Goal: Task Accomplishment & Management: Manage account settings

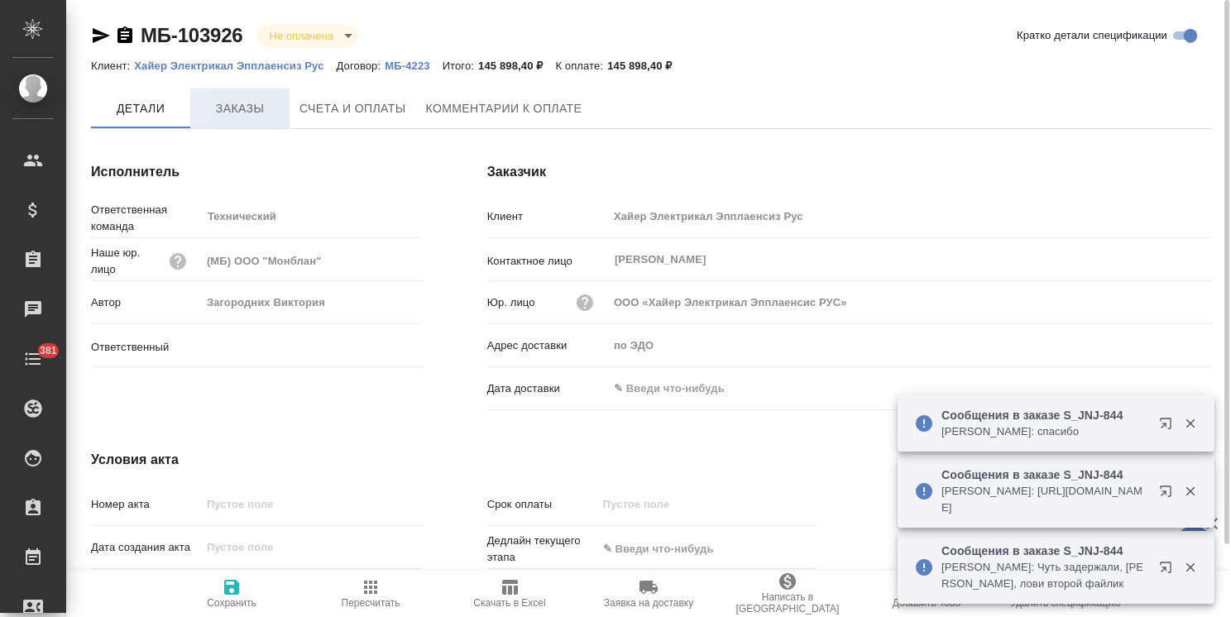
click at [235, 122] on button "Заказы" at bounding box center [239, 109] width 99 height 40
type input "[PERSON_NAME]"
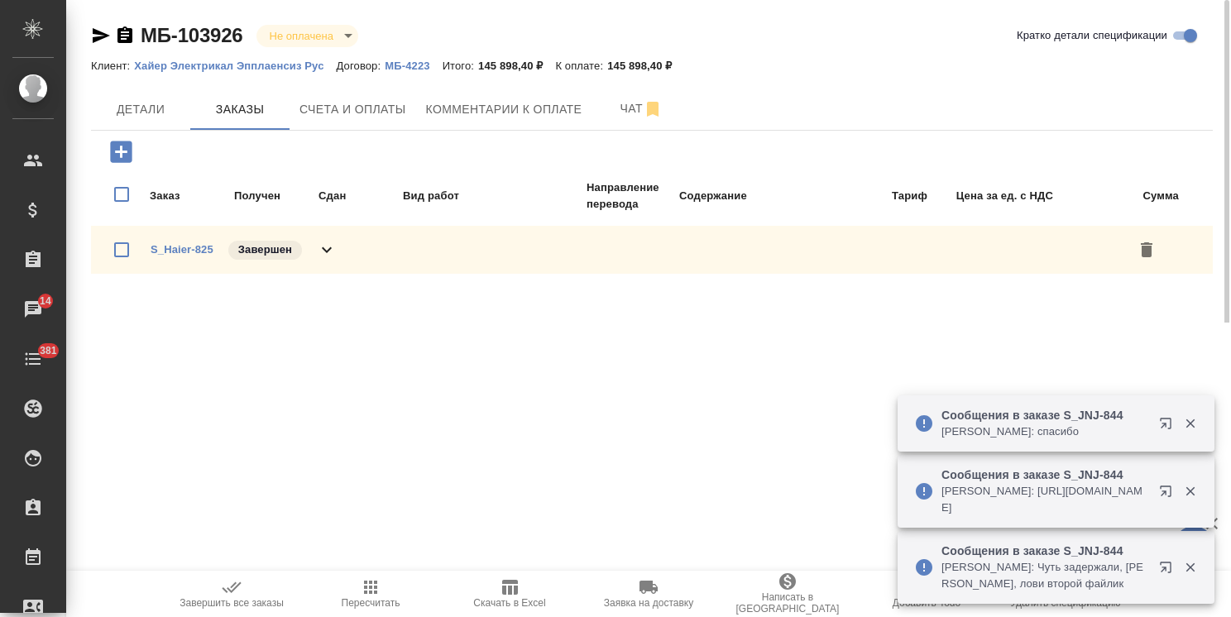
click at [397, 67] on p "МБ-4223" at bounding box center [413, 66] width 57 height 12
click at [164, 99] on span "Детали" at bounding box center [140, 109] width 79 height 21
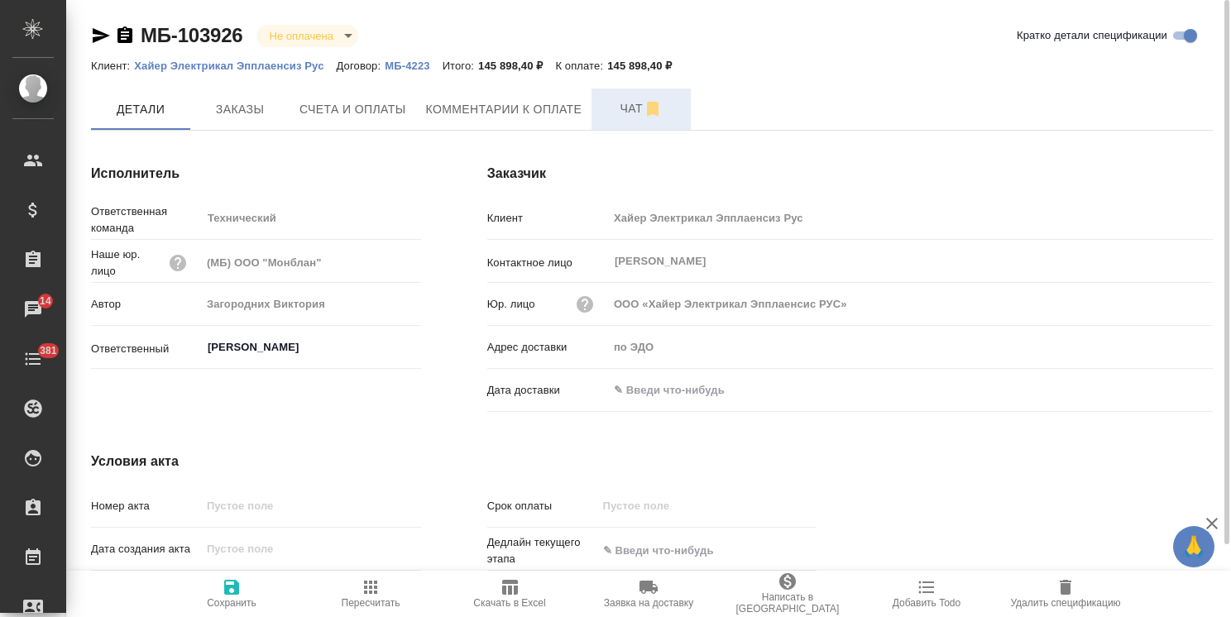
click at [630, 113] on span "Чат" at bounding box center [641, 108] width 79 height 21
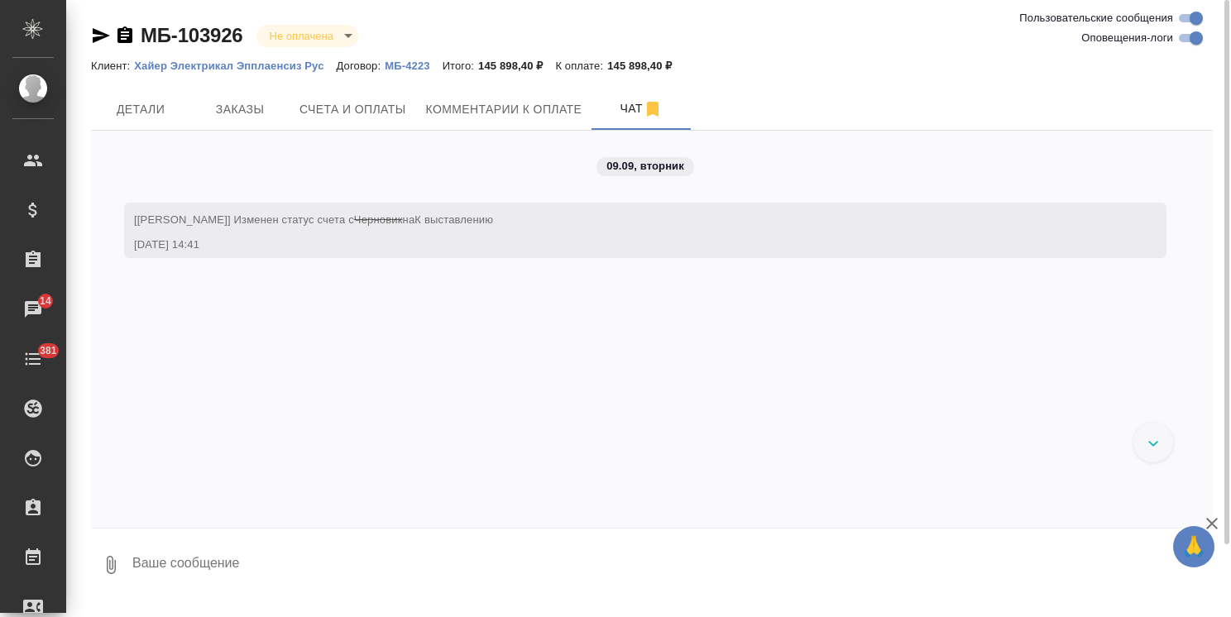
drag, startPoint x: 105, startPoint y: 29, endPoint x: 171, endPoint y: 50, distance: 69.3
click at [105, 29] on icon "button" at bounding box center [101, 36] width 20 height 20
click at [276, 108] on span "Заказы" at bounding box center [239, 109] width 79 height 21
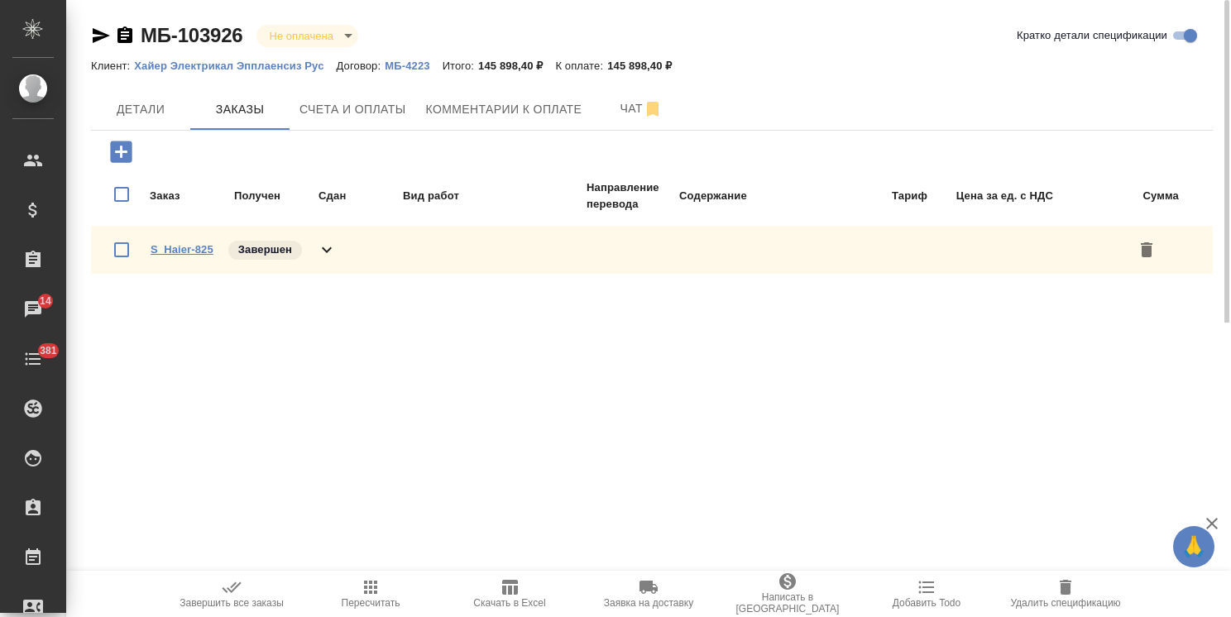
click at [194, 252] on link "S_Haier-825" at bounding box center [182, 249] width 63 height 12
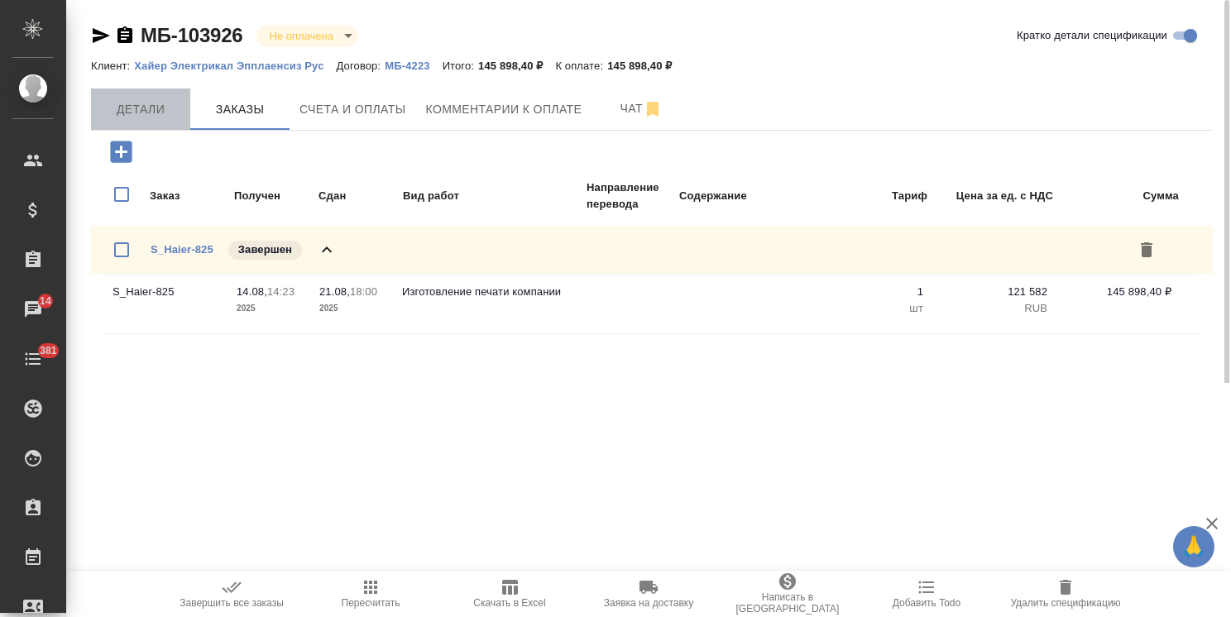
click at [158, 113] on span "Детали" at bounding box center [140, 109] width 79 height 21
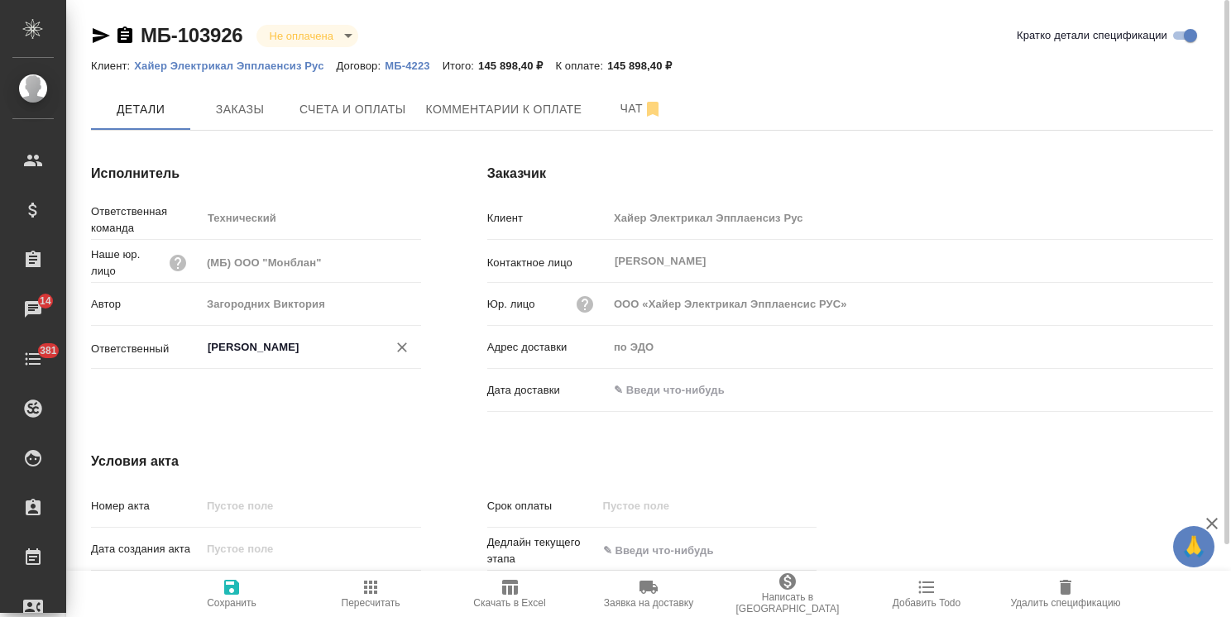
click at [300, 333] on div "Усманова Ольга ​" at bounding box center [311, 348] width 220 height 30
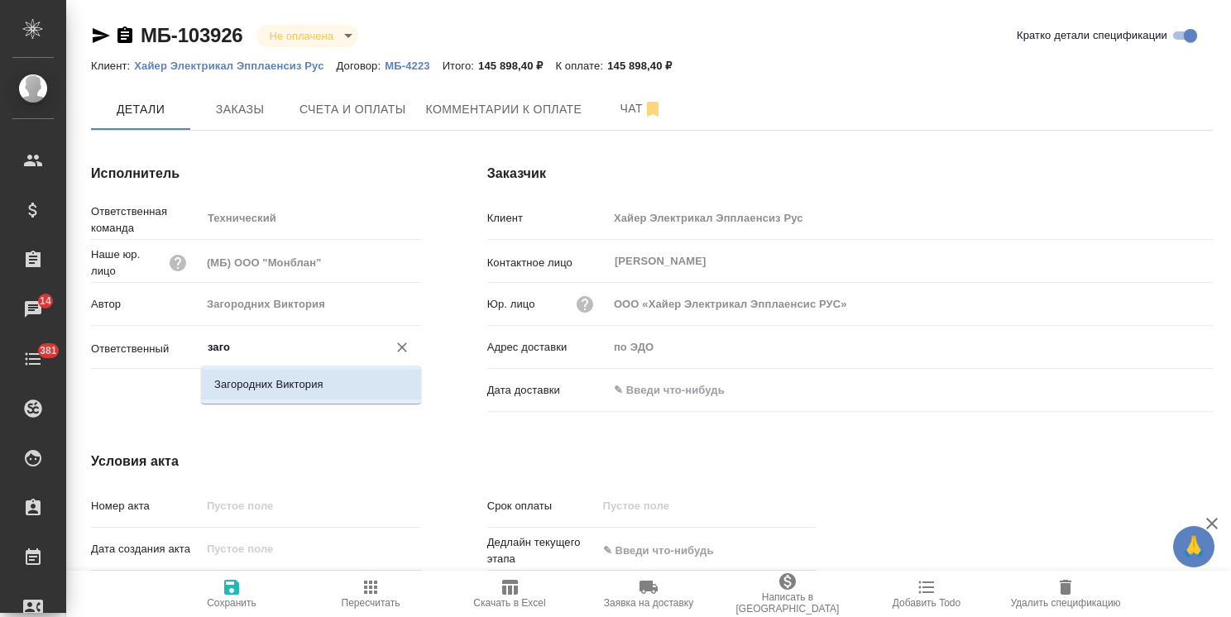
click at [285, 377] on li "Загородних Виктория" at bounding box center [311, 385] width 220 height 30
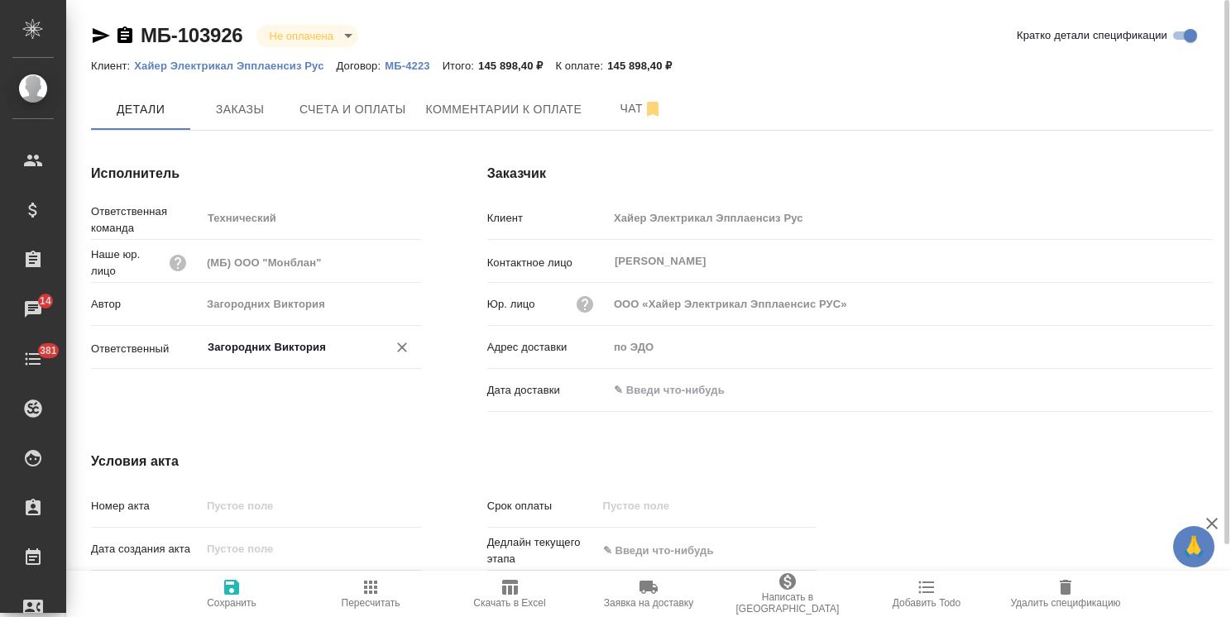
type input "Загородних Виктория"
click at [218, 597] on span "Сохранить" at bounding box center [232, 603] width 50 height 12
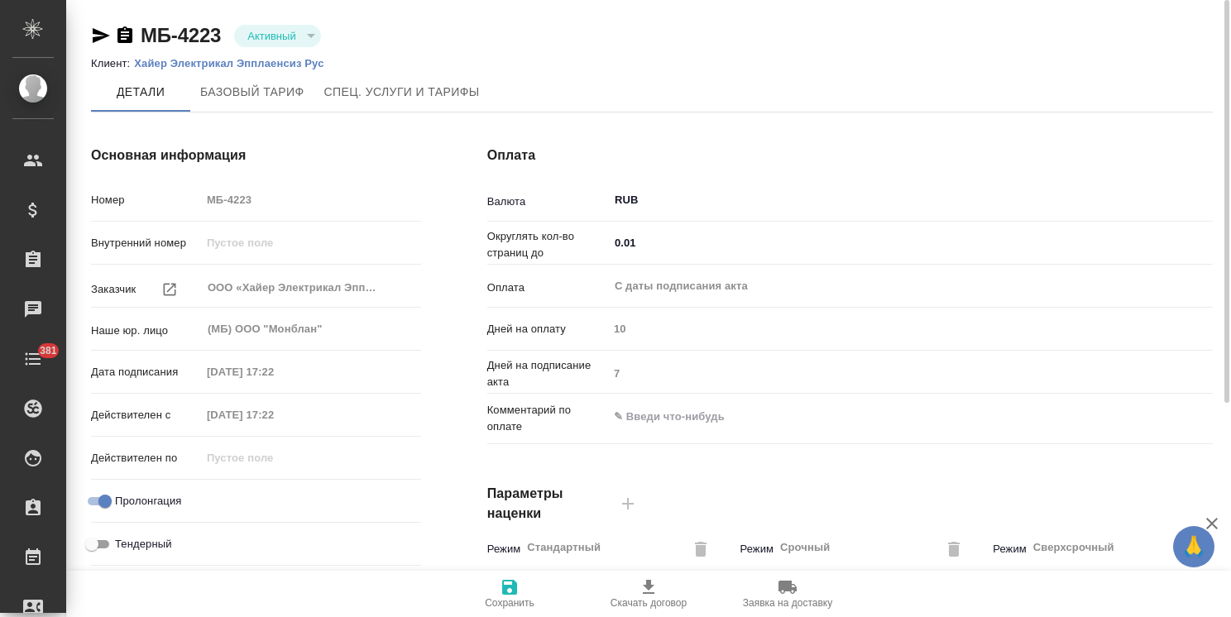
type input "1062 awatera + Marketing"
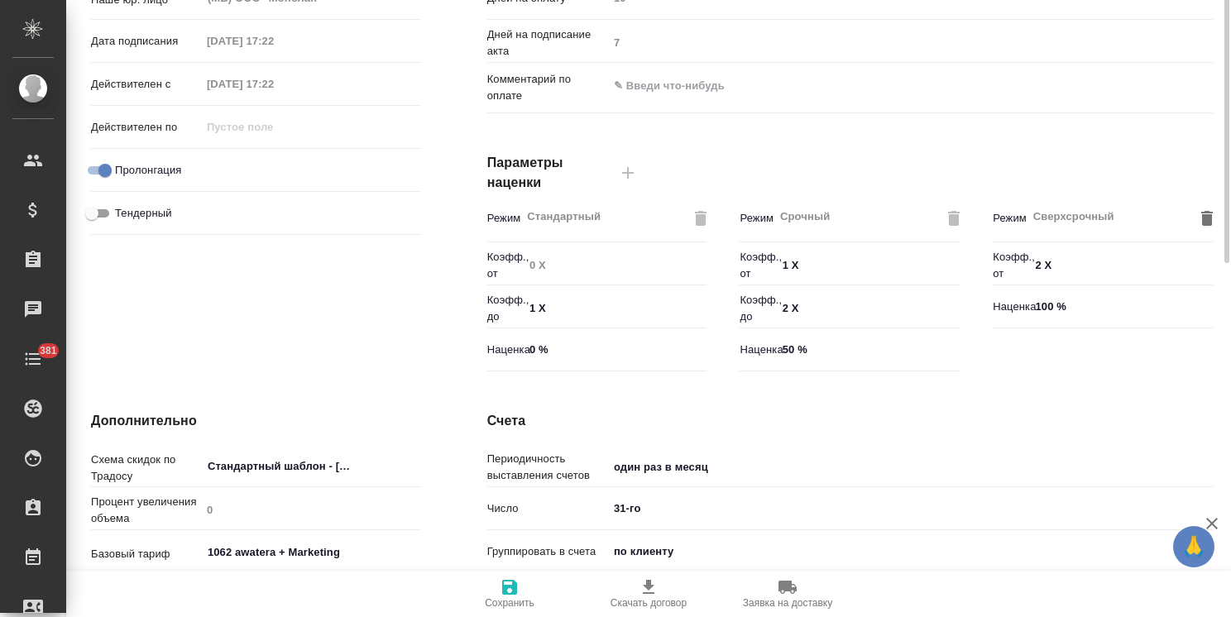
scroll to position [414, 0]
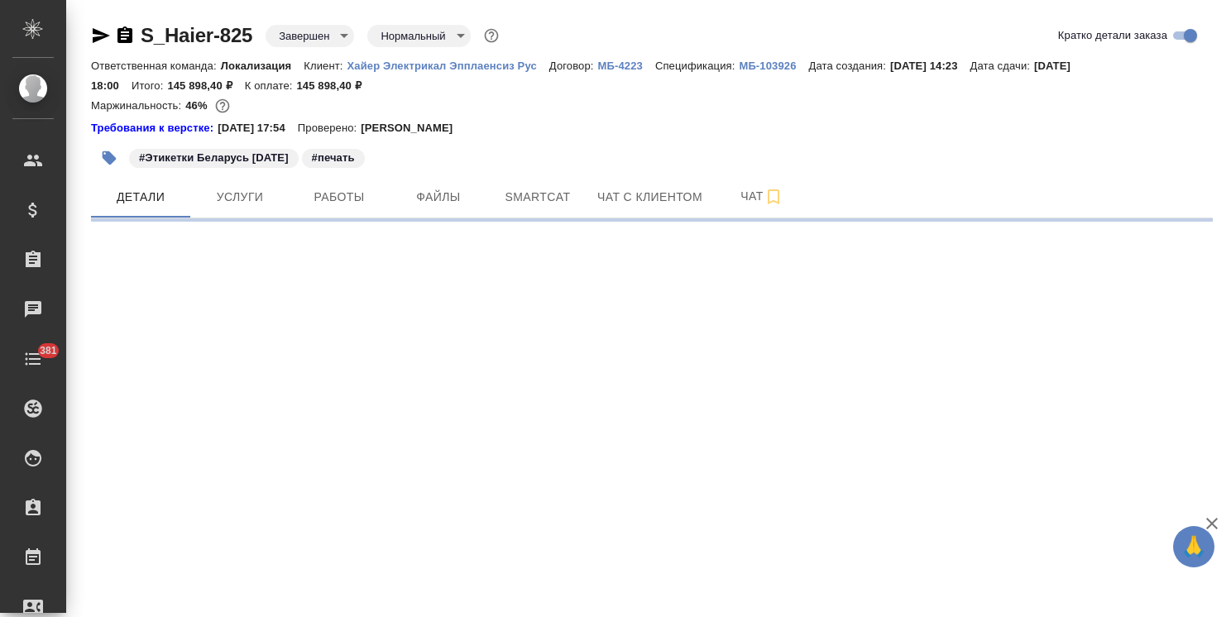
select select "RU"
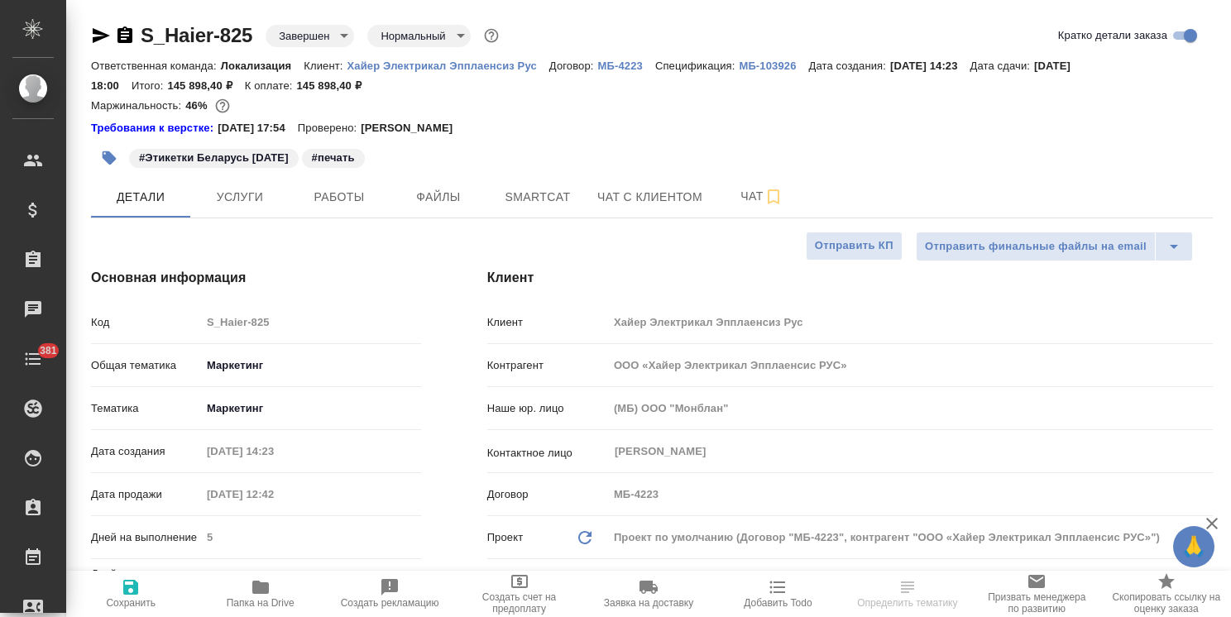
type textarea "x"
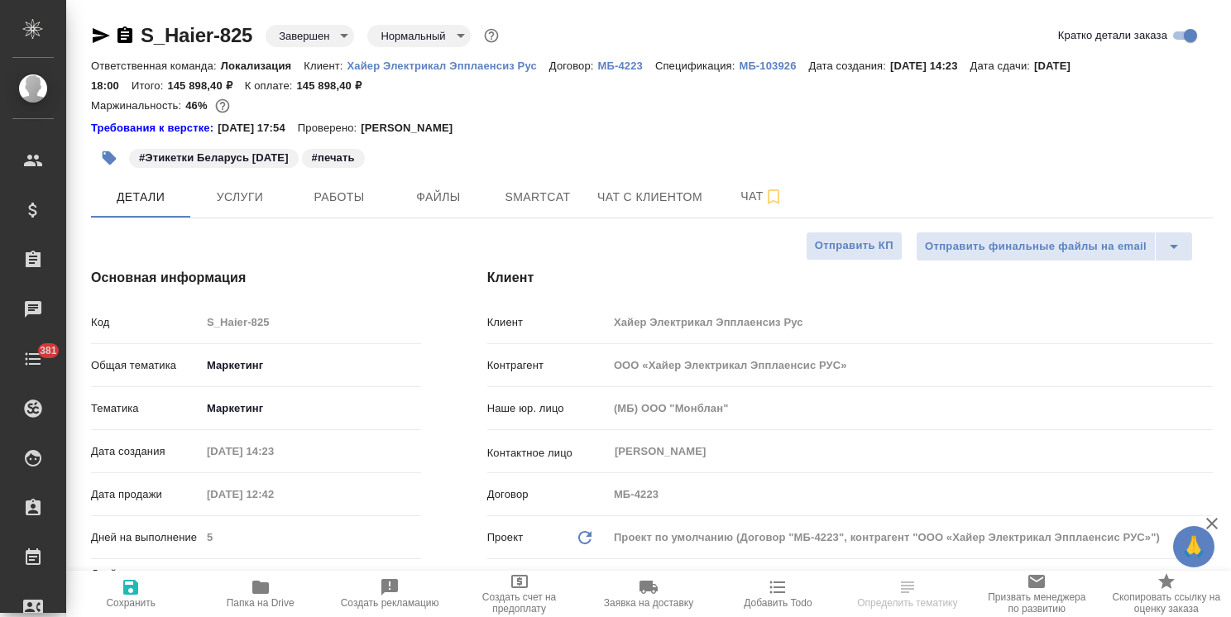
type textarea "x"
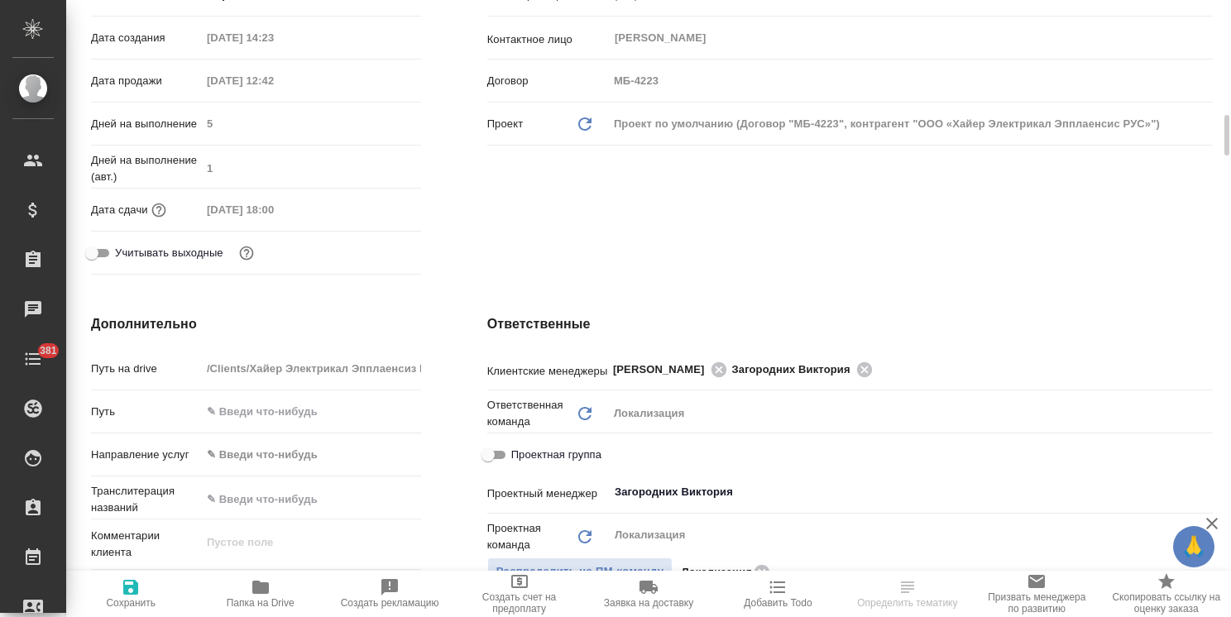
scroll to position [496, 0]
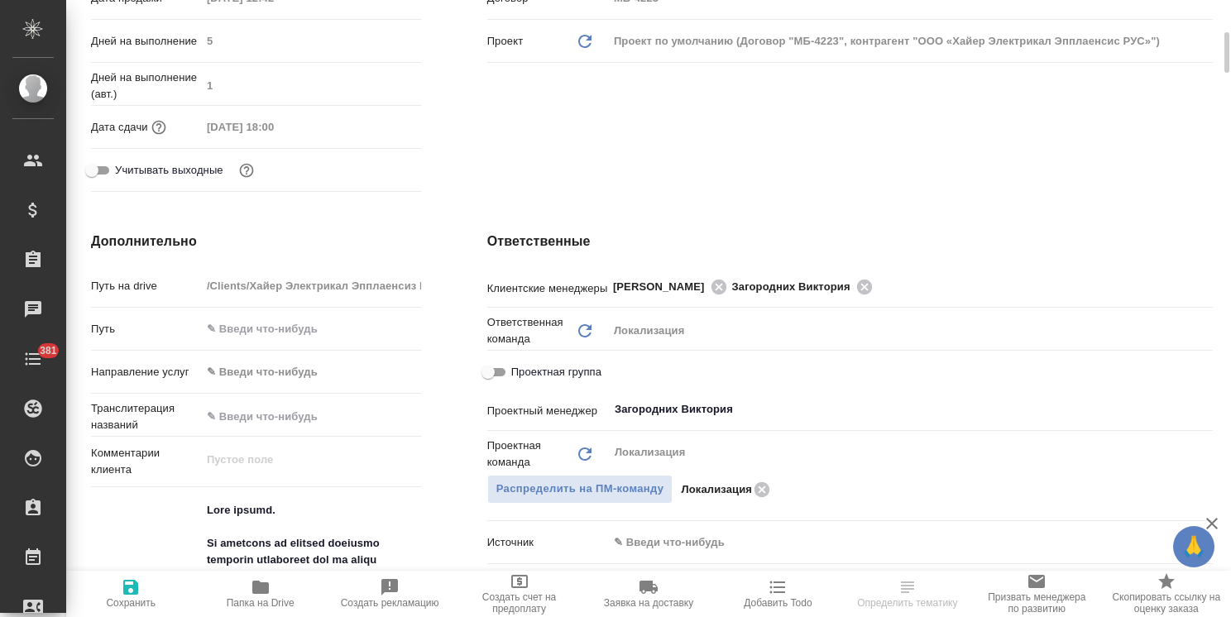
type textarea "x"
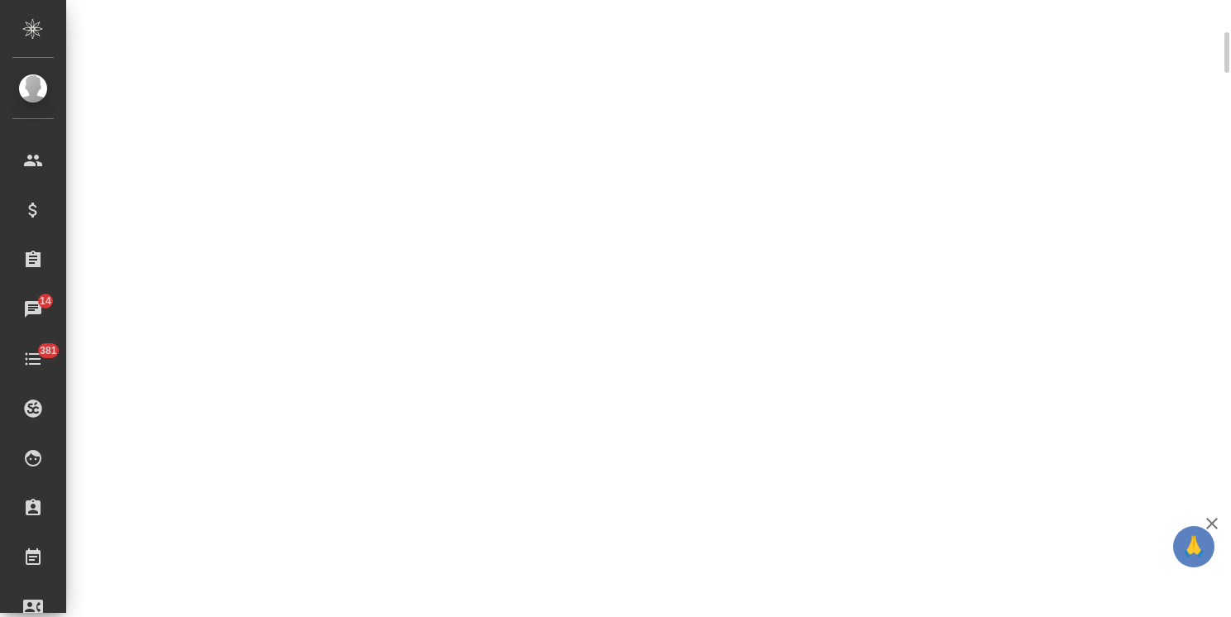
select select "RU"
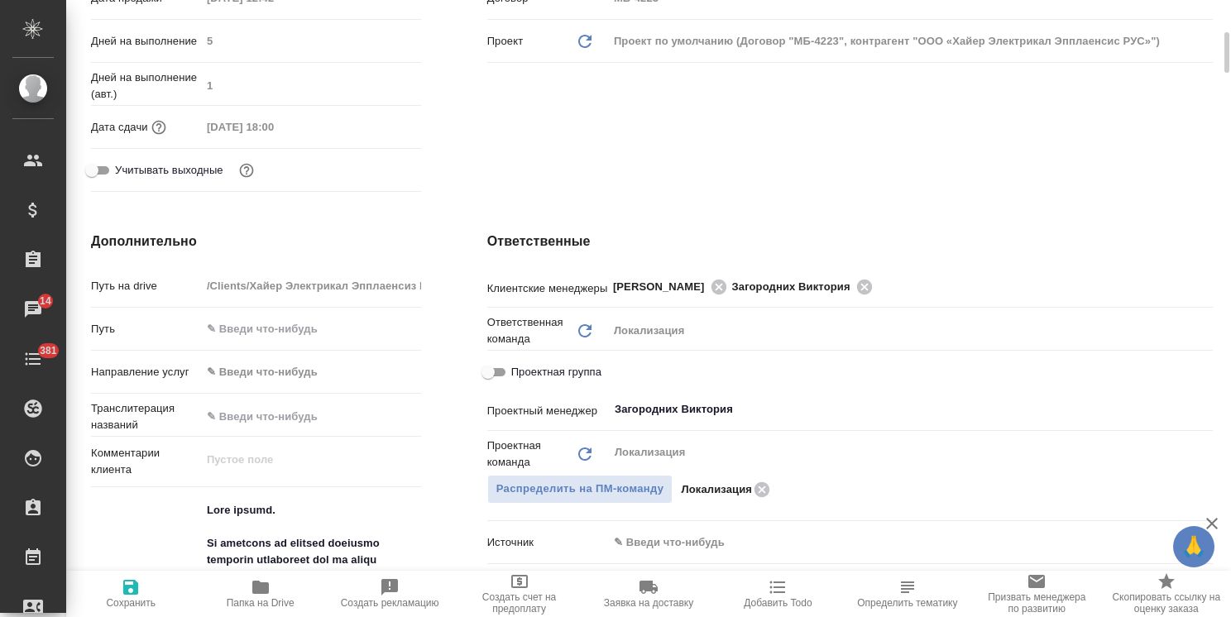
type textarea "x"
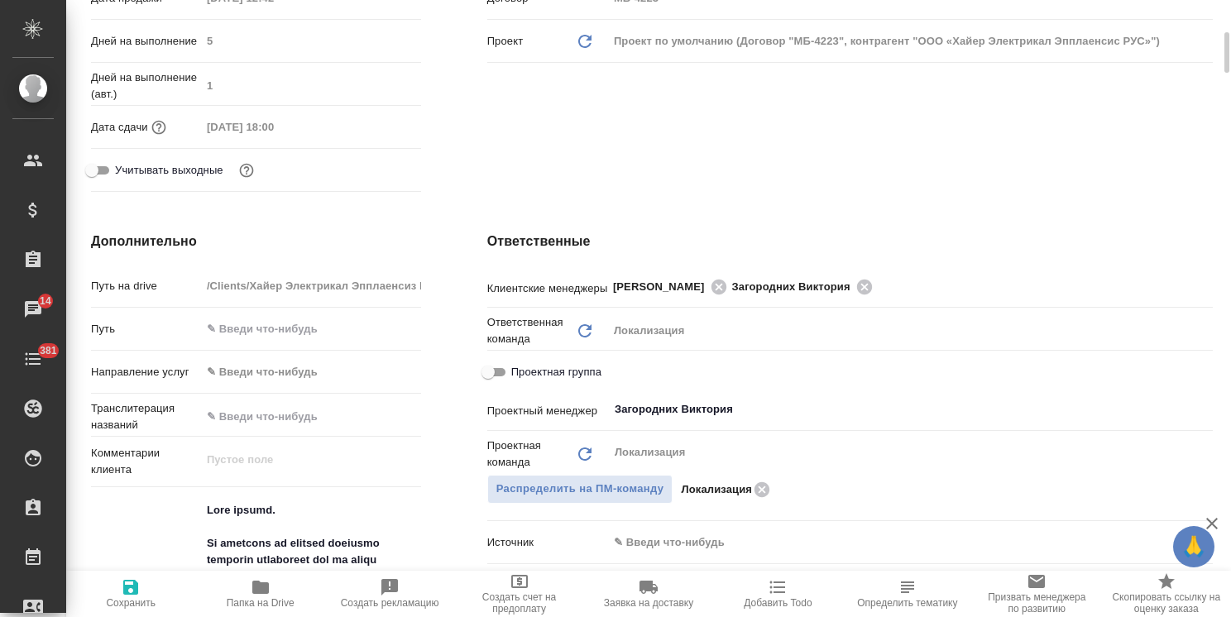
type textarea "x"
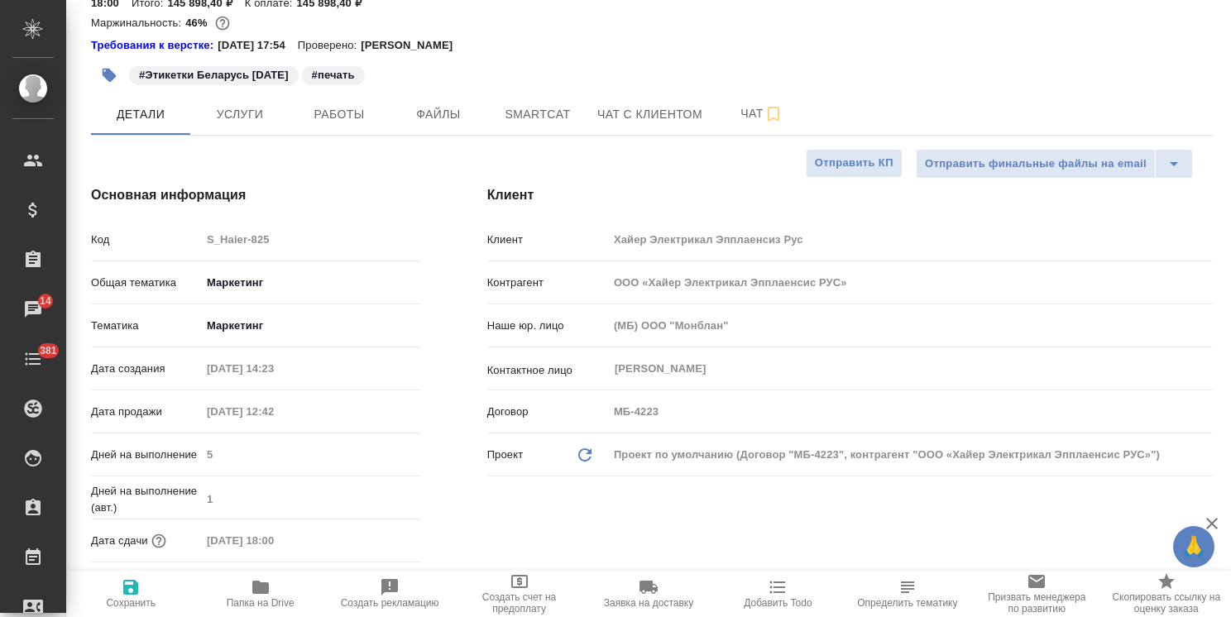
scroll to position [0, 0]
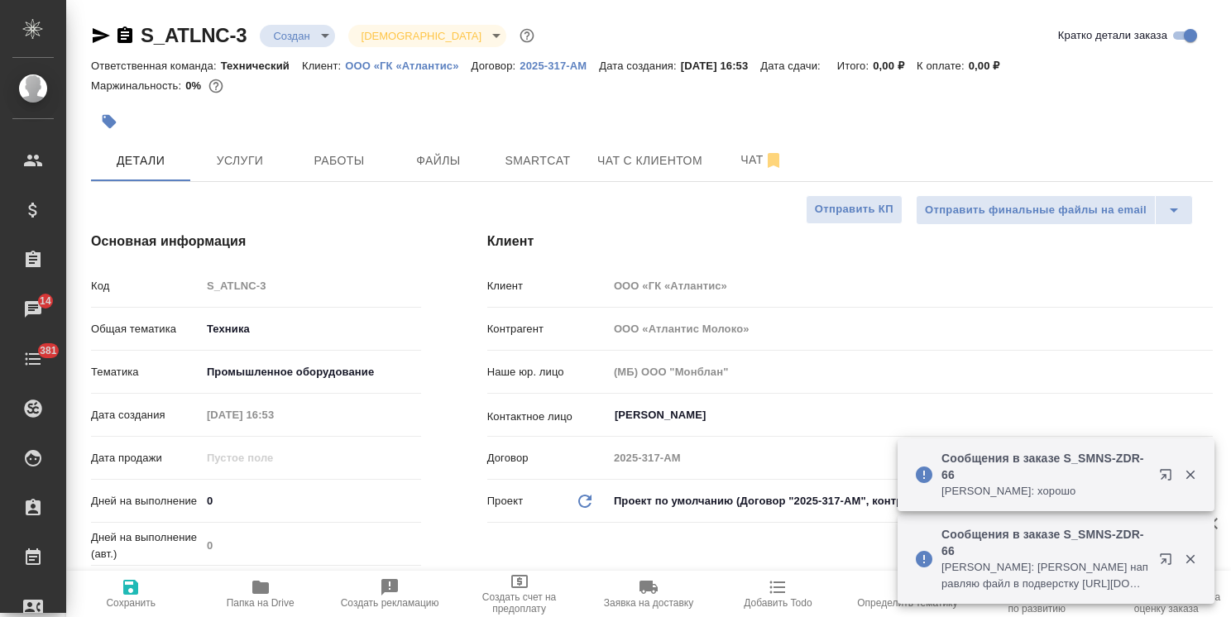
select select "RU"
drag, startPoint x: 261, startPoint y: 21, endPoint x: 113, endPoint y: 0, distance: 150.4
copy link "S_ATLNC-3"
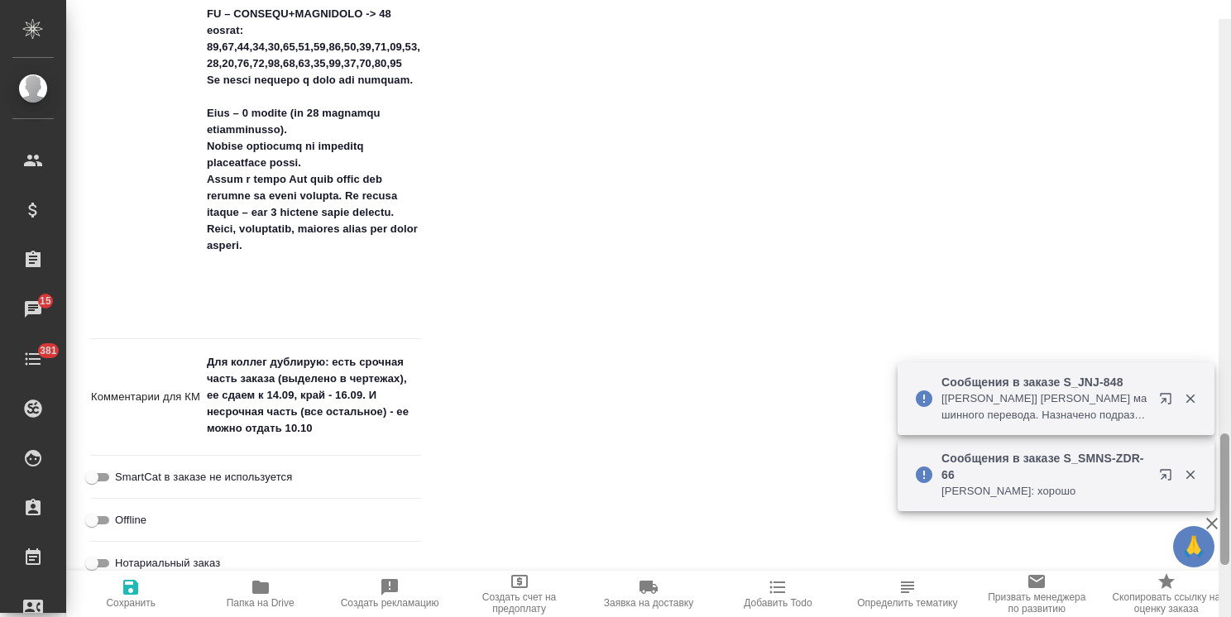
scroll to position [1935, 0]
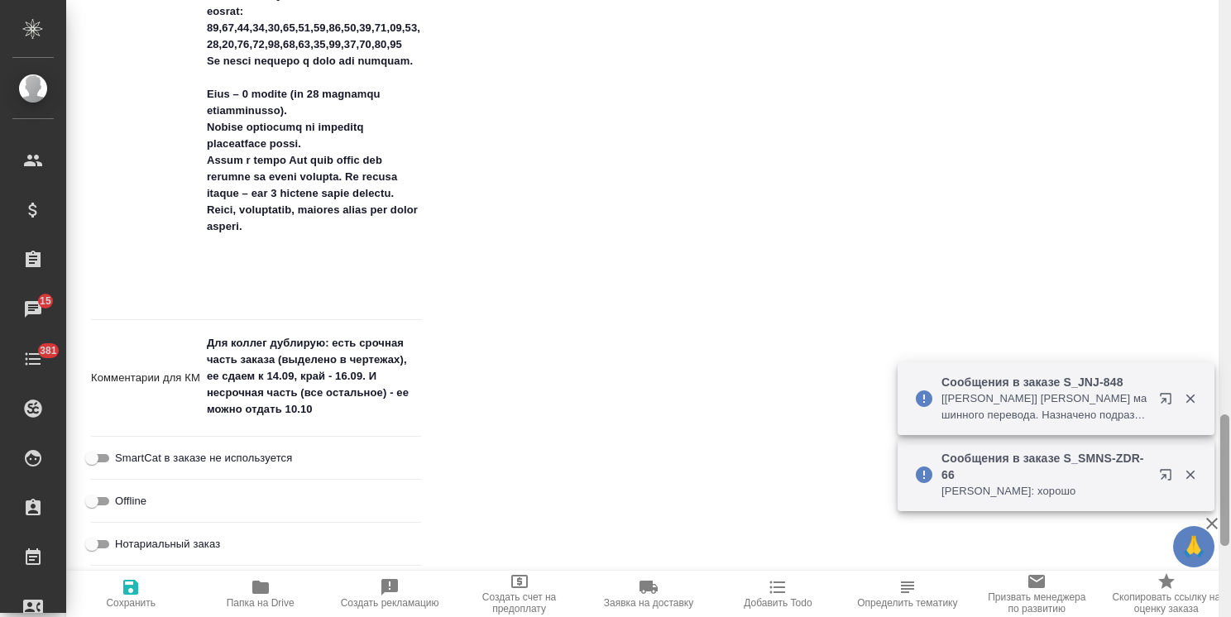
drag, startPoint x: 1225, startPoint y: 184, endPoint x: 1160, endPoint y: 528, distance: 350.3
click at [1160, 528] on div "🙏 .cls-1 fill:#fff; AWATERA Usmanova Olga Клиенты Спецификации Заказы 15 Чаты 3…" at bounding box center [615, 308] width 1231 height 617
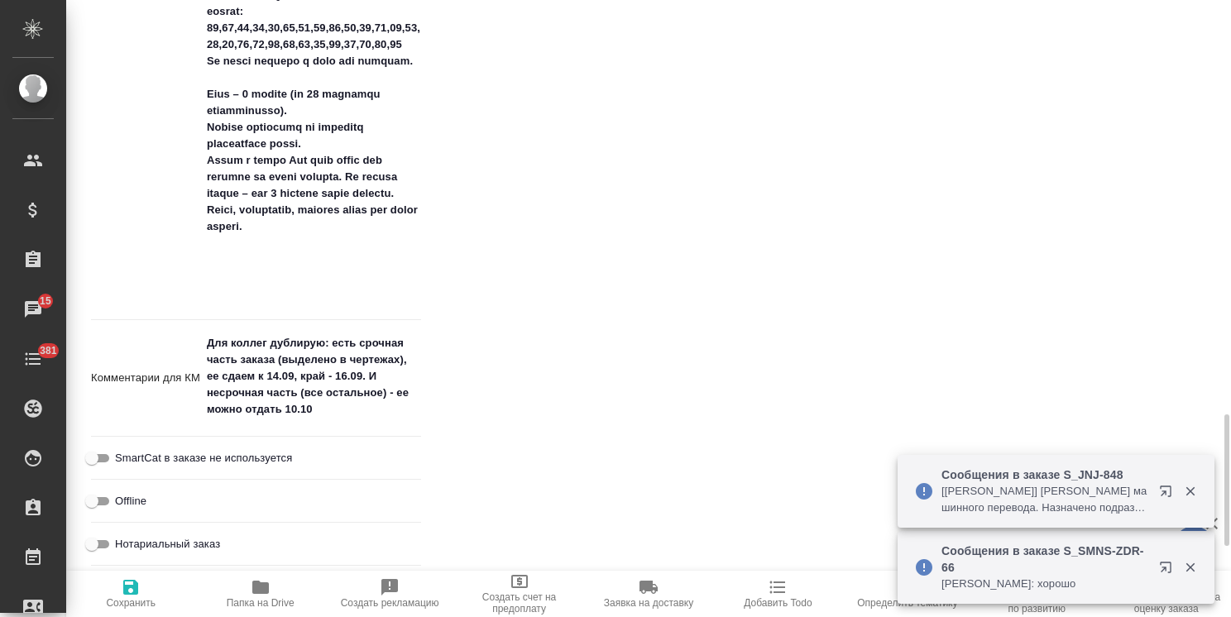
click at [331, 405] on textarea "Для коллег дублирую: есть срочная часть заказа (выделено в чертежах), ее сдаем …" at bounding box center [311, 376] width 220 height 94
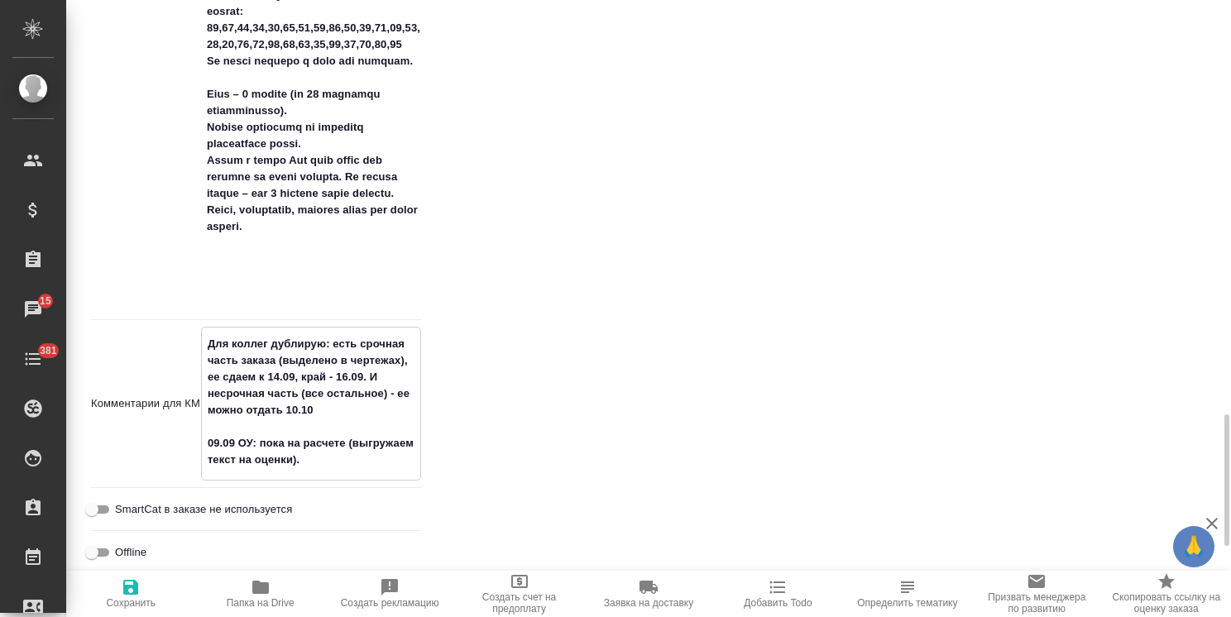
type textarea "Для коллег дублирую: есть срочная часть заказа (выделено в чертежах), ее сдаем …"
click at [134, 587] on icon "button" at bounding box center [130, 587] width 15 height 15
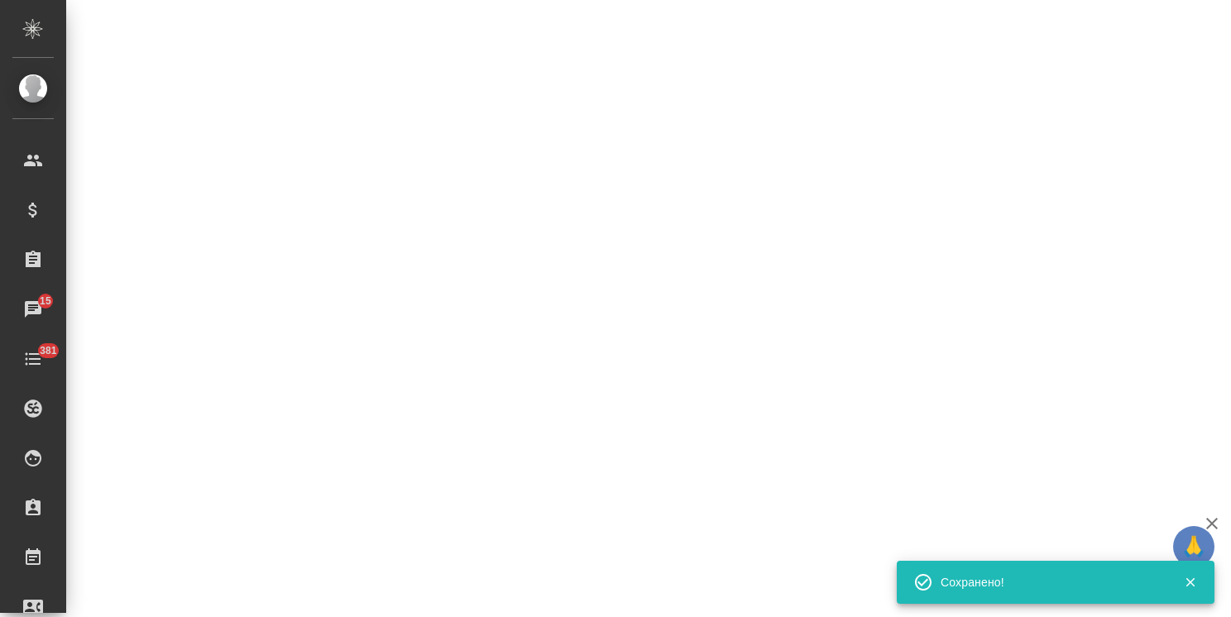
select select "RU"
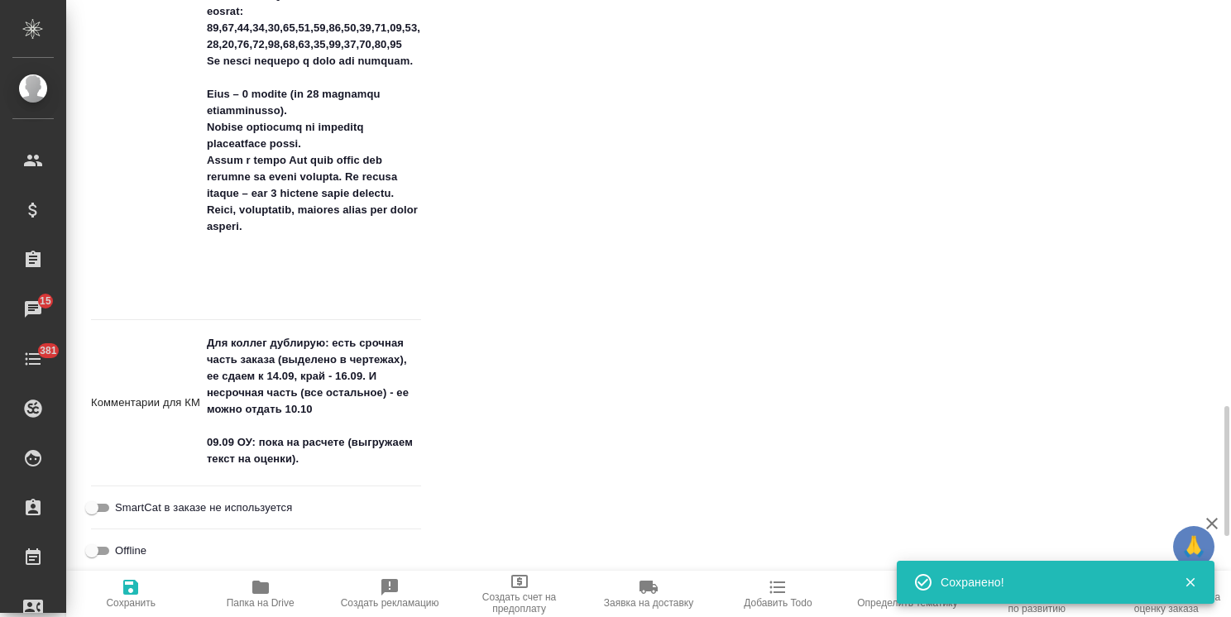
scroll to position [1934, 0]
type textarea "x"
click at [242, 461] on textarea "Для коллег дублирую: есть срочная часть заказа (выделено в чертежах), ее сдаем …" at bounding box center [311, 403] width 218 height 144
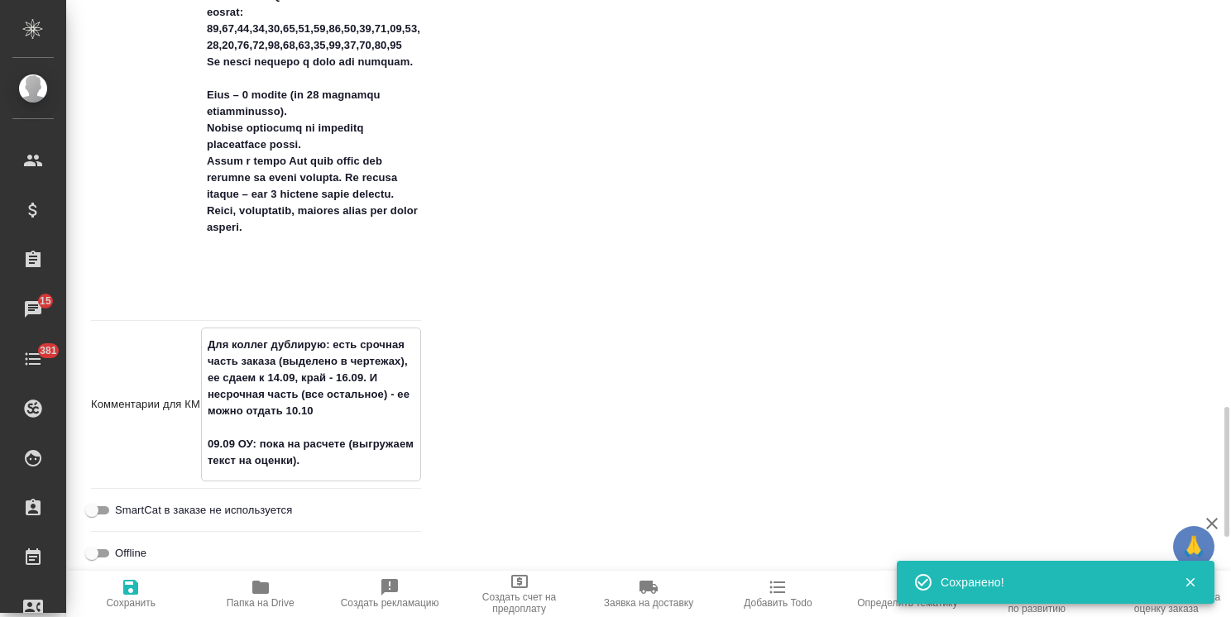
type textarea "Для коллег дублирую: есть срочная часть заказа (выделено в чертежах), ее сдаем …"
type textarea "x"
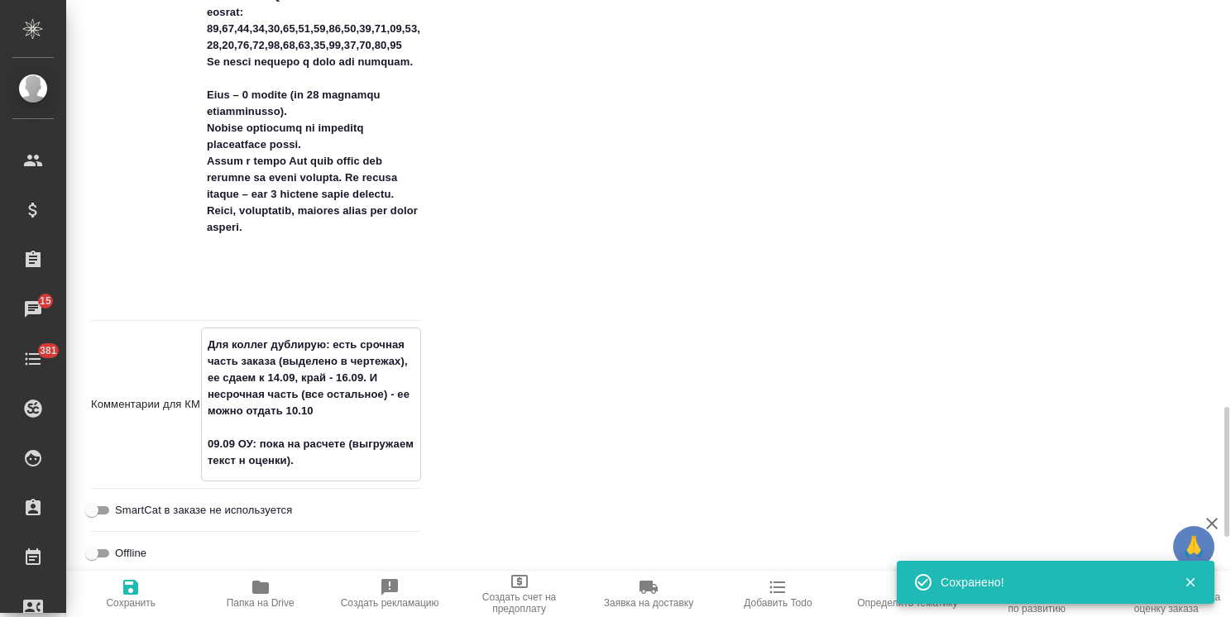
type textarea "x"
type textarea "Для коллег дублирую: есть срочная часть заказа (выделено в чертежах), ее сдаем …"
type textarea "x"
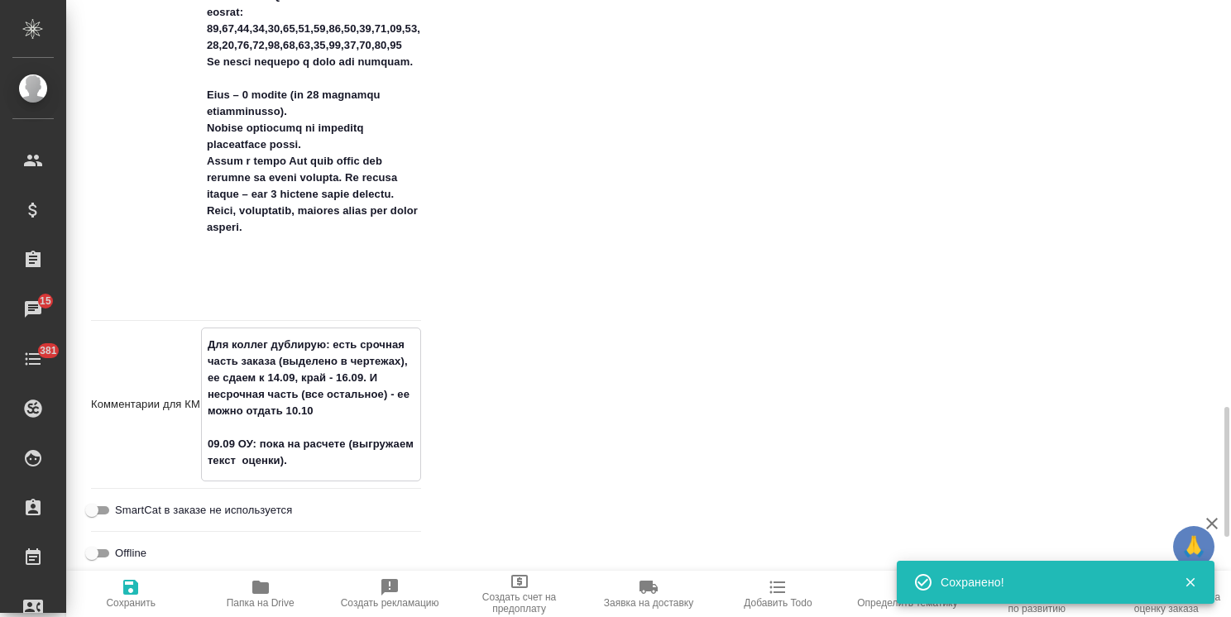
type textarea "Для коллег дублирую: есть срочная часть заказа (выделено в чертежах), ее сдаем …"
type textarea "x"
type textarea "Для коллег дублирую: есть срочная часть заказа (выделено в чертежах), ее сдаем …"
type textarea "x"
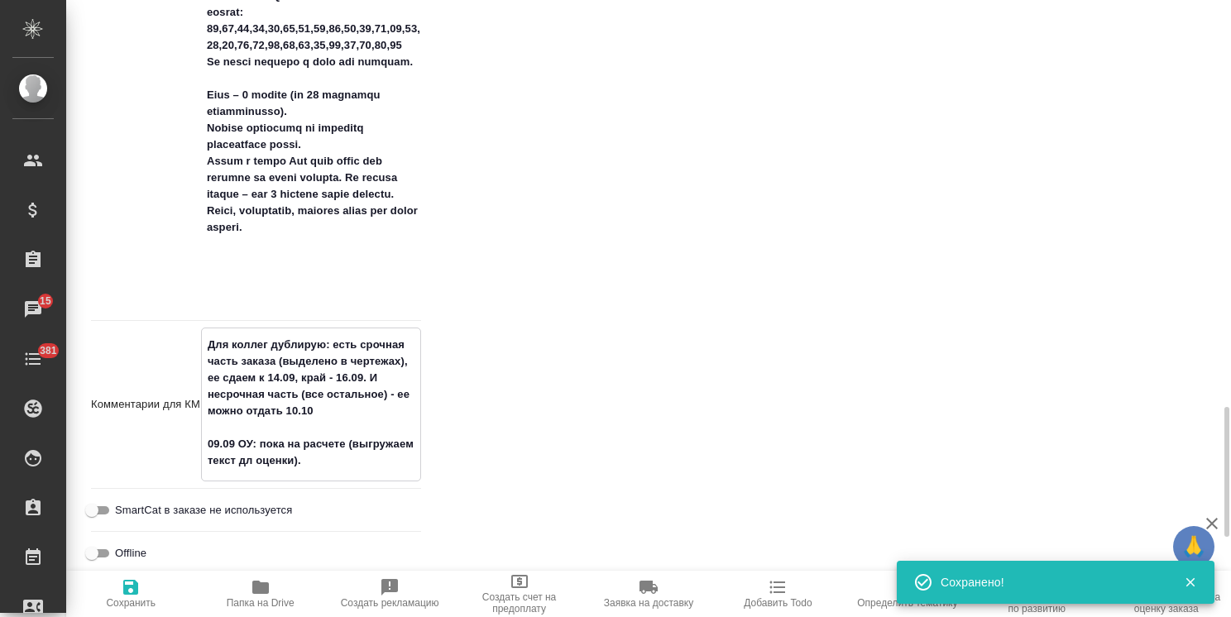
type textarea "x"
type textarea "Для коллег дублирую: есть срочная часть заказа (выделено в чертежах), ее сдаем …"
type textarea "x"
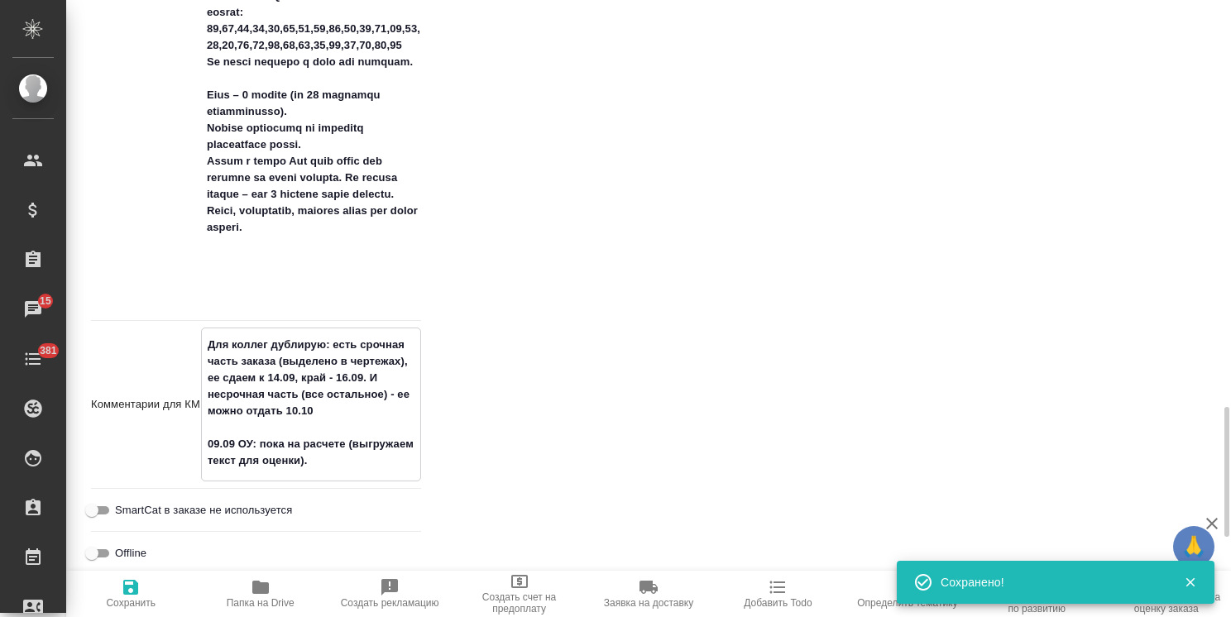
type textarea "Для коллег дублирую: есть срочная часть заказа (выделено в чертежах), ее сдаем …"
type textarea "x"
click at [125, 587] on icon "button" at bounding box center [130, 587] width 15 height 15
type textarea "x"
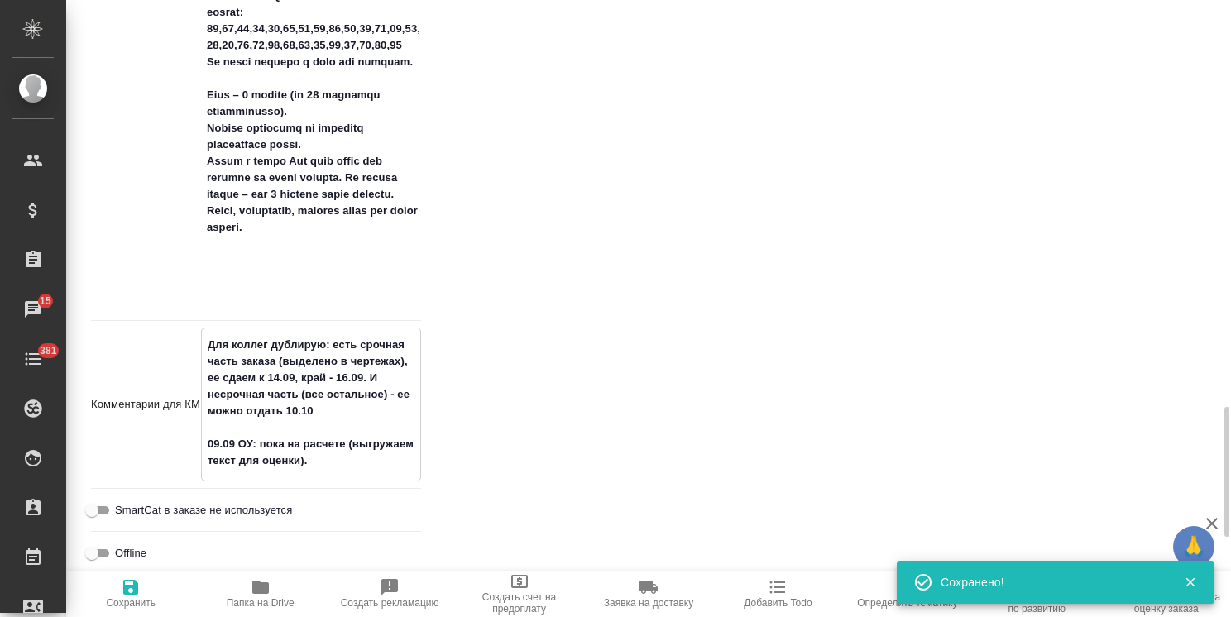
type textarea "x"
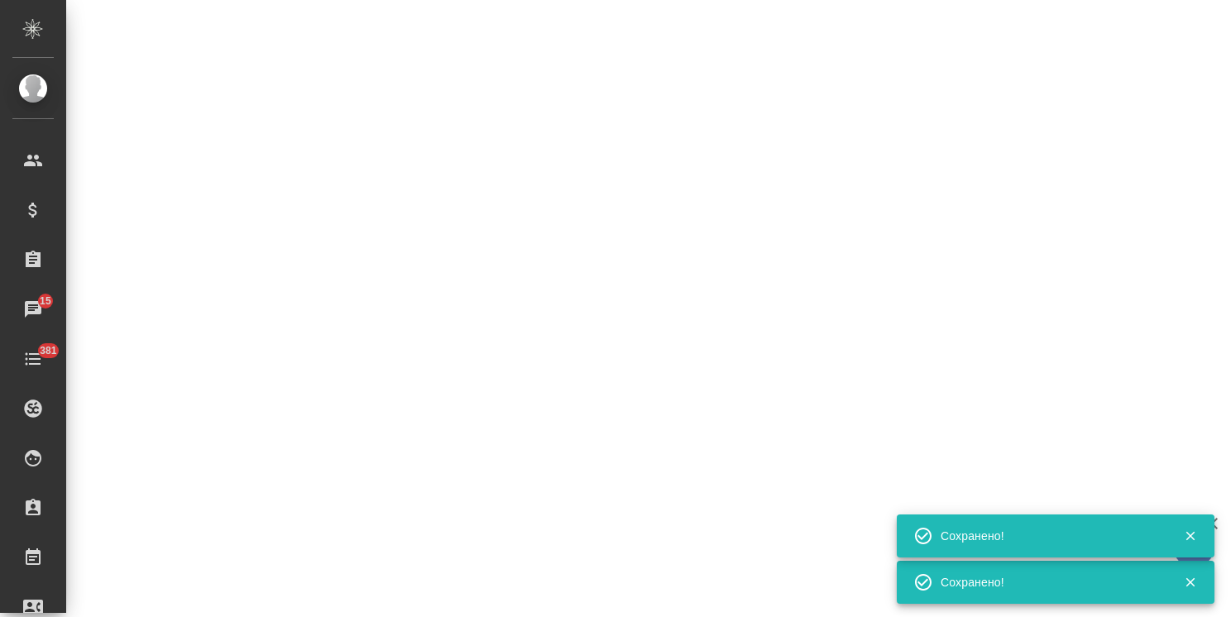
select select "RU"
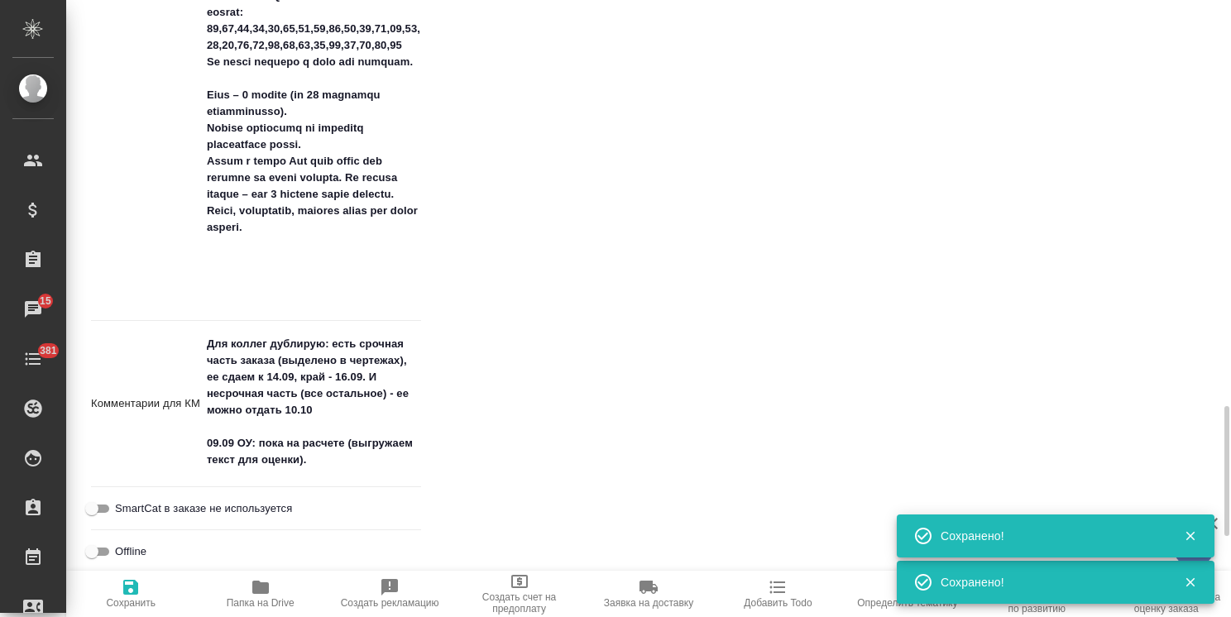
type textarea "x"
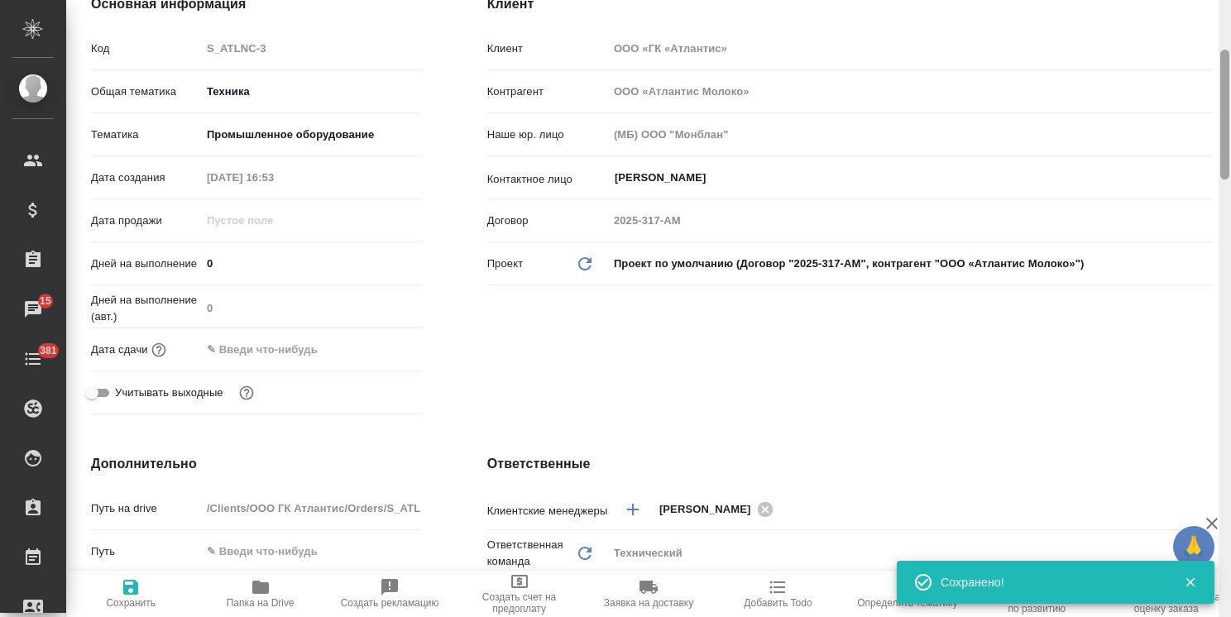
scroll to position [0, 0]
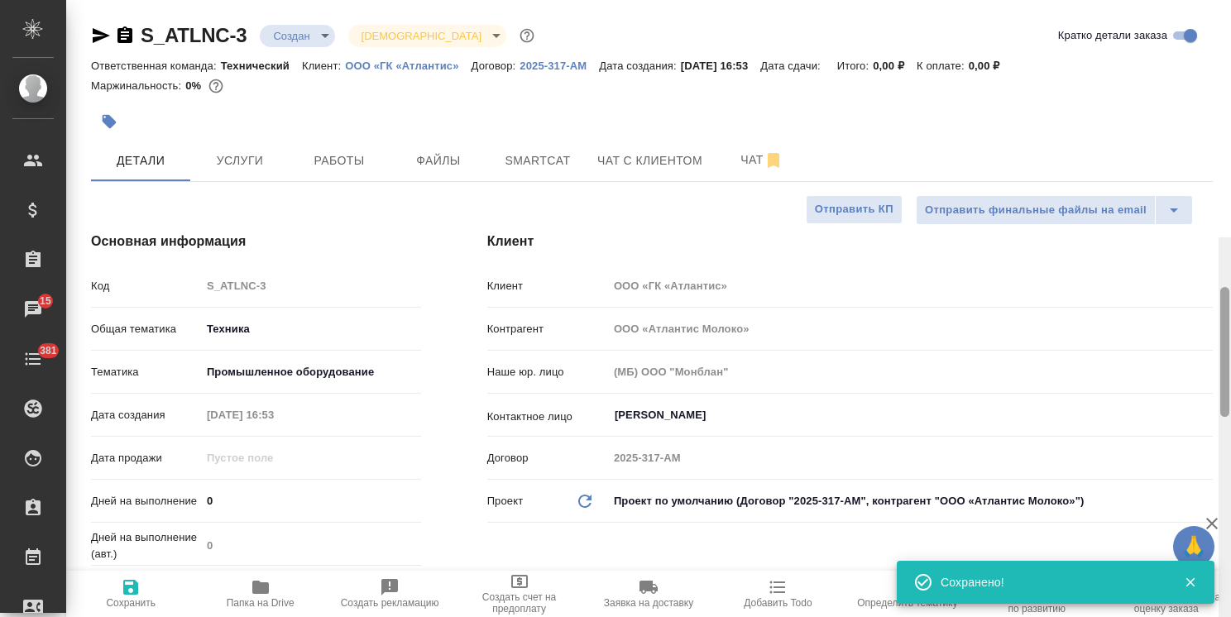
drag, startPoint x: 1225, startPoint y: 497, endPoint x: 1201, endPoint y: 20, distance: 478.0
click at [1201, 22] on div "S_ATLNC-3 Создан new Святая троица holyTrinity Кратко детали заказа Ответственн…" at bounding box center [648, 308] width 1165 height 617
click at [400, 31] on body "🙏 .cls-1 fill:#fff; AWATERA Usmanova Olga Клиенты Спецификации Заказы 15 Чаты 3…" at bounding box center [615, 308] width 1231 height 617
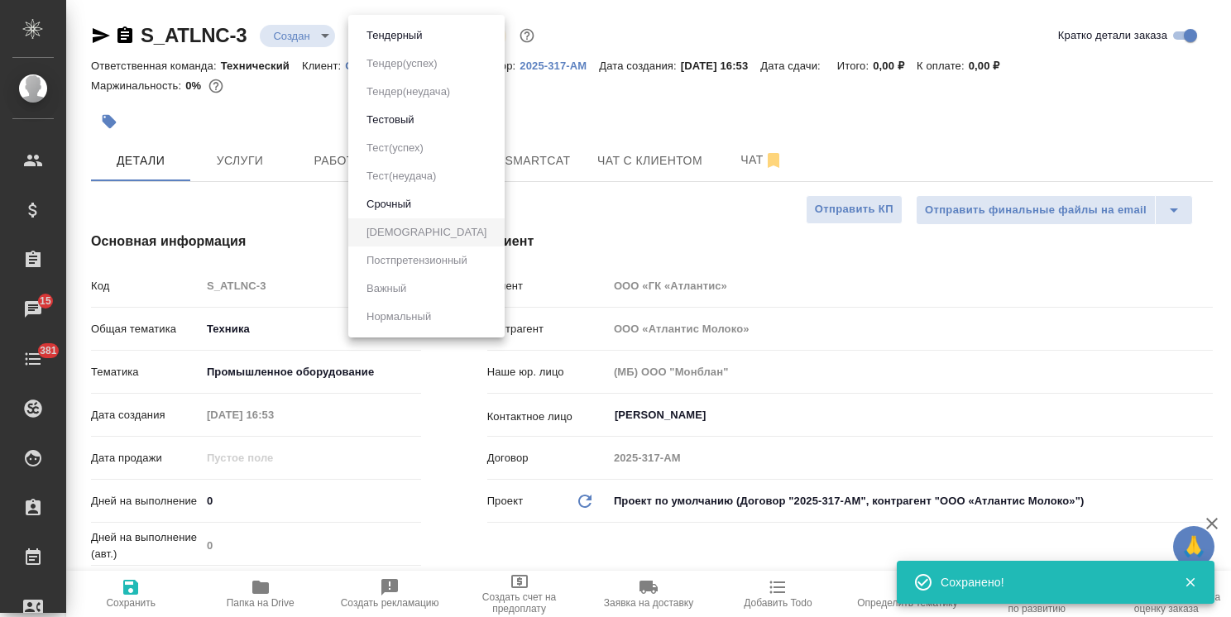
click at [391, 195] on button "Срочный" at bounding box center [389, 204] width 55 height 18
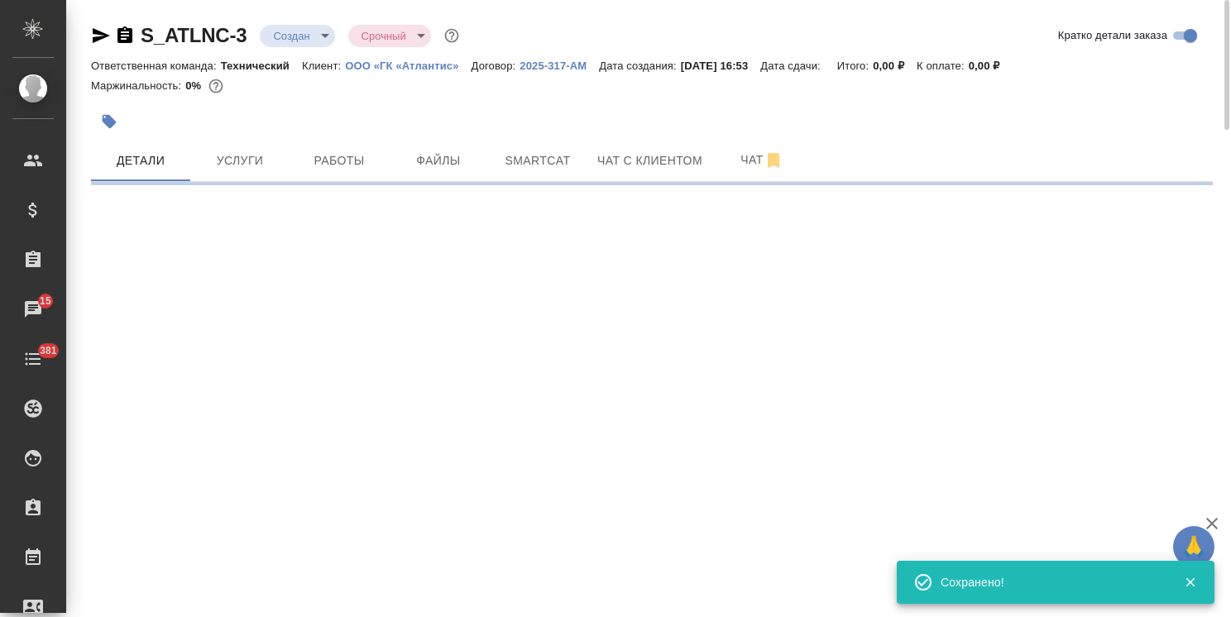
select select "RU"
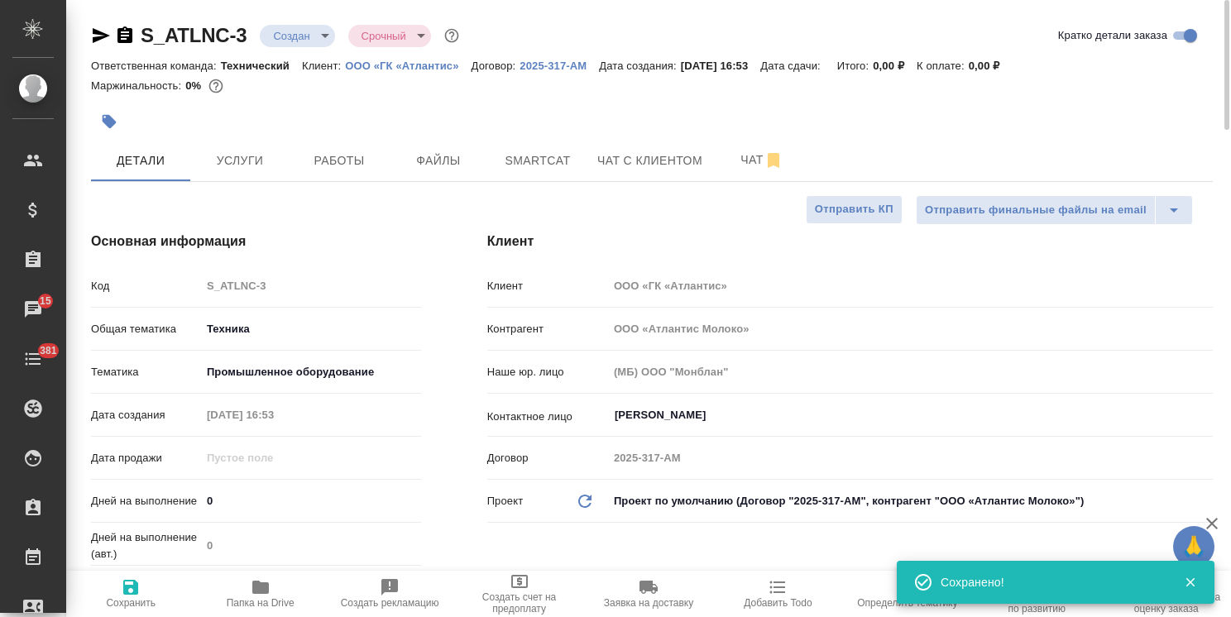
type textarea "x"
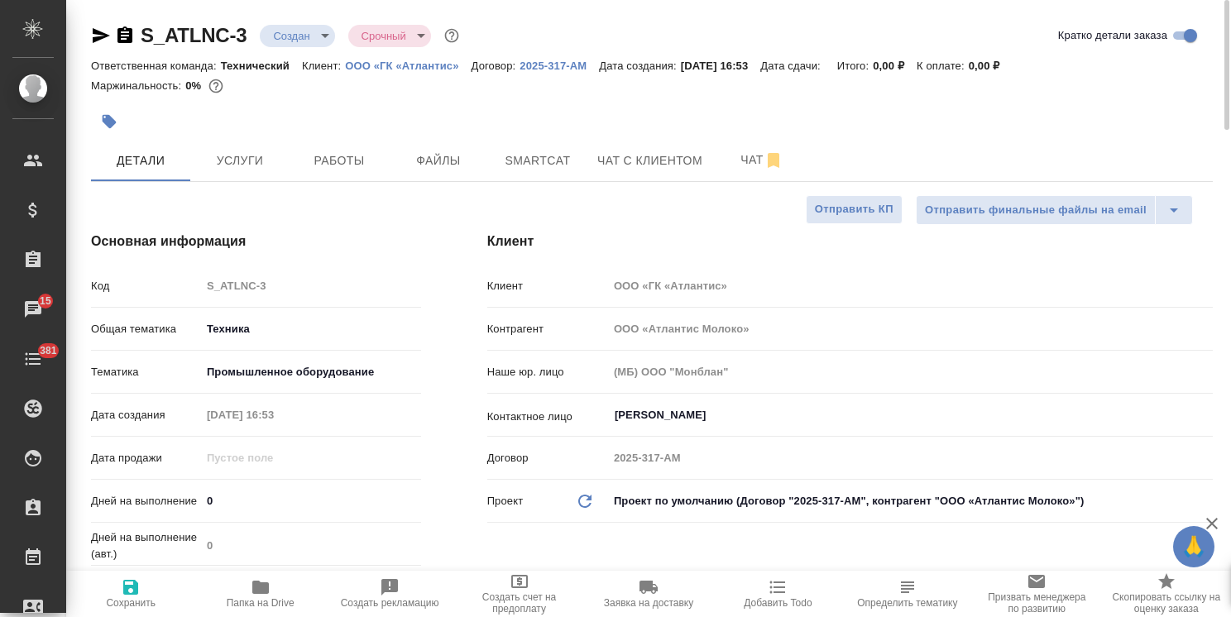
type textarea "x"
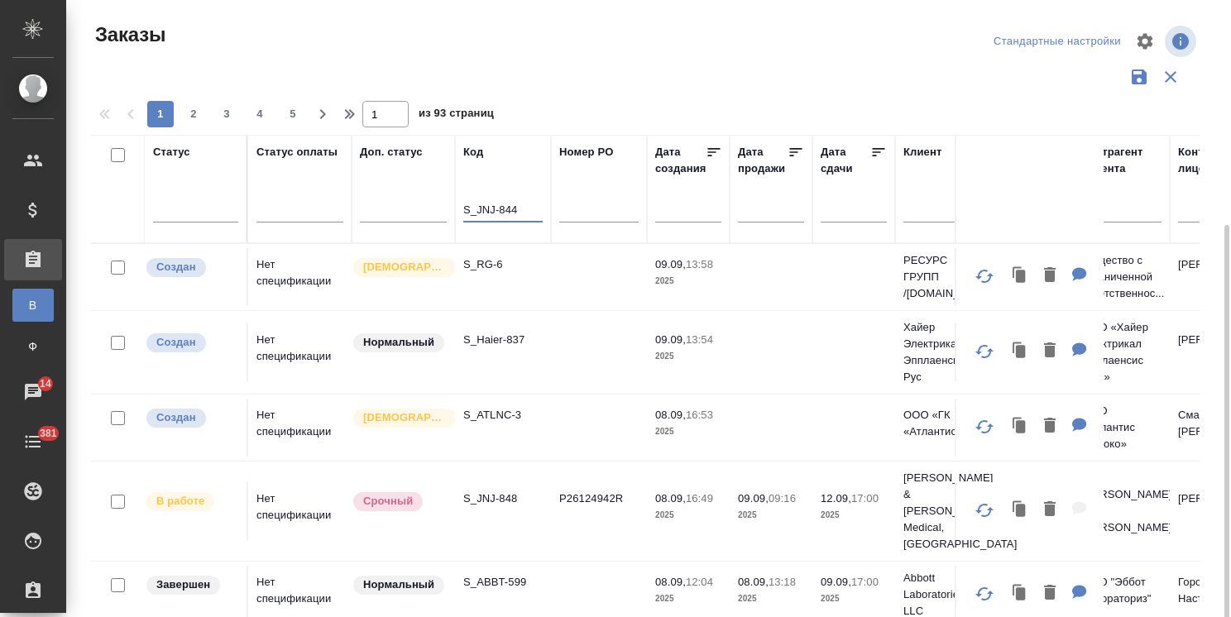
scroll to position [122, 0]
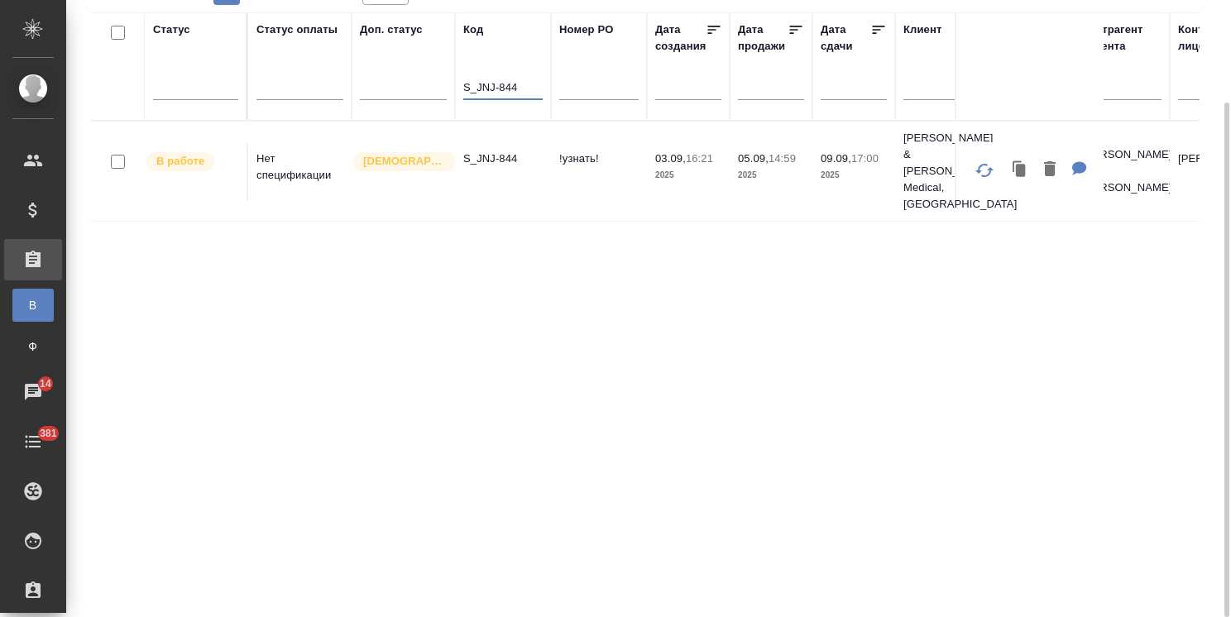
click at [497, 151] on p "S_JNJ-844" at bounding box center [502, 159] width 79 height 17
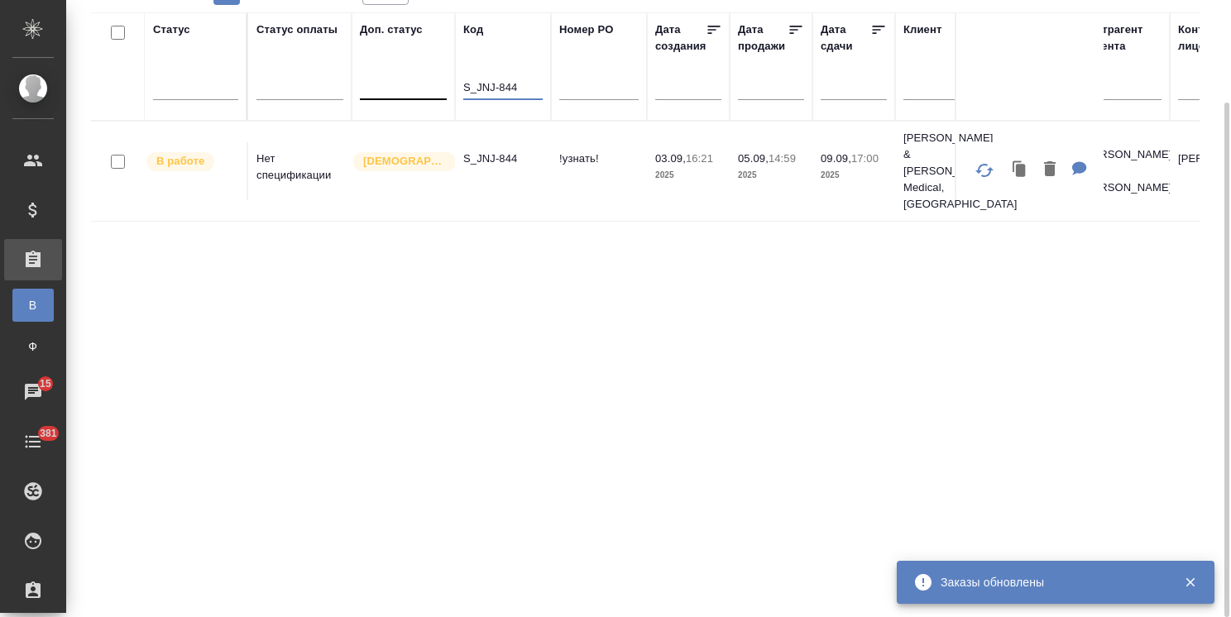
drag, startPoint x: 520, startPoint y: 85, endPoint x: 424, endPoint y: 93, distance: 96.3
paste input "Haier-835"
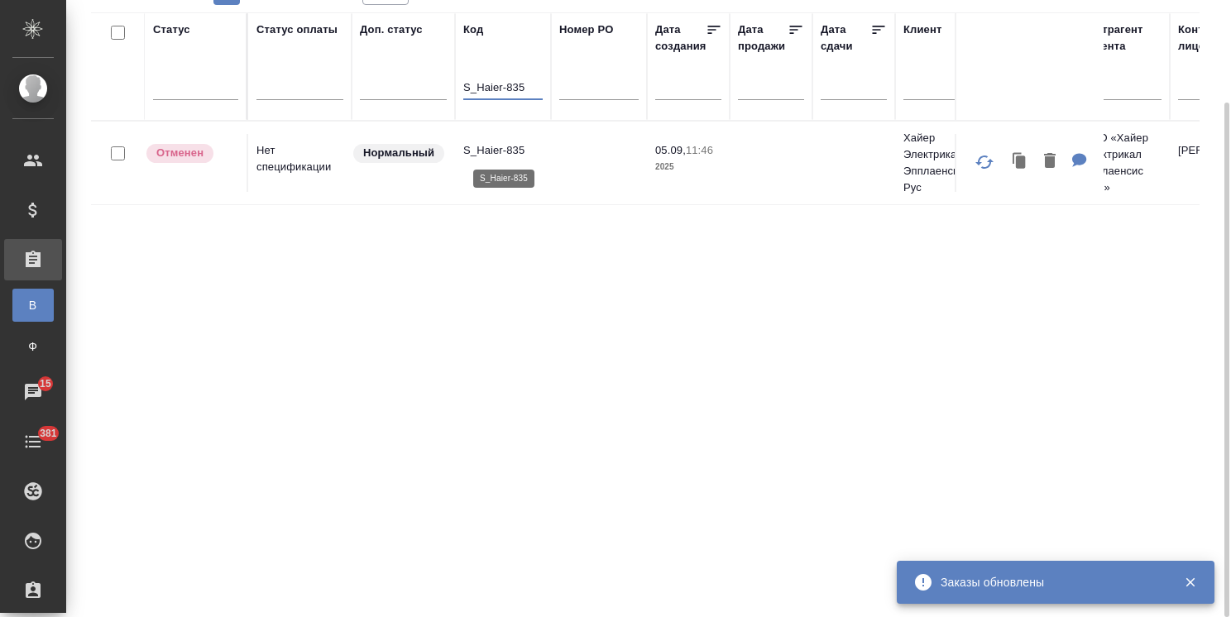
click at [500, 148] on p "S_Haier-835" at bounding box center [502, 150] width 79 height 17
drag, startPoint x: 536, startPoint y: 91, endPoint x: 477, endPoint y: 88, distance: 59.7
click at [477, 88] on input "S_Haier-835" at bounding box center [502, 89] width 79 height 21
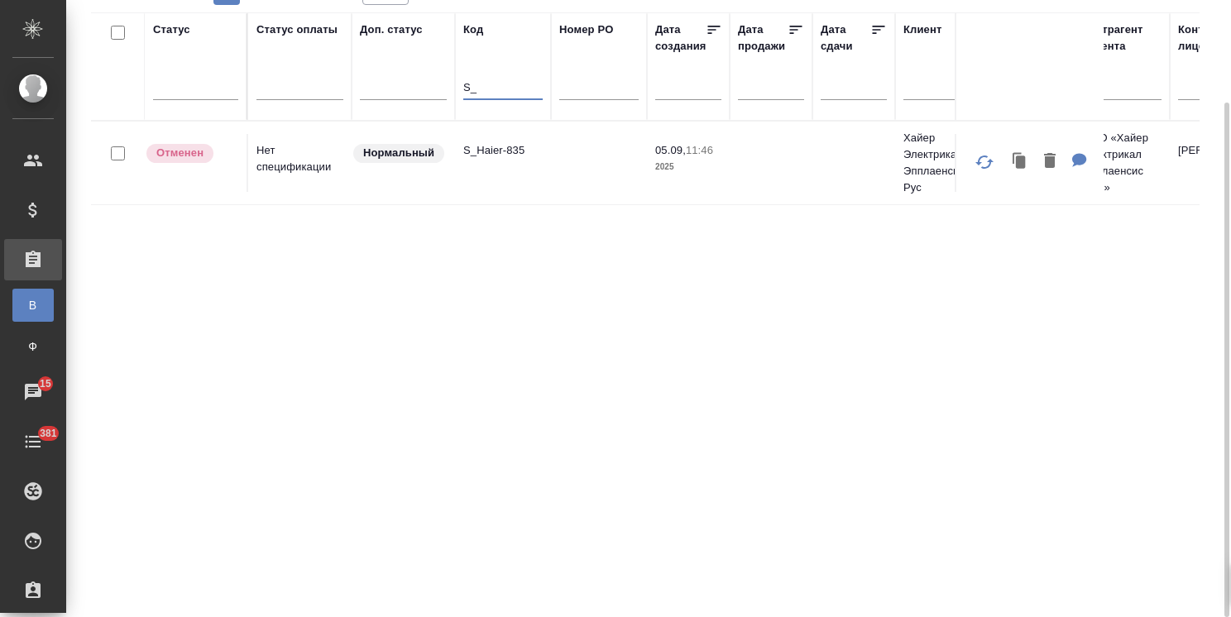
type input "S"
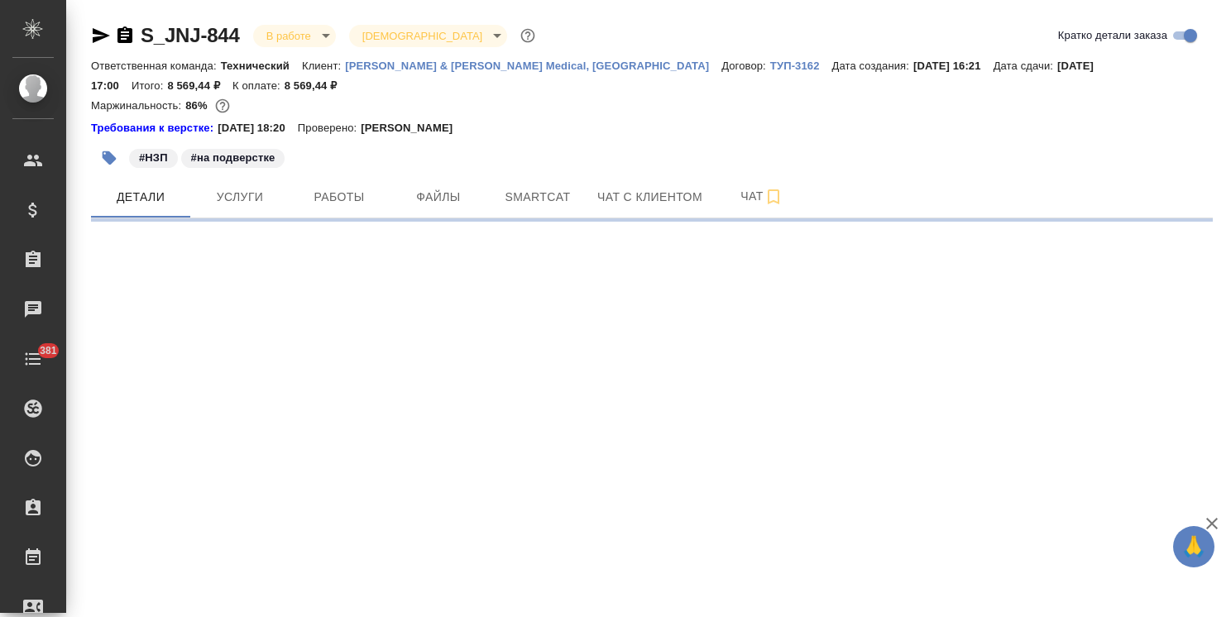
select select "RU"
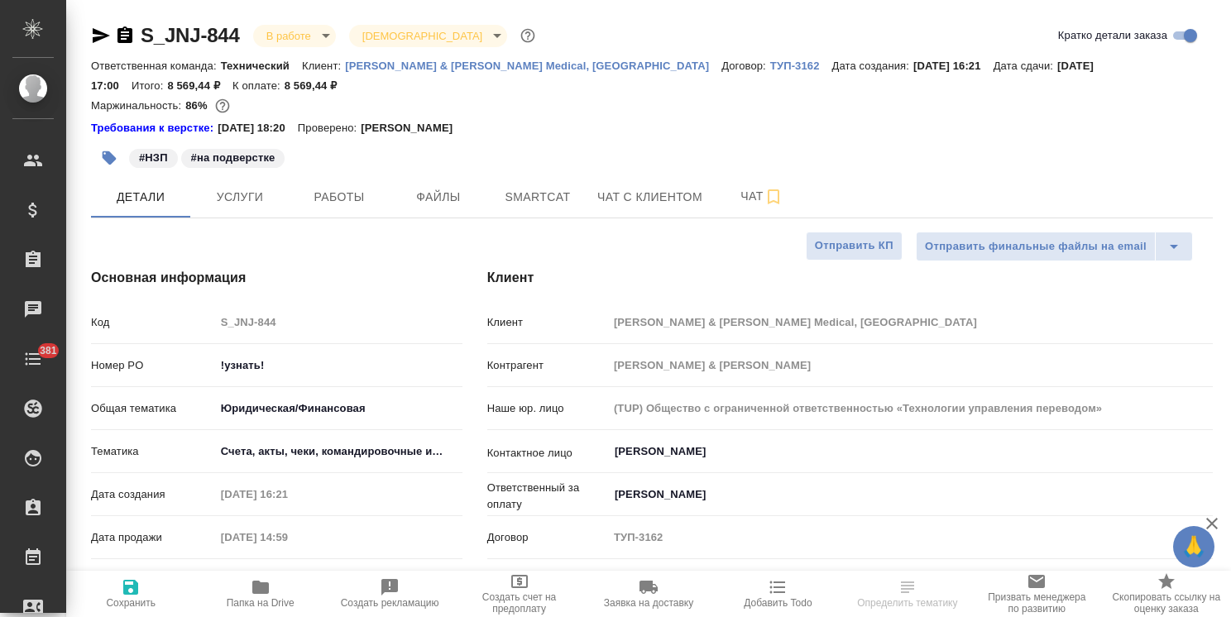
type textarea "x"
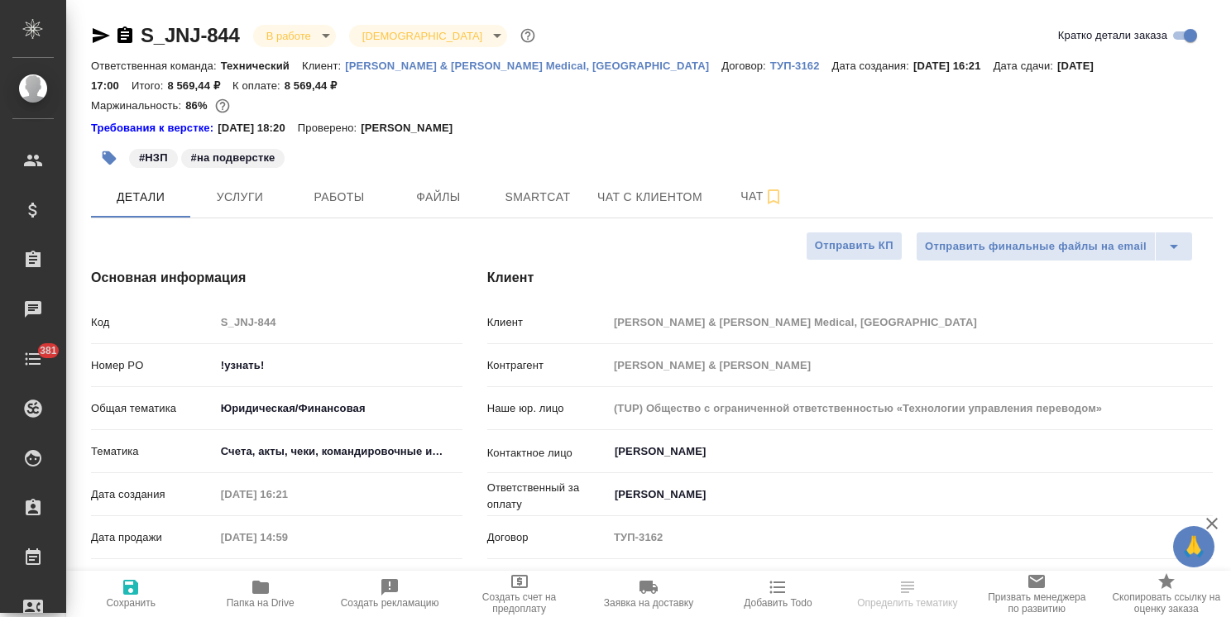
type textarea "x"
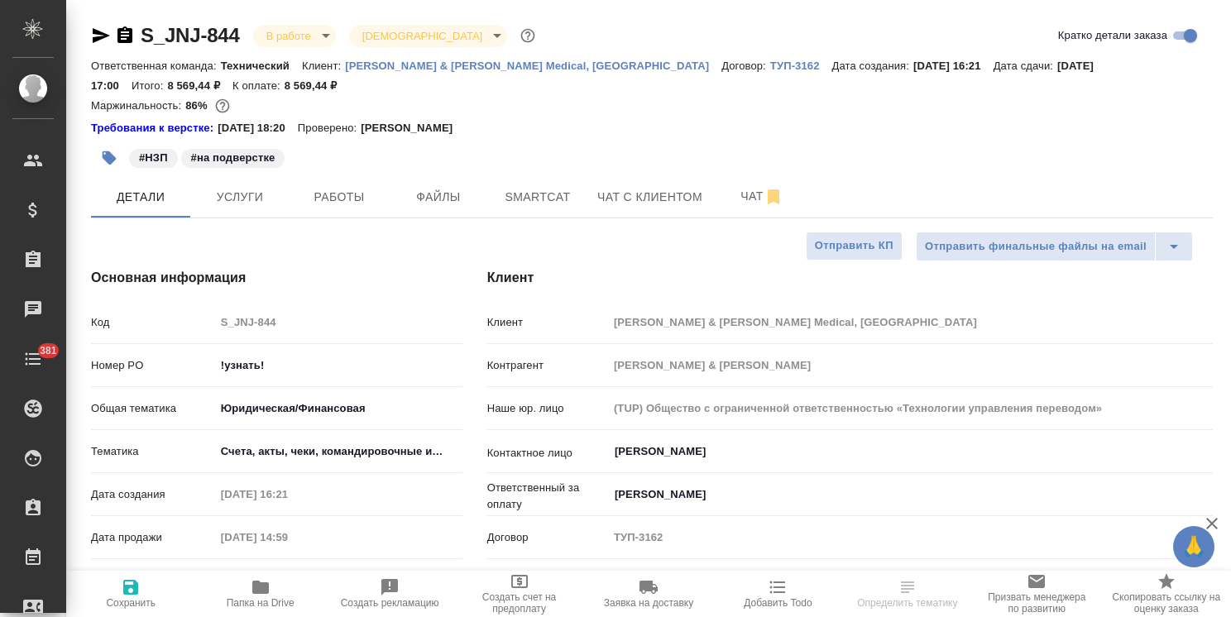
type textarea "x"
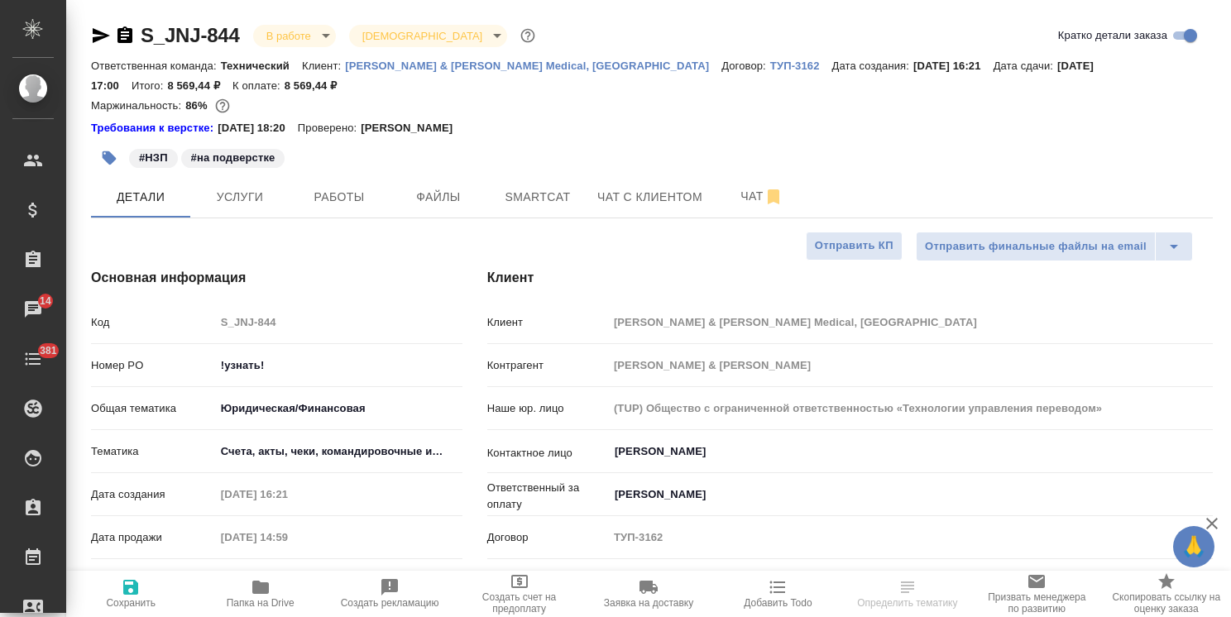
select select "RU"
type textarea "x"
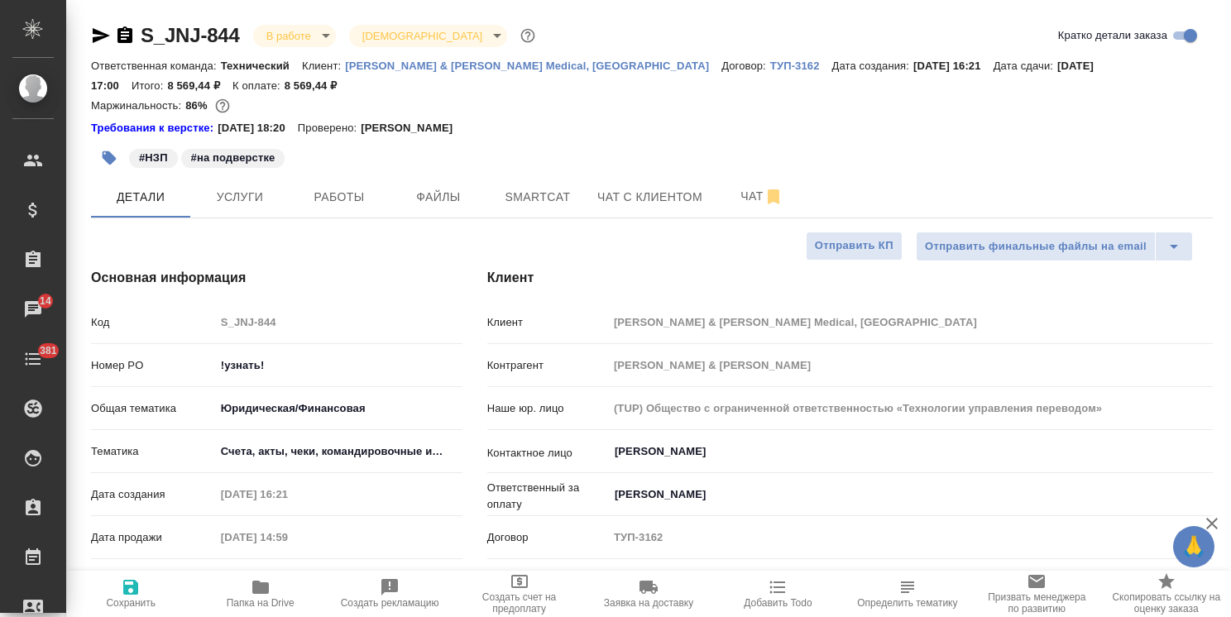
type textarea "x"
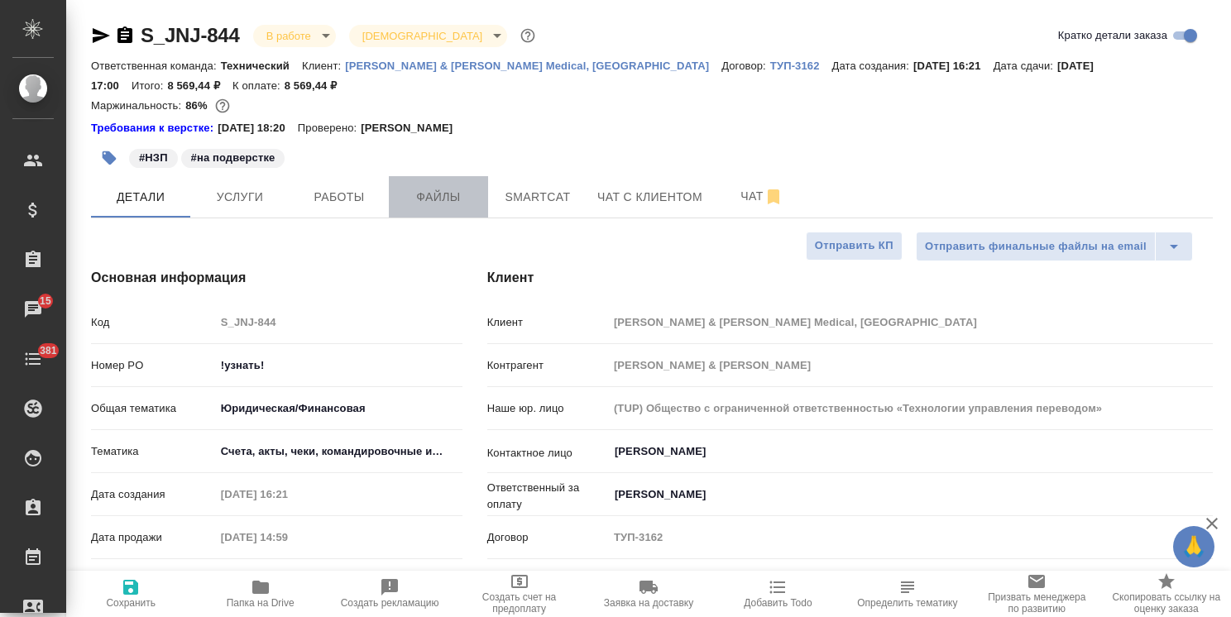
click at [448, 207] on span "Файлы" at bounding box center [438, 197] width 79 height 21
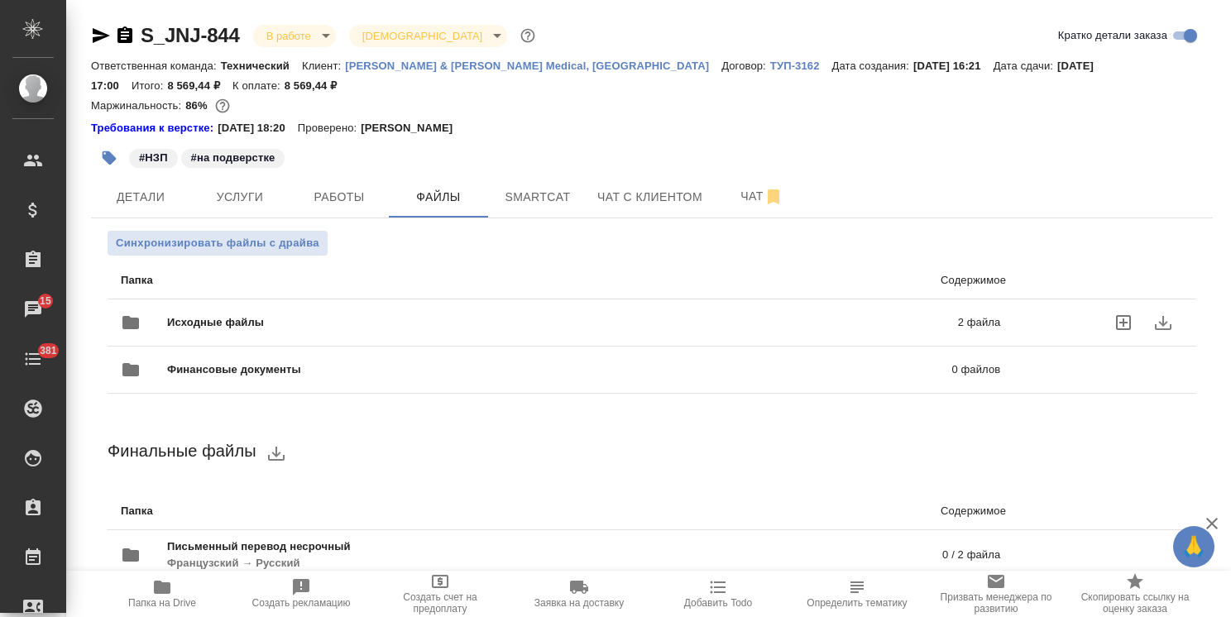
click at [295, 319] on span "Исходные файлы" at bounding box center [388, 322] width 443 height 17
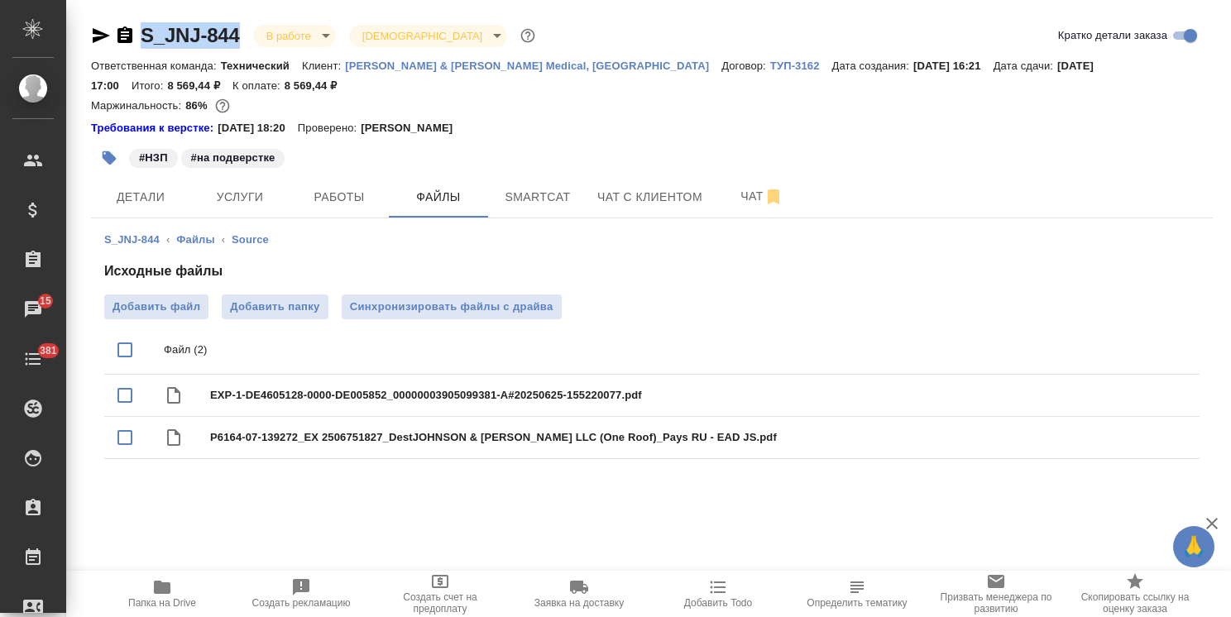
drag, startPoint x: 245, startPoint y: 22, endPoint x: 136, endPoint y: 25, distance: 109.3
click at [136, 25] on div "S_JNJ-844 В работе inProgress Святая троица holyTrinity Кратко детали заказа От…" at bounding box center [652, 254] width 1140 height 508
copy link "S_JNJ-844"
click at [253, 201] on span "Услуги" at bounding box center [239, 197] width 79 height 21
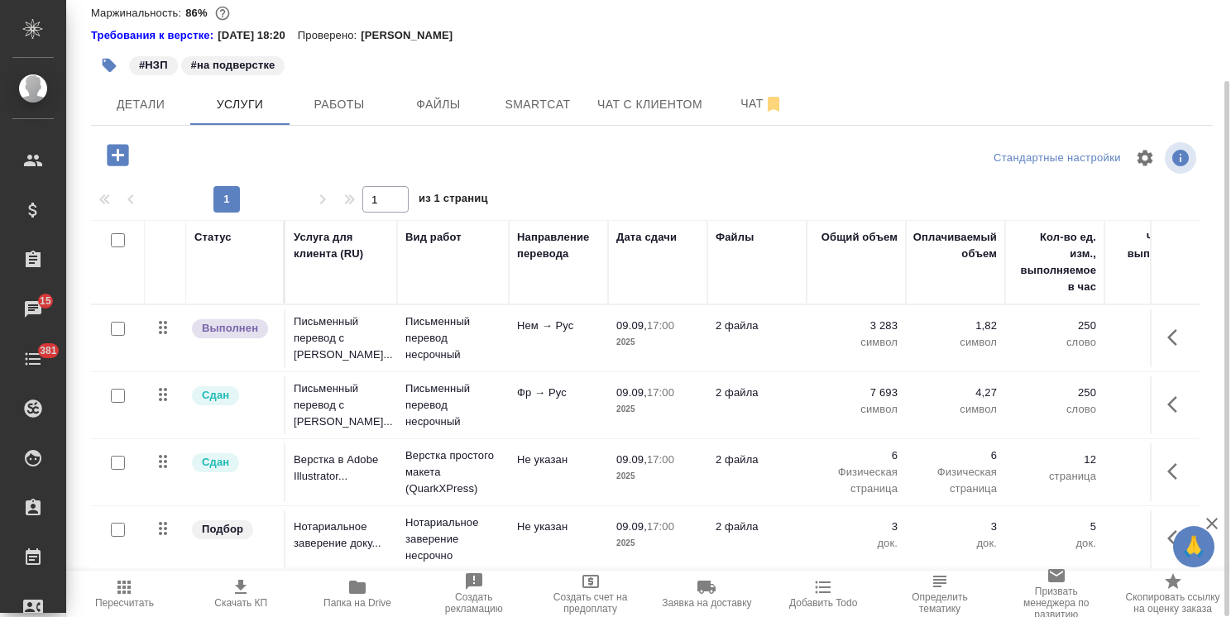
click at [346, 596] on span "Папка на Drive" at bounding box center [357, 593] width 97 height 31
click at [158, 111] on span "Детали" at bounding box center [140, 104] width 79 height 21
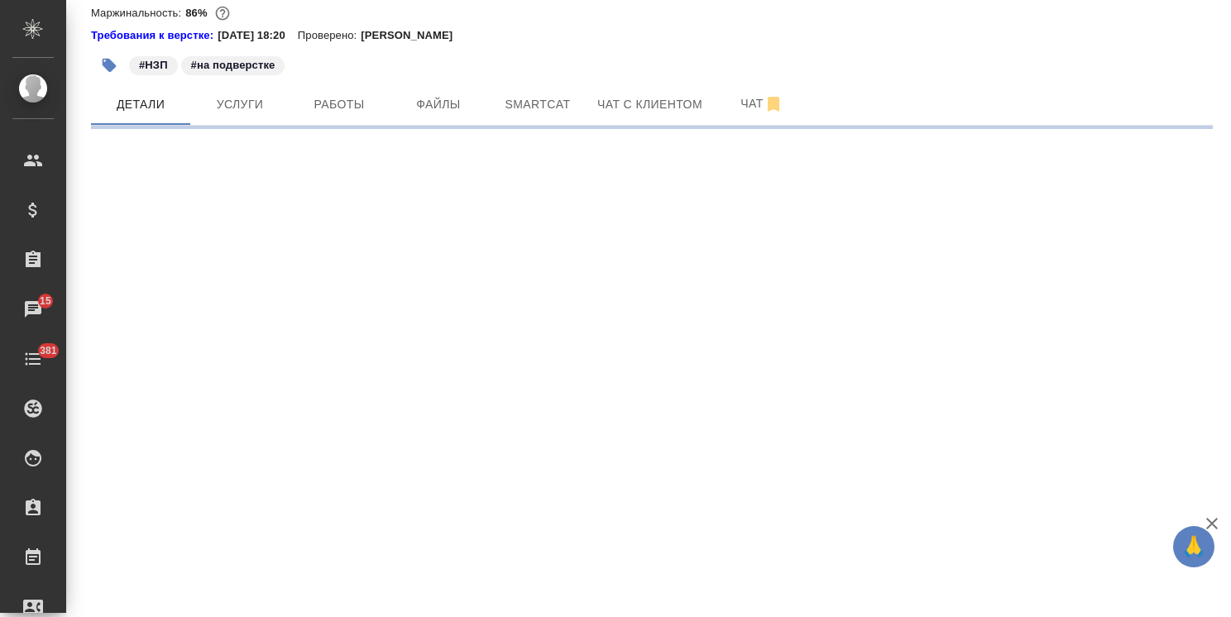
select select "RU"
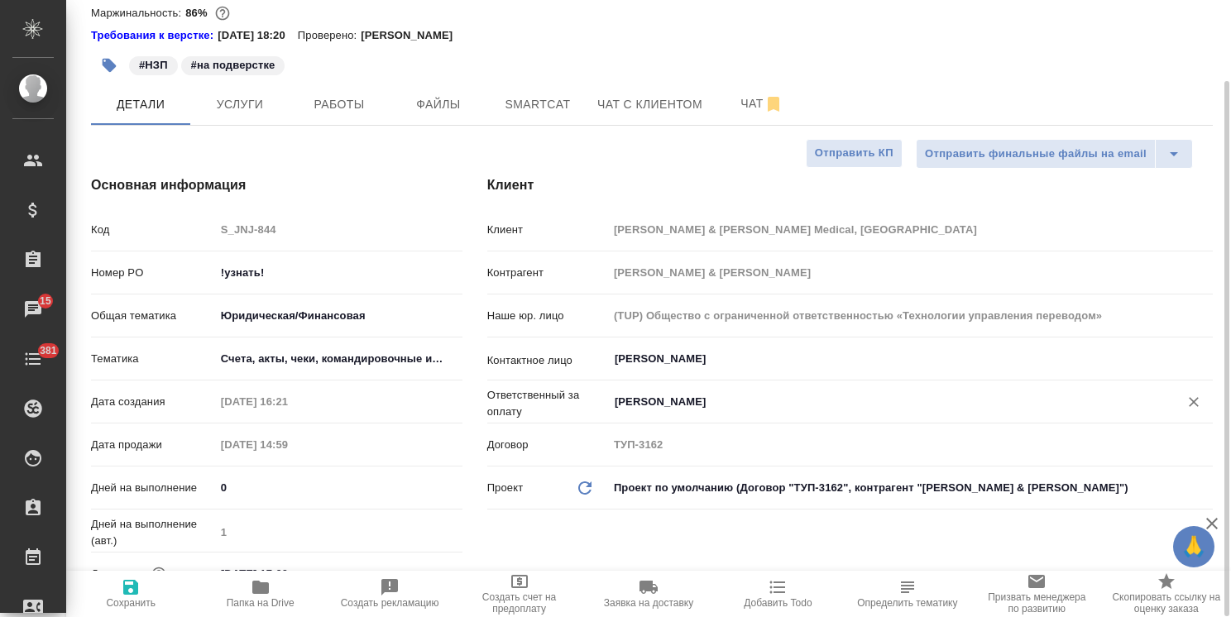
type textarea "x"
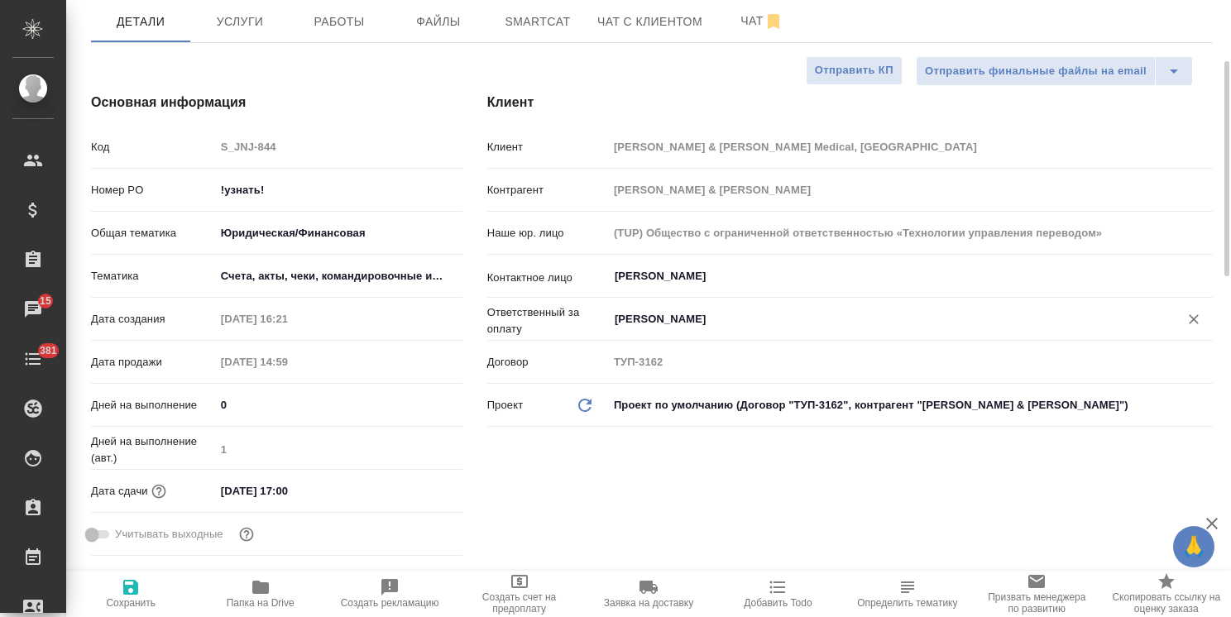
scroll to position [93, 0]
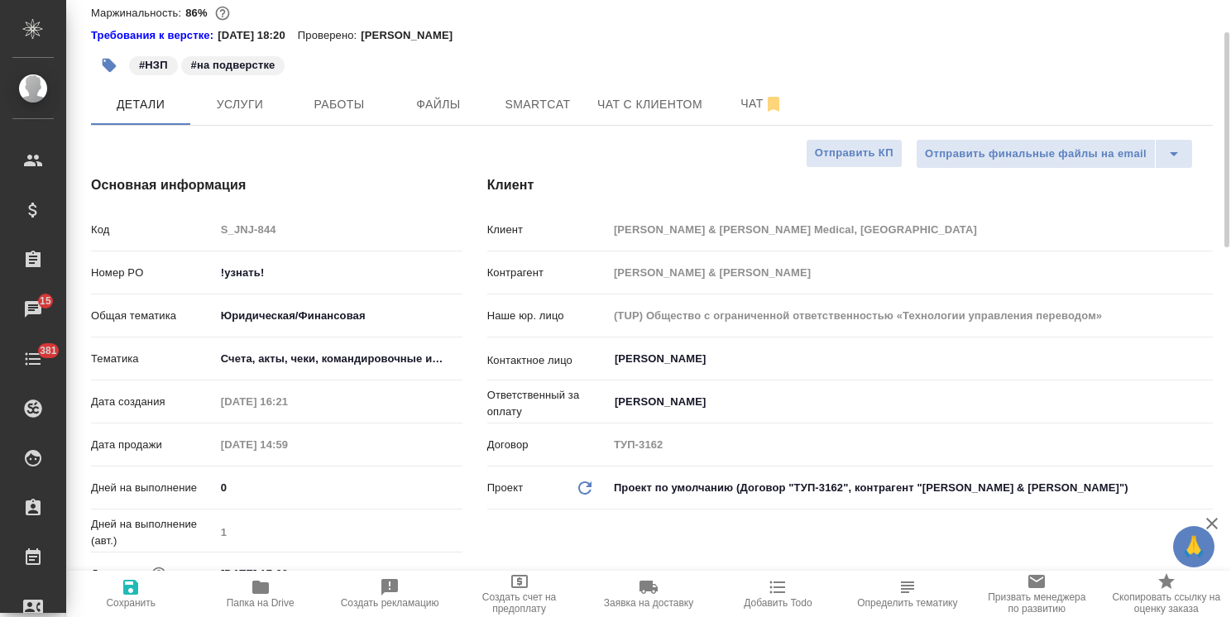
type textarea "x"
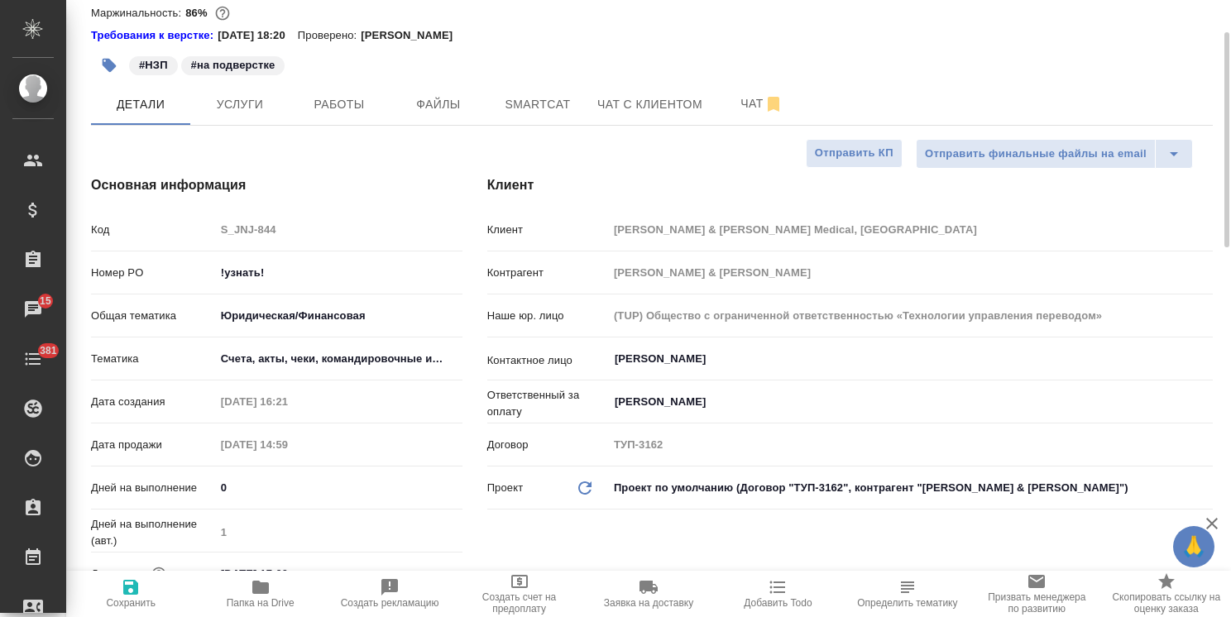
type textarea "x"
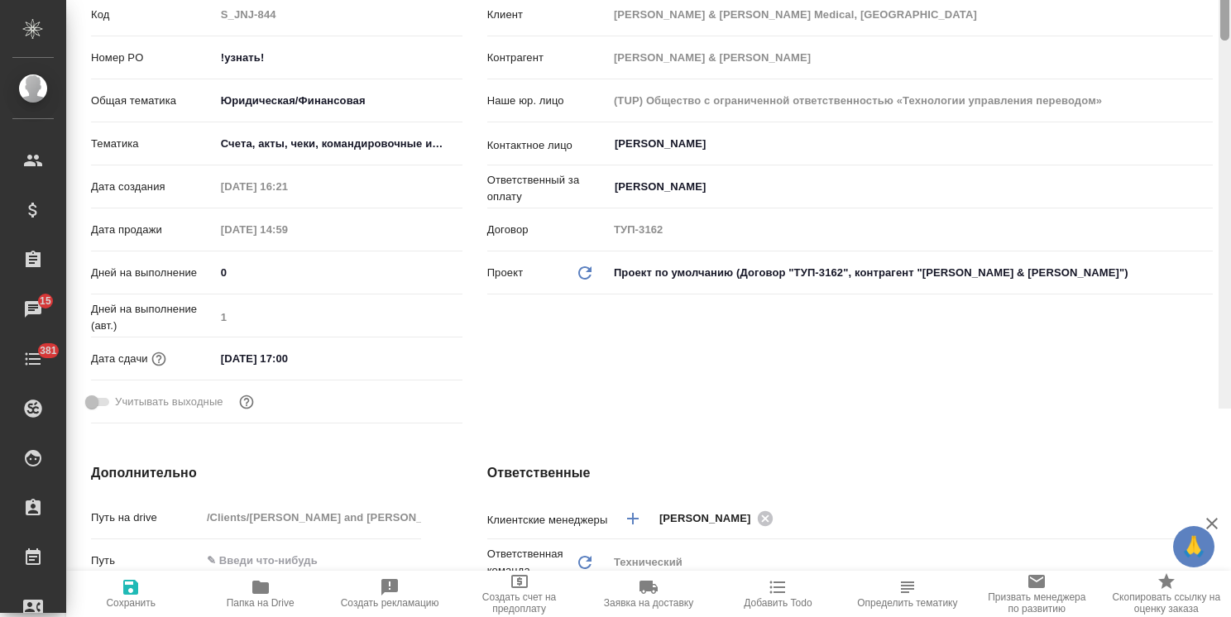
scroll to position [0, 0]
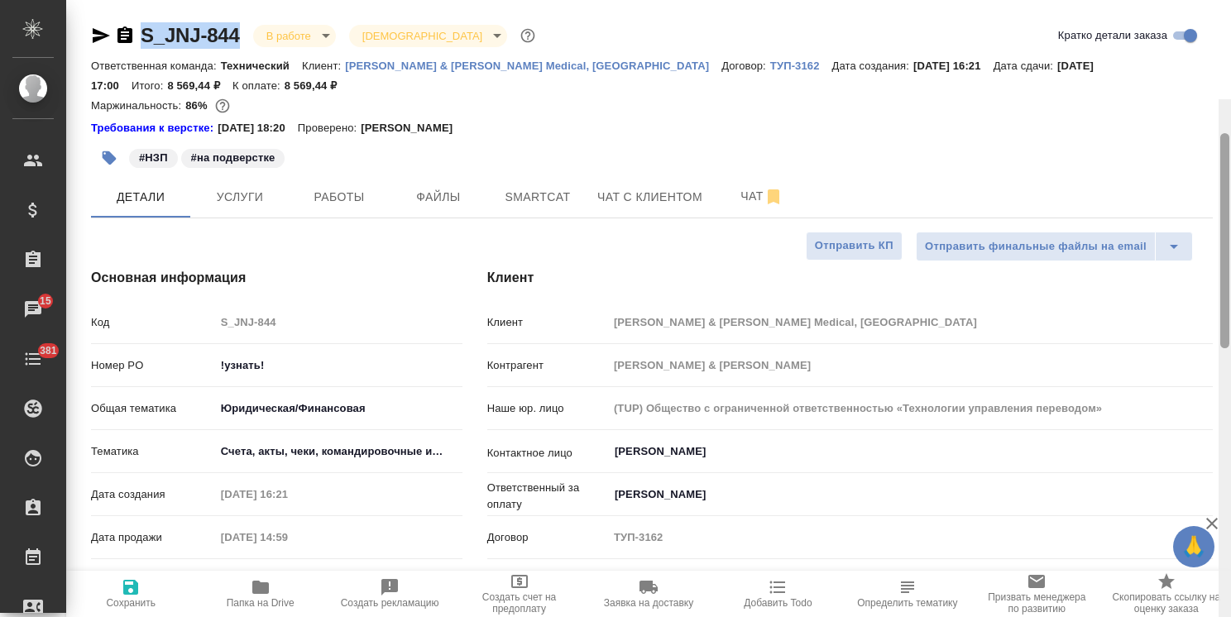
drag, startPoint x: 1223, startPoint y: 326, endPoint x: 836, endPoint y: 74, distance: 461.7
click at [1193, 78] on div "S_JNJ-844 В работе inProgress Святая троица holyTrinity Кратко детали заказа От…" at bounding box center [648, 308] width 1165 height 617
click at [95, 37] on icon "button" at bounding box center [101, 35] width 17 height 15
type textarea "x"
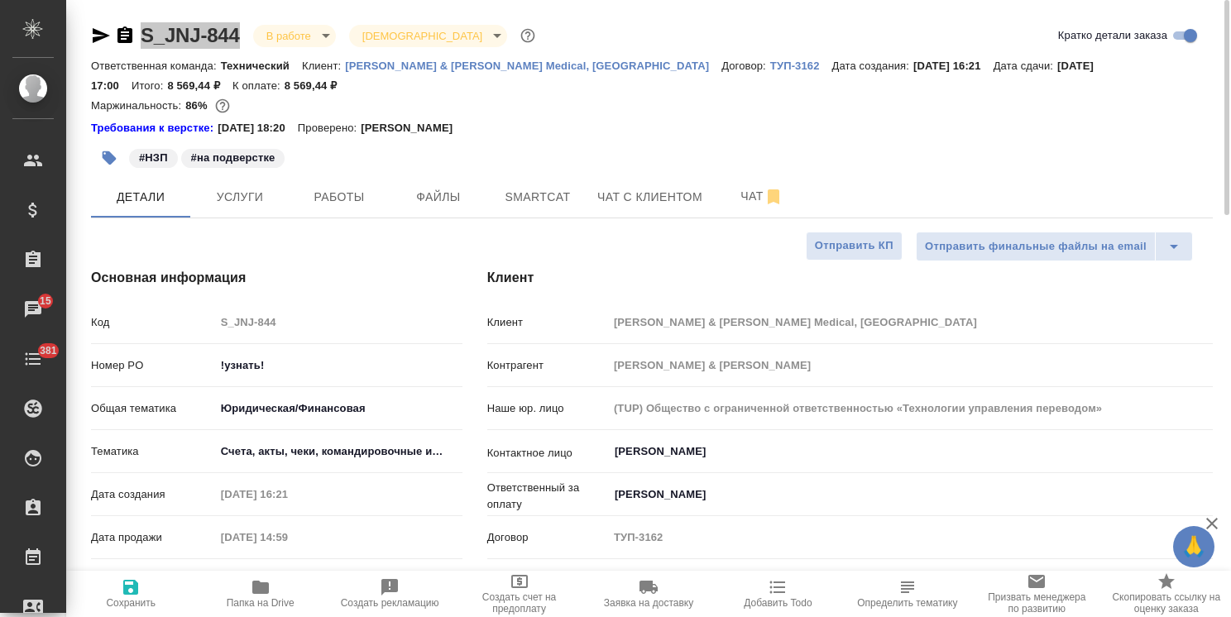
type textarea "x"
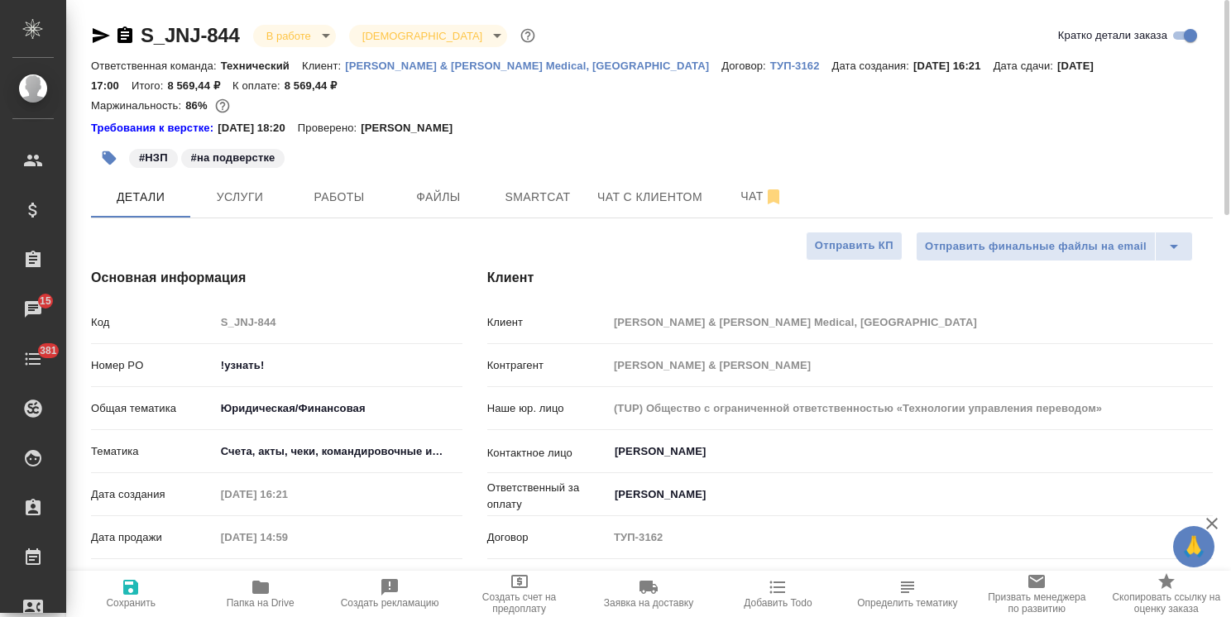
type textarea "x"
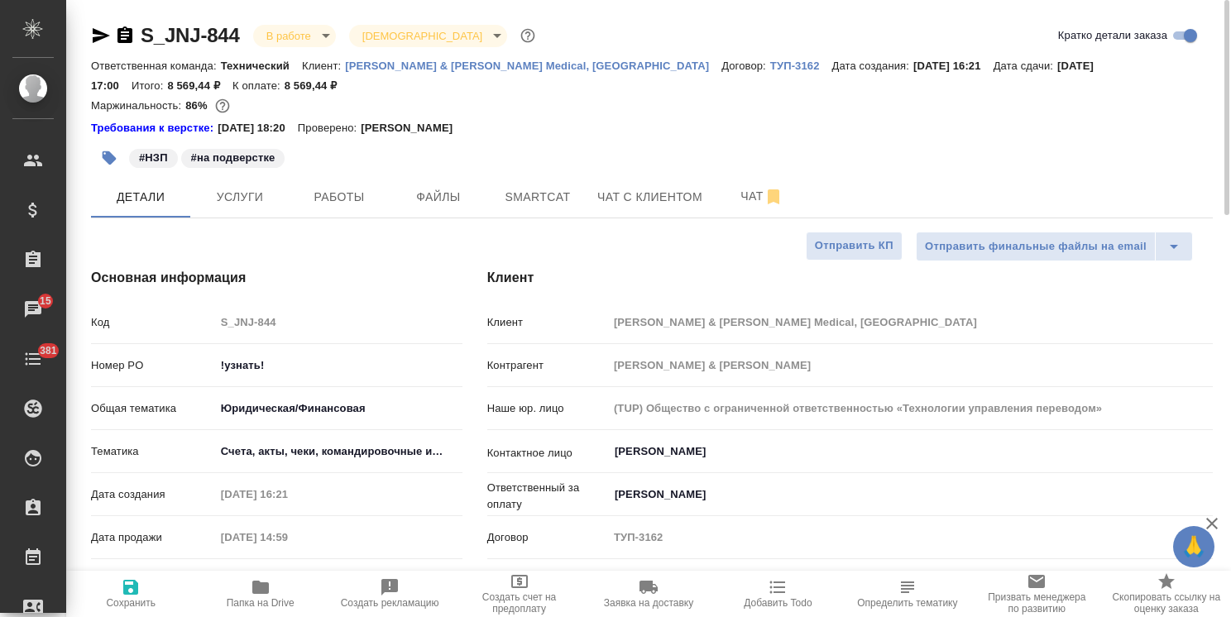
type textarea "x"
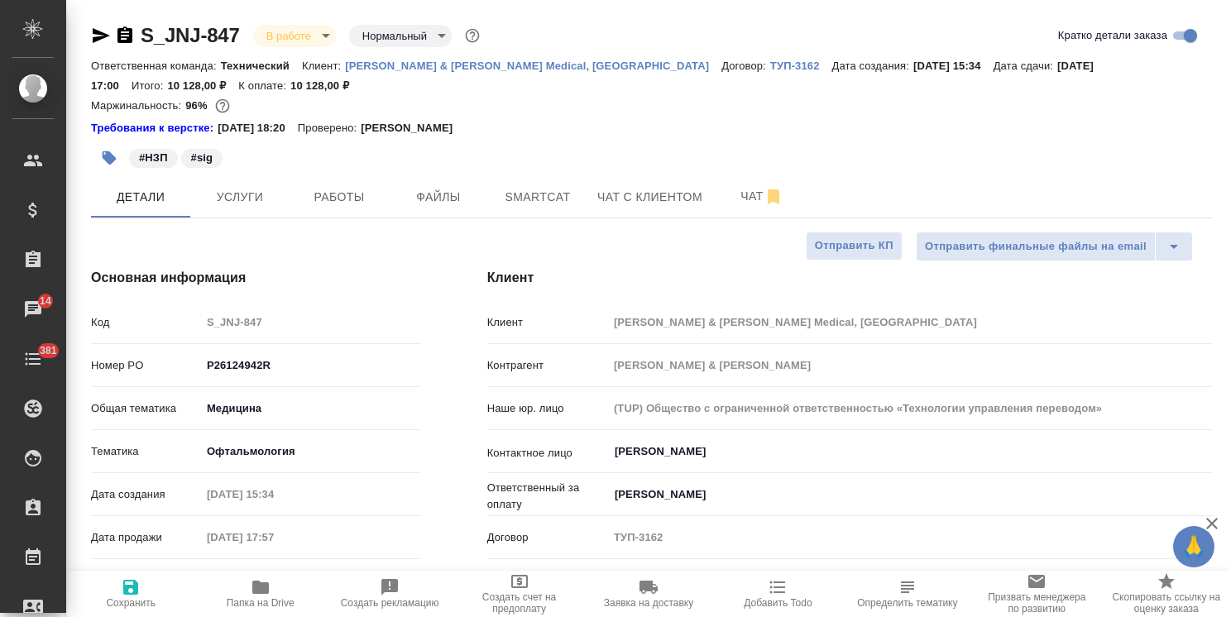
select select "RU"
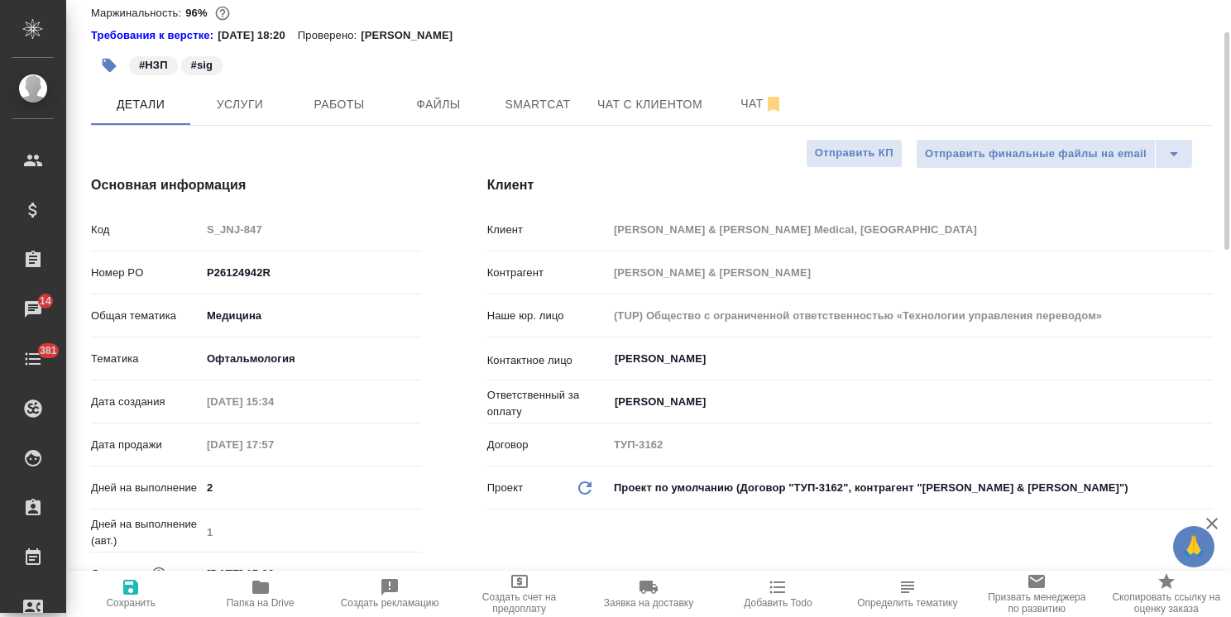
scroll to position [93, 0]
click at [225, 98] on span "Услуги" at bounding box center [239, 104] width 79 height 21
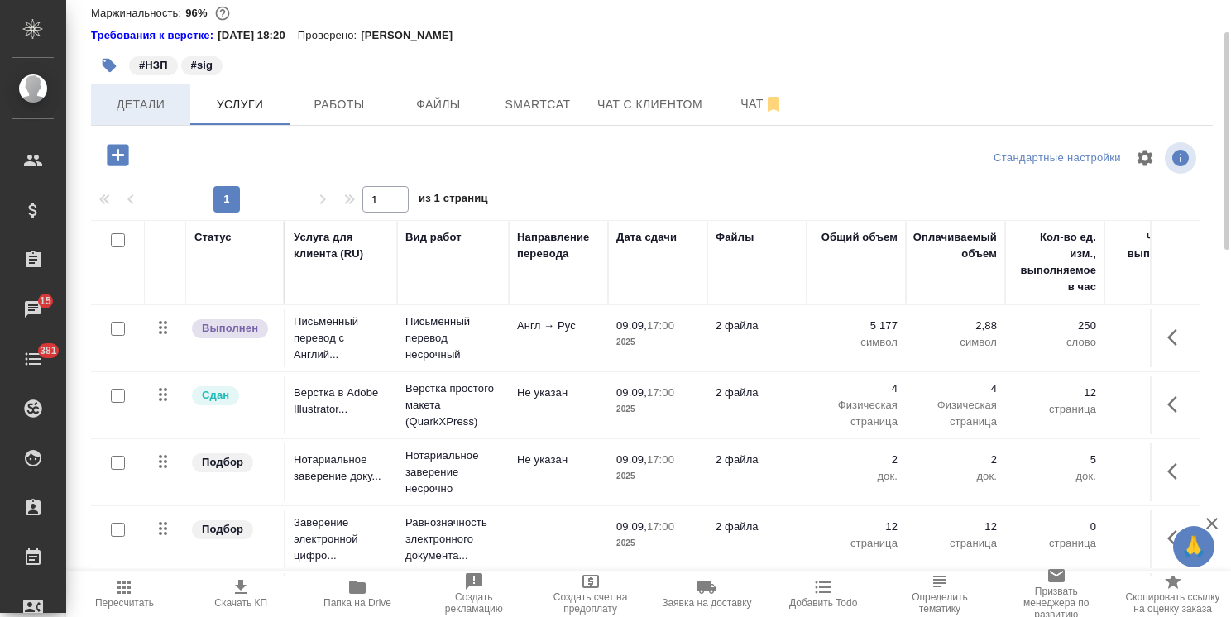
click at [155, 99] on span "Детали" at bounding box center [140, 104] width 79 height 21
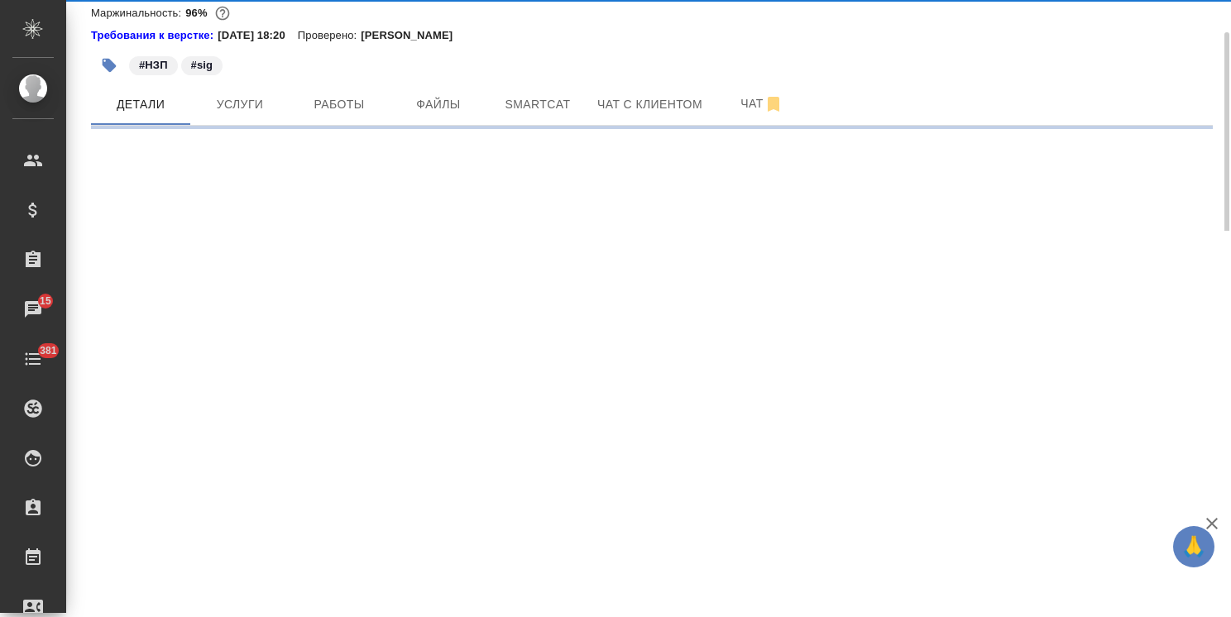
select select "RU"
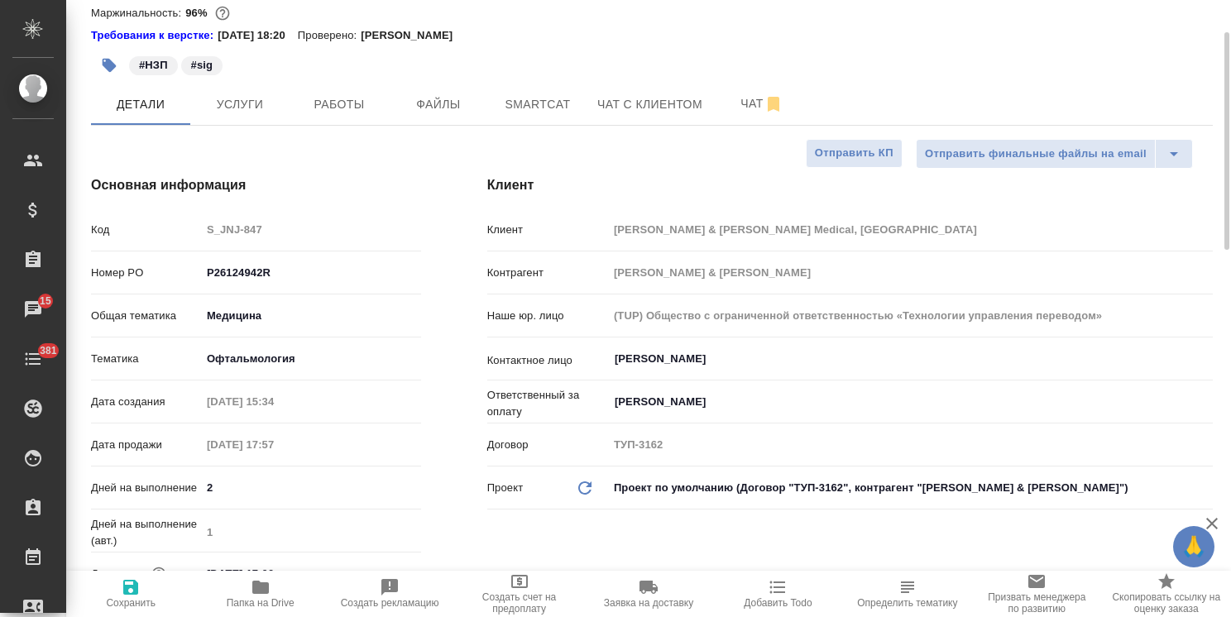
type textarea "x"
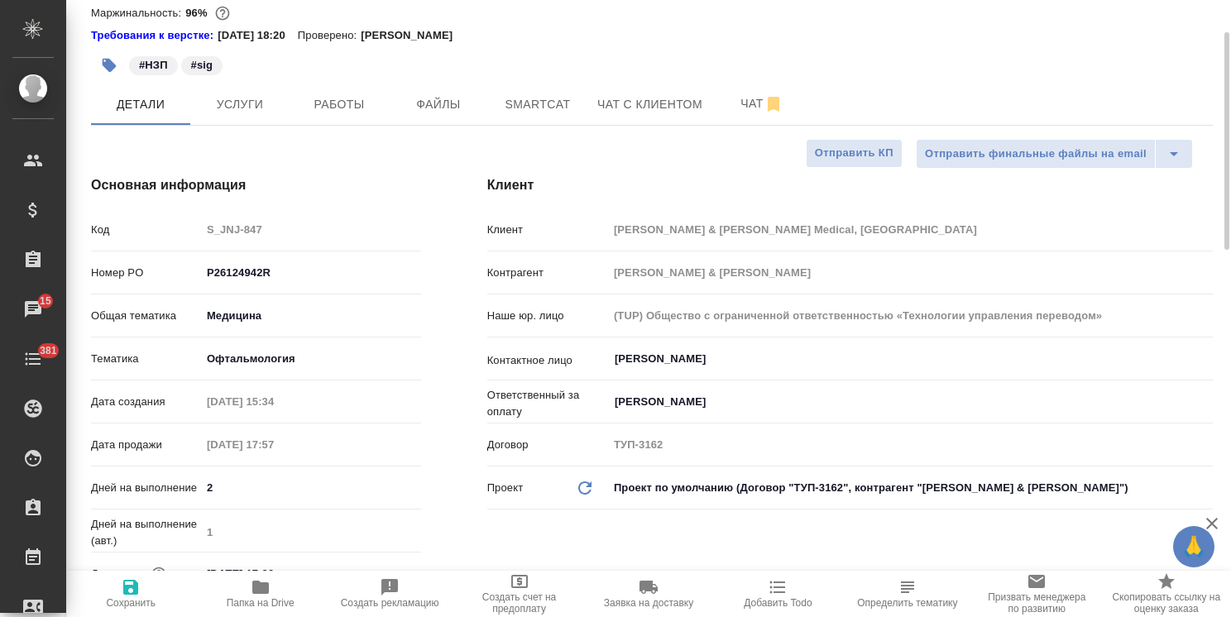
type textarea "x"
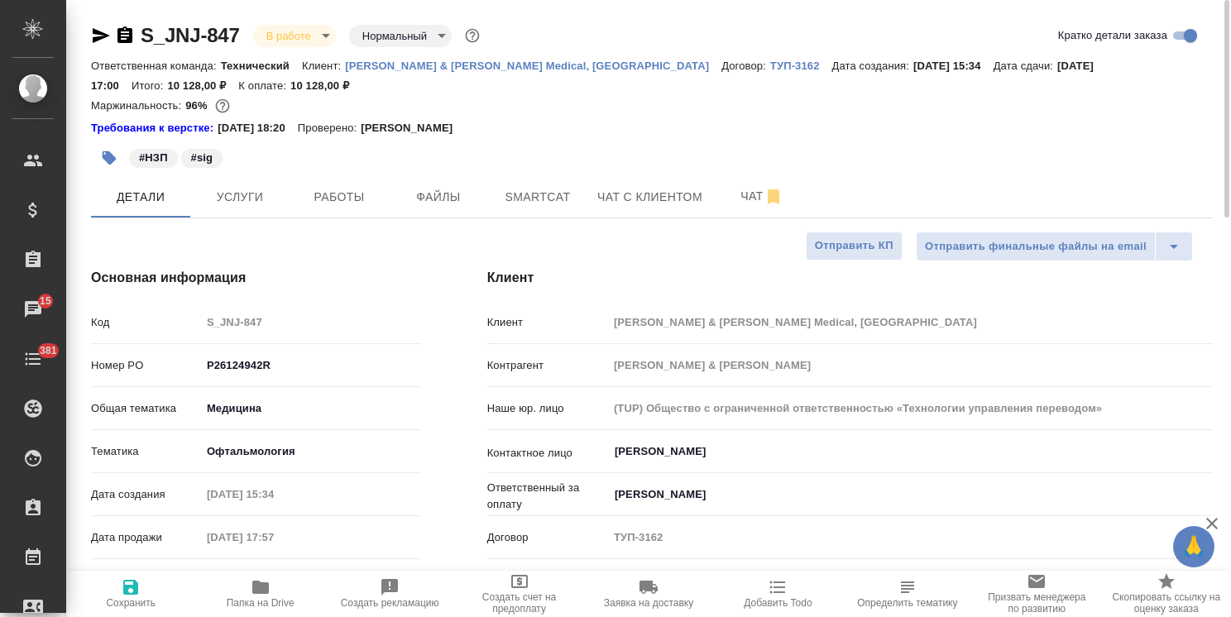
click at [105, 35] on icon "button" at bounding box center [101, 35] width 17 height 15
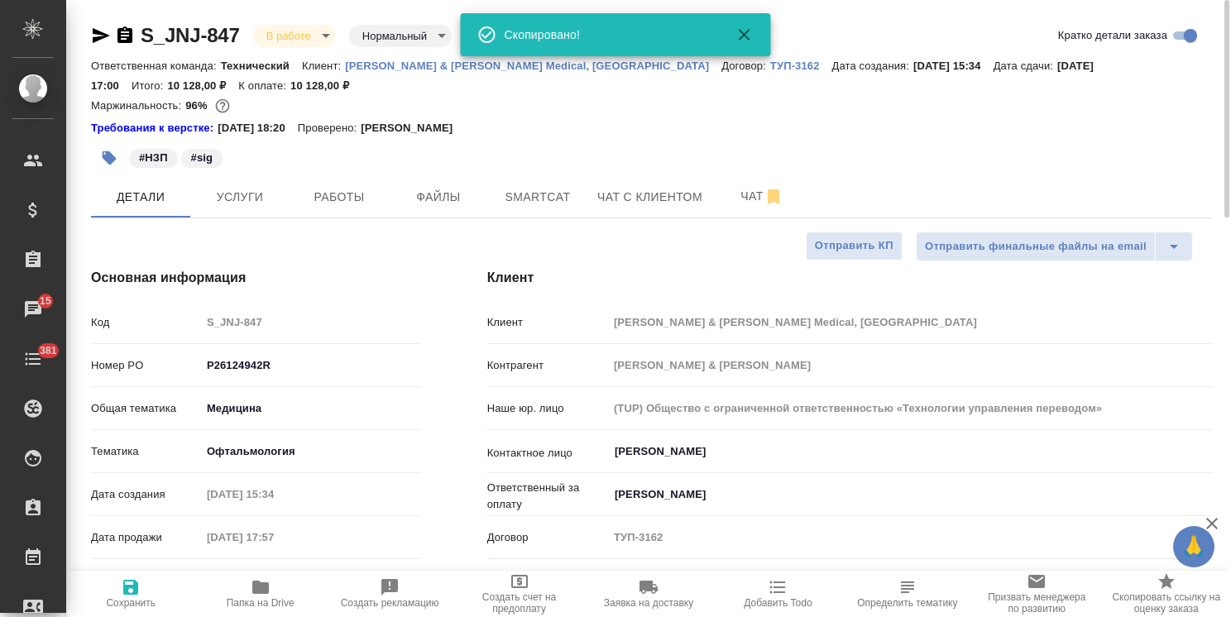
type textarea "x"
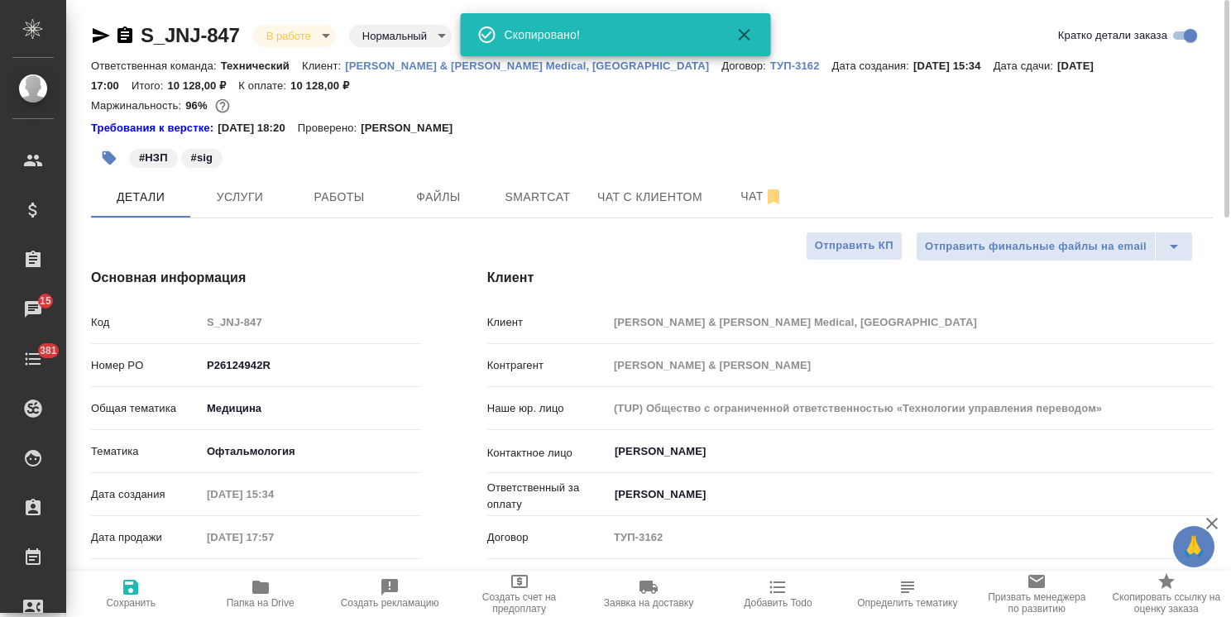
type textarea "x"
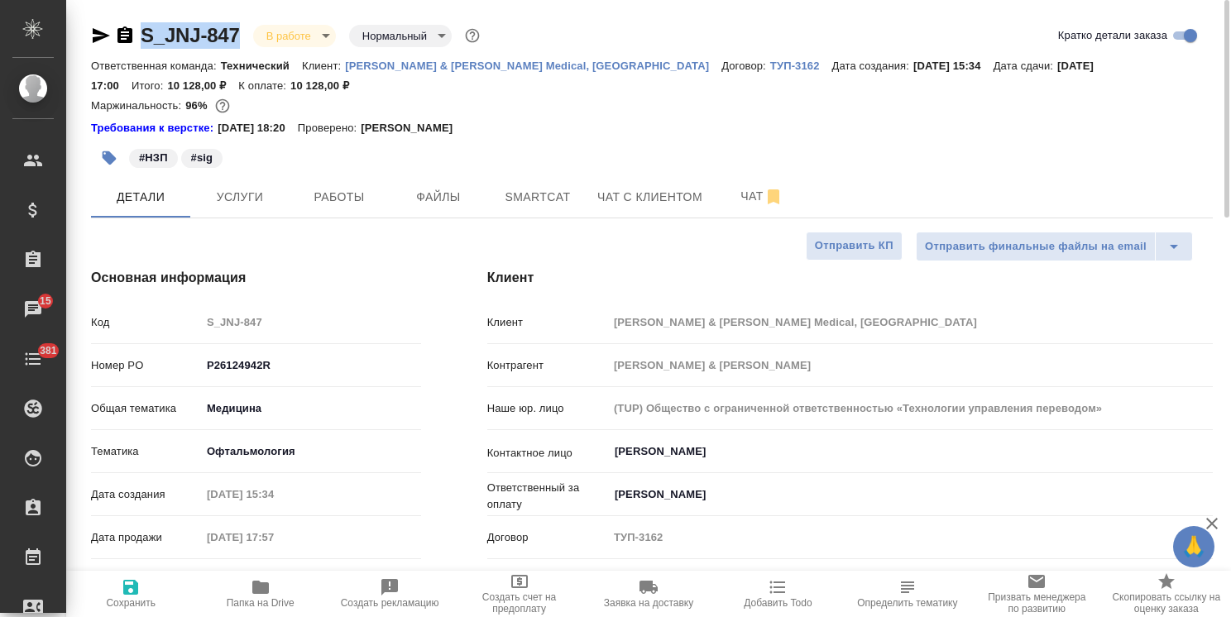
drag, startPoint x: 224, startPoint y: 15, endPoint x: 126, endPoint y: 12, distance: 98.5
copy link "S_JNJ-847"
type textarea "x"
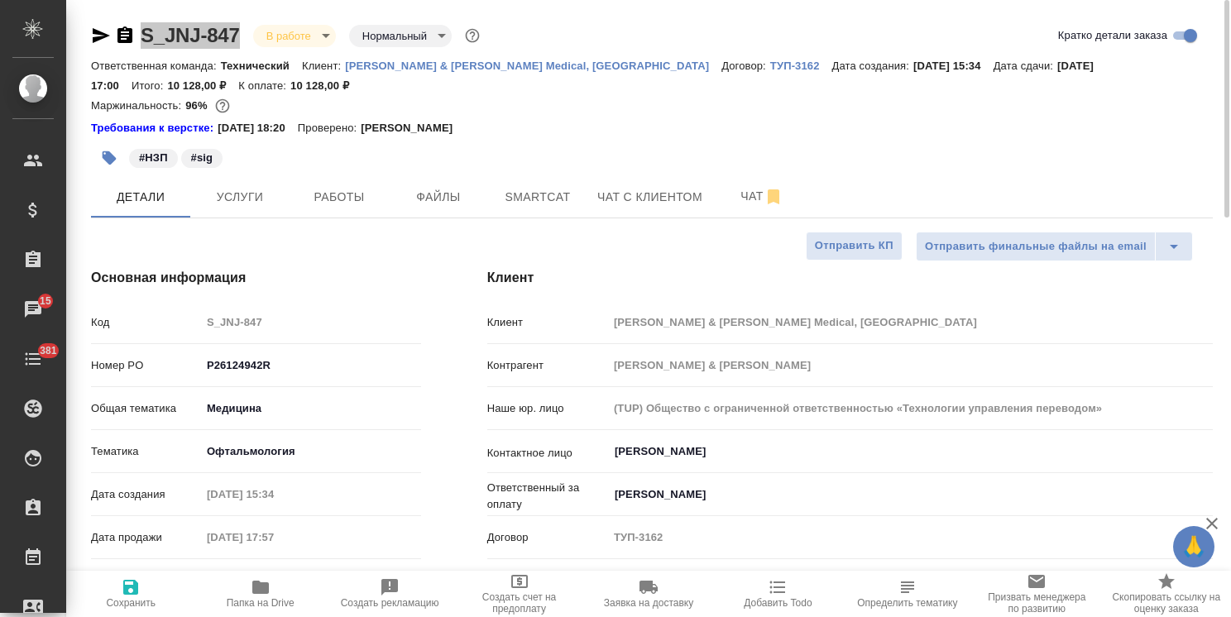
type textarea "x"
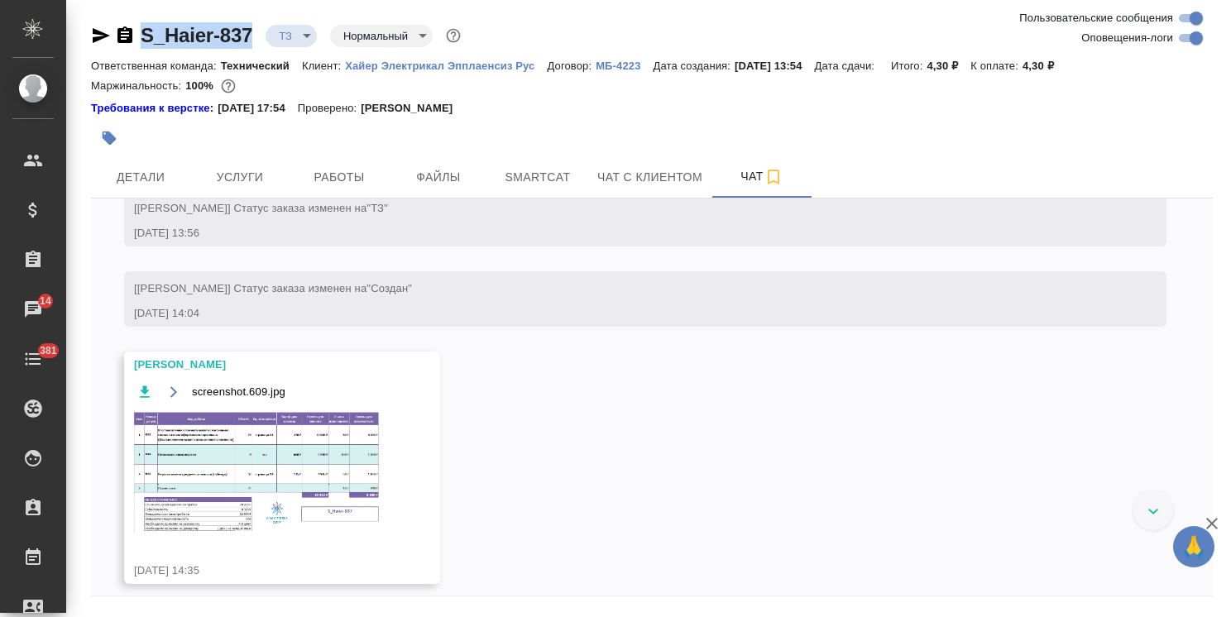
scroll to position [778, 0]
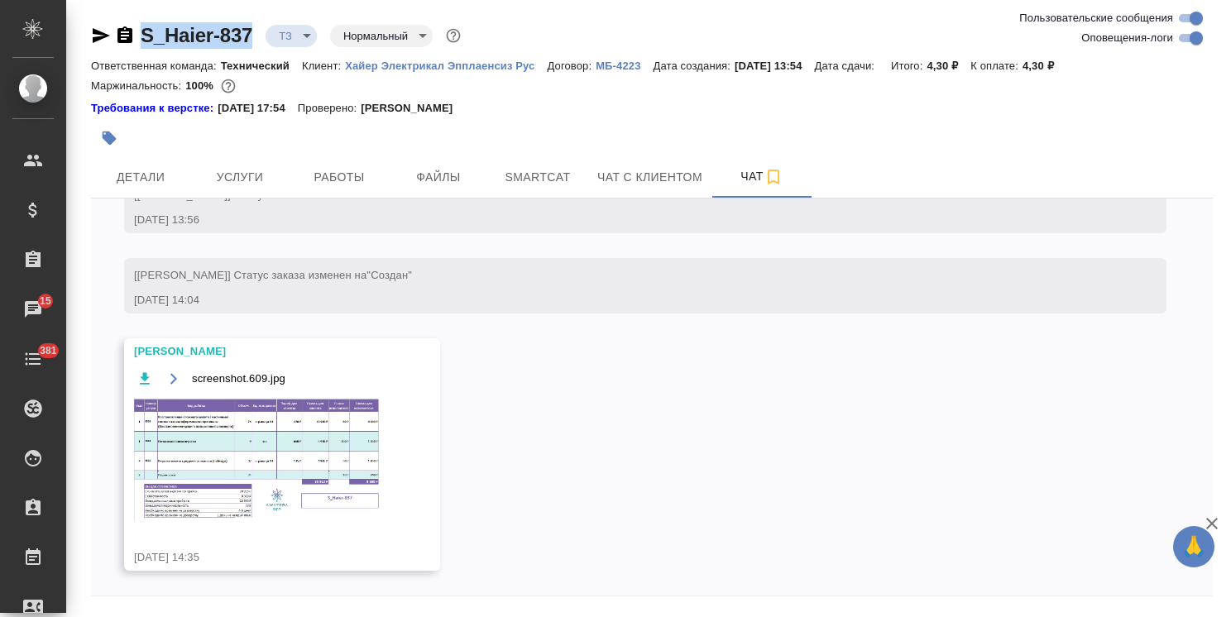
click at [255, 20] on div "S_Haier-837 ТЗ tz Нормальный normal Ответственная команда: Технический Клиент: …" at bounding box center [652, 335] width 1140 height 671
click at [139, 185] on span "Детали" at bounding box center [140, 177] width 79 height 21
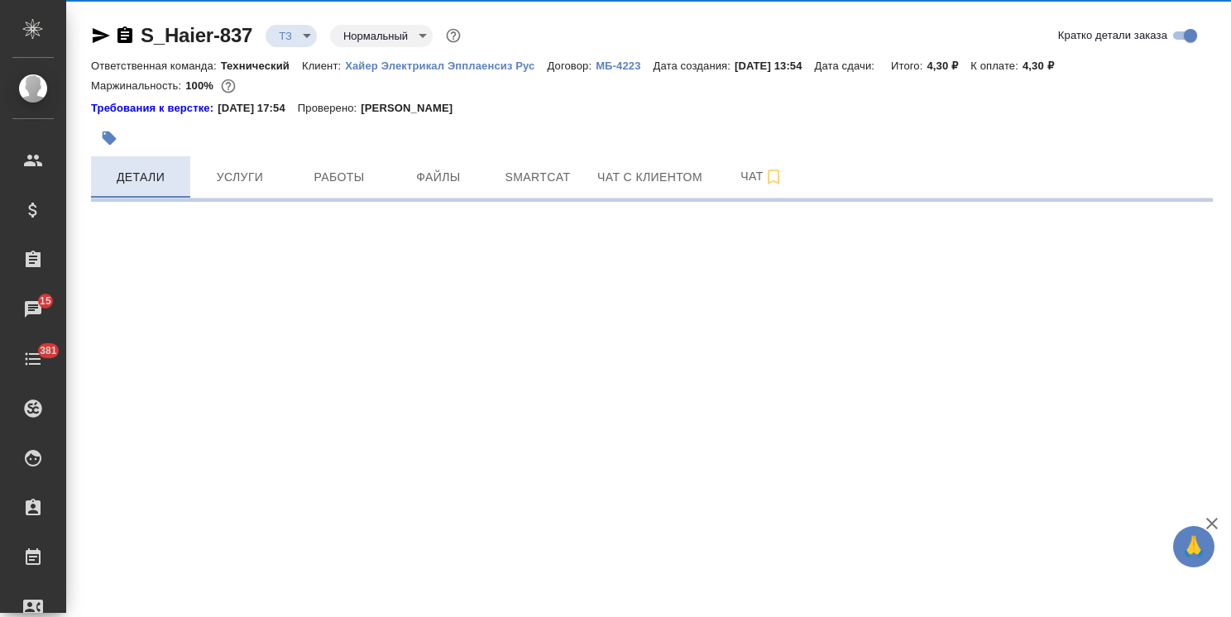
select select "RU"
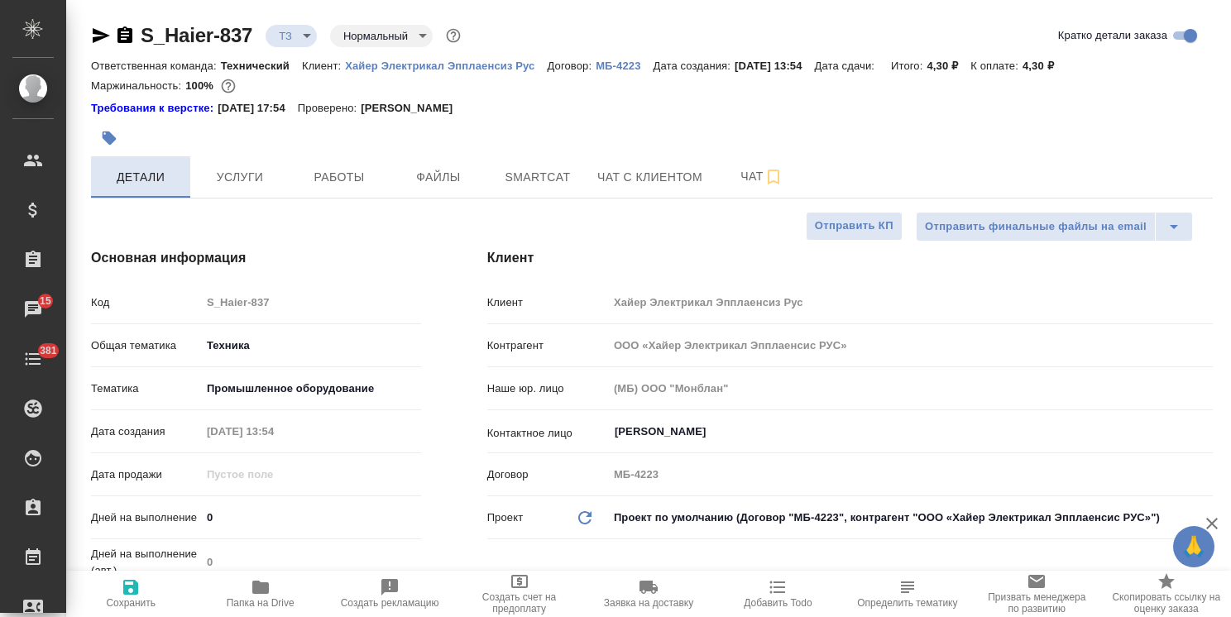
type textarea "x"
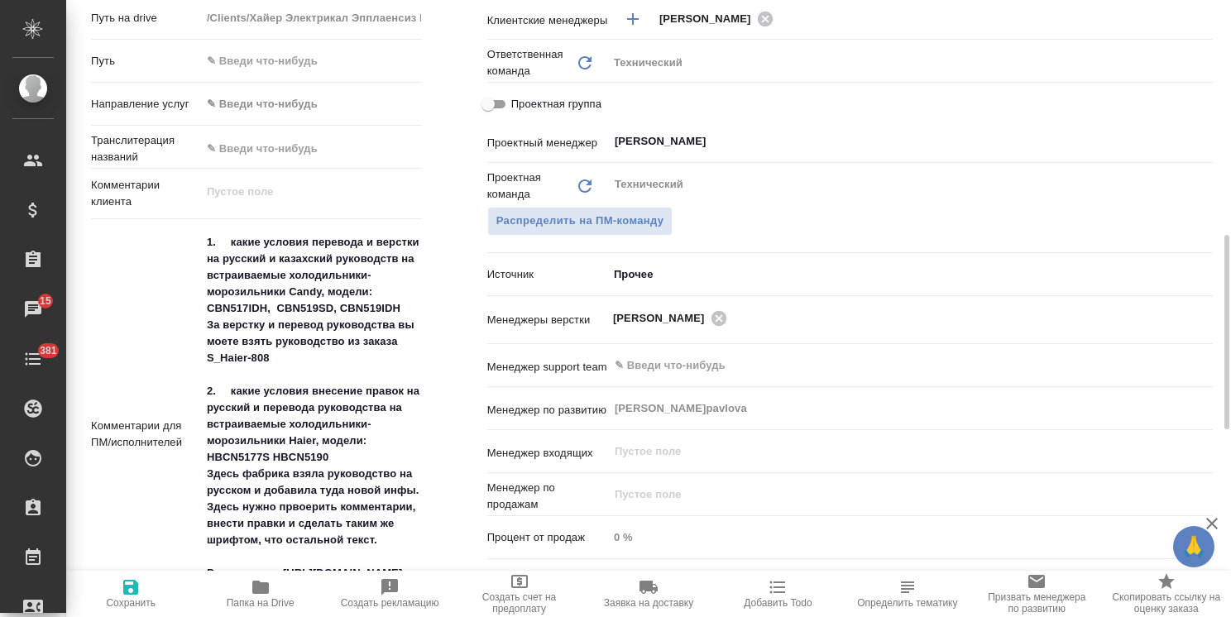
scroll to position [827, 0]
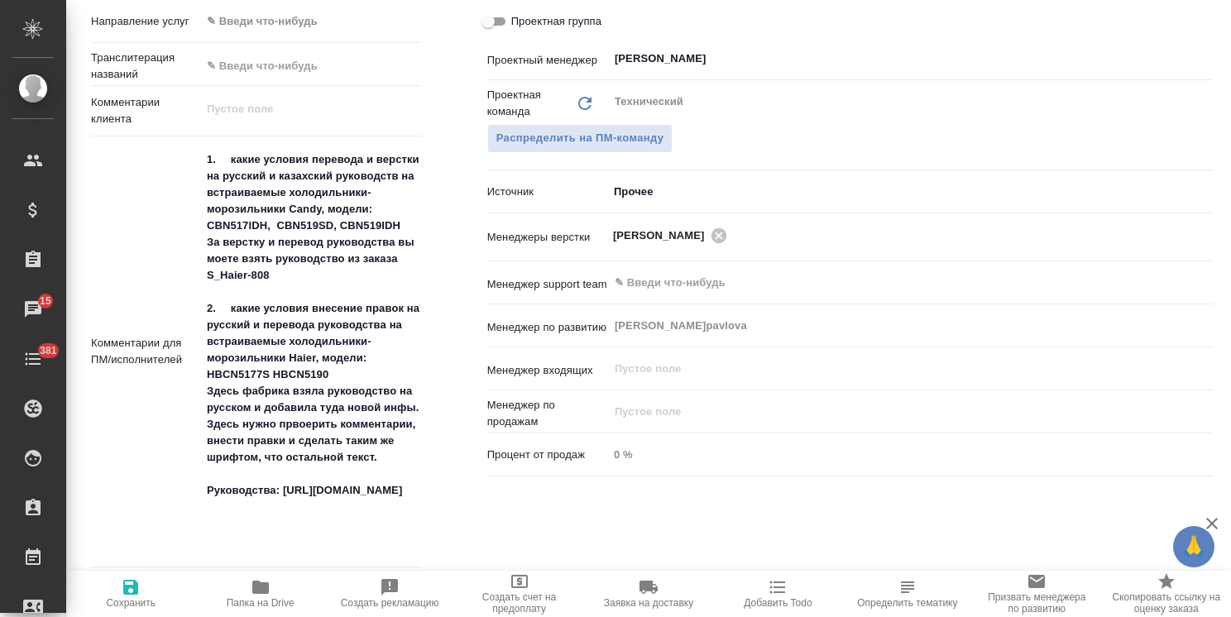
type textarea "x"
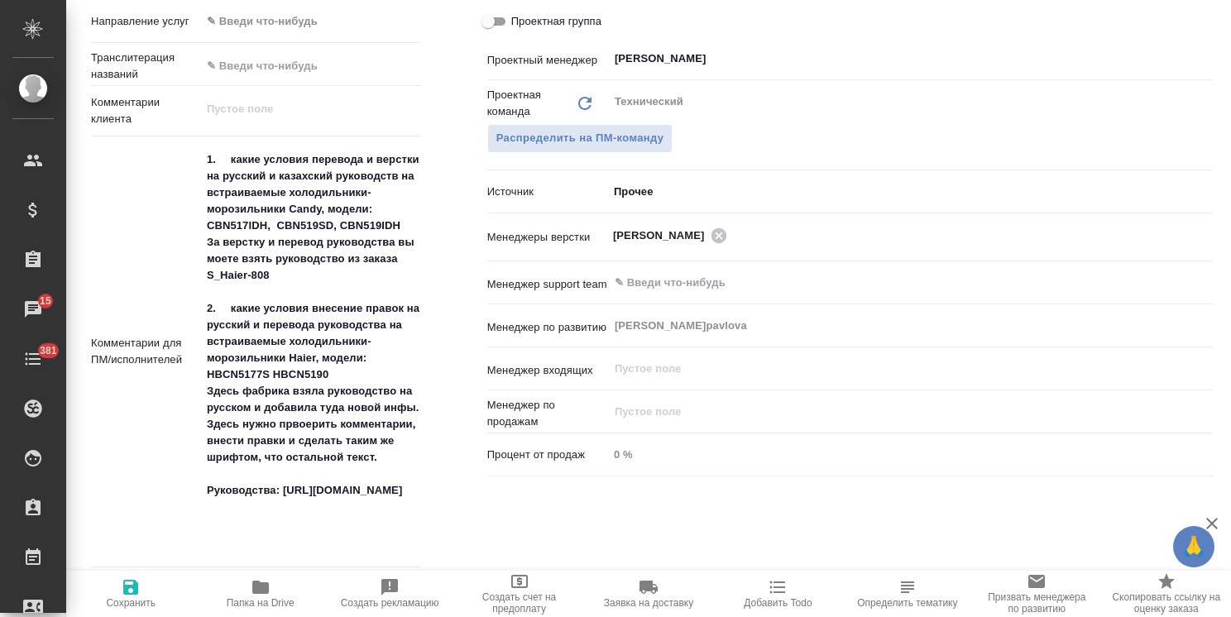
type textarea "x"
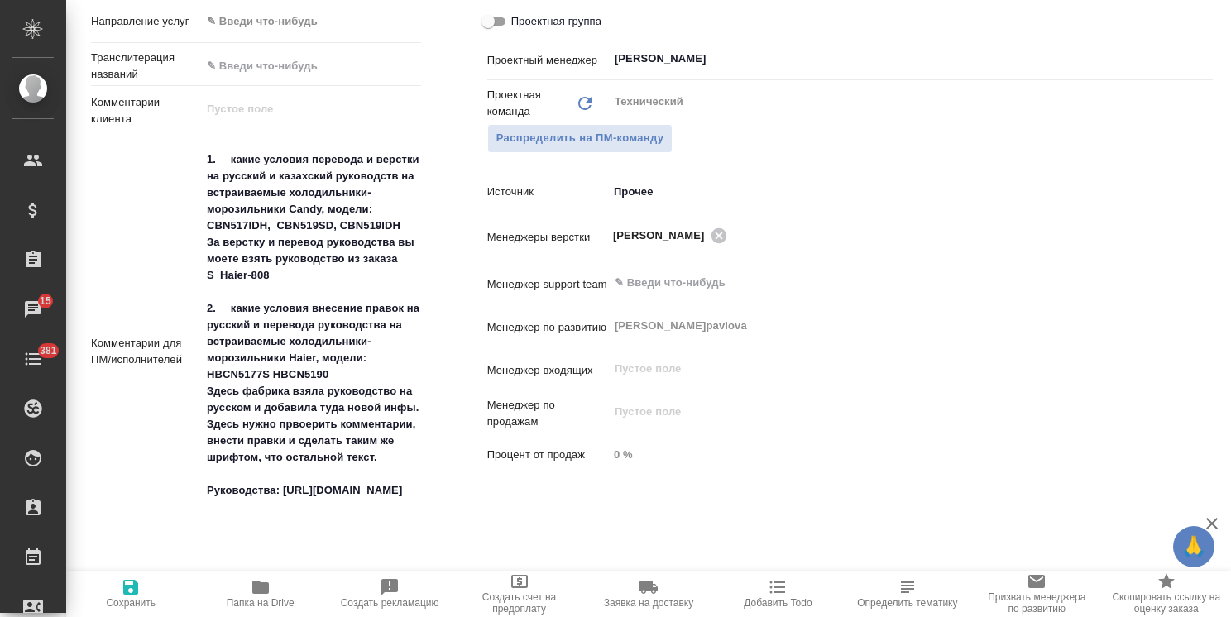
type textarea "x"
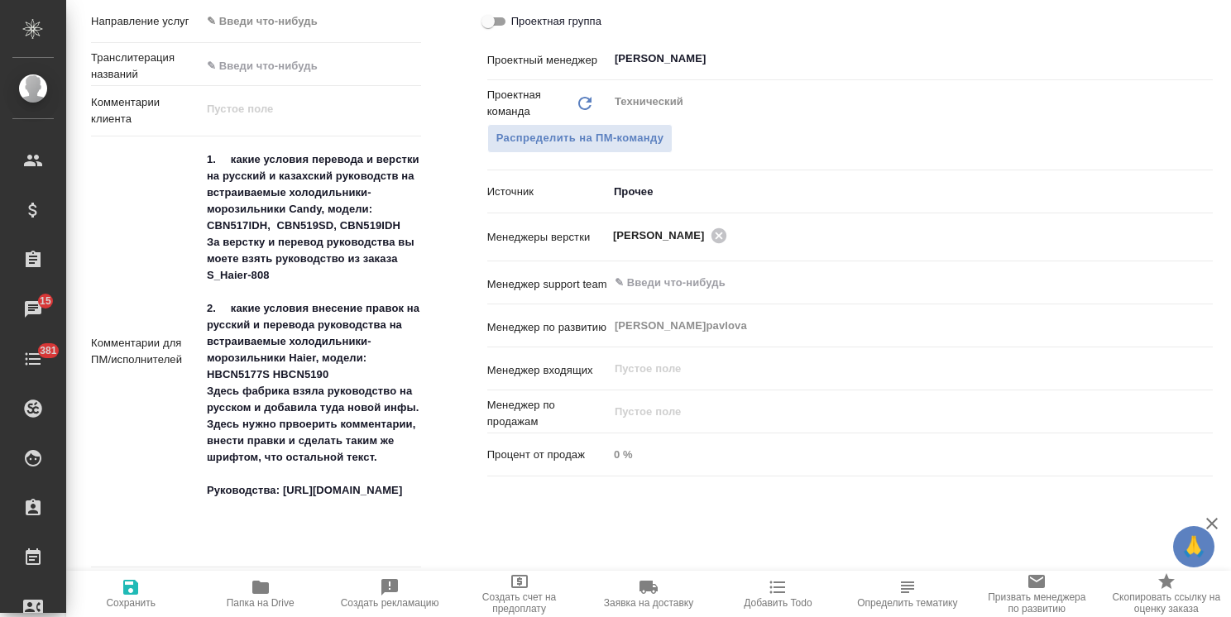
type textarea "x"
click at [419, 343] on div "Дополнительно Путь на drive /Clients/Хайер Электрикал Эпплаенсиз Рус/Orders/S_H…" at bounding box center [256, 317] width 396 height 939
type textarea "x"
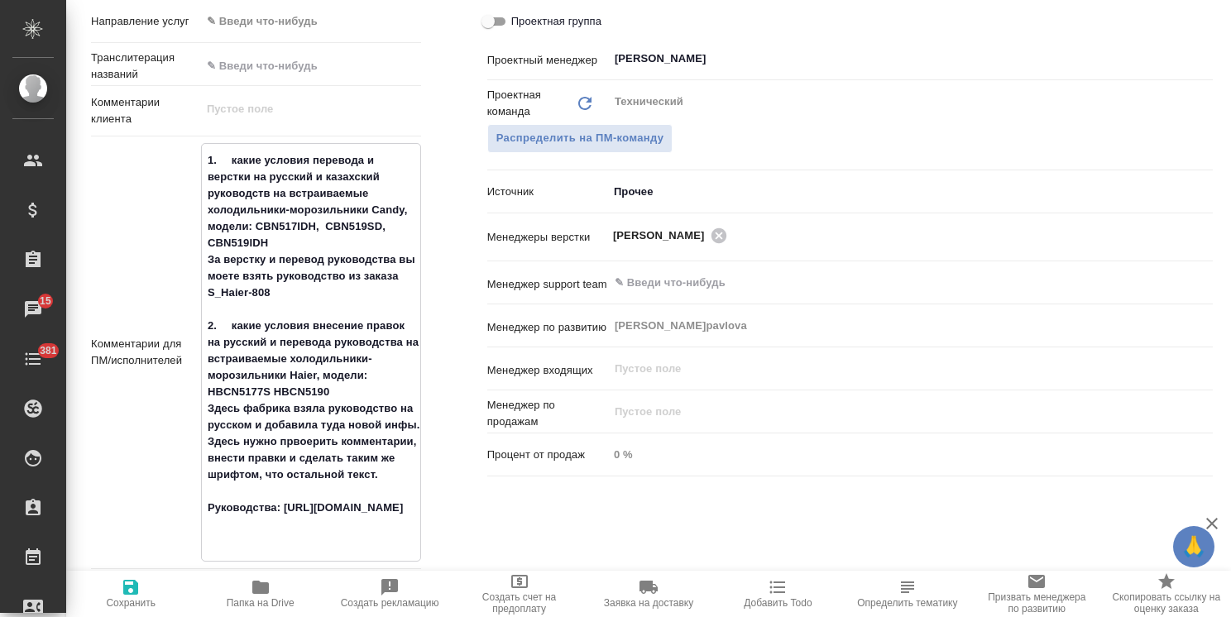
click at [410, 346] on textarea "1. какие условия перевода и верстки на русский и казахский руководств на встраи…" at bounding box center [311, 350] width 218 height 409
click at [333, 343] on textarea "1. какие условия перевода и верстки на русский и казахский руководств на встраи…" at bounding box center [311, 350] width 218 height 409
type textarea "x"
type textarea "1. какие условия перевода и верстки на русский и казахский руководств на встраи…"
type textarea "x"
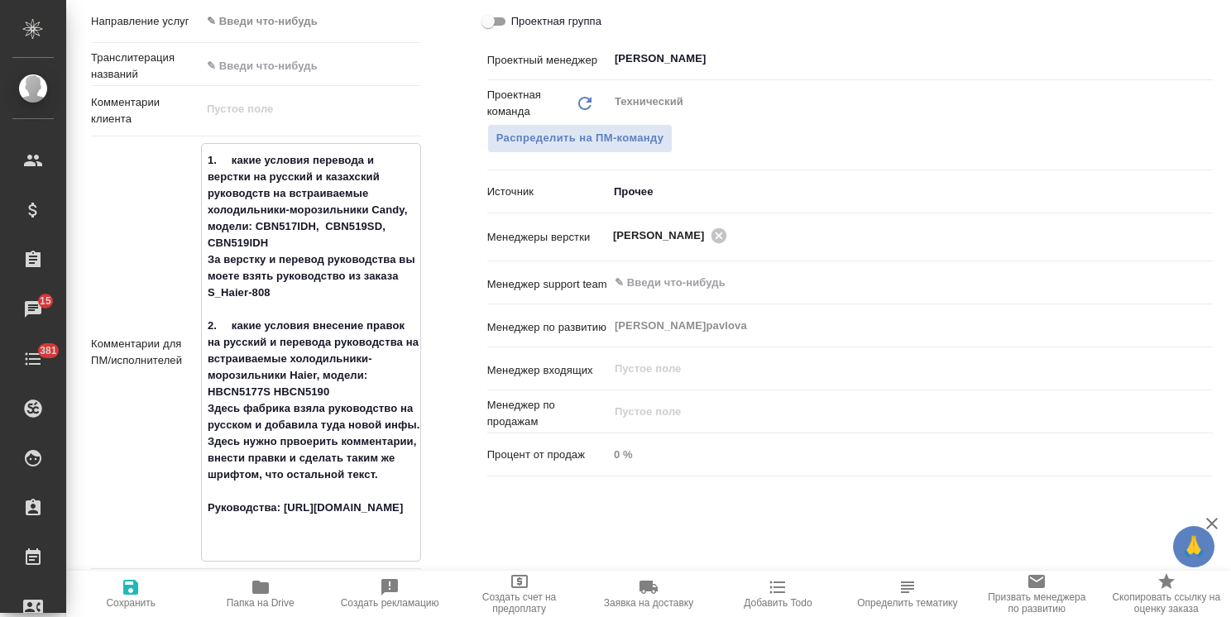
type textarea "x"
type textarea "1. какие условия перевода и верстки на русский и казахский руководств на встраи…"
type textarea "x"
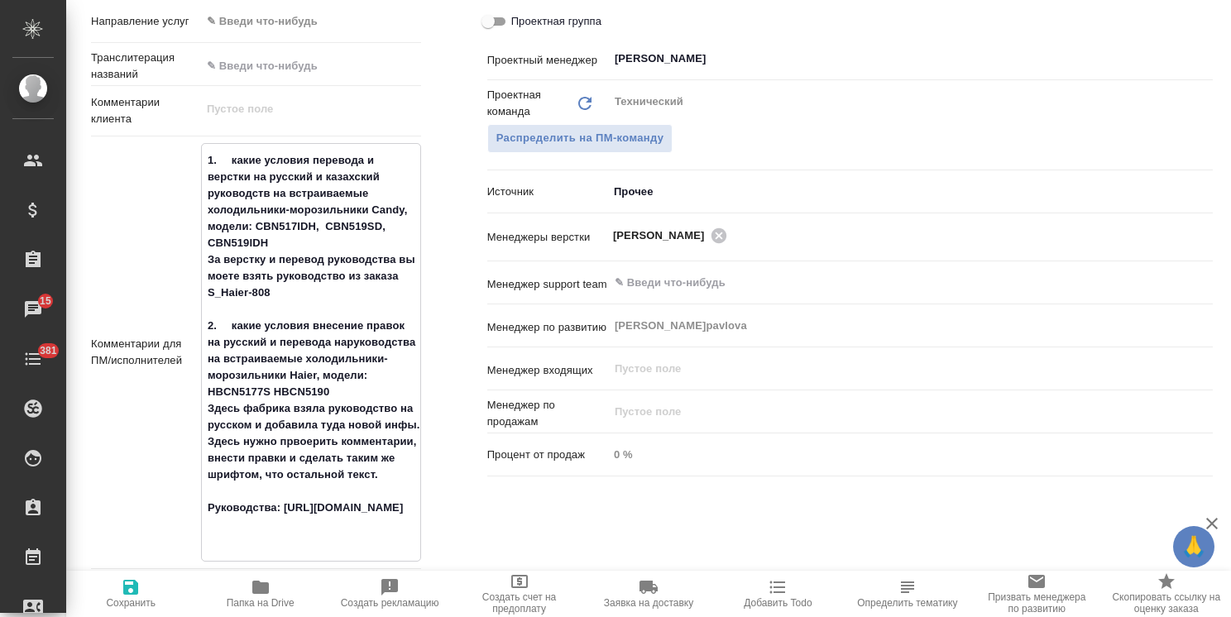
type textarea "x"
type textarea "1. какие условия перевода и верстки на русский и казахский руководств на встраи…"
type textarea "x"
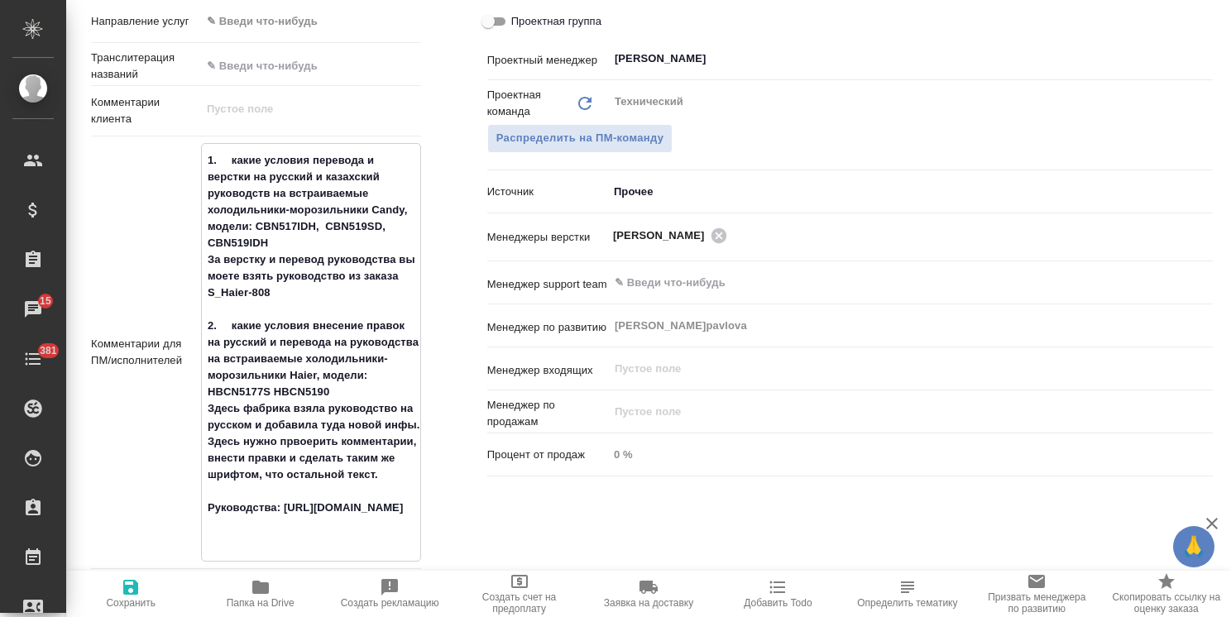
type textarea "1. какие условия перевода и верстки на русский и казахский руководств на встраи…"
type textarea "x"
type textarea "1. какие условия перевода и верстки на русский и казахский руководств на встраи…"
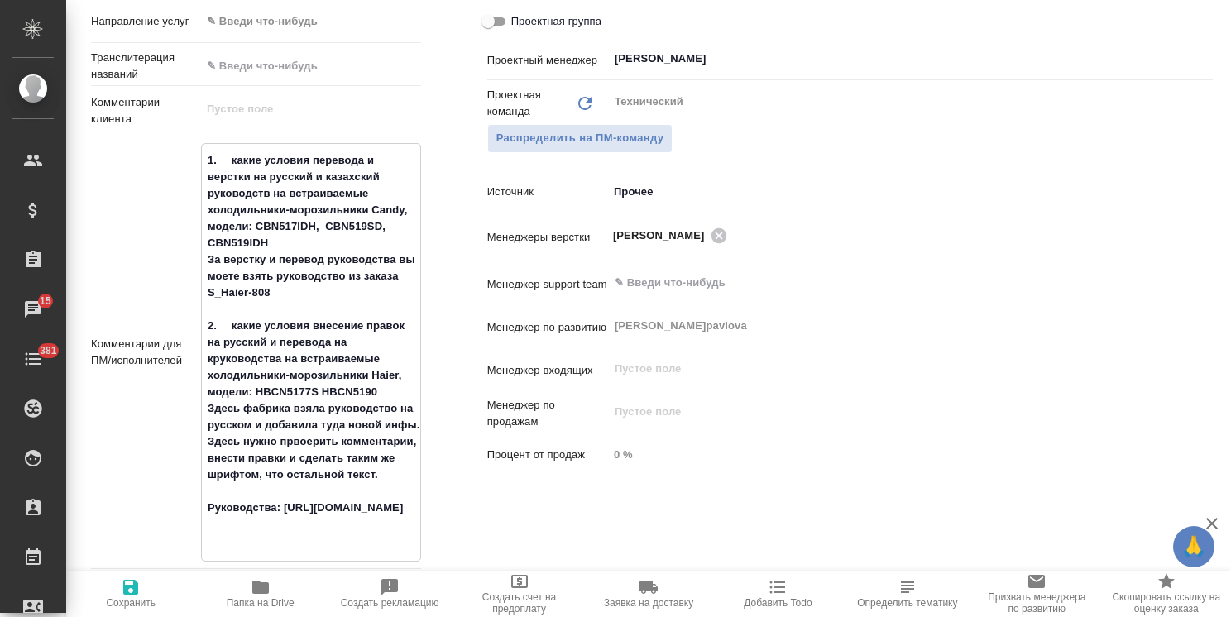
type textarea "x"
type textarea "1. какие условия перевода и верстки на русский и казахский руководств на встраи…"
type textarea "x"
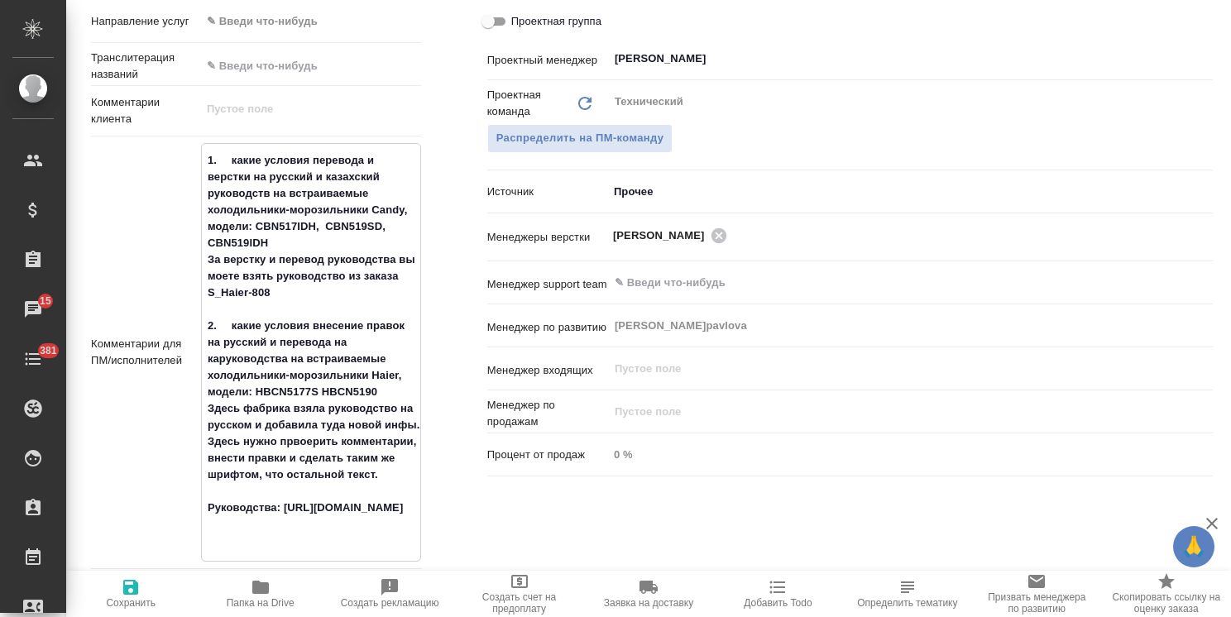
type textarea "x"
type textarea "1. какие условия перевода и верстки на русский и казахский руководств на встраи…"
type textarea "x"
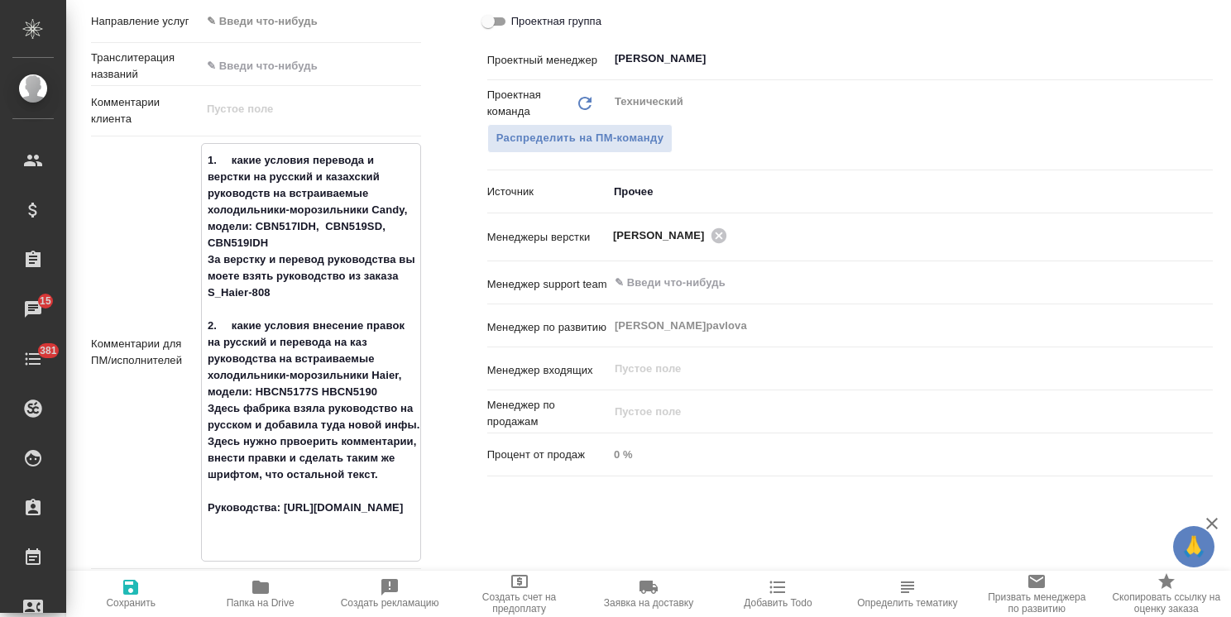
type textarea "1. какие условия перевода и верстки на русский и казахский руководств на встраи…"
type textarea "x"
click at [130, 606] on span "Сохранить" at bounding box center [131, 603] width 50 height 12
type textarea "x"
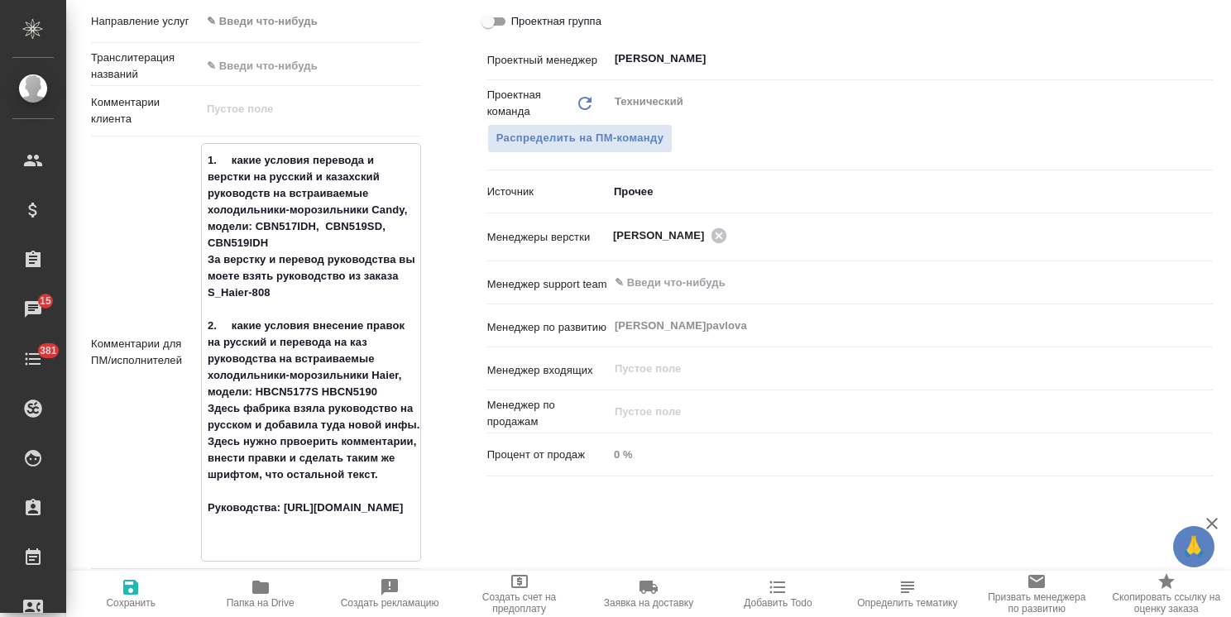
type textarea "x"
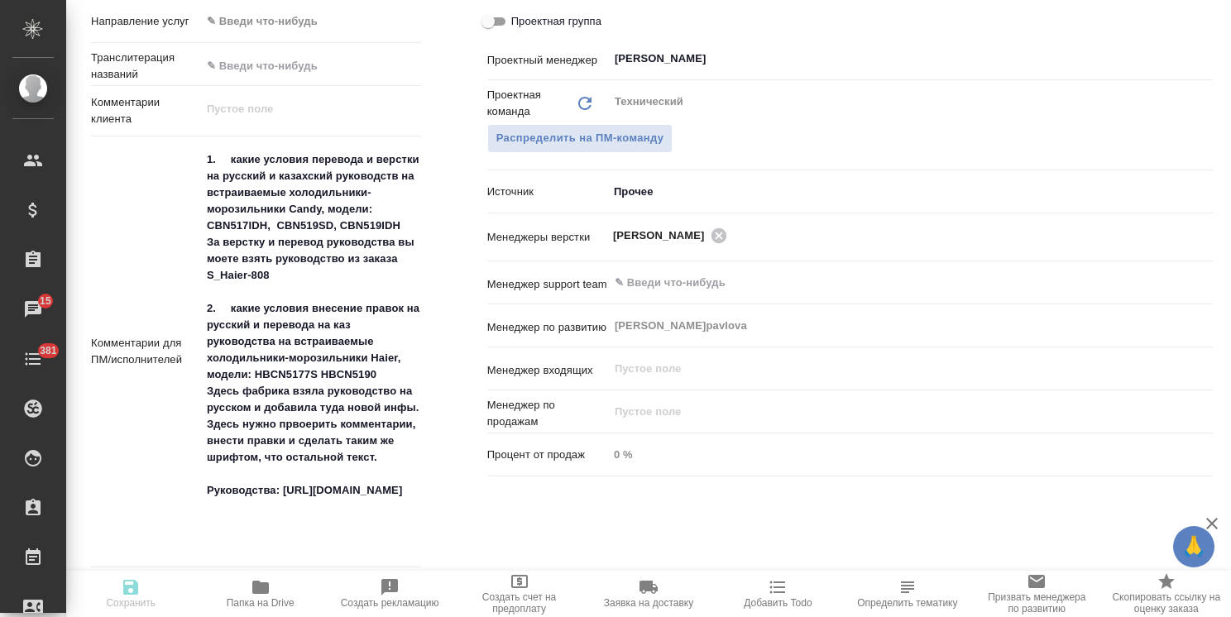
type textarea "x"
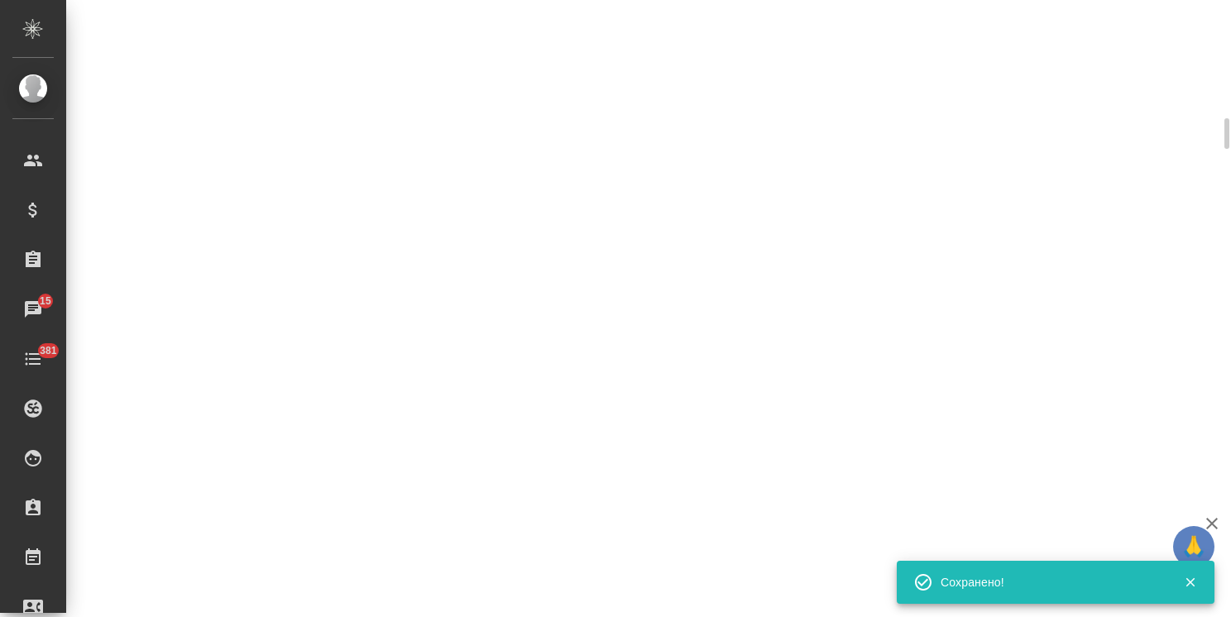
type input "new"
select select "RU"
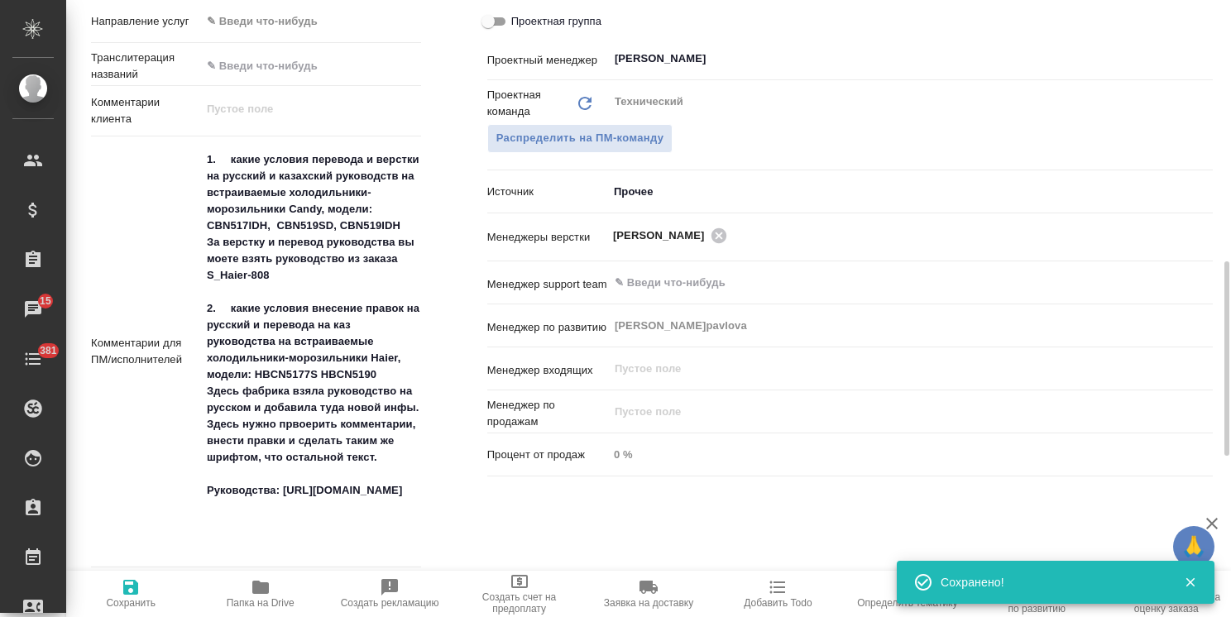
type textarea "x"
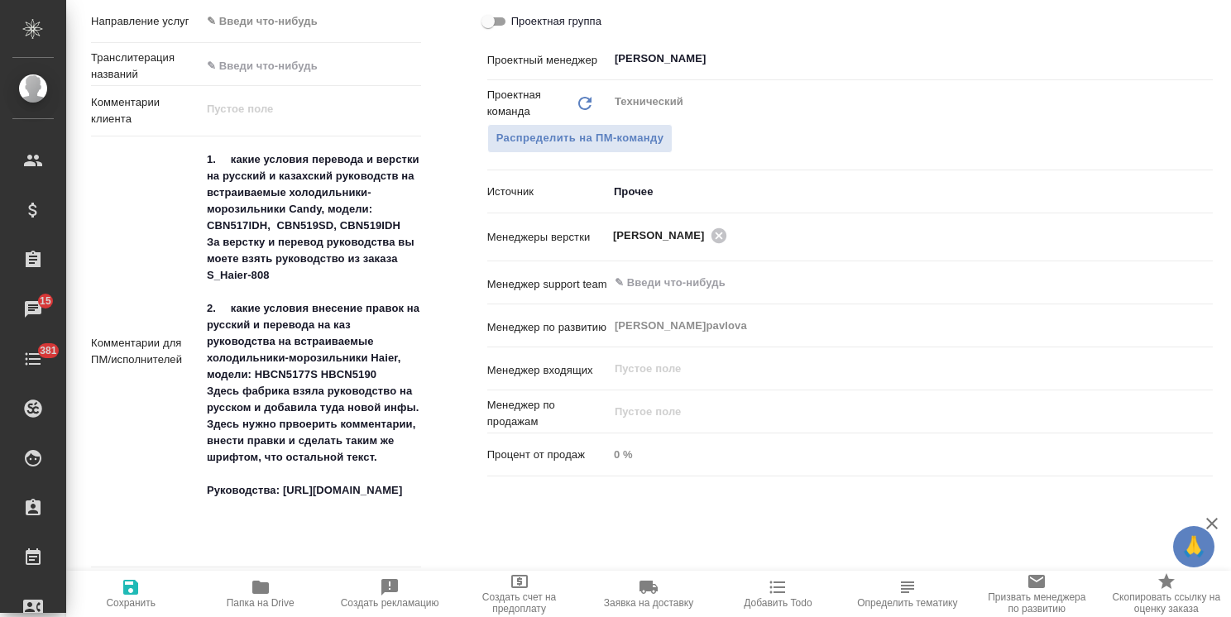
type textarea "x"
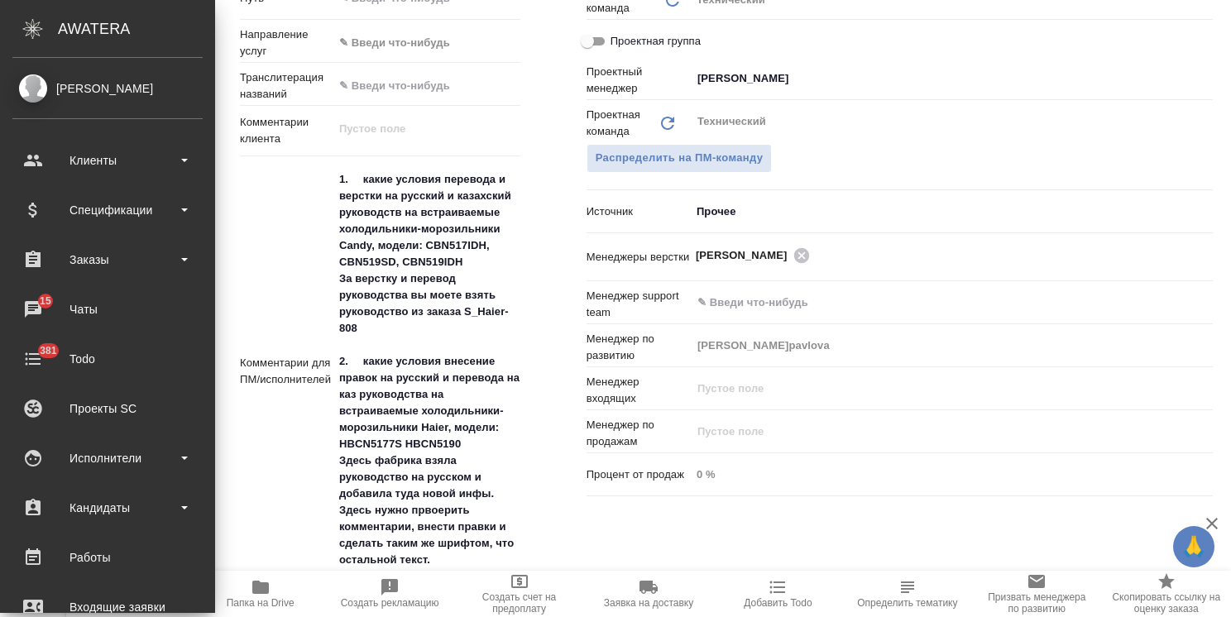
type textarea "x"
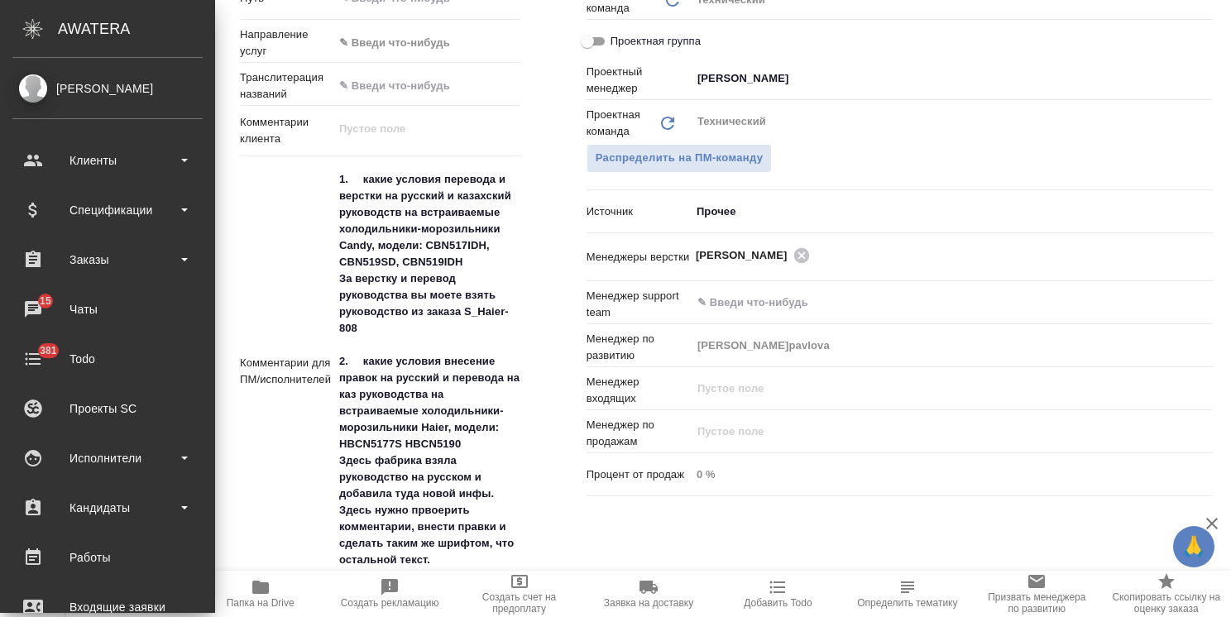
type textarea "x"
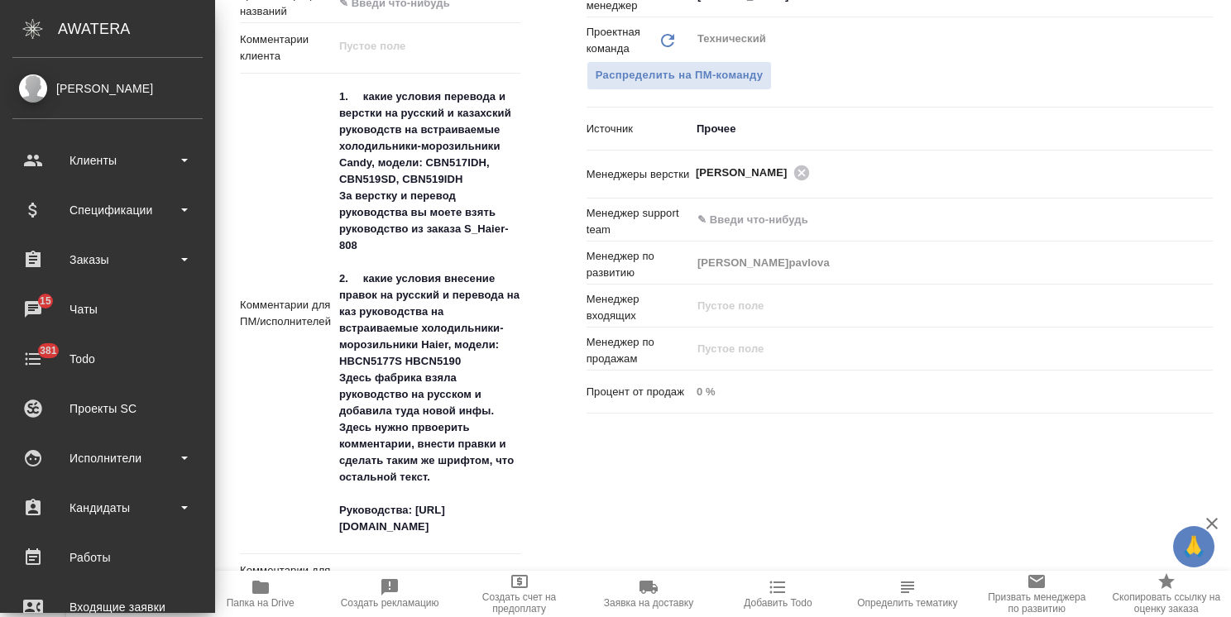
type textarea "x"
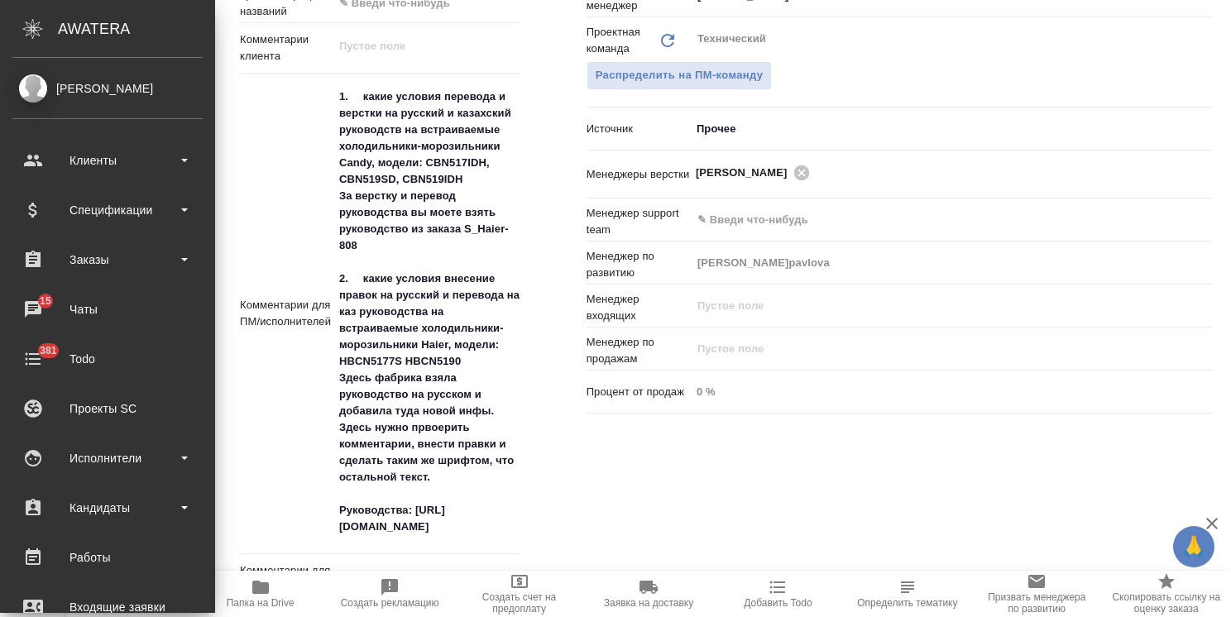
type textarea "x"
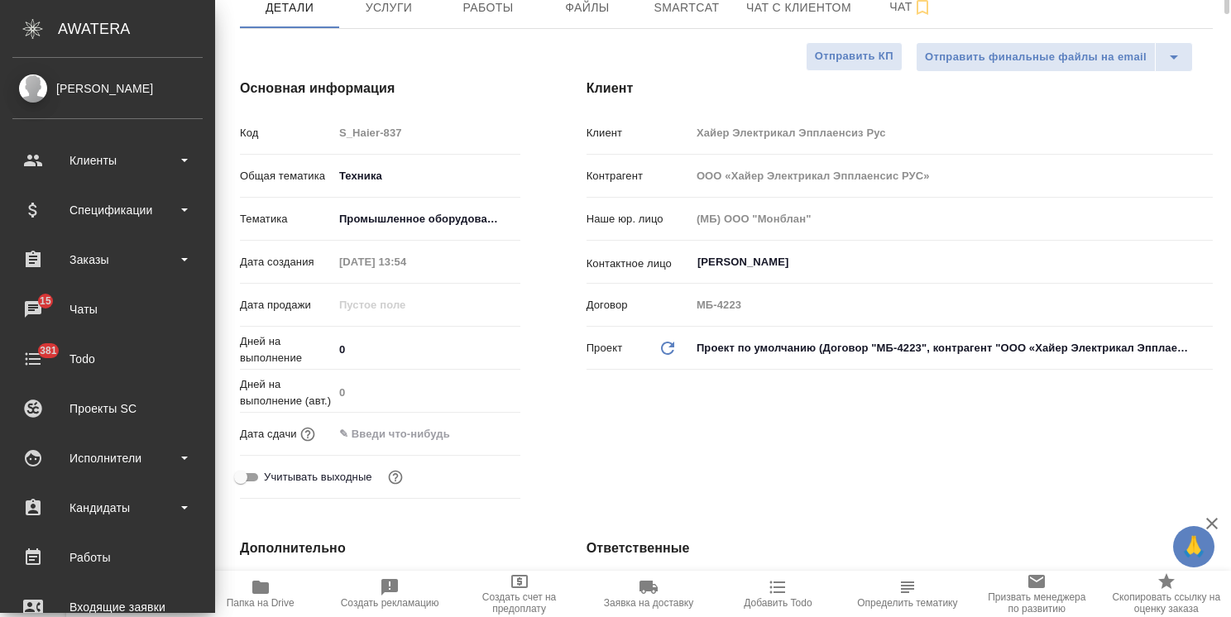
scroll to position [0, 0]
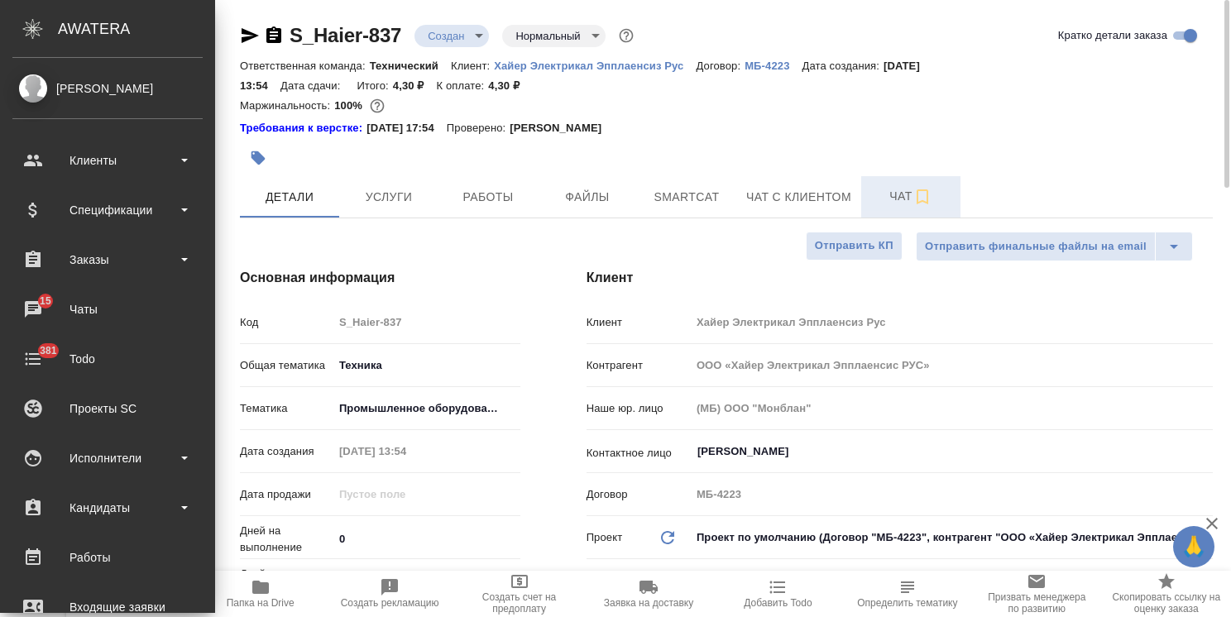
click at [878, 196] on span "Чат" at bounding box center [910, 196] width 79 height 21
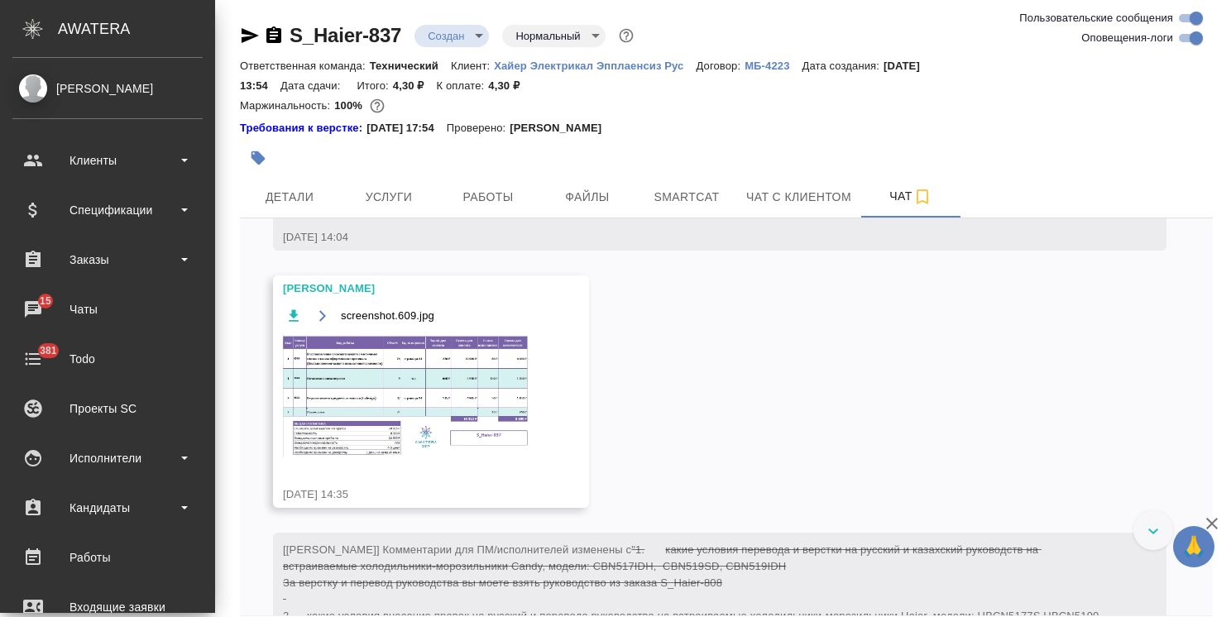
scroll to position [907, 0]
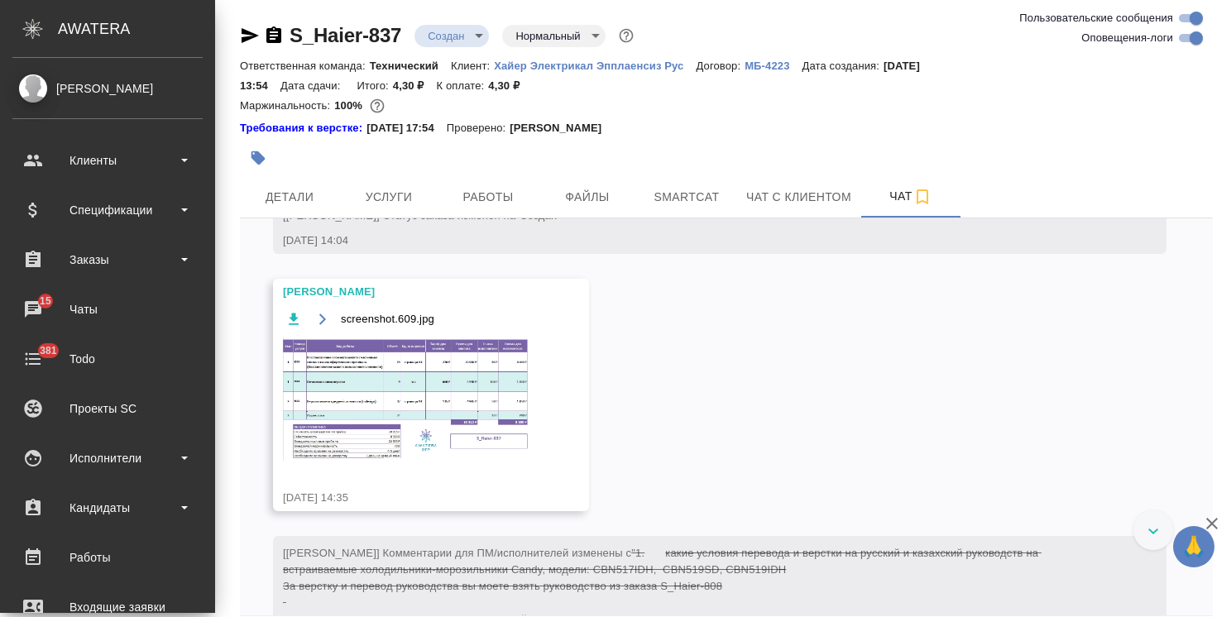
click at [417, 382] on img at bounding box center [407, 399] width 248 height 123
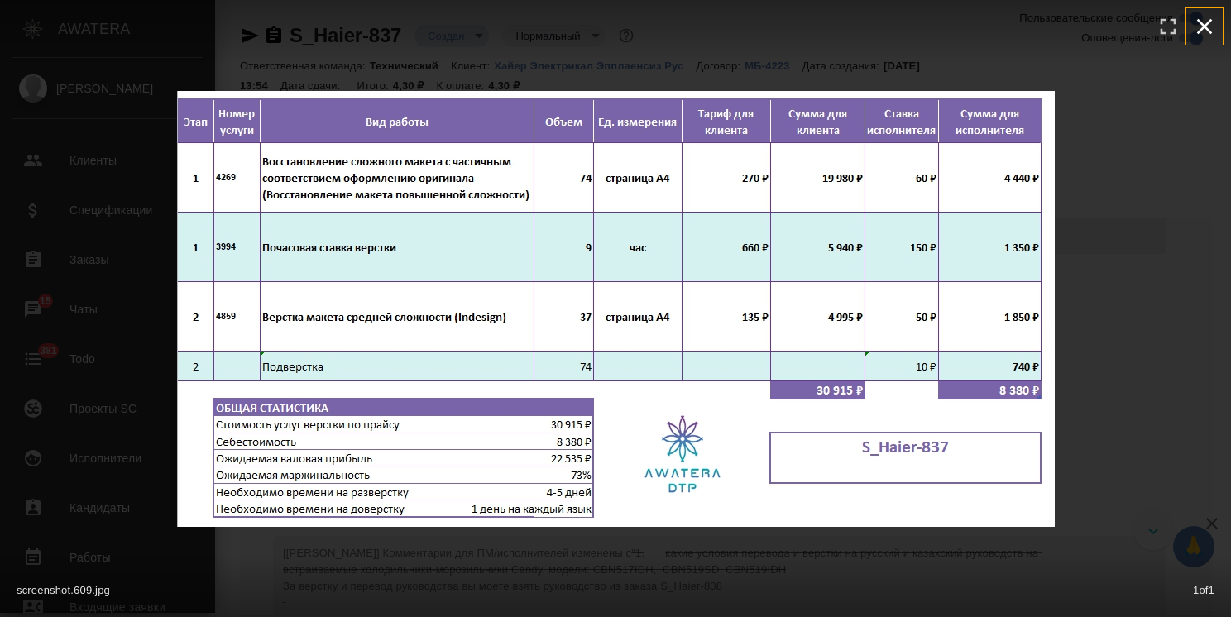
click at [1210, 26] on icon "button" at bounding box center [1204, 26] width 26 height 26
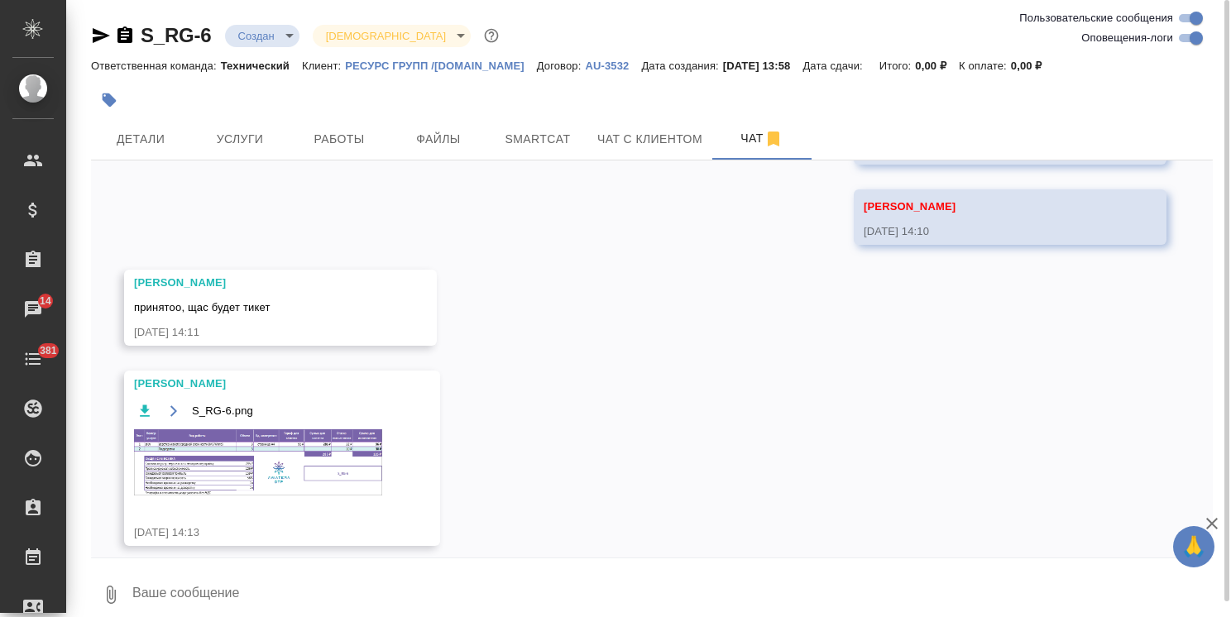
scroll to position [1800, 0]
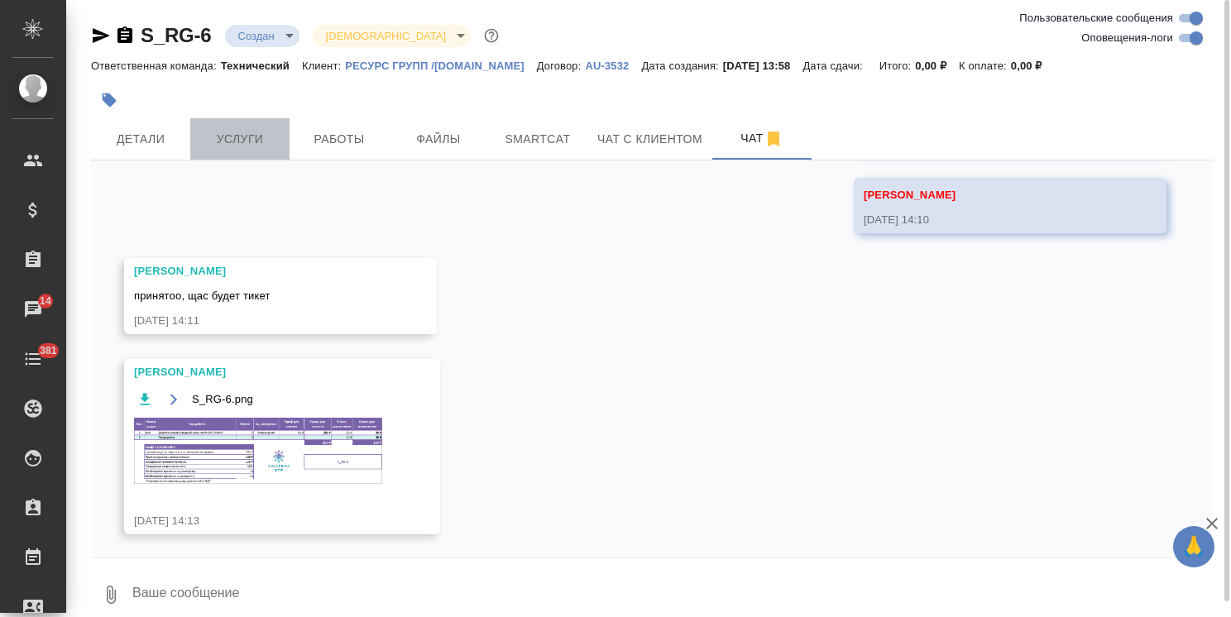
click at [215, 137] on span "Услуги" at bounding box center [239, 139] width 79 height 21
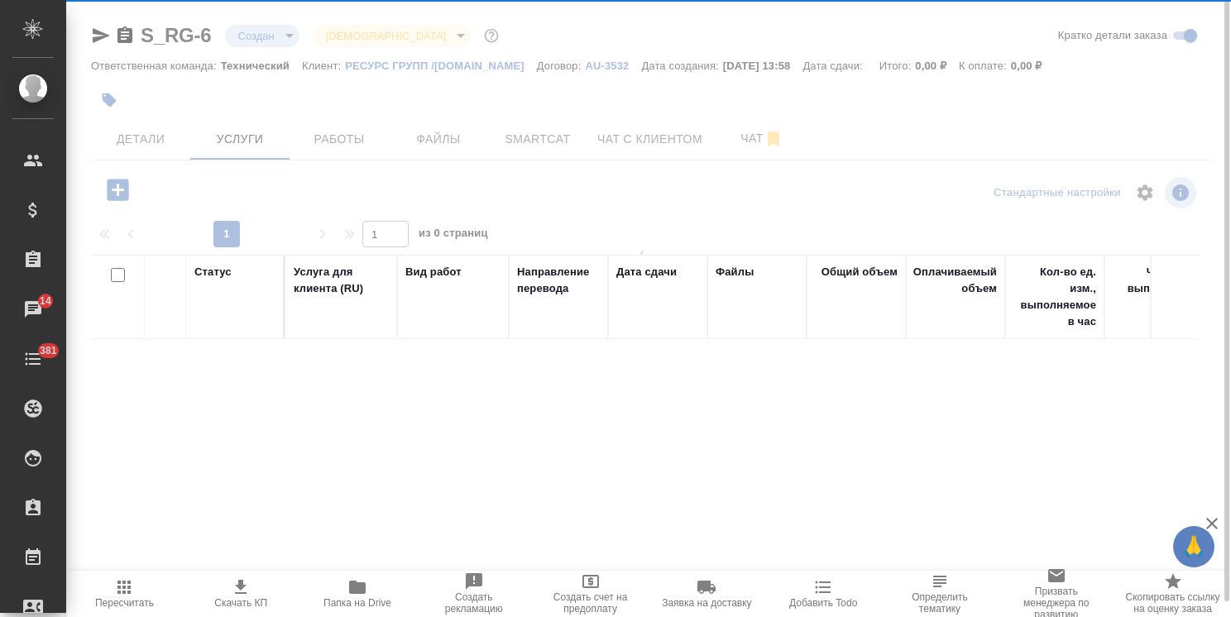
click at [167, 136] on span "Детали" at bounding box center [140, 139] width 79 height 21
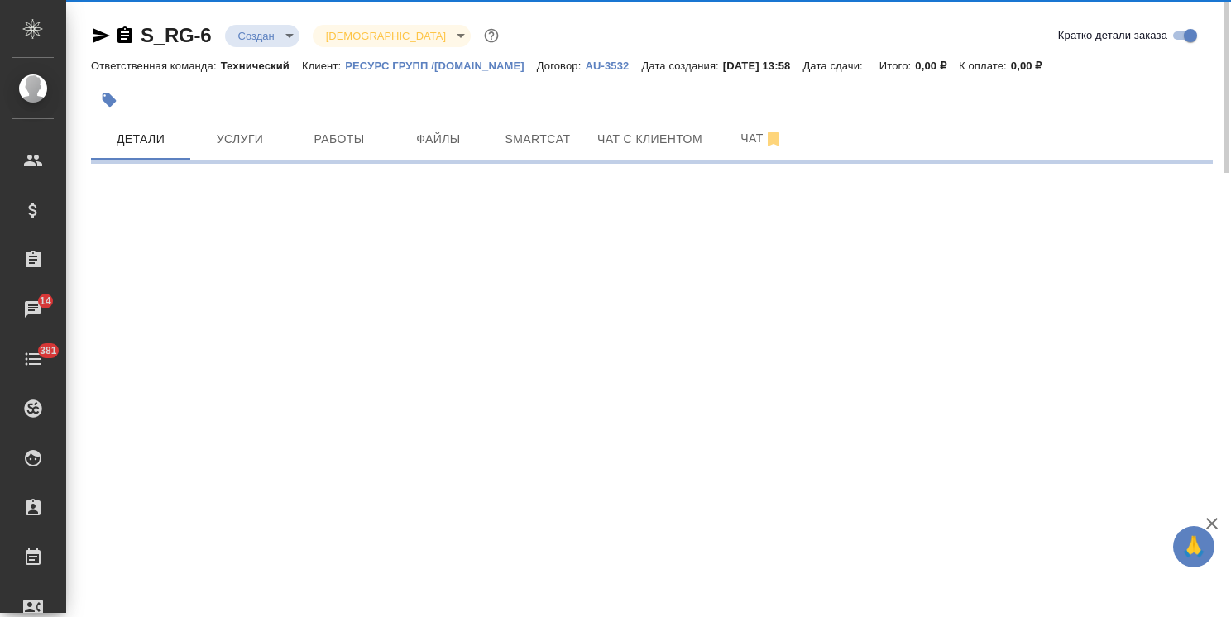
select select "RU"
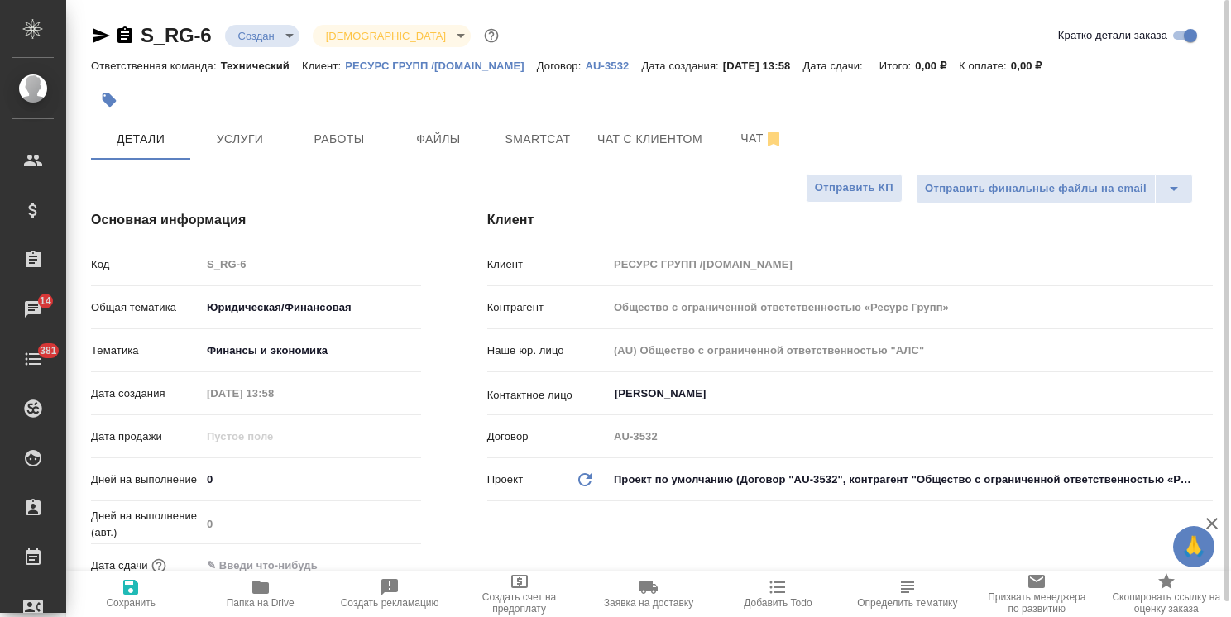
type textarea "x"
click at [381, 338] on body "🙏 .cls-1 fill:#fff; AWATERA [PERSON_NAME] Спецификации Заказы 14 Чаты 381 Todo …" at bounding box center [615, 308] width 1231 height 617
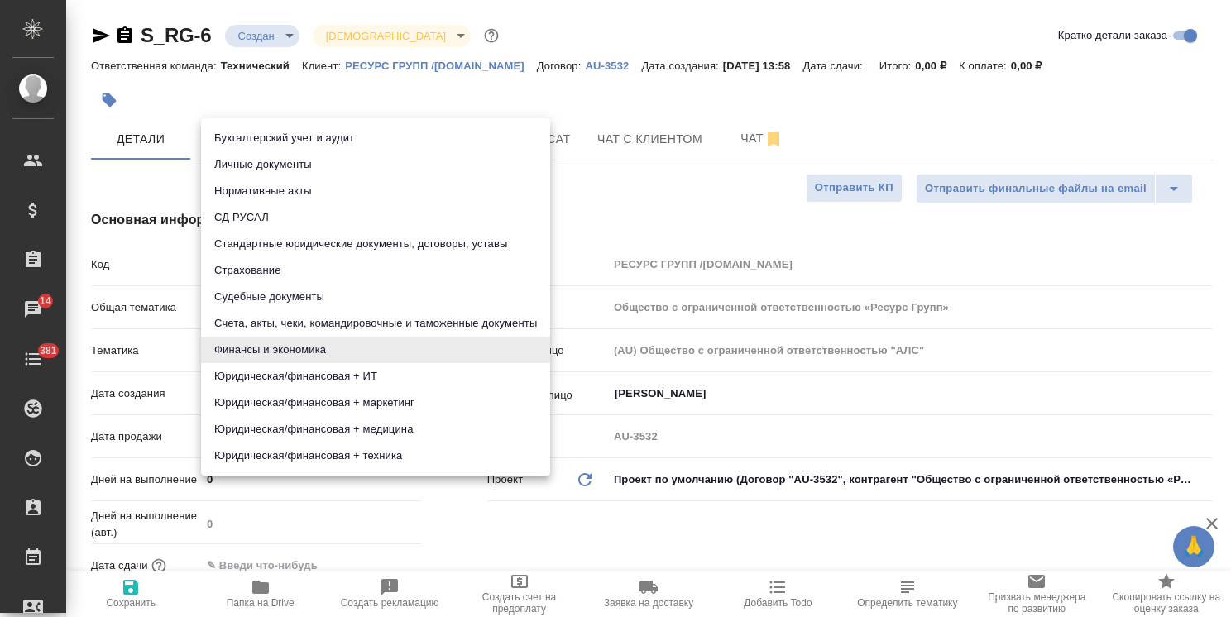
click at [475, 498] on div at bounding box center [615, 308] width 1231 height 617
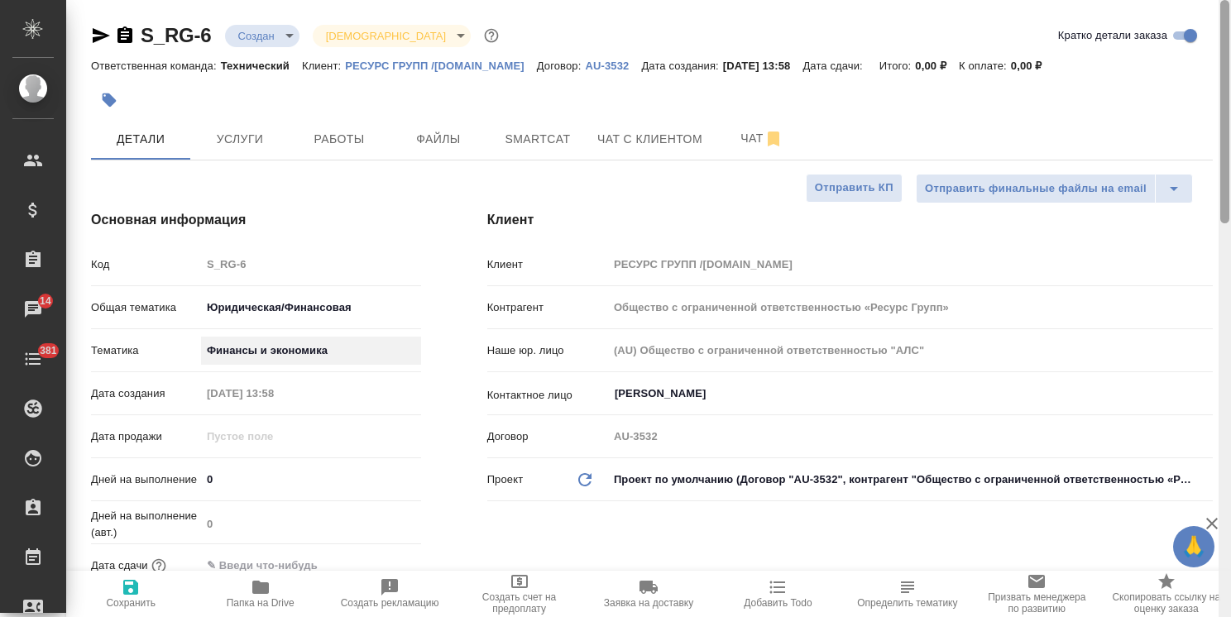
drag, startPoint x: 1224, startPoint y: 217, endPoint x: 1211, endPoint y: 79, distance: 138.7
click at [1230, 93] on html "🙏 .cls-1 fill:#fff; AWATERA Usmanova Olga Клиенты Спецификации Заказы 14 Чаты 3…" at bounding box center [615, 308] width 1231 height 617
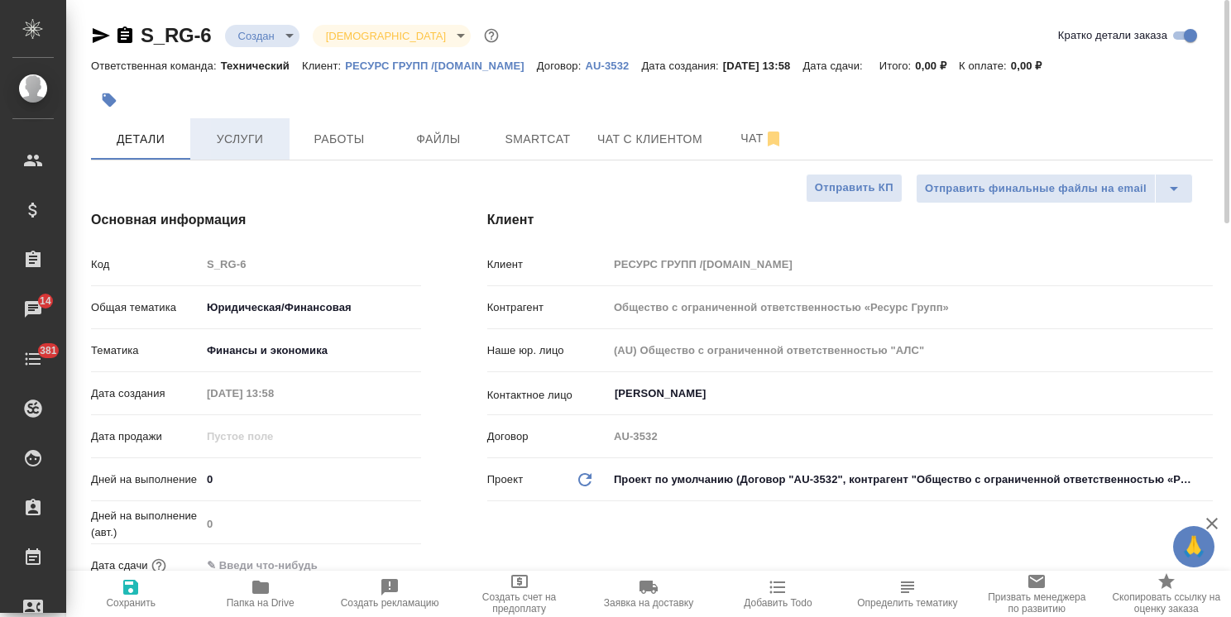
click at [216, 147] on span "Услуги" at bounding box center [239, 139] width 79 height 21
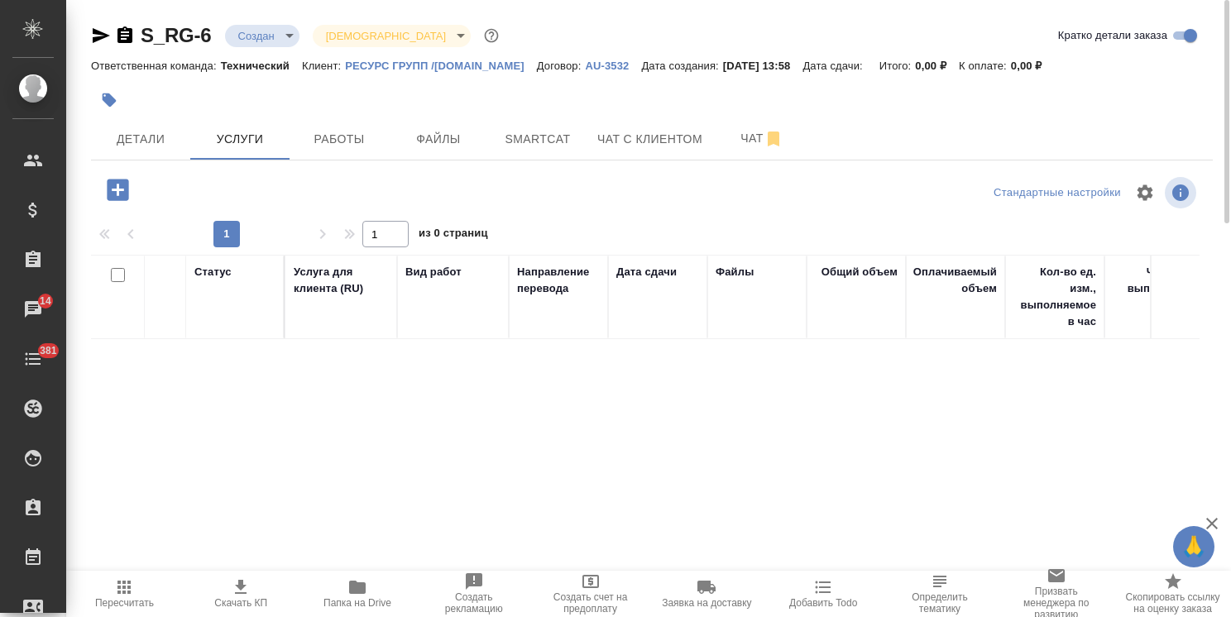
click at [105, 194] on icon "button" at bounding box center [117, 189] width 29 height 29
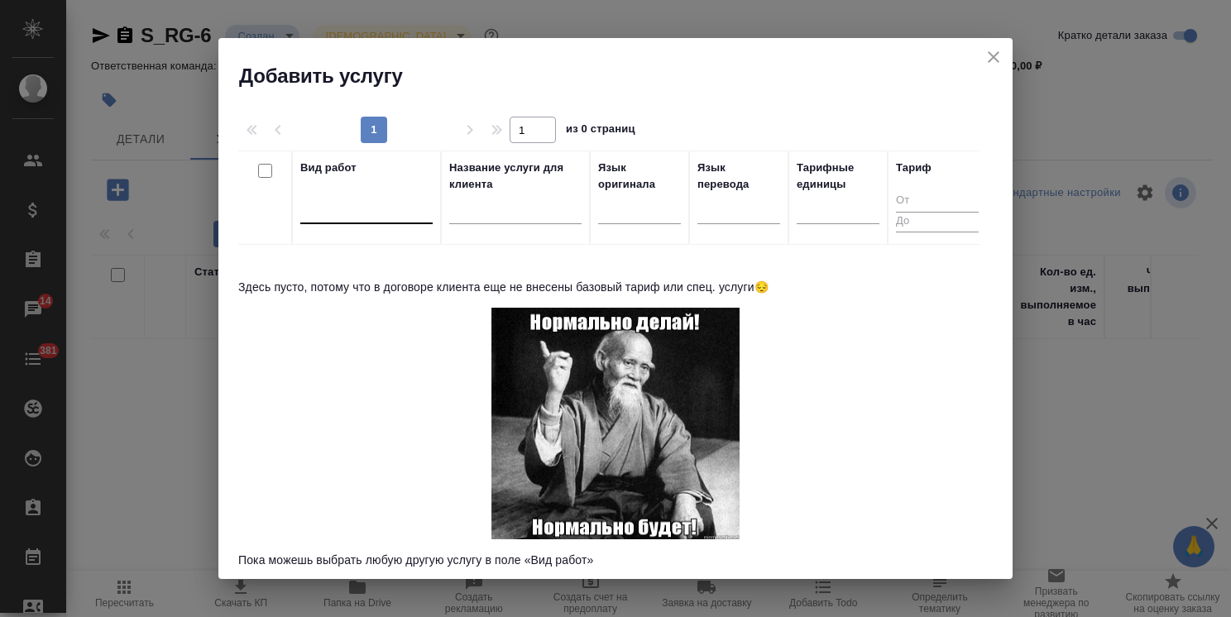
click at [426, 220] on div at bounding box center [366, 208] width 132 height 31
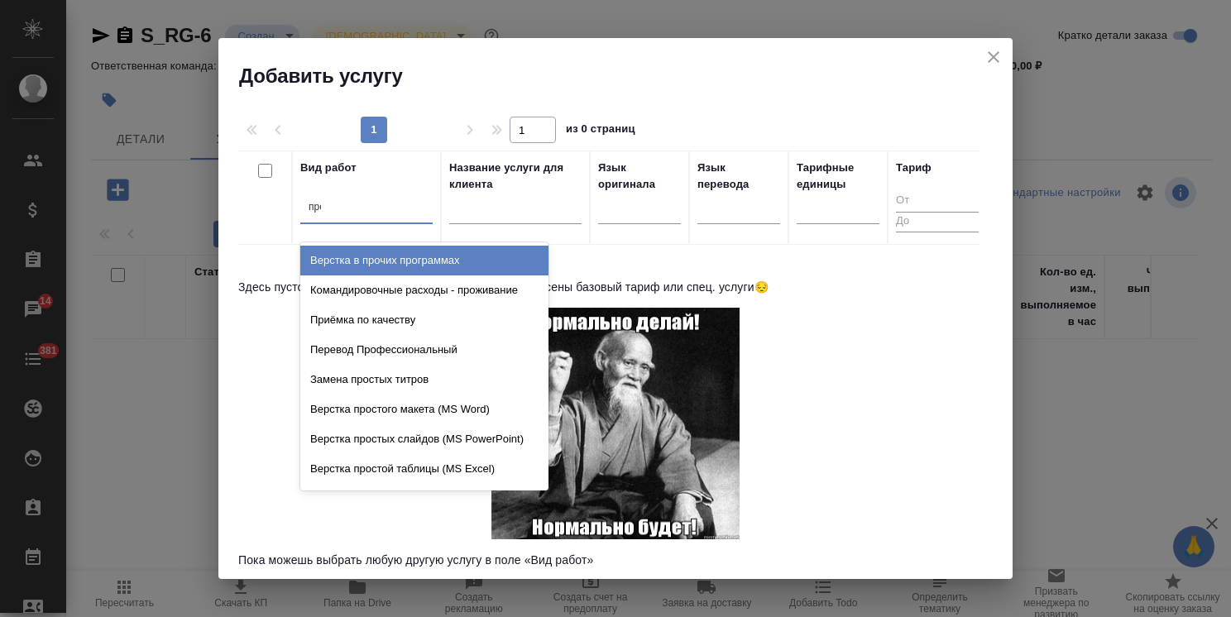
type input "проф"
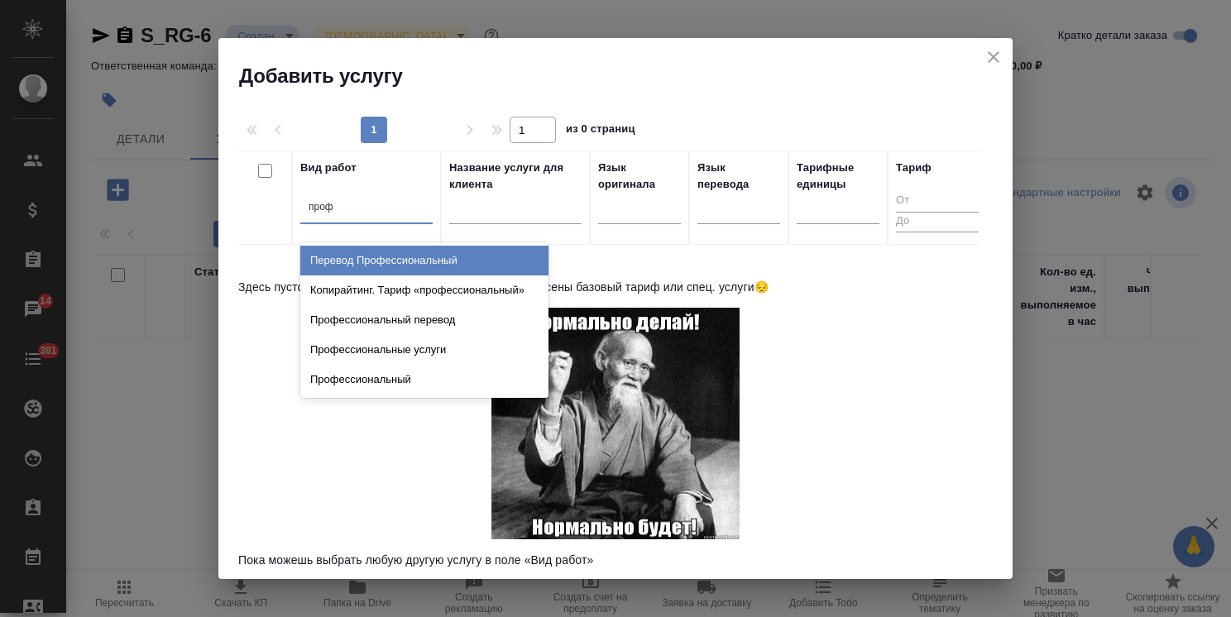
click at [420, 263] on div "Перевод Профессиональный" at bounding box center [424, 261] width 248 height 30
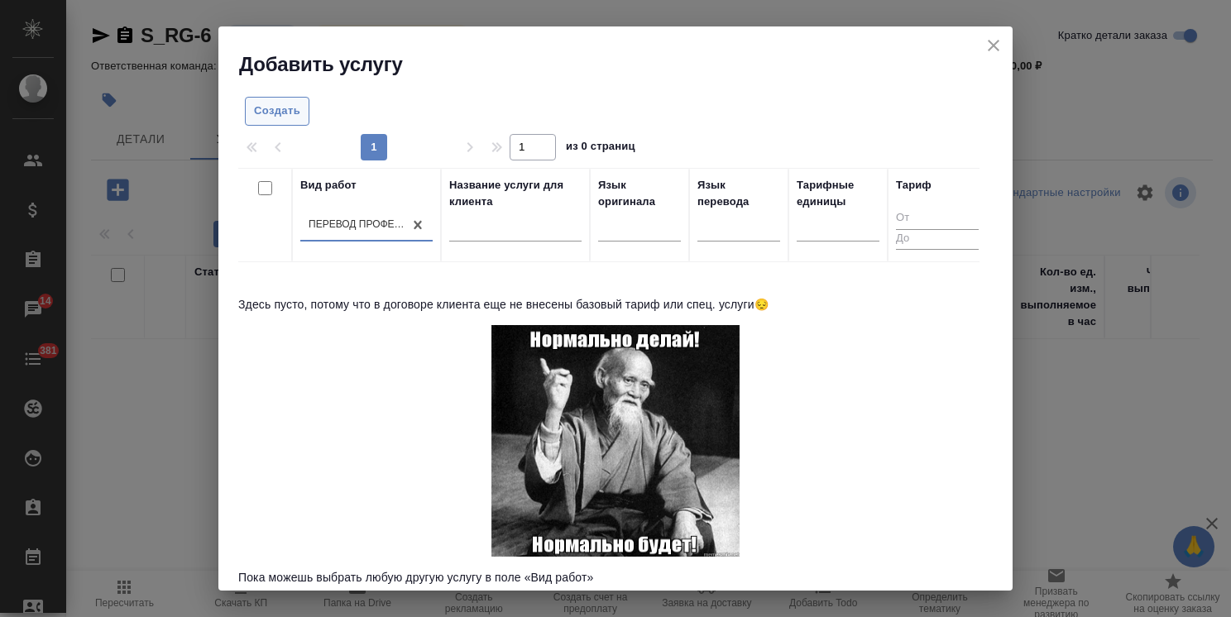
click at [273, 113] on span "Создать" at bounding box center [277, 111] width 46 height 19
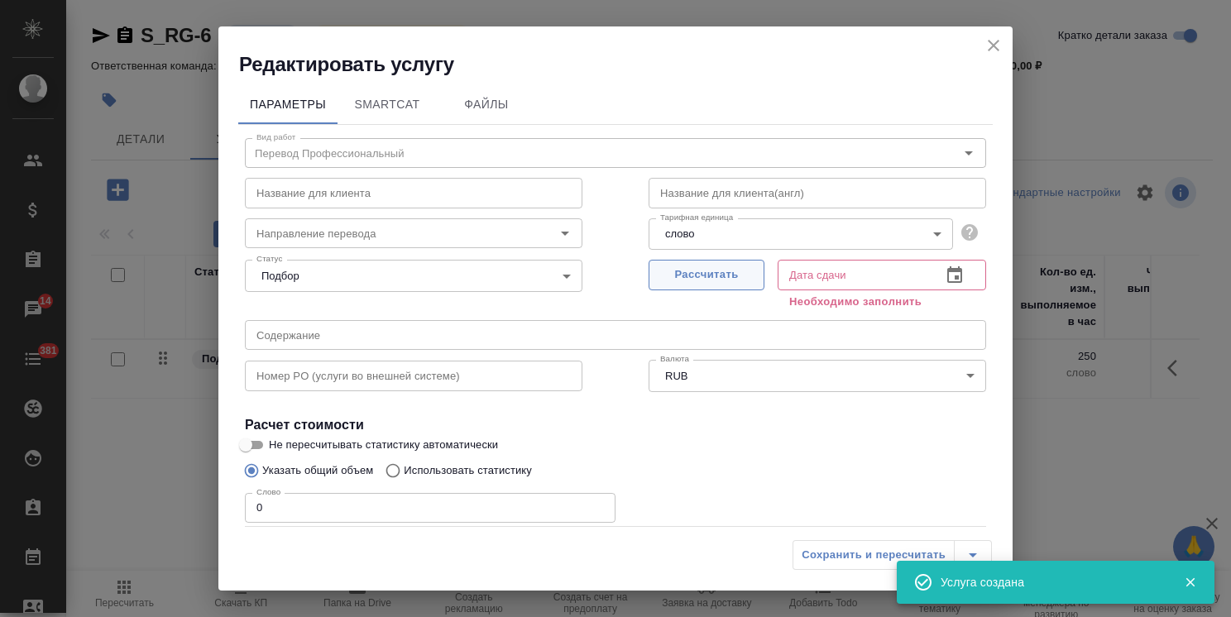
click at [678, 277] on span "Рассчитать" at bounding box center [707, 275] width 98 height 19
type input "09.09.2025 14:51"
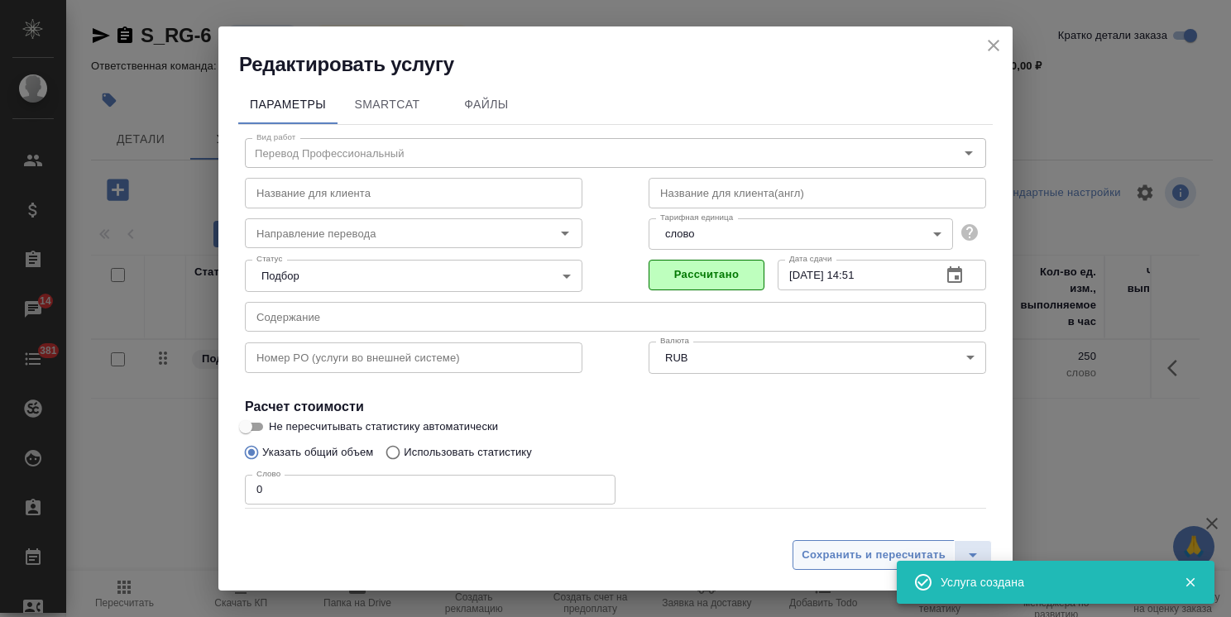
click at [830, 561] on span "Сохранить и пересчитать" at bounding box center [874, 555] width 144 height 19
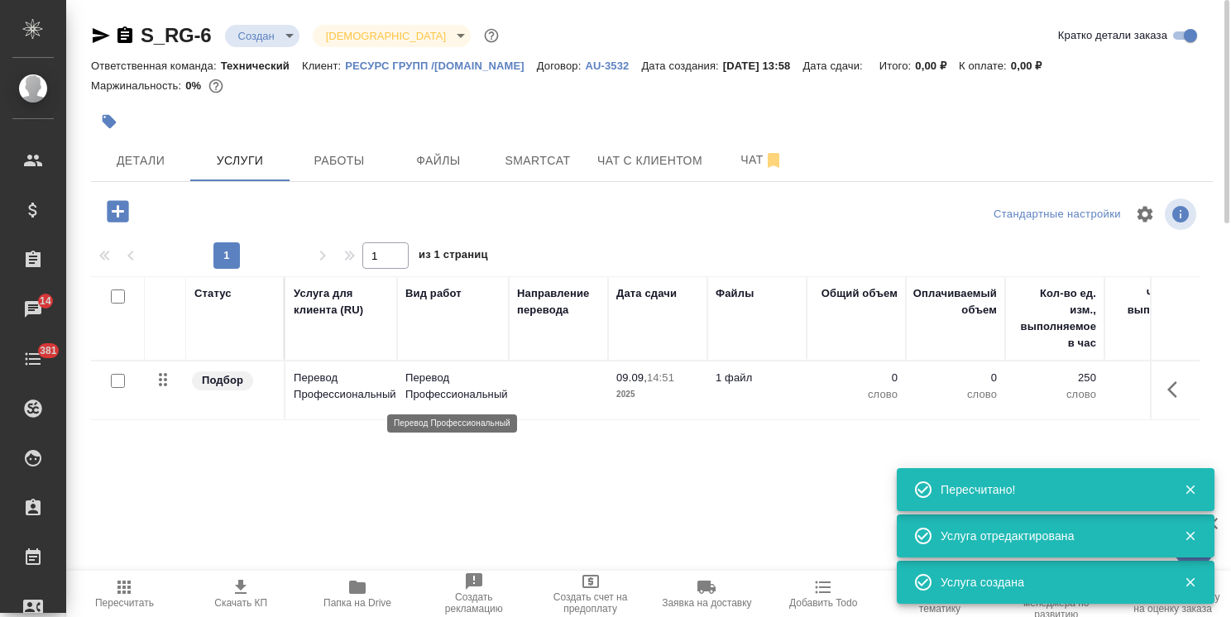
click at [422, 392] on p "Перевод Профессиональный" at bounding box center [452, 386] width 95 height 33
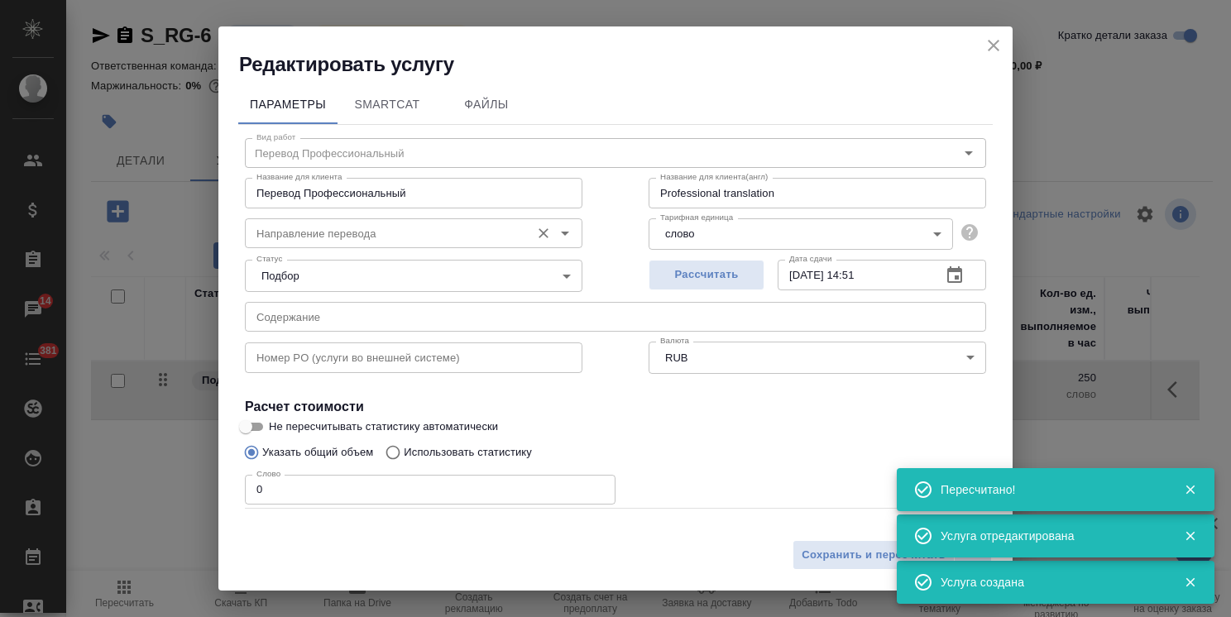
click at [340, 231] on input "Направление перевода" at bounding box center [386, 233] width 272 height 20
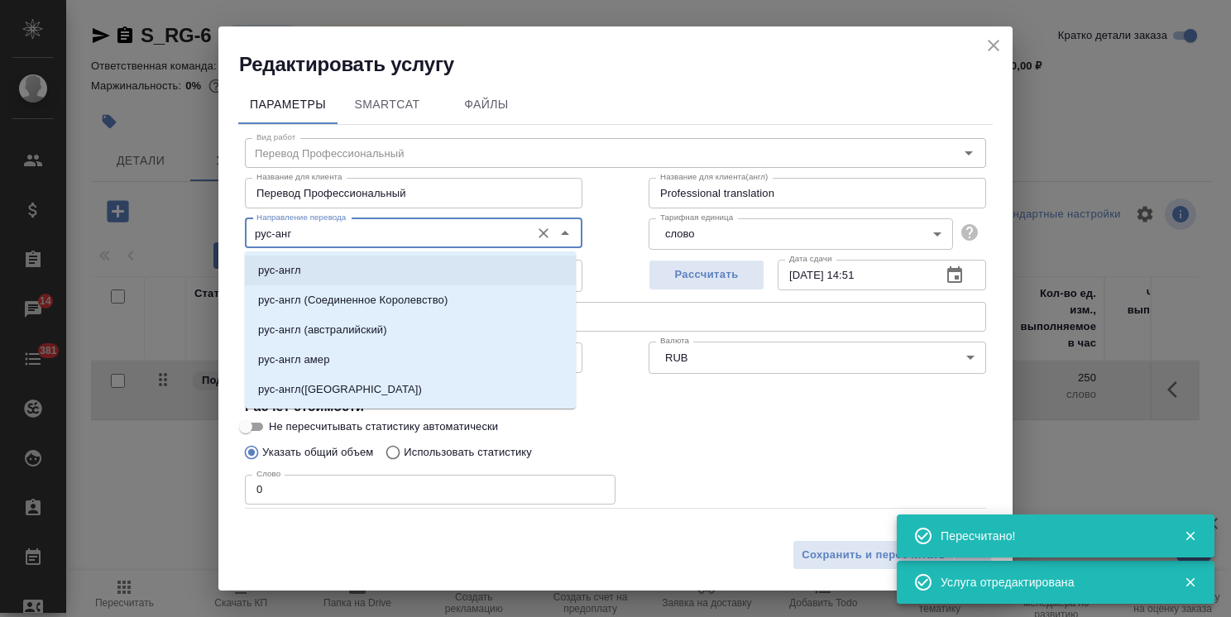
click at [324, 265] on li "рус-англ" at bounding box center [410, 271] width 331 height 30
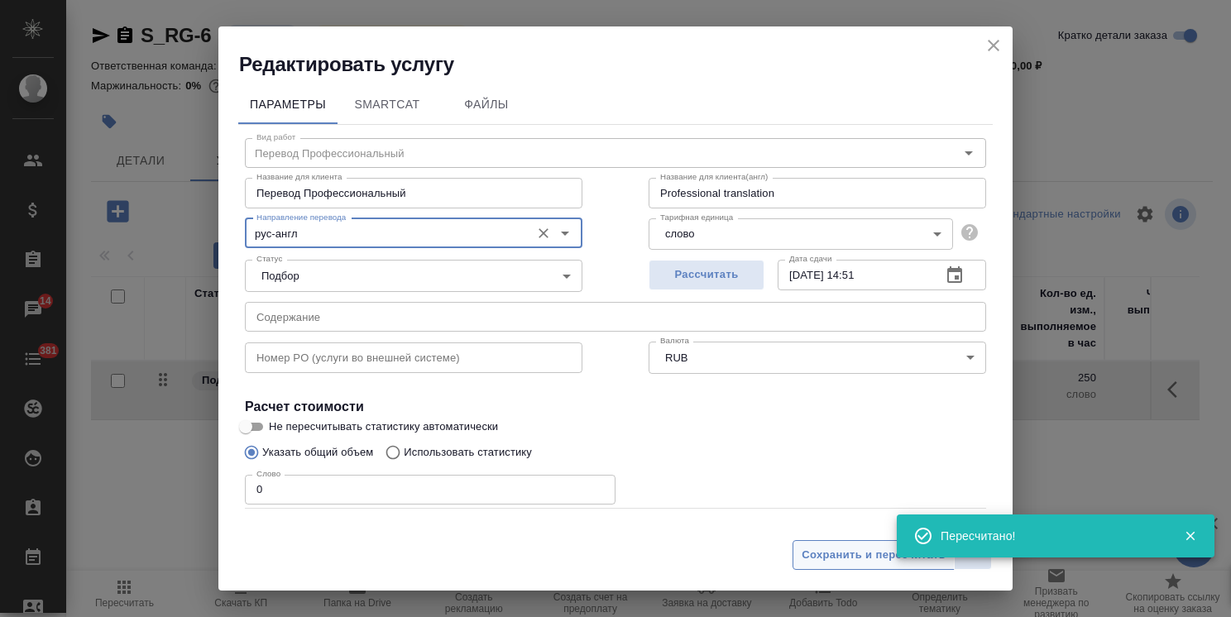
type input "рус-англ"
click at [804, 548] on span "Сохранить и пересчитать" at bounding box center [874, 555] width 144 height 19
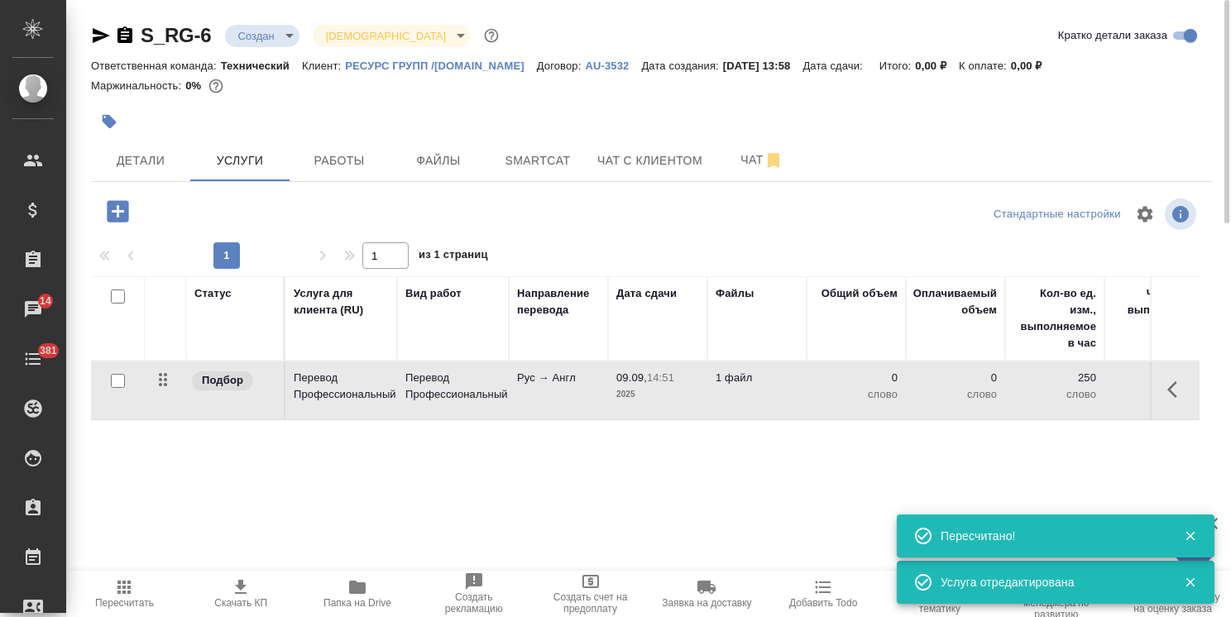
click at [334, 580] on span "Папка на Drive" at bounding box center [357, 593] width 97 height 31
click at [113, 381] on input "checkbox" at bounding box center [118, 381] width 14 height 14
checkbox input "true"
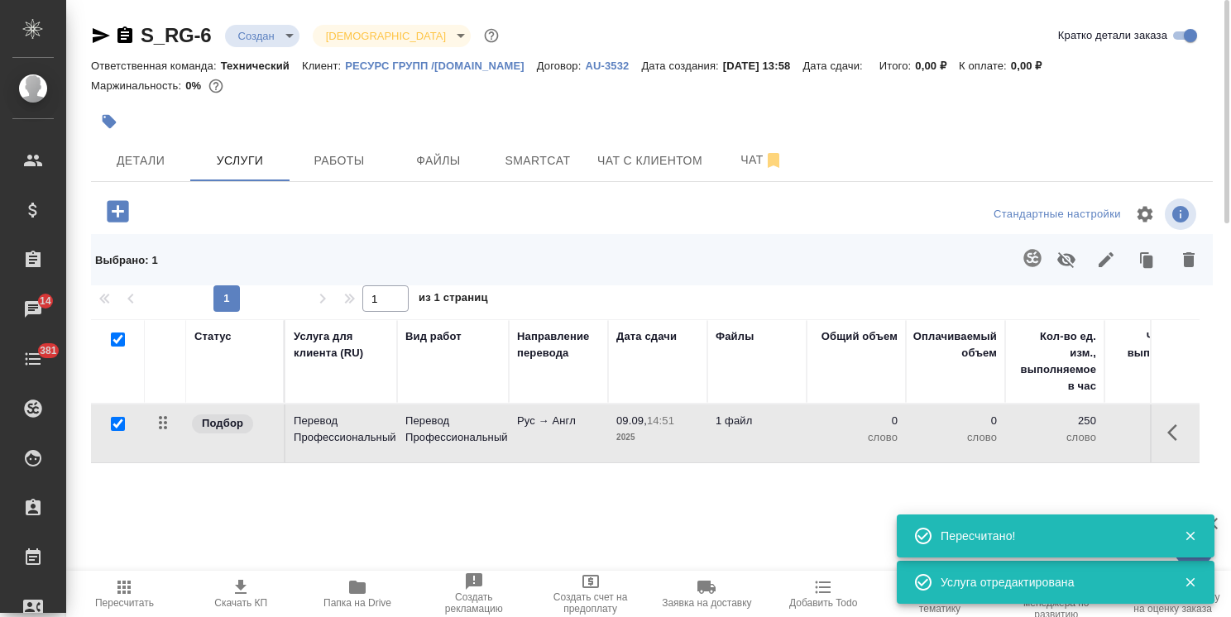
click at [1027, 260] on icon "button" at bounding box center [1033, 258] width 20 height 20
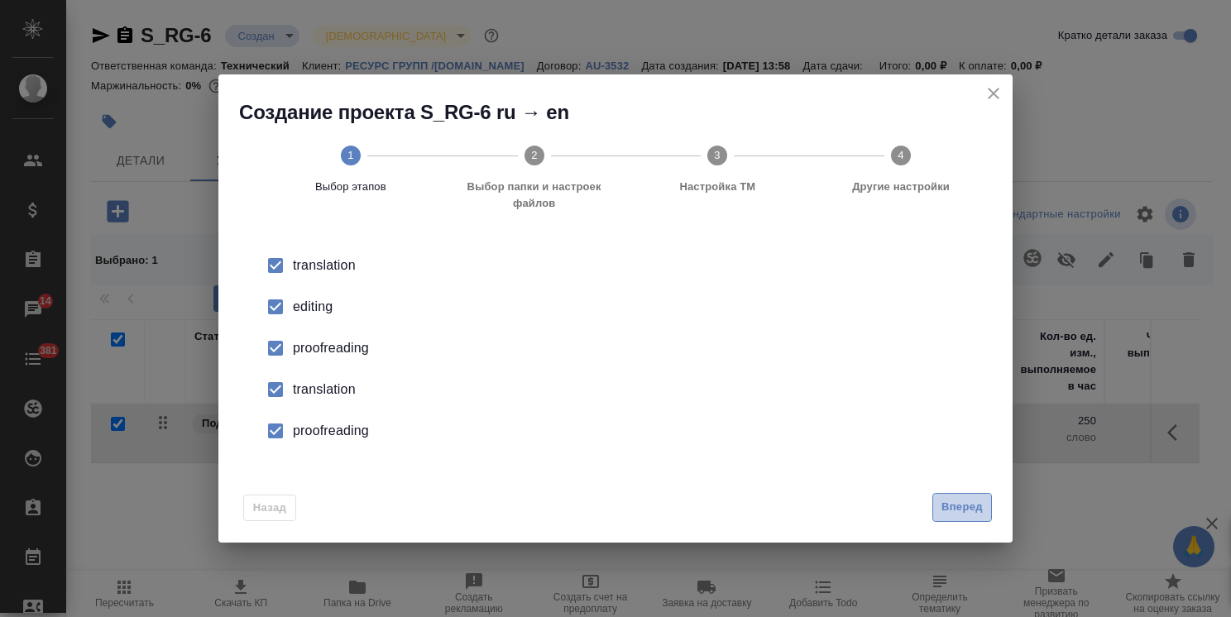
click at [940, 498] on button "Вперед" at bounding box center [962, 507] width 60 height 29
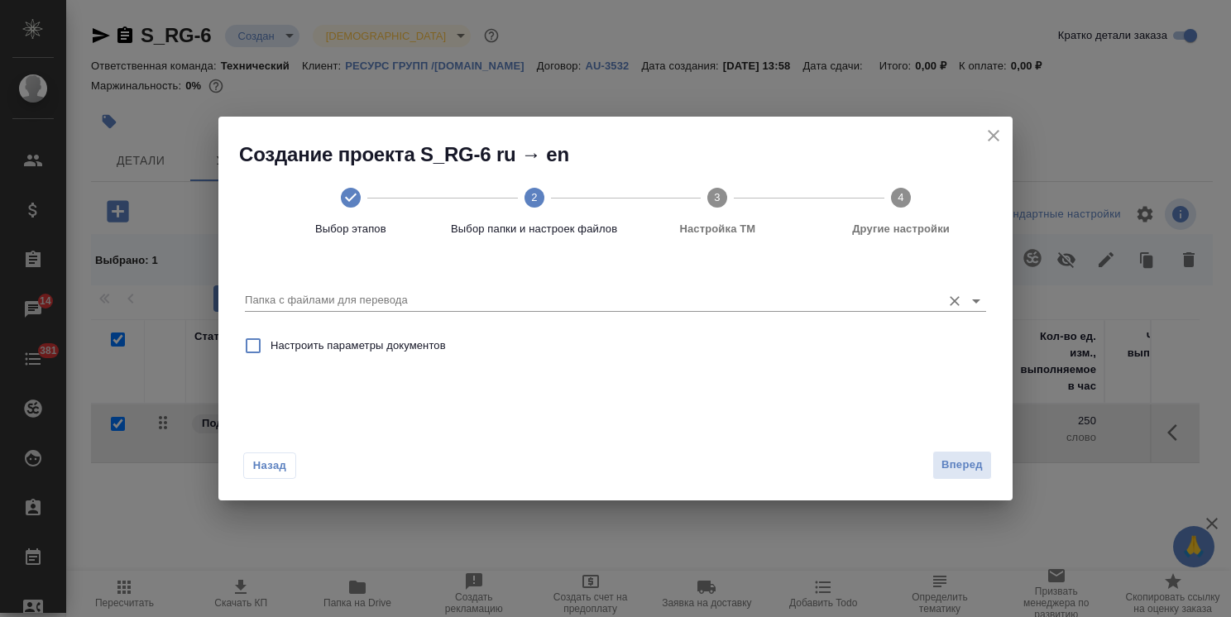
click at [403, 303] on input "Папка с файлами для перевода" at bounding box center [589, 300] width 688 height 20
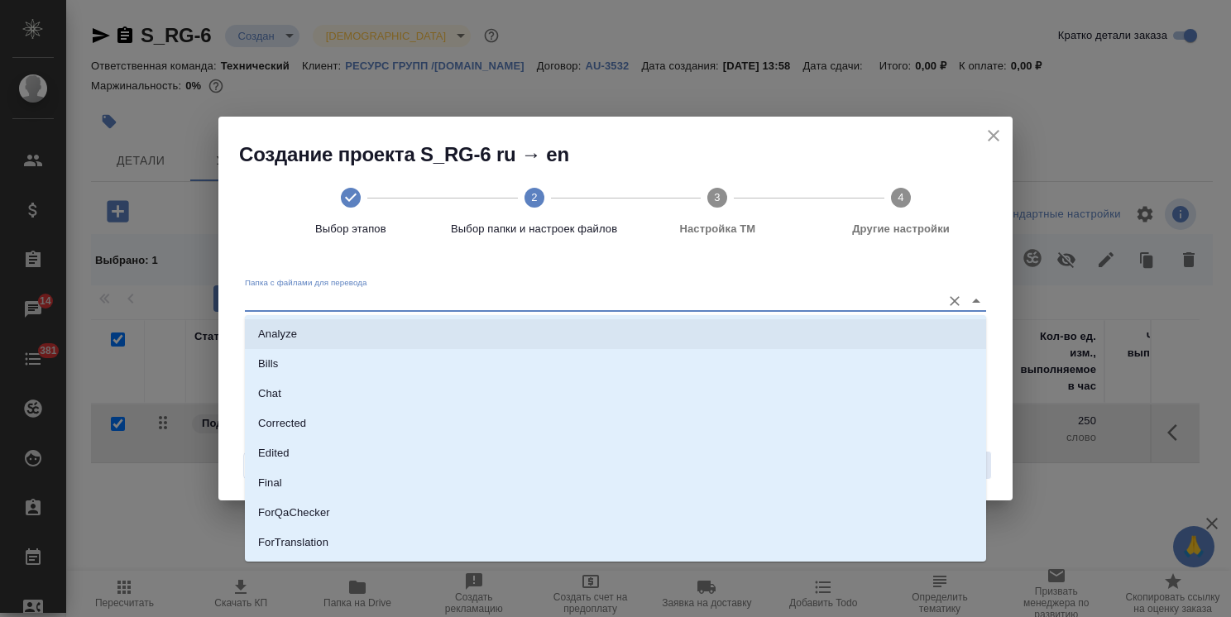
click at [361, 328] on li "Analyze" at bounding box center [615, 334] width 741 height 30
type input "Analyze"
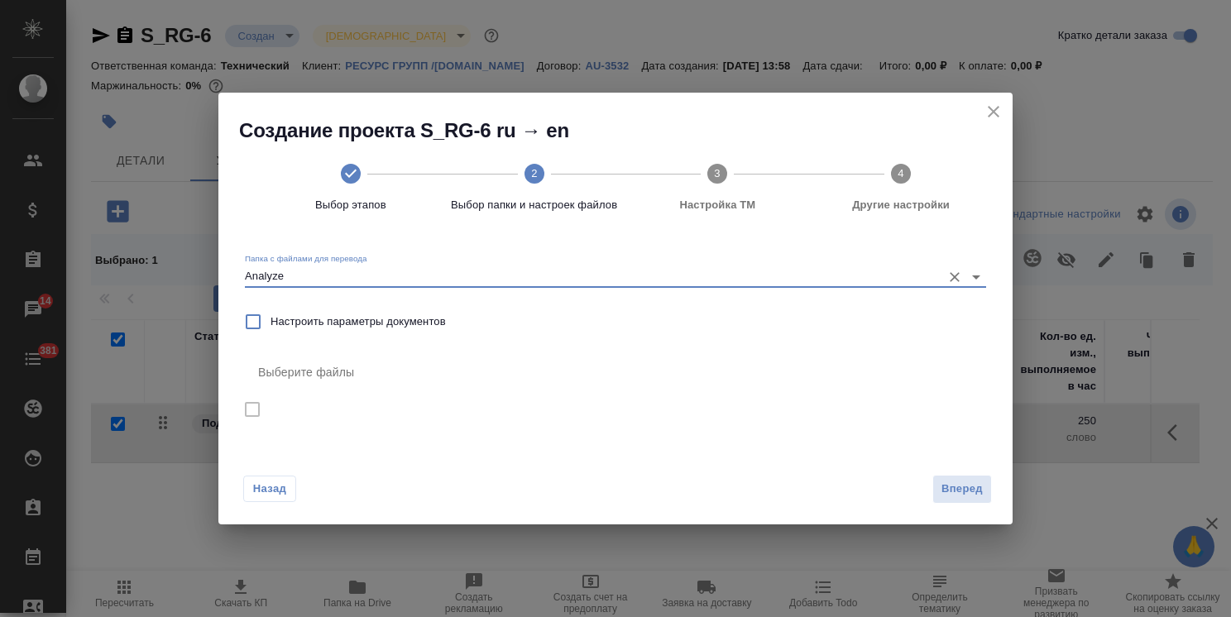
click at [994, 108] on icon "close" at bounding box center [994, 112] width 20 height 20
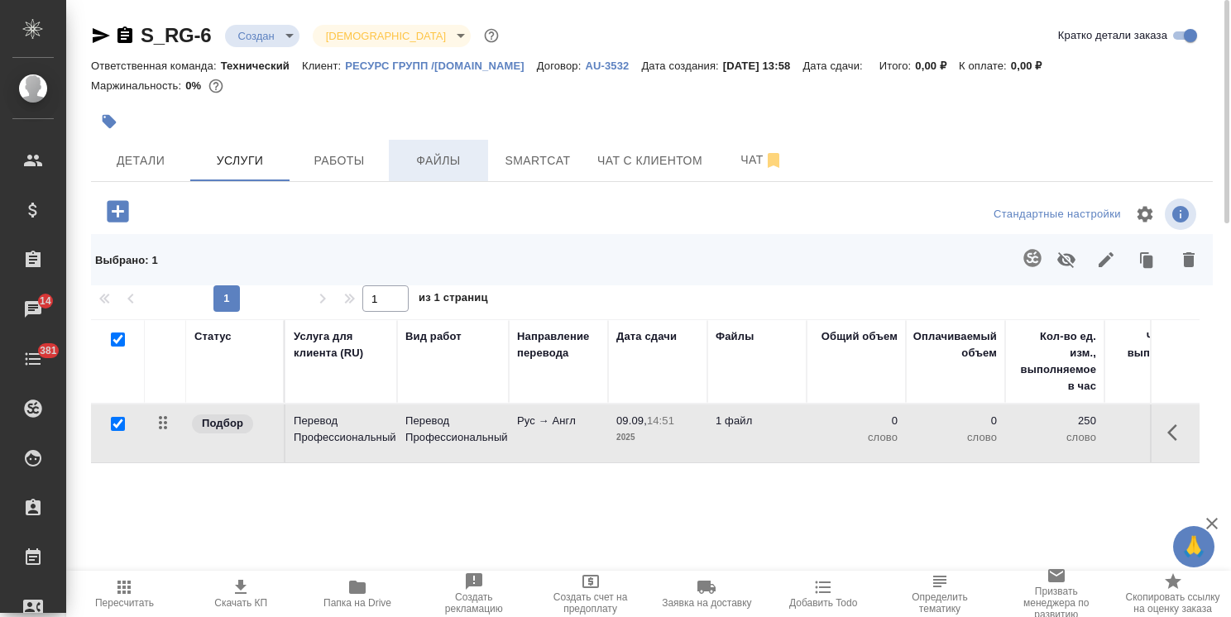
click at [404, 167] on span "Файлы" at bounding box center [438, 161] width 79 height 21
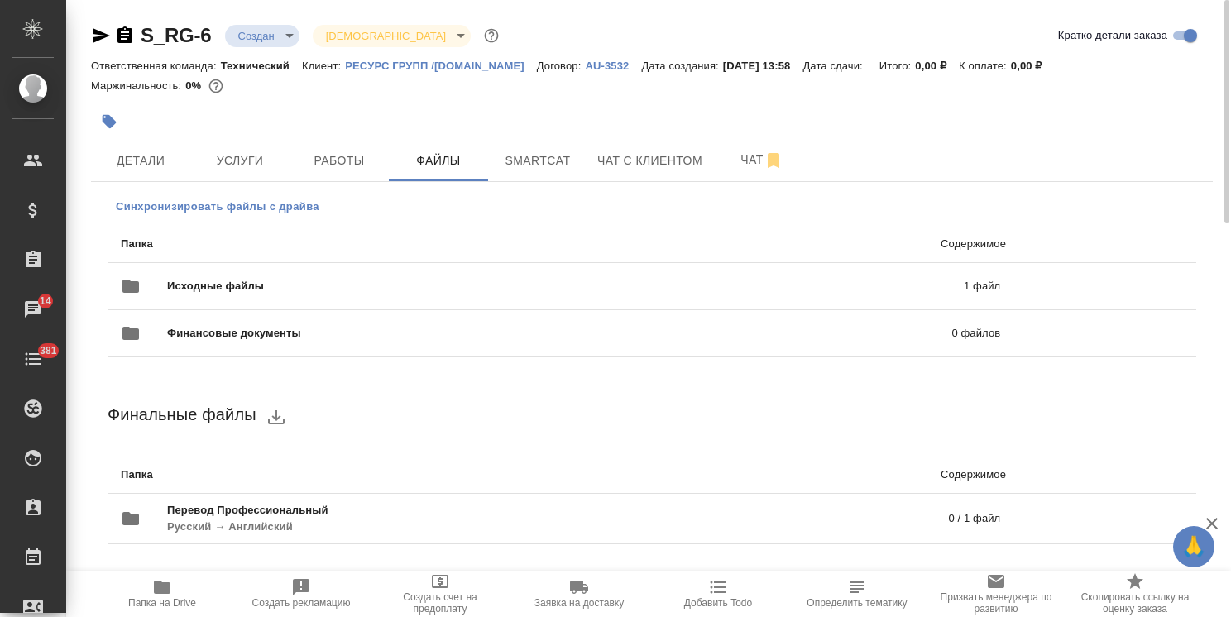
click at [235, 210] on span "Синхронизировать файлы с драйва" at bounding box center [218, 207] width 204 height 17
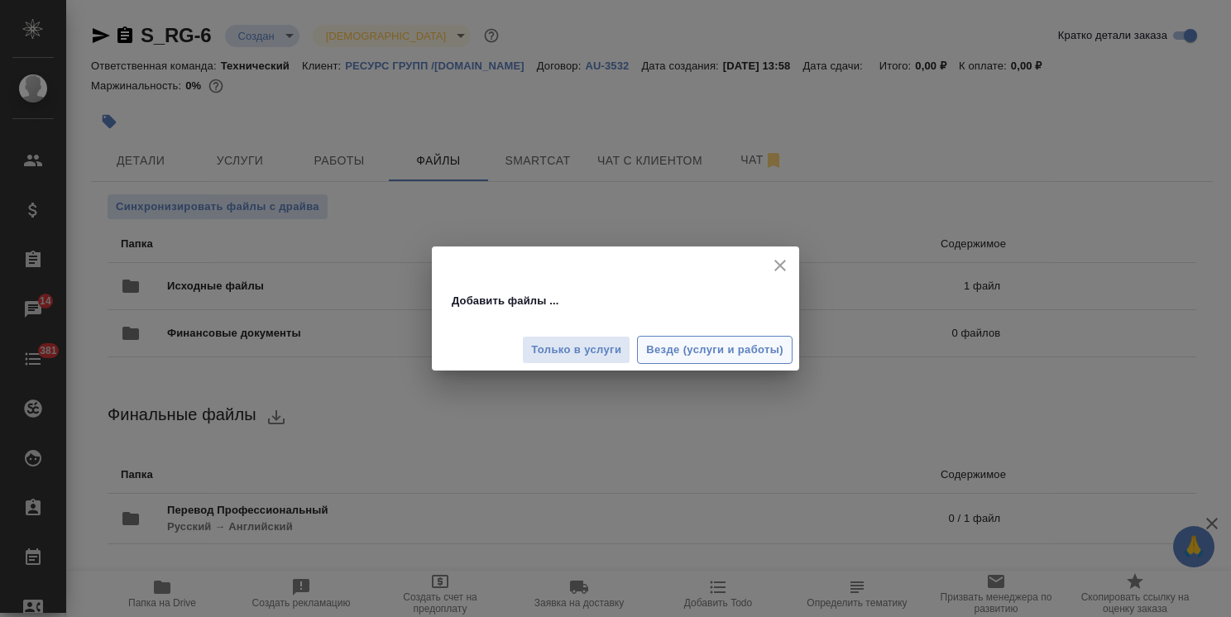
click at [735, 356] on span "Везде (услуги и работы)" at bounding box center [714, 350] width 137 height 19
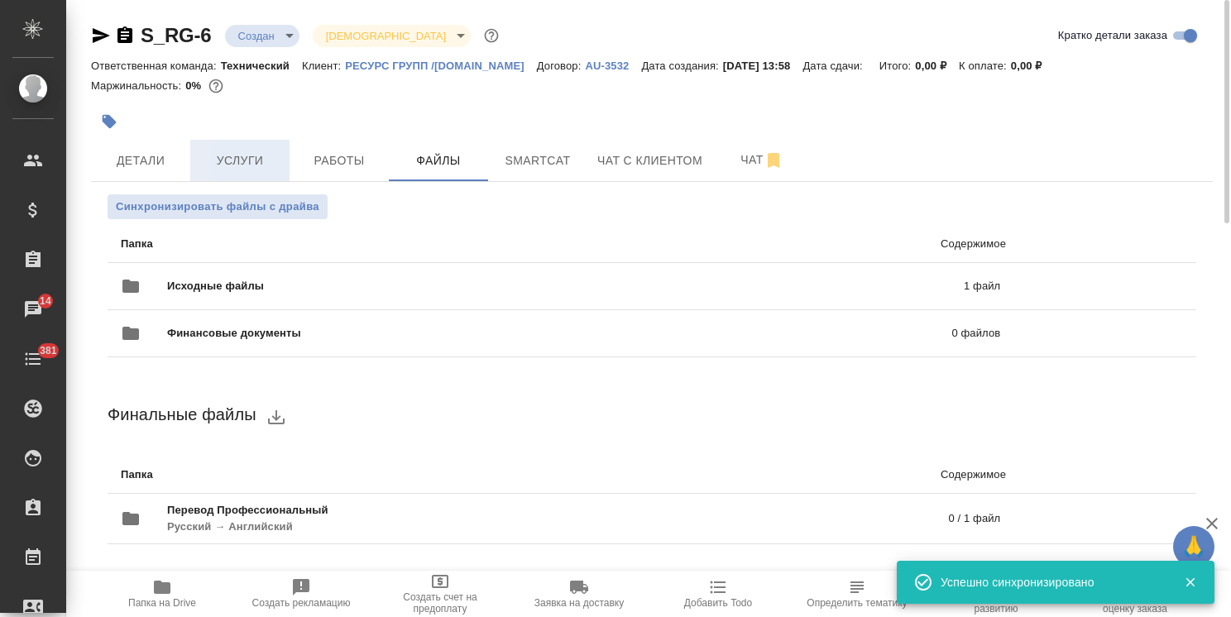
click at [259, 162] on span "Услуги" at bounding box center [239, 161] width 79 height 21
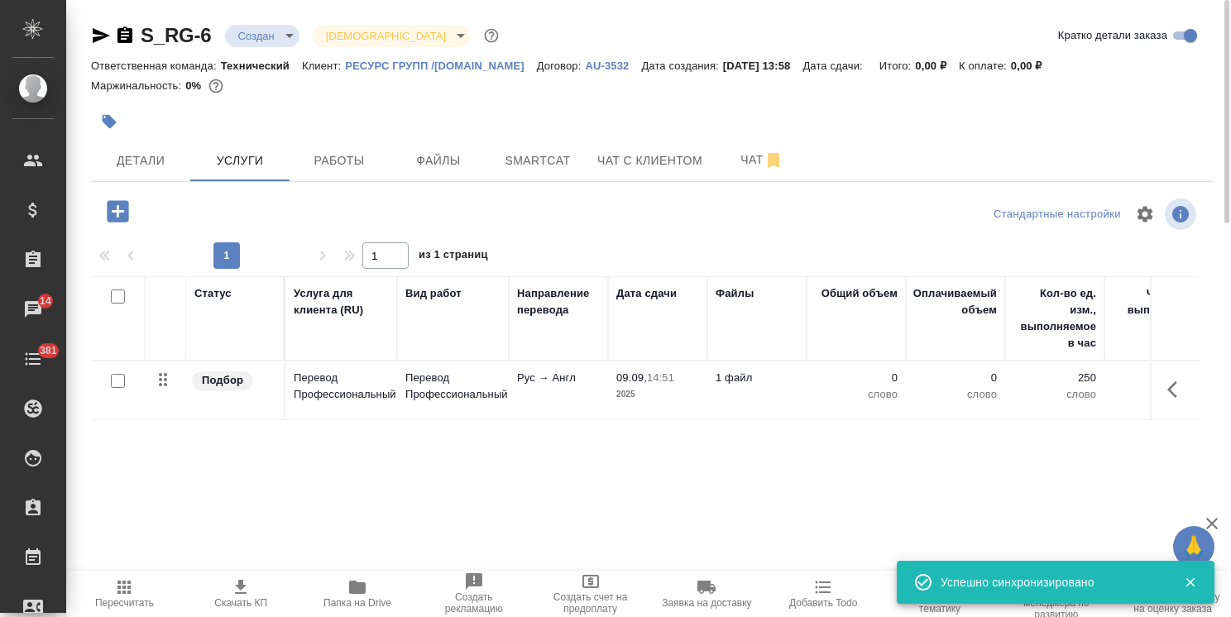
click at [117, 376] on input "checkbox" at bounding box center [118, 381] width 14 height 14
checkbox input "true"
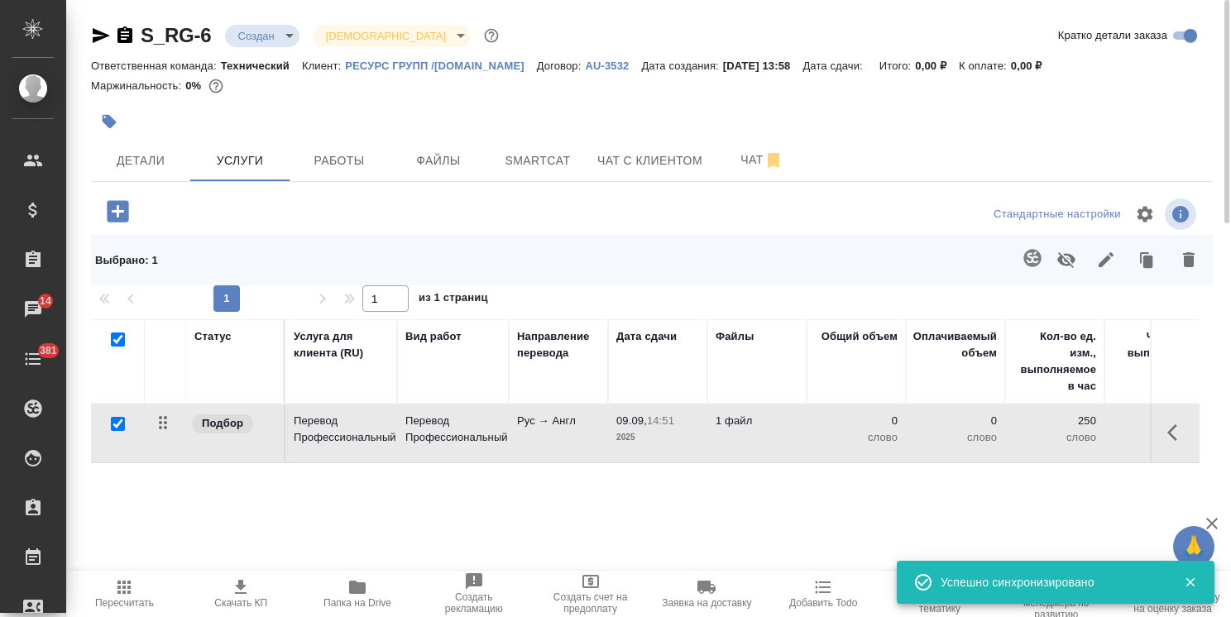
click at [1035, 260] on icon "button" at bounding box center [1031, 257] width 17 height 17
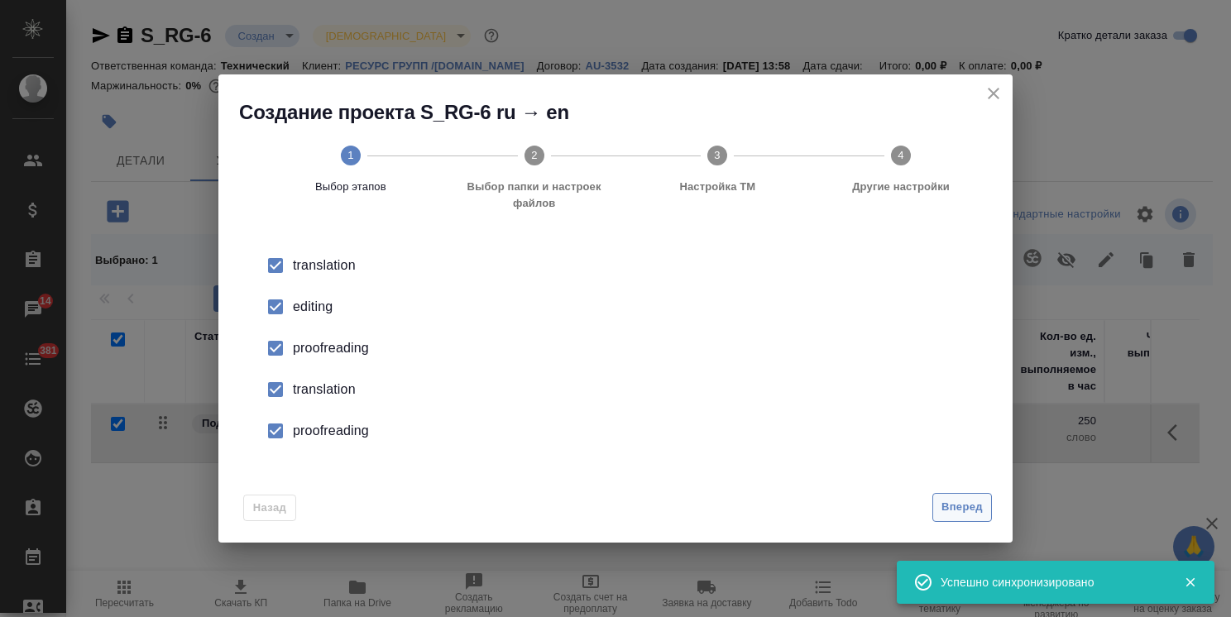
click at [955, 501] on span "Вперед" at bounding box center [962, 507] width 41 height 19
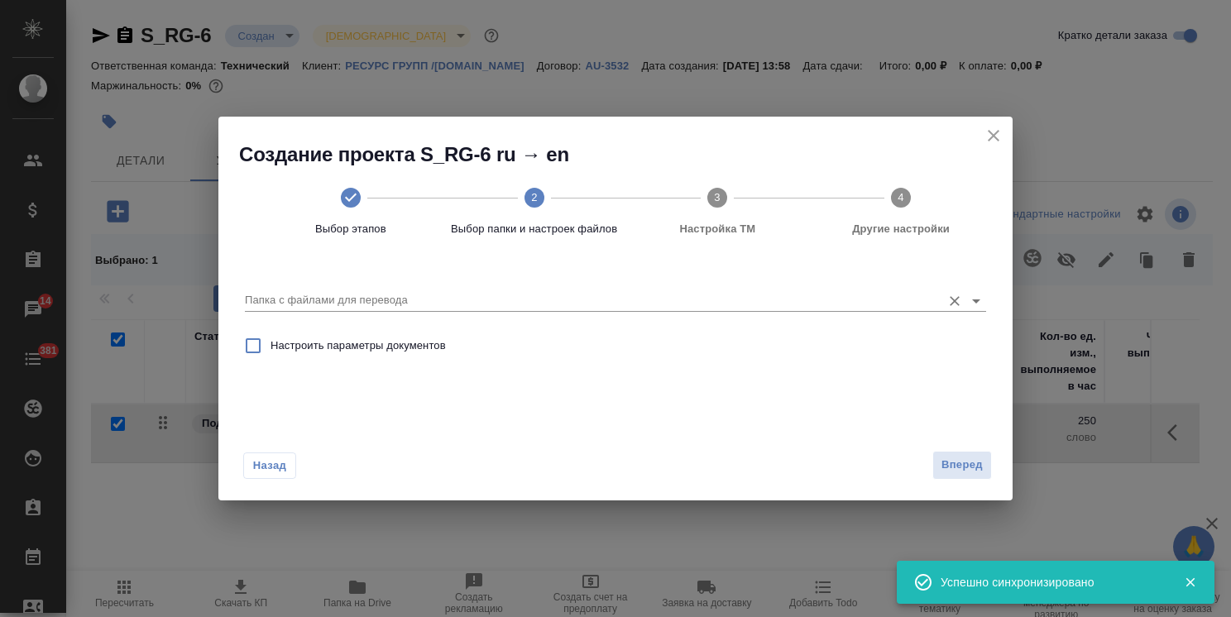
click at [416, 290] on div "Папка с файлами для перевода" at bounding box center [615, 294] width 741 height 34
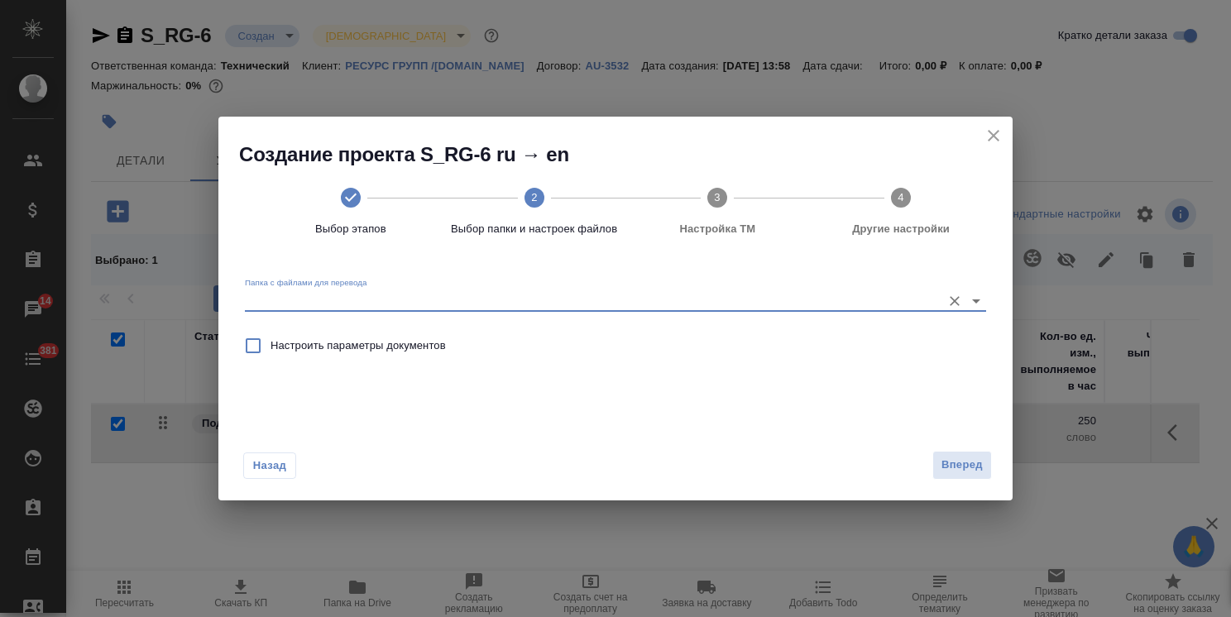
click at [425, 305] on input "Папка с файлами для перевода" at bounding box center [589, 300] width 688 height 20
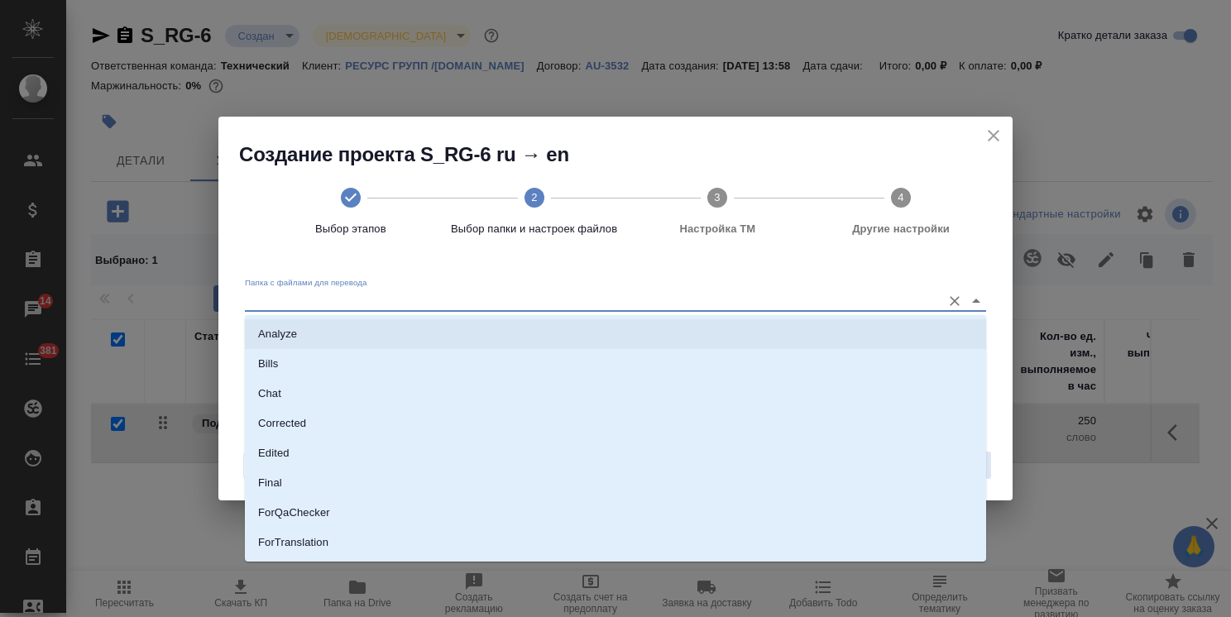
click at [382, 332] on li "Analyze" at bounding box center [615, 334] width 741 height 30
type input "Analyze"
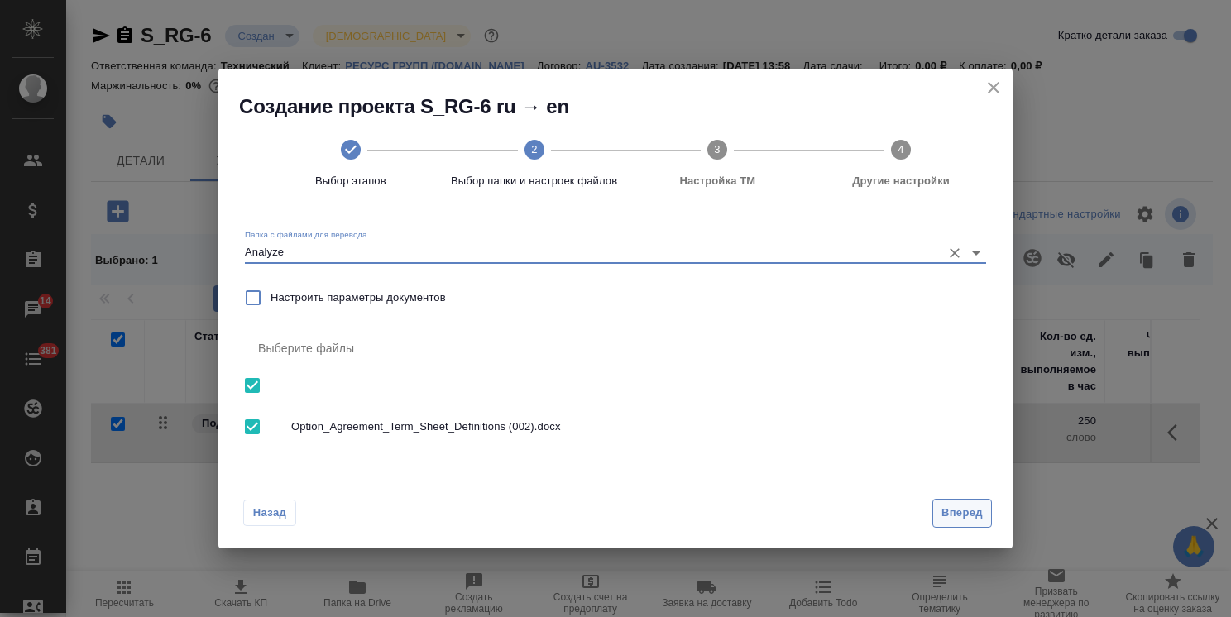
click at [975, 511] on span "Вперед" at bounding box center [962, 513] width 41 height 19
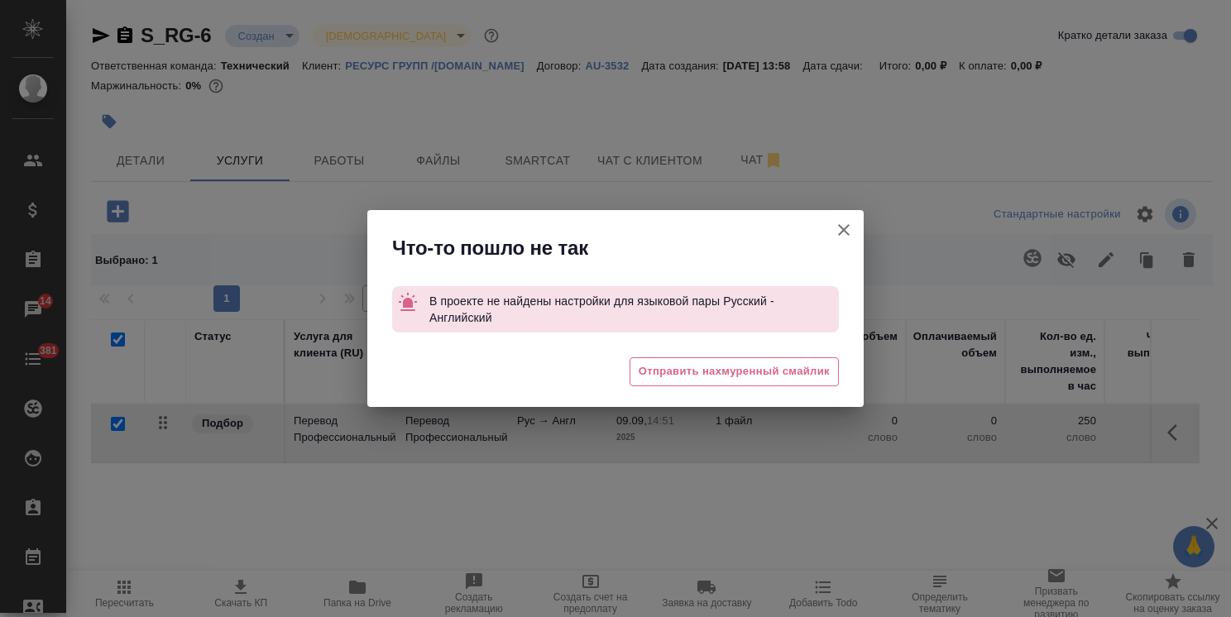
drag, startPoint x: 844, startPoint y: 235, endPoint x: 833, endPoint y: 239, distance: 11.5
click at [845, 235] on icon "button" at bounding box center [844, 230] width 20 height 20
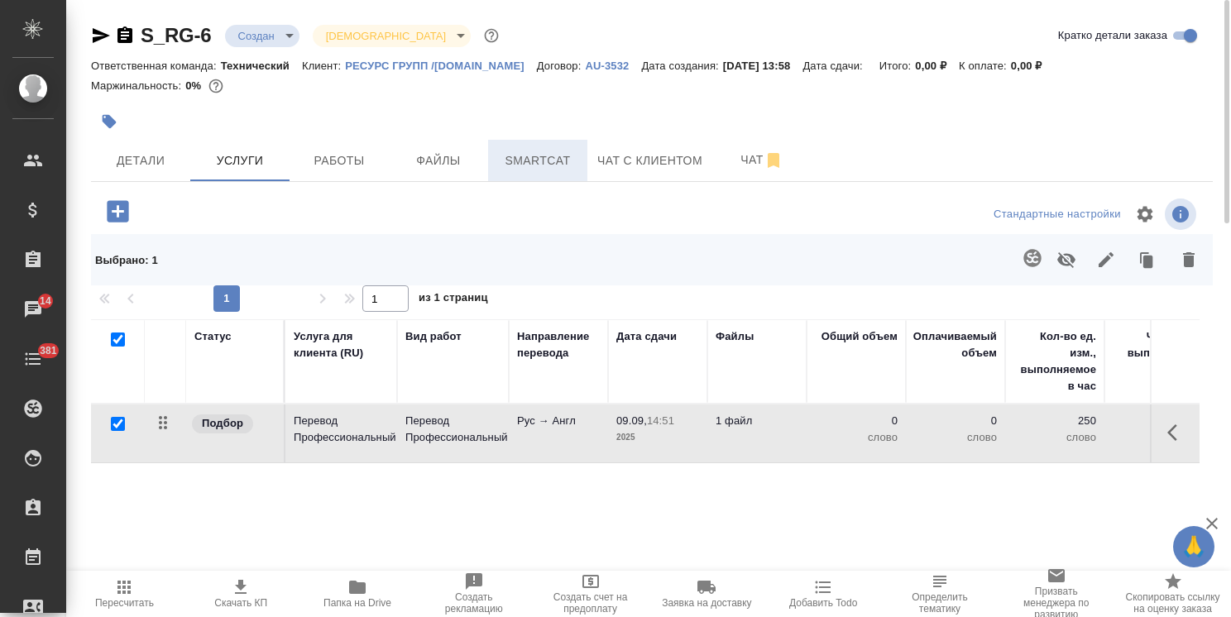
click at [559, 176] on button "Smartcat" at bounding box center [537, 160] width 99 height 41
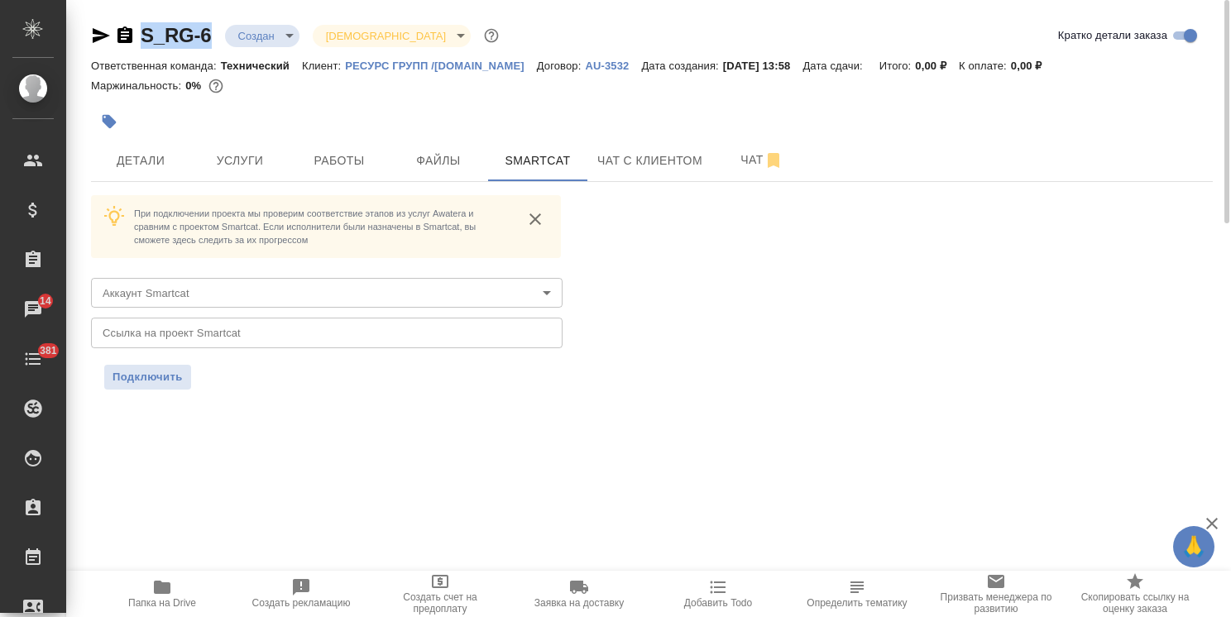
drag, startPoint x: 219, startPoint y: 24, endPoint x: 108, endPoint y: 25, distance: 110.9
click at [108, 25] on div "S_RG-6 Создан new Святая троица holyTrinity" at bounding box center [296, 35] width 411 height 26
click at [381, 68] on p "РЕСУРС ГРУПП /[DOMAIN_NAME]" at bounding box center [441, 66] width 192 height 12
click at [240, 328] on input "text" at bounding box center [327, 333] width 472 height 30
click at [167, 283] on body "🙏 .cls-1 fill:#fff; AWATERA Usmanova Olga Клиенты Спецификации Заказы 14 Чаты 3…" at bounding box center [615, 308] width 1231 height 617
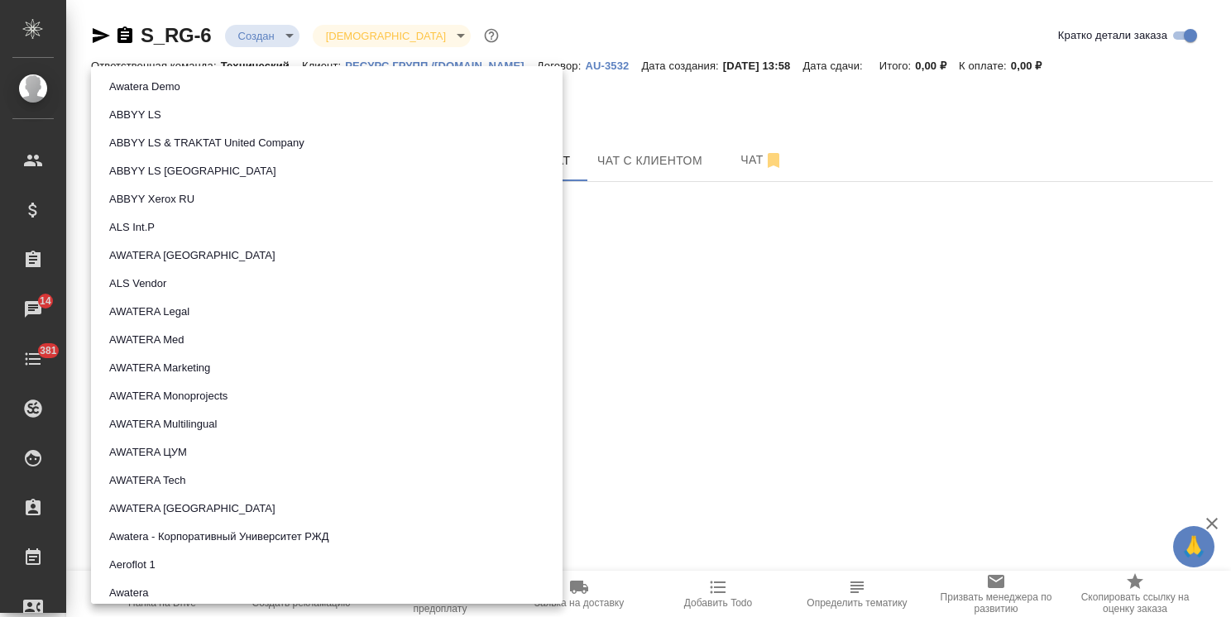
click at [167, 477] on button "AWATERA Tech" at bounding box center [147, 481] width 86 height 18
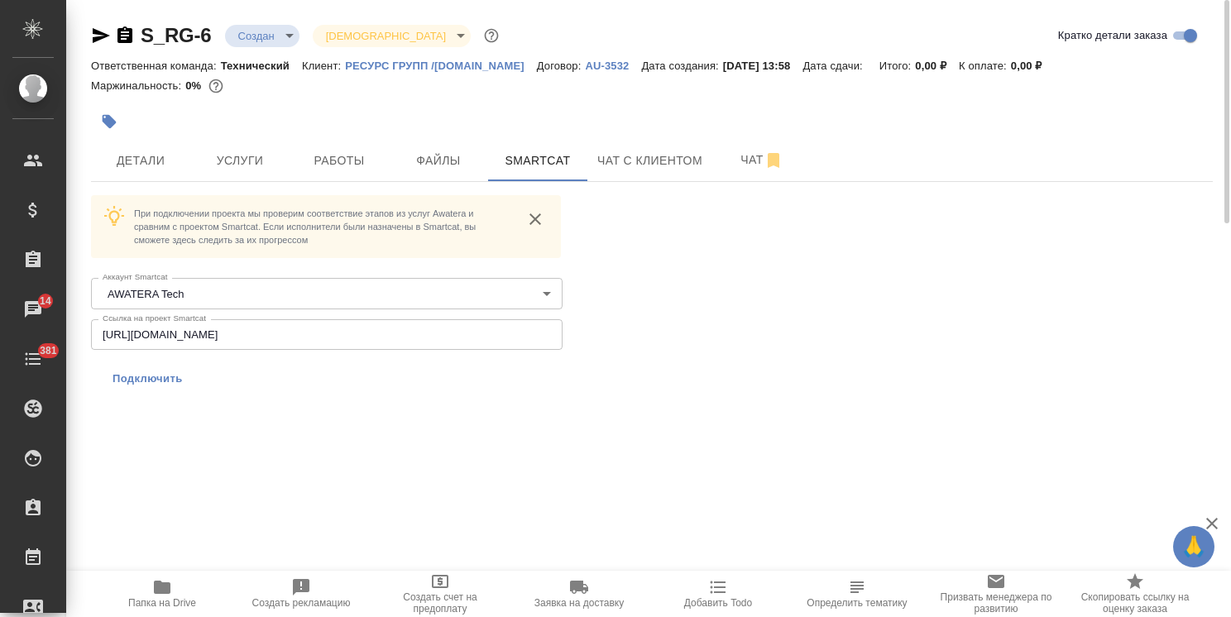
click at [149, 381] on span "Подключить" at bounding box center [148, 379] width 70 height 17
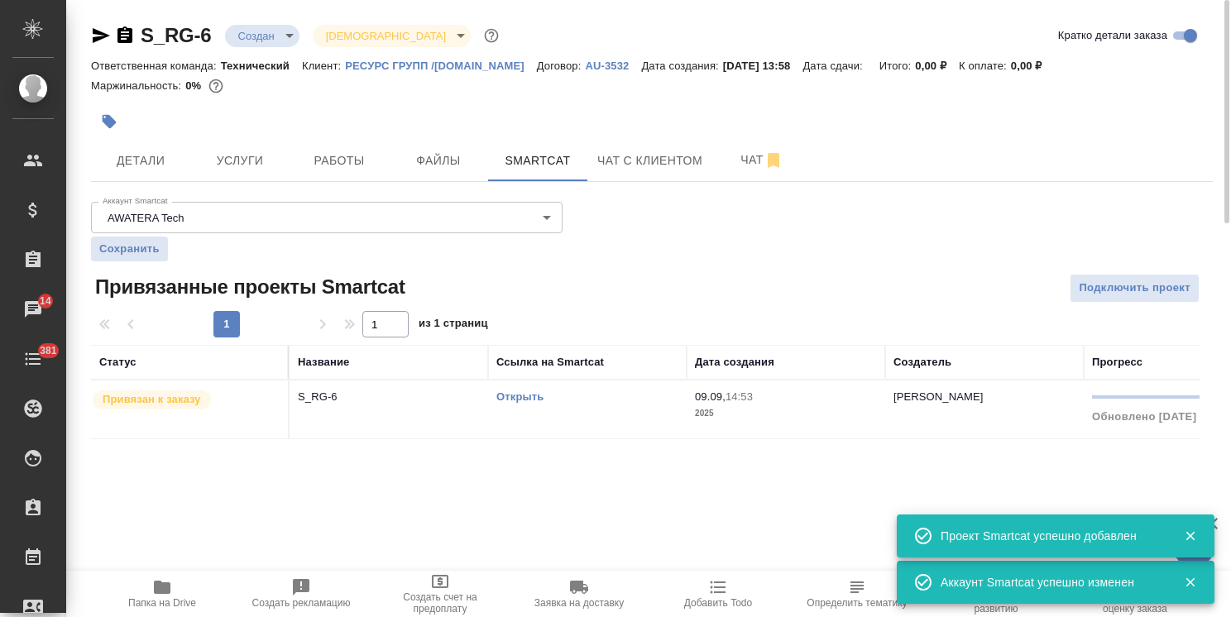
click at [252, 151] on span "Услуги" at bounding box center [239, 161] width 79 height 21
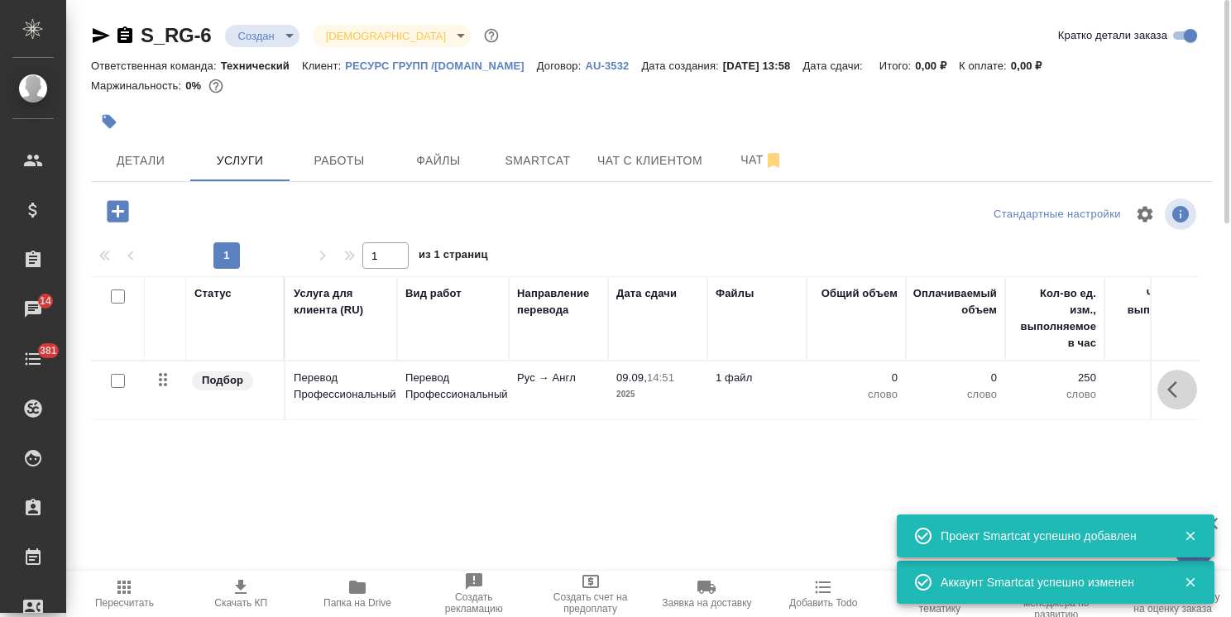
click at [1184, 389] on icon "button" at bounding box center [1177, 390] width 20 height 20
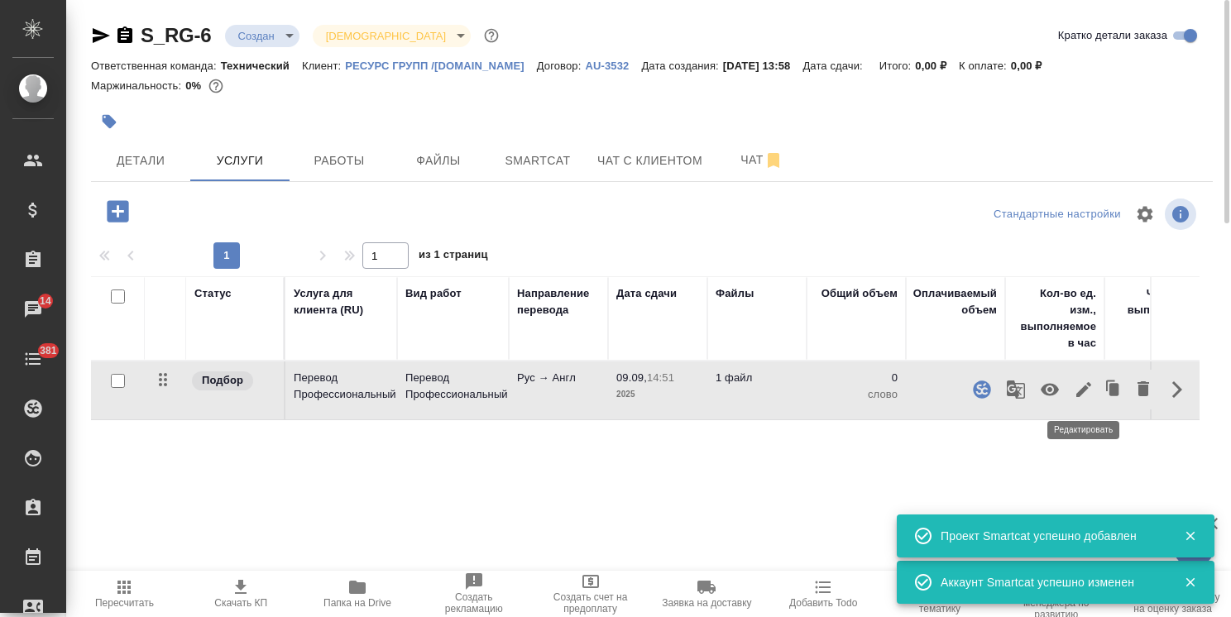
click at [1085, 389] on icon "button" at bounding box center [1083, 389] width 15 height 15
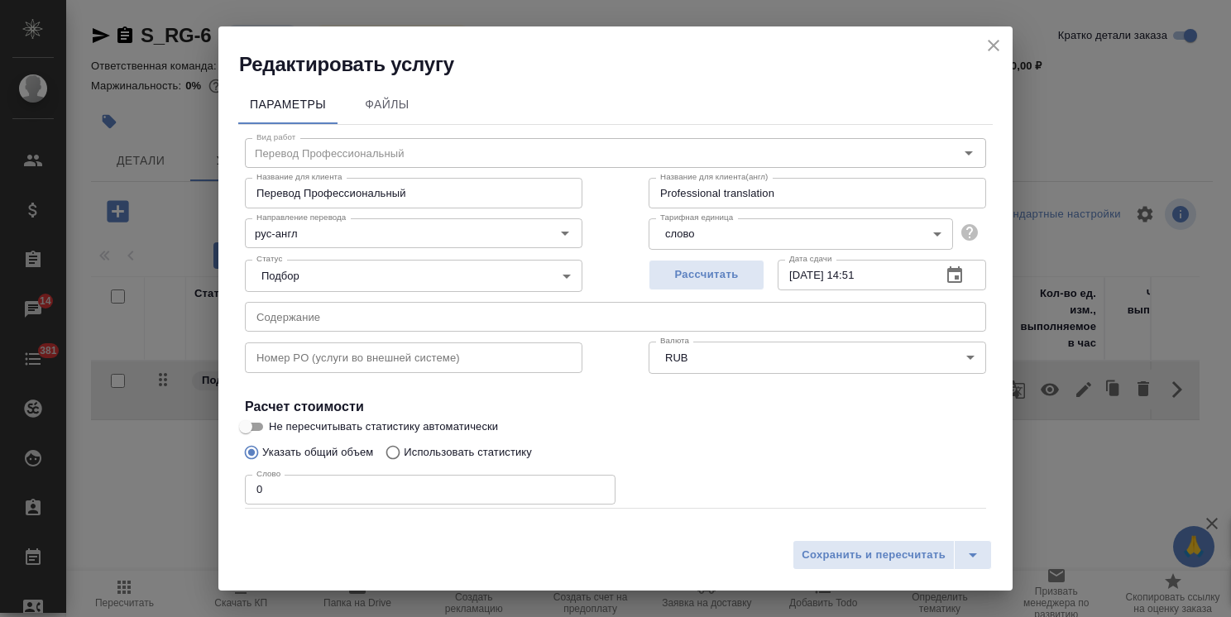
click at [501, 448] on p "Использовать статистику" at bounding box center [468, 452] width 128 height 17
click at [404, 448] on input "Использовать статистику" at bounding box center [390, 452] width 26 height 31
radio input "true"
radio input "false"
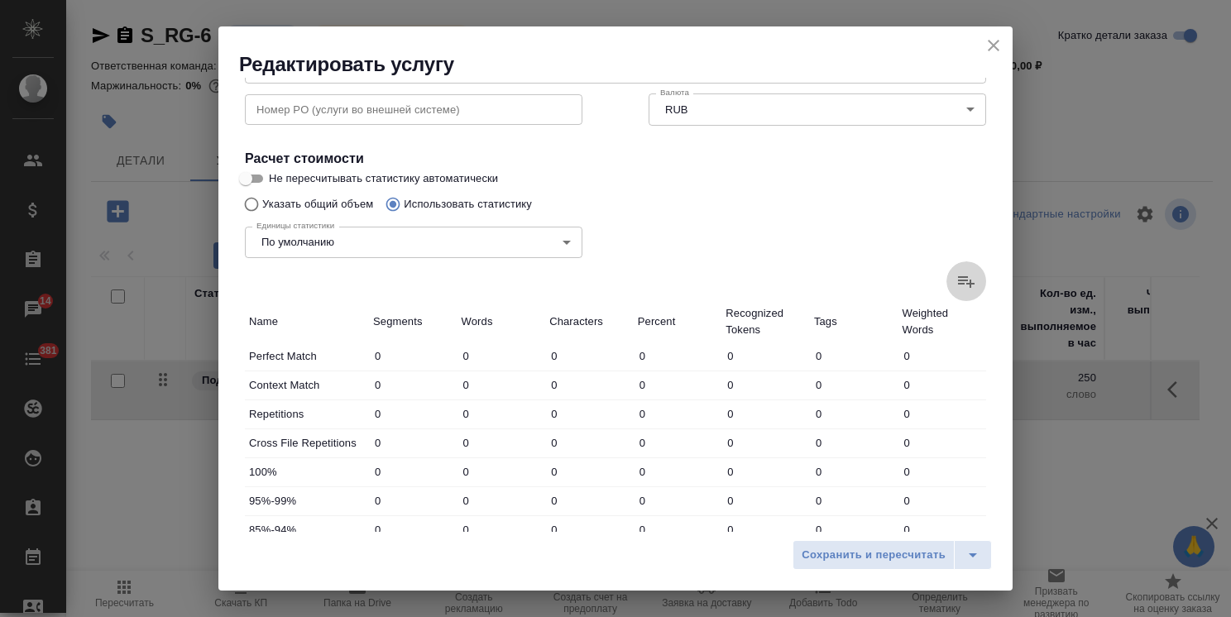
click at [954, 295] on label at bounding box center [967, 281] width 40 height 40
click at [0, 0] on input "file" at bounding box center [0, 0] width 0 height 0
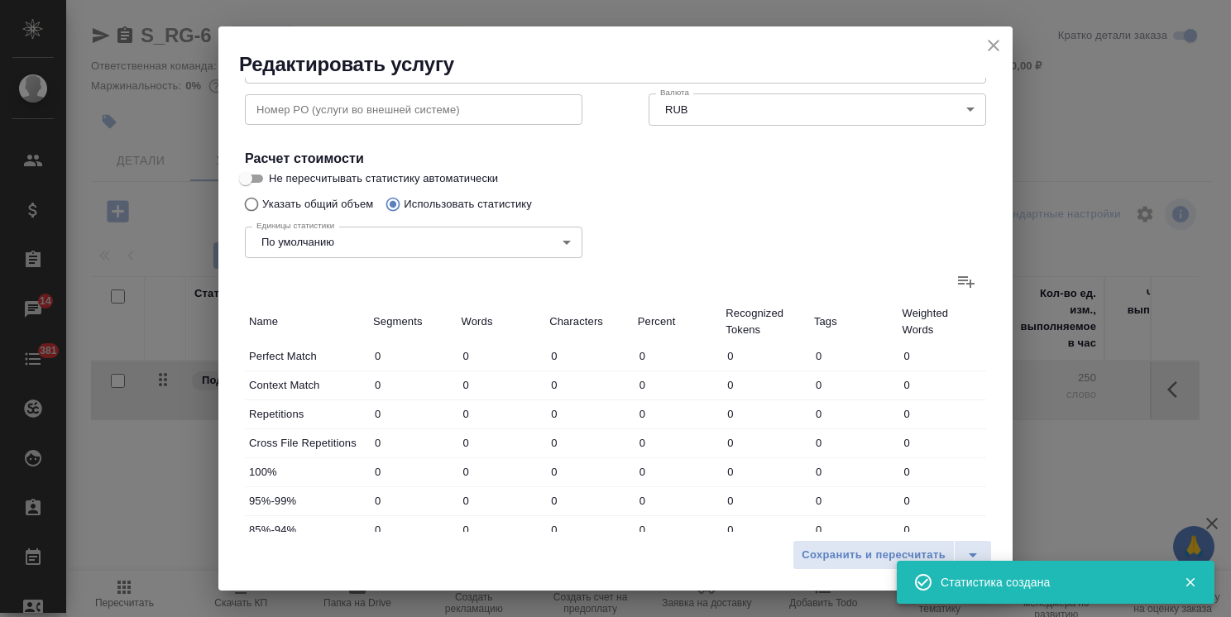
type input "2"
type input "4"
type input "26"
type input "6"
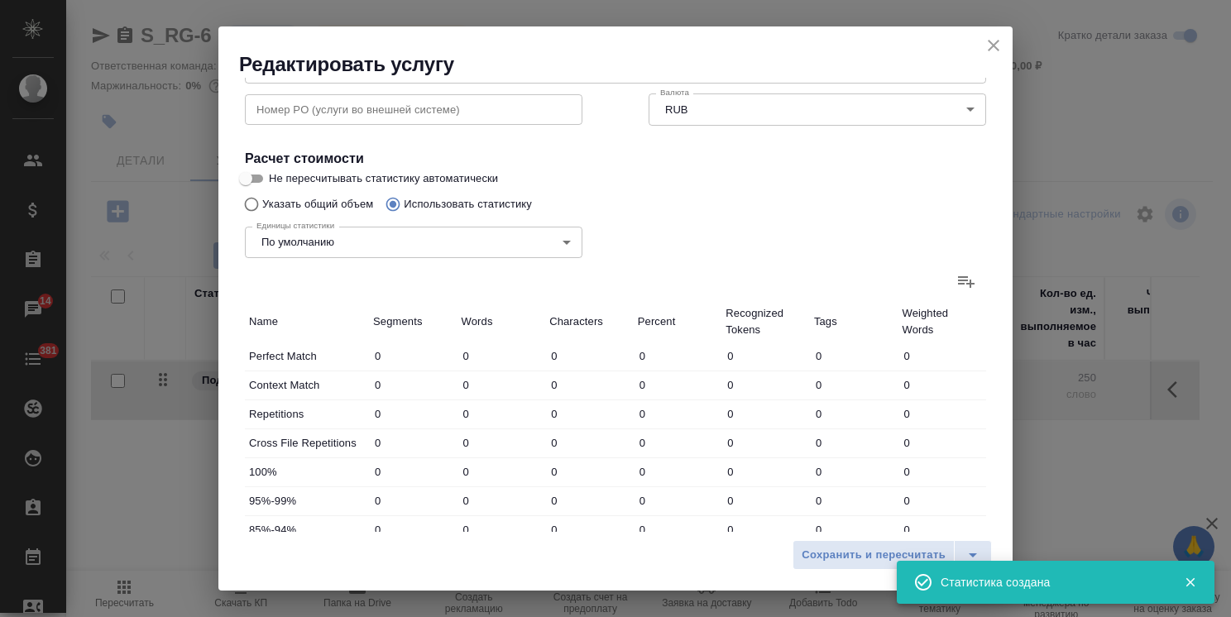
type input "50"
type input "2"
type input "4"
type input "28"
type input "30"
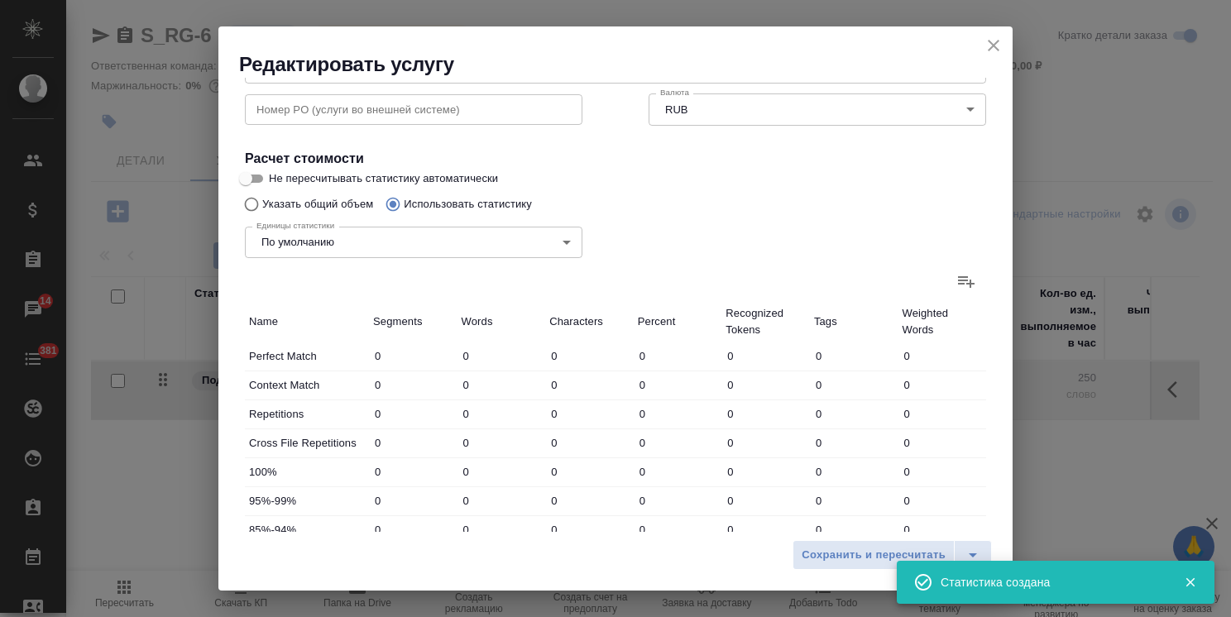
type input "215"
type input "1607"
type input "38"
type input "225"
type input "1685"
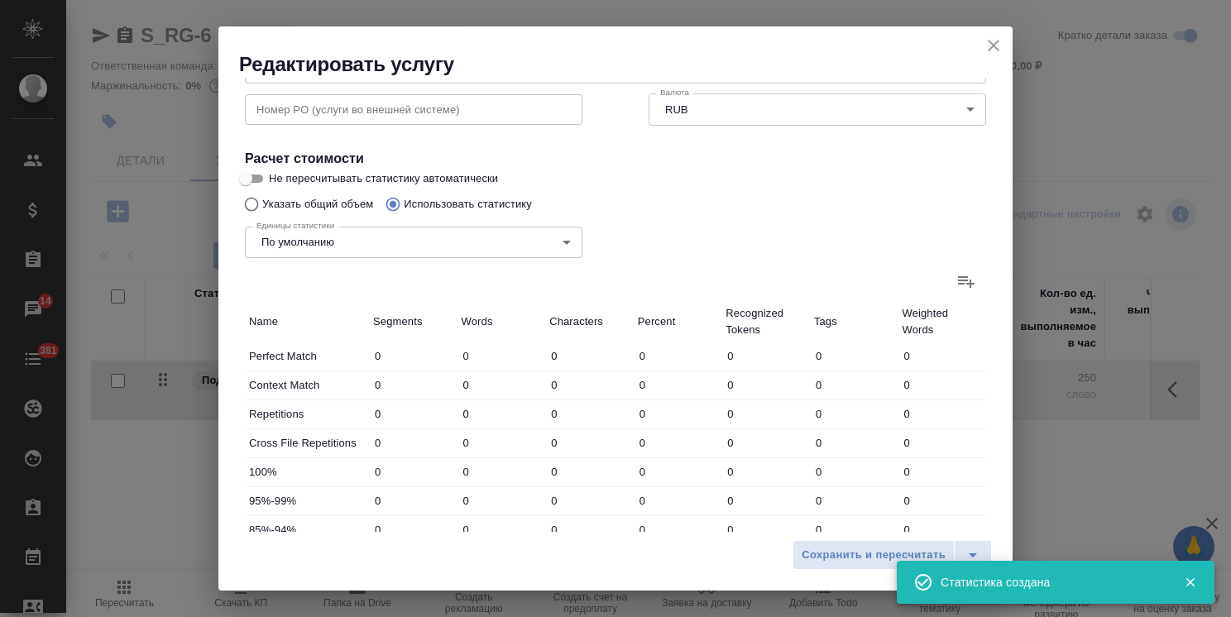
type input "40"
type input "229"
type input "1711"
click at [995, 44] on icon "close" at bounding box center [994, 46] width 12 height 12
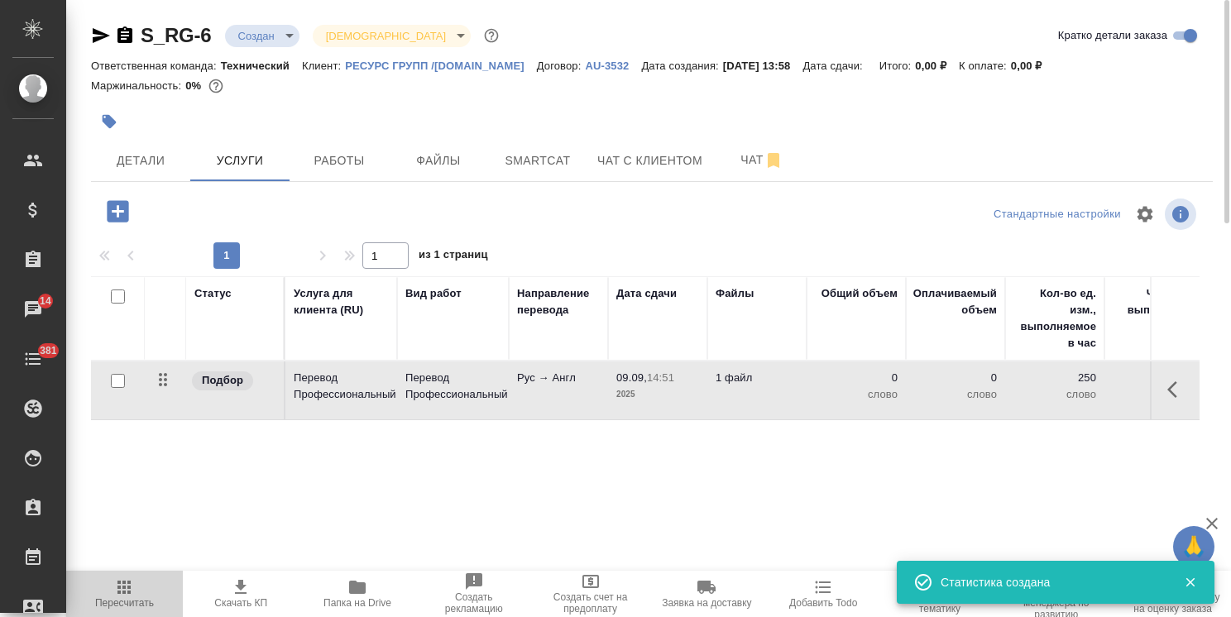
click at [151, 595] on span "Пересчитать" at bounding box center [124, 593] width 97 height 31
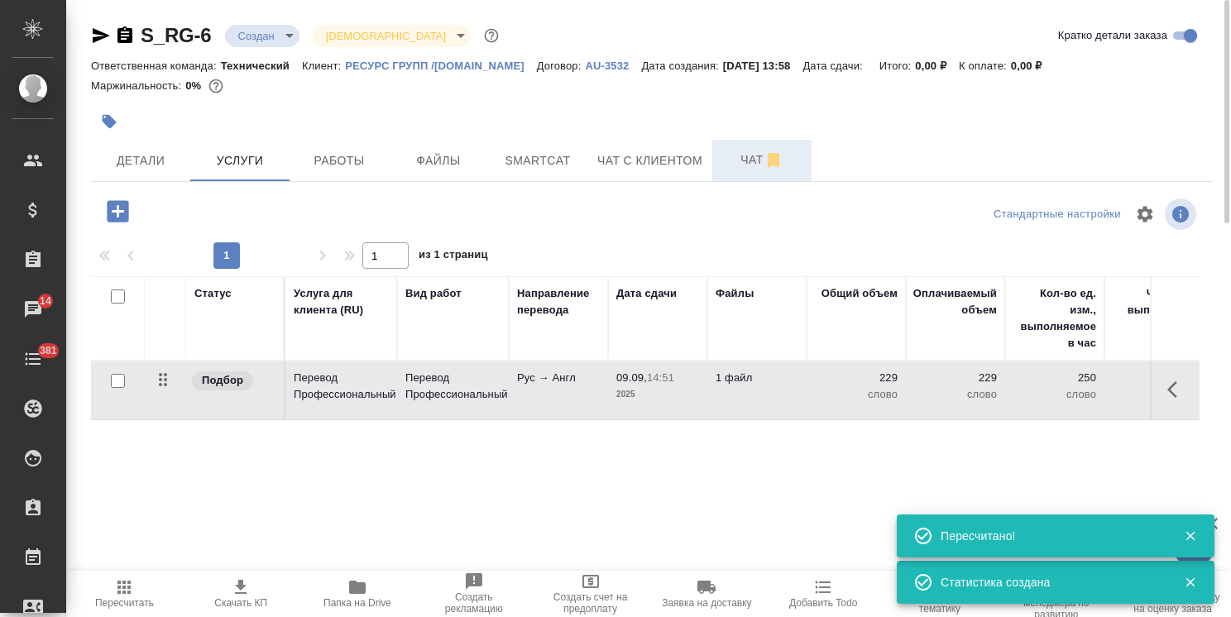
click at [728, 156] on span "Чат" at bounding box center [761, 160] width 79 height 21
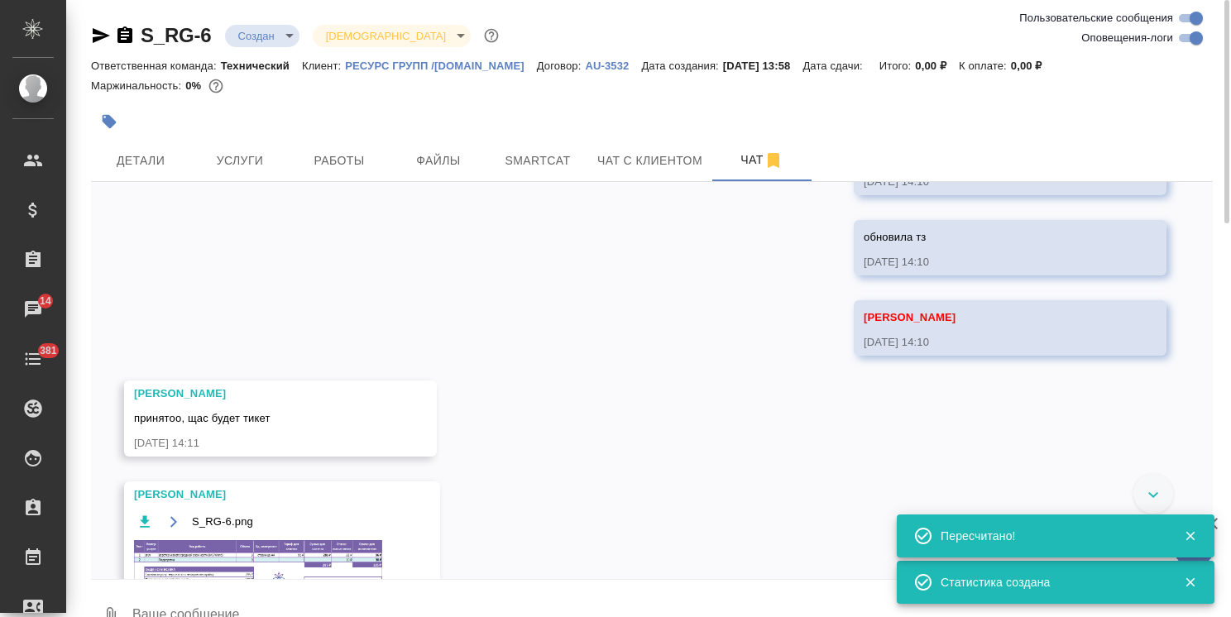
scroll to position [1800, 0]
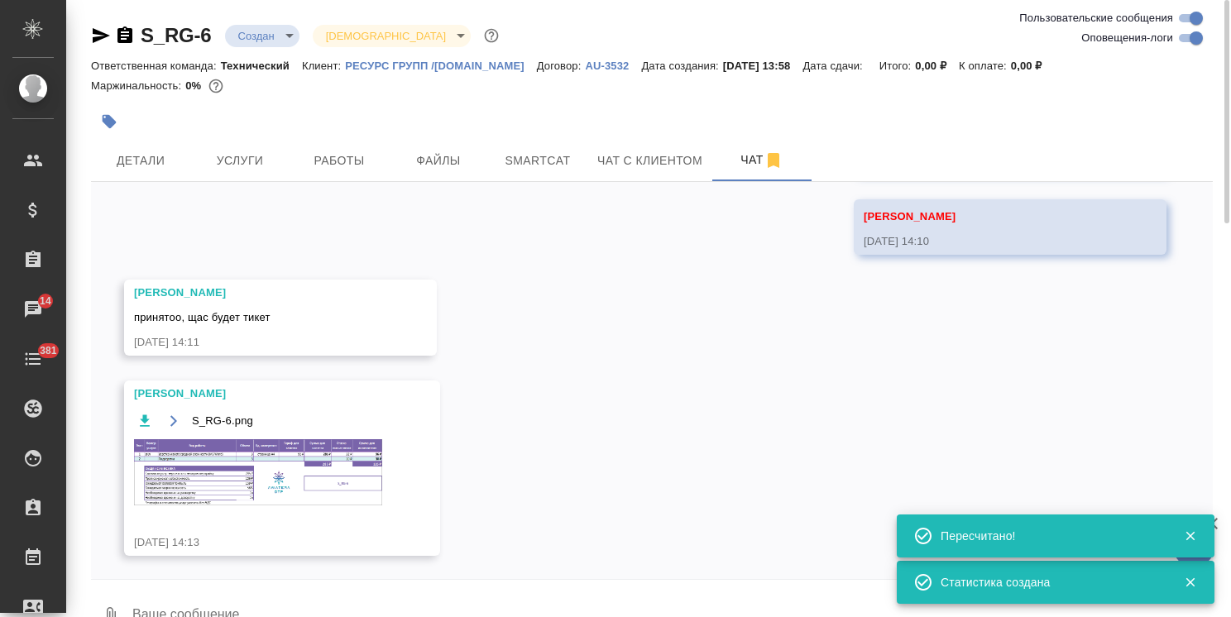
click at [268, 463] on img at bounding box center [258, 472] width 248 height 66
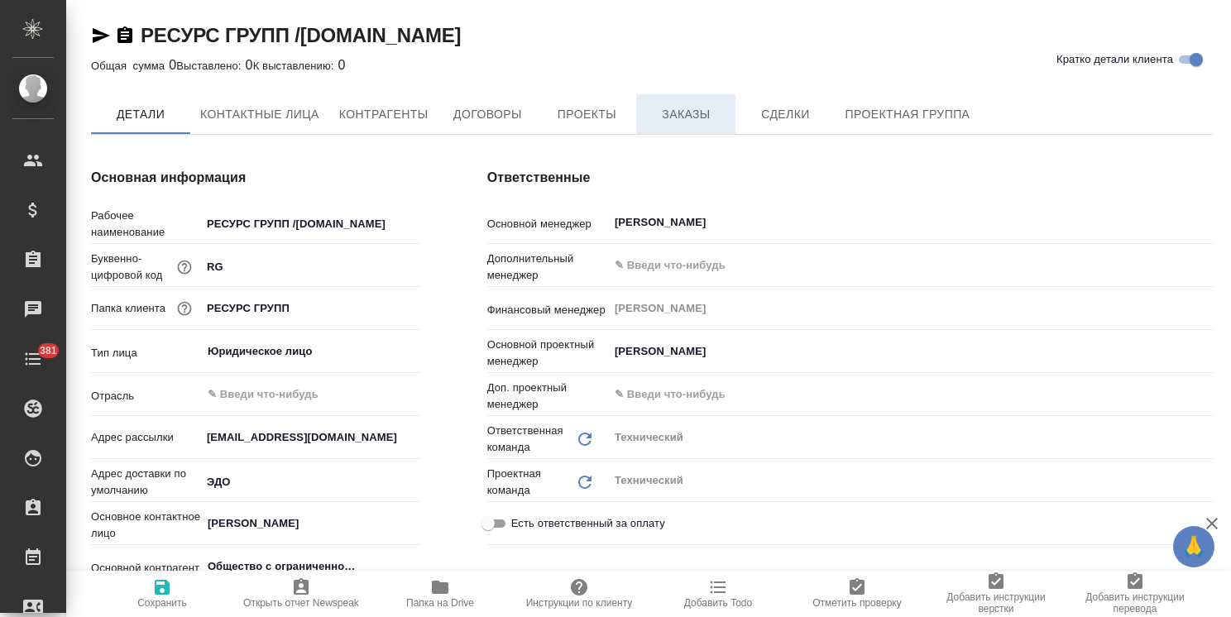
click at [697, 127] on button "Заказы" at bounding box center [685, 114] width 99 height 40
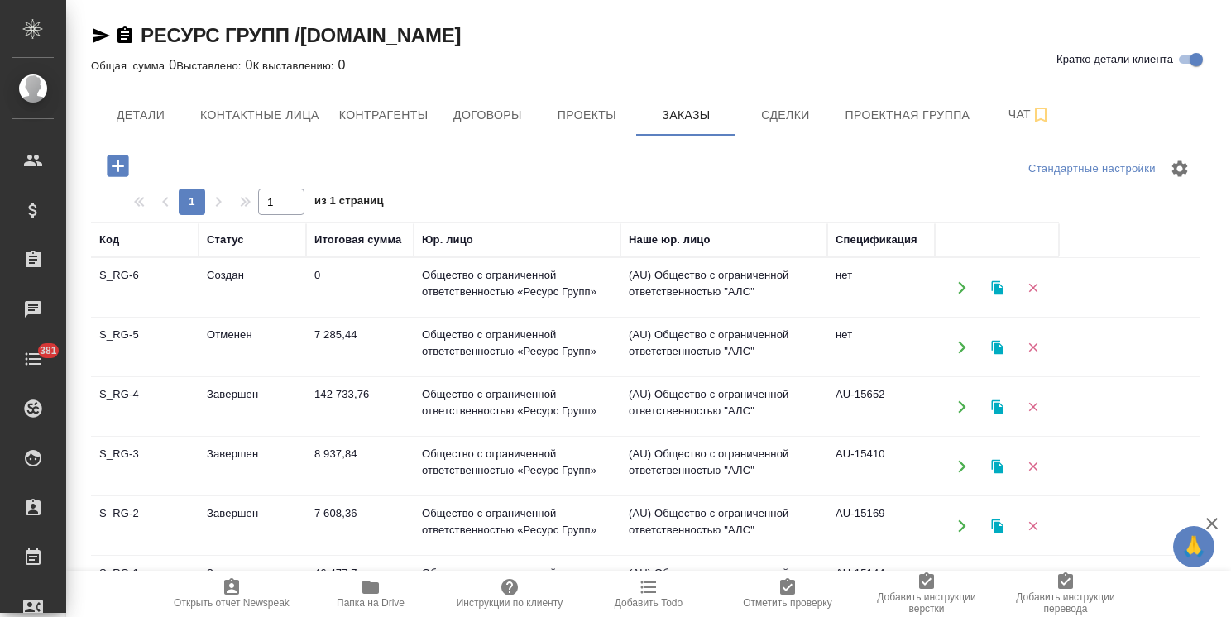
click at [227, 348] on td "Отменен" at bounding box center [253, 348] width 108 height 58
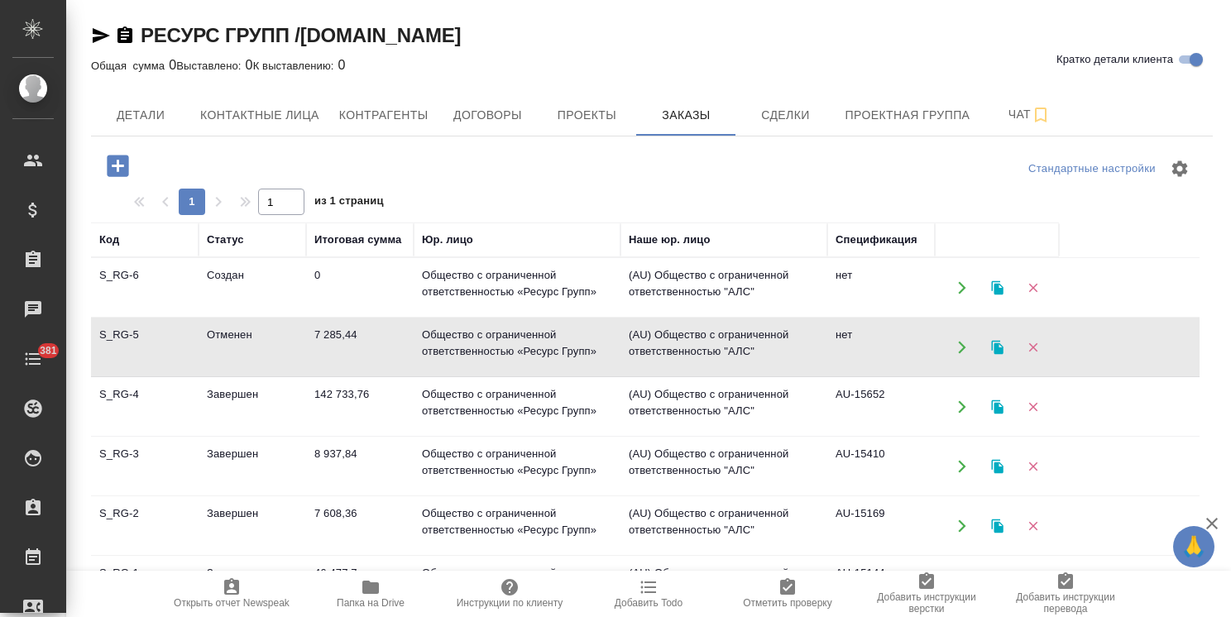
click at [225, 425] on td "Завершен" at bounding box center [253, 407] width 108 height 58
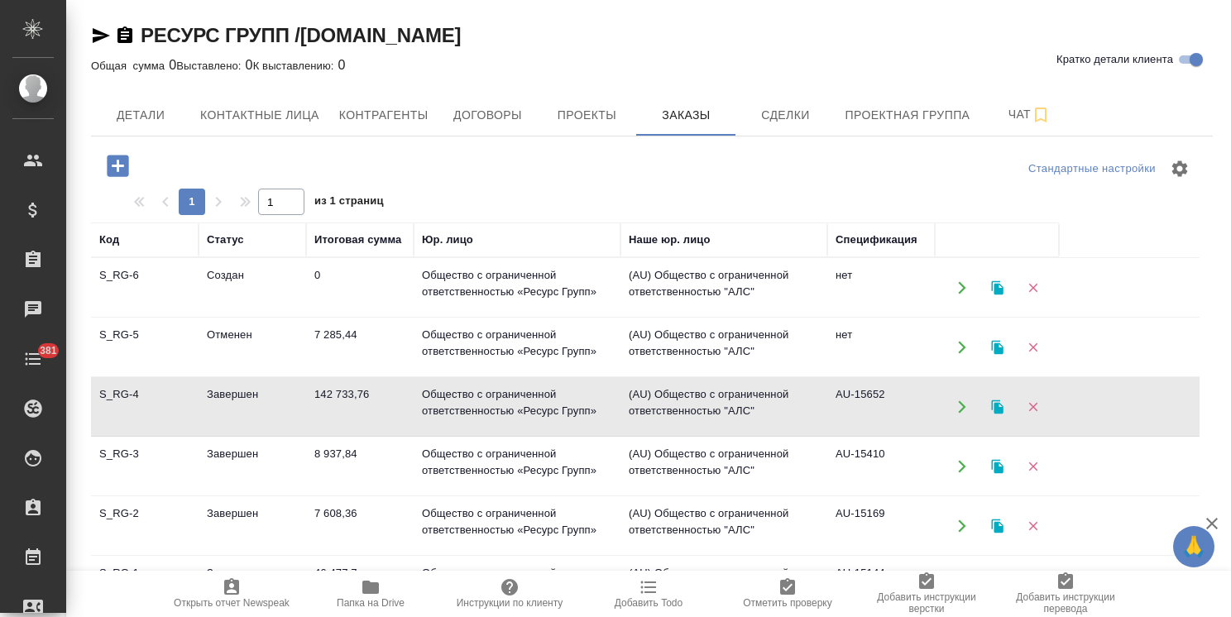
click at [225, 425] on td "Завершен" at bounding box center [253, 407] width 108 height 58
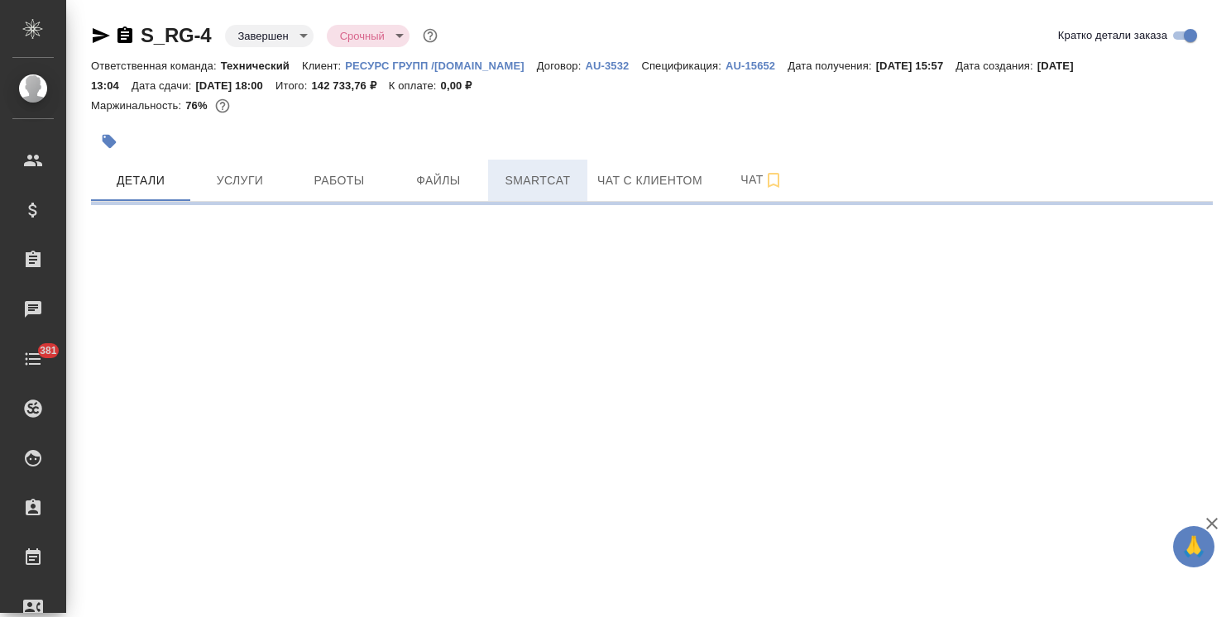
click at [549, 193] on button "Smartcat" at bounding box center [537, 180] width 99 height 41
select select "RU"
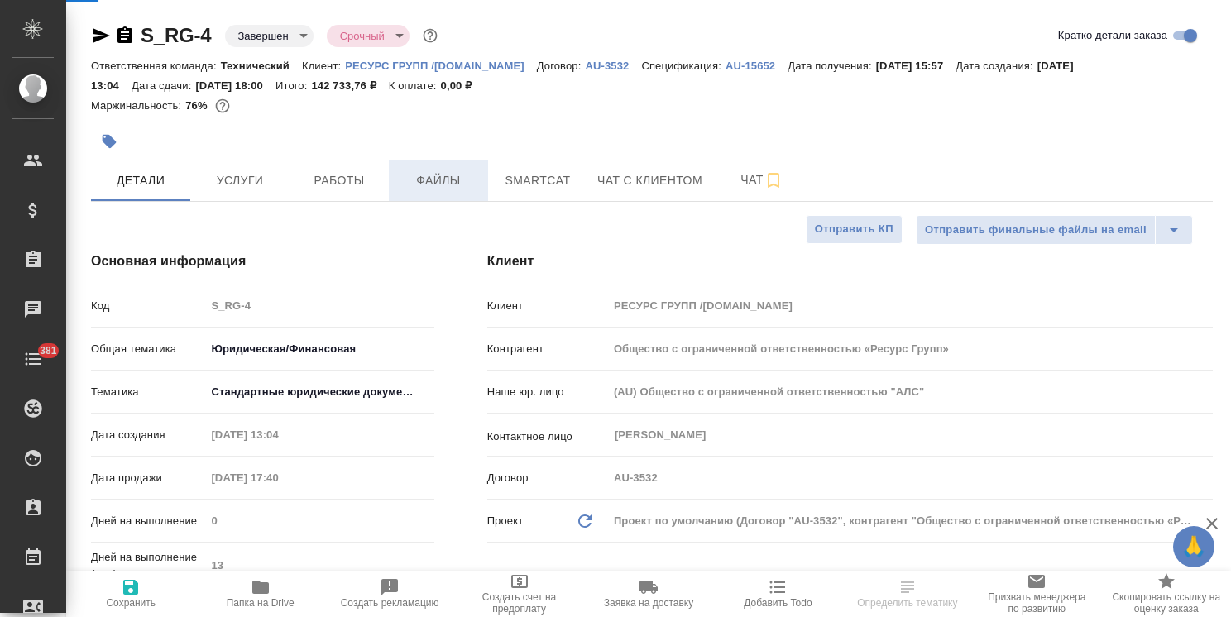
type textarea "x"
click at [440, 175] on span "Файлы" at bounding box center [438, 180] width 79 height 21
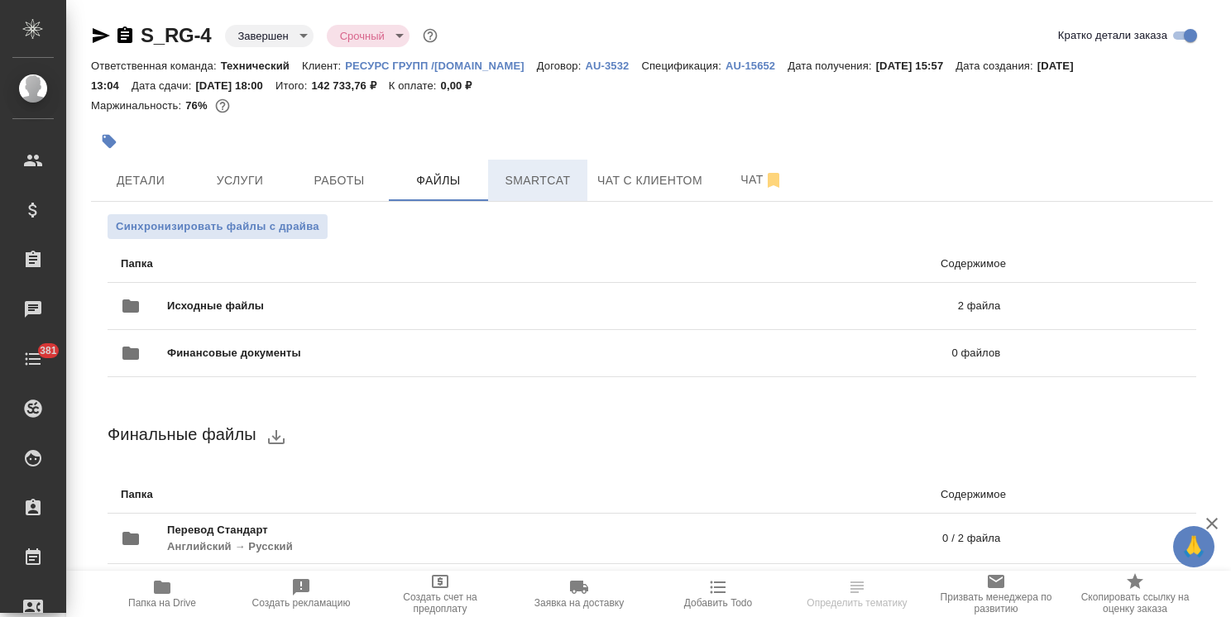
click at [526, 194] on button "Smartcat" at bounding box center [537, 180] width 99 height 41
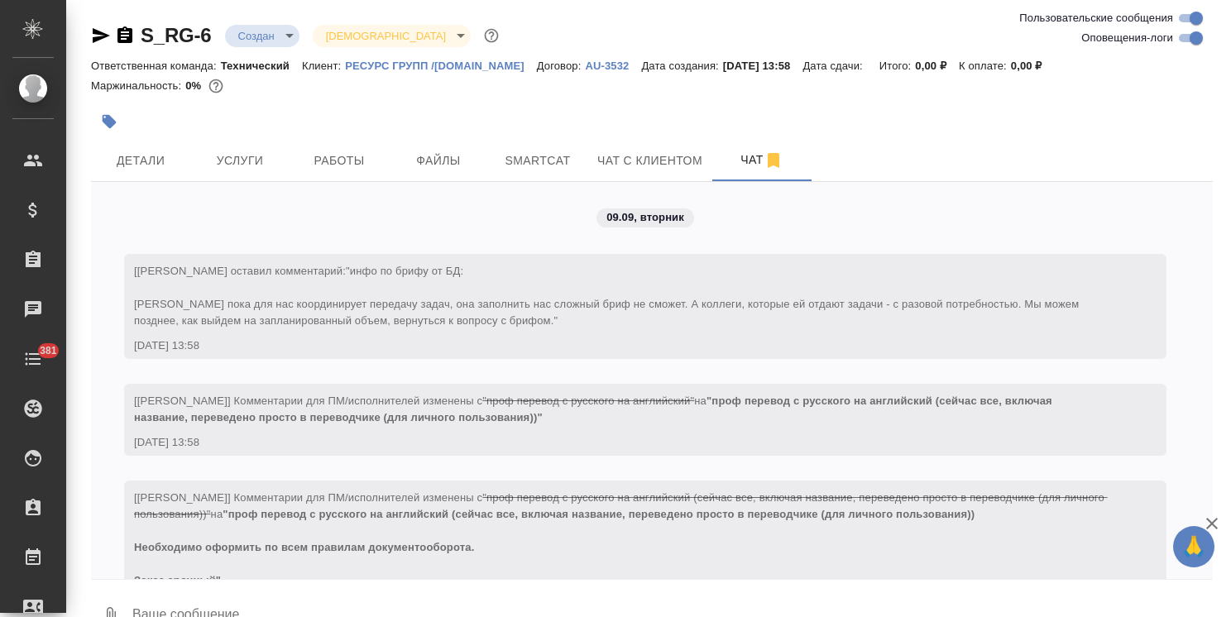
scroll to position [1800, 0]
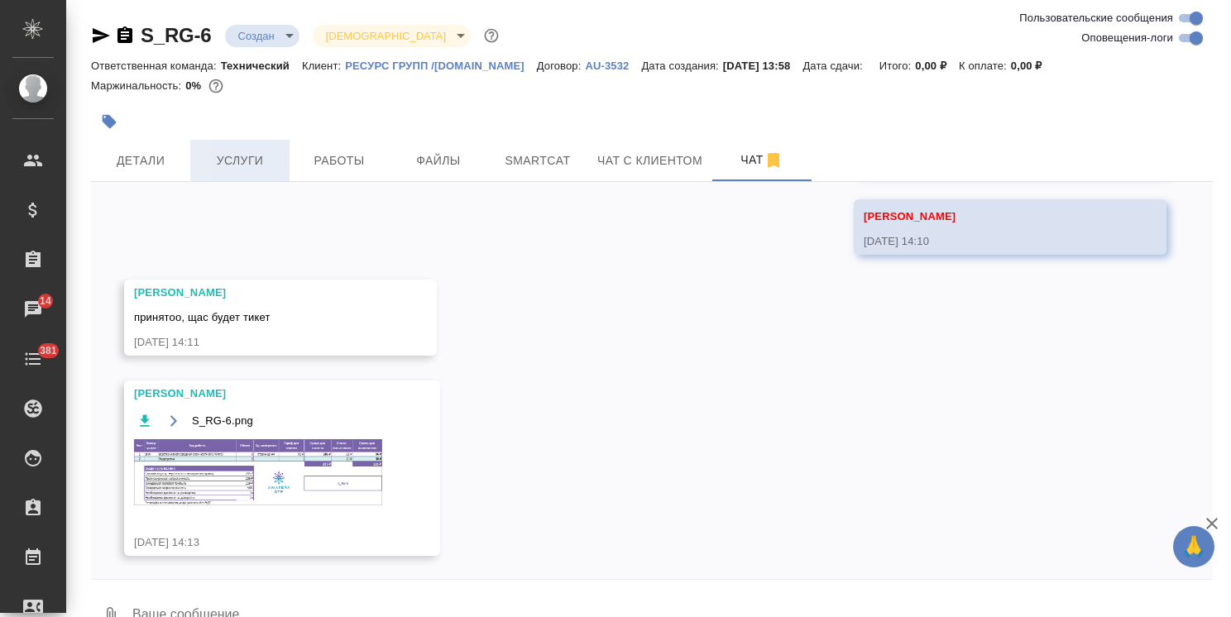
click at [213, 159] on span "Услуги" at bounding box center [239, 161] width 79 height 21
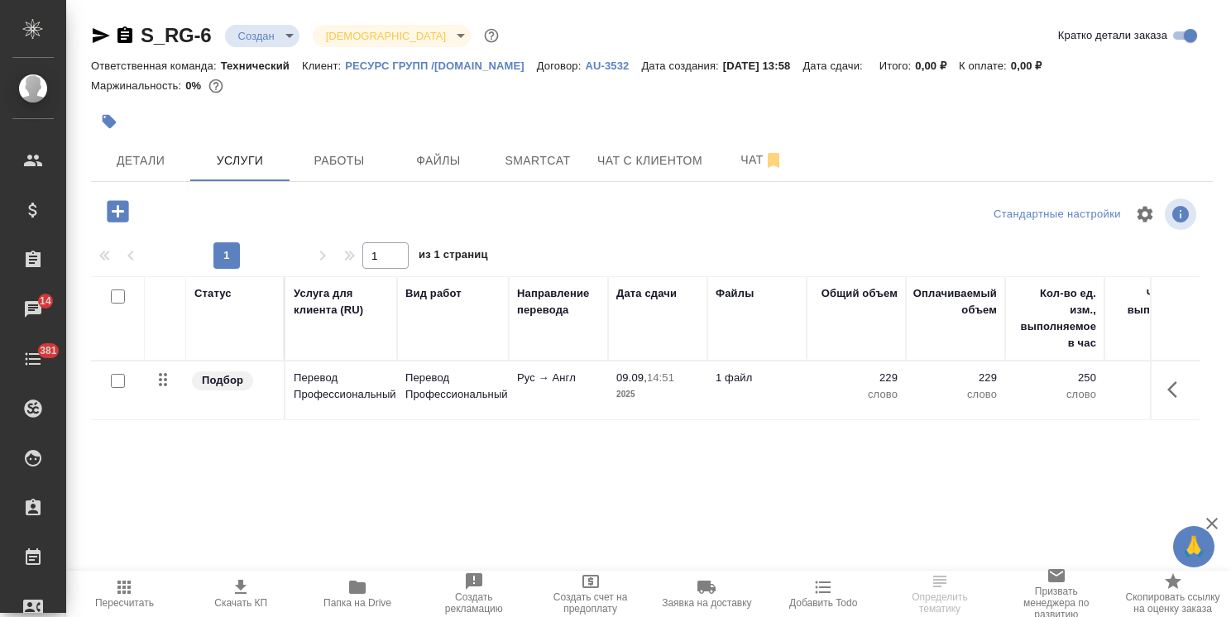
click at [129, 210] on icon "button" at bounding box center [117, 211] width 29 height 29
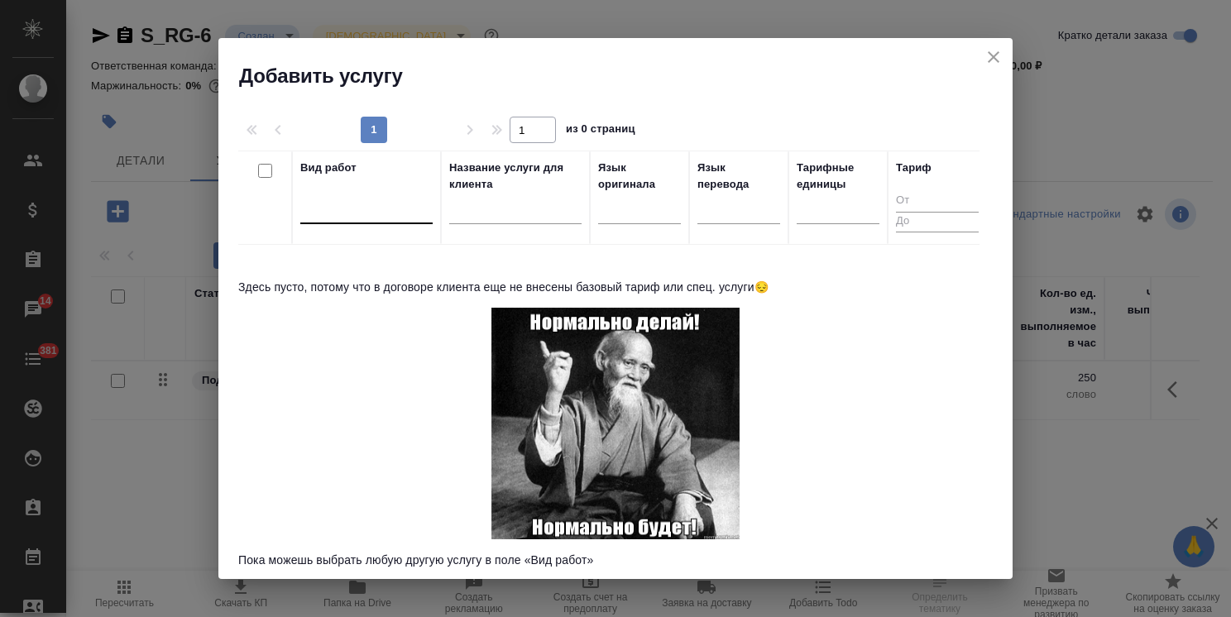
click at [400, 205] on div at bounding box center [366, 207] width 132 height 24
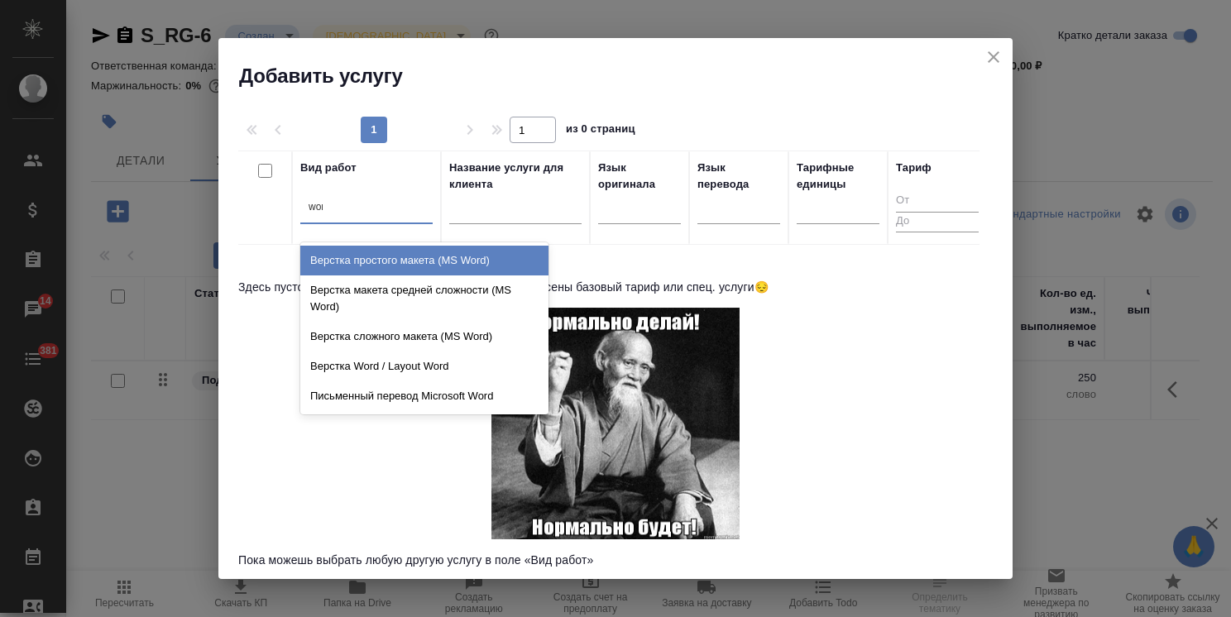
type input "word"
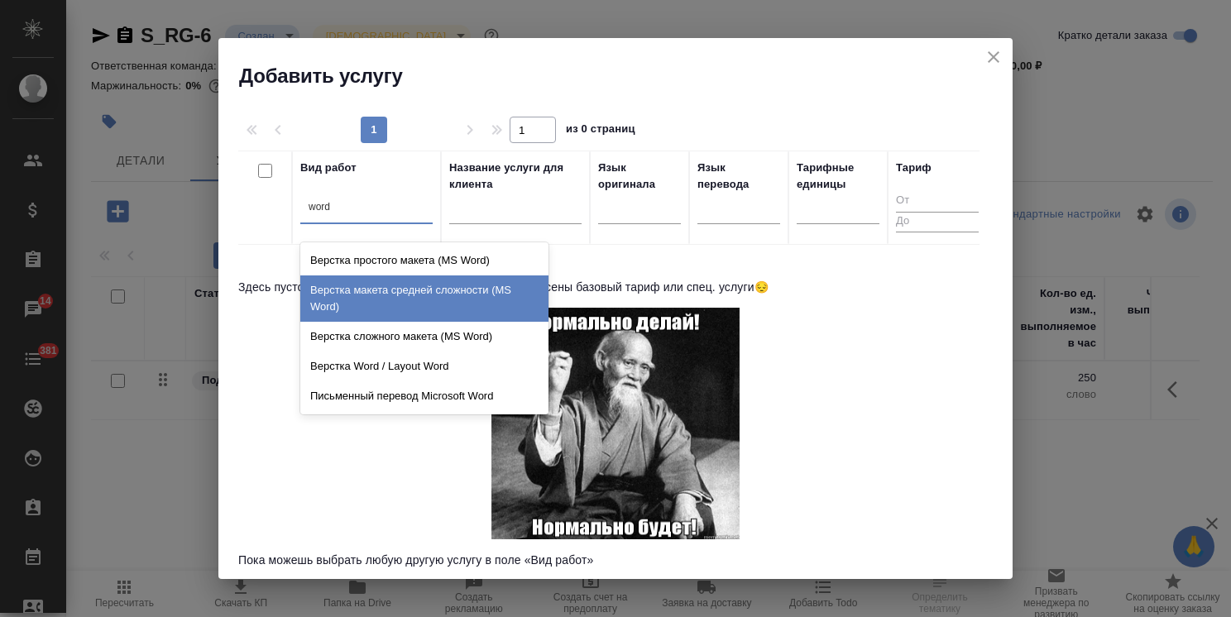
click at [401, 293] on div "Верстка макета средней сложности (MS Word)" at bounding box center [424, 299] width 248 height 46
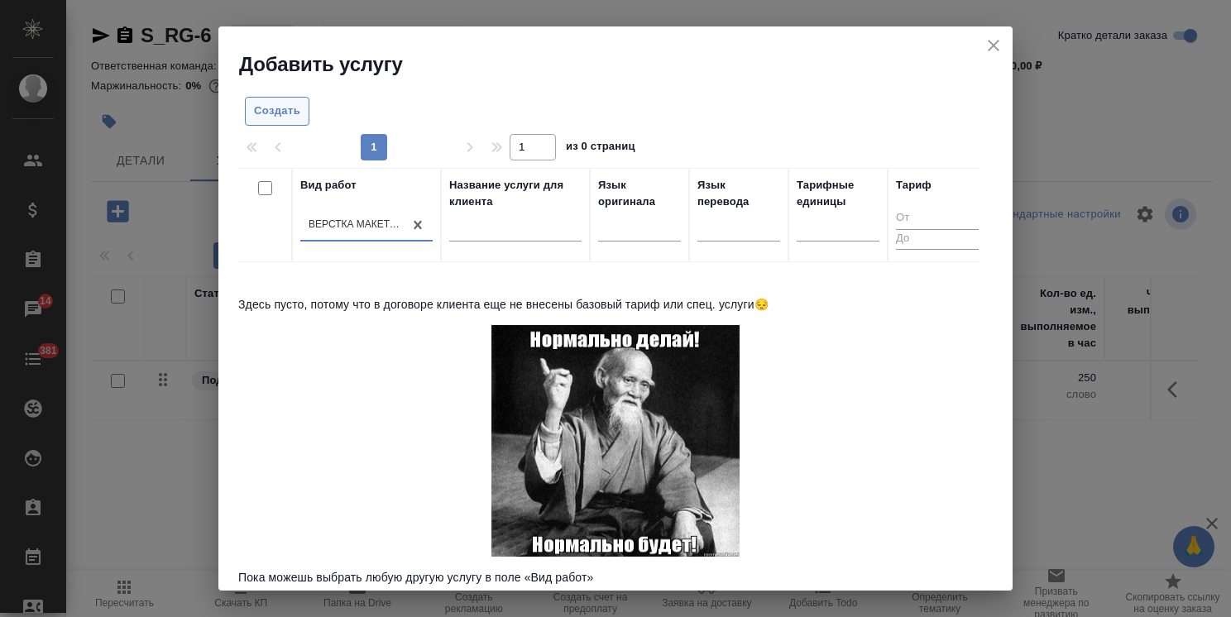
click at [298, 121] on button "Создать" at bounding box center [277, 111] width 65 height 29
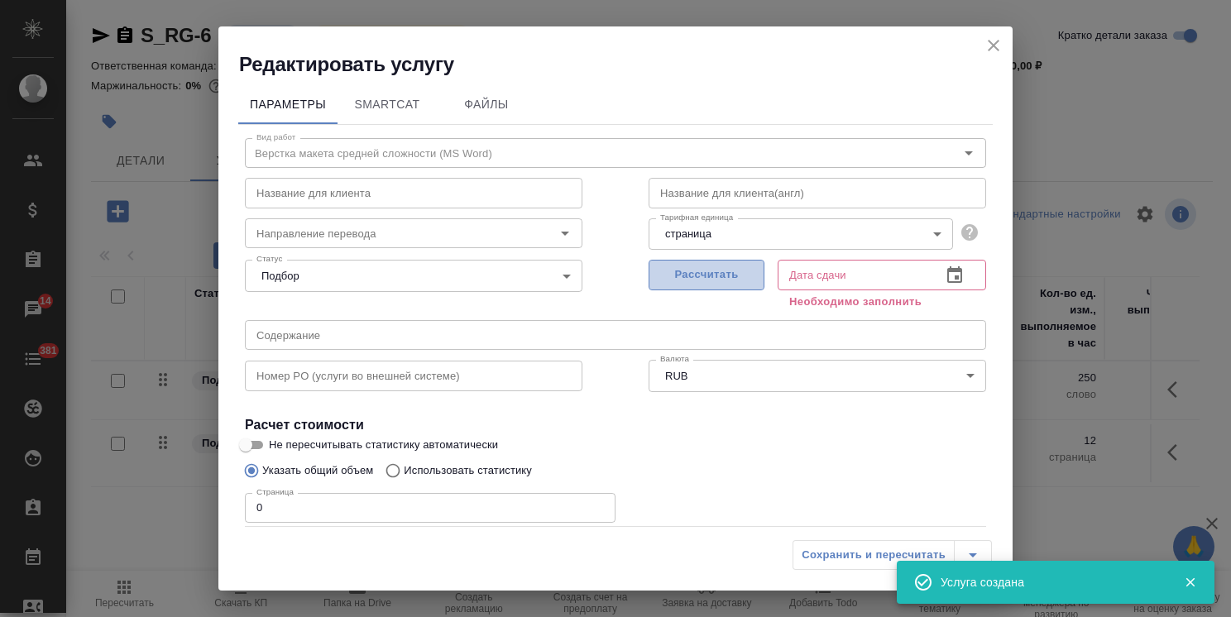
click at [660, 279] on span "Рассчитать" at bounding box center [707, 275] width 98 height 19
type input "09.09.2025 14:54"
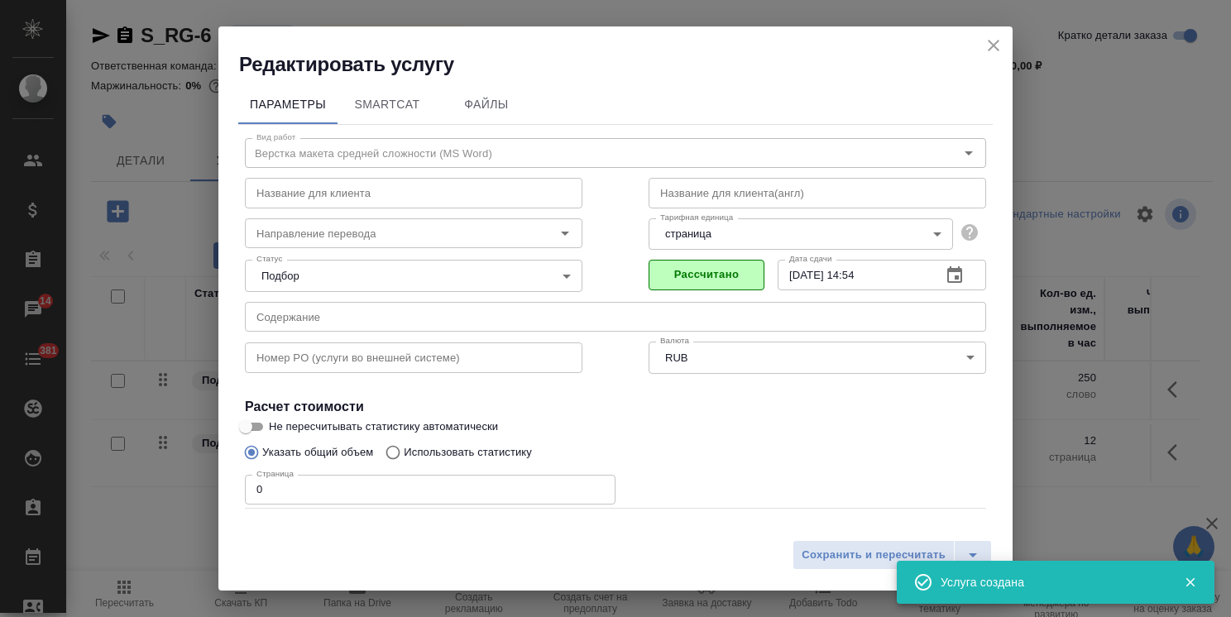
drag, startPoint x: 319, startPoint y: 482, endPoint x: 215, endPoint y: 467, distance: 104.5
click at [218, 464] on div "Параметры SmartCat Файлы Вид работ Верстка макета средней сложности (MS Word) В…" at bounding box center [615, 305] width 794 height 454
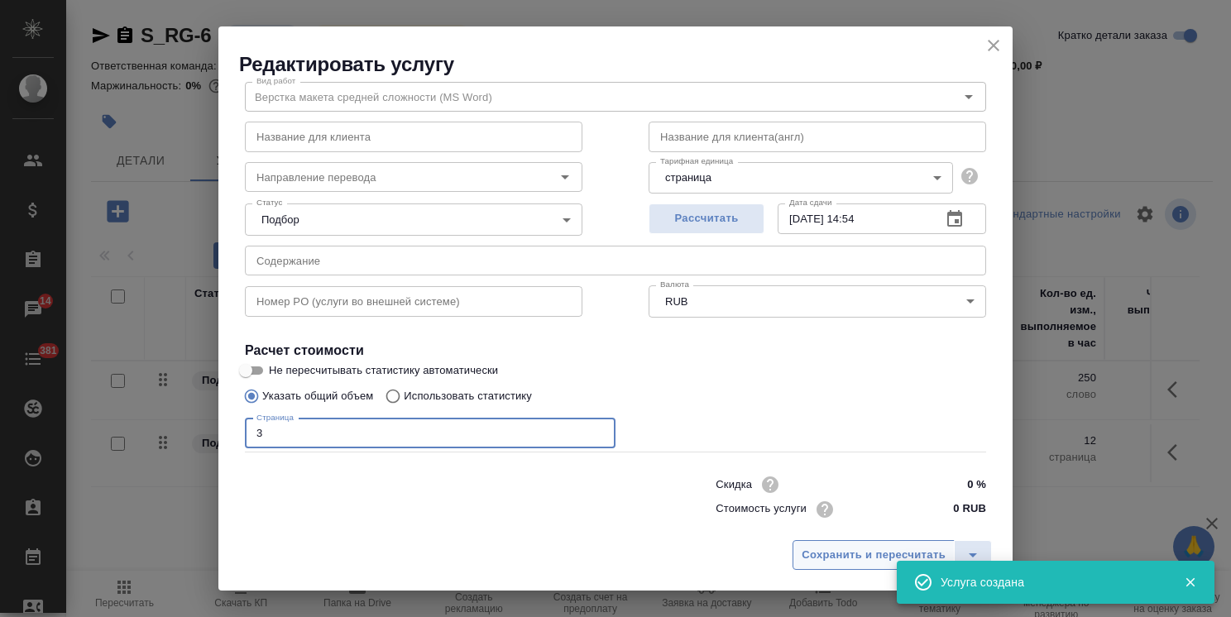
scroll to position [80, 0]
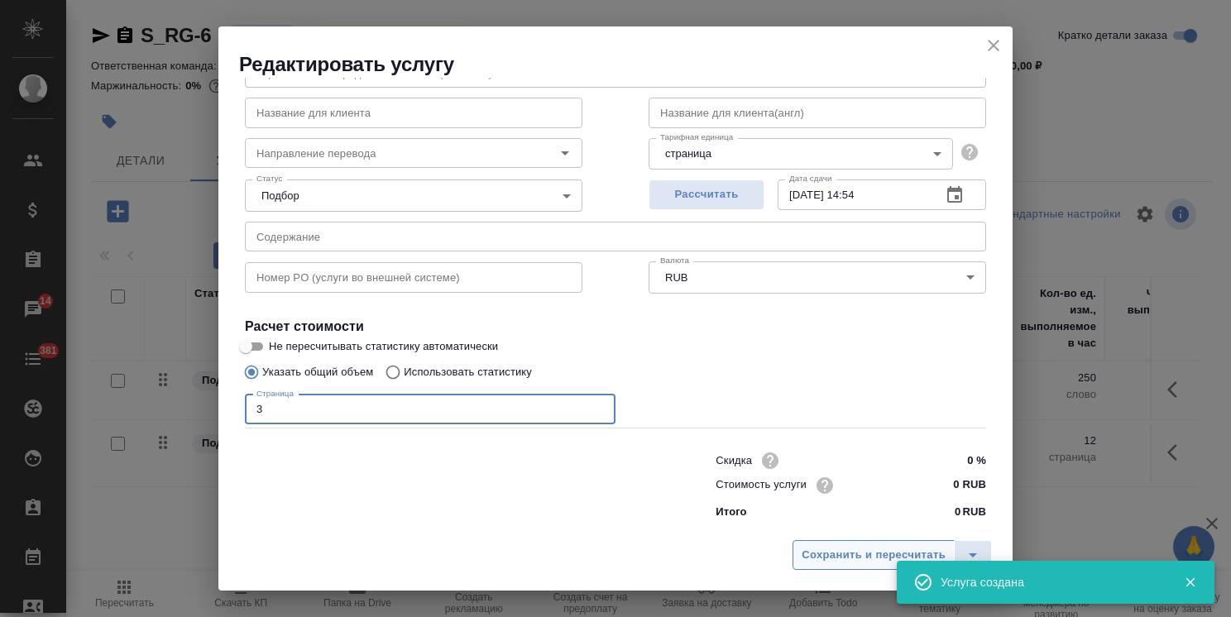
type input "3"
click at [858, 556] on span "Сохранить и пересчитать" at bounding box center [874, 555] width 144 height 19
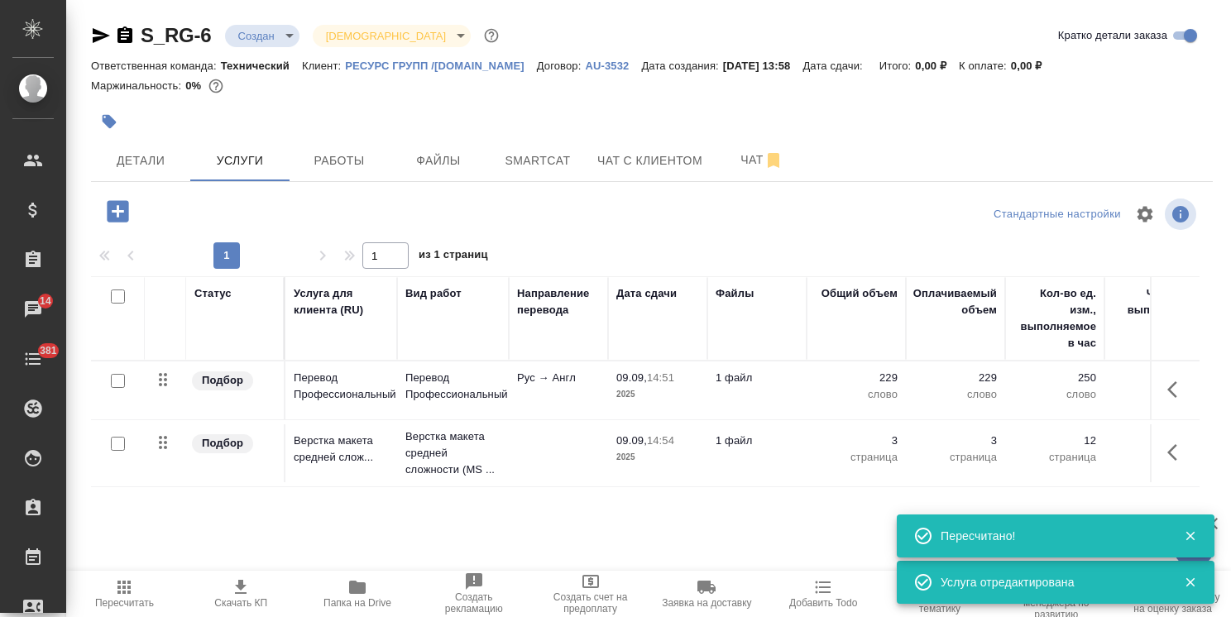
click at [506, 67] on p "РЕСУРС ГРУПП /[DOMAIN_NAME]" at bounding box center [441, 66] width 192 height 12
click at [443, 448] on p "Верстка макета средней сложности (MS ..." at bounding box center [452, 454] width 95 height 50
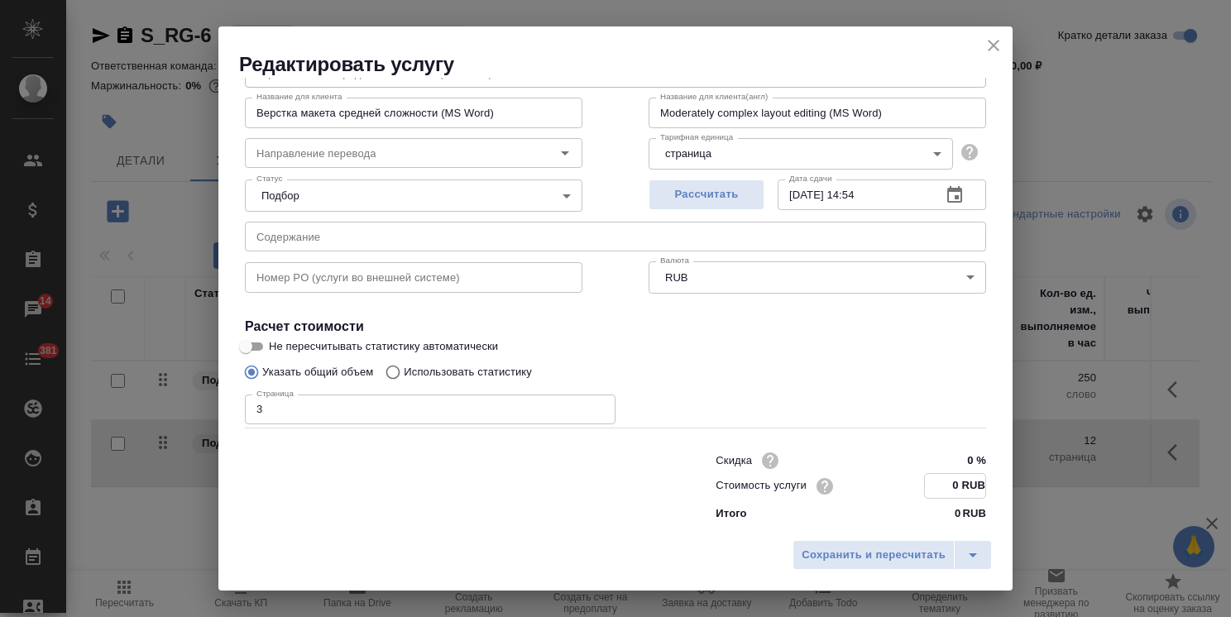
click at [944, 488] on input "0 RUB" at bounding box center [955, 486] width 60 height 24
click at [941, 489] on input "0 RUB" at bounding box center [955, 486] width 60 height 24
type input "95 RUB"
click at [898, 568] on button "Сохранить и пересчитать" at bounding box center [874, 555] width 162 height 30
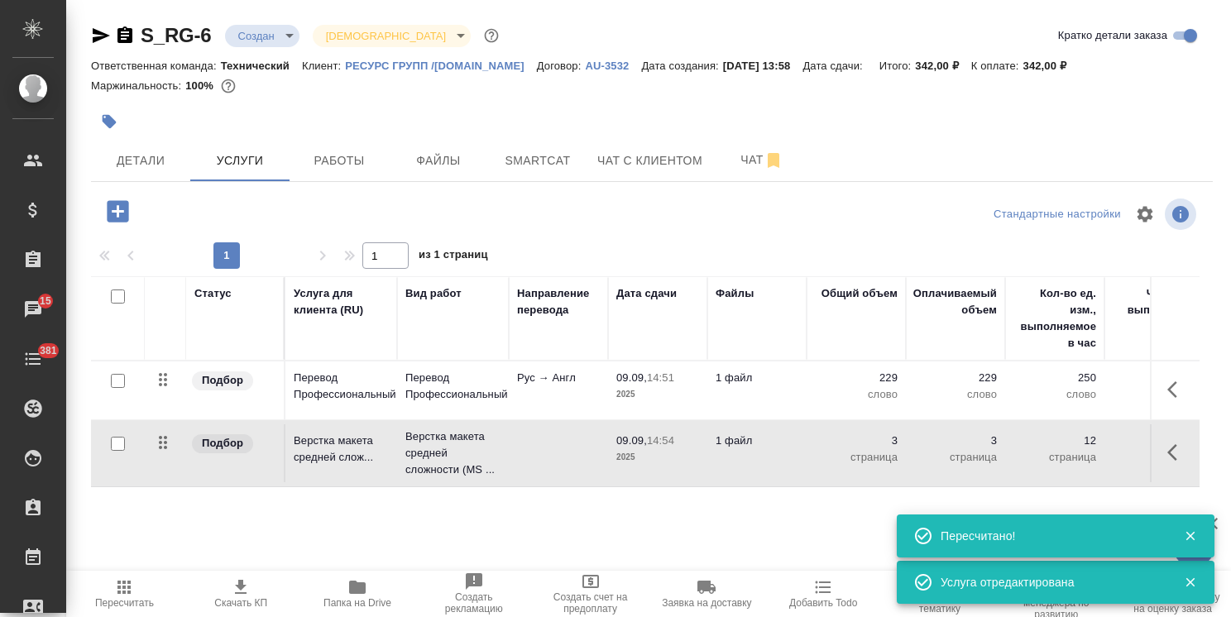
click at [482, 59] on link "РЕСУРС ГРУПП /[DOMAIN_NAME]" at bounding box center [441, 65] width 192 height 14
click at [572, 385] on p "Рус → Англ" at bounding box center [558, 378] width 83 height 17
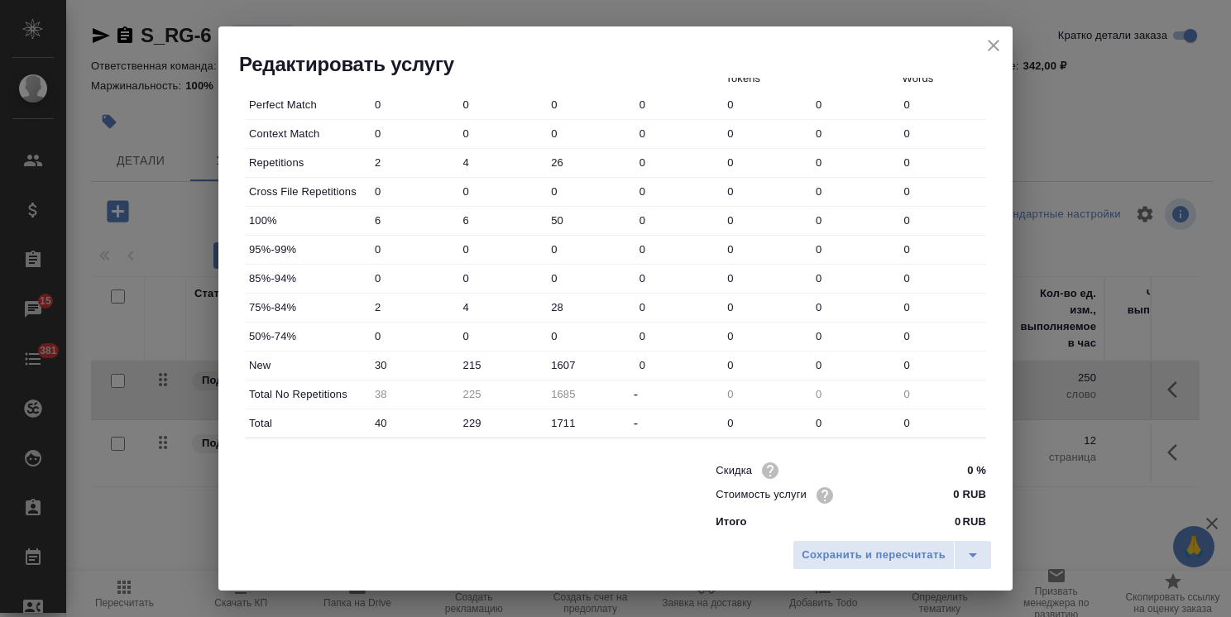
scroll to position [508, 0]
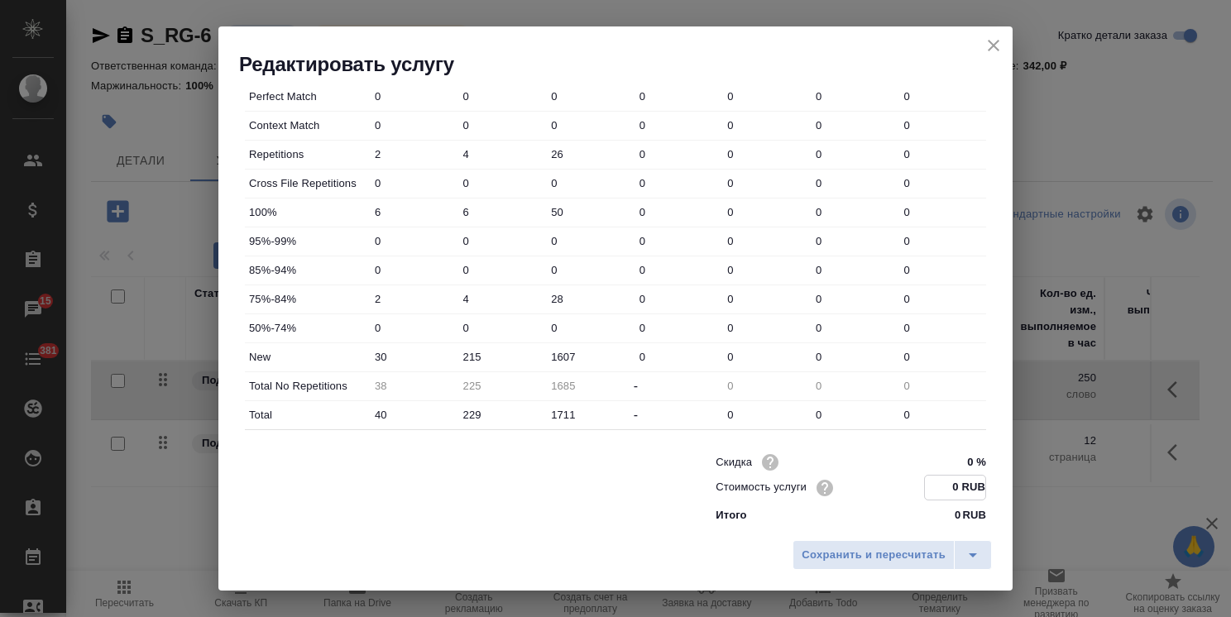
click at [940, 483] on input "0 RUB" at bounding box center [955, 488] width 60 height 24
type input "4.7 RUB"
click at [870, 546] on span "Сохранить и пересчитать" at bounding box center [874, 555] width 144 height 19
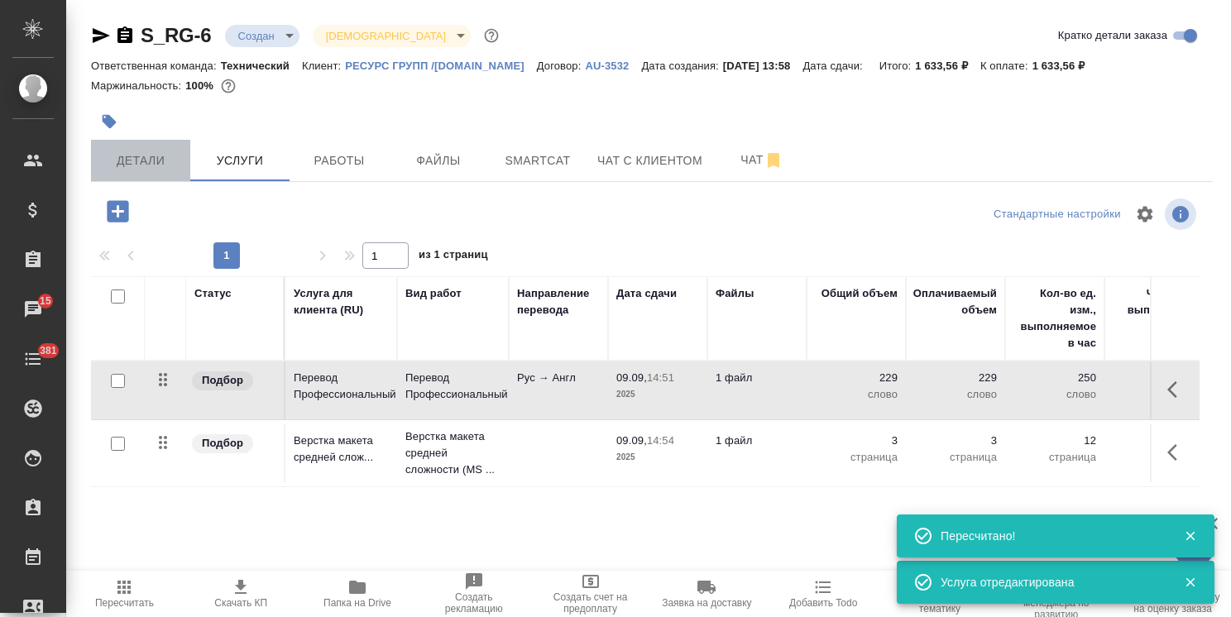
click at [143, 170] on span "Детали" at bounding box center [140, 161] width 79 height 21
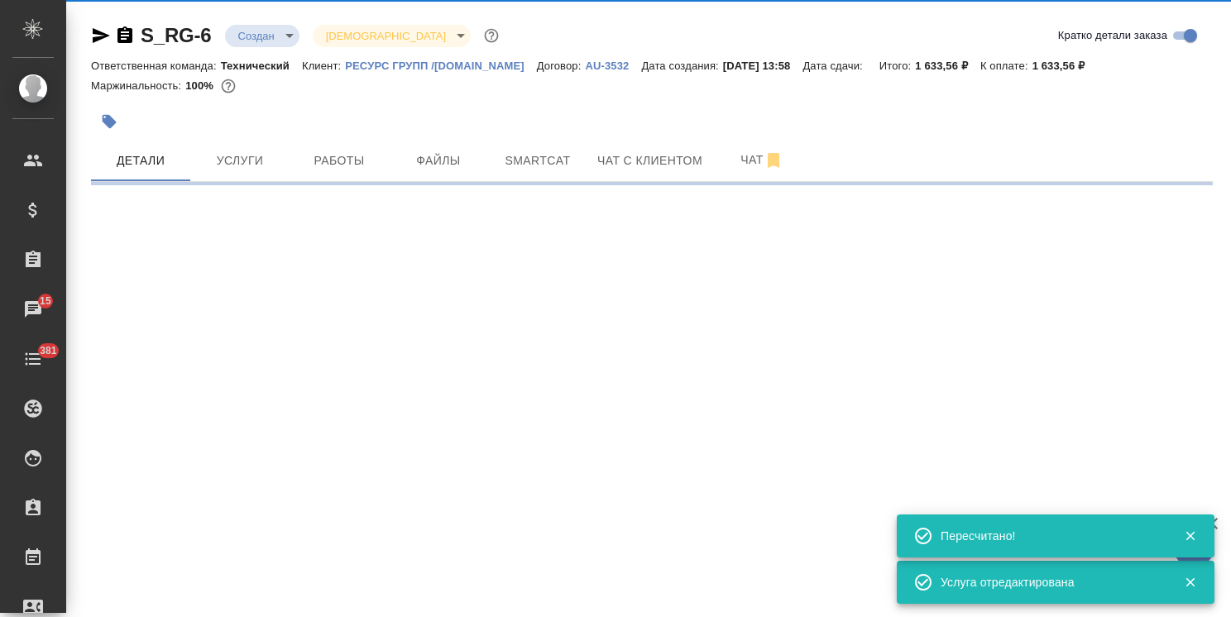
select select "RU"
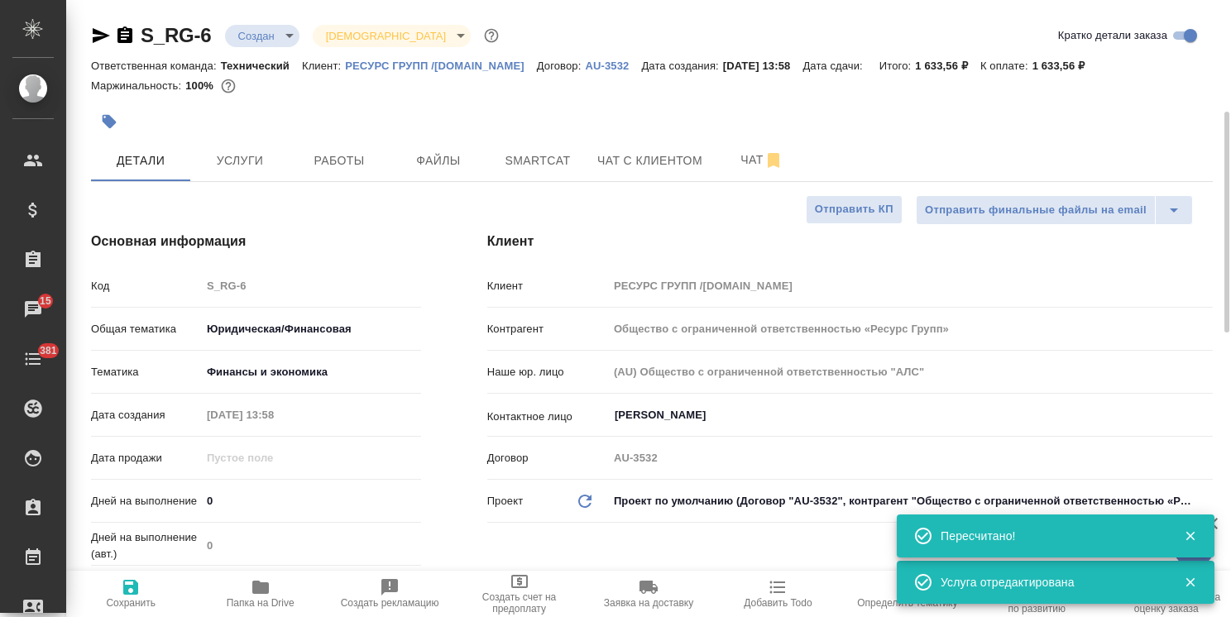
type textarea "x"
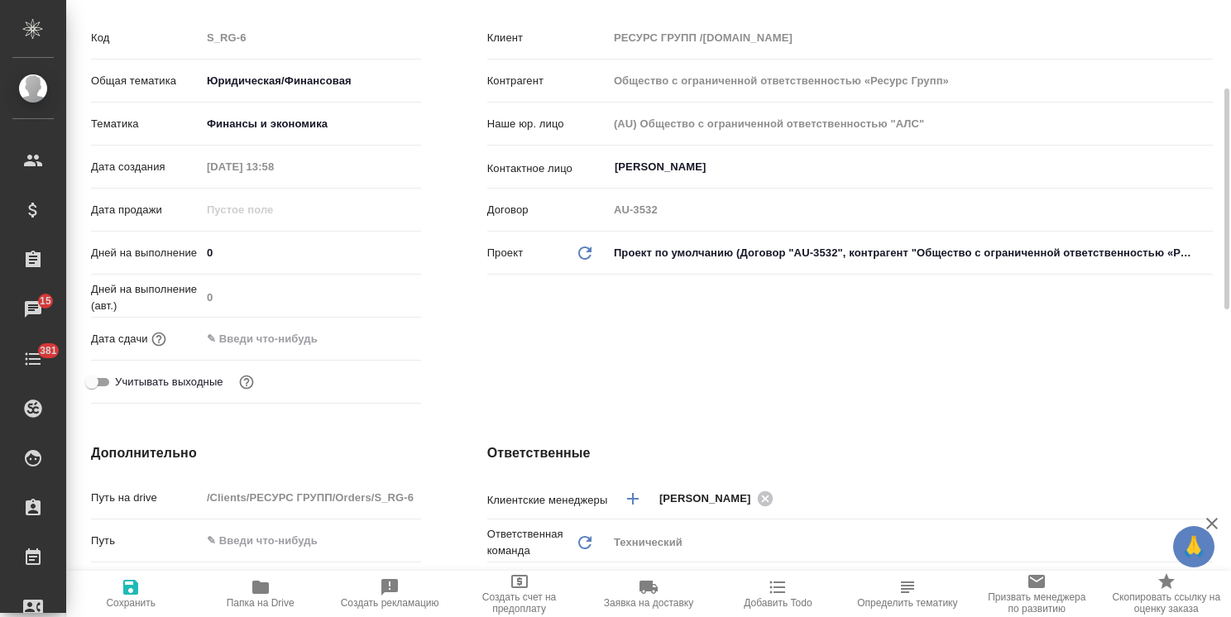
click at [303, 341] on input "text" at bounding box center [273, 339] width 145 height 24
click at [371, 344] on icon "button" at bounding box center [373, 337] width 15 height 17
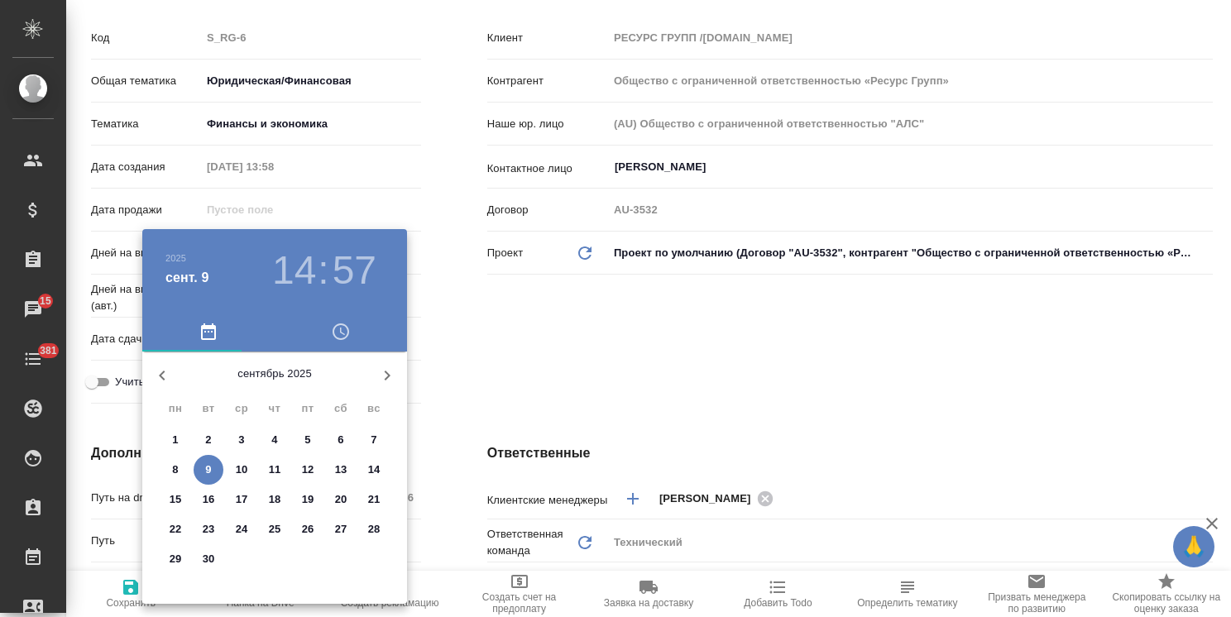
click at [203, 463] on span "9" at bounding box center [209, 470] width 30 height 17
type input "09.09.2025 14:57"
type textarea "x"
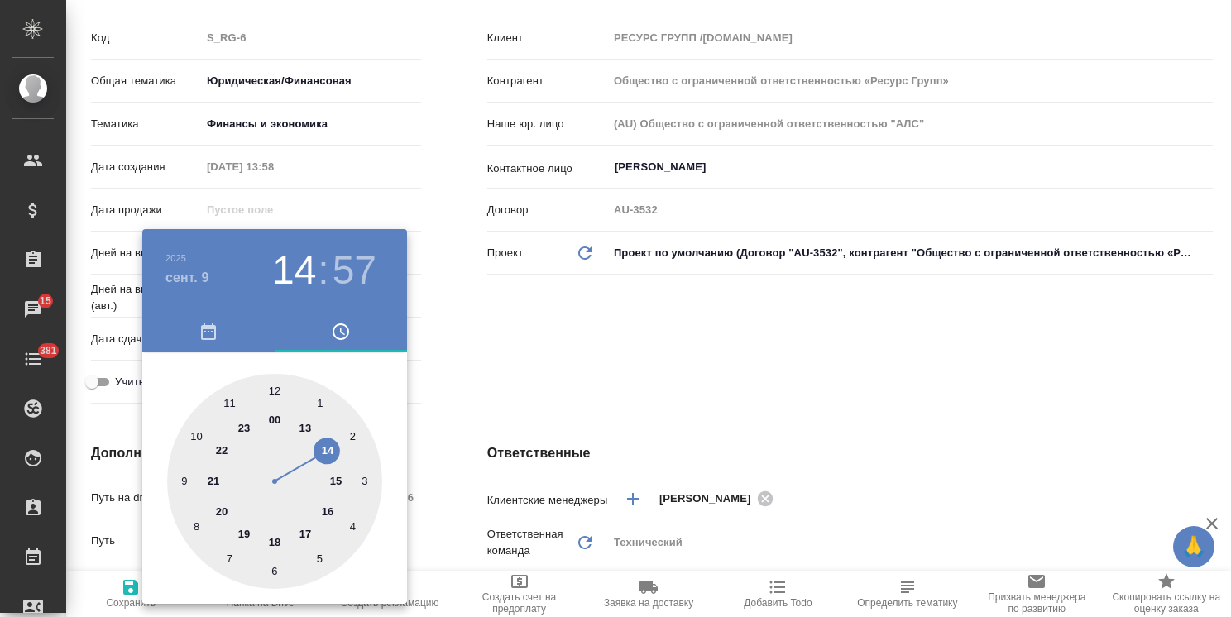
click at [506, 416] on div at bounding box center [615, 308] width 1231 height 617
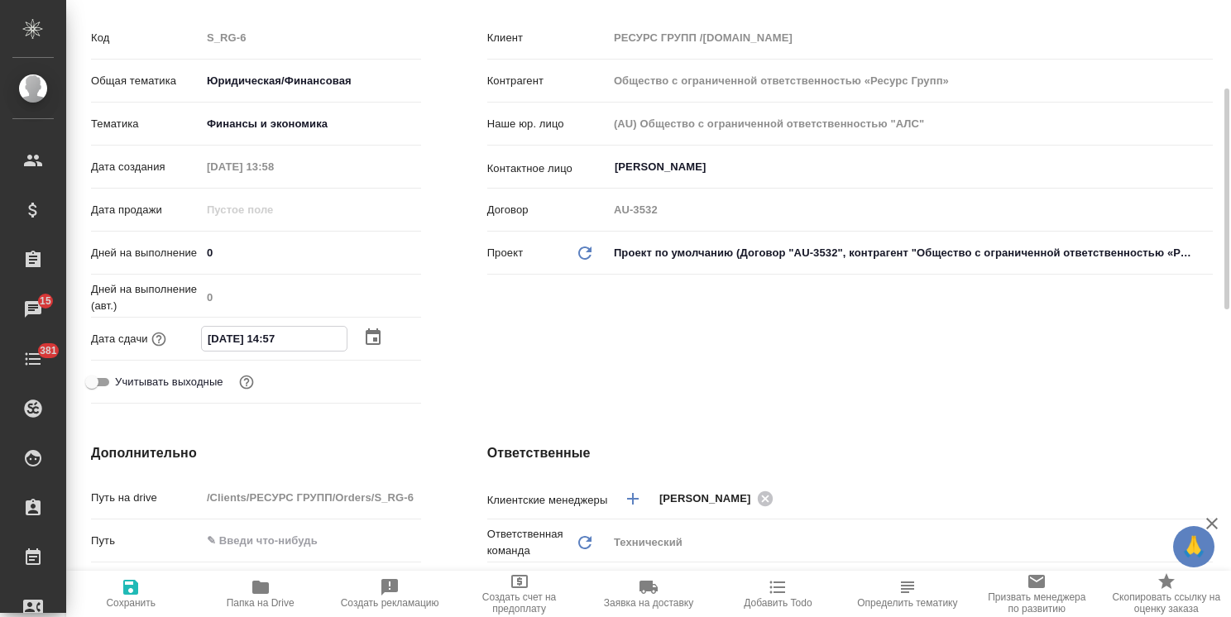
click at [271, 343] on input "09.09.2025 14:57" at bounding box center [274, 339] width 145 height 24
type input "09.09.2025 17:57"
type textarea "x"
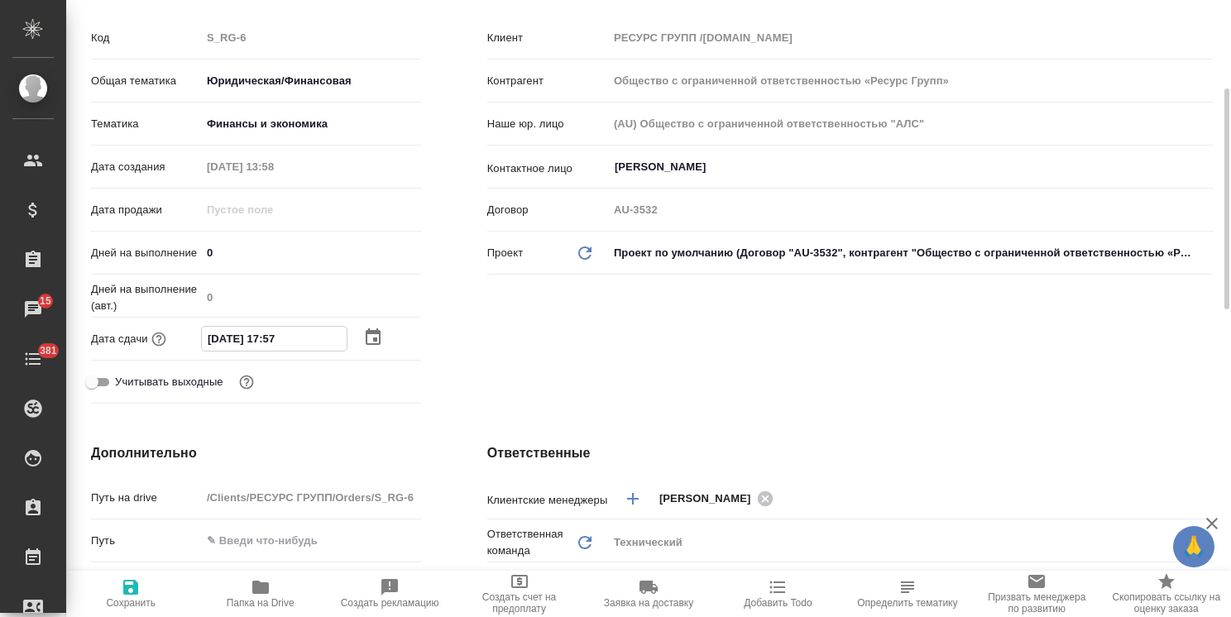
click at [295, 338] on input "09.09.2025 17:57" at bounding box center [274, 339] width 145 height 24
click at [271, 343] on input "09.09.2025 17:57" at bounding box center [274, 339] width 145 height 24
type input "09.09.2025 18:57"
type textarea "x"
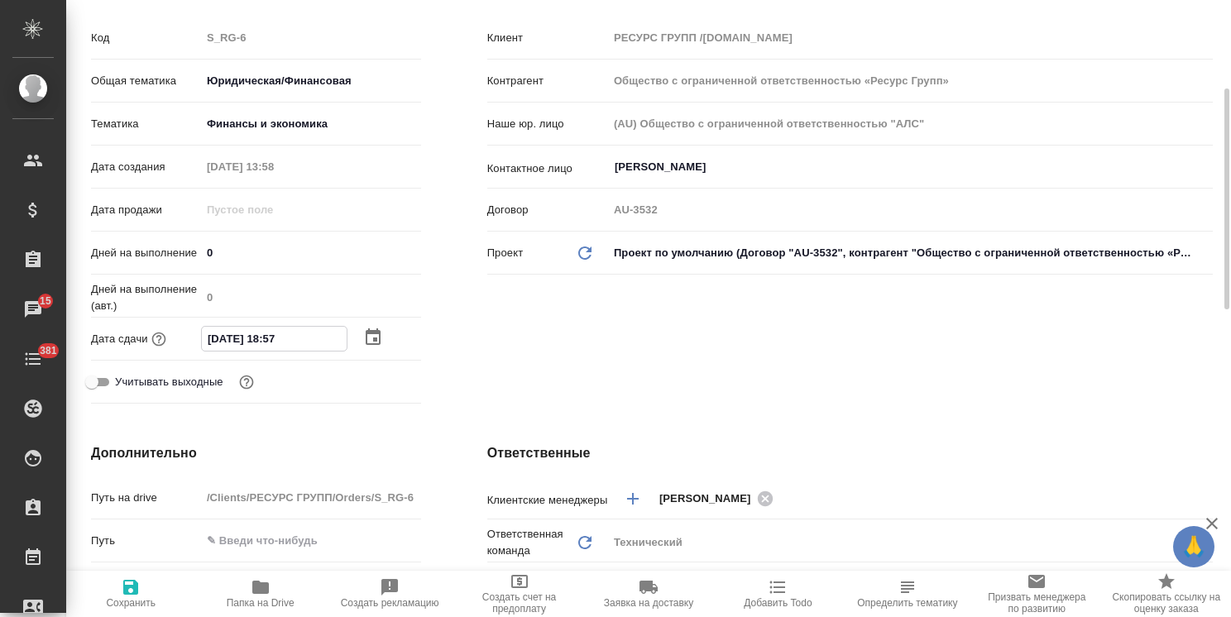
type textarea "x"
drag, startPoint x: 300, startPoint y: 343, endPoint x: 282, endPoint y: 346, distance: 17.7
click at [282, 346] on input "09.09.2025 18:57" at bounding box center [274, 339] width 145 height 24
type input "09.09.2025 18:0_"
type textarea "x"
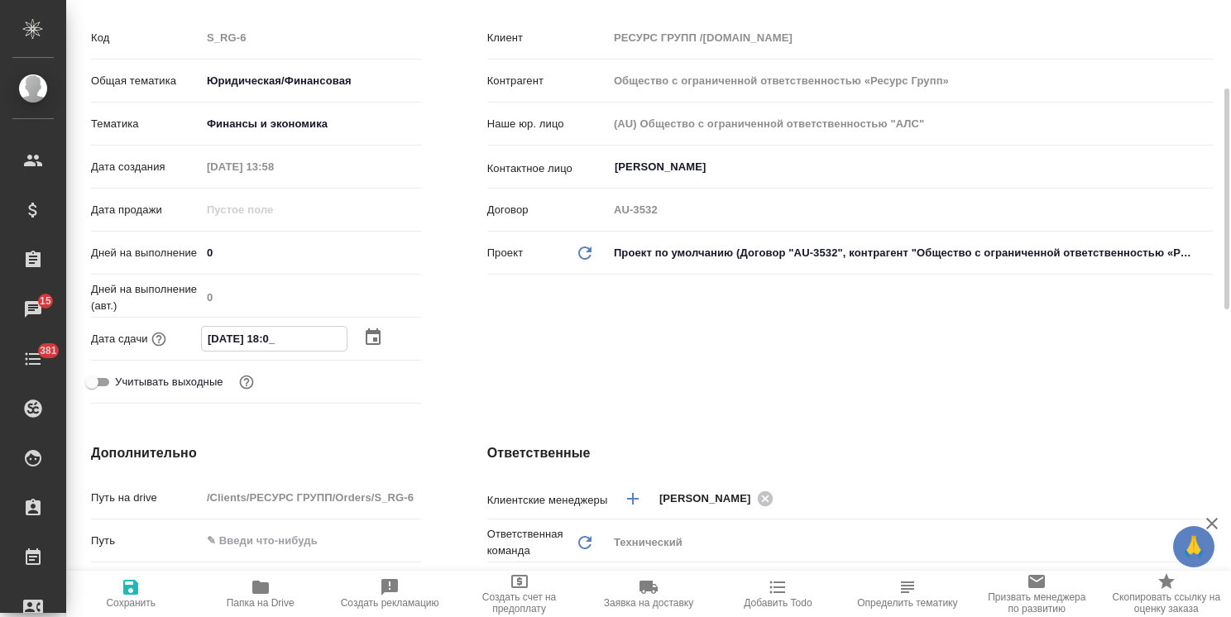
type textarea "x"
type input "09.09.2025 18:00"
type textarea "x"
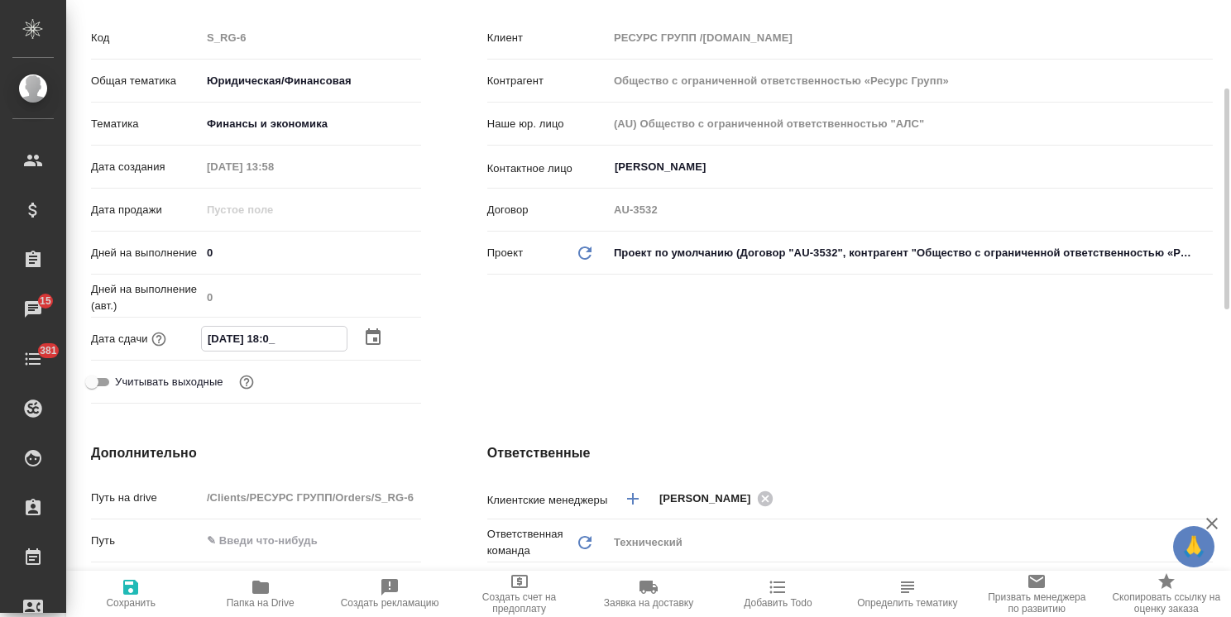
type textarea "x"
type input "09.09.2025 18:00"
click at [135, 605] on span "Сохранить" at bounding box center [131, 603] width 50 height 12
type textarea "x"
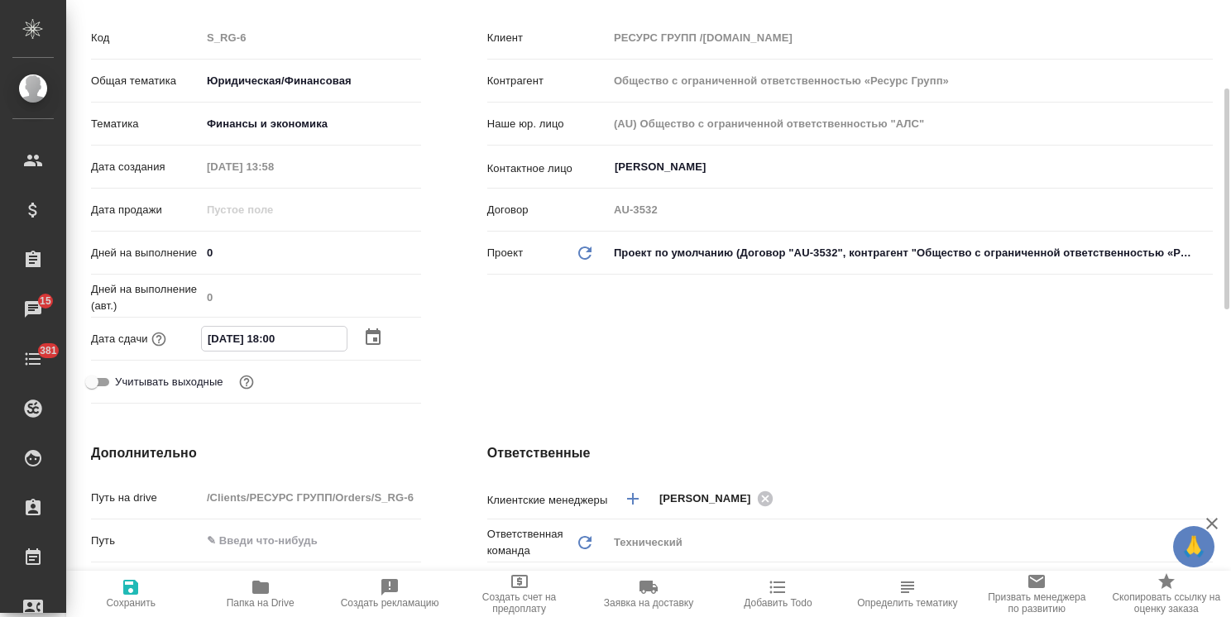
type textarea "x"
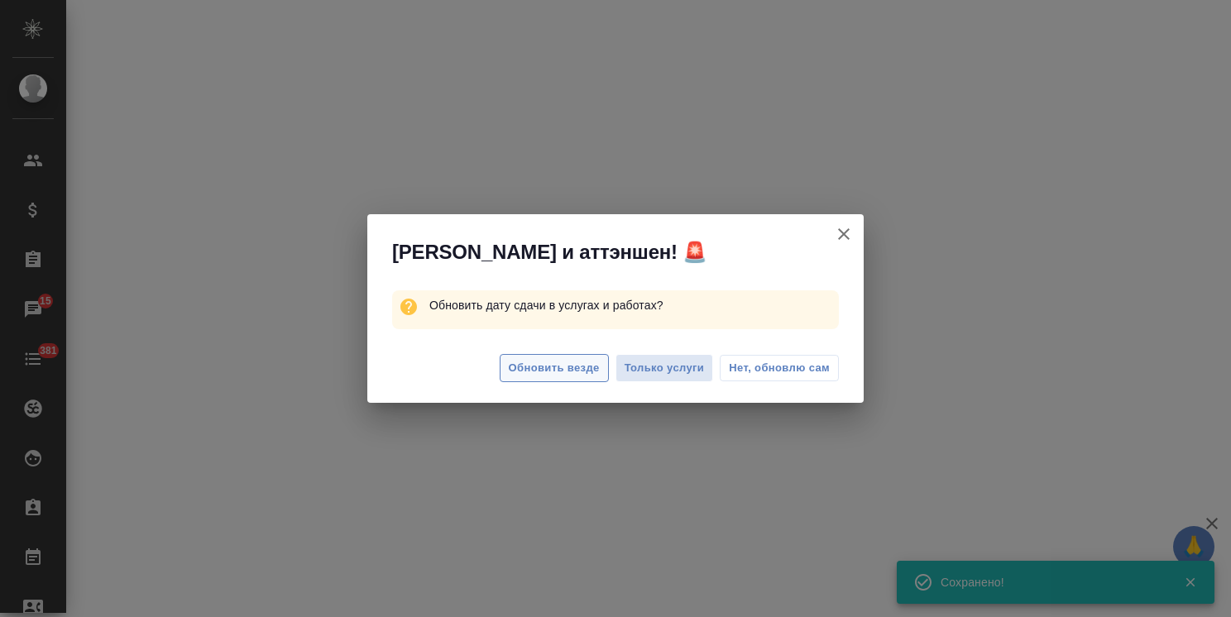
select select "RU"
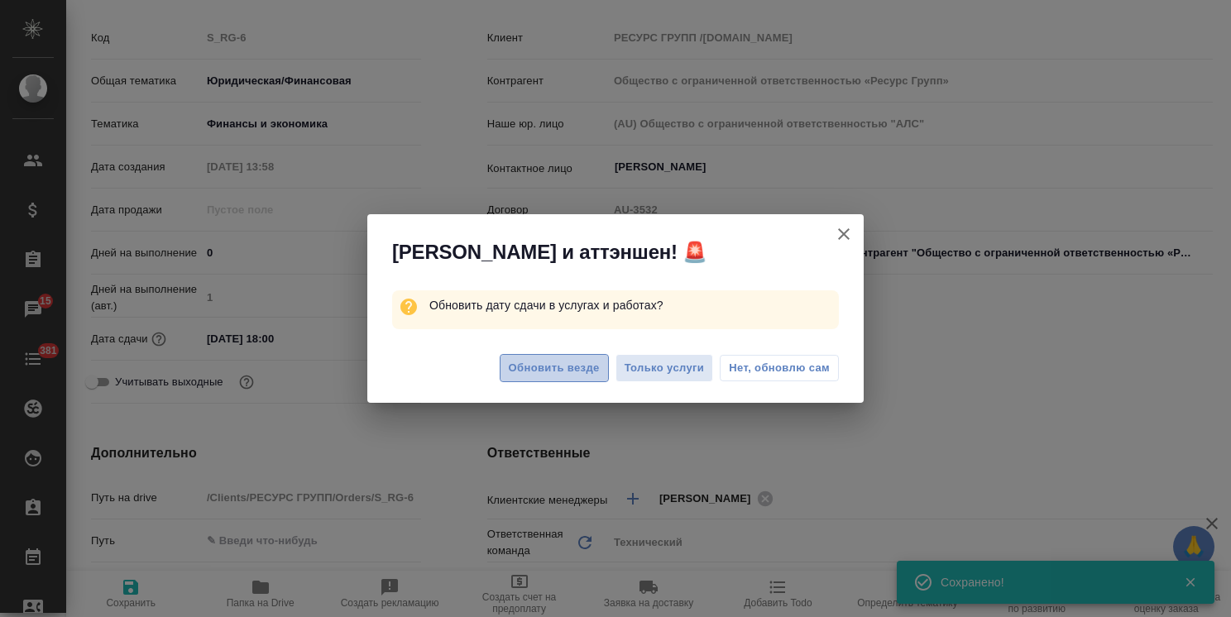
click at [576, 371] on span "Обновить везде" at bounding box center [554, 368] width 91 height 19
type textarea "x"
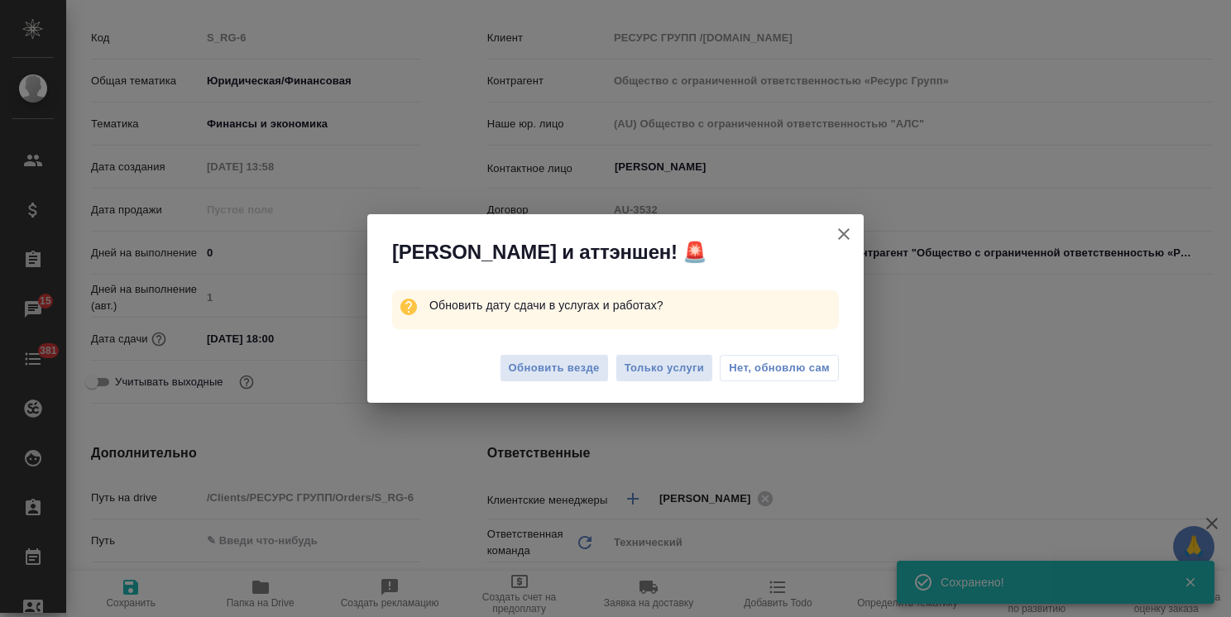
type textarea "x"
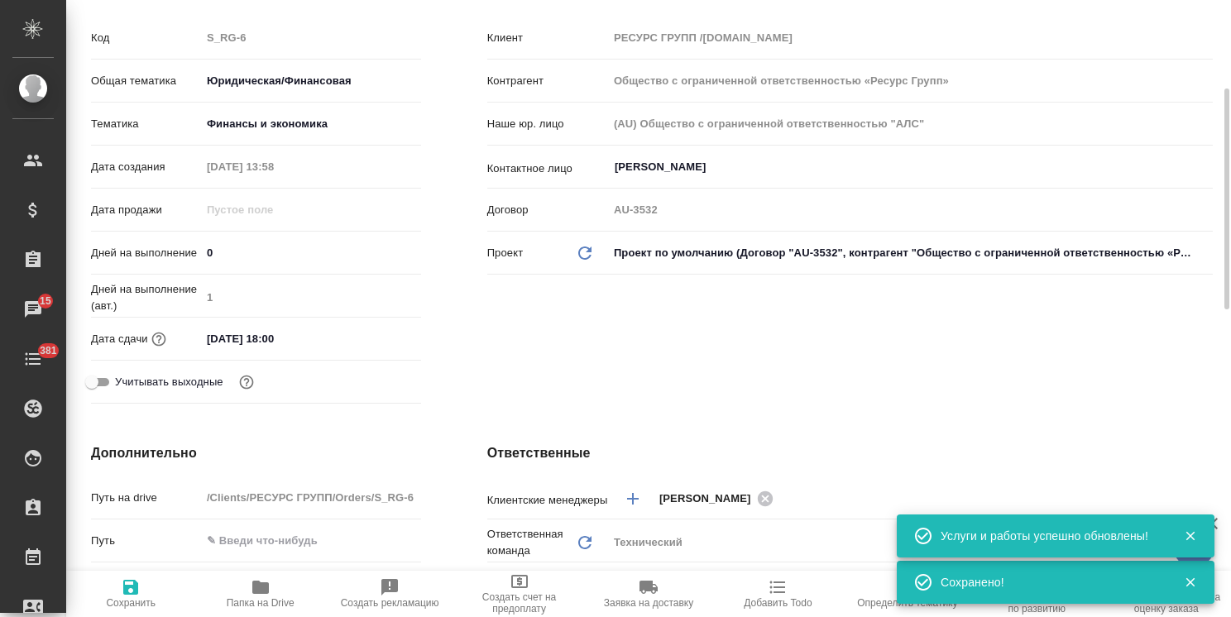
scroll to position [414, 0]
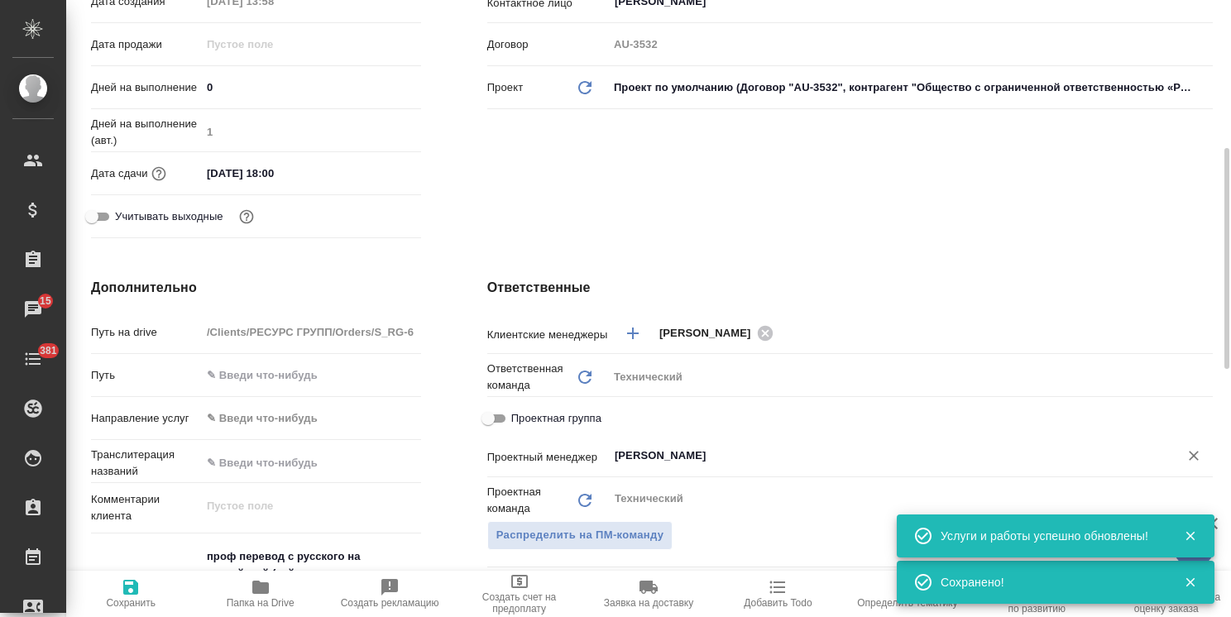
click at [743, 464] on input "Сергеева Анастасия" at bounding box center [882, 456] width 539 height 20
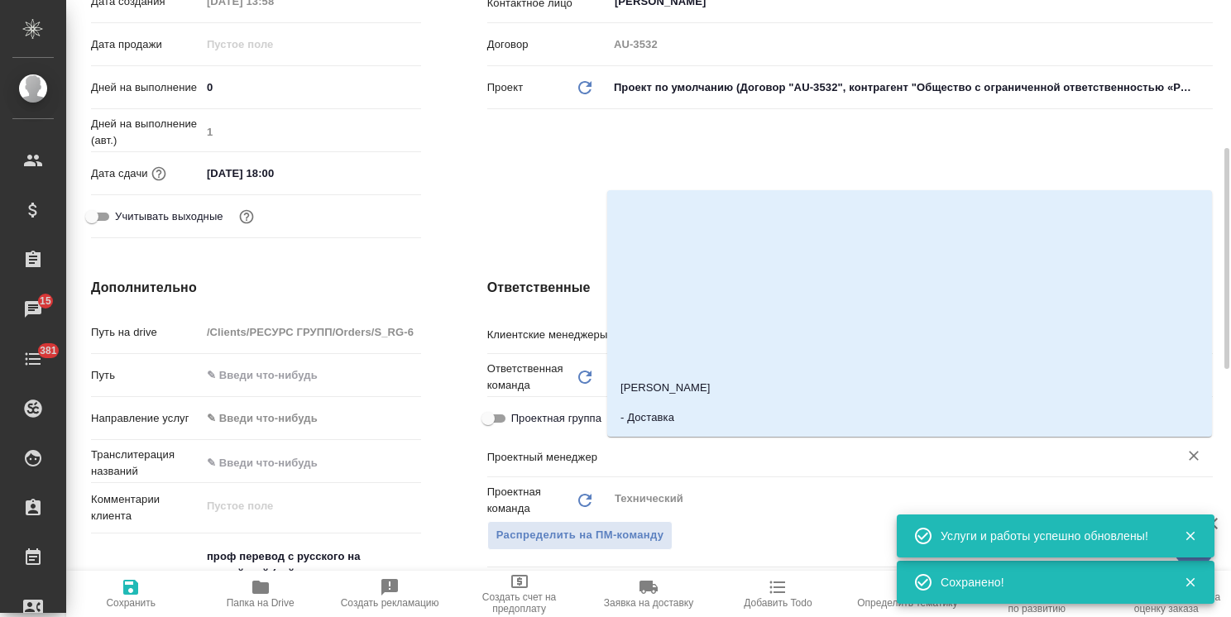
type textarea "x"
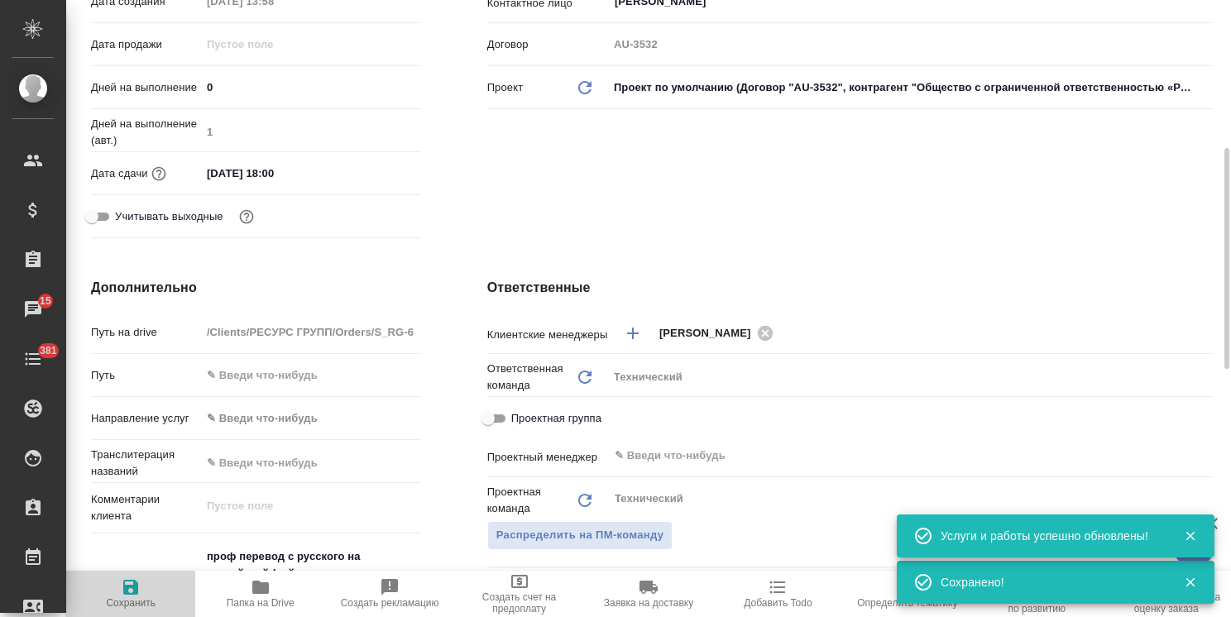
click at [122, 597] on span "Сохранить" at bounding box center [131, 603] width 50 height 12
type textarea "x"
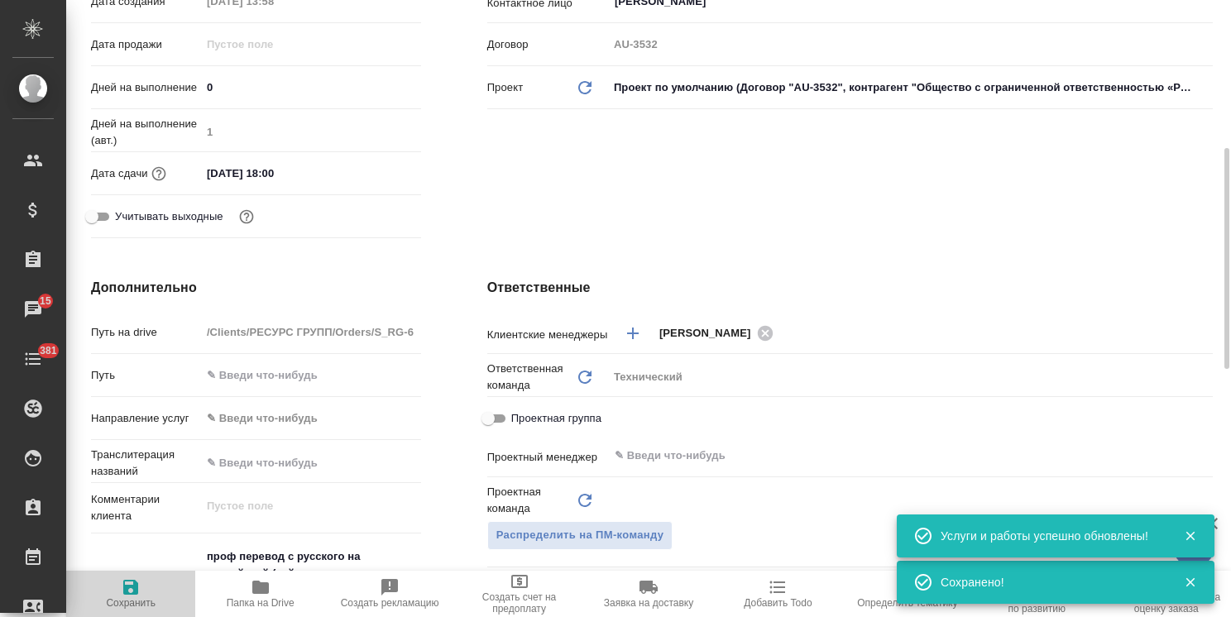
type textarea "x"
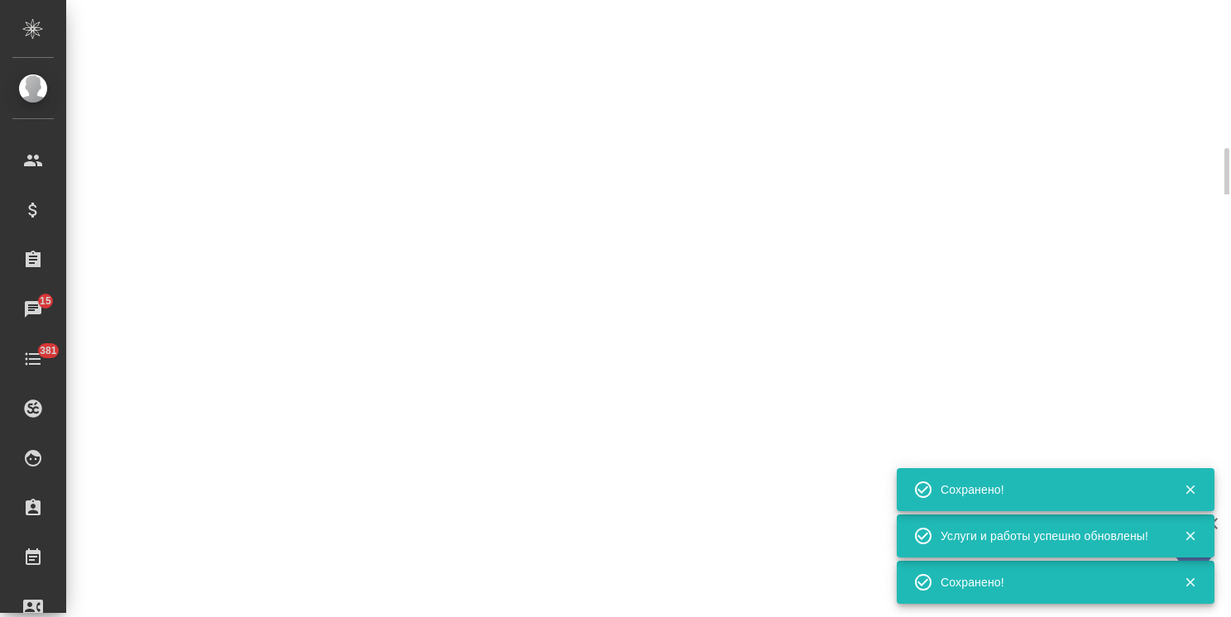
select select "RU"
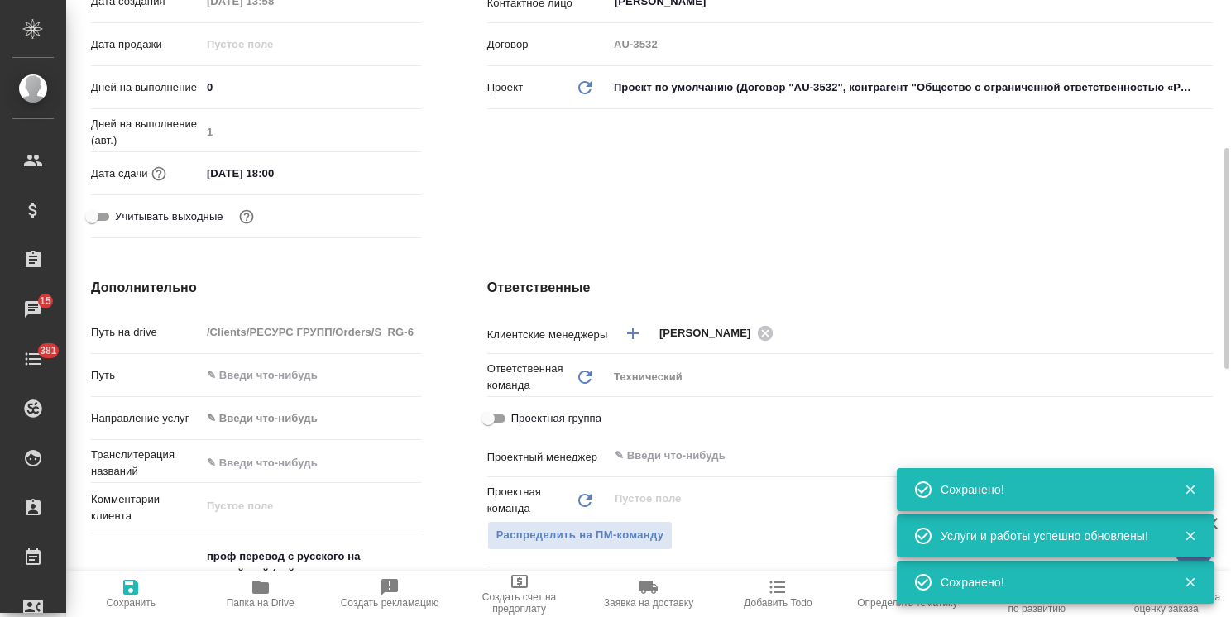
type textarea "x"
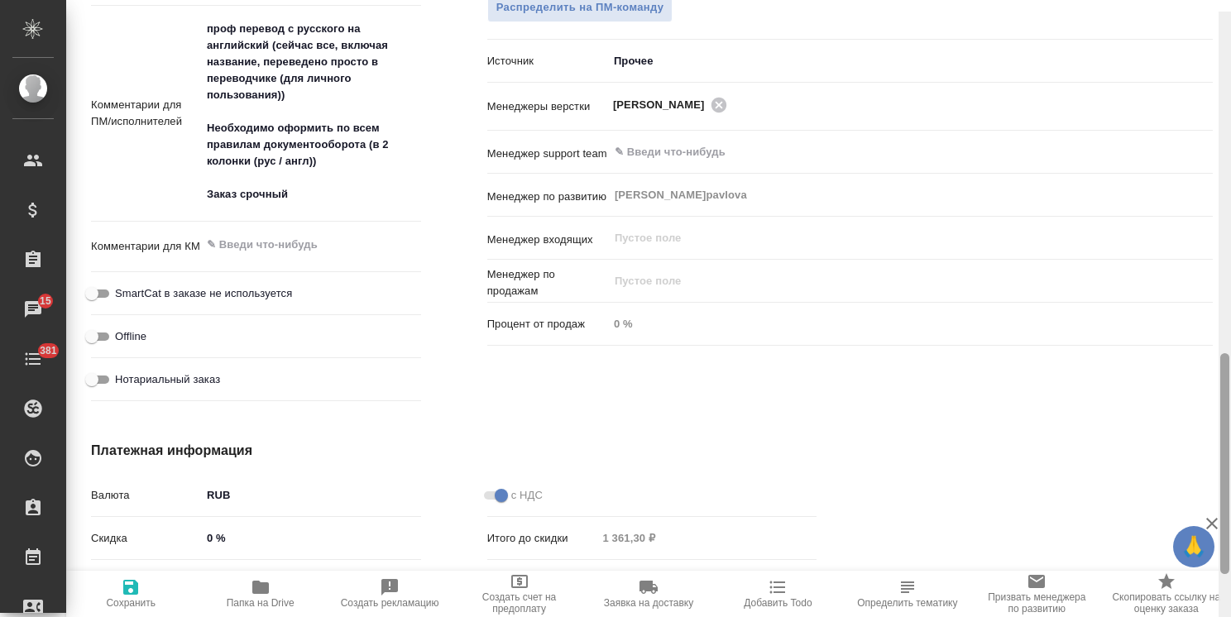
scroll to position [981, 0]
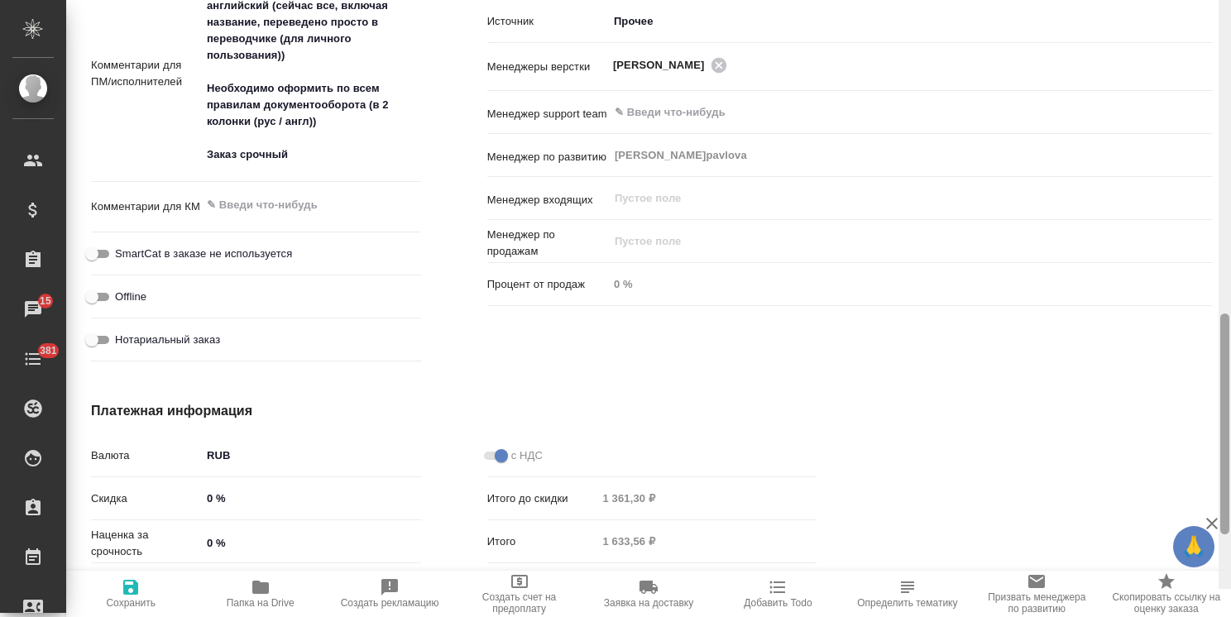
drag, startPoint x: 1227, startPoint y: 422, endPoint x: 899, endPoint y: 413, distance: 328.6
click at [1153, 418] on div "S_RG-6 Создан new Святая троица holyTrinity Кратко детали заказа Ответственная …" at bounding box center [648, 308] width 1165 height 617
click at [205, 531] on input "0 %" at bounding box center [311, 543] width 218 height 24
type input "50 %"
type textarea "x"
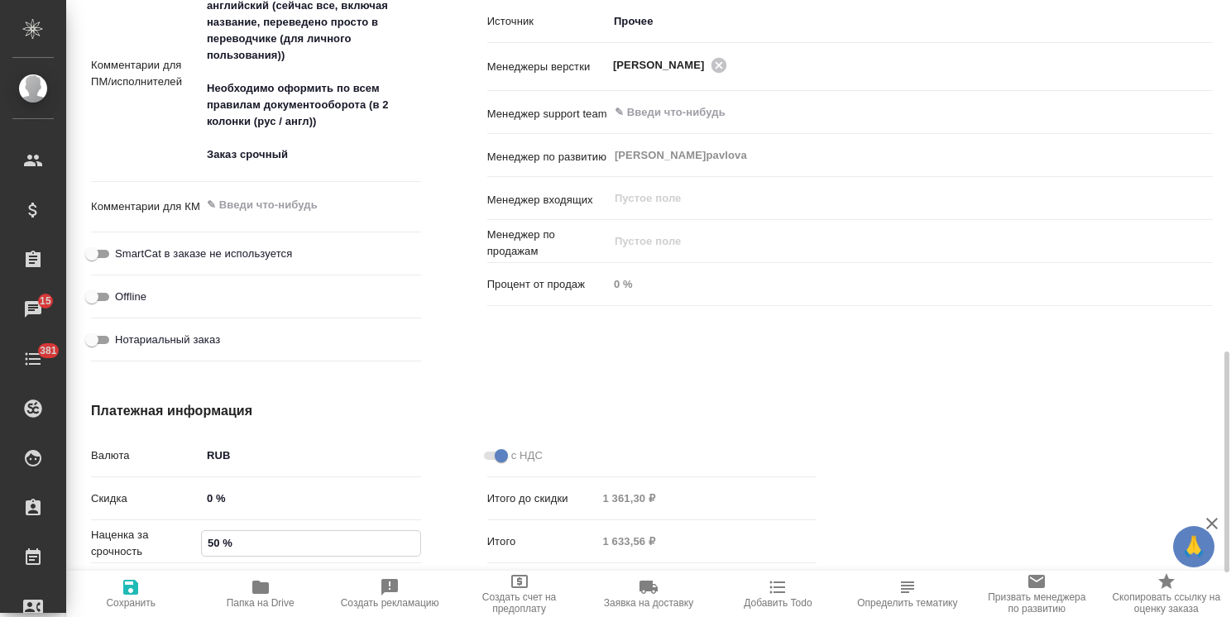
type textarea "x"
type input "50 %"
click at [143, 604] on span "Сохранить и пересчитать" at bounding box center [130, 603] width 109 height 23
type textarea "x"
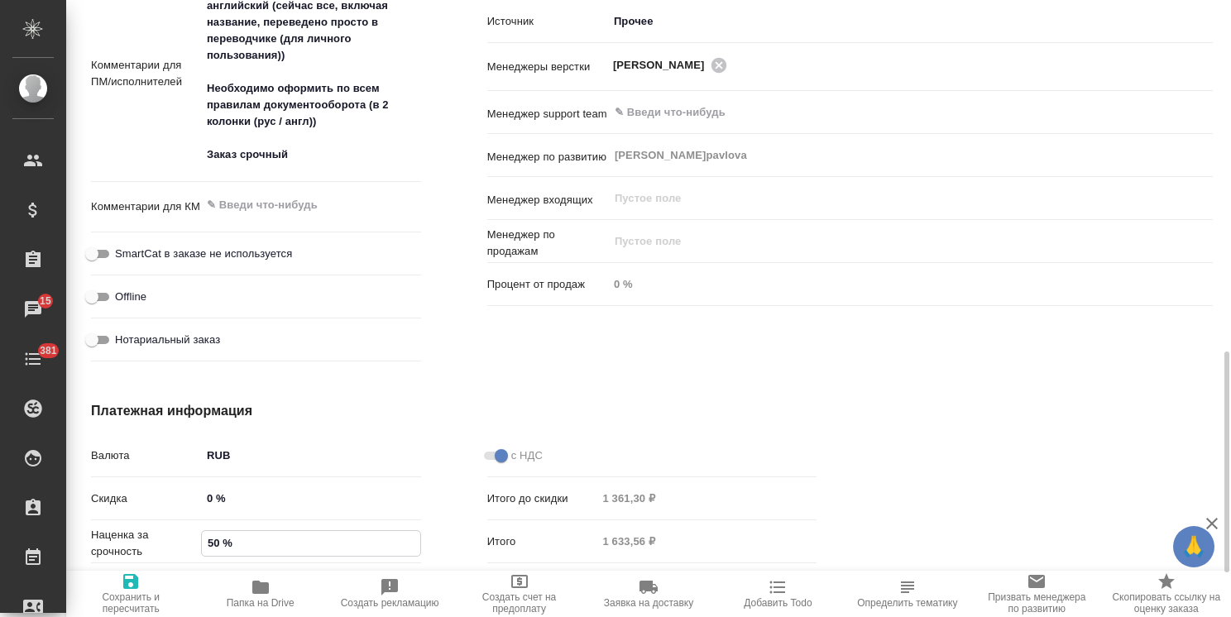
type textarea "x"
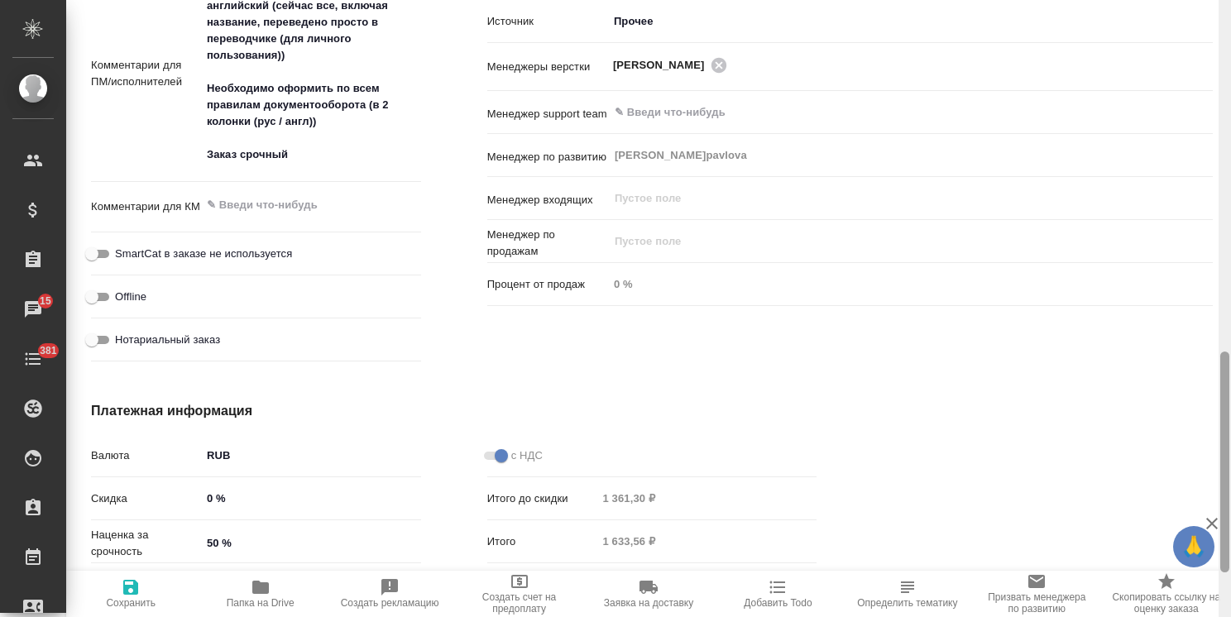
type textarea "x"
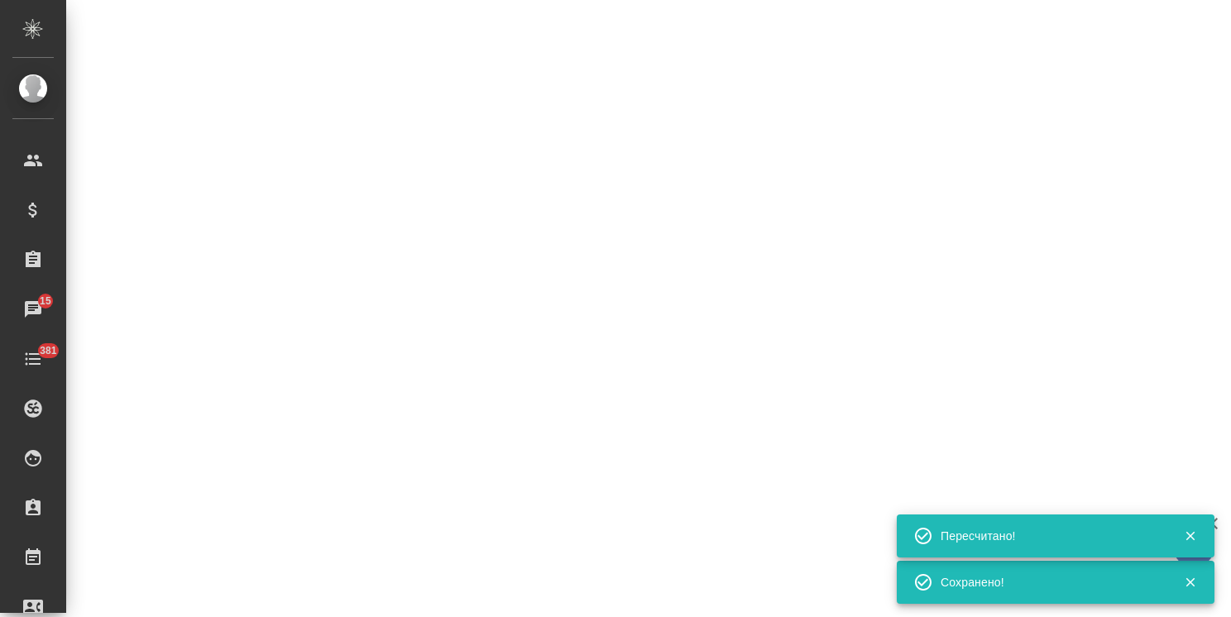
select select "RU"
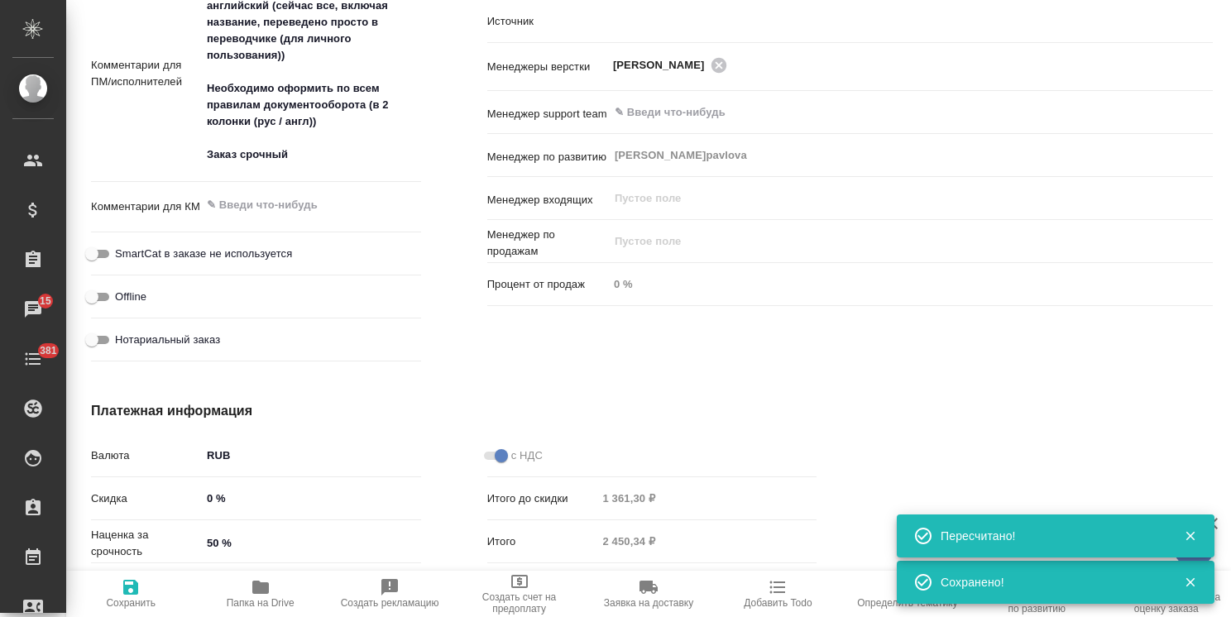
type textarea "x"
click at [1216, 525] on icon "button" at bounding box center [1212, 524] width 20 height 20
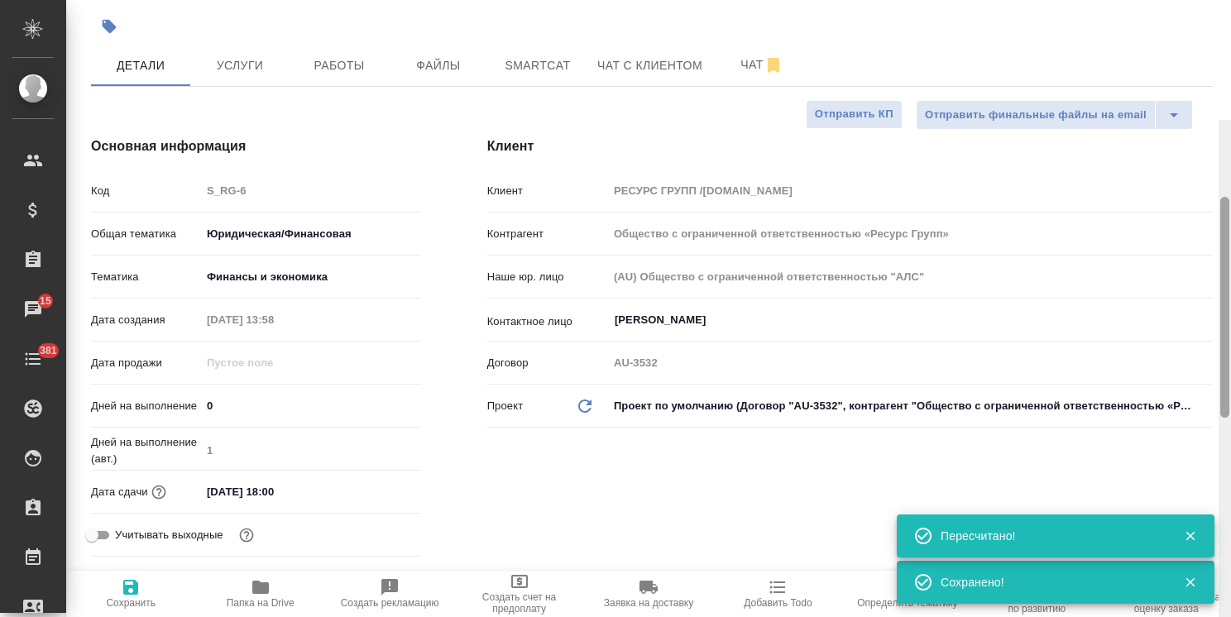
drag, startPoint x: 1226, startPoint y: 528, endPoint x: 1220, endPoint y: 186, distance: 341.8
click at [1220, 197] on div at bounding box center [1224, 307] width 9 height 221
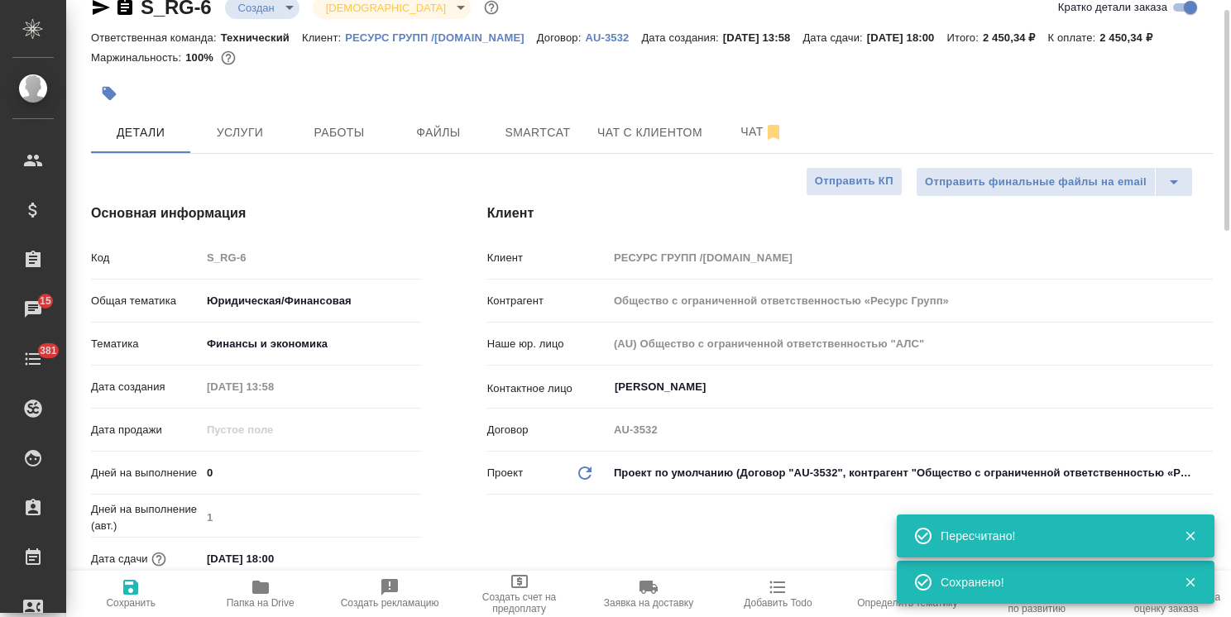
click at [279, 7] on body ".cls-1 fill:#fff; AWATERA Usmanova Olga Клиенты Спецификации Заказы 15 Чаты 381…" at bounding box center [615, 308] width 1231 height 617
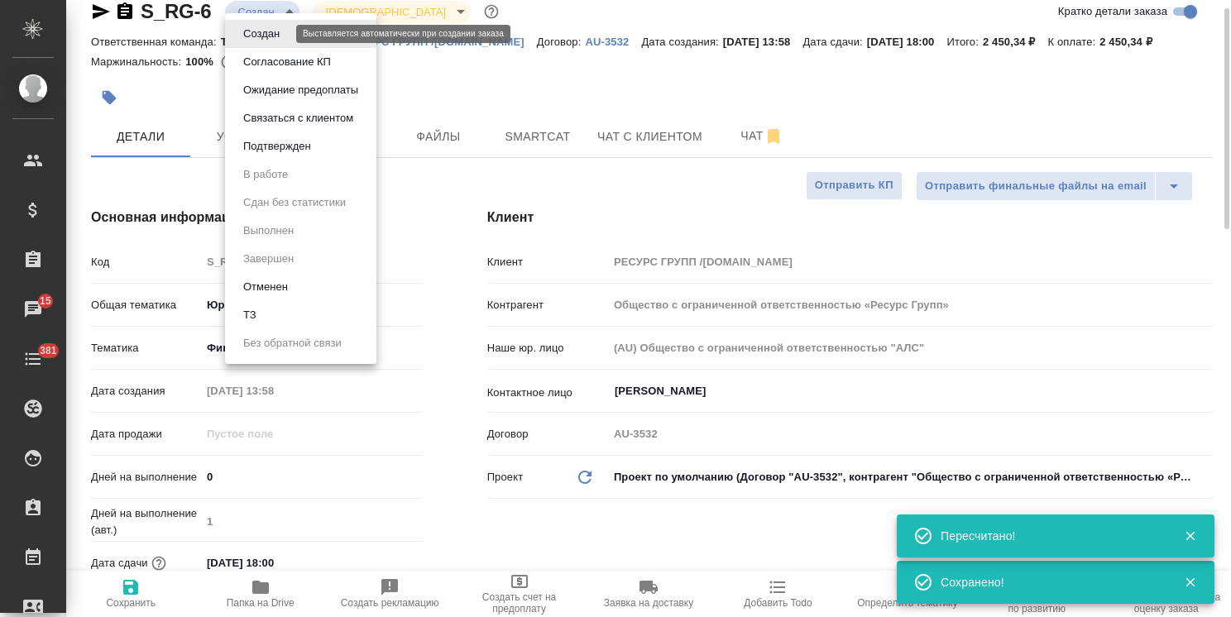
click at [282, 33] on button "Создан" at bounding box center [261, 34] width 46 height 18
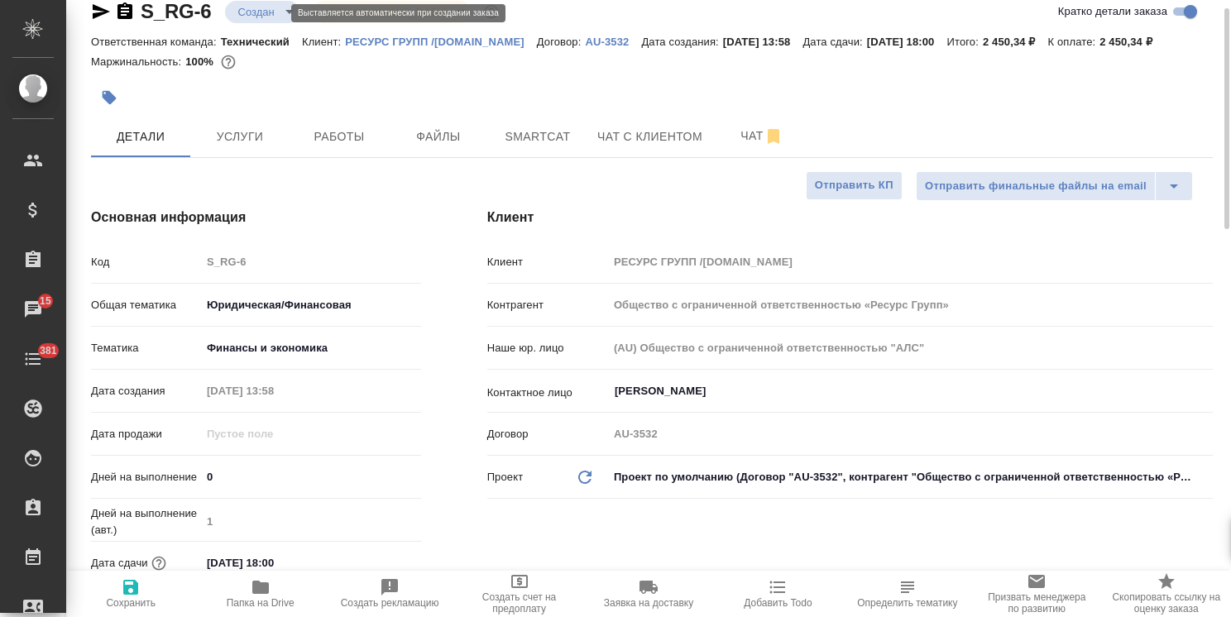
click at [270, 8] on body ".cls-1 fill:#fff; AWATERA Usmanova Olga Клиенты Спецификации Заказы 15 Чаты 381…" at bounding box center [615, 308] width 1231 height 617
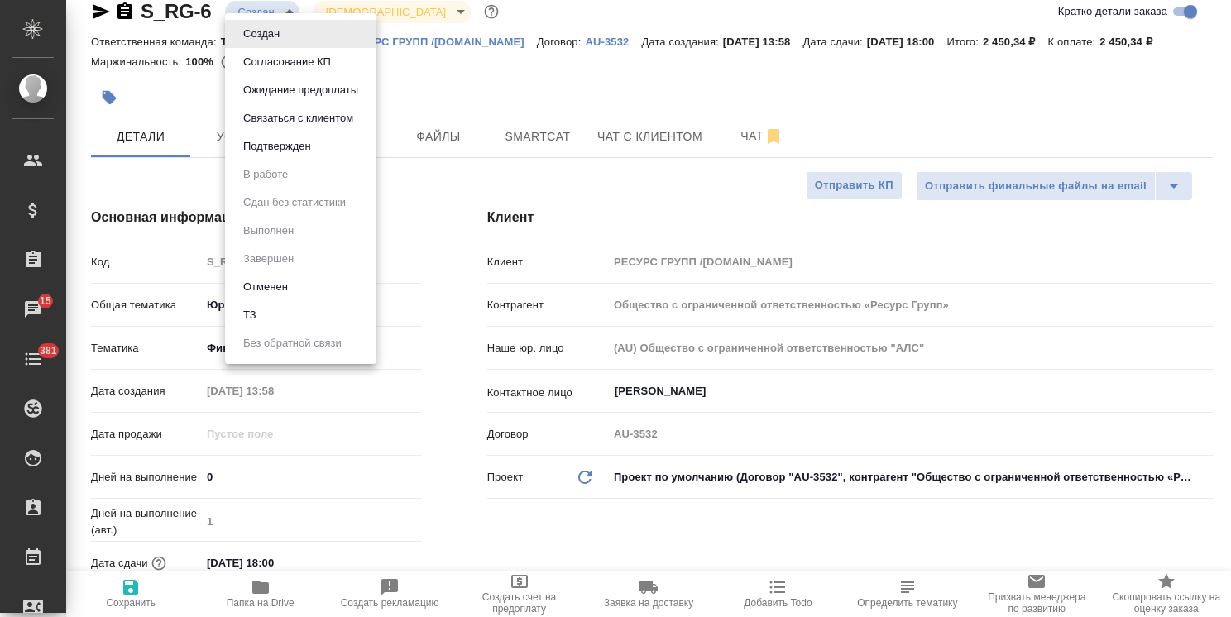
click at [284, 60] on button "Согласование КП" at bounding box center [287, 62] width 98 height 18
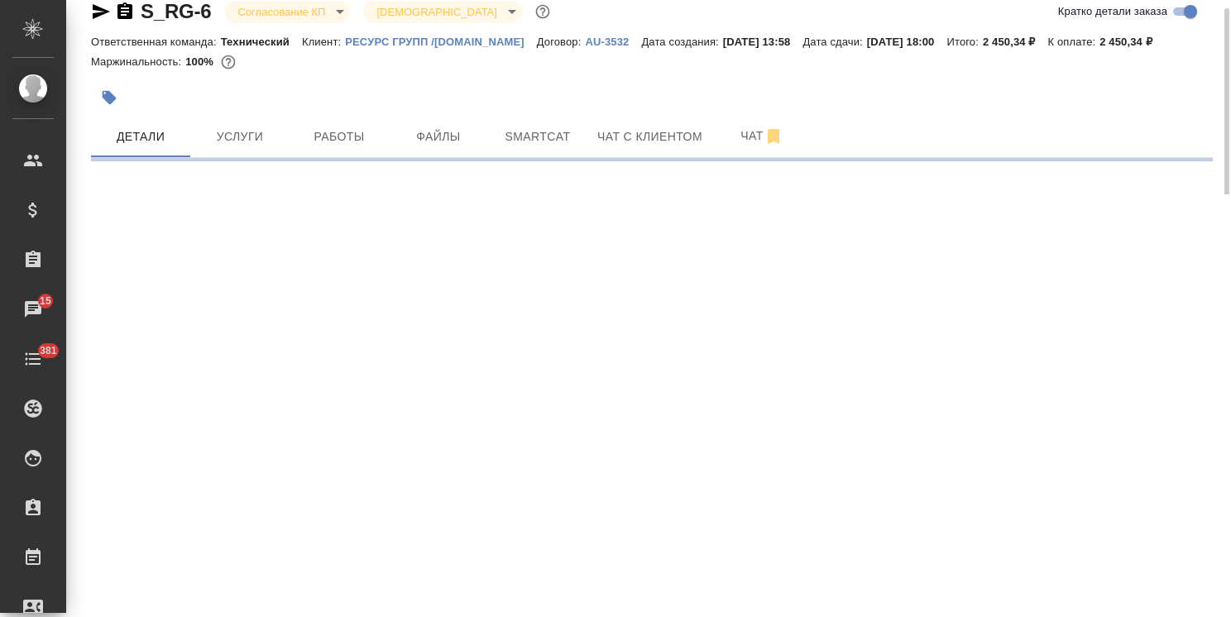
select select "RU"
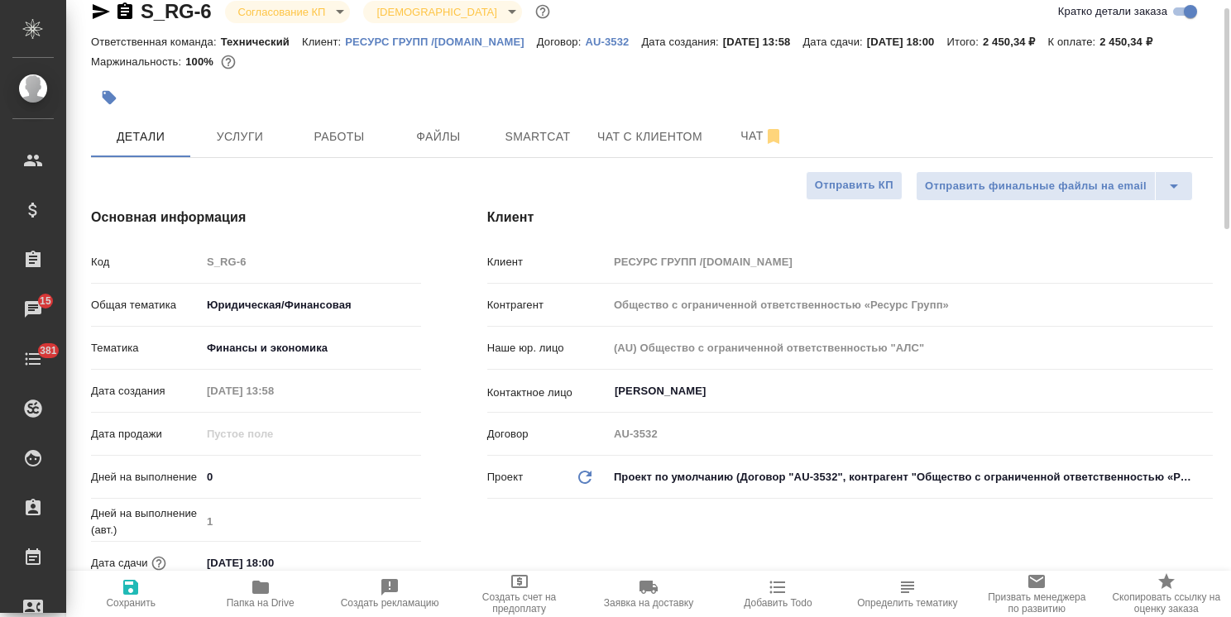
type textarea "x"
click at [395, 14] on body ".cls-1 fill:#fff; AWATERA Usmanova Olga Клиенты Спецификации Заказы 15 Чаты 381…" at bounding box center [615, 308] width 1231 height 617
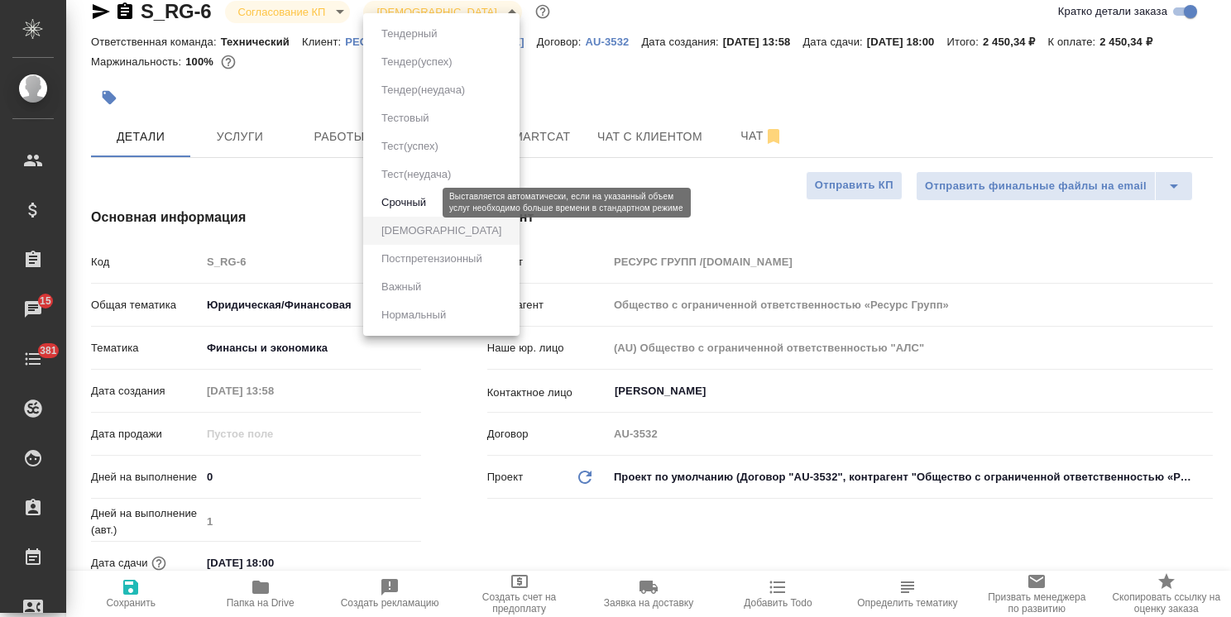
click at [402, 203] on button "Срочный" at bounding box center [403, 203] width 55 height 18
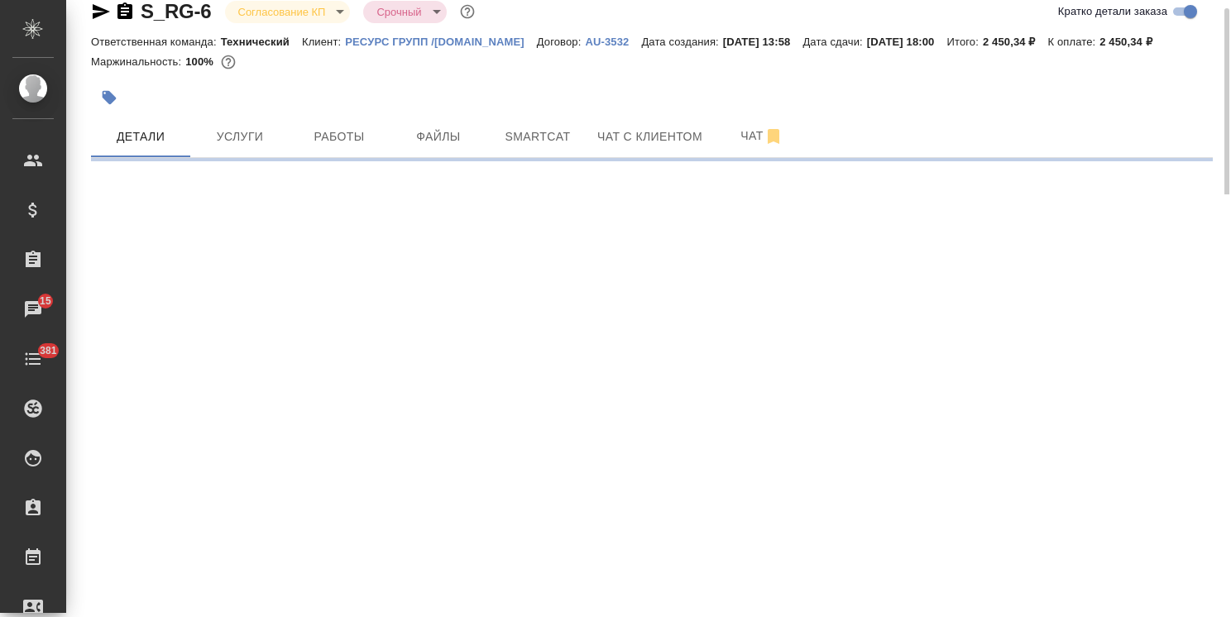
select select "RU"
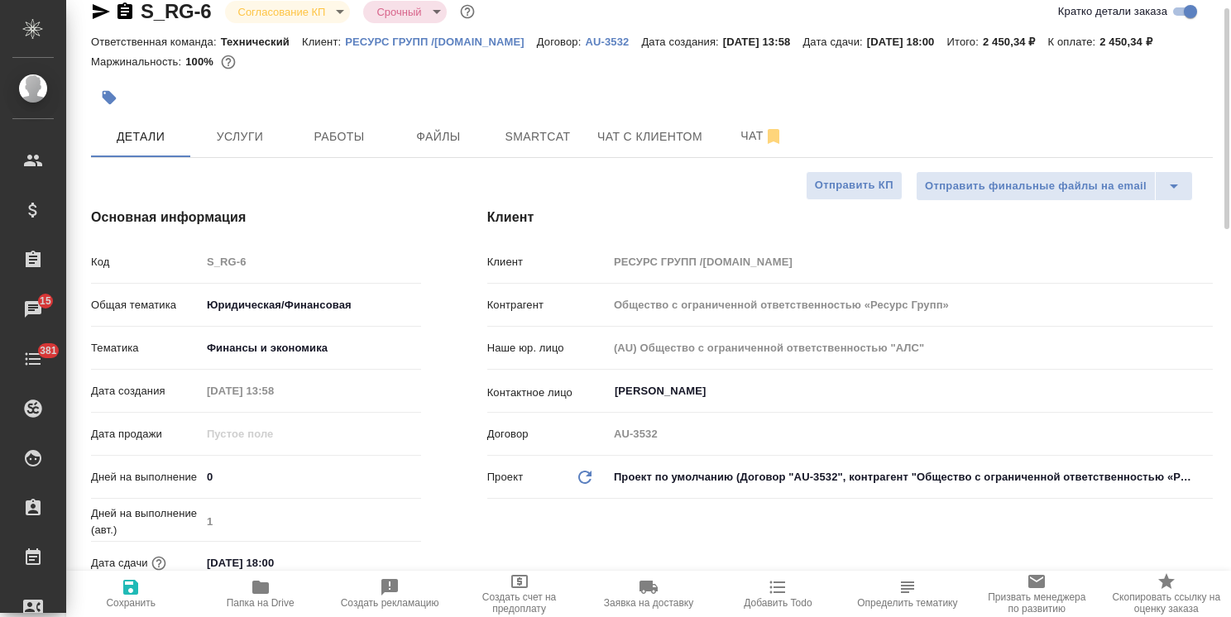
type textarea "x"
click at [253, 134] on span "Услуги" at bounding box center [239, 137] width 79 height 21
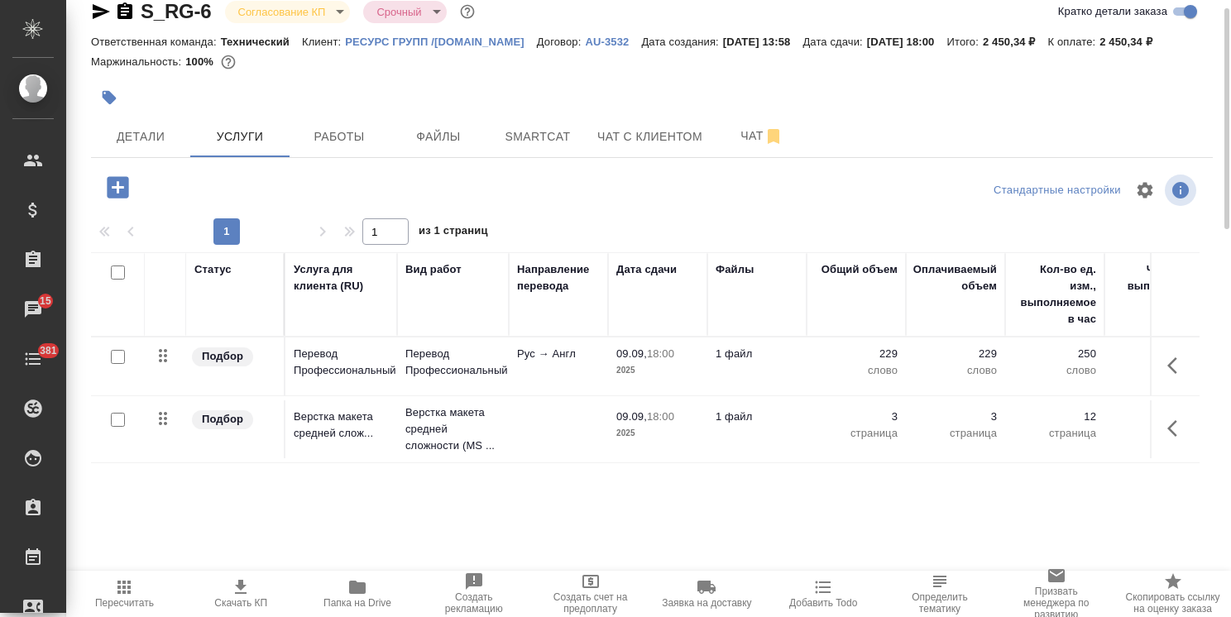
click at [249, 589] on icon "button" at bounding box center [241, 588] width 20 height 20
click at [150, 127] on span "Детали" at bounding box center [140, 137] width 79 height 21
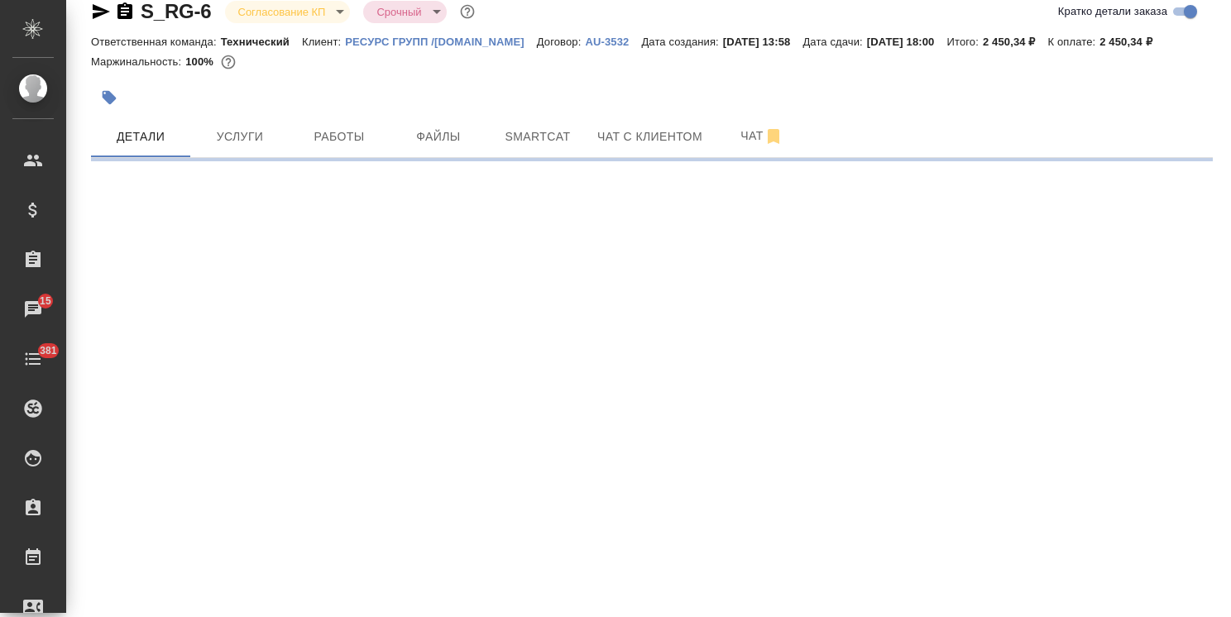
select select "RU"
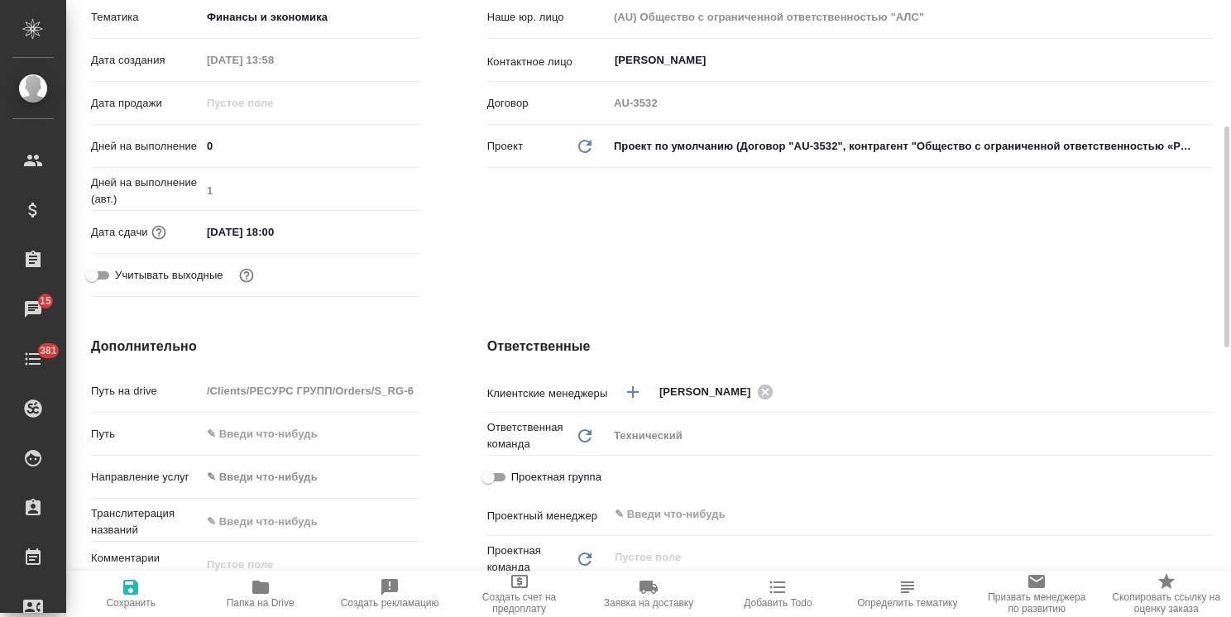
type textarea "x"
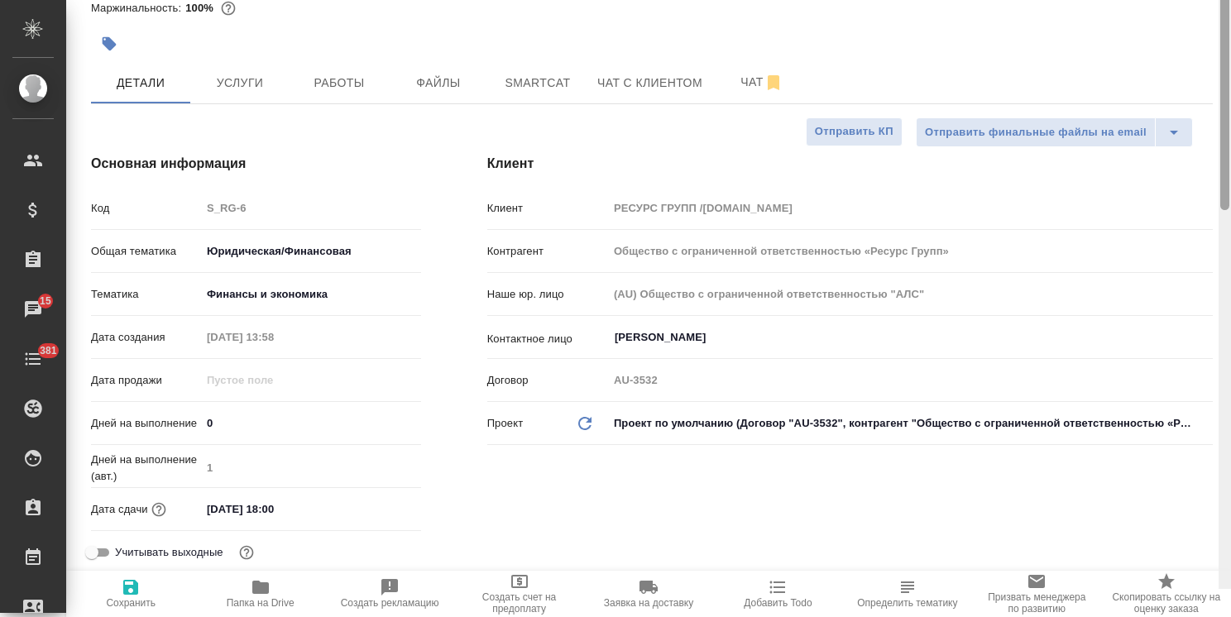
drag, startPoint x: 1227, startPoint y: 286, endPoint x: 1204, endPoint y: 128, distance: 159.7
click at [1205, 130] on div "S_RG-6 Согласование КП kpNegotiation Срочный urgent Кратко детали заказа Ответс…" at bounding box center [648, 308] width 1165 height 617
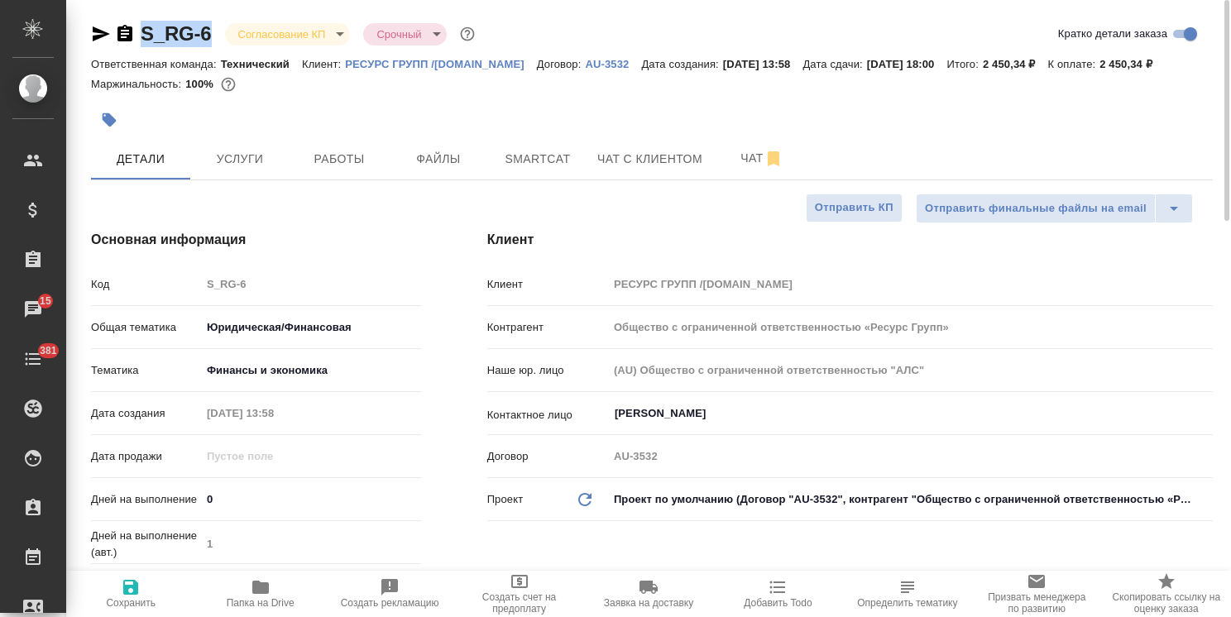
drag, startPoint x: 220, startPoint y: 23, endPoint x: 109, endPoint y: 25, distance: 110.9
click at [109, 25] on div "S_RG-6 Согласование КП kpNegotiation Срочный urgent" at bounding box center [284, 34] width 387 height 26
copy link "S_RG-6"
type textarea "x"
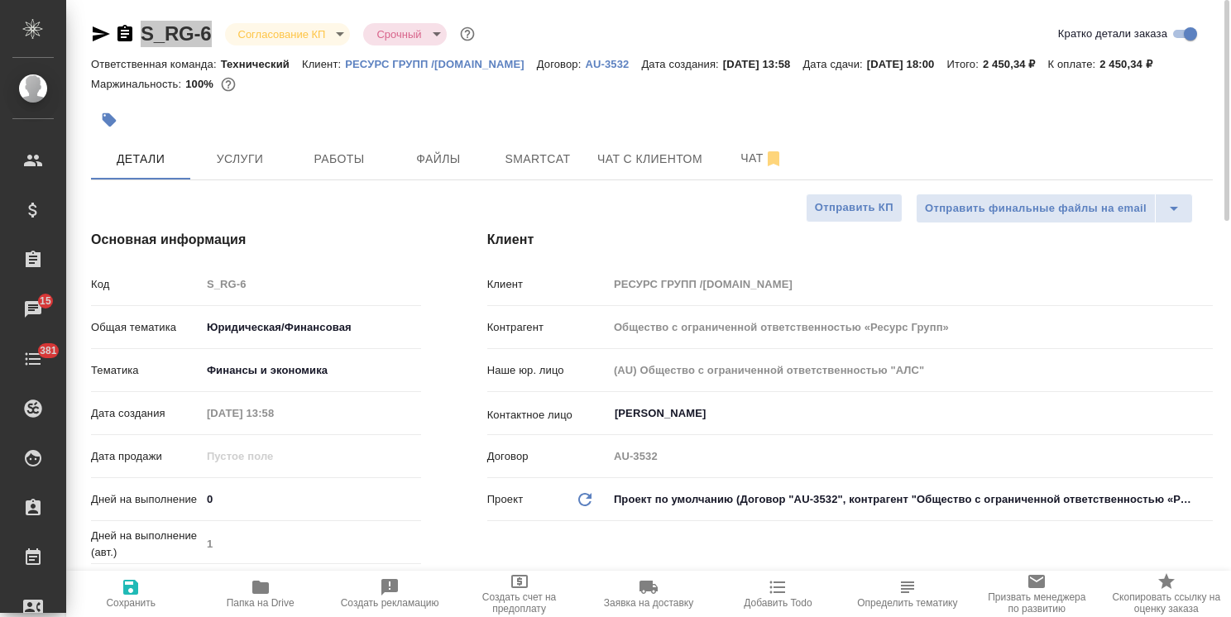
type textarea "x"
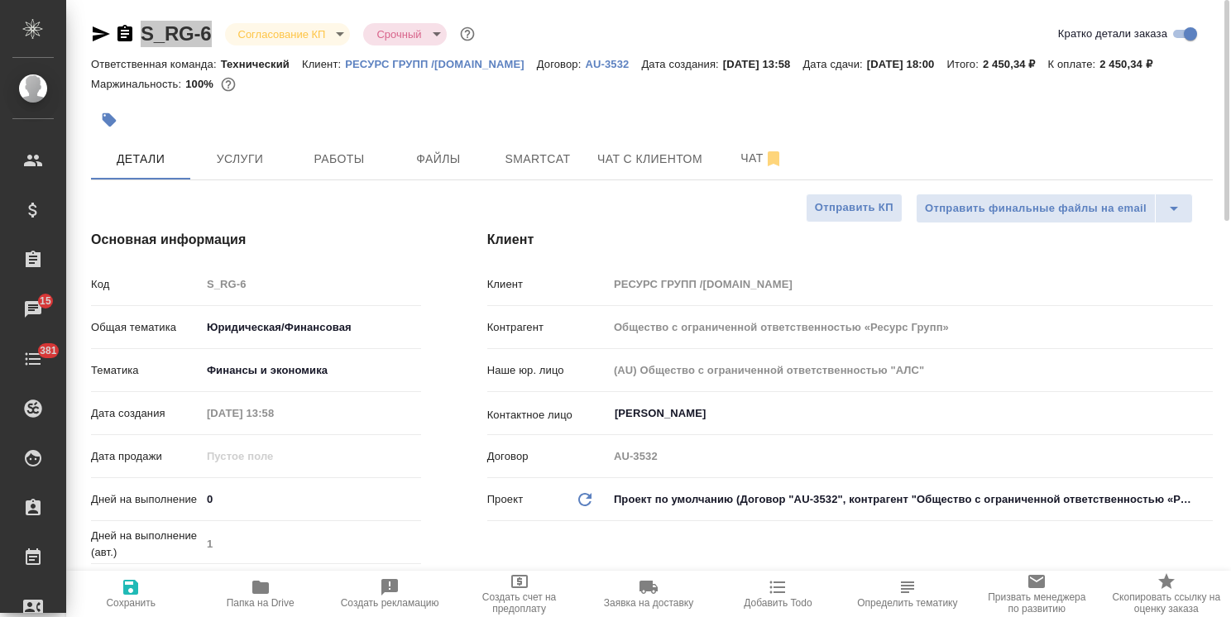
type textarea "x"
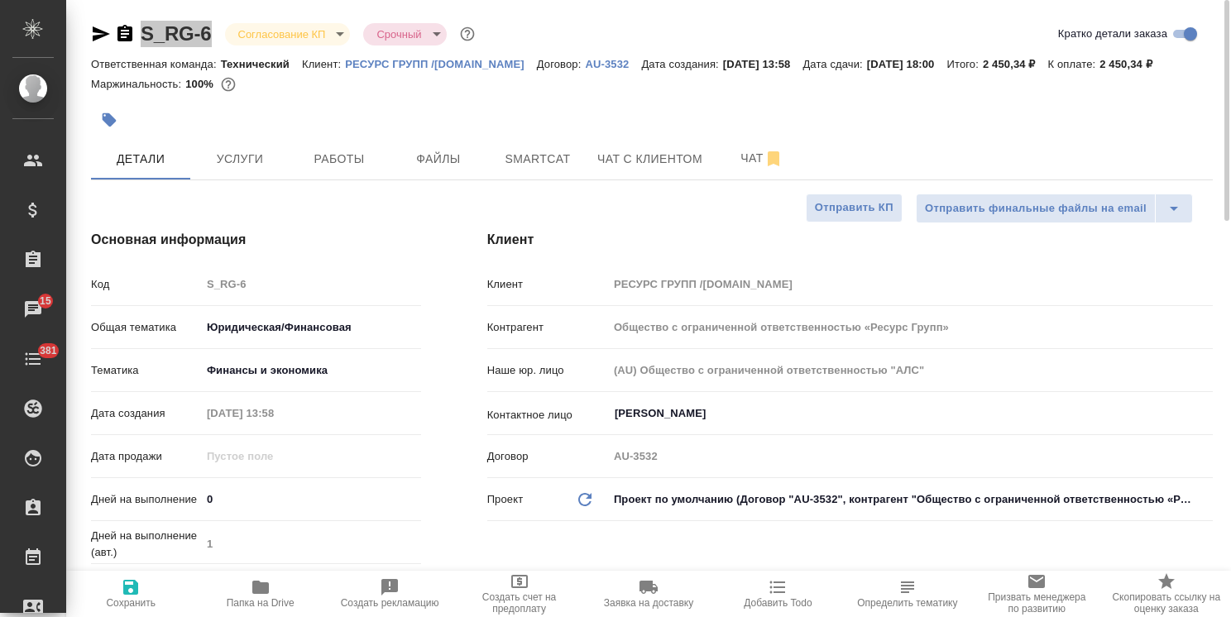
type textarea "x"
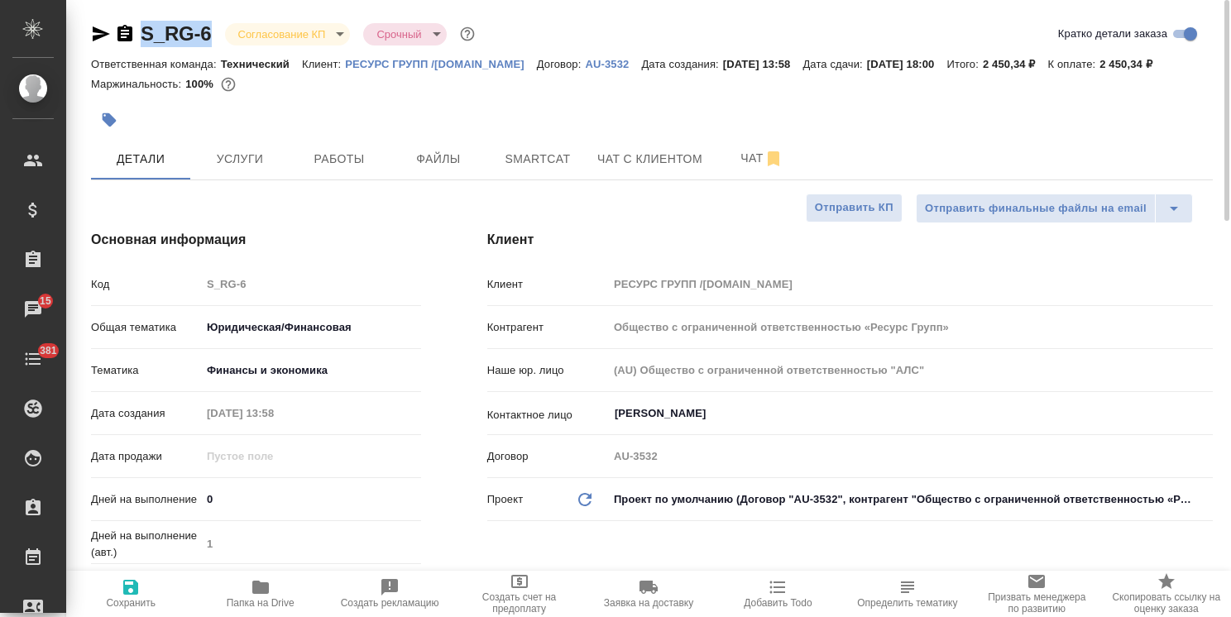
type textarea "x"
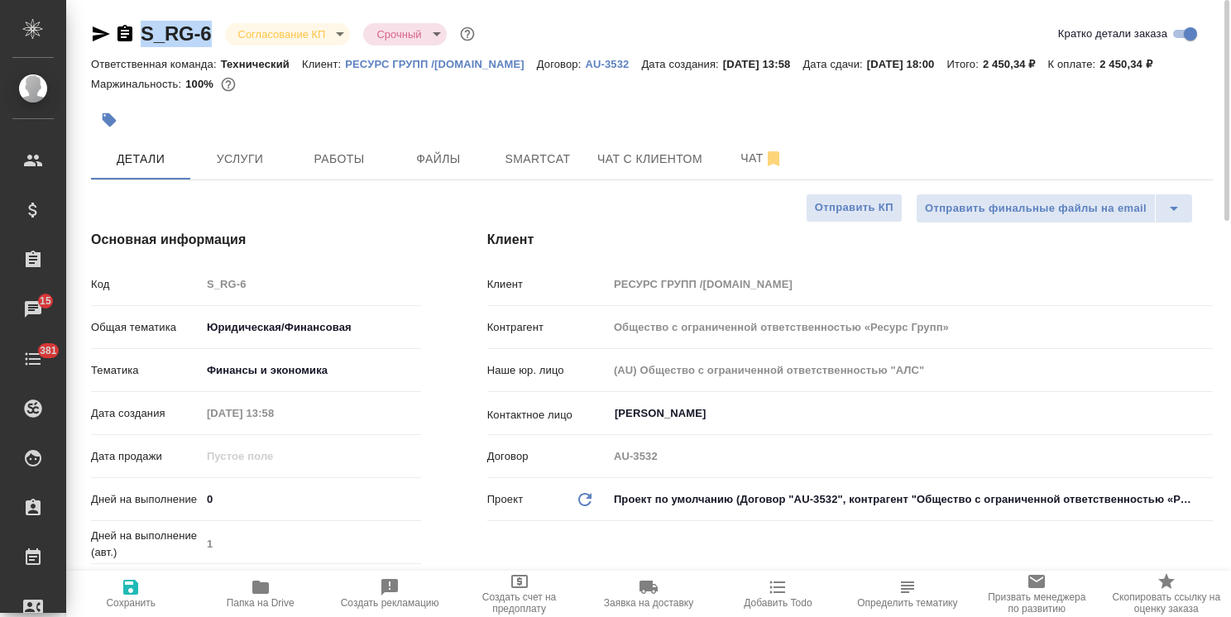
type textarea "x"
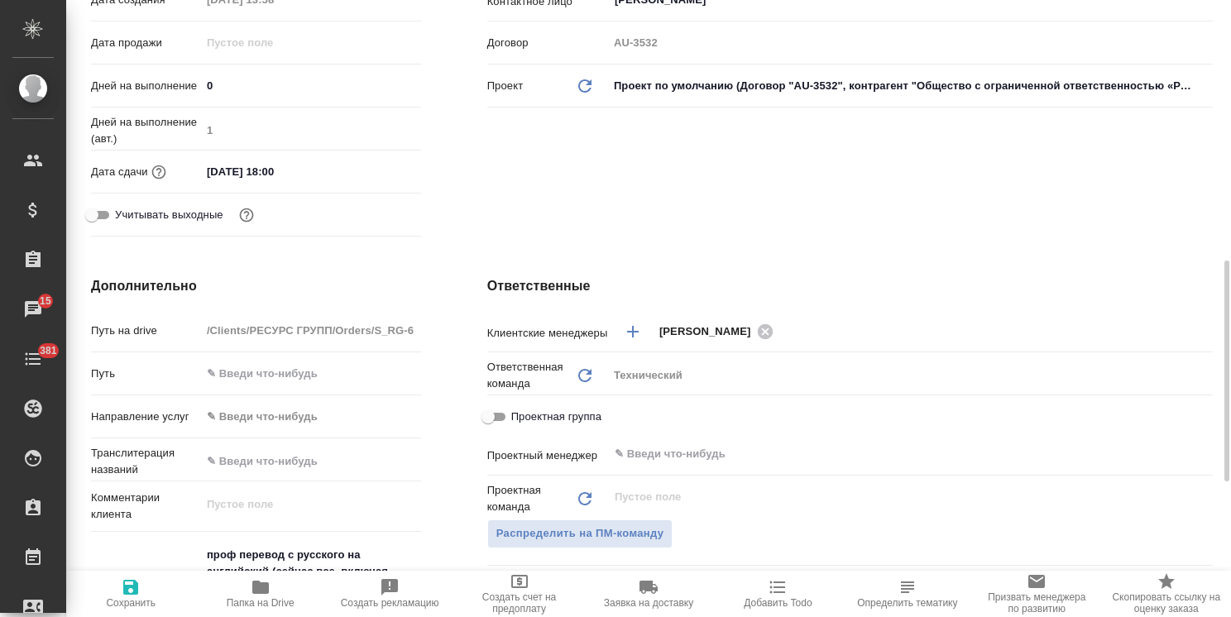
scroll to position [498, 0]
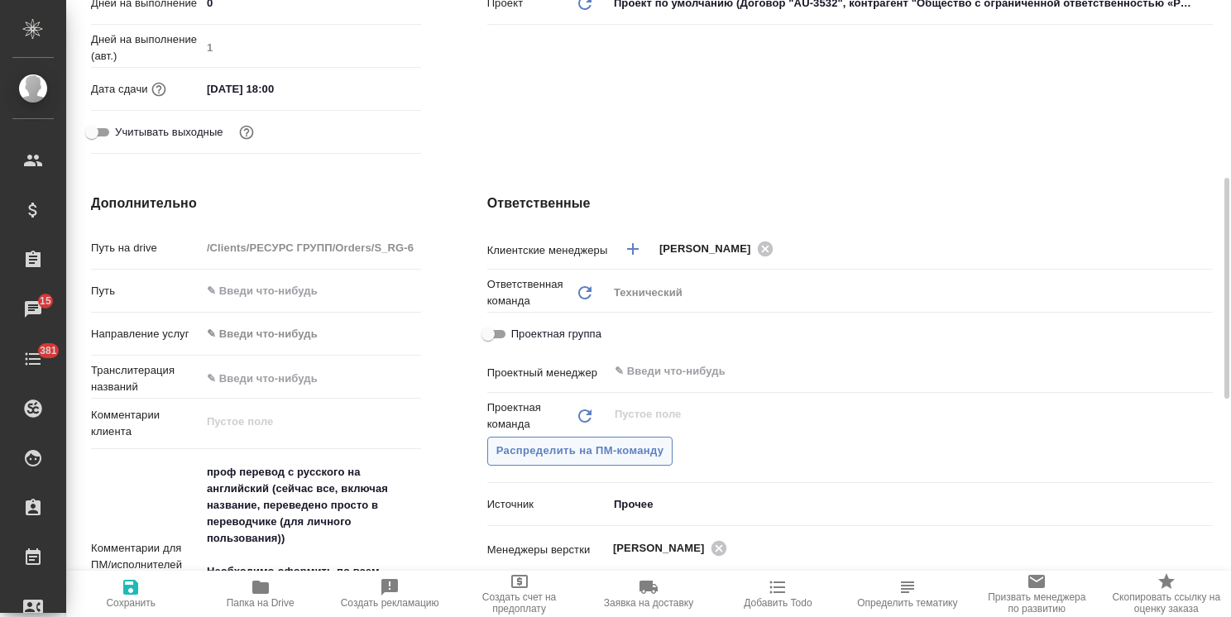
click at [617, 462] on button "Распределить на ПМ-команду" at bounding box center [580, 451] width 186 height 29
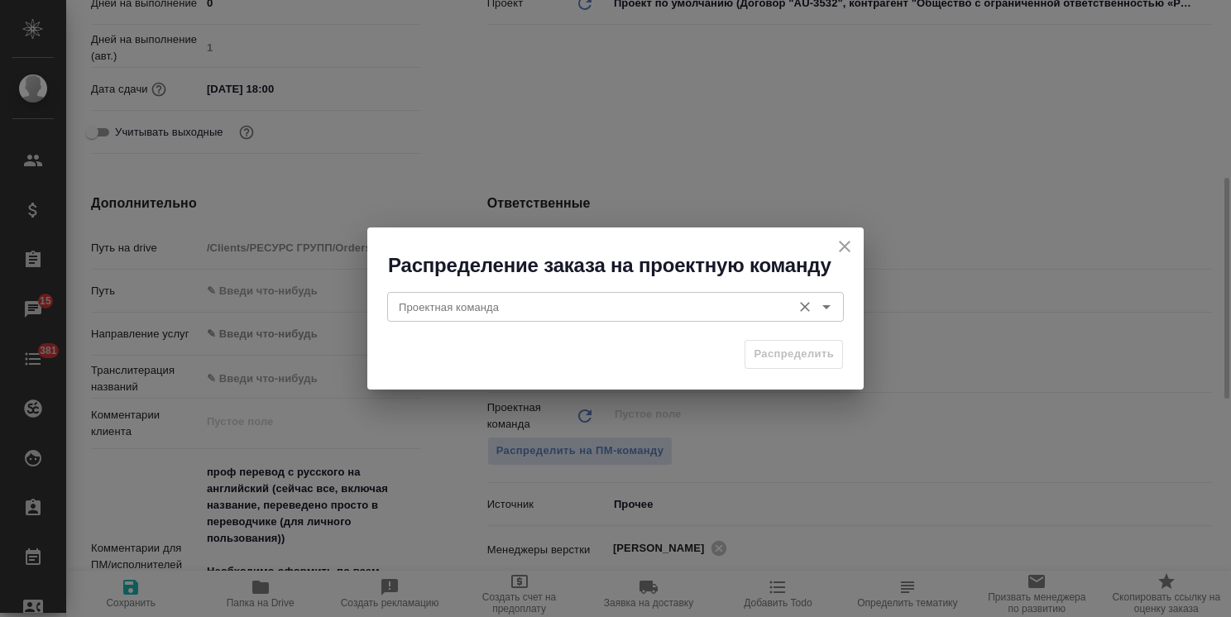
click at [463, 314] on input "Проектная команда" at bounding box center [587, 307] width 391 height 20
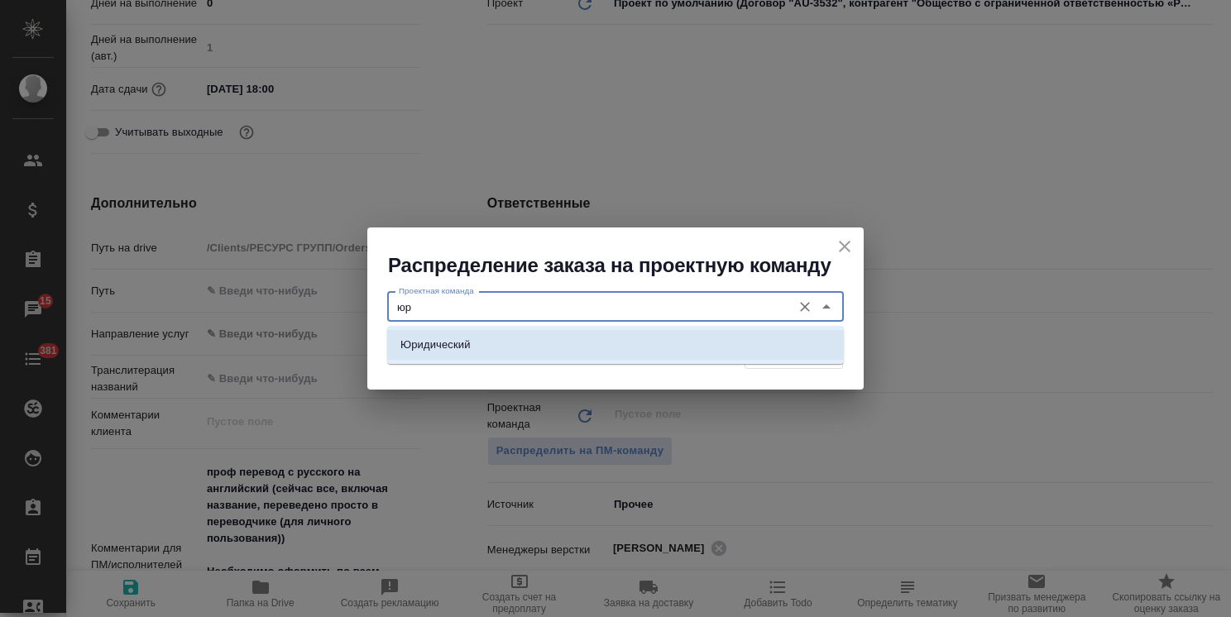
click at [493, 362] on ul "Юридический" at bounding box center [615, 358] width 457 height 30
click at [708, 349] on li "Юридический" at bounding box center [615, 345] width 457 height 30
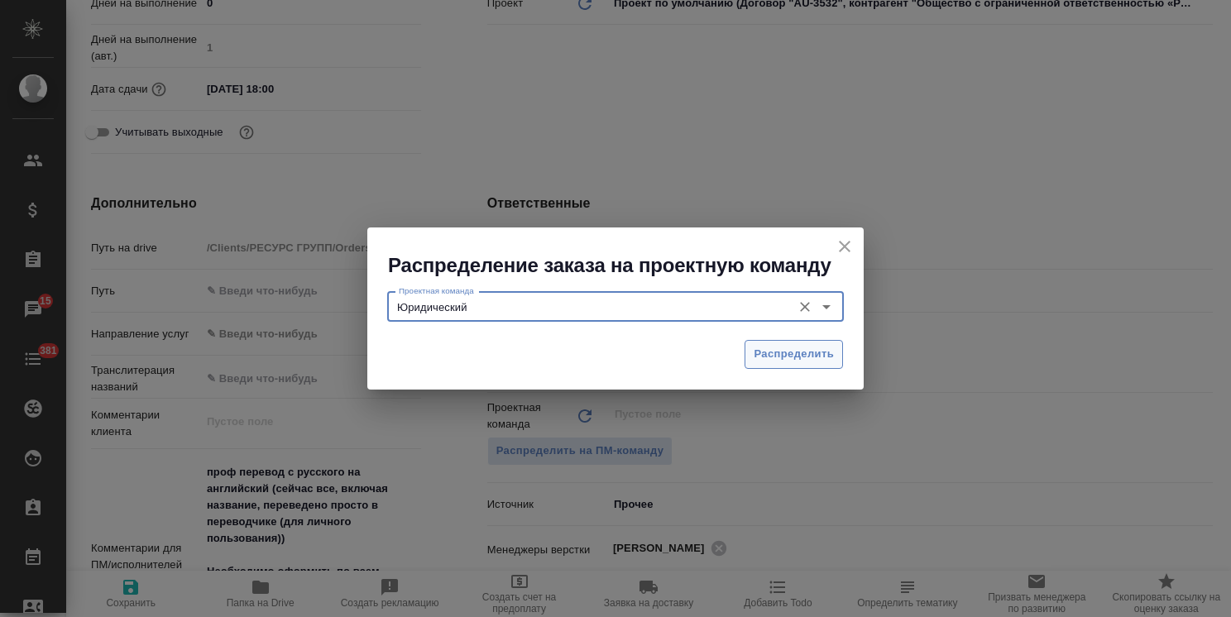
type input "Юридический"
click at [801, 356] on span "Распределить" at bounding box center [794, 354] width 80 height 19
type textarea "x"
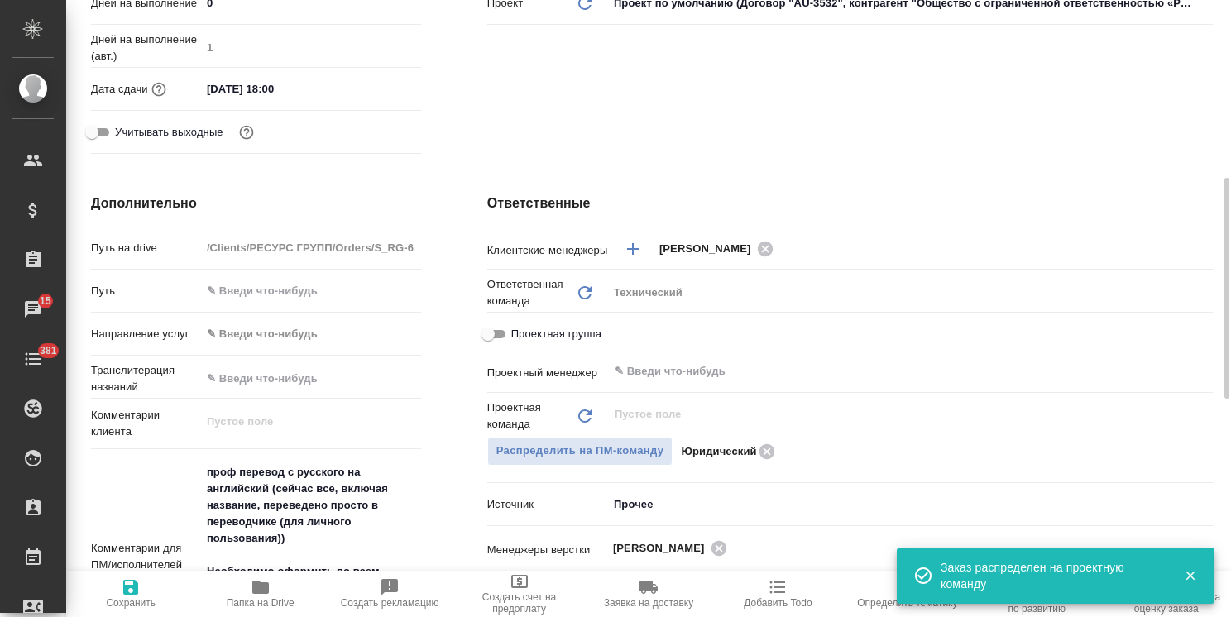
click at [135, 594] on icon "button" at bounding box center [130, 587] width 15 height 15
type textarea "x"
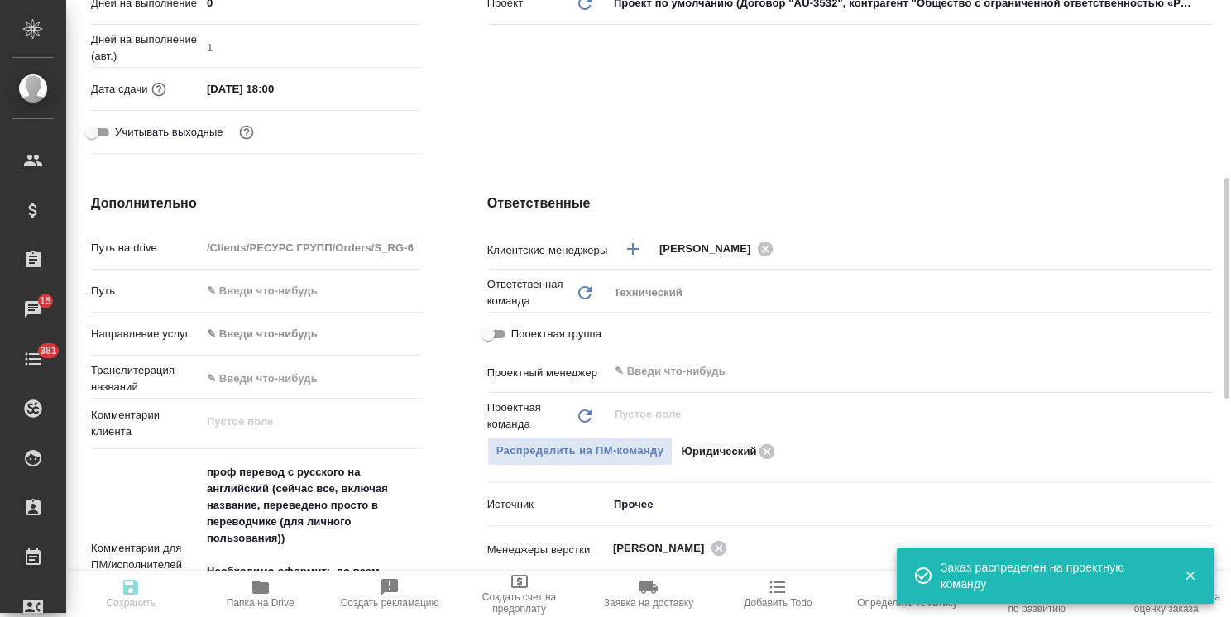
type textarea "x"
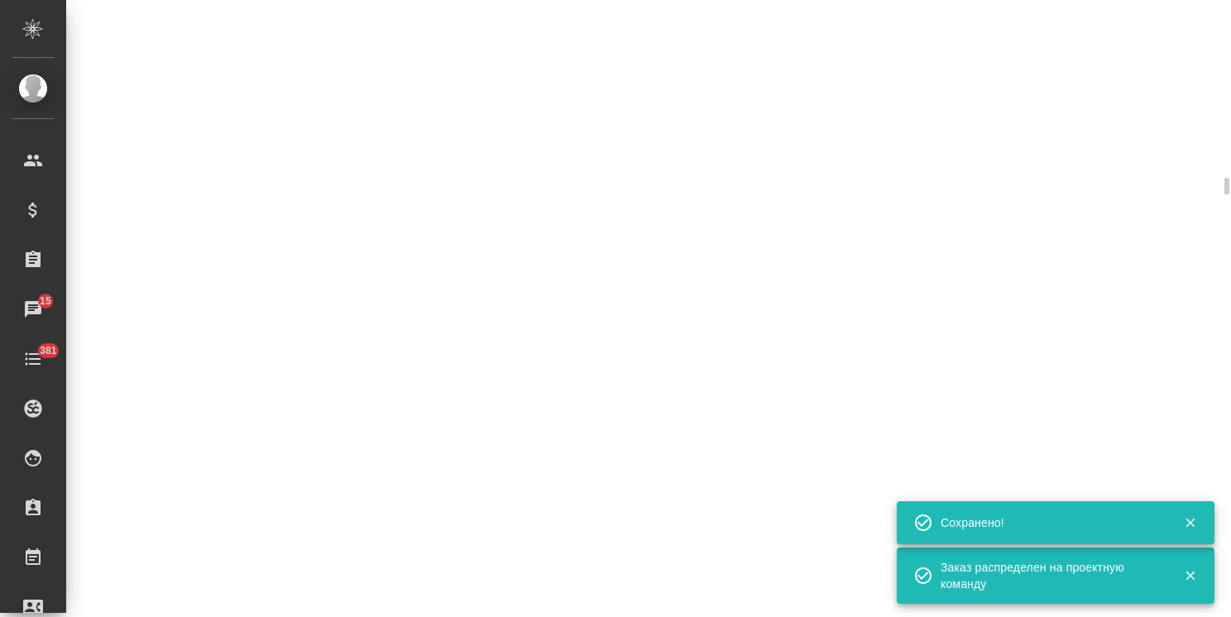
select select "RU"
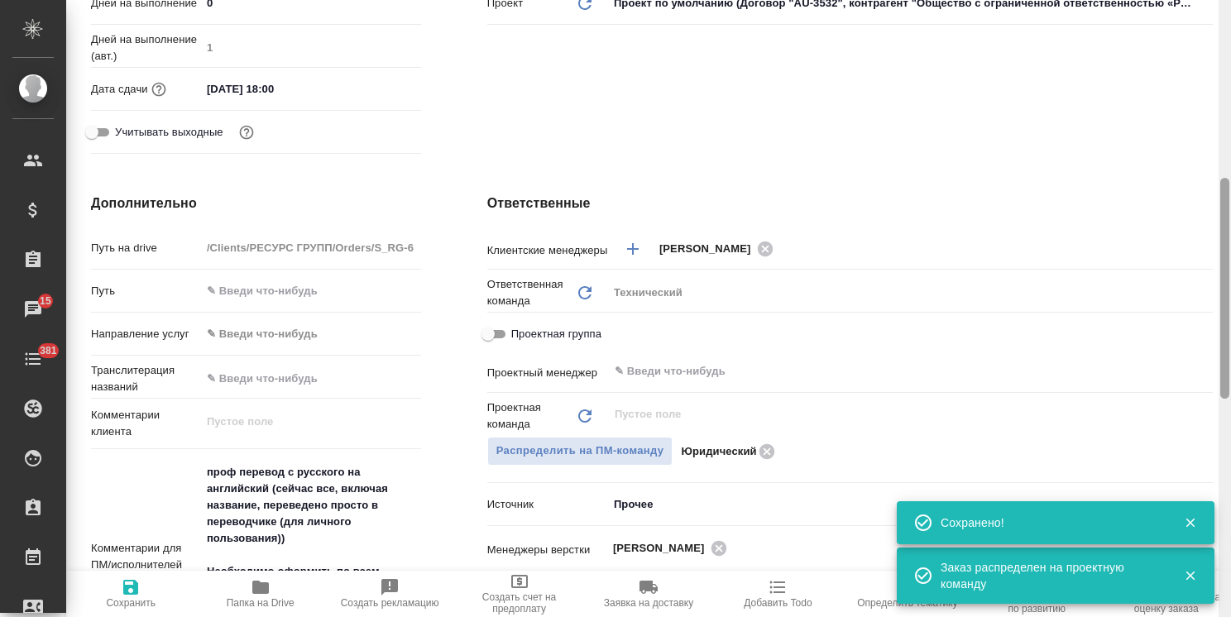
type textarea "x"
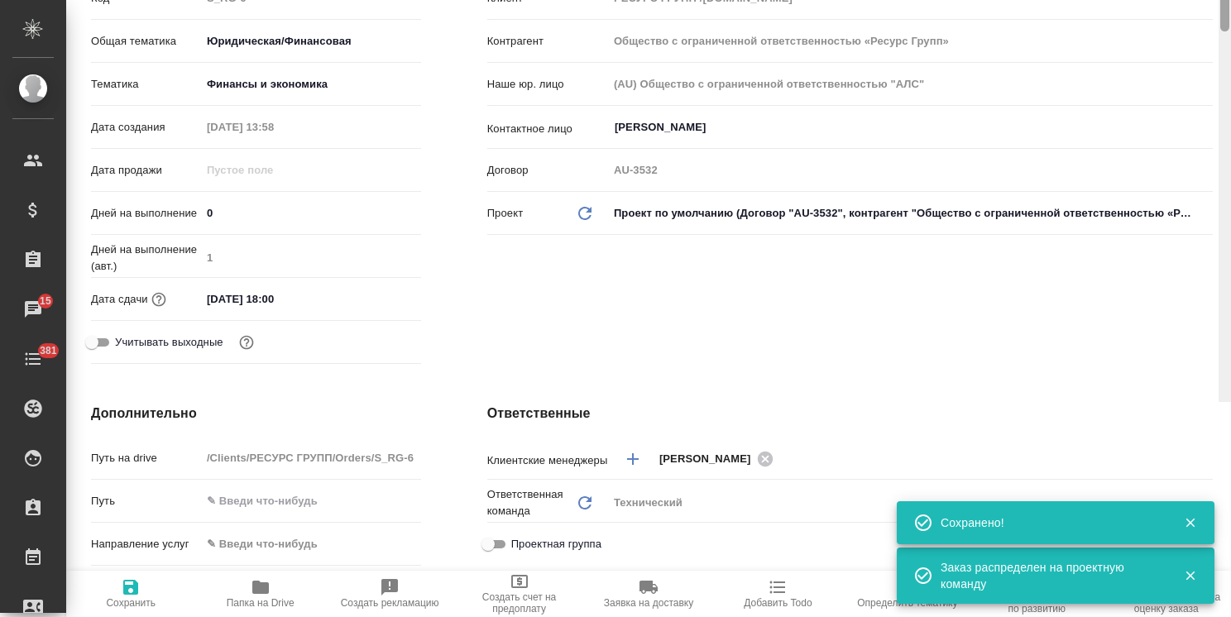
scroll to position [0, 0]
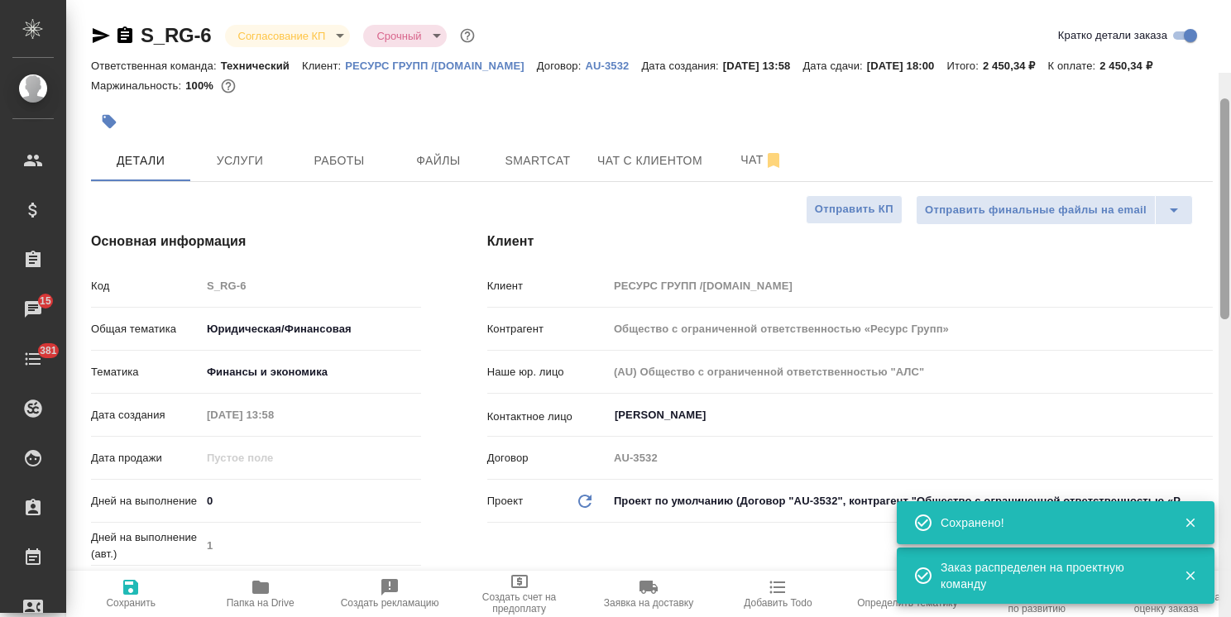
drag, startPoint x: 1221, startPoint y: 318, endPoint x: 1225, endPoint y: 97, distance: 220.9
click at [1225, 98] on div at bounding box center [1224, 208] width 9 height 221
click at [275, 23] on div "S_RG-6 Согласование КП kpNegotiation Срочный urgent" at bounding box center [284, 35] width 387 height 26
click at [307, 38] on body ".cls-1 fill:#fff; AWATERA Usmanova Olga Клиенты Спецификации Заказы 15 Чаты 381…" at bounding box center [615, 308] width 1231 height 617
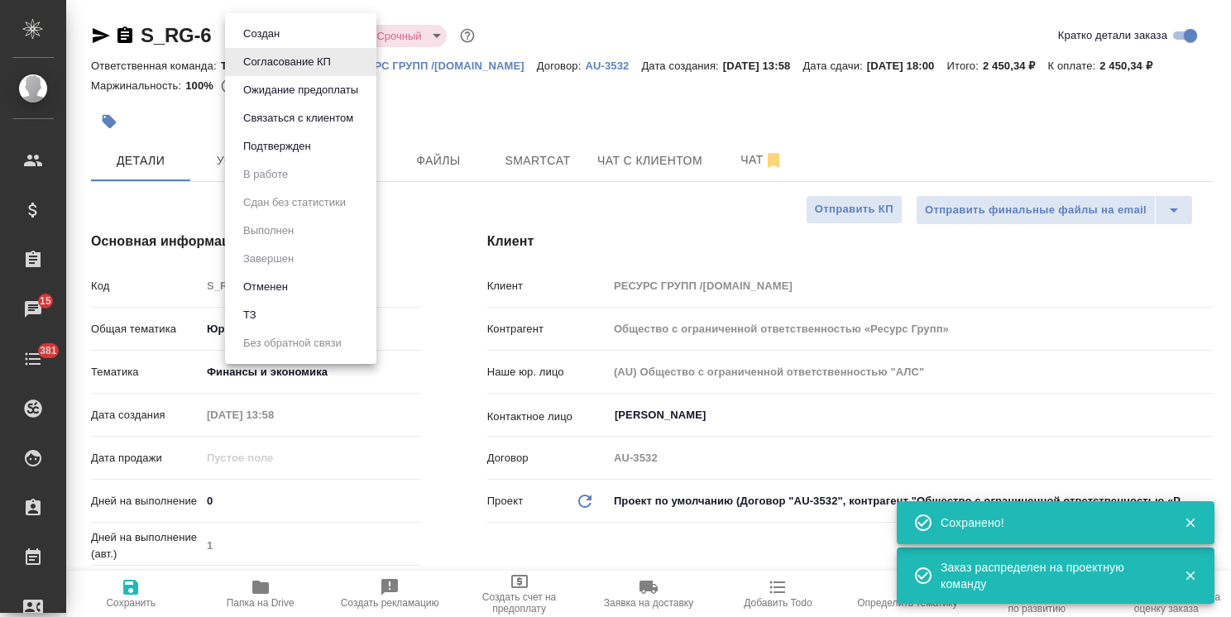
click at [280, 151] on button "Подтвержден" at bounding box center [277, 146] width 78 height 18
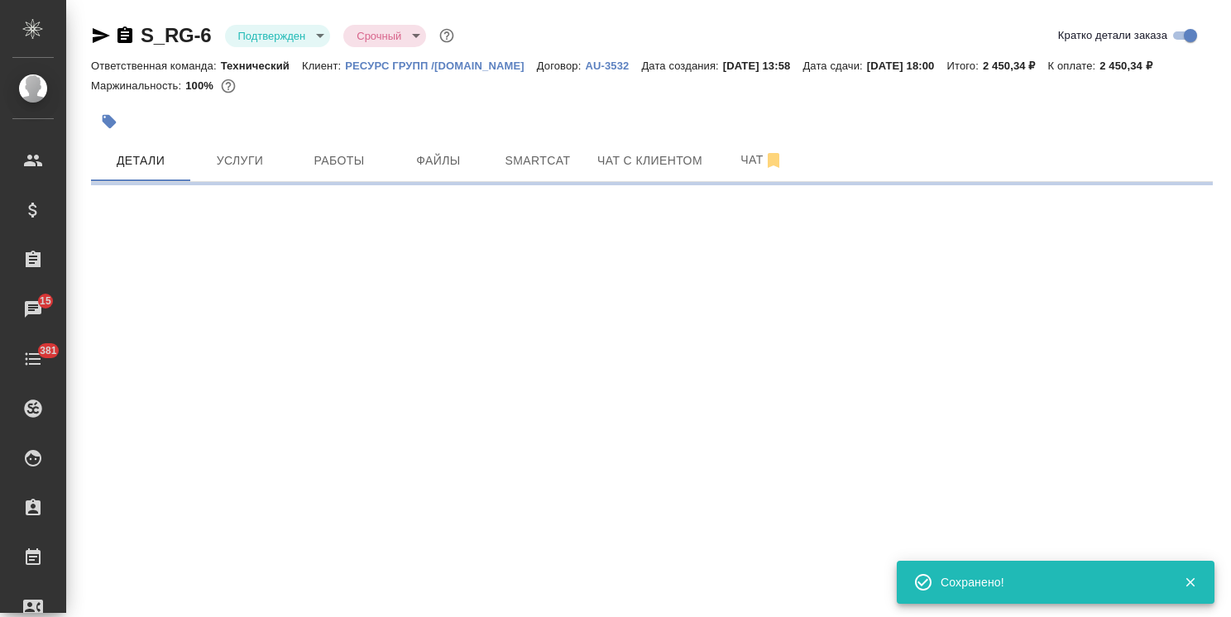
select select "RU"
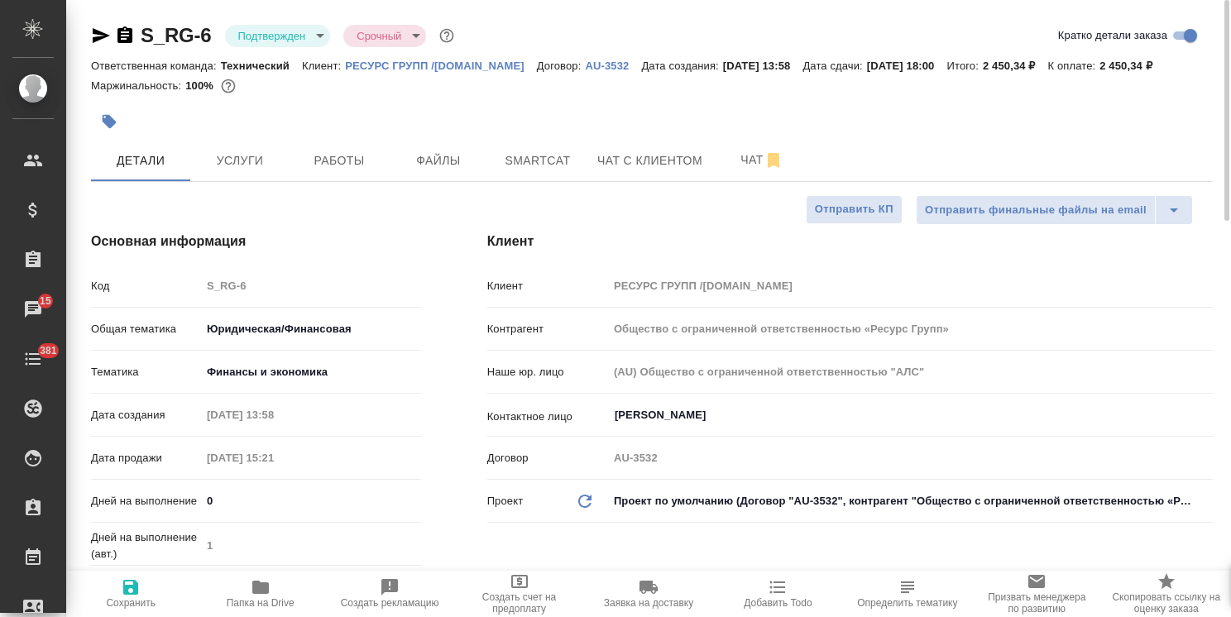
type textarea "x"
drag, startPoint x: 1228, startPoint y: 387, endPoint x: 1168, endPoint y: 121, distance: 273.0
click at [1220, 131] on div at bounding box center [1224, 110] width 9 height 221
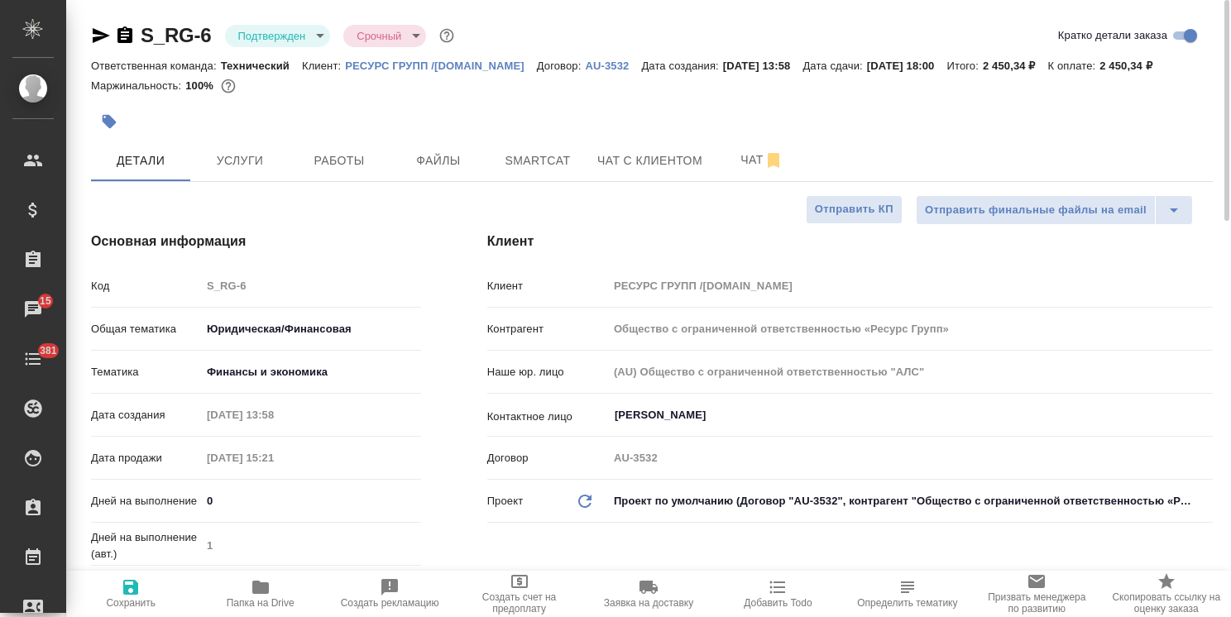
type textarea "x"
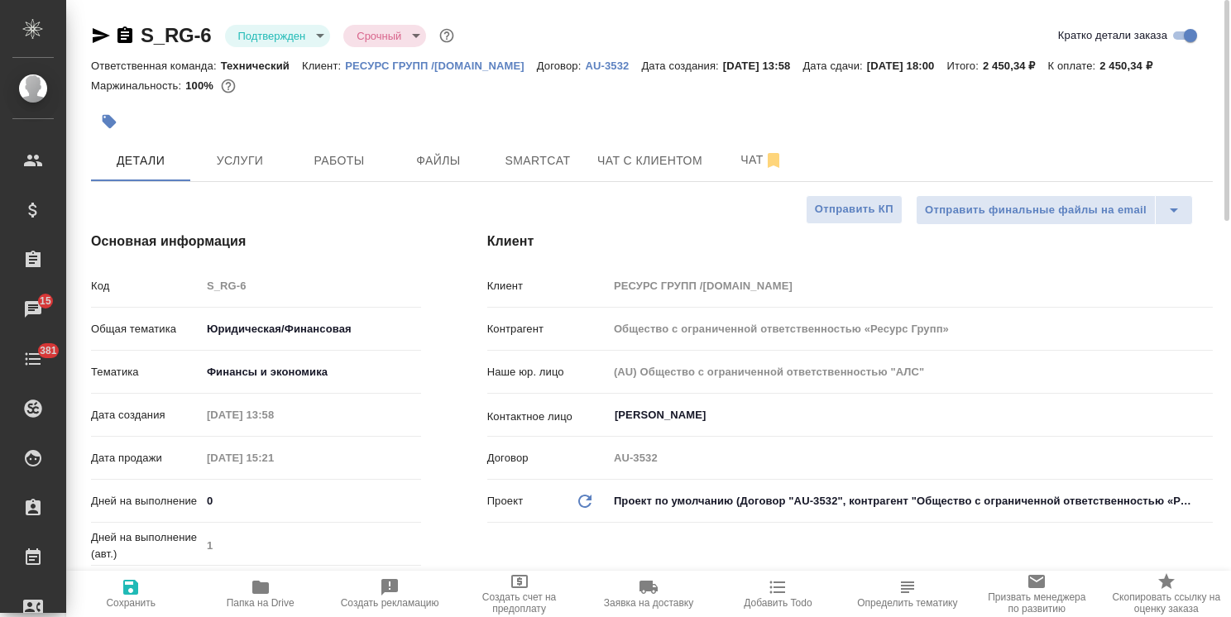
type textarea "x"
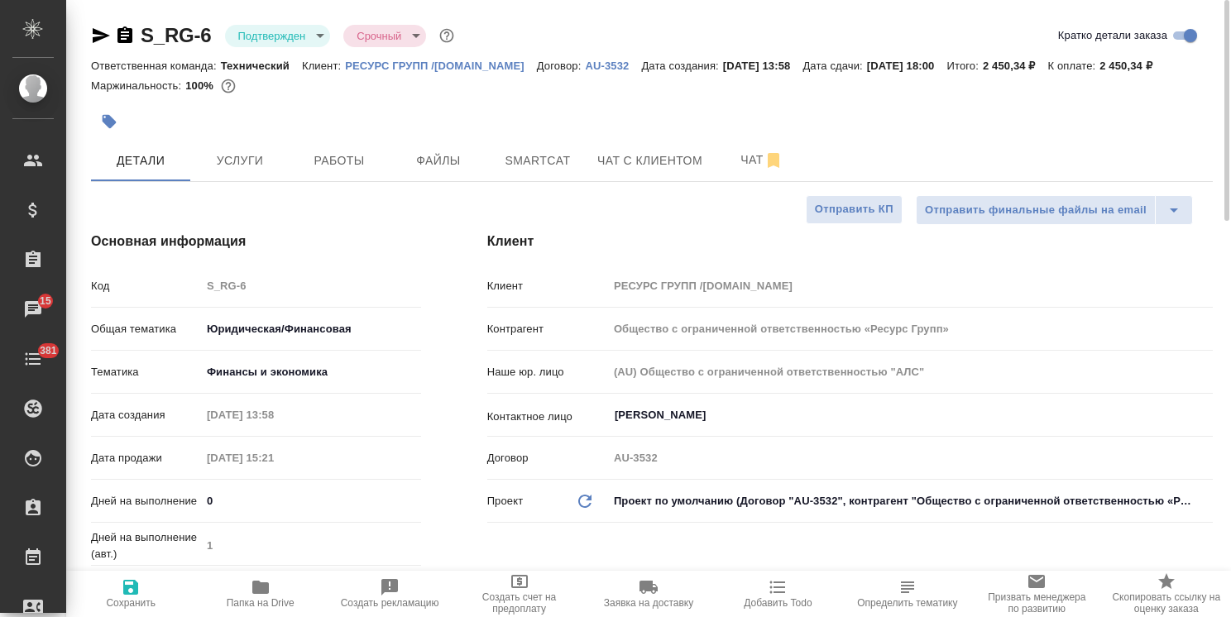
type textarea "x"
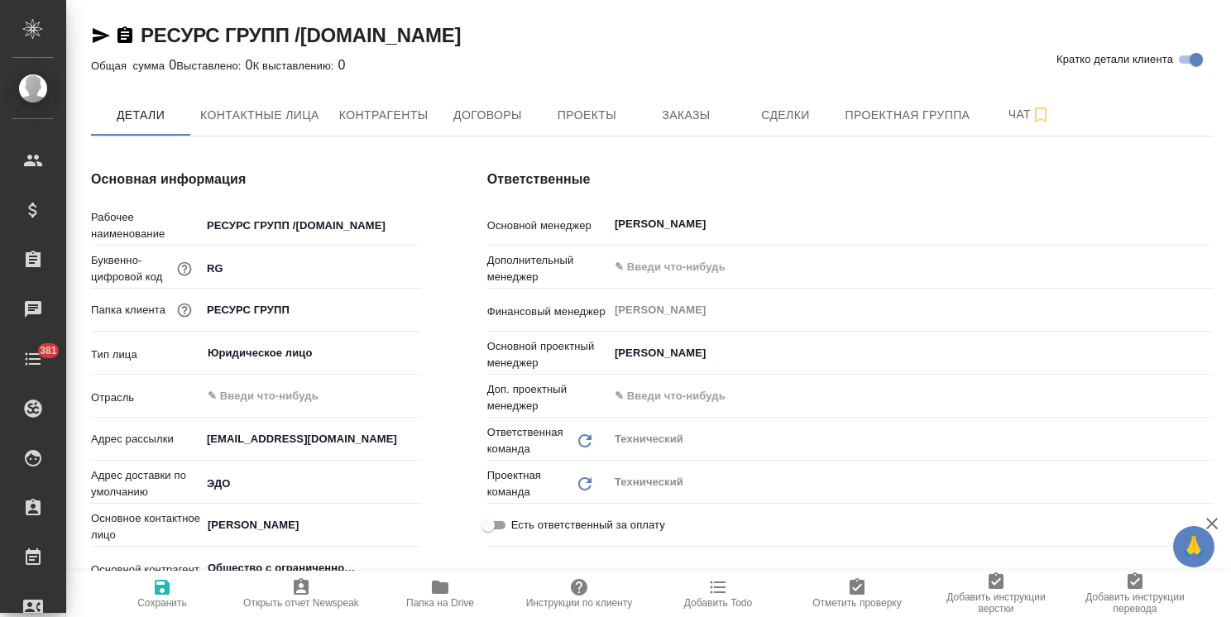
type textarea "x"
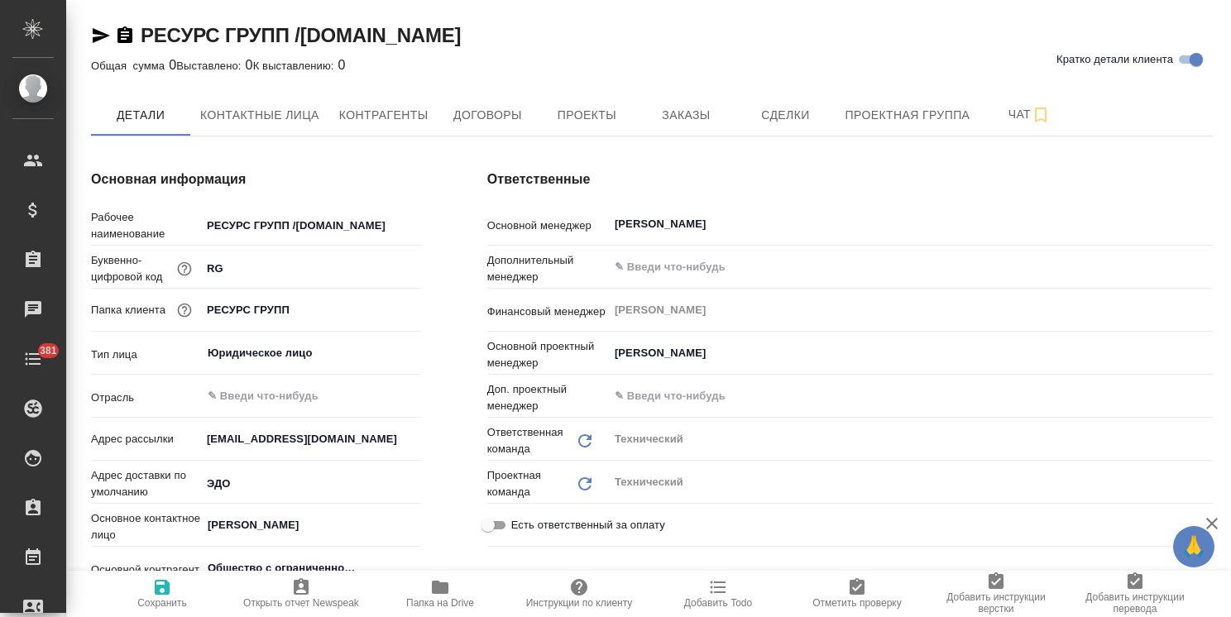
type textarea "x"
click at [715, 110] on span "Заказы" at bounding box center [685, 115] width 79 height 21
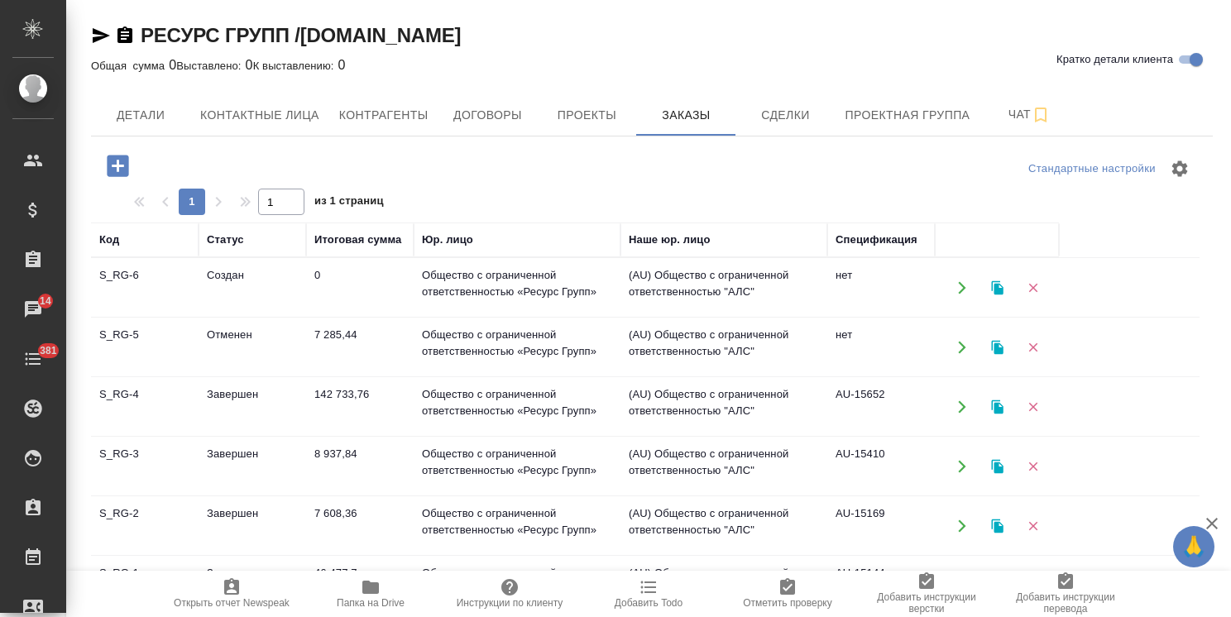
click at [222, 405] on td "Завершен" at bounding box center [253, 407] width 108 height 58
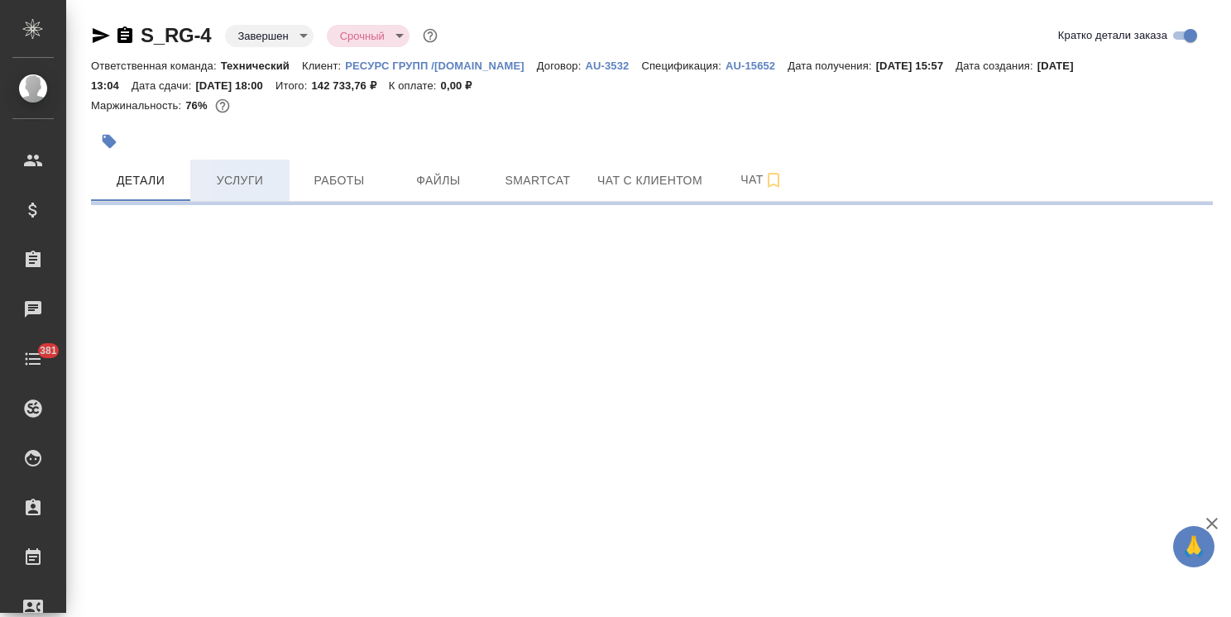
click at [248, 177] on span "Услуги" at bounding box center [239, 180] width 79 height 21
select select "RU"
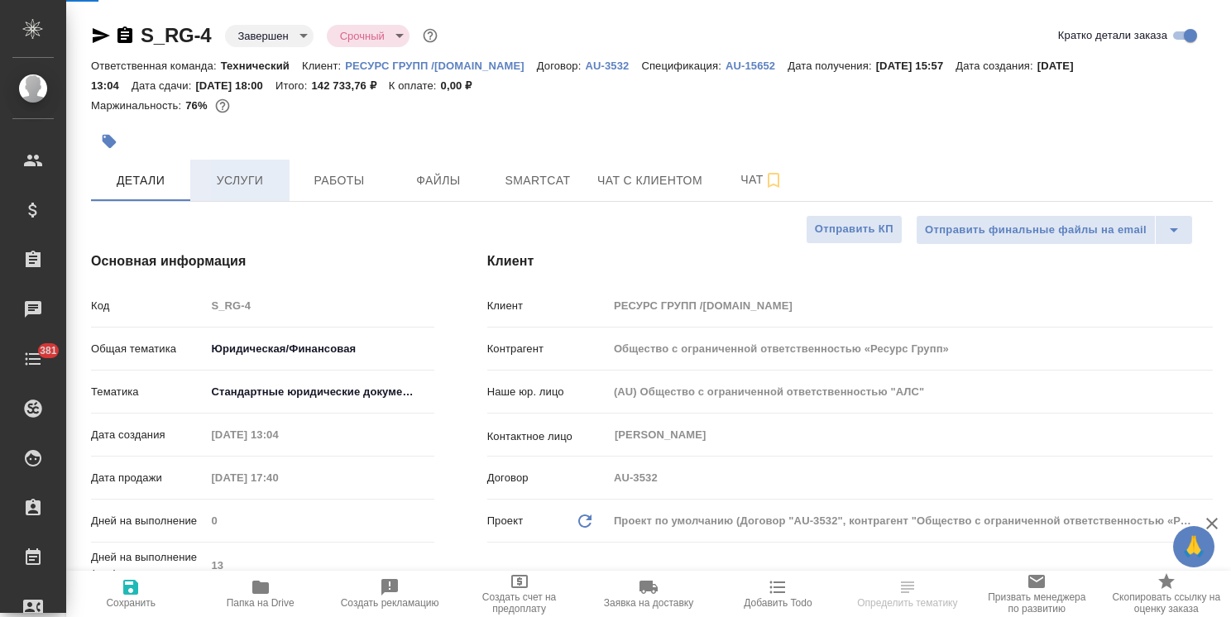
type textarea "x"
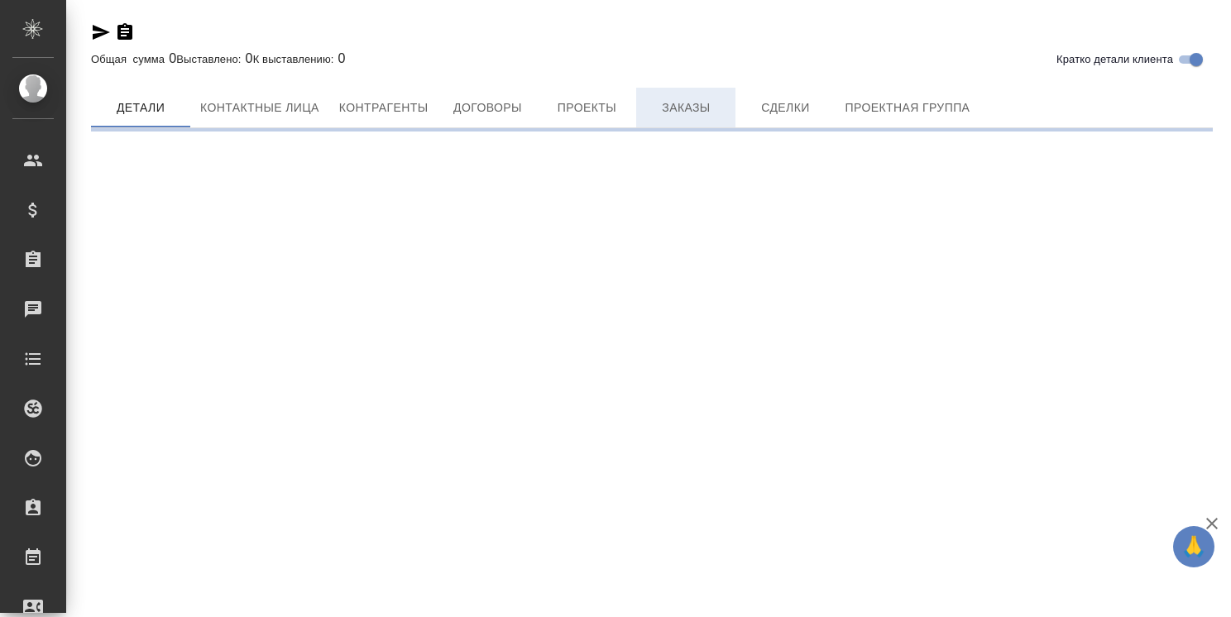
click at [701, 113] on span "Заказы" at bounding box center [685, 108] width 79 height 21
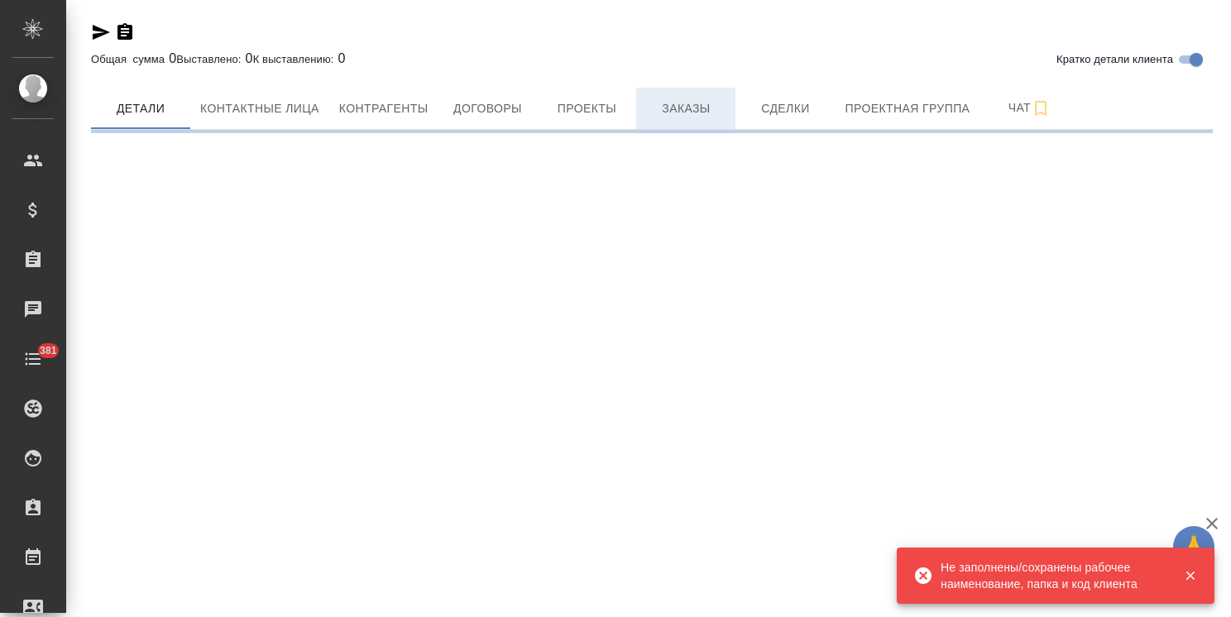
click at [692, 117] on span "Заказы" at bounding box center [685, 108] width 79 height 21
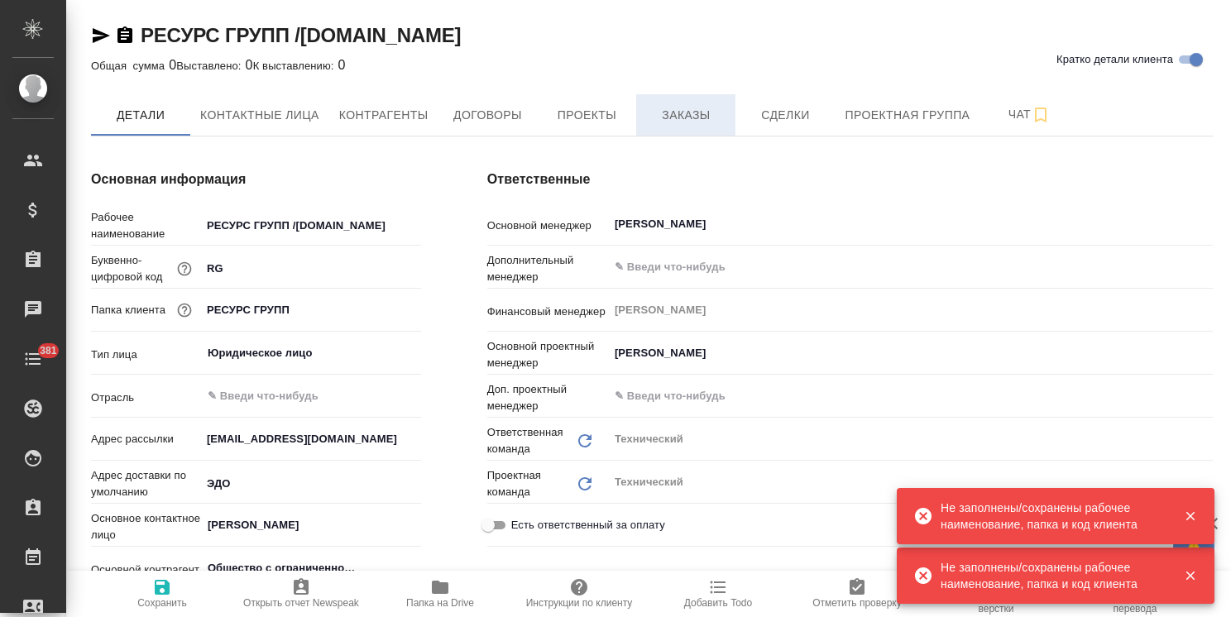
type textarea "x"
click at [692, 98] on button "Заказы" at bounding box center [685, 114] width 99 height 41
type textarea "x"
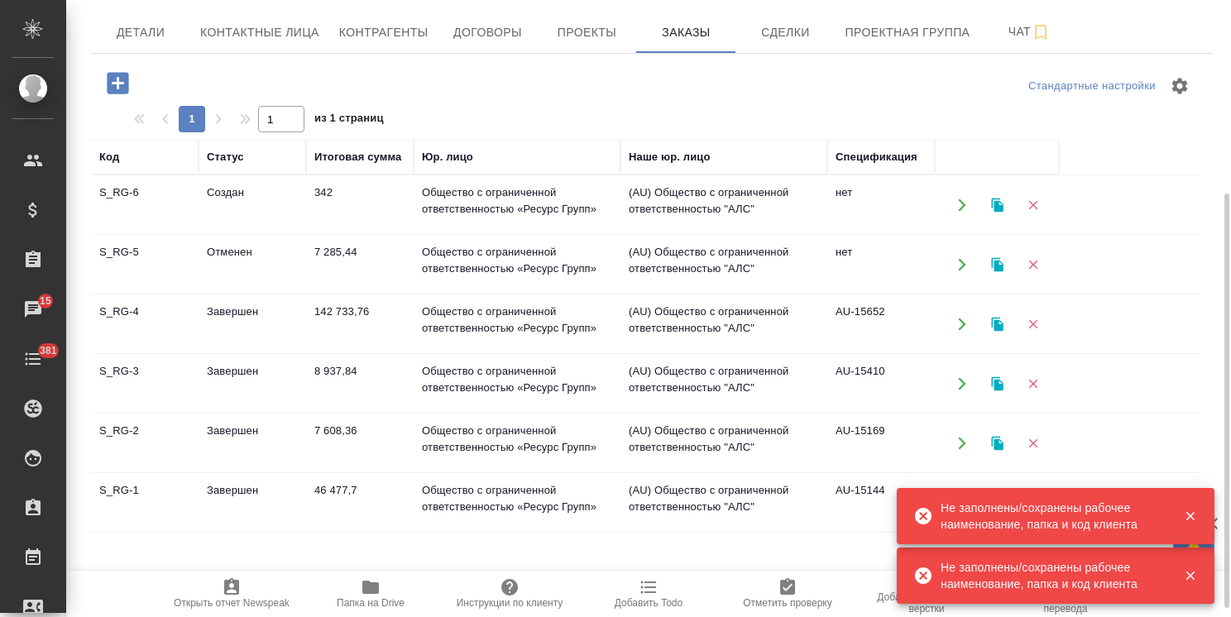
scroll to position [165, 0]
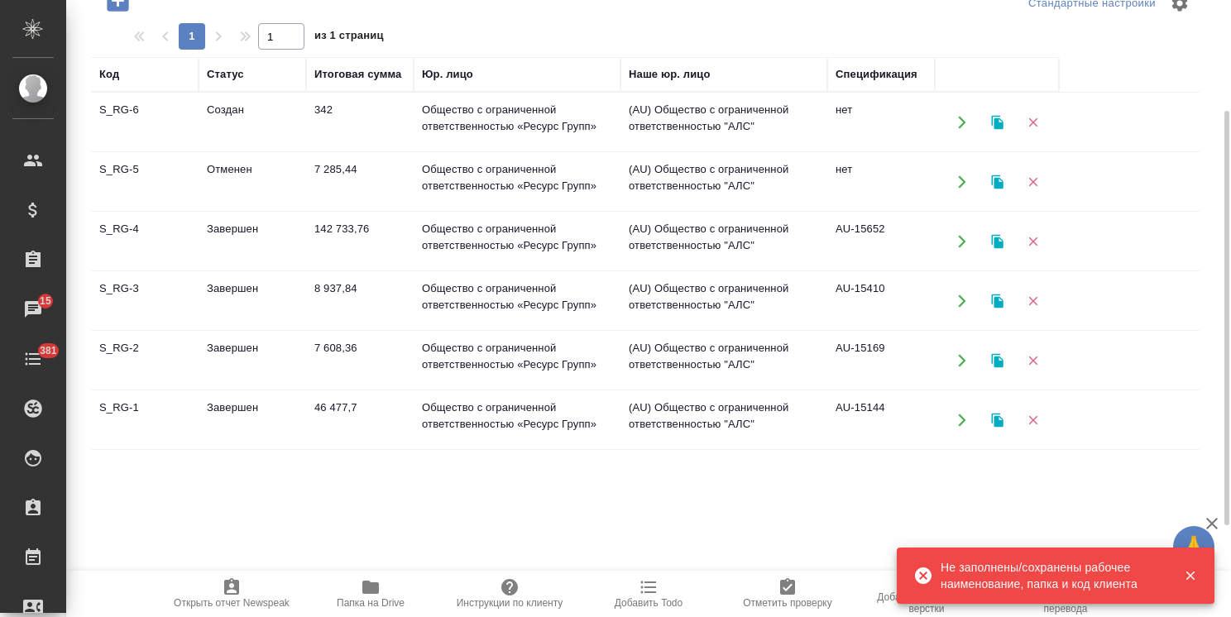
click at [228, 288] on td "Завершен" at bounding box center [253, 301] width 108 height 58
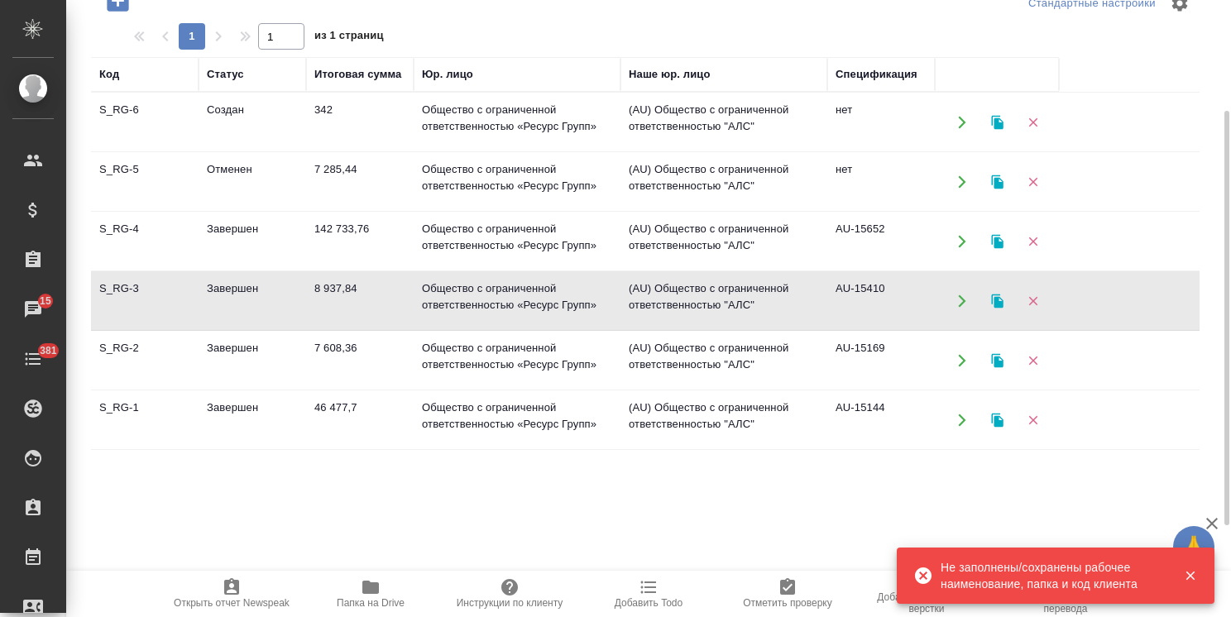
click at [228, 288] on td "Завершен" at bounding box center [253, 301] width 108 height 58
click at [239, 344] on td "Завершен" at bounding box center [253, 361] width 108 height 58
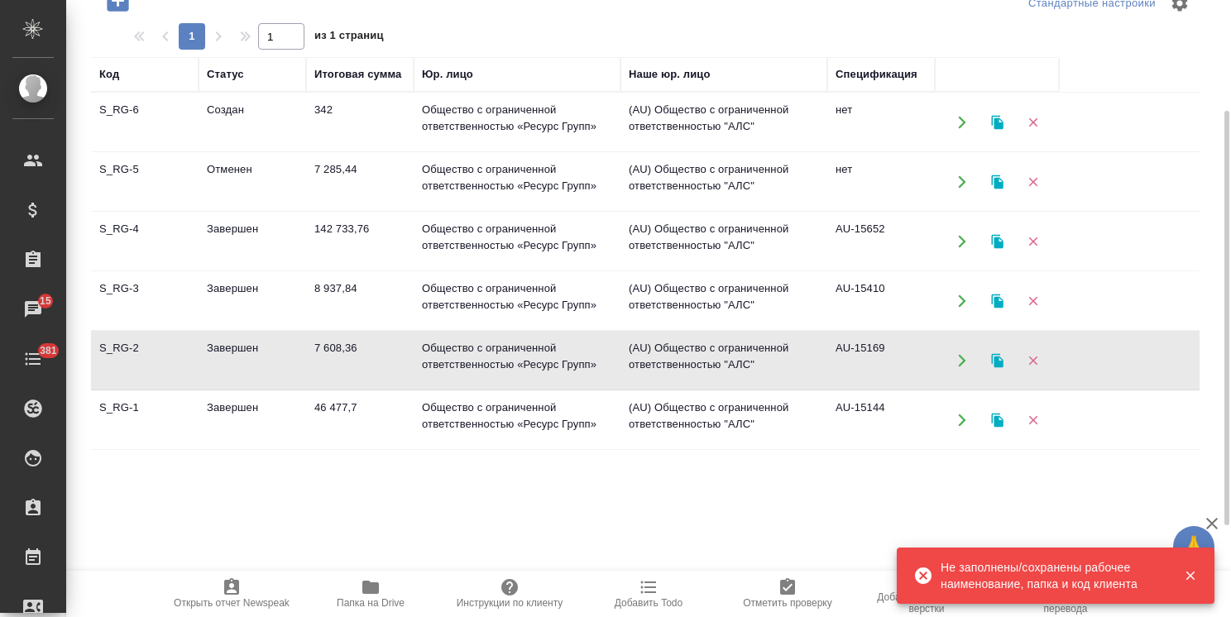
click at [239, 344] on td "Завершен" at bounding box center [253, 361] width 108 height 58
click at [340, 415] on td "46 477,7" at bounding box center [360, 420] width 108 height 58
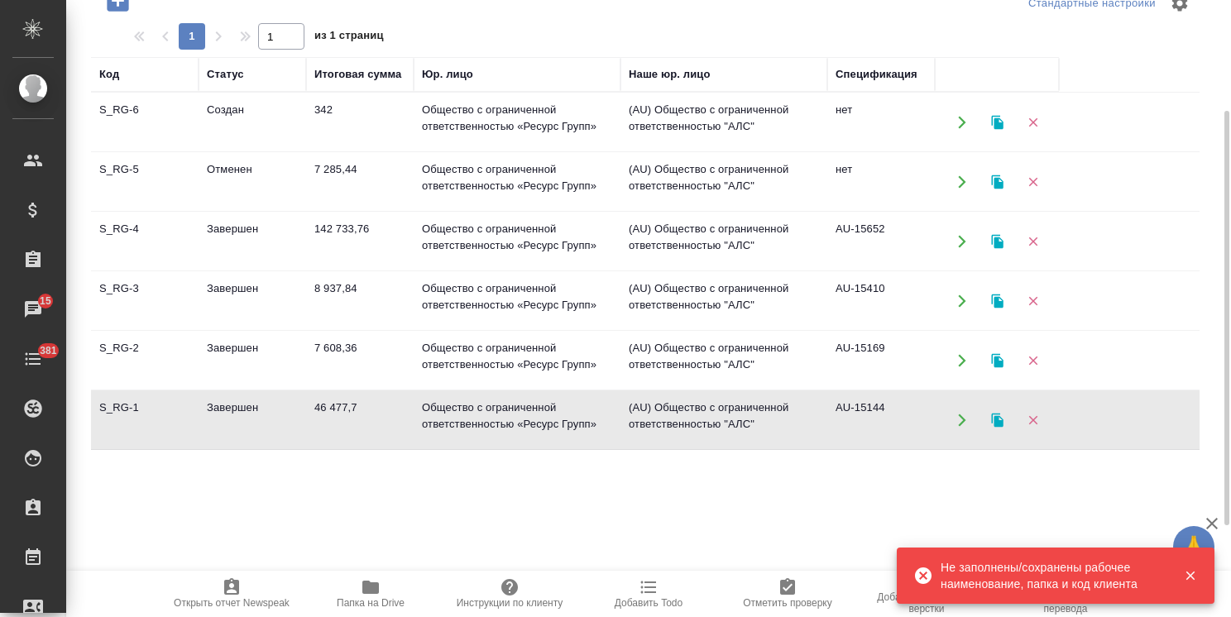
click at [340, 415] on td "46 477,7" at bounding box center [360, 420] width 108 height 58
click at [366, 591] on icon "button" at bounding box center [370, 587] width 17 height 13
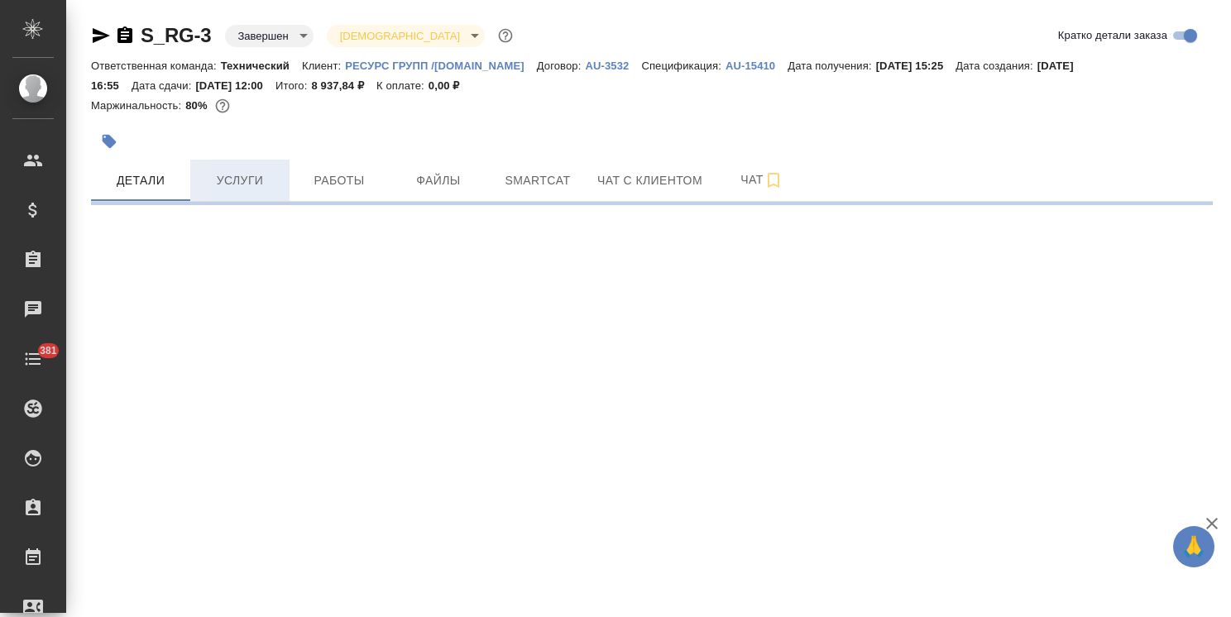
click at [239, 184] on span "Услуги" at bounding box center [239, 180] width 79 height 21
select select "RU"
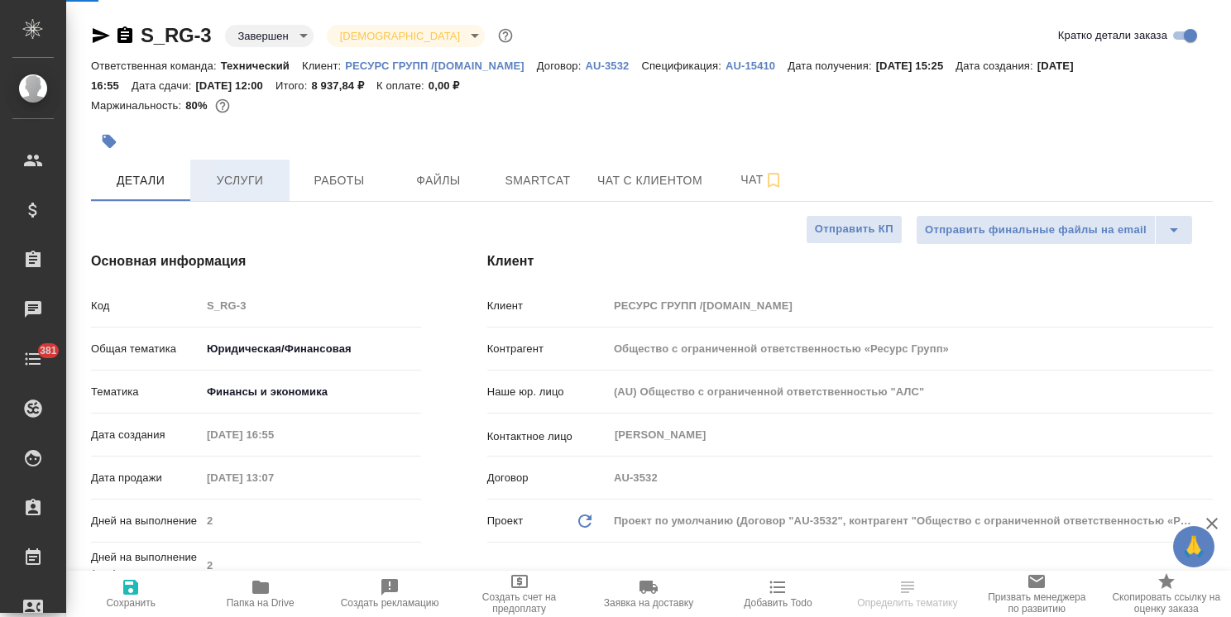
type textarea "x"
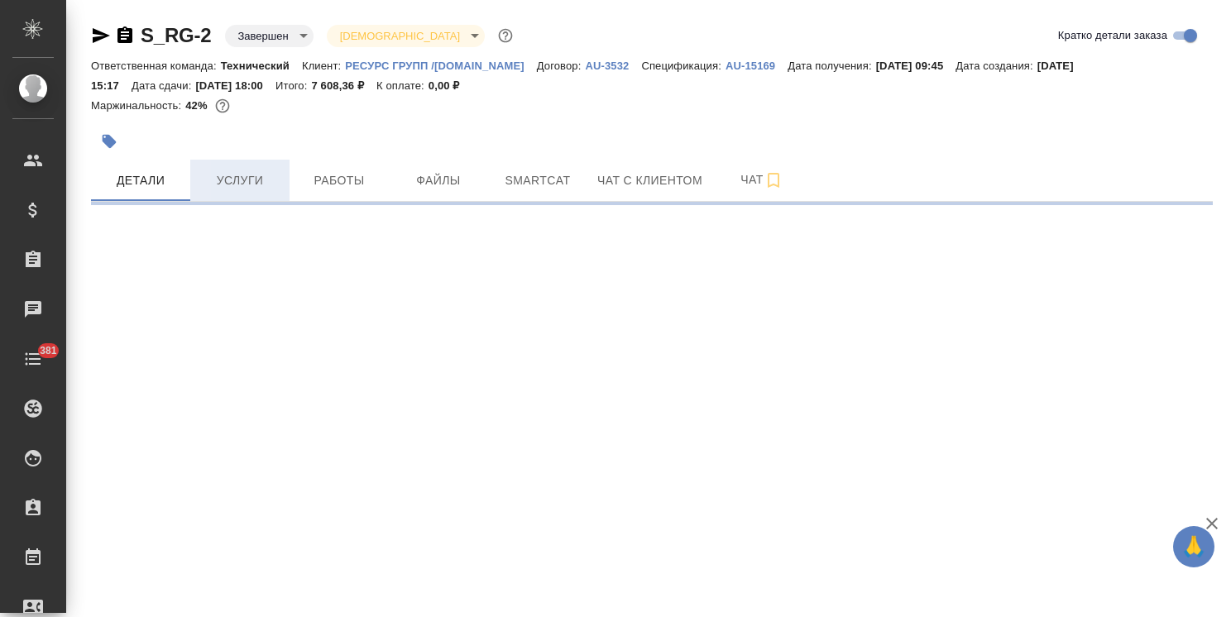
click at [228, 181] on span "Услуги" at bounding box center [239, 180] width 79 height 21
select select "RU"
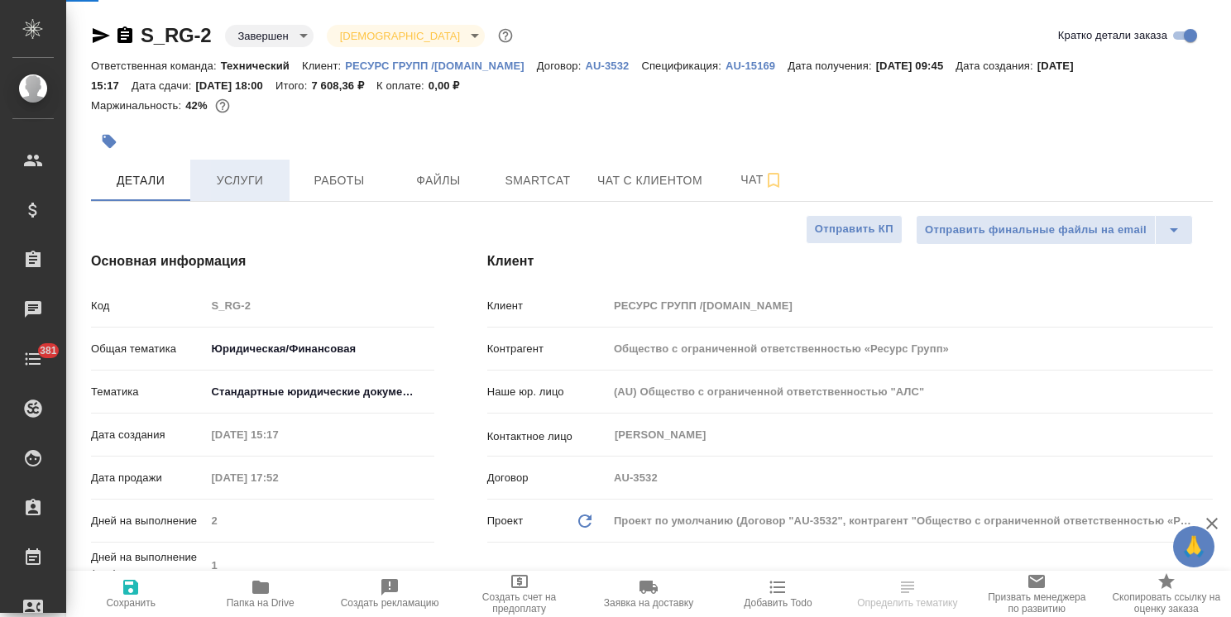
type textarea "x"
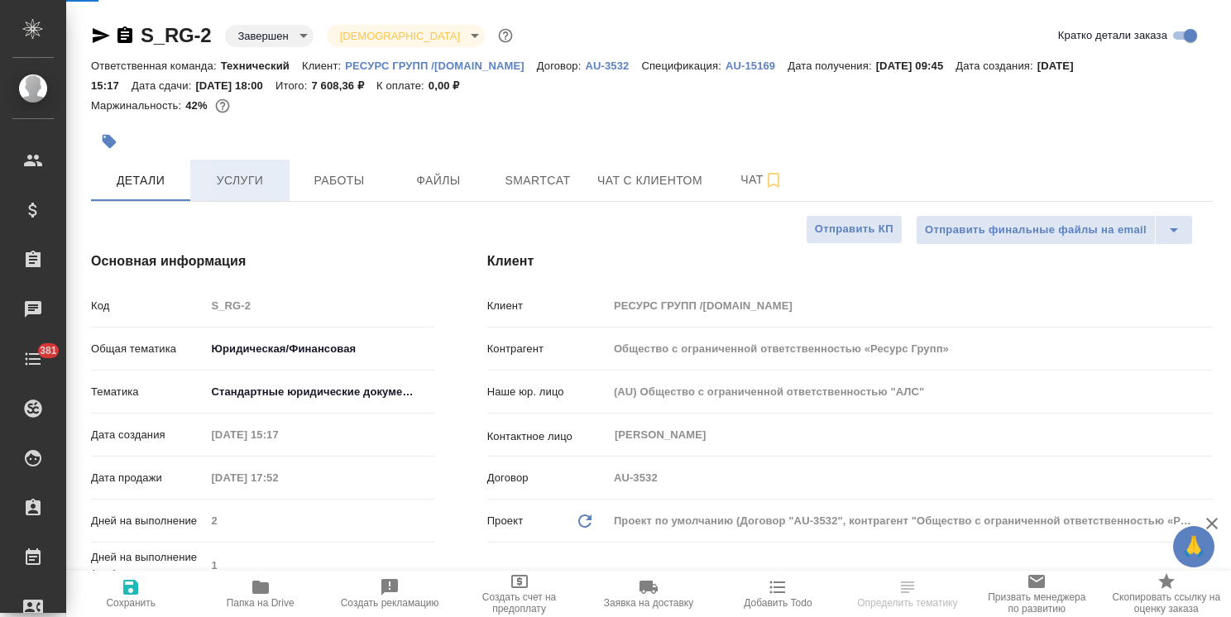
type textarea "x"
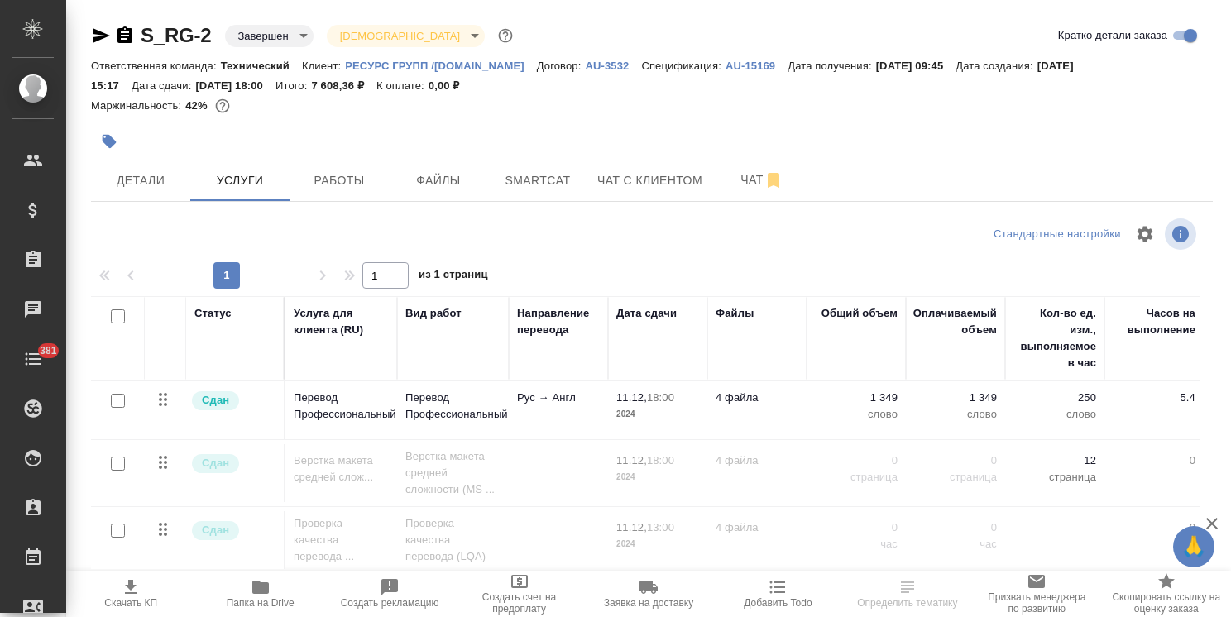
click at [523, 412] on td "Рус → Англ" at bounding box center [558, 410] width 99 height 58
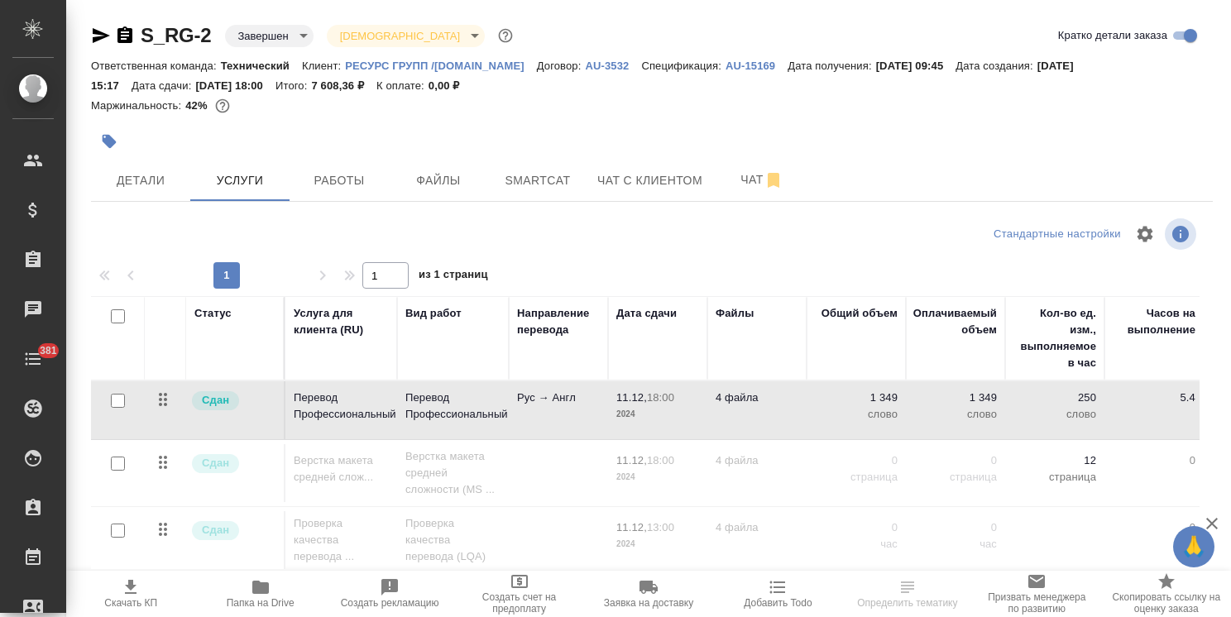
click at [523, 412] on td "Рус → Англ" at bounding box center [558, 410] width 99 height 58
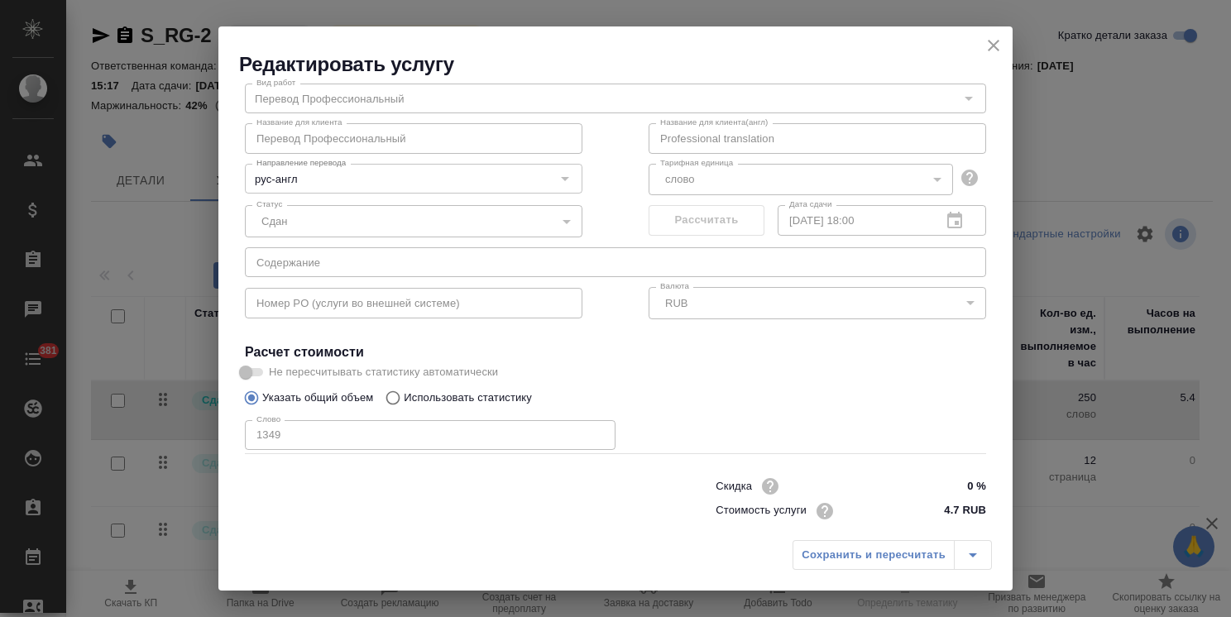
scroll to position [80, 0]
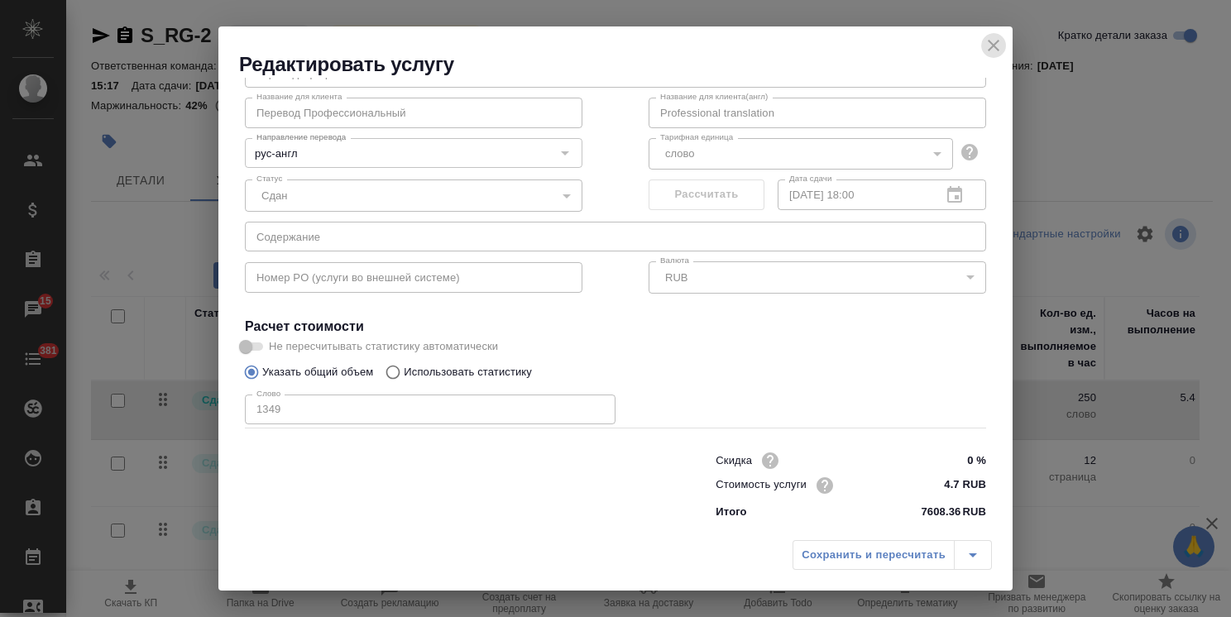
click at [989, 44] on icon "close" at bounding box center [994, 46] width 20 height 20
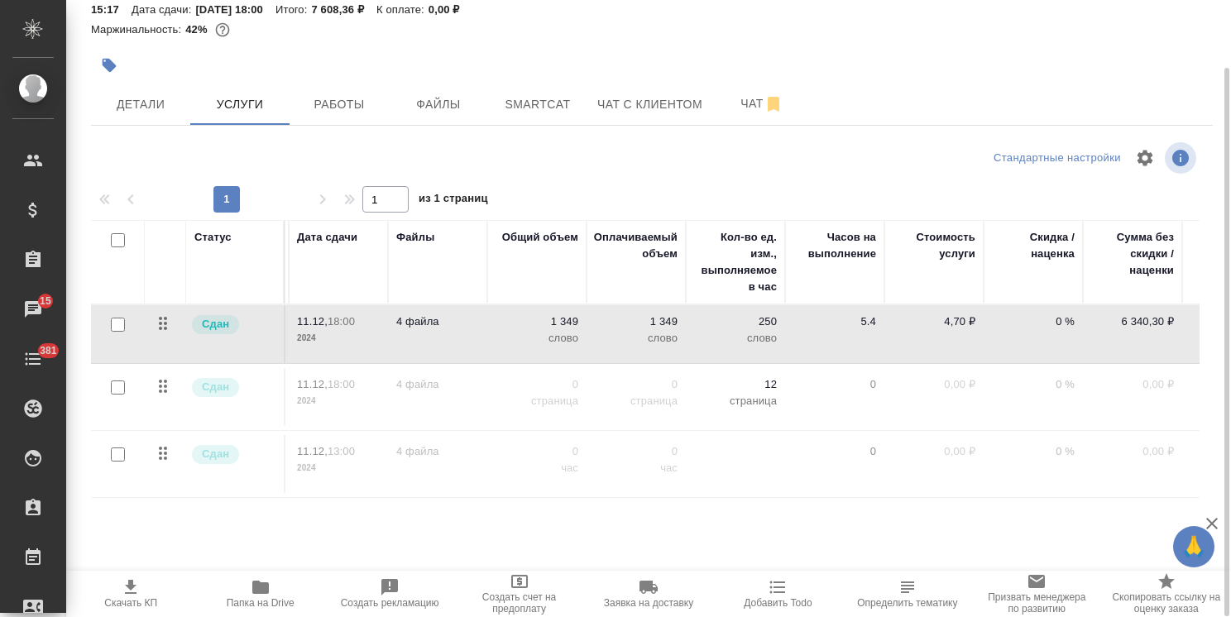
scroll to position [0, 399]
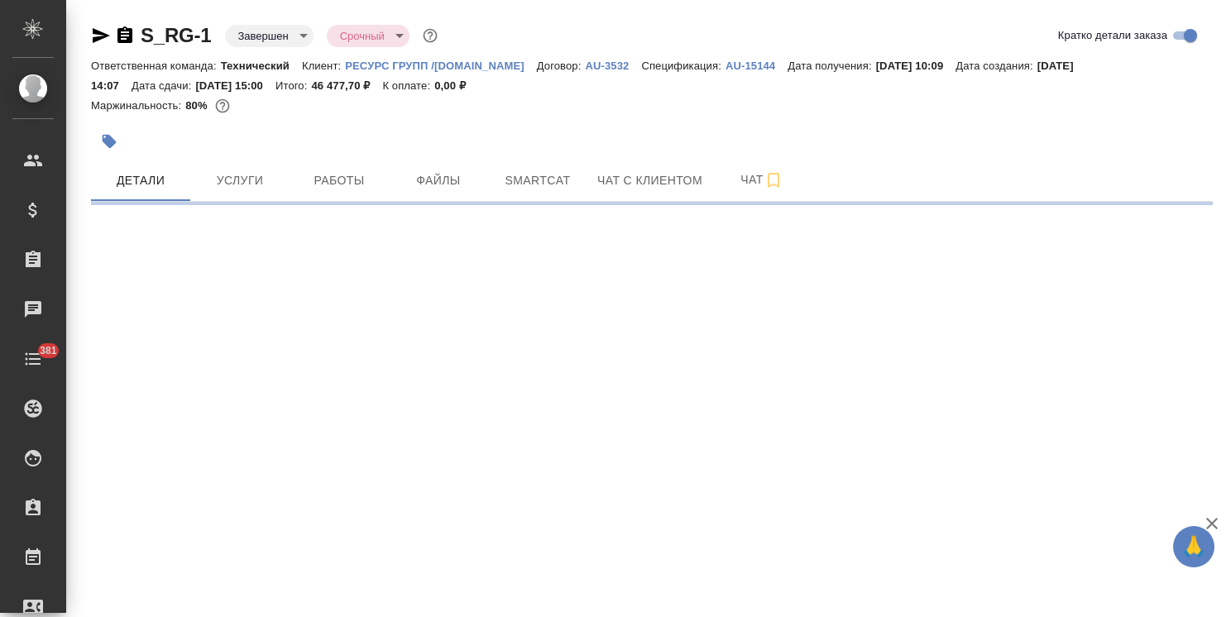
select select "RU"
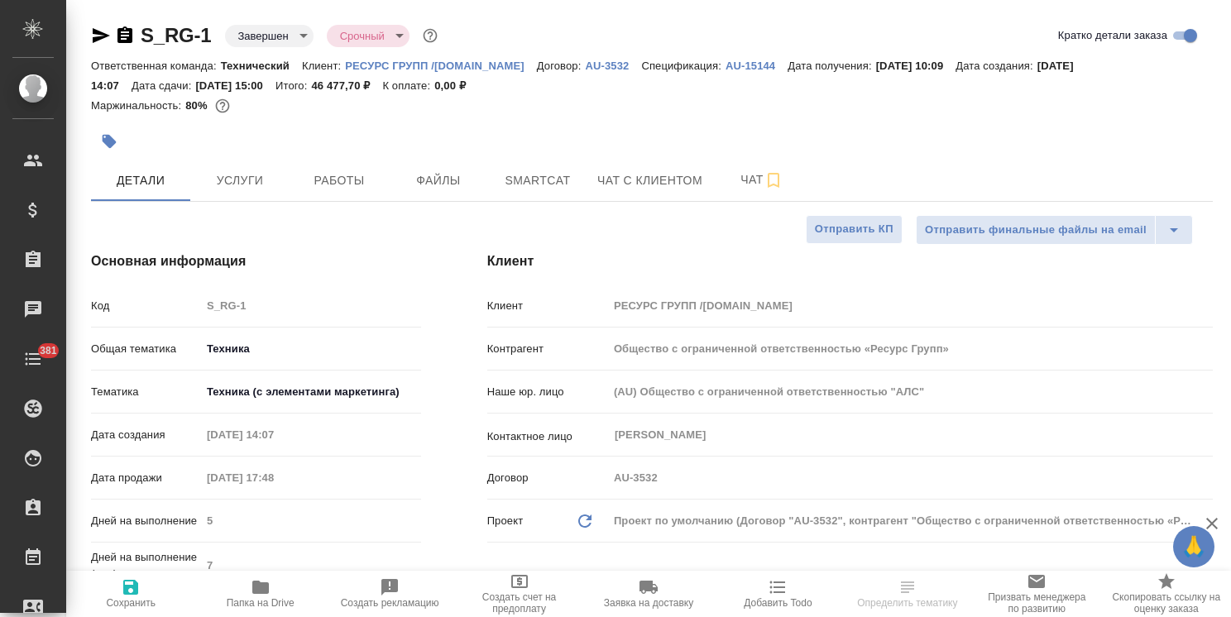
type textarea "x"
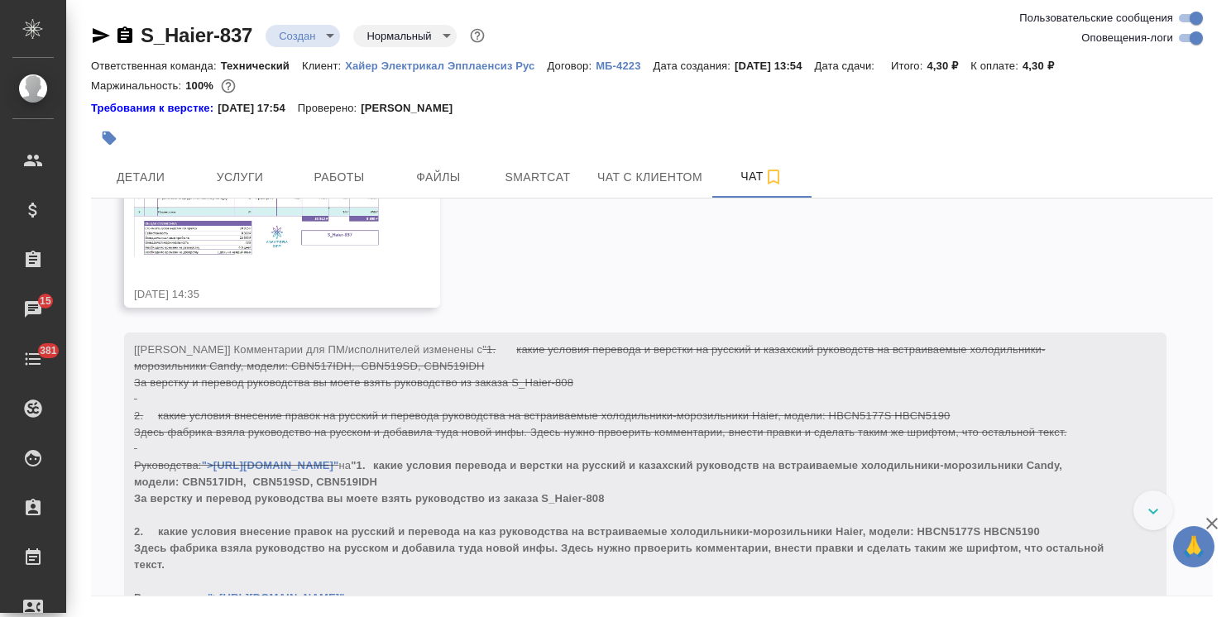
scroll to position [1066, 0]
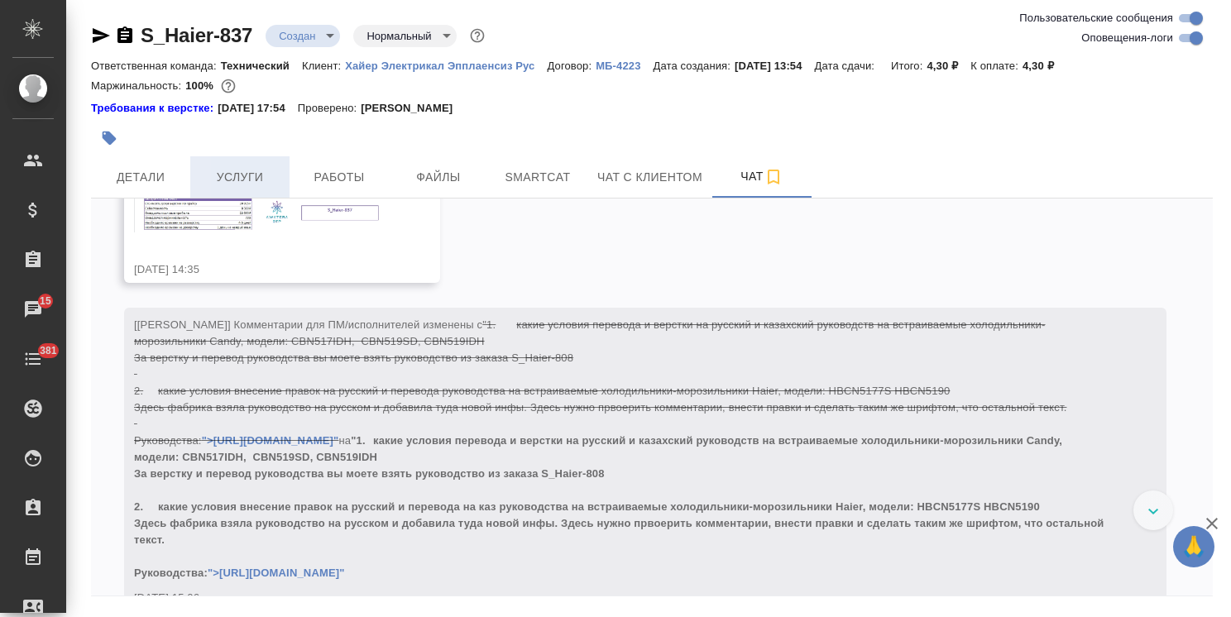
click at [252, 193] on button "Услуги" at bounding box center [239, 176] width 99 height 41
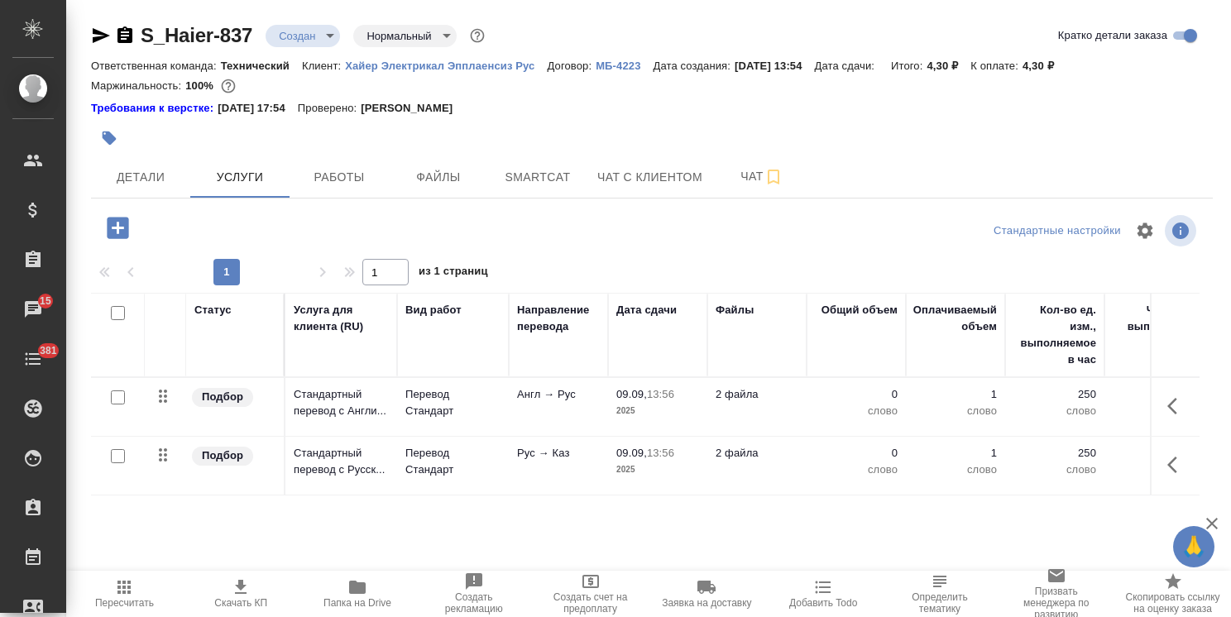
click at [360, 591] on icon "button" at bounding box center [357, 587] width 17 height 13
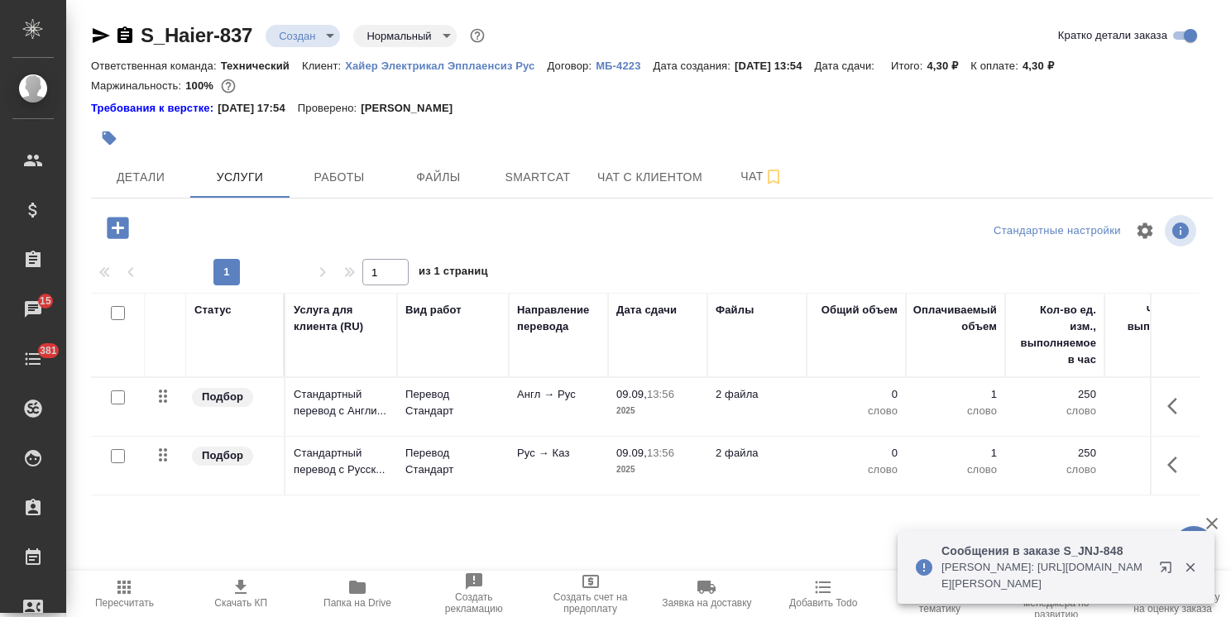
click at [251, 530] on div "Статус Услуга для клиента (RU) Вид работ Направление перевода Дата сдачи Файлы …" at bounding box center [645, 471] width 1109 height 356
click at [117, 397] on input "checkbox" at bounding box center [118, 398] width 14 height 14
checkbox input "true"
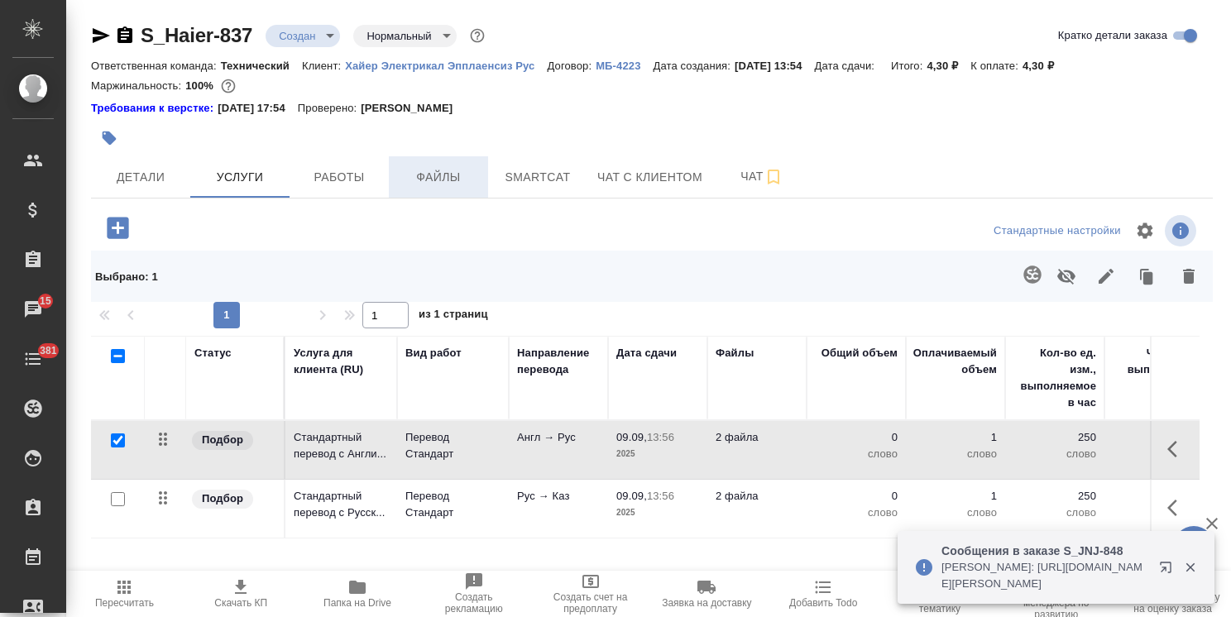
click at [471, 166] on button "Файлы" at bounding box center [438, 176] width 99 height 41
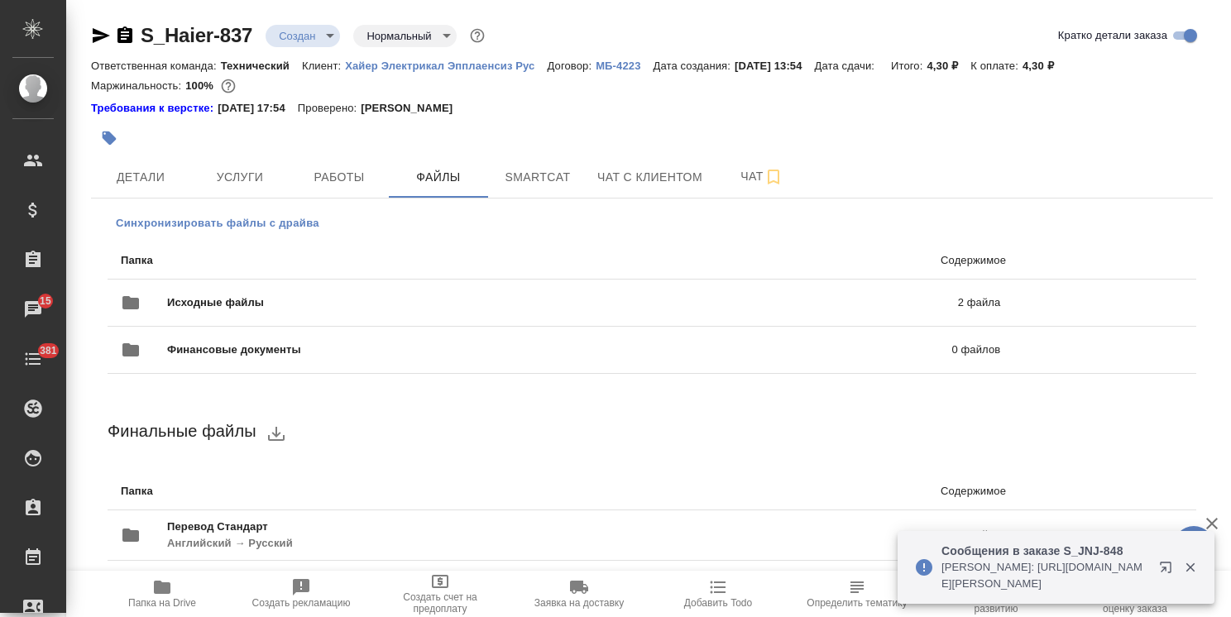
click at [289, 223] on span "Синхронизировать файлы с драйва" at bounding box center [218, 223] width 204 height 17
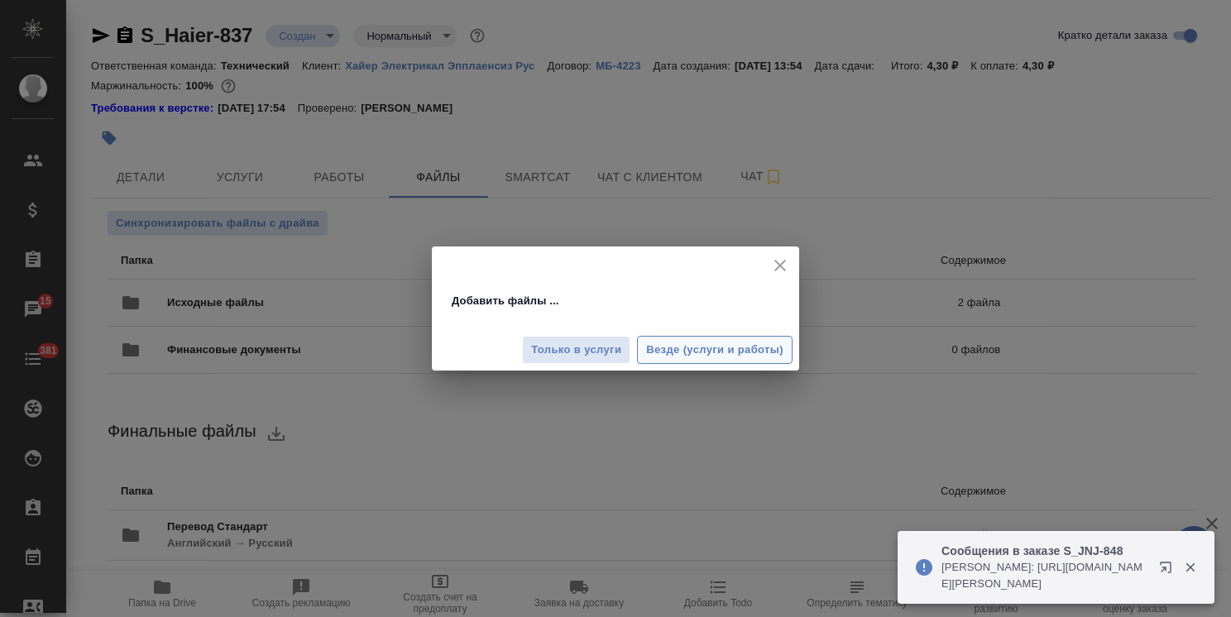
click at [731, 351] on span "Везде (услуги и работы)" at bounding box center [714, 350] width 137 height 19
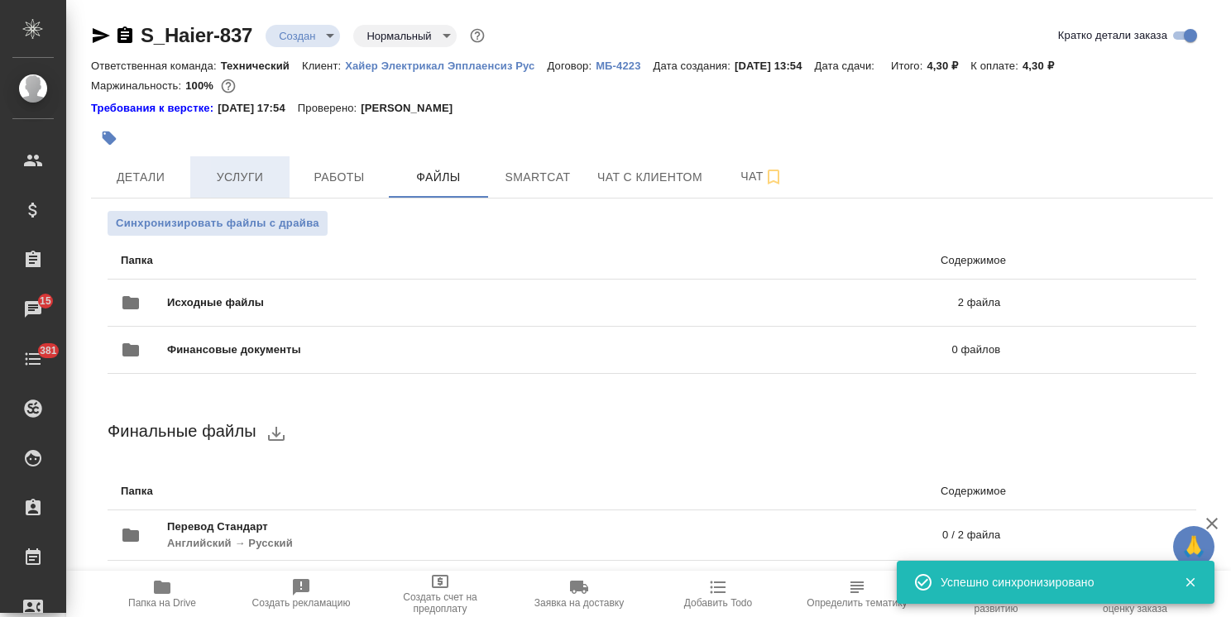
click at [229, 180] on span "Услуги" at bounding box center [239, 177] width 79 height 21
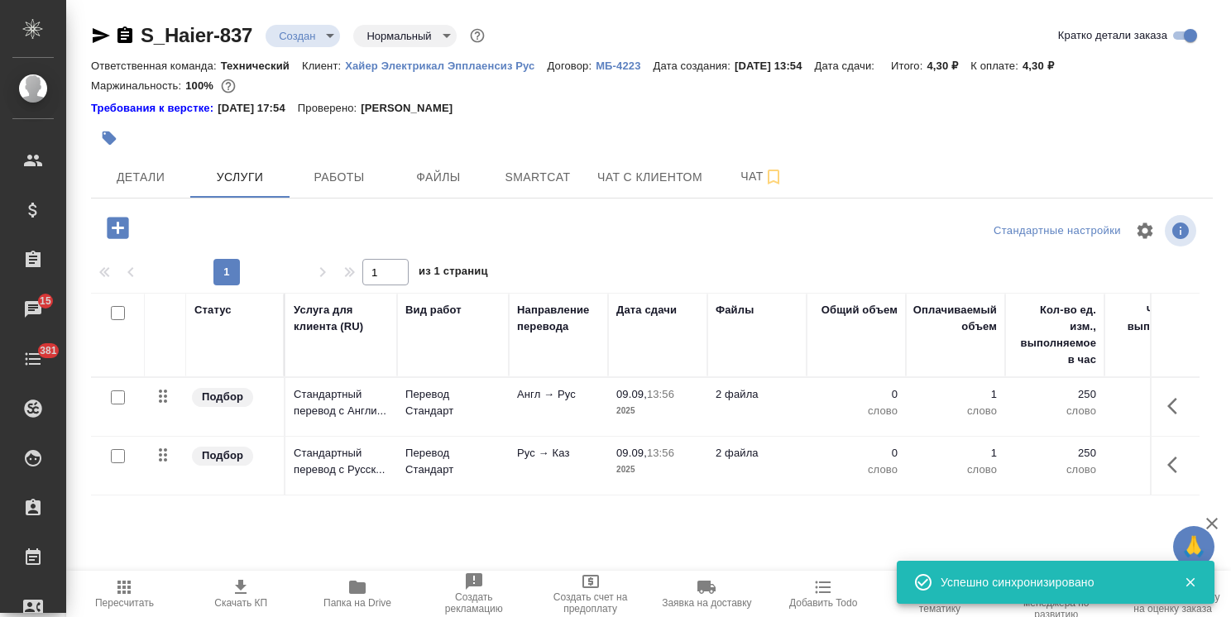
click at [115, 397] on input "checkbox" at bounding box center [118, 398] width 14 height 14
checkbox input "true"
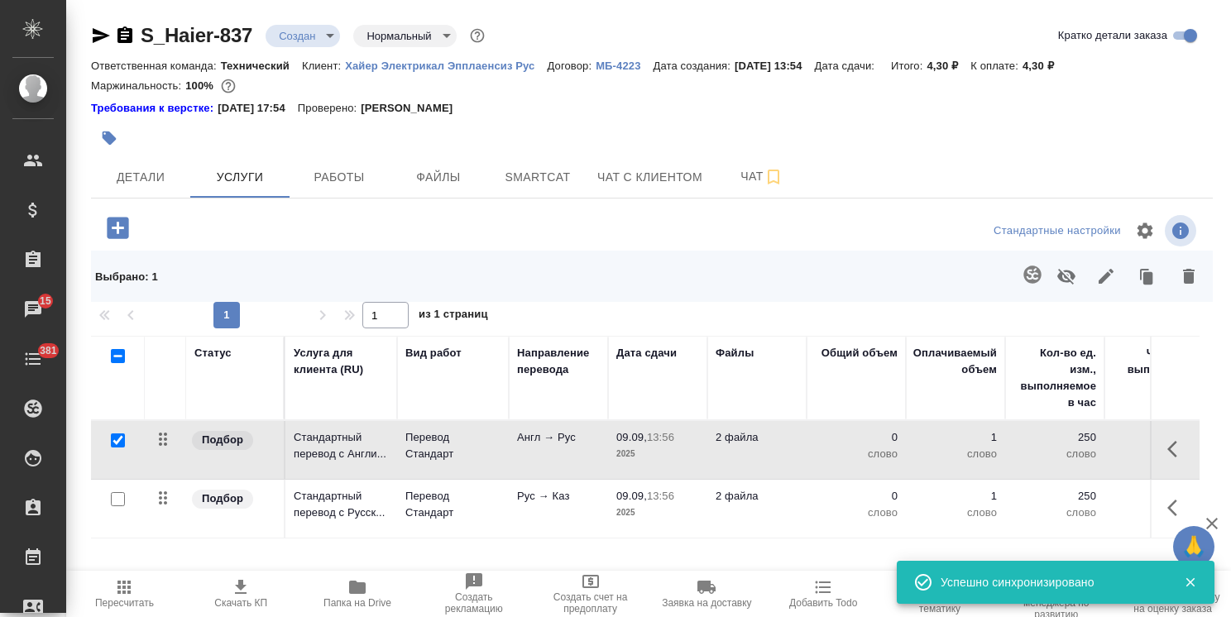
click at [1033, 278] on icon "button" at bounding box center [1033, 275] width 20 height 20
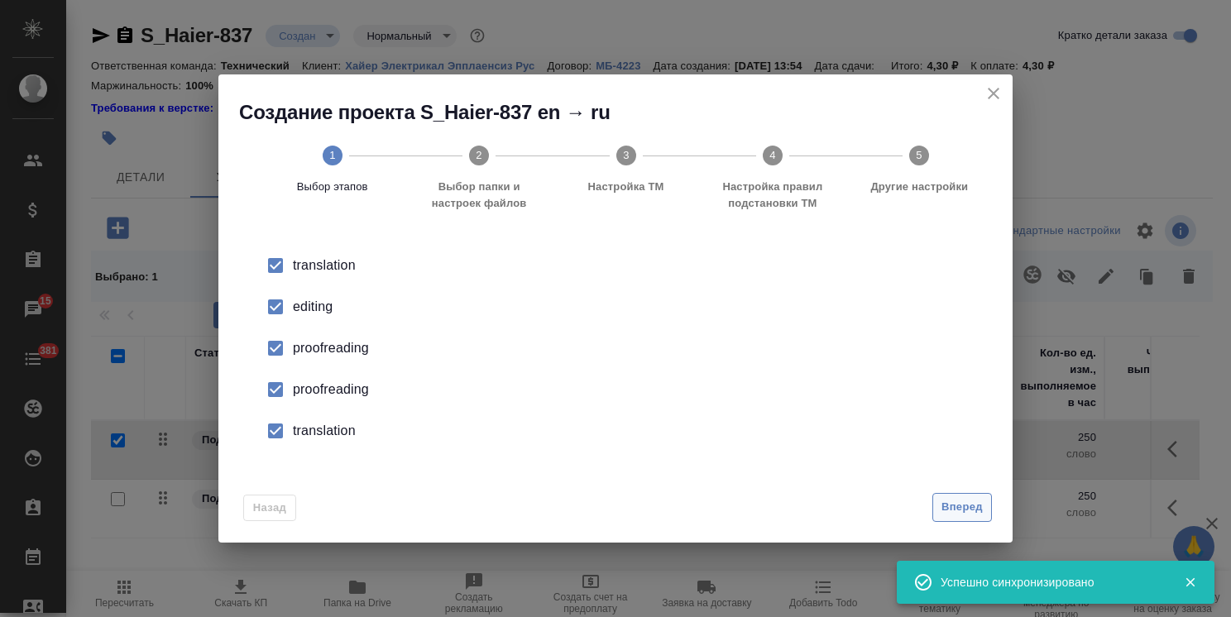
click at [956, 508] on span "Вперед" at bounding box center [962, 507] width 41 height 19
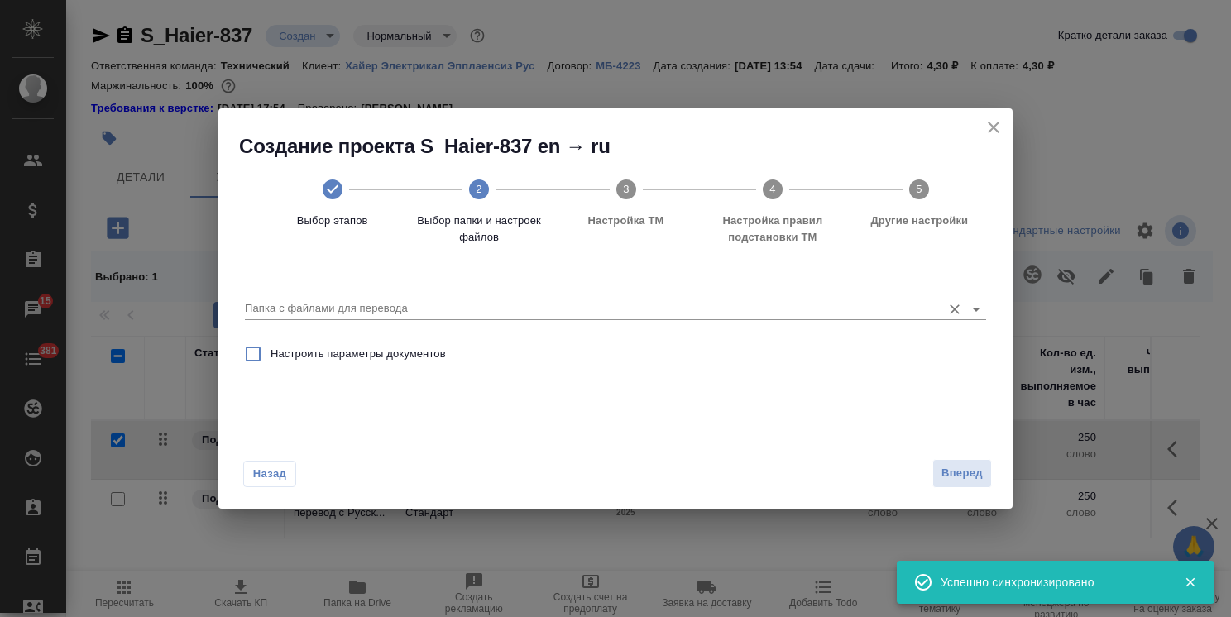
click at [405, 319] on div at bounding box center [615, 309] width 741 height 21
click at [414, 317] on input "Папка с файлами для перевода" at bounding box center [589, 309] width 688 height 20
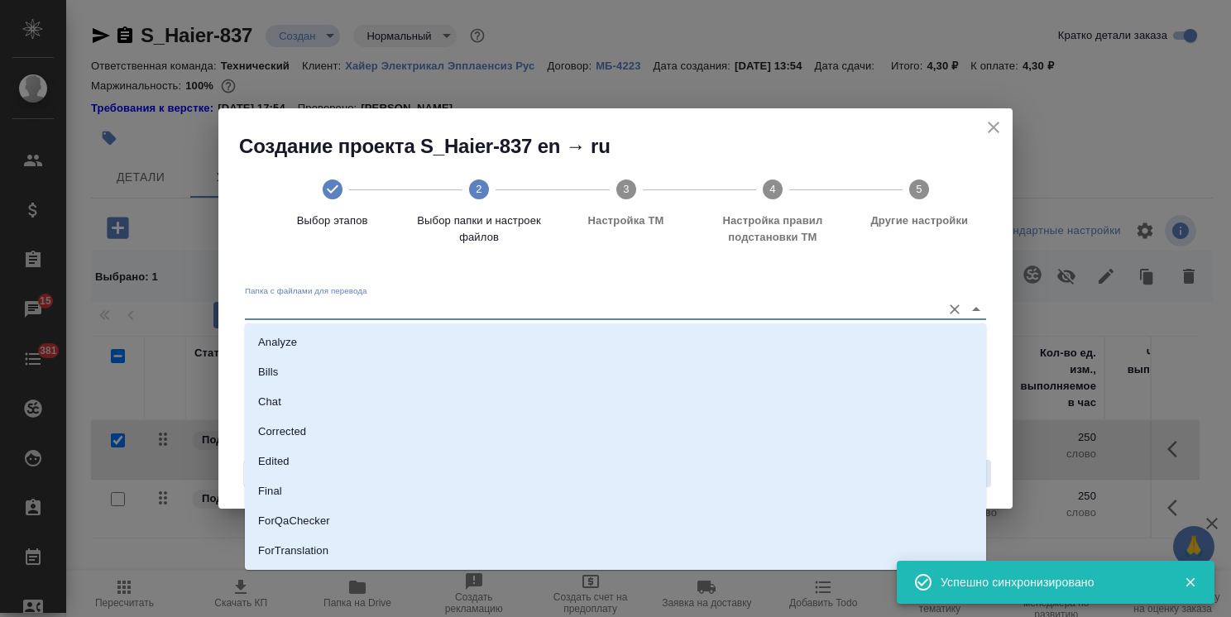
click at [387, 342] on li "Analyze" at bounding box center [615, 343] width 741 height 30
type input "Analyze"
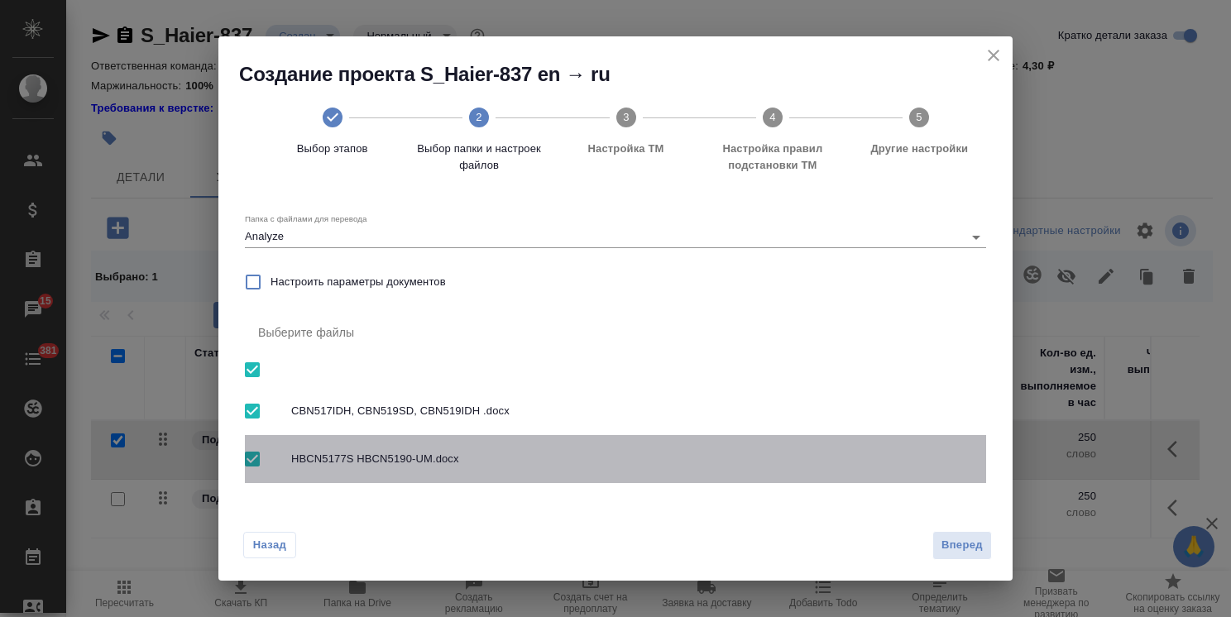
click at [249, 459] on input "checkbox" at bounding box center [252, 459] width 35 height 35
checkbox input "false"
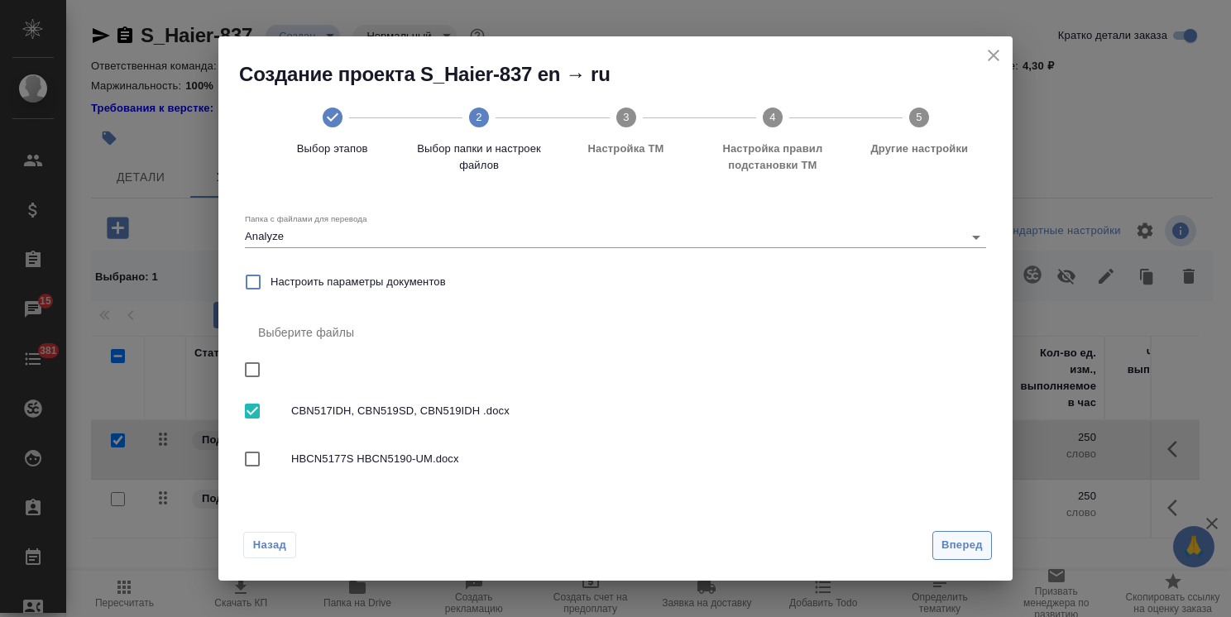
click at [971, 551] on span "Вперед" at bounding box center [962, 545] width 41 height 19
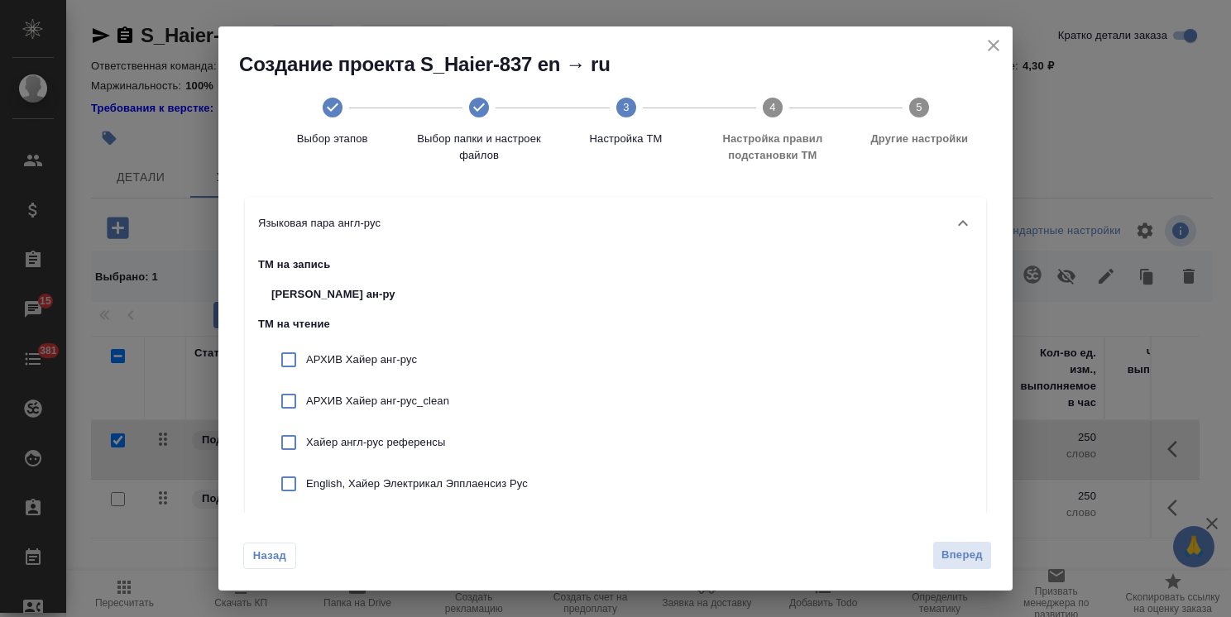
click at [332, 352] on p "АРХИВ Хайер анг-рус" at bounding box center [417, 360] width 222 height 17
checkbox input "true"
click at [345, 392] on div "АРХИВ Хайер анг-рус_clean" at bounding box center [399, 401] width 283 height 41
checkbox input "true"
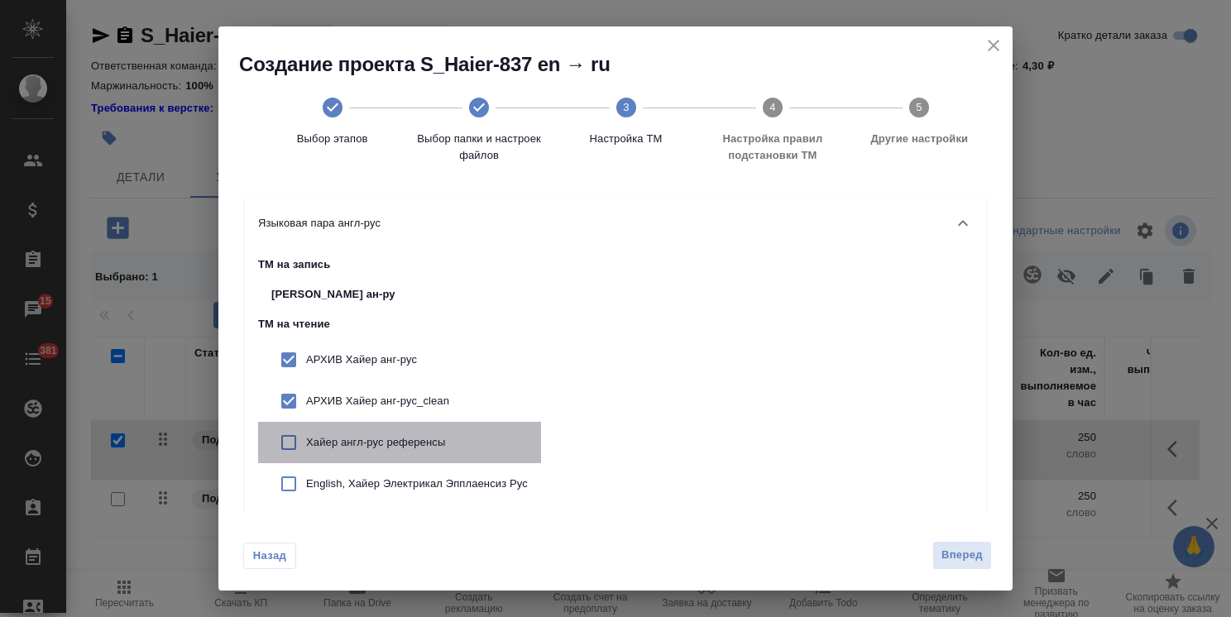
click at [353, 442] on p "Хайер англ-рус референсы" at bounding box center [417, 442] width 222 height 17
checkbox input "true"
click at [374, 477] on p "English, Хайер Электрикал Эпплаенсиз Рус" at bounding box center [417, 484] width 222 height 17
checkbox input "true"
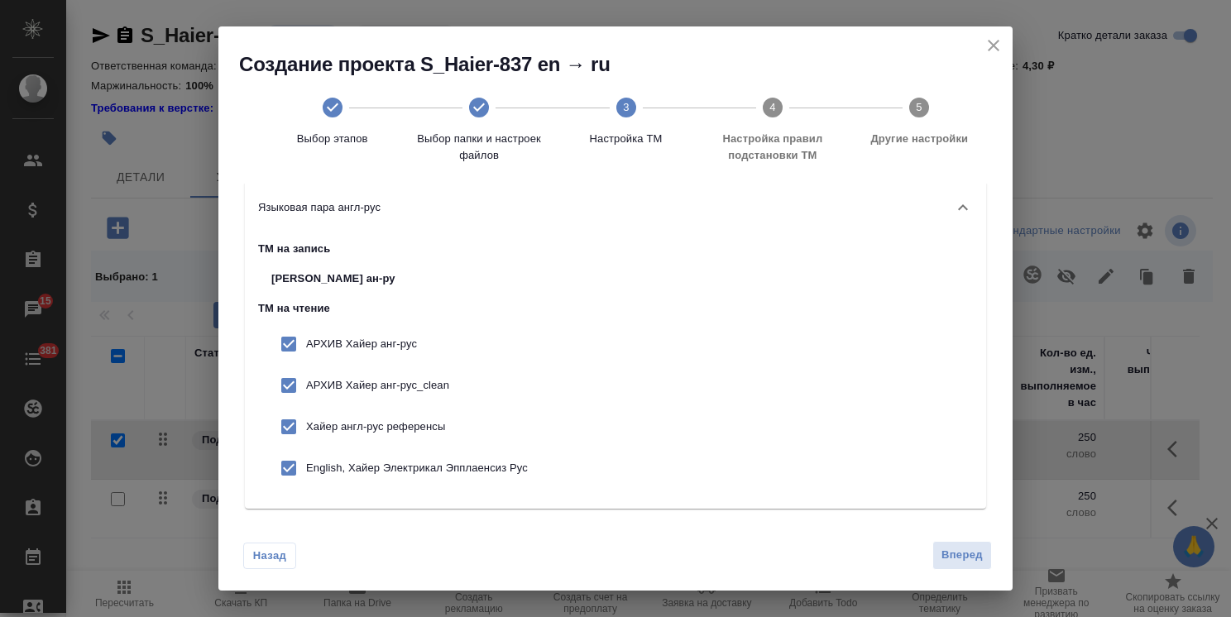
scroll to position [23, 0]
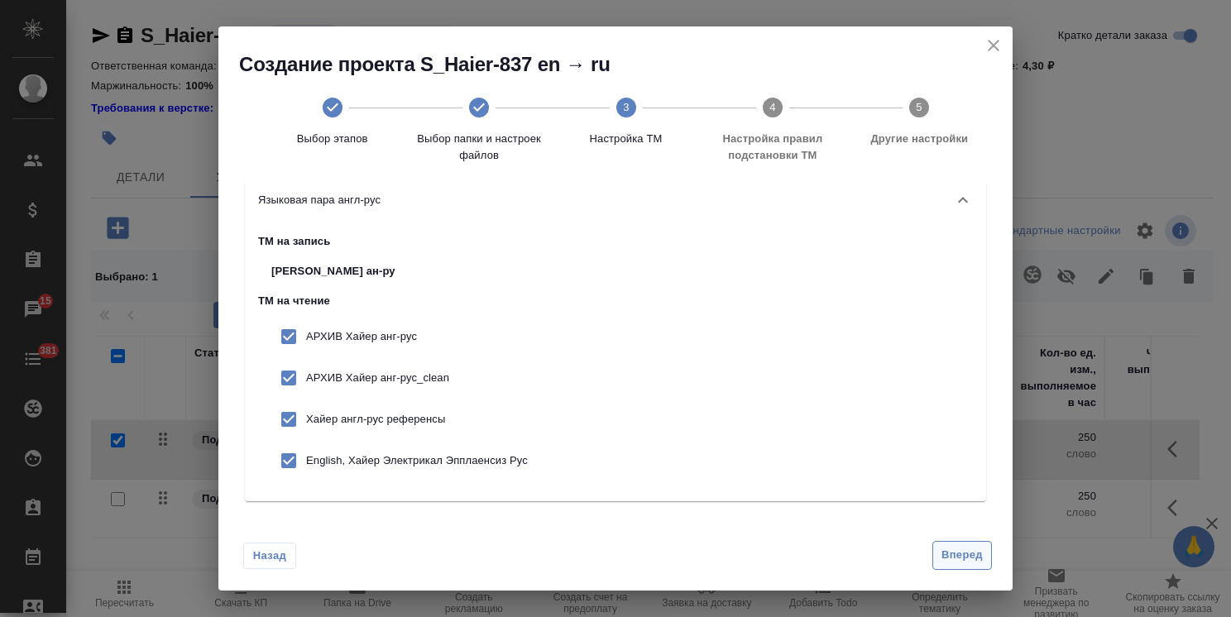
click at [969, 549] on span "Вперед" at bounding box center [962, 555] width 41 height 19
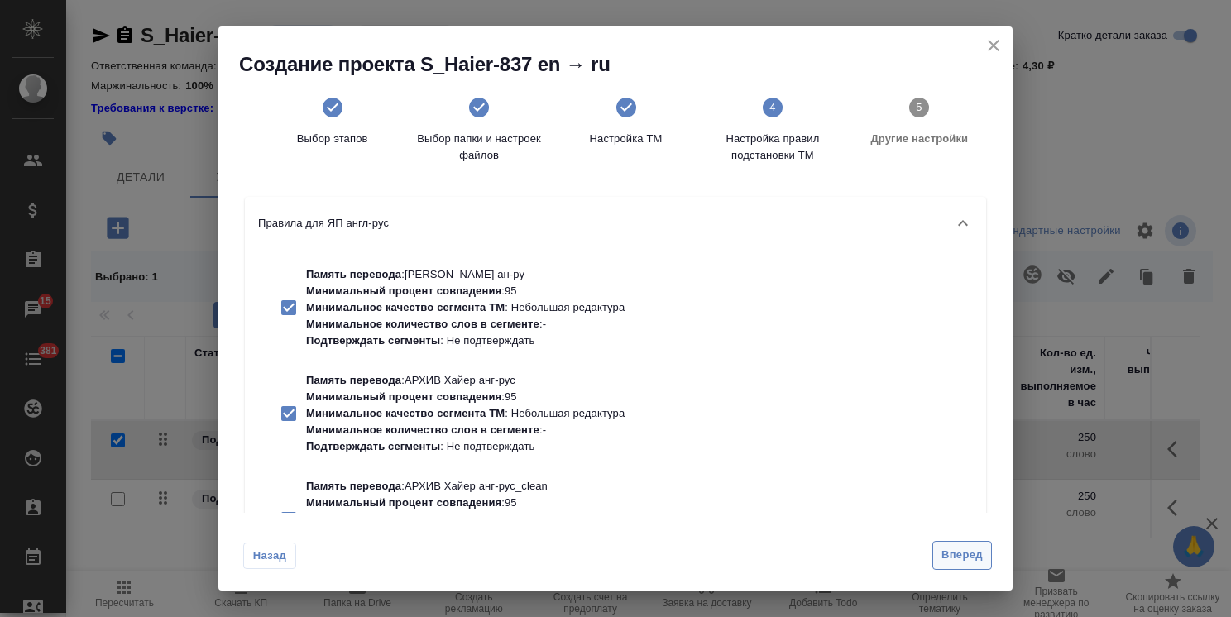
click at [960, 552] on span "Вперед" at bounding box center [962, 555] width 41 height 19
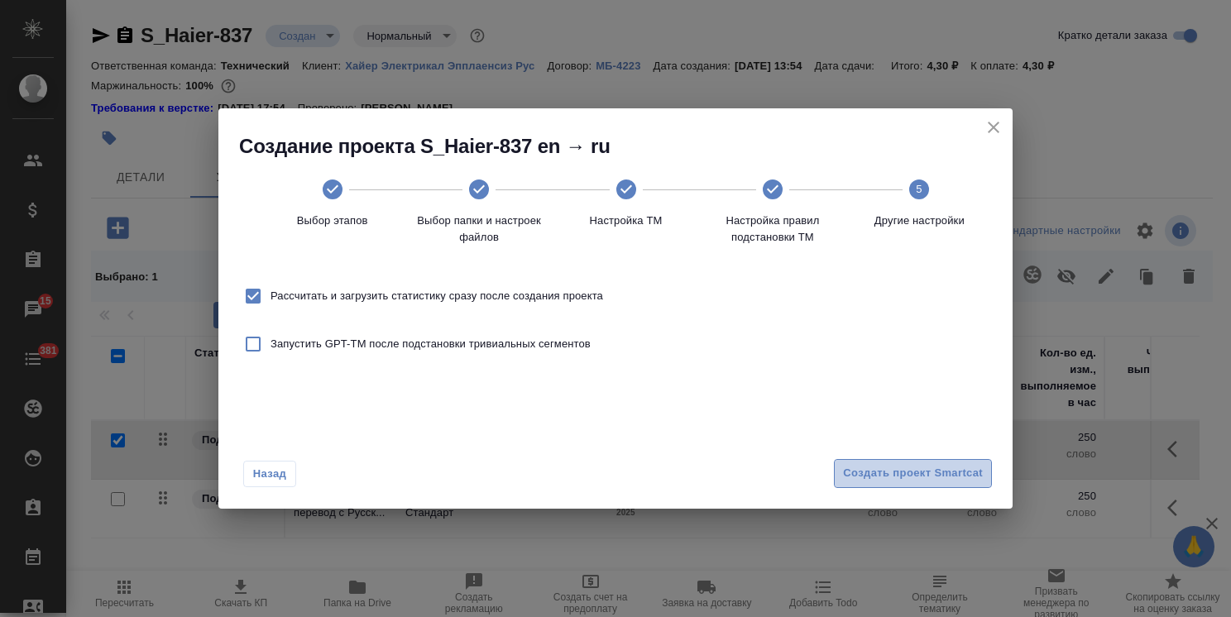
click at [910, 459] on button "Создать проект Smartcat" at bounding box center [913, 473] width 158 height 29
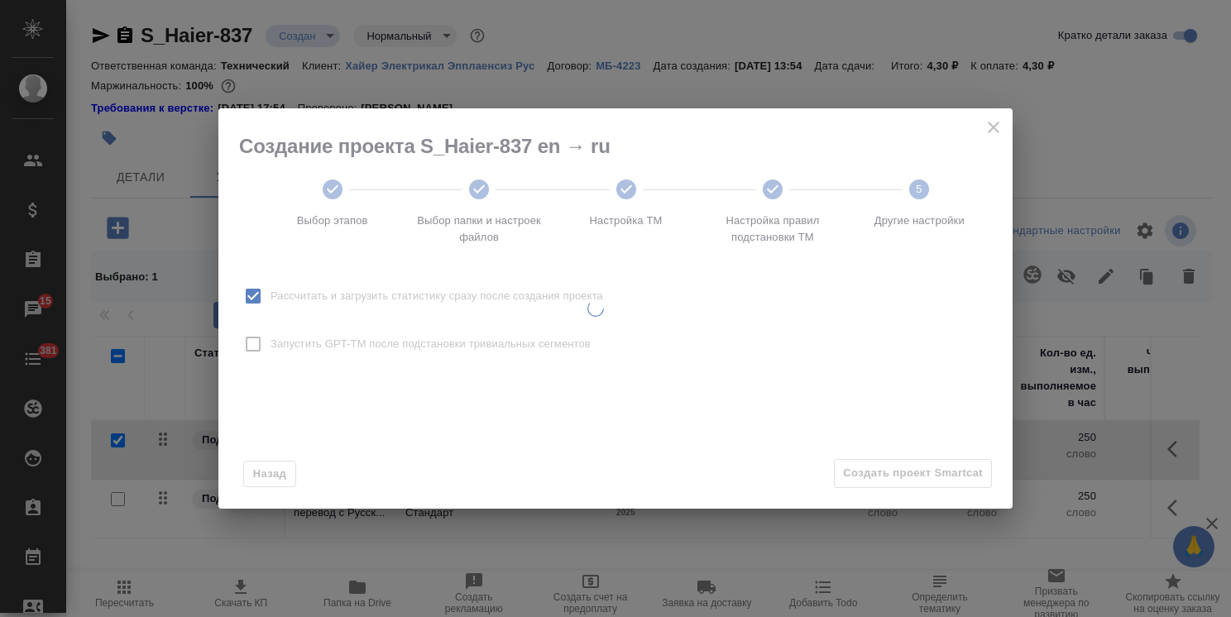
click at [884, 471] on div at bounding box center [595, 308] width 755 height 400
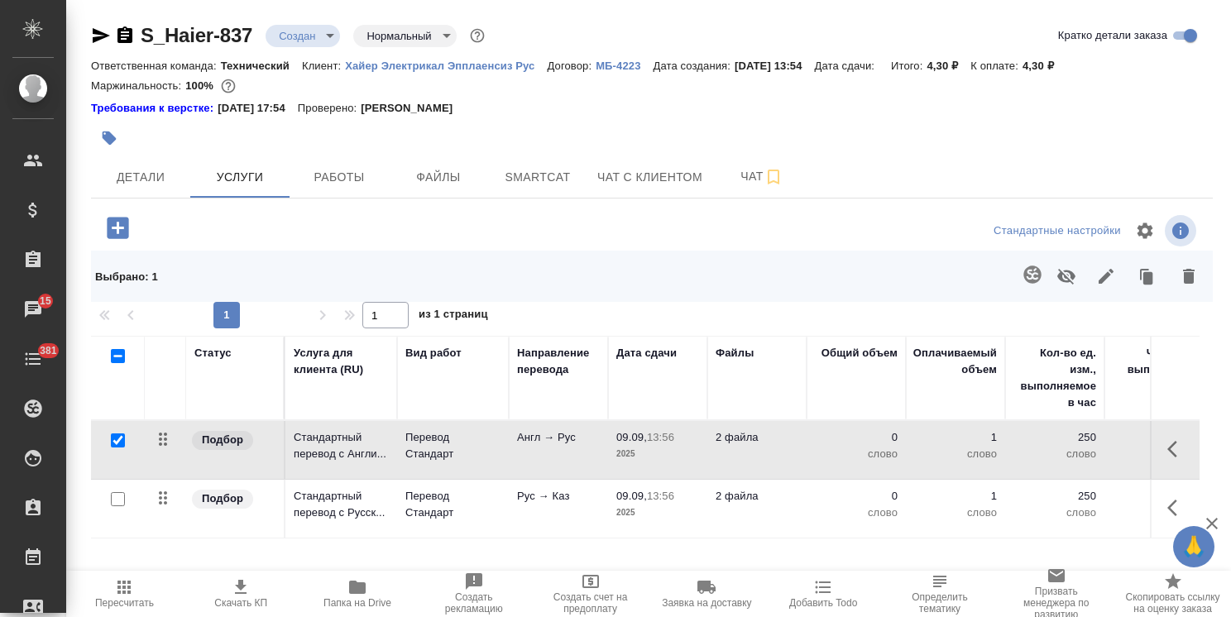
click at [115, 438] on input "checkbox" at bounding box center [118, 441] width 14 height 14
checkbox input "false"
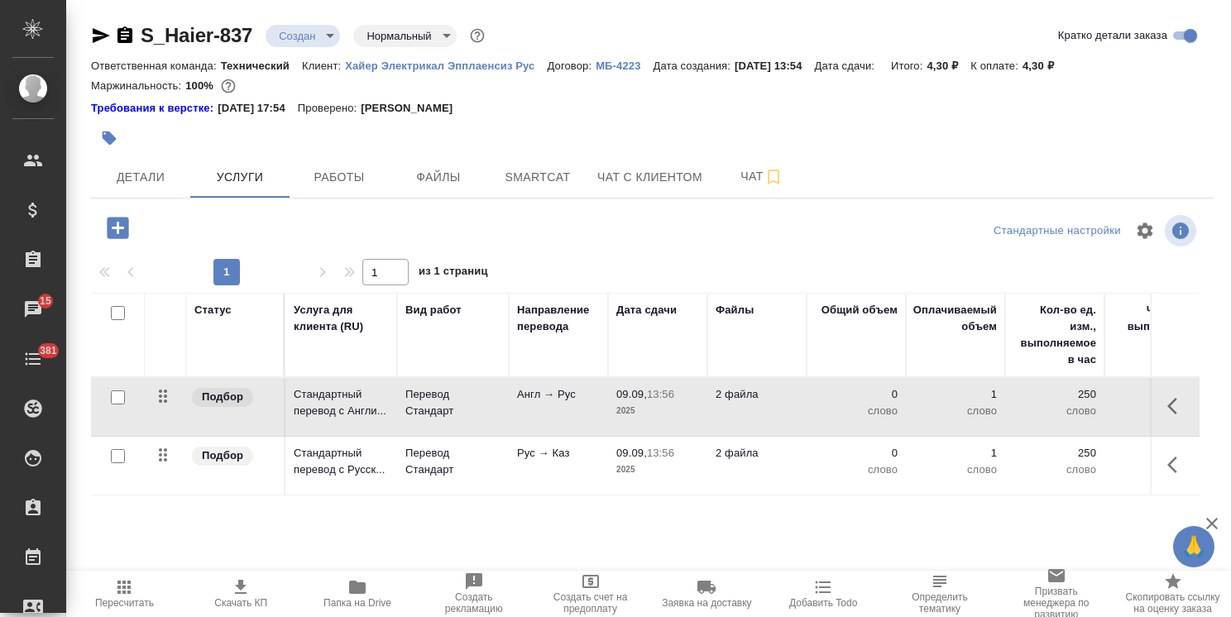
click at [118, 457] on input "checkbox" at bounding box center [118, 456] width 14 height 14
checkbox input "true"
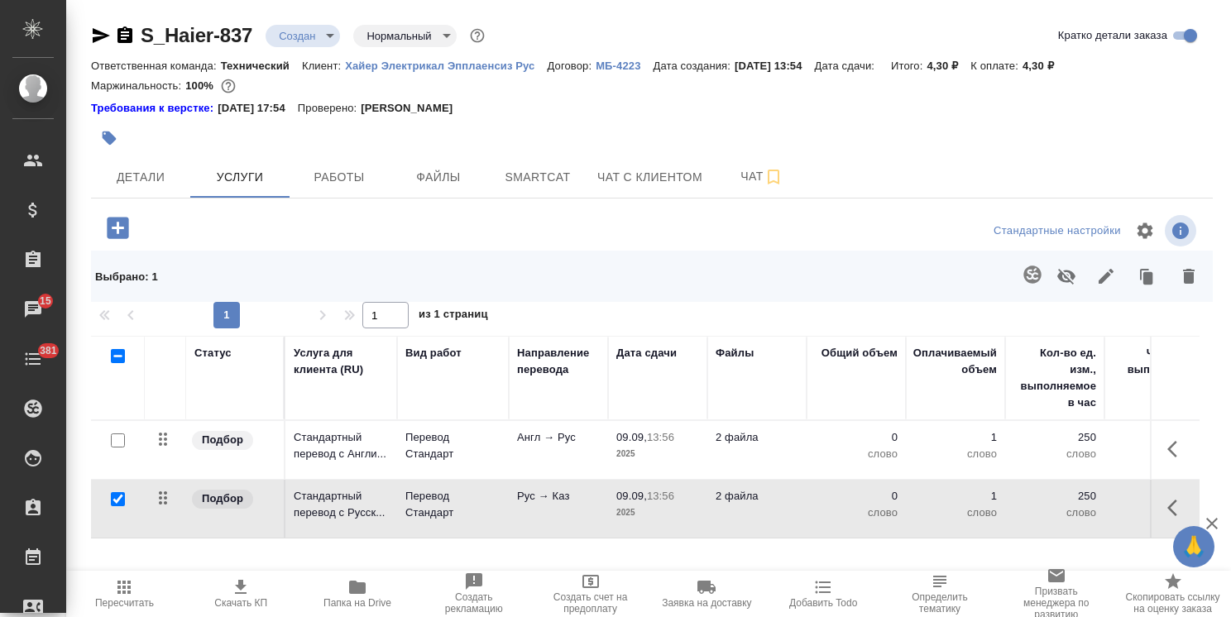
click at [1021, 279] on button "button" at bounding box center [1033, 275] width 40 height 40
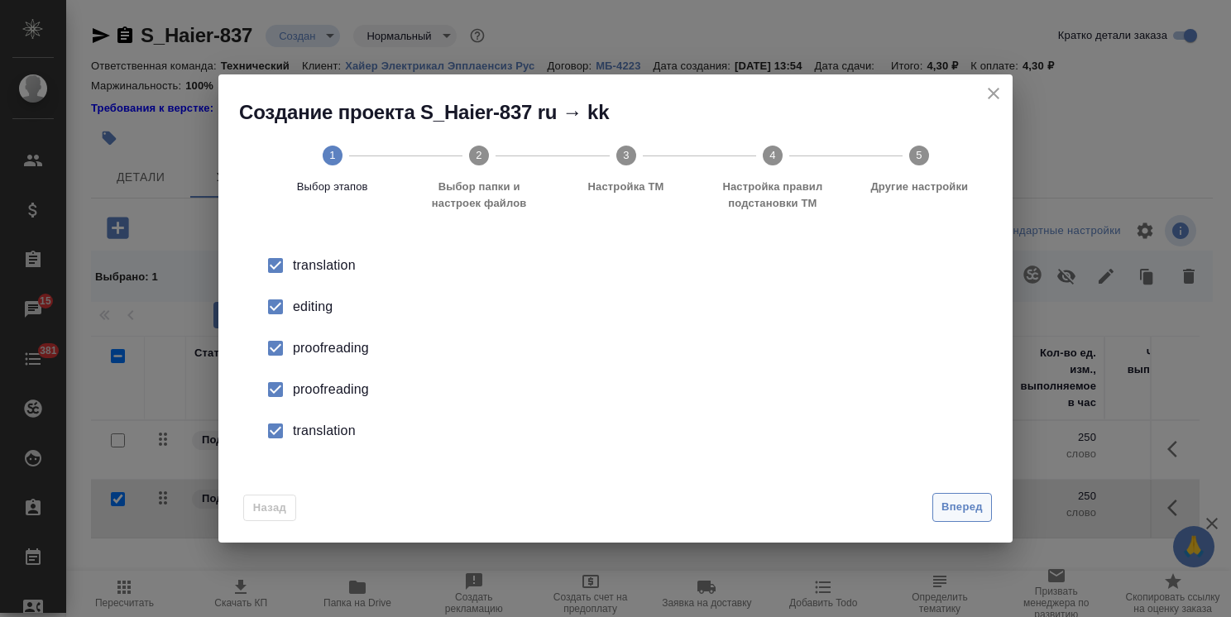
click at [970, 510] on span "Вперед" at bounding box center [962, 507] width 41 height 19
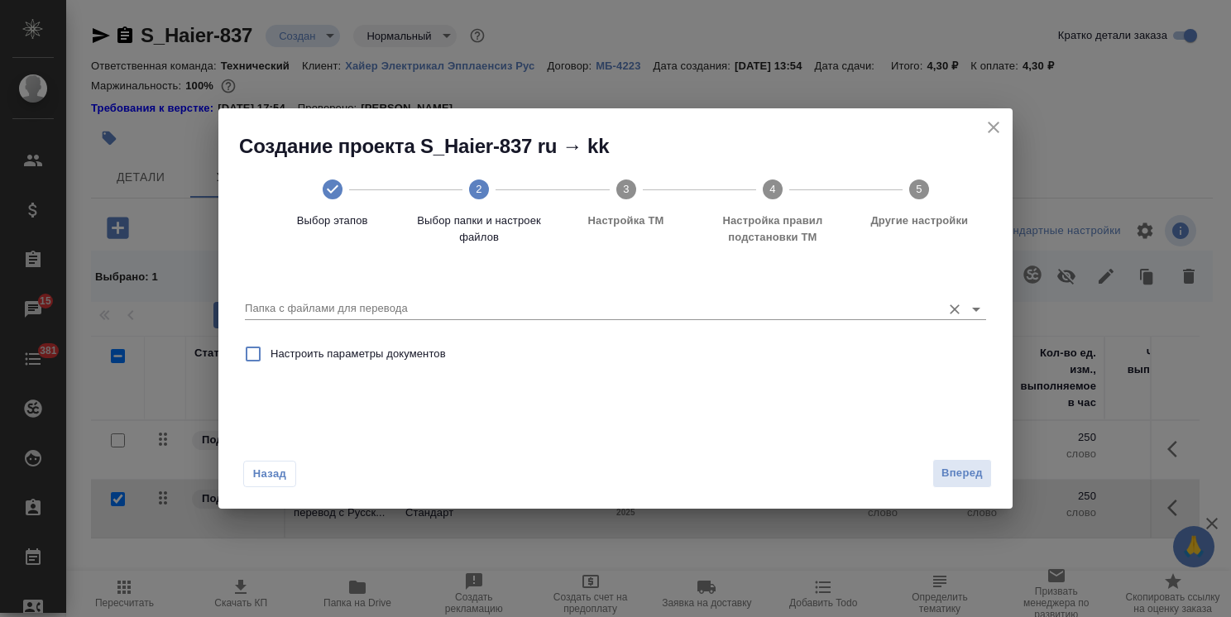
click at [376, 300] on input "Папка с файлами для перевода" at bounding box center [589, 309] width 688 height 20
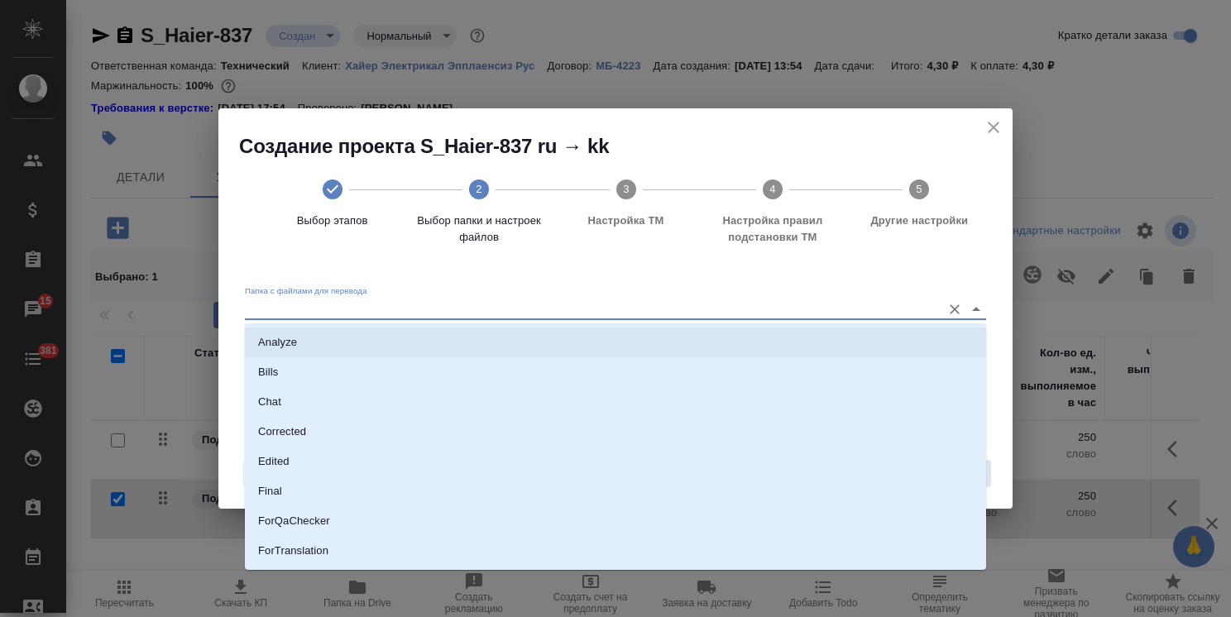
click at [354, 333] on li "Analyze" at bounding box center [615, 343] width 741 height 30
type input "Analyze"
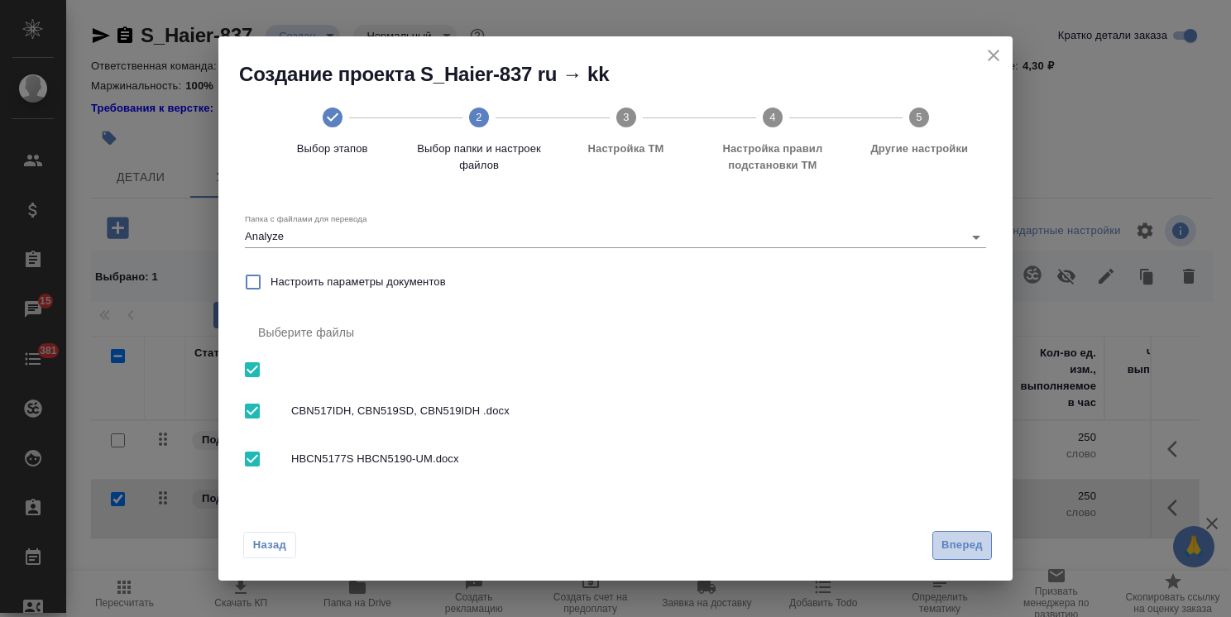
click at [961, 553] on span "Вперед" at bounding box center [962, 545] width 41 height 19
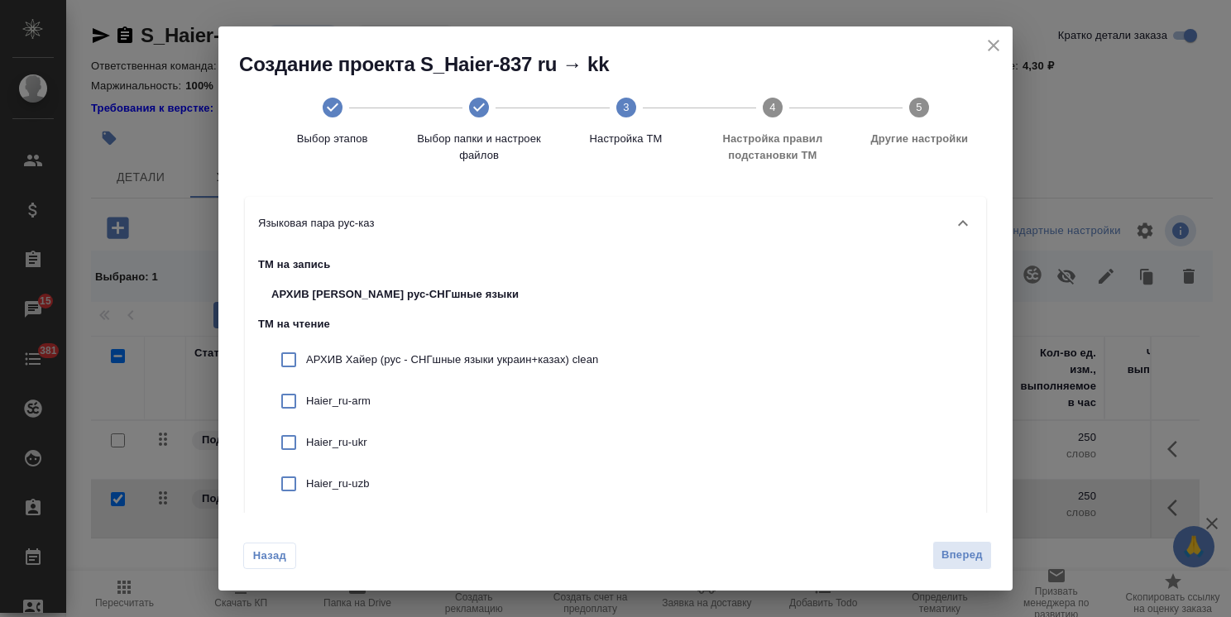
click at [397, 353] on p "АРХИВ Хайер (рус - СНГшные языки украин+казах) clean" at bounding box center [452, 360] width 292 height 17
checkbox input "true"
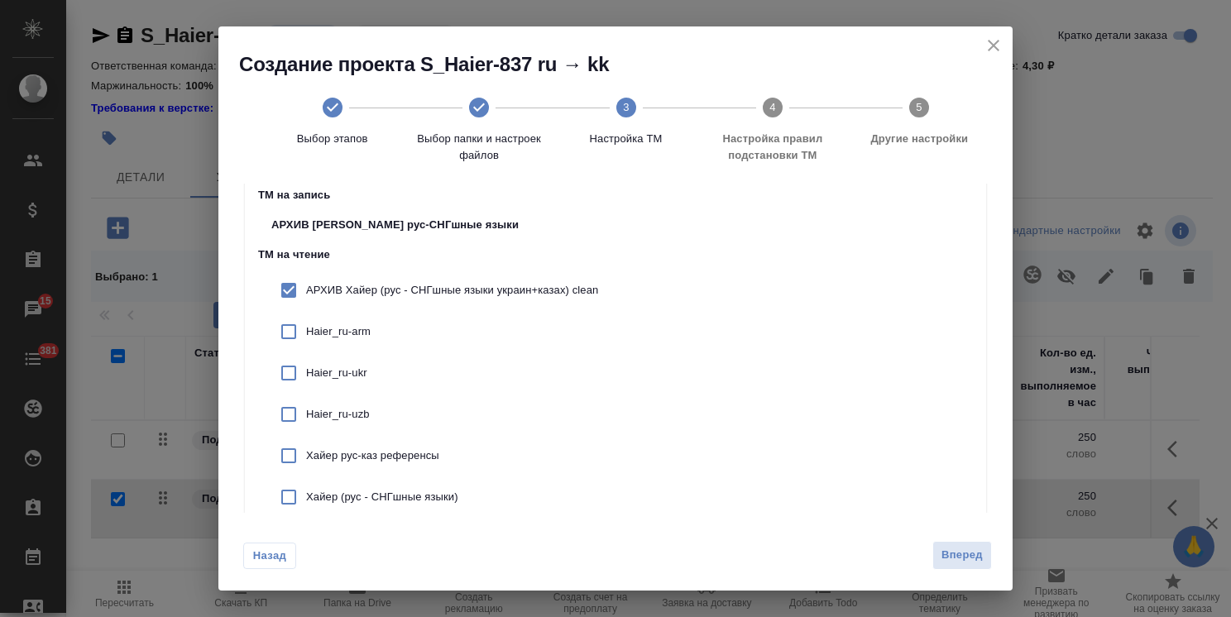
scroll to position [148, 0]
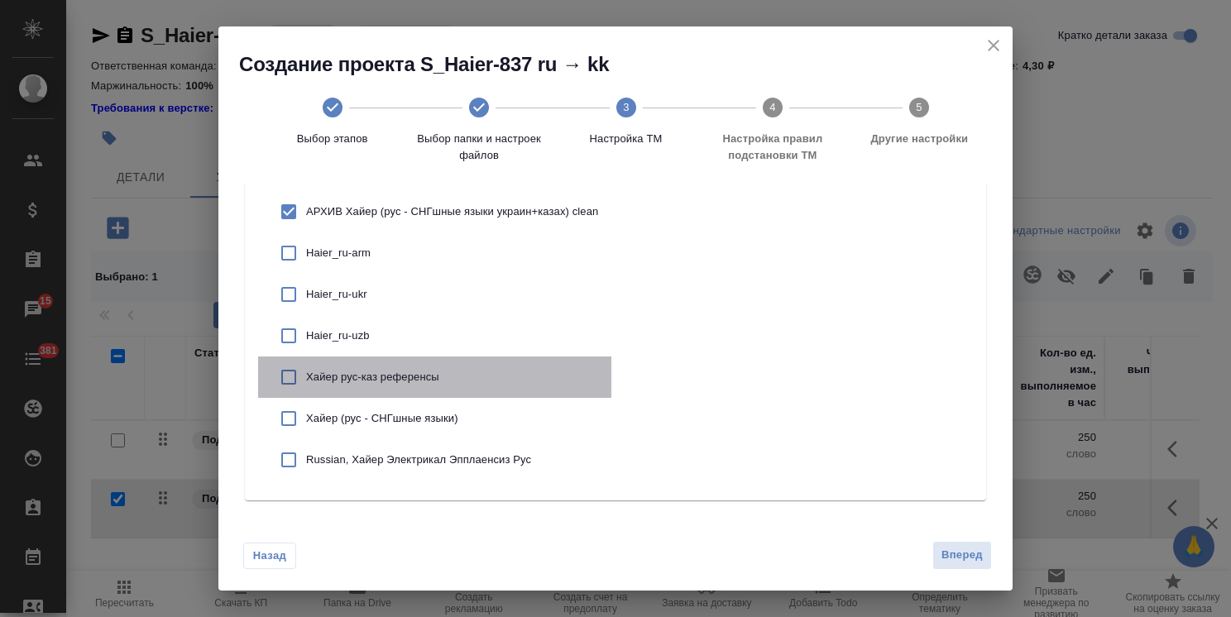
click at [380, 374] on p "Хайер рус-каз референсы" at bounding box center [452, 377] width 292 height 17
checkbox input "true"
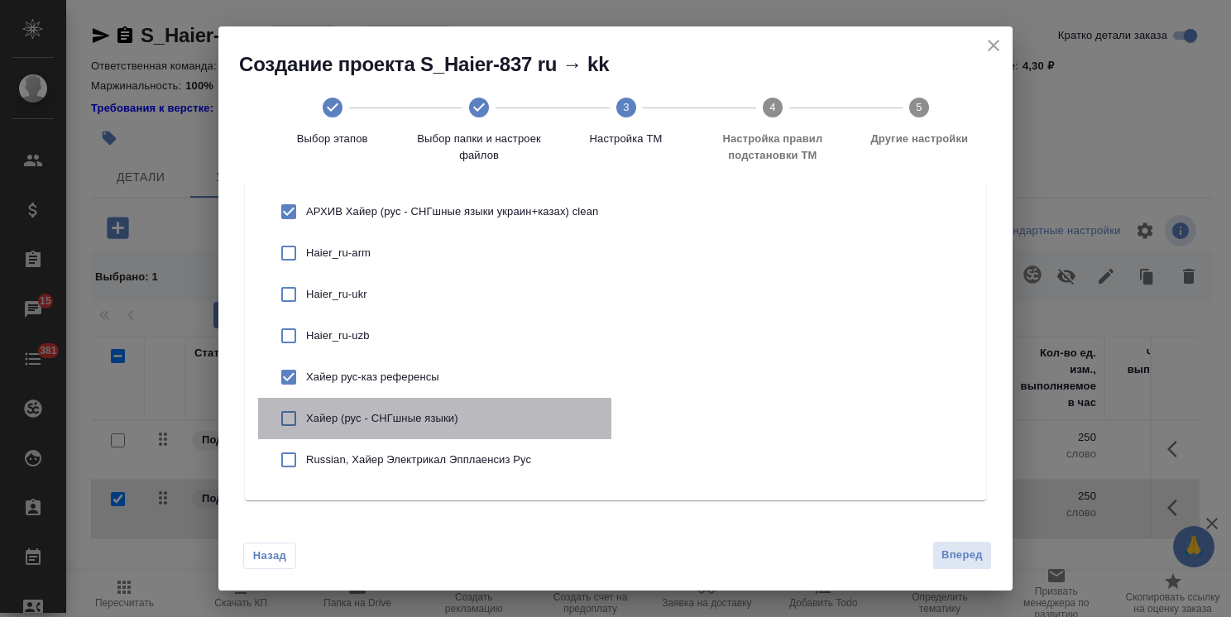
click at [383, 415] on p "Хайер (рус - СНГшные языки)" at bounding box center [452, 418] width 292 height 17
checkbox input "true"
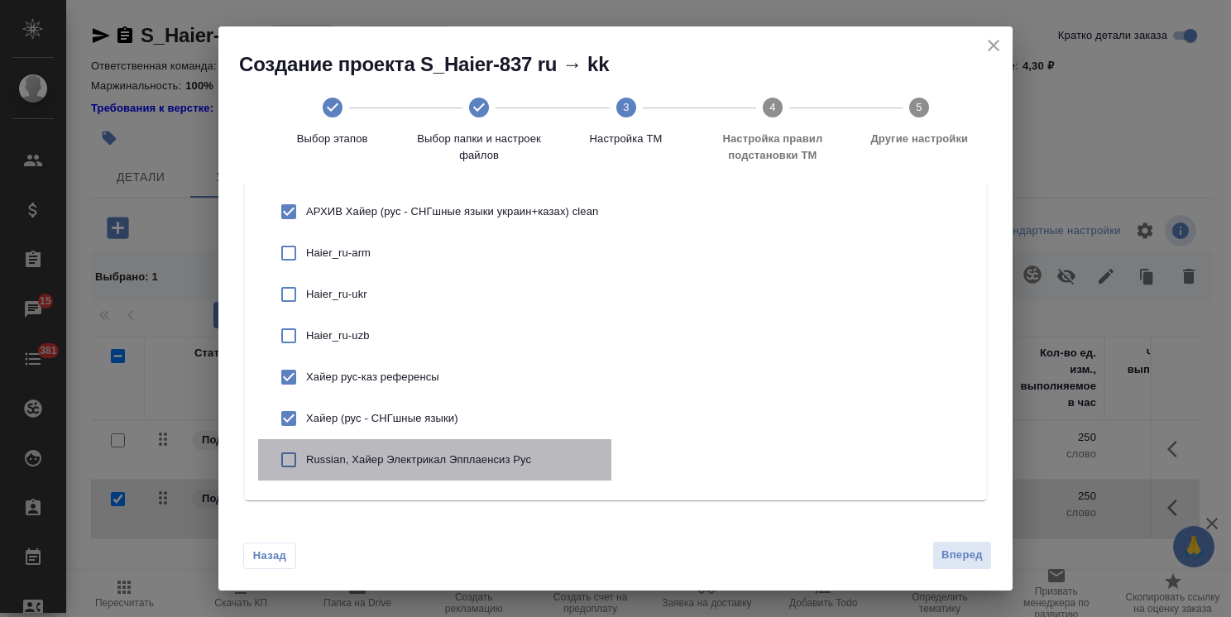
click at [399, 453] on p "Russian, Хайер Электрикал Эпплаенсиз Рус" at bounding box center [452, 460] width 292 height 17
checkbox input "true"
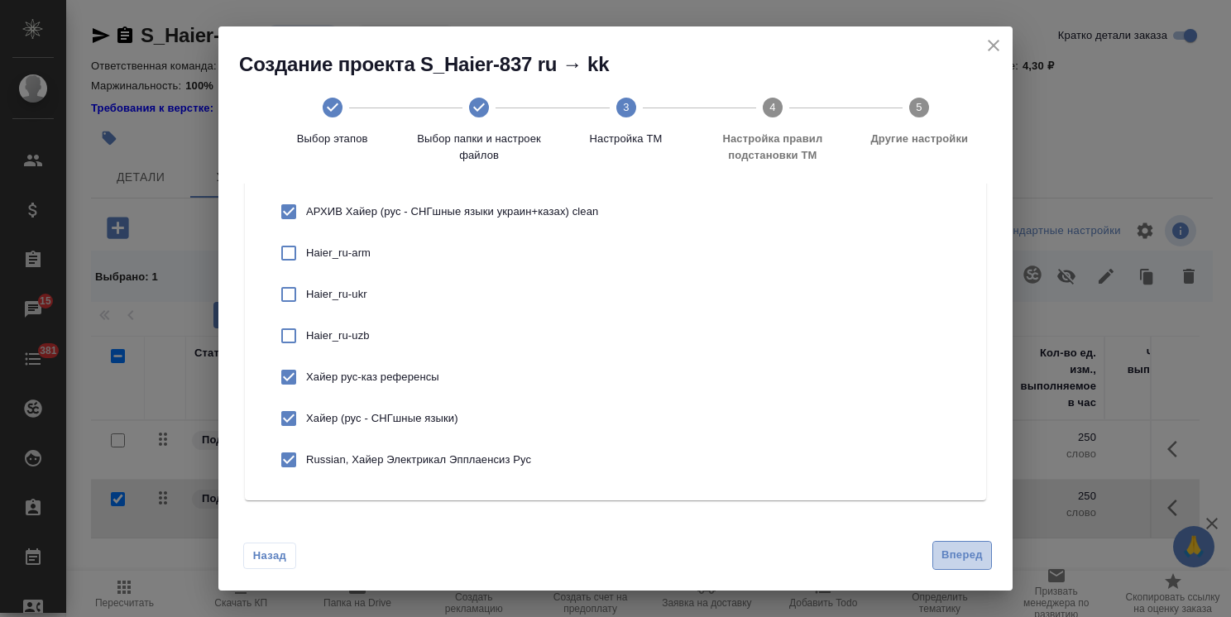
click at [986, 552] on button "Вперед" at bounding box center [962, 555] width 60 height 29
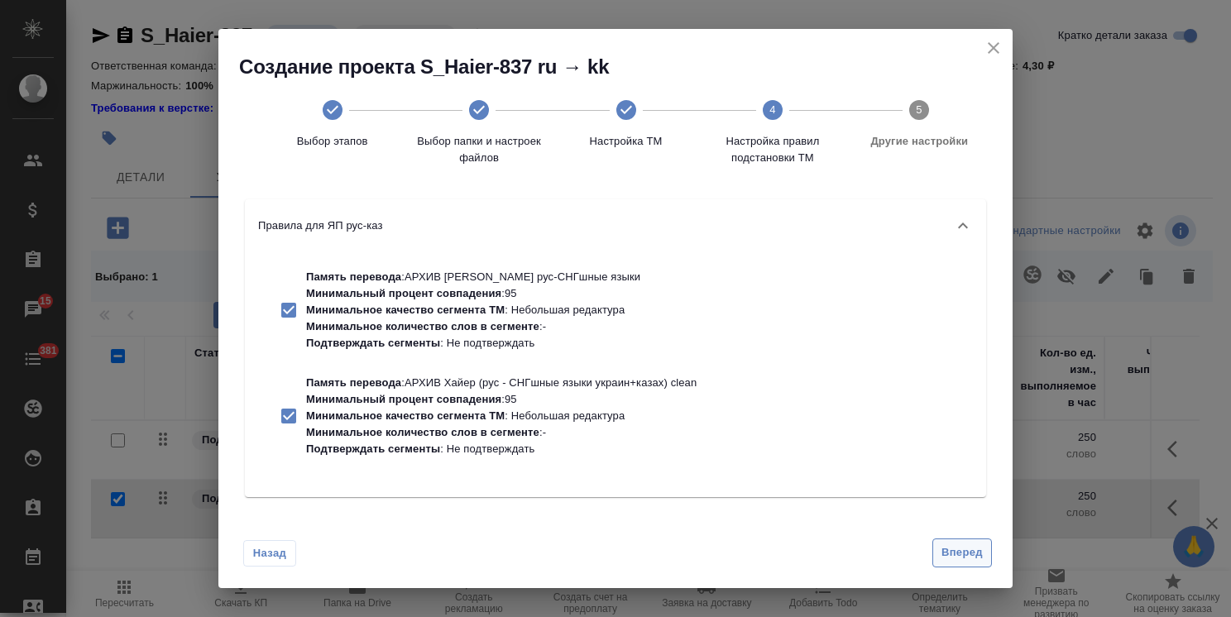
click at [966, 544] on span "Вперед" at bounding box center [962, 553] width 41 height 19
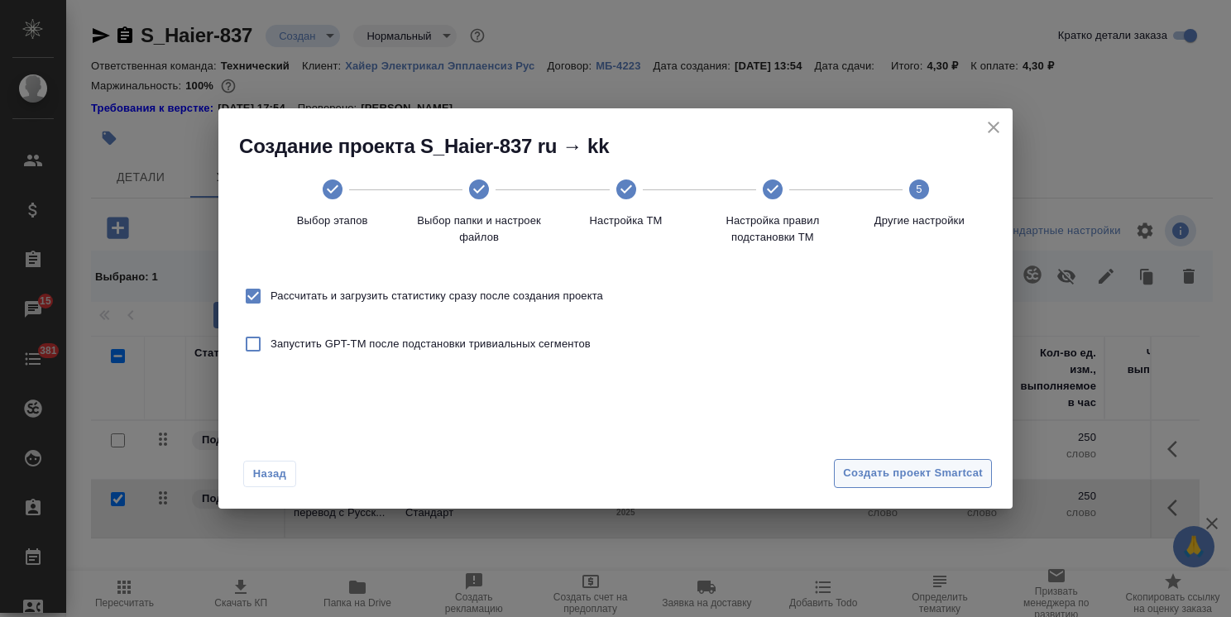
click at [928, 477] on span "Создать проект Smartcat" at bounding box center [913, 473] width 140 height 19
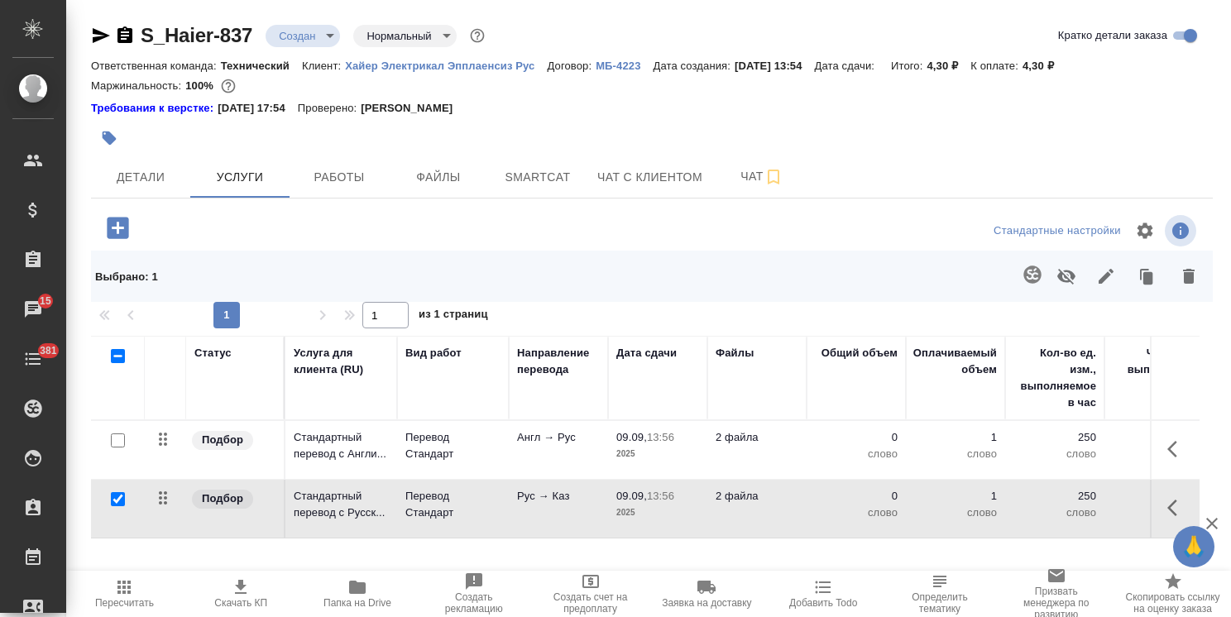
click at [117, 498] on input "checkbox" at bounding box center [118, 499] width 14 height 14
checkbox input "false"
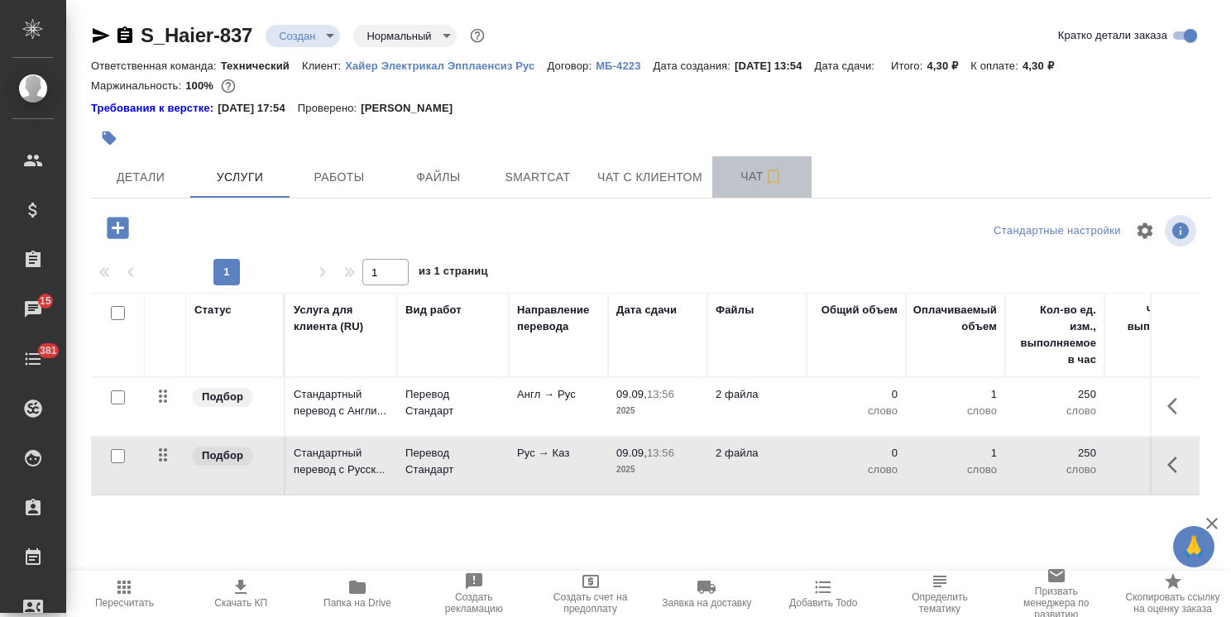
click at [751, 185] on span "Чат" at bounding box center [761, 176] width 79 height 21
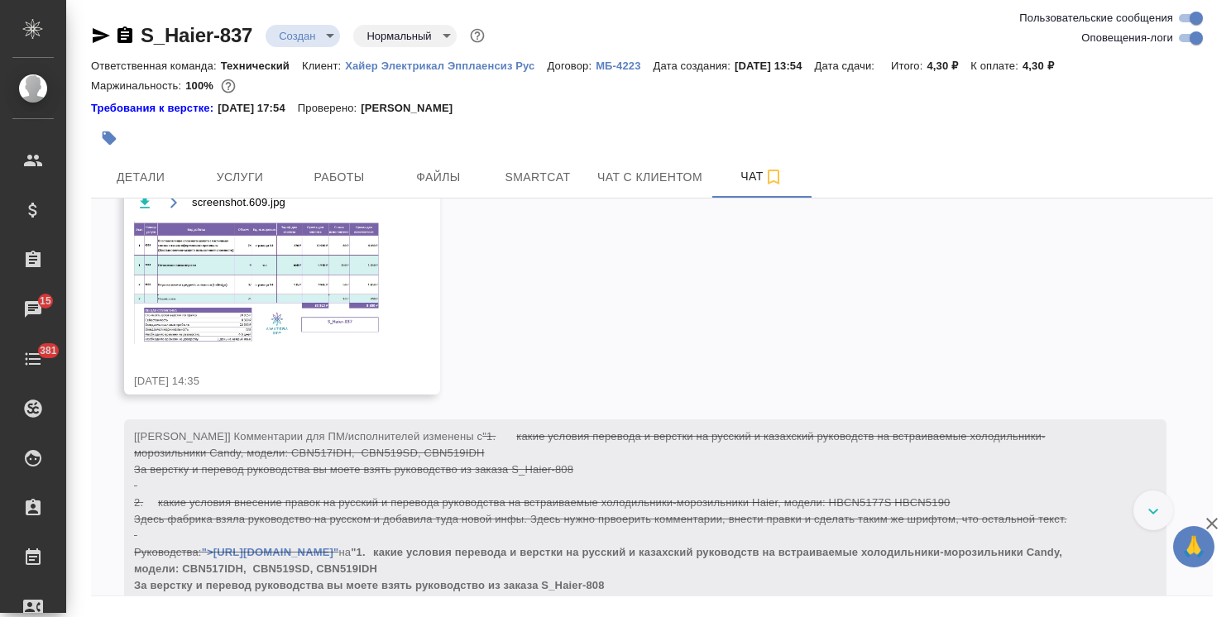
scroll to position [940, 0]
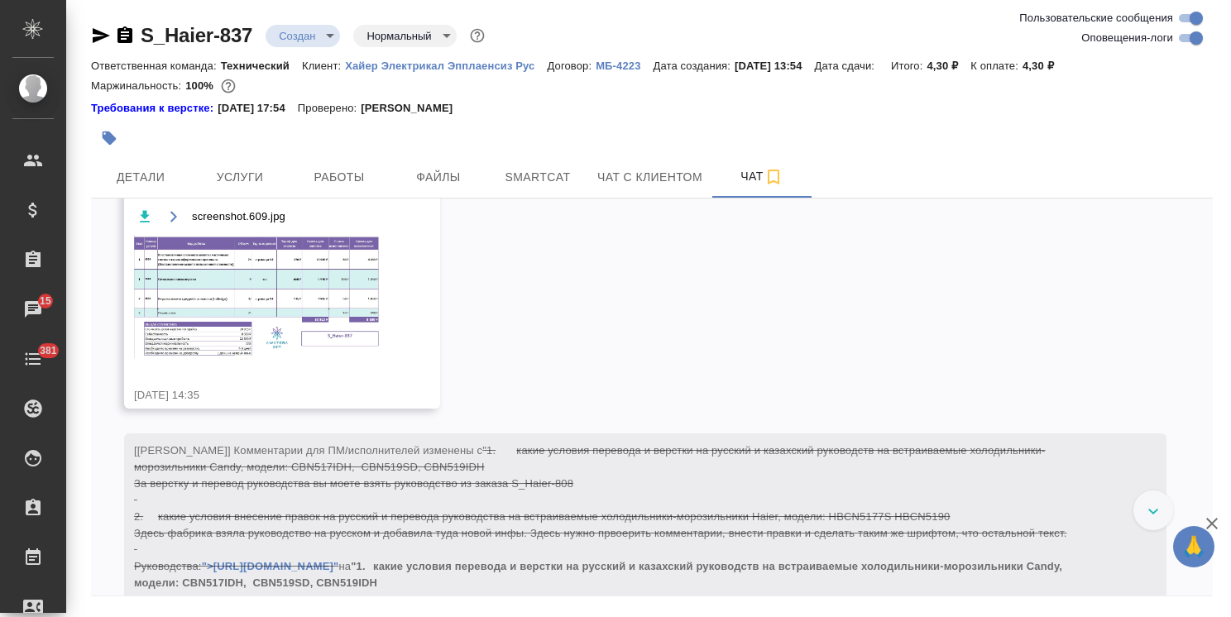
click at [276, 332] on img at bounding box center [258, 296] width 248 height 123
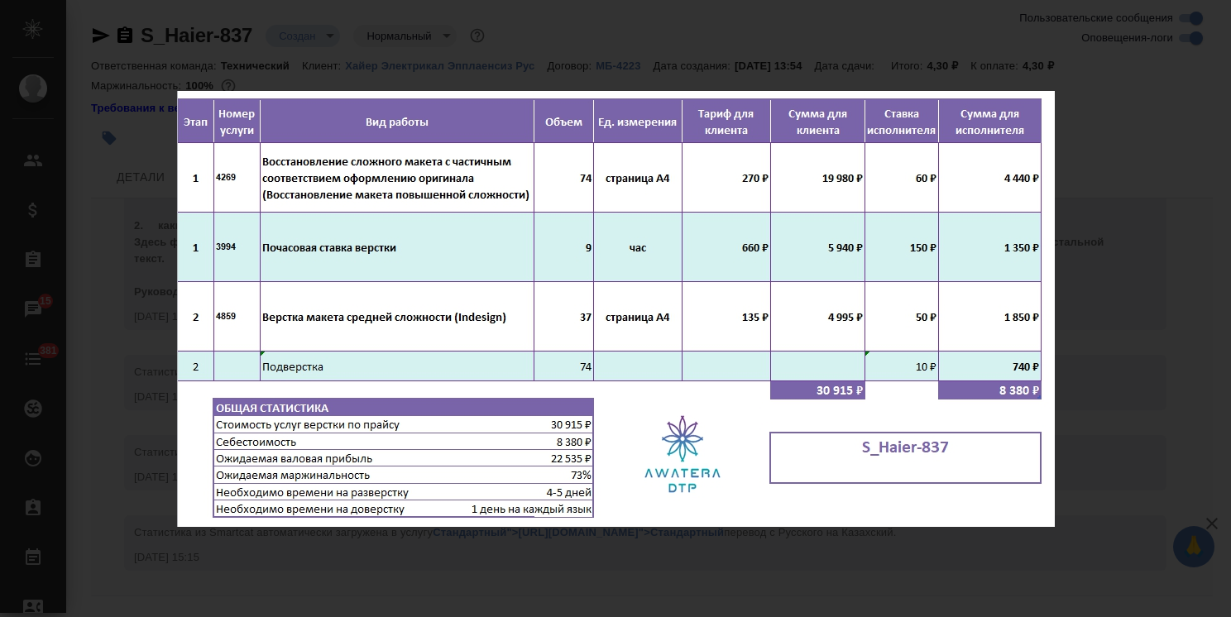
scroll to position [1460, 0]
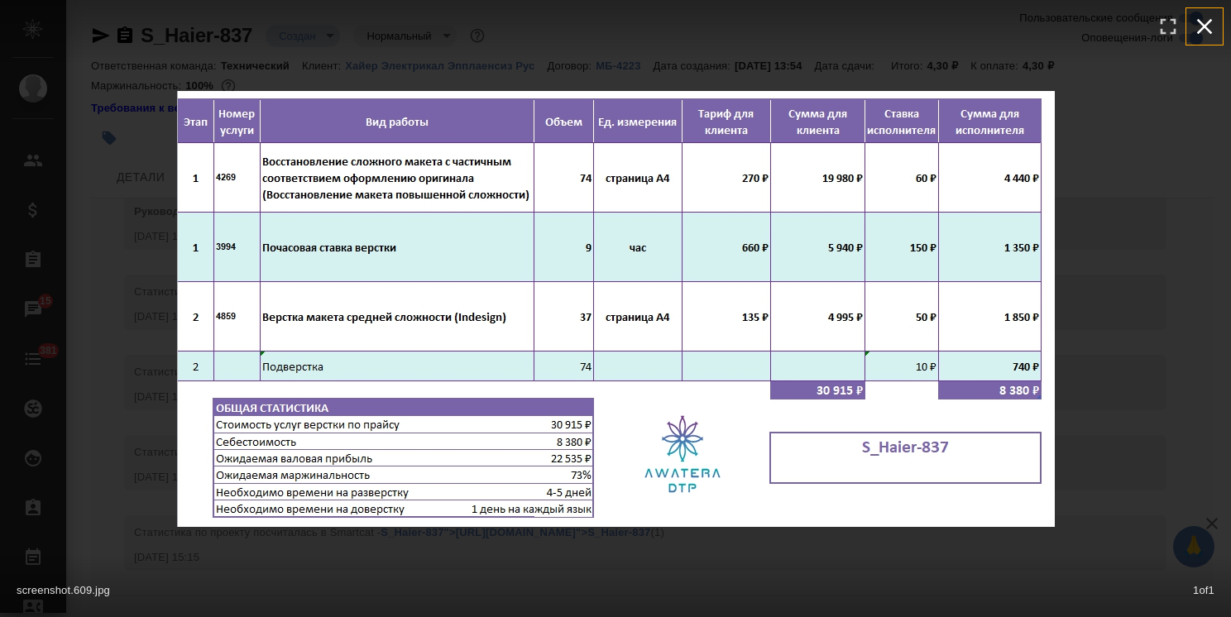
click at [1208, 40] on button "button" at bounding box center [1204, 26] width 36 height 36
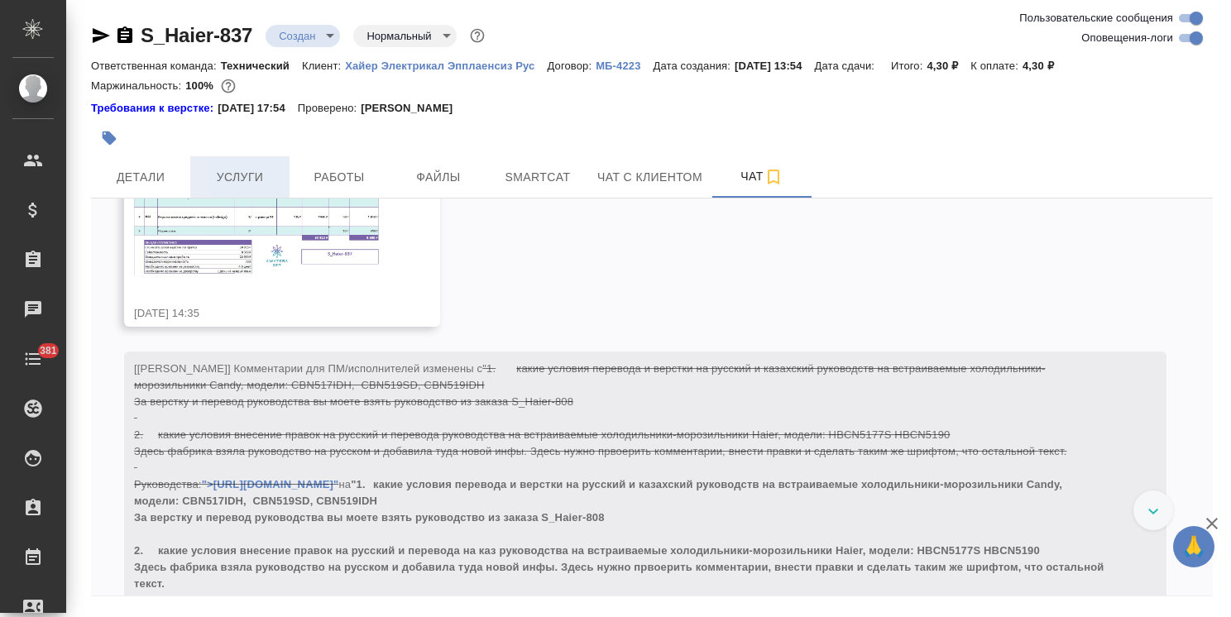
scroll to position [1105, 0]
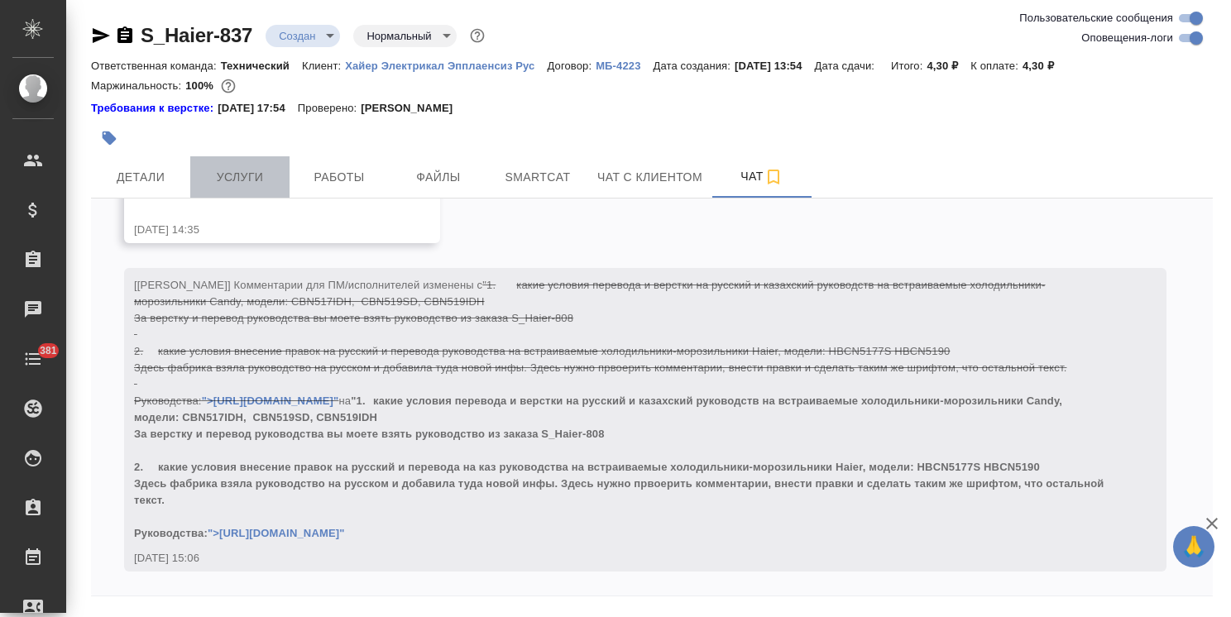
click at [244, 181] on span "Услуги" at bounding box center [239, 177] width 79 height 21
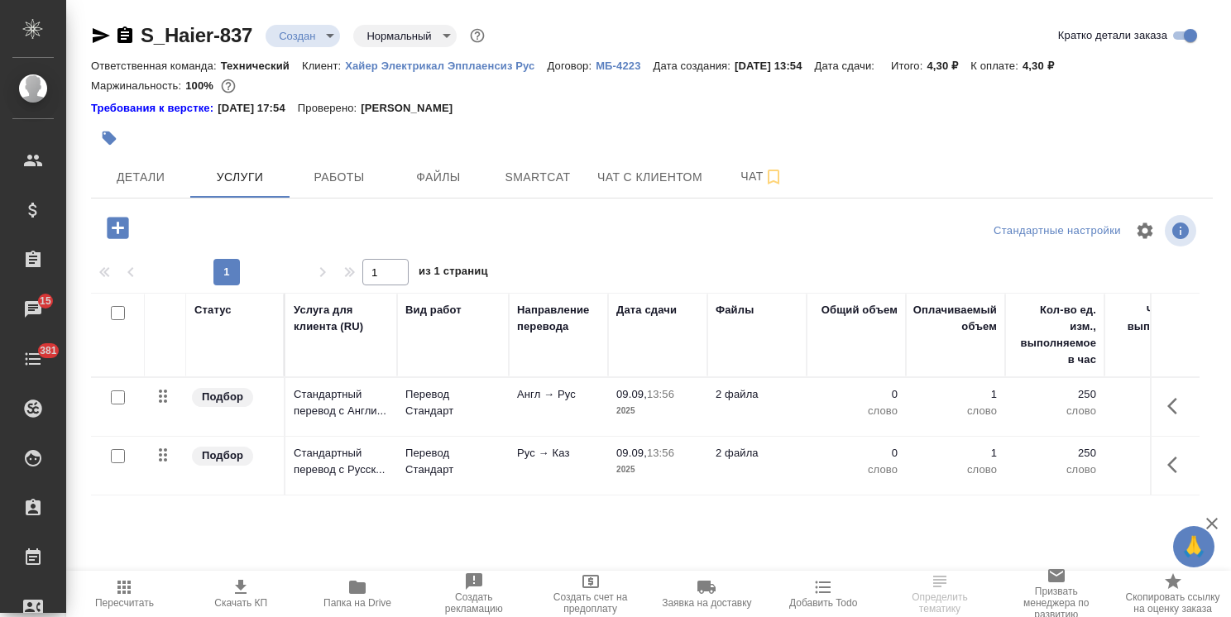
click at [106, 228] on icon "button" at bounding box center [117, 227] width 29 height 29
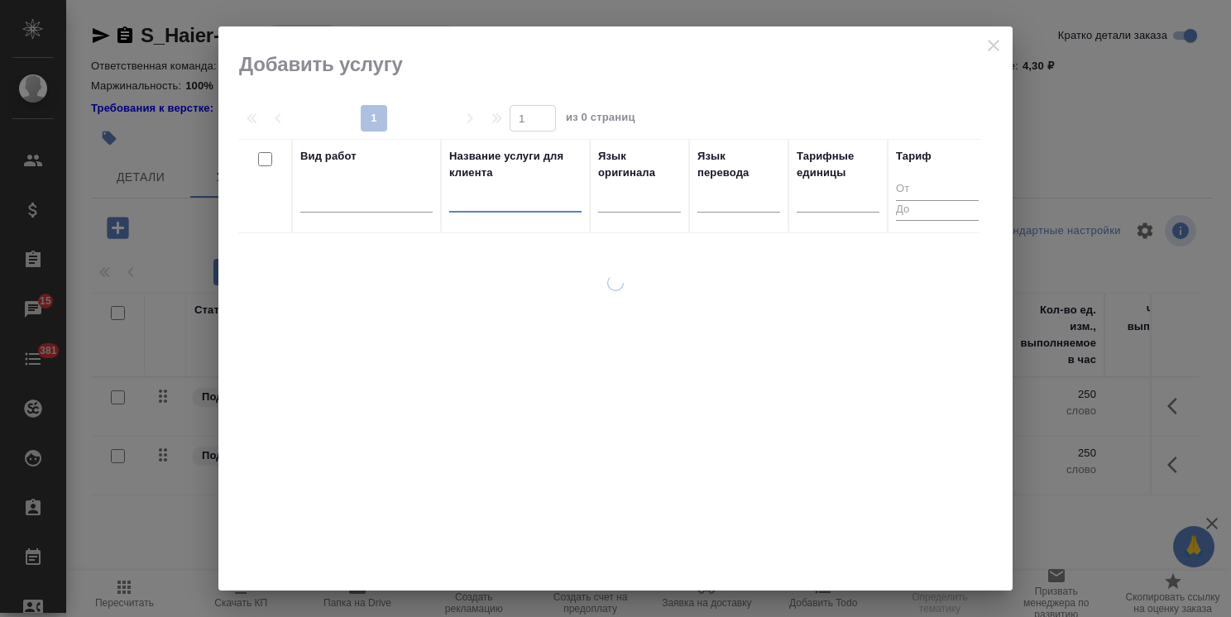
click at [480, 210] on input "text" at bounding box center [515, 202] width 132 height 21
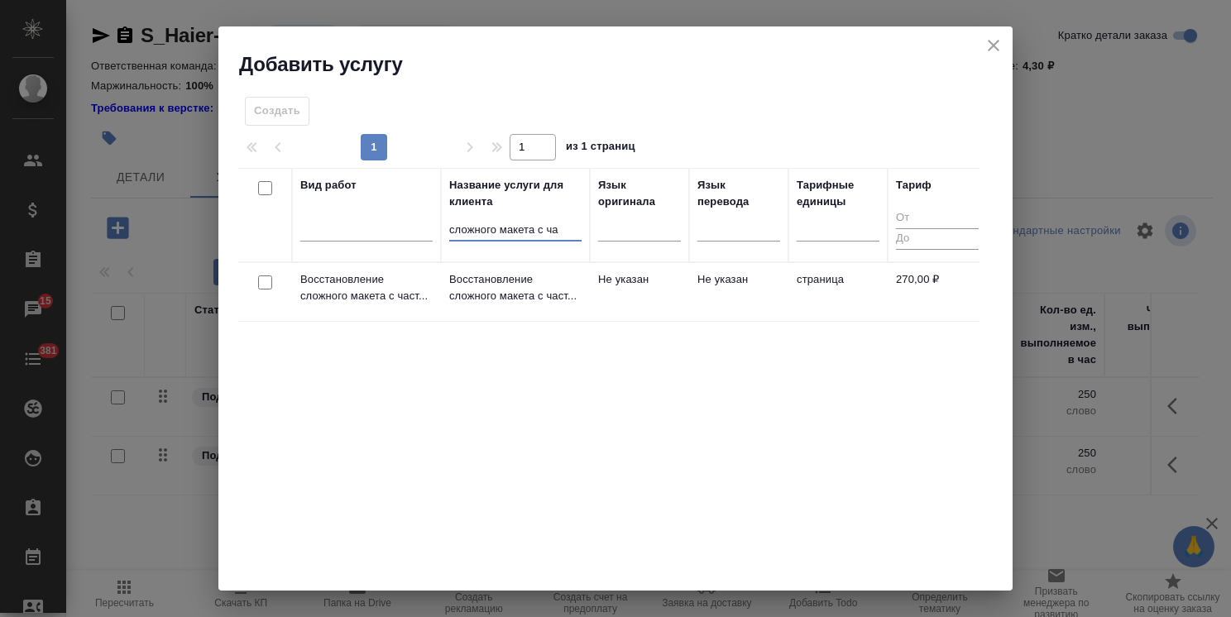
type input "сложного макета с ча"
click at [272, 283] on div at bounding box center [265, 282] width 37 height 23
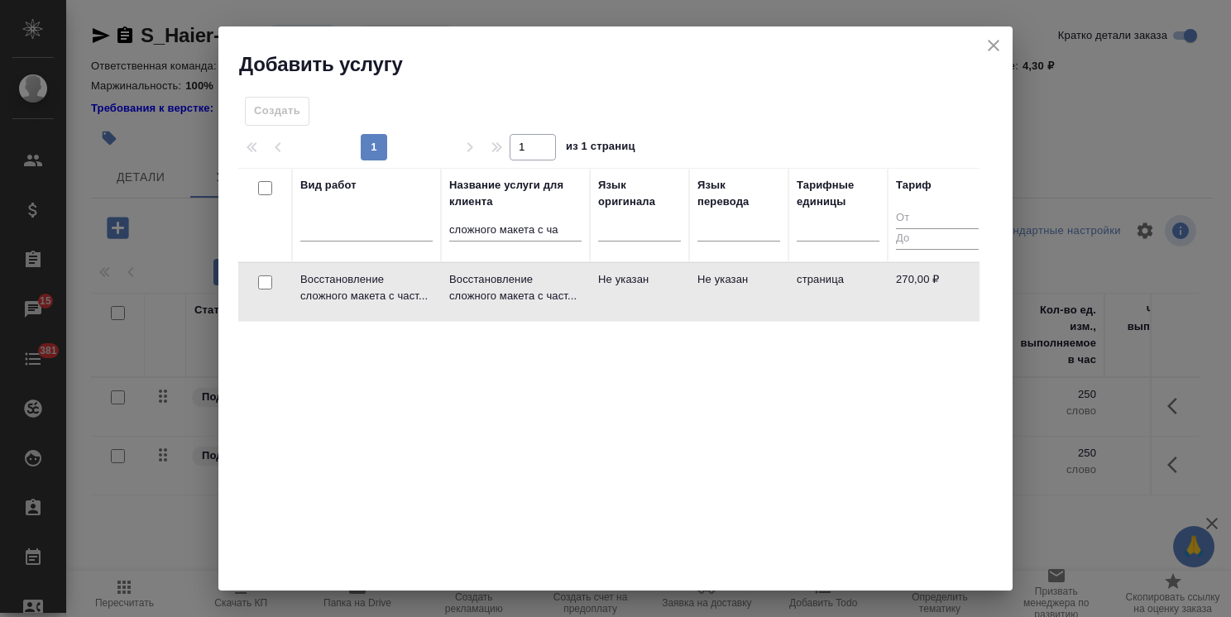
click at [269, 284] on input "checkbox" at bounding box center [265, 283] width 14 height 14
checkbox input "true"
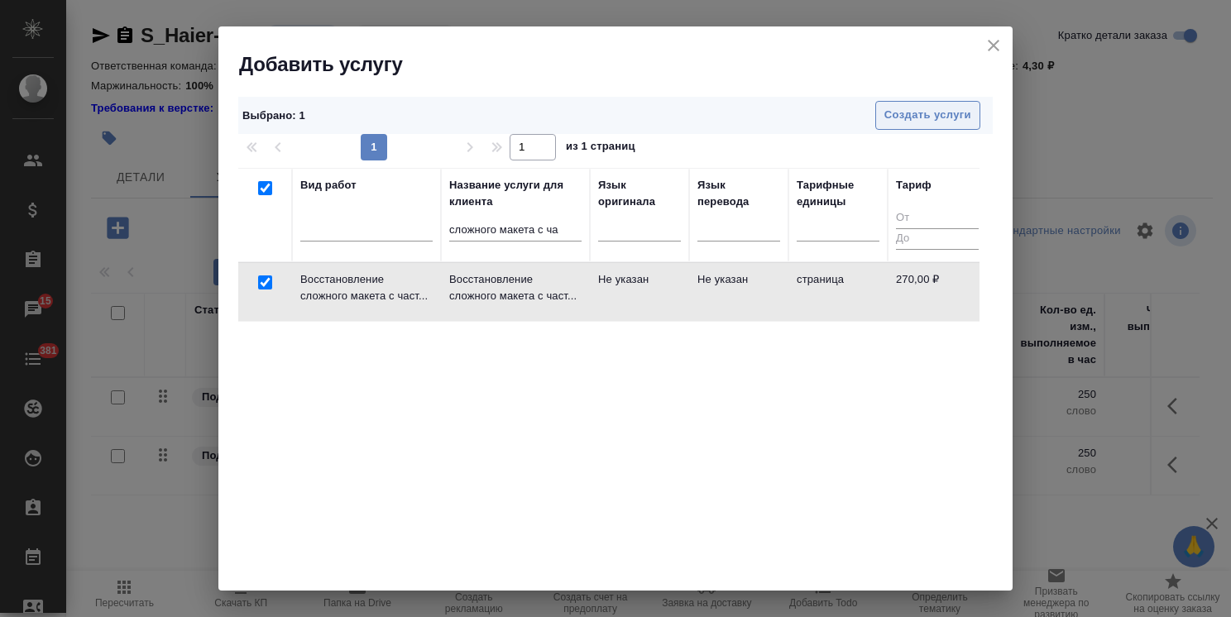
click at [887, 124] on button "Создать услуги" at bounding box center [927, 115] width 105 height 29
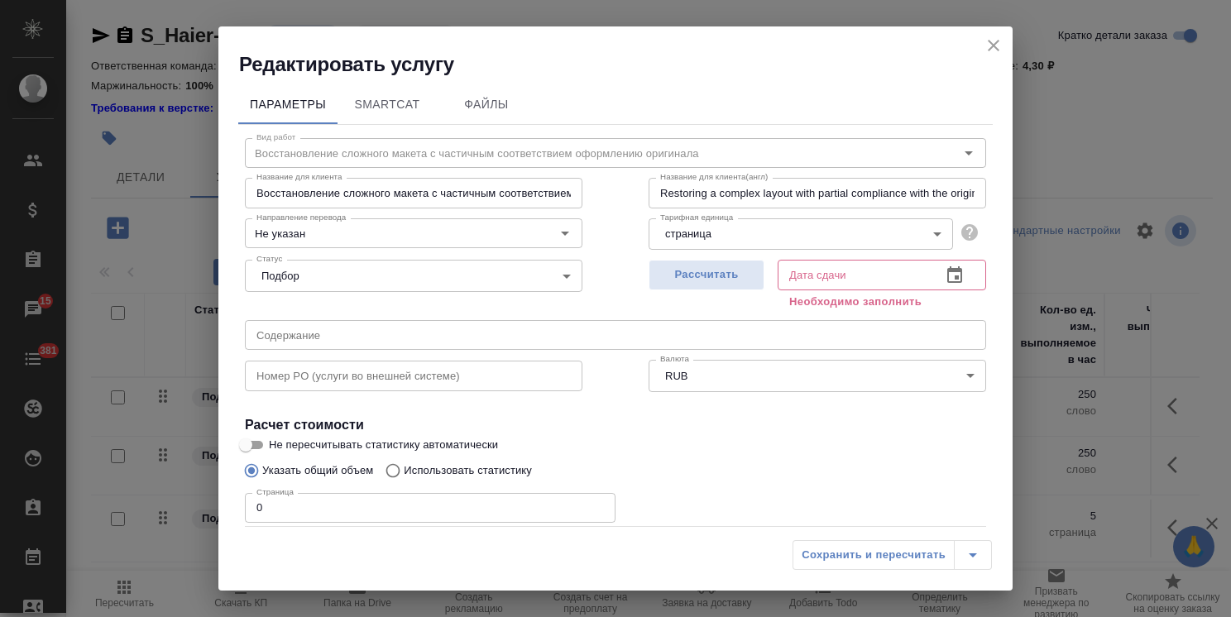
click at [995, 48] on icon "close" at bounding box center [994, 46] width 20 height 20
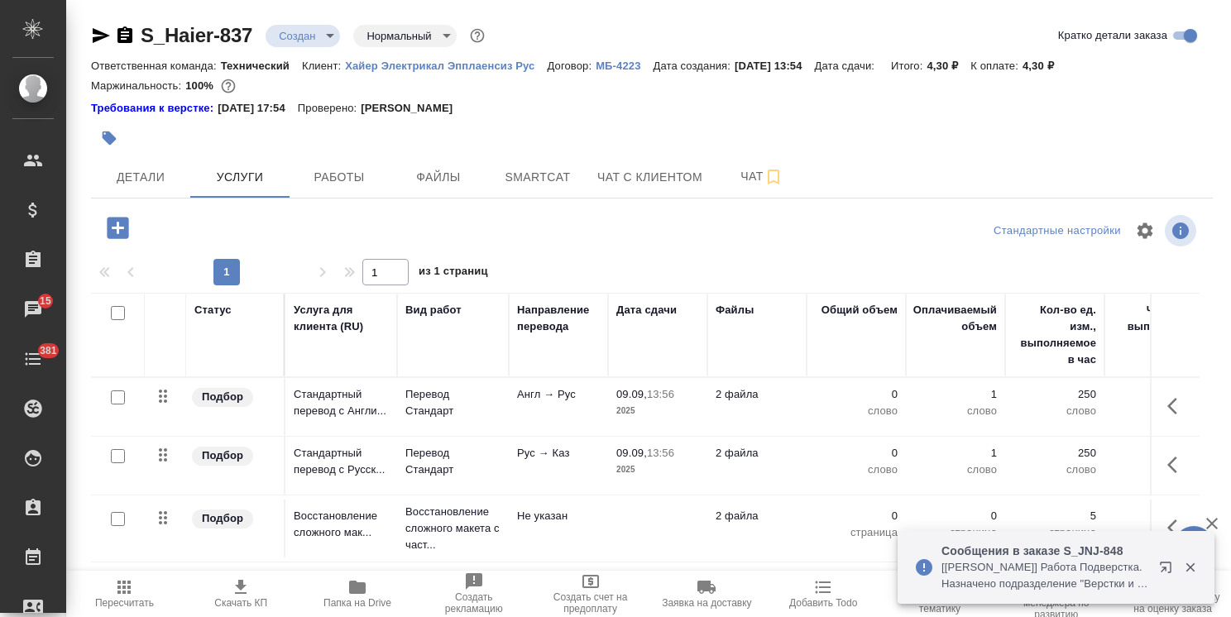
scroll to position [73, 0]
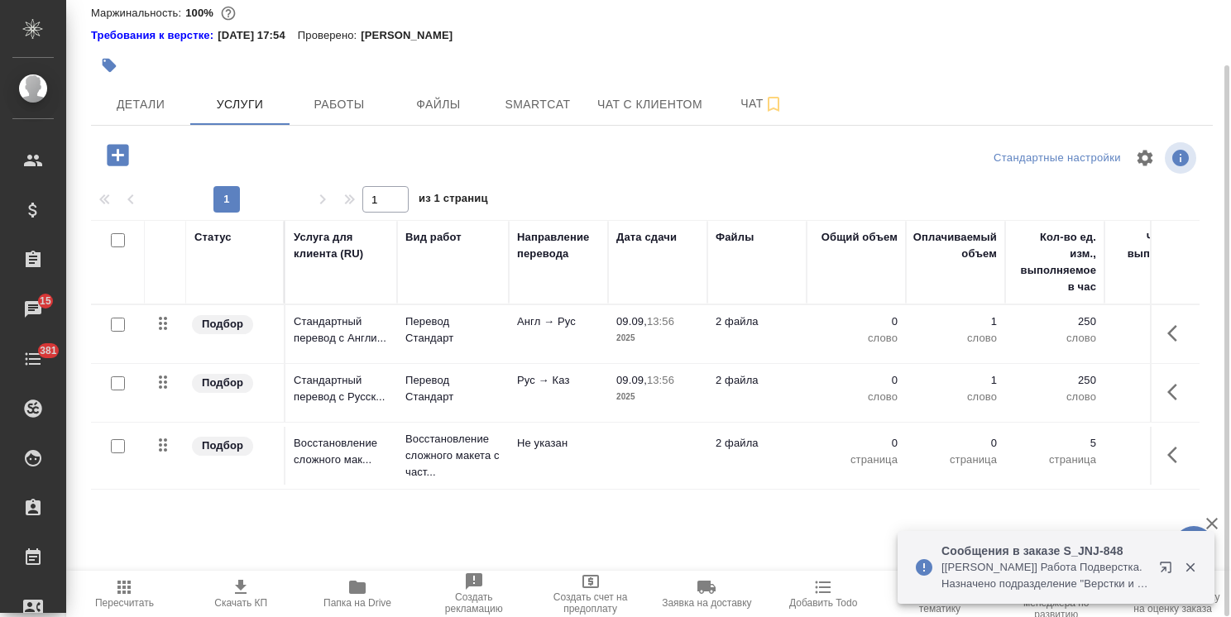
click at [364, 442] on p "Восстановление сложного мак..." at bounding box center [341, 451] width 95 height 33
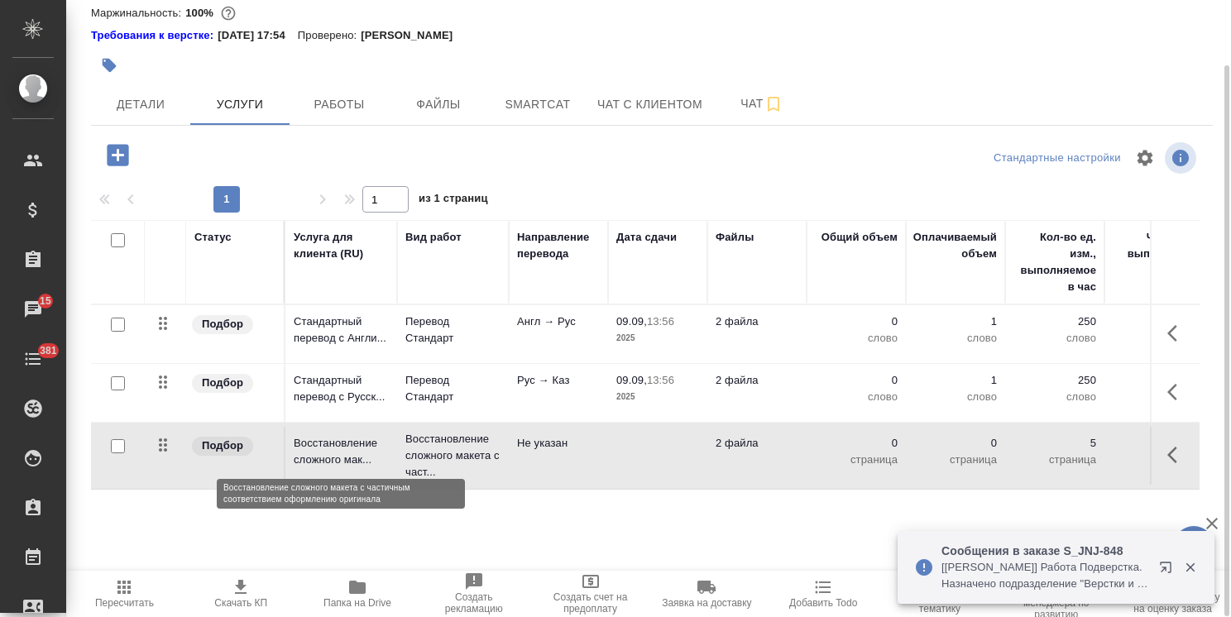
click at [364, 442] on p "Восстановление сложного мак..." at bounding box center [341, 451] width 95 height 33
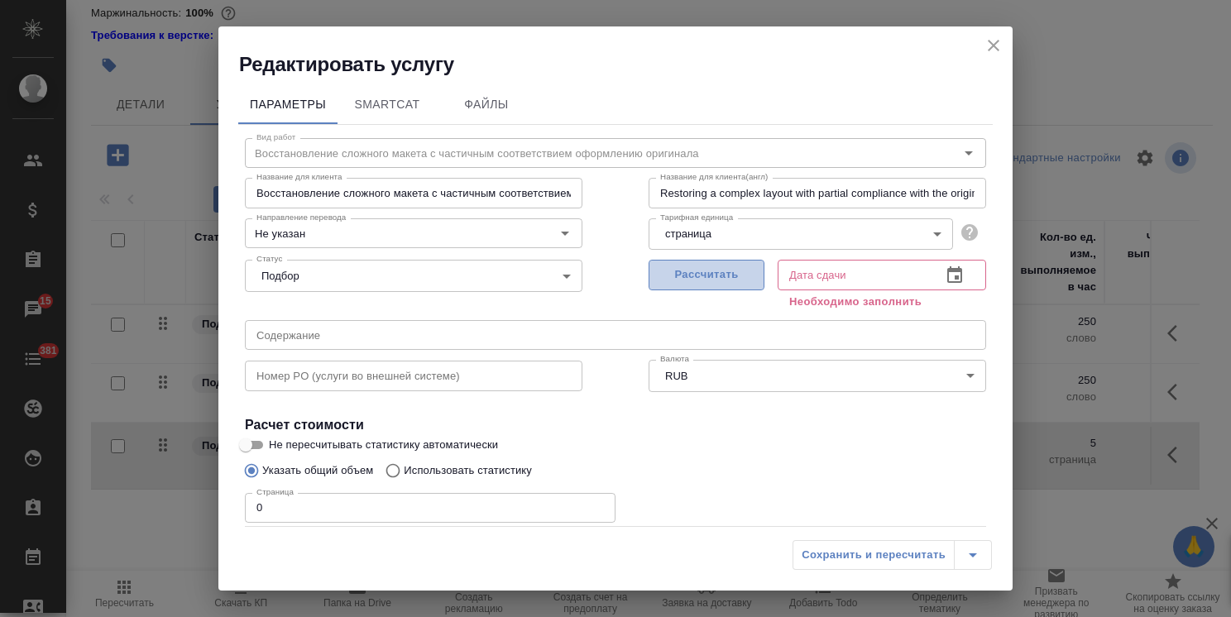
click at [663, 261] on button "Рассчитать" at bounding box center [707, 275] width 116 height 31
type input "[DATE] 15:26"
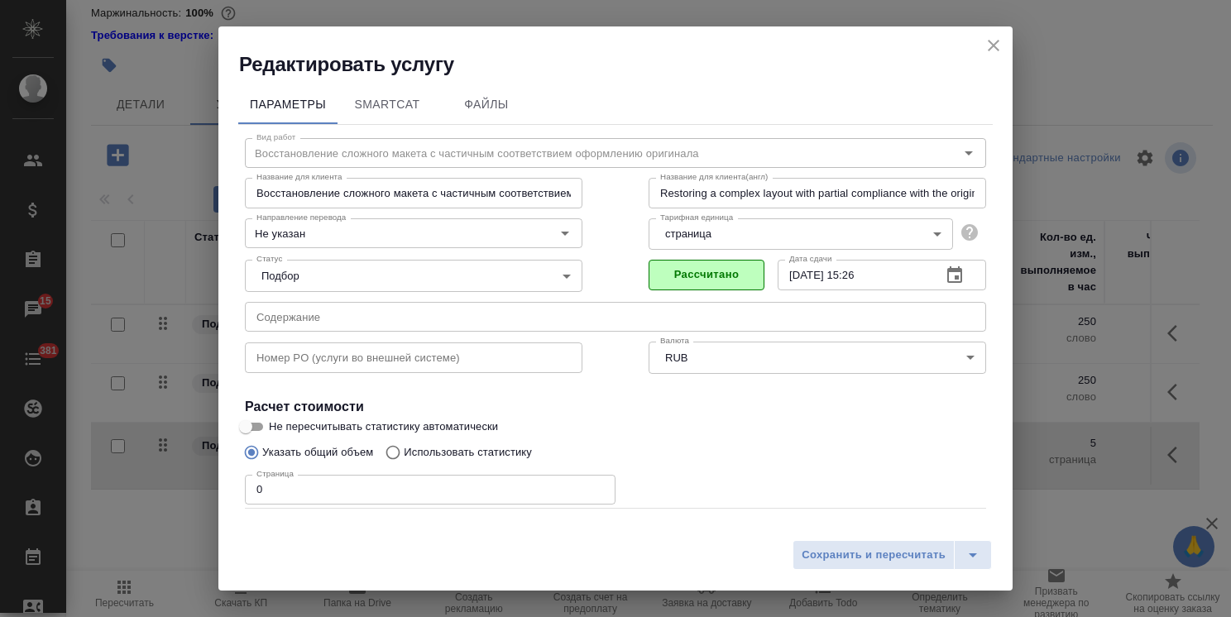
drag, startPoint x: 295, startPoint y: 487, endPoint x: 224, endPoint y: 482, distance: 70.6
click at [224, 482] on div "Параметры SmartCat Файлы Вид работ Восстановление сложного макета с частичным с…" at bounding box center [615, 305] width 794 height 454
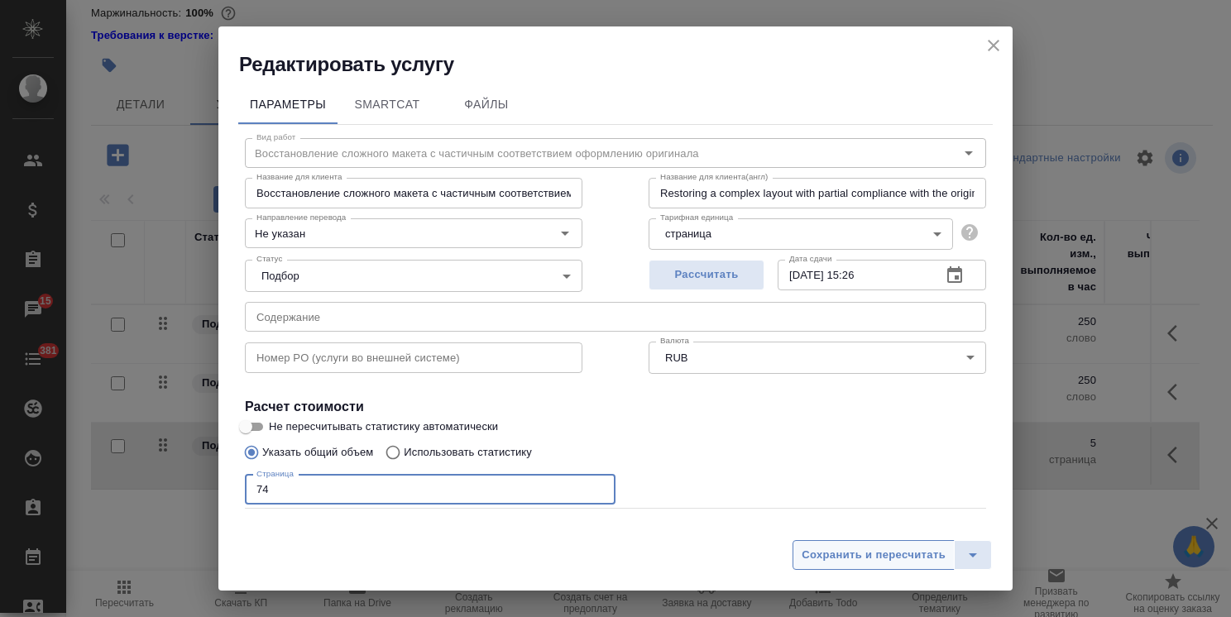
type input "74"
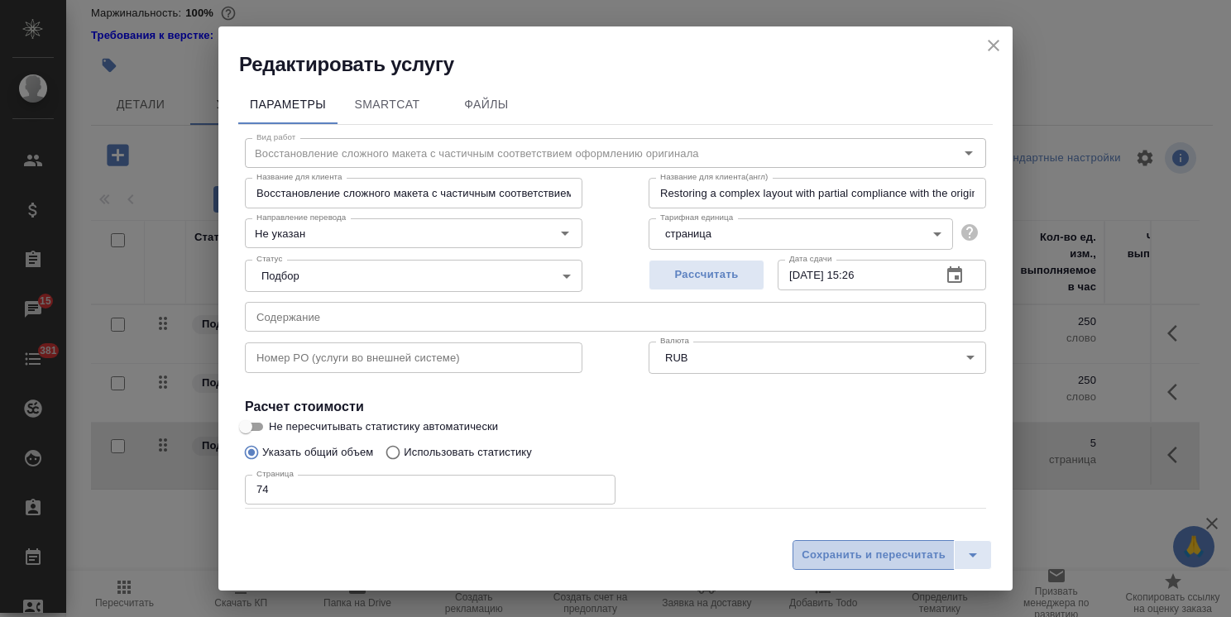
click at [814, 544] on button "Сохранить и пересчитать" at bounding box center [874, 555] width 162 height 30
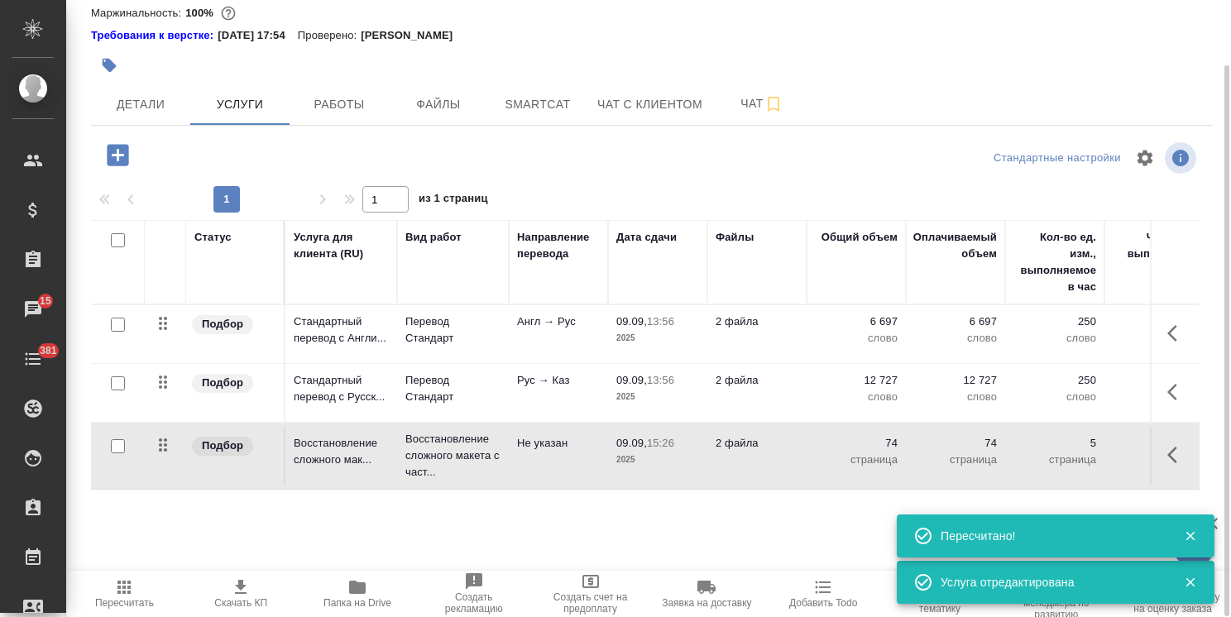
click at [114, 146] on icon "button" at bounding box center [118, 155] width 22 height 22
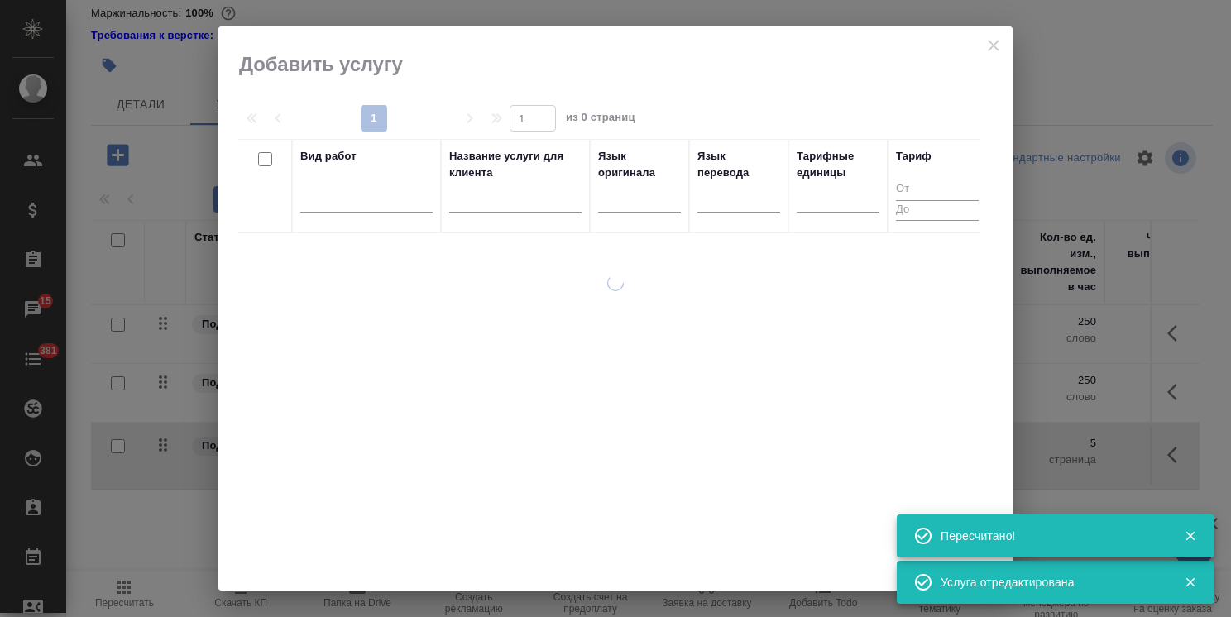
click at [490, 199] on input "text" at bounding box center [515, 202] width 132 height 21
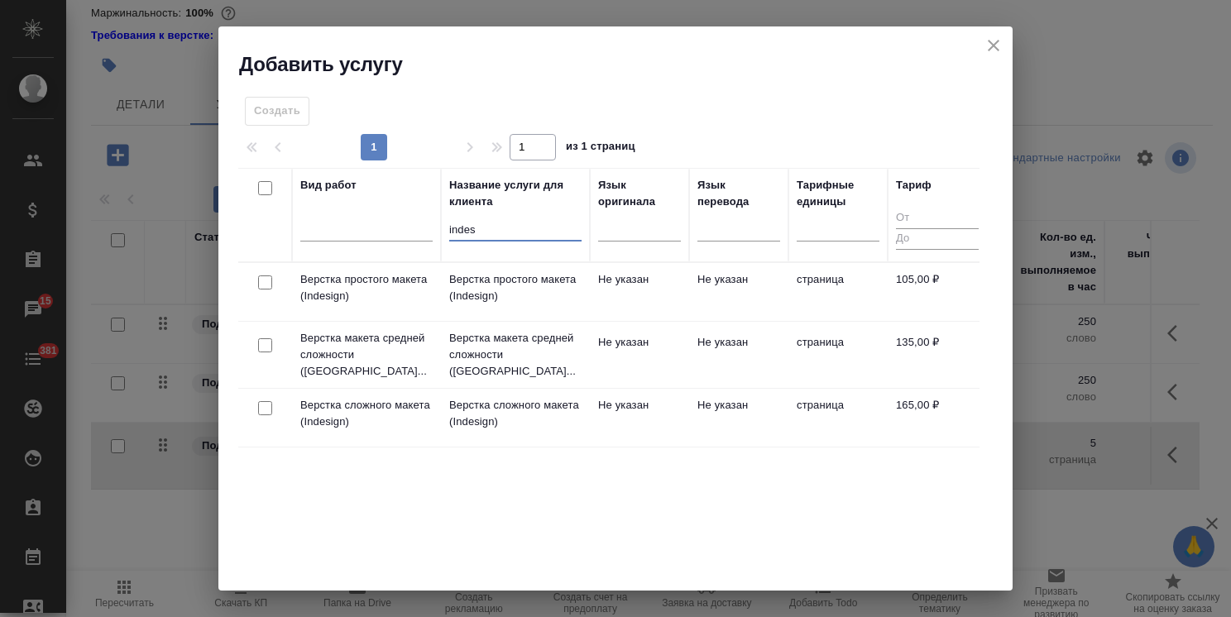
type input "indes"
click at [266, 338] on input "checkbox" at bounding box center [265, 345] width 14 height 14
checkbox input "true"
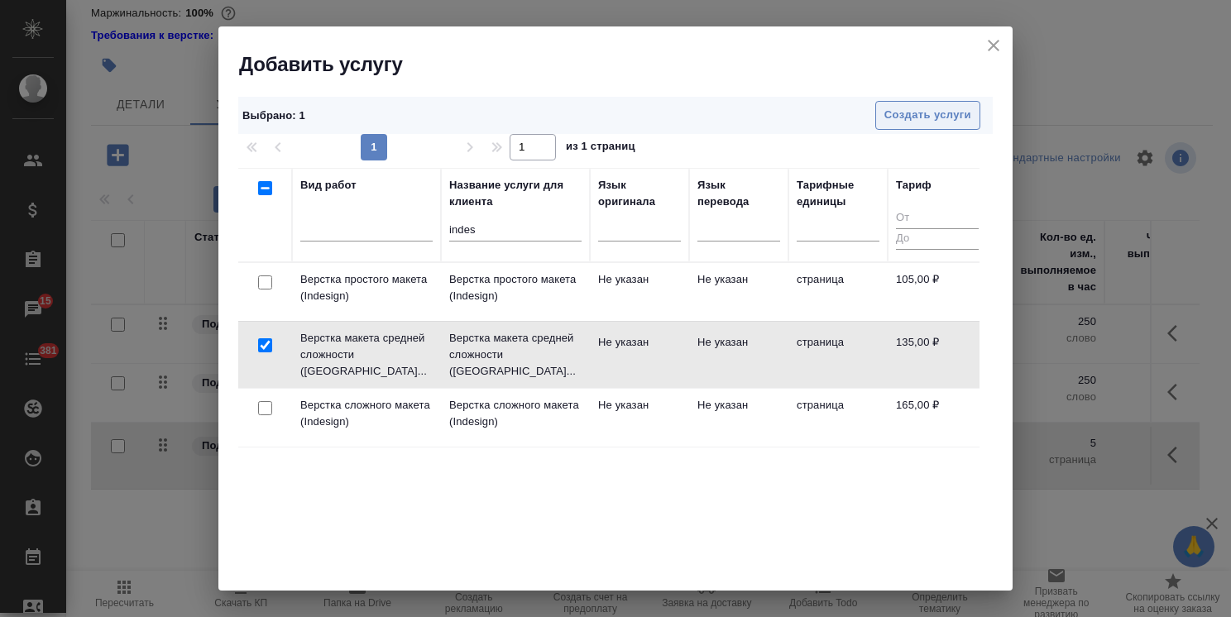
click at [924, 116] on span "Создать услуги" at bounding box center [927, 115] width 87 height 19
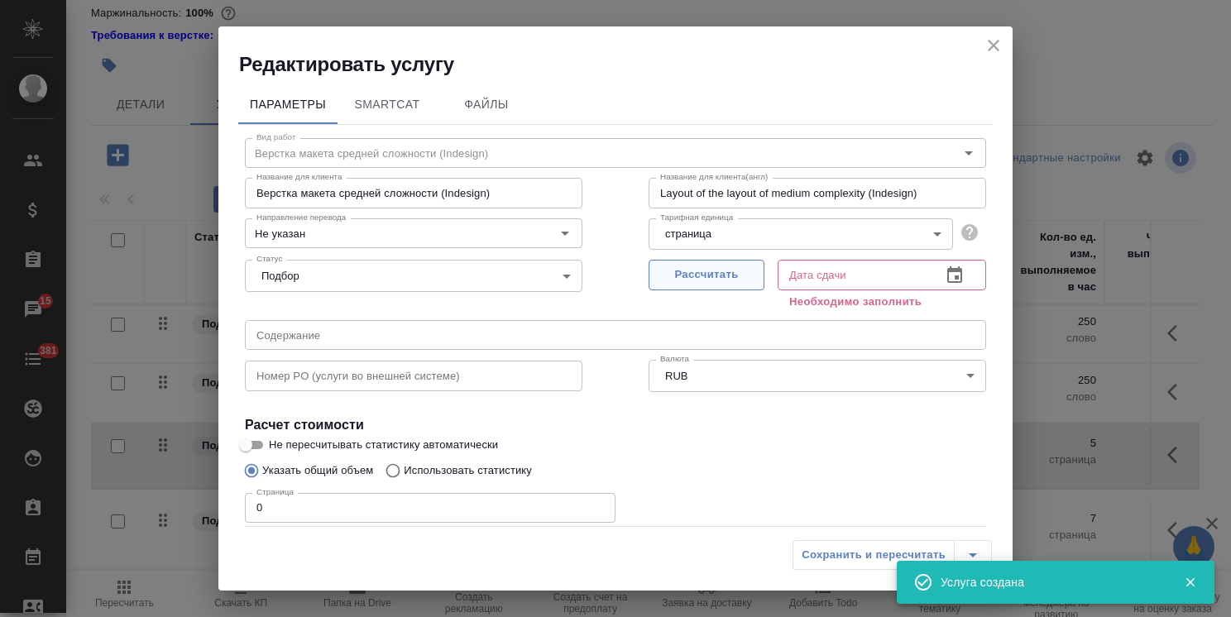
click at [699, 283] on span "Рассчитать" at bounding box center [707, 275] width 98 height 19
type input "09.09.2025 15:27"
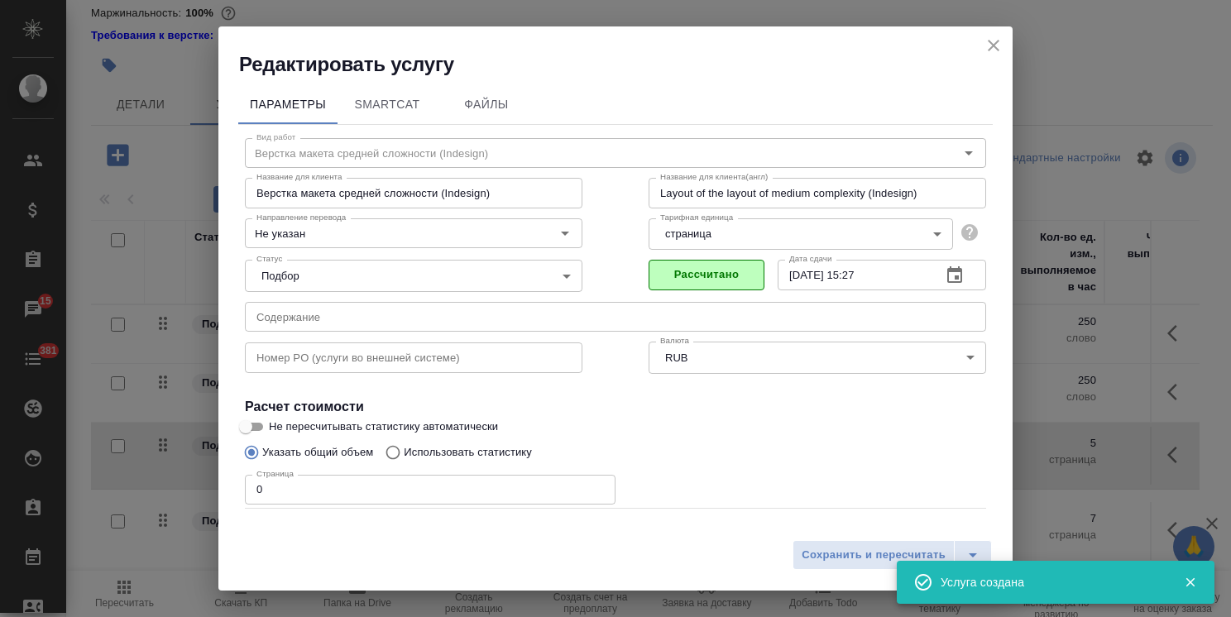
drag, startPoint x: 293, startPoint y: 491, endPoint x: 225, endPoint y: 480, distance: 68.7
click at [227, 481] on div "Параметры SmartCat Файлы Вид работ Верстка макета средней сложности (Indesign) …" at bounding box center [615, 305] width 794 height 454
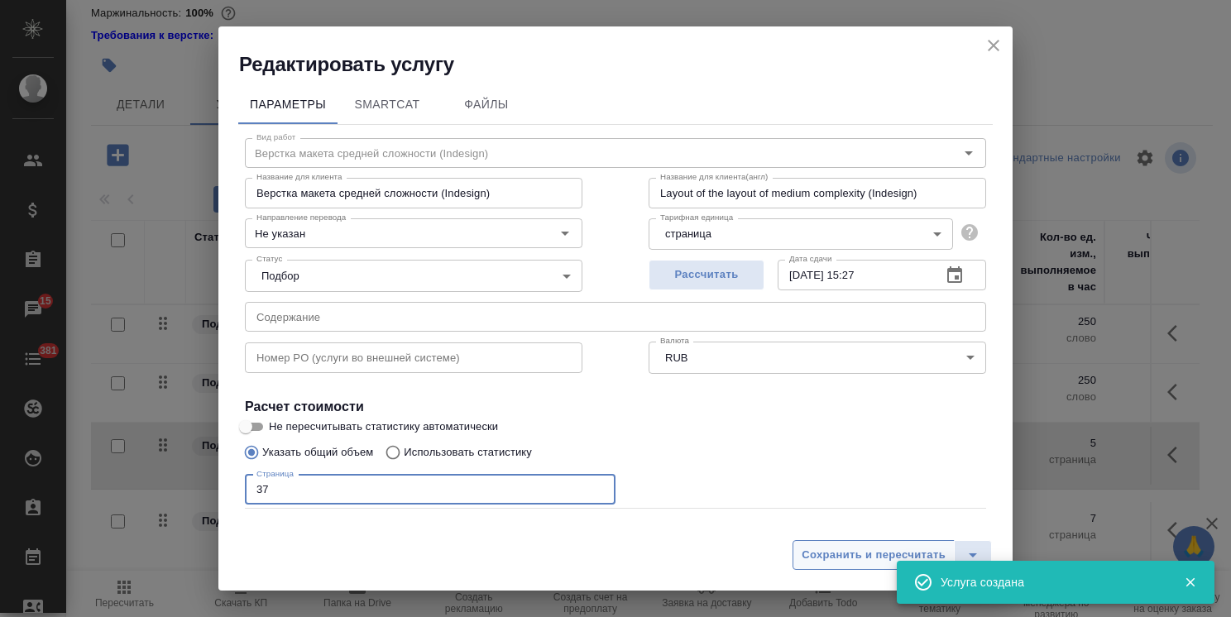
type input "37"
click at [894, 553] on span "Сохранить и пересчитать" at bounding box center [874, 555] width 144 height 19
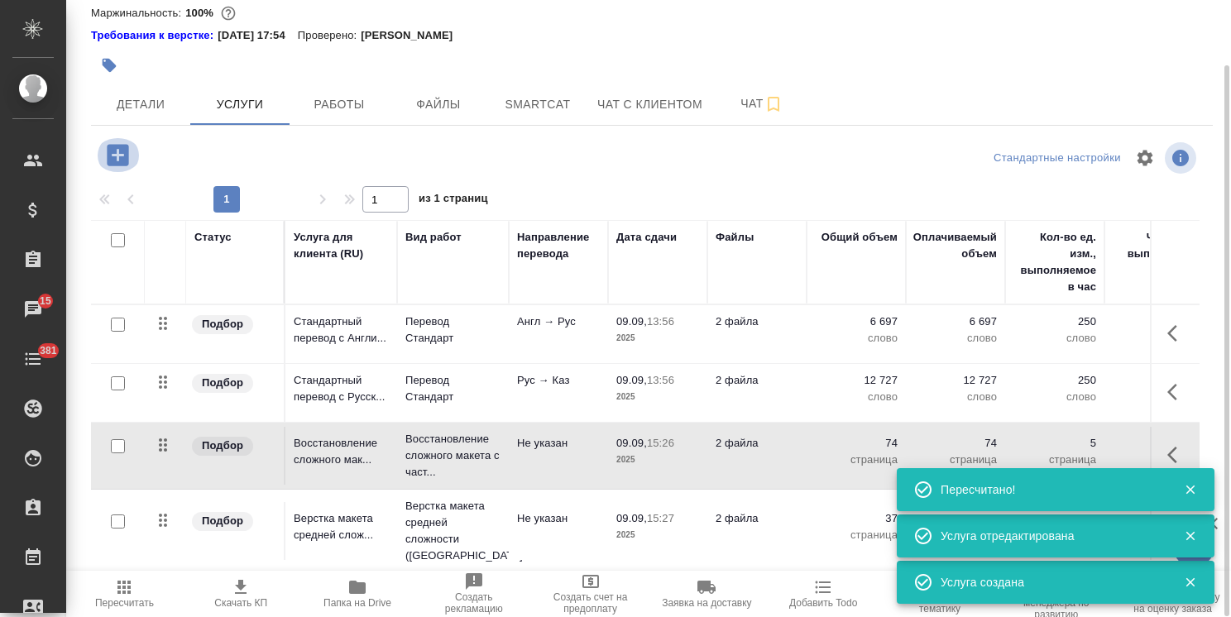
click at [122, 156] on icon "button" at bounding box center [117, 155] width 29 height 29
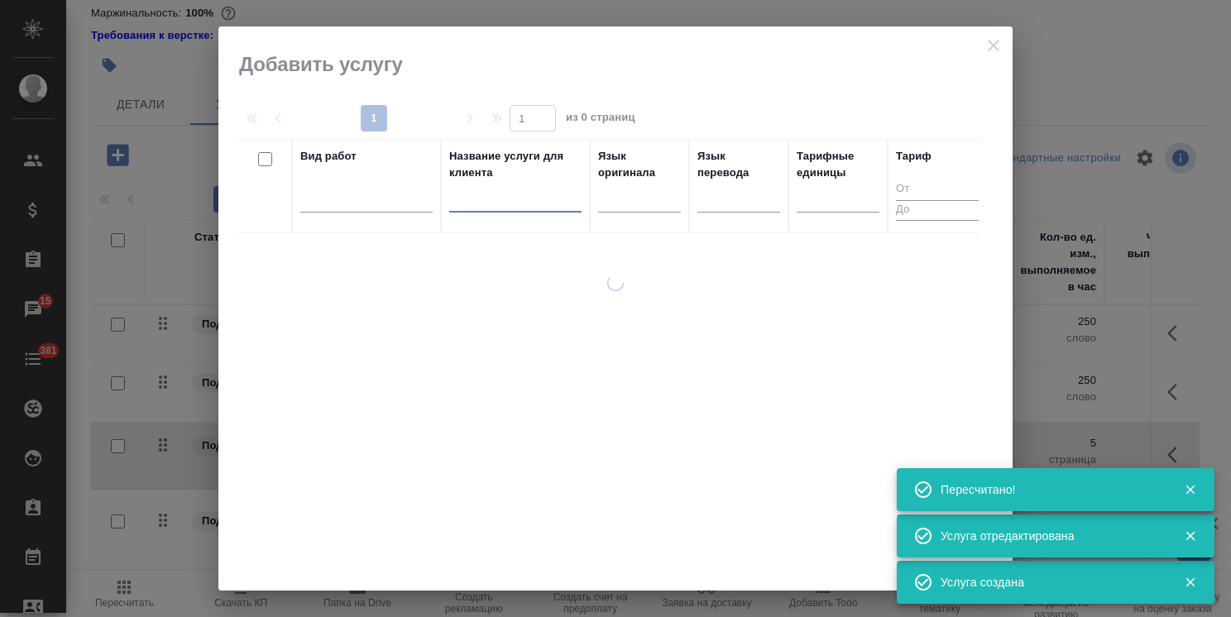
click at [470, 198] on input "text" at bounding box center [515, 202] width 132 height 21
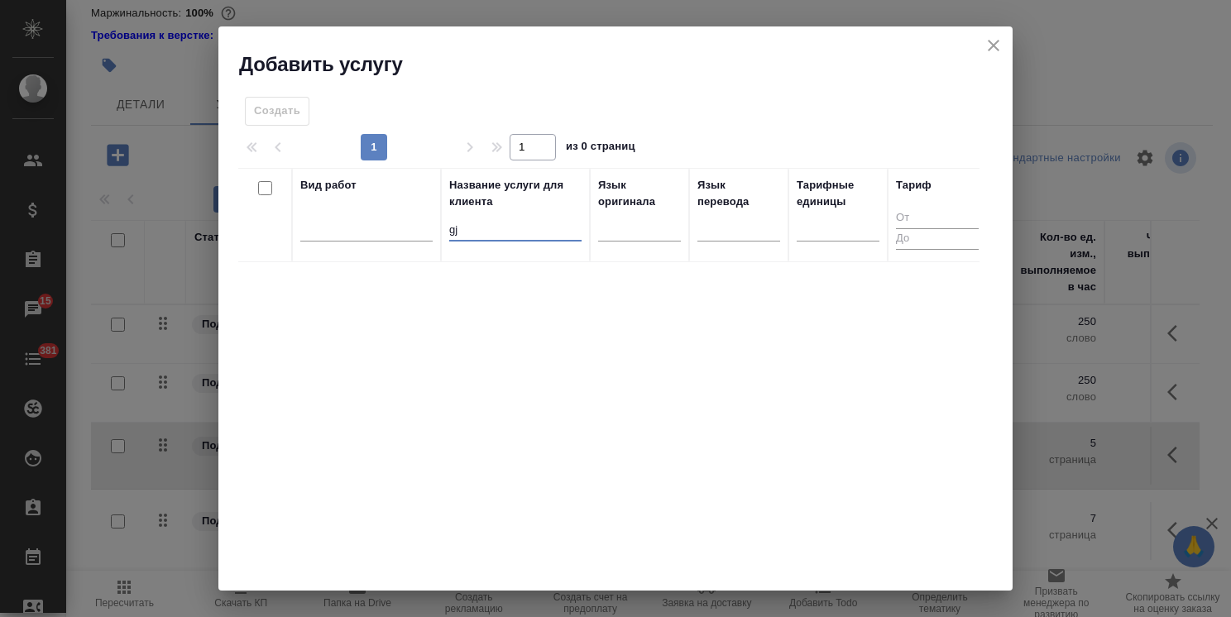
type input "g"
type input "почасо"
click at [258, 283] on input "checkbox" at bounding box center [265, 283] width 14 height 14
checkbox input "true"
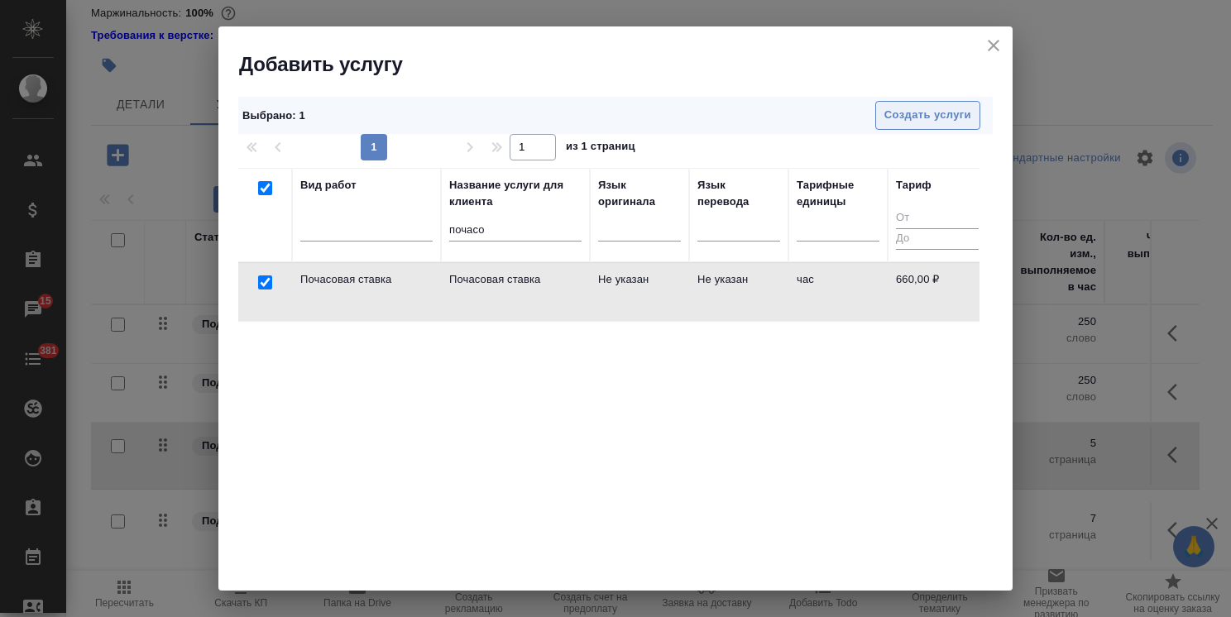
click at [910, 127] on button "Создать услуги" at bounding box center [927, 115] width 105 height 29
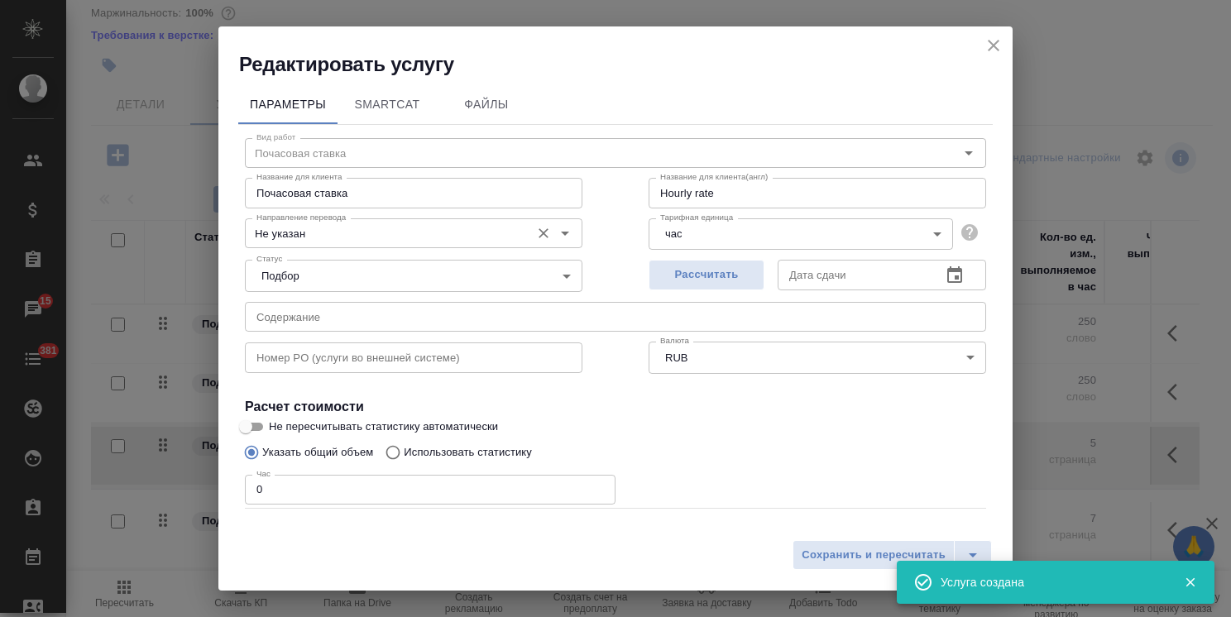
type input "Hourly rate"
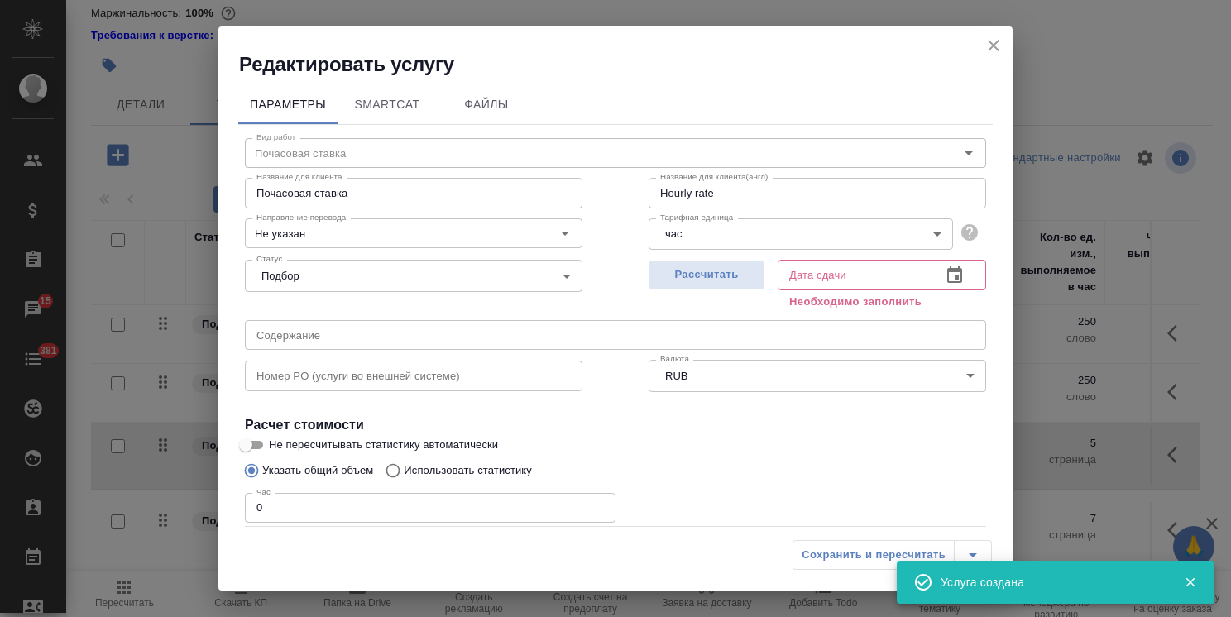
click at [352, 194] on input "Почасовая ставка" at bounding box center [414, 193] width 338 height 30
type input "Почасовая ставка верстки"
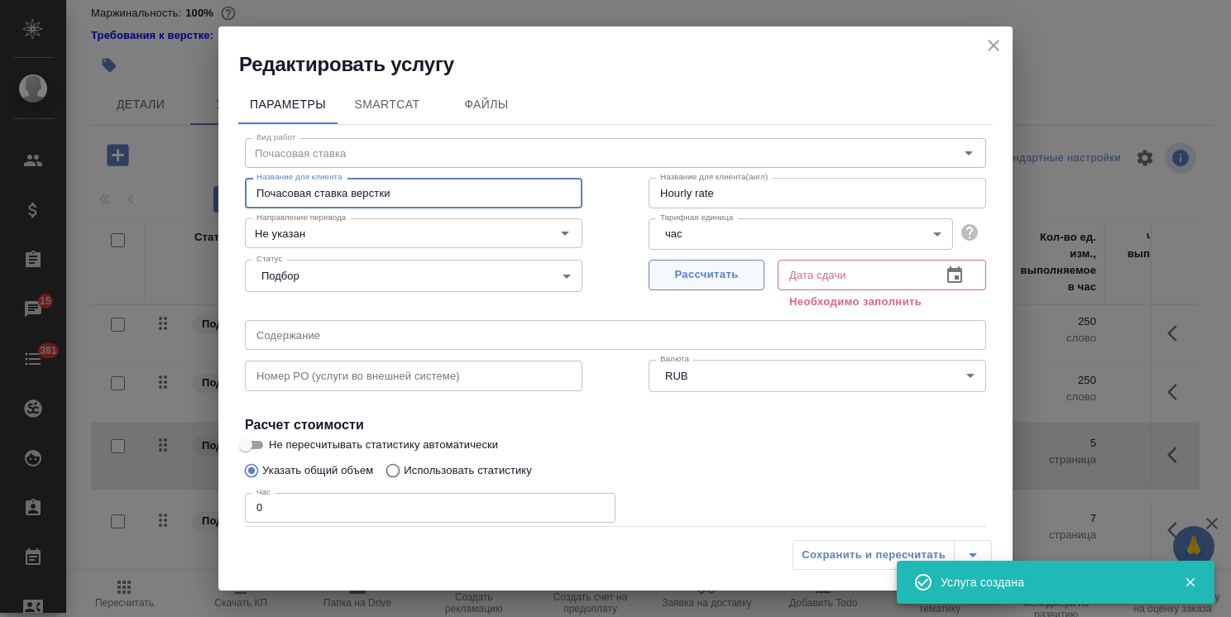
click at [702, 280] on span "Рассчитать" at bounding box center [707, 275] width 98 height 19
type input "Hourly rate"
type input "09.09.2025 15:27"
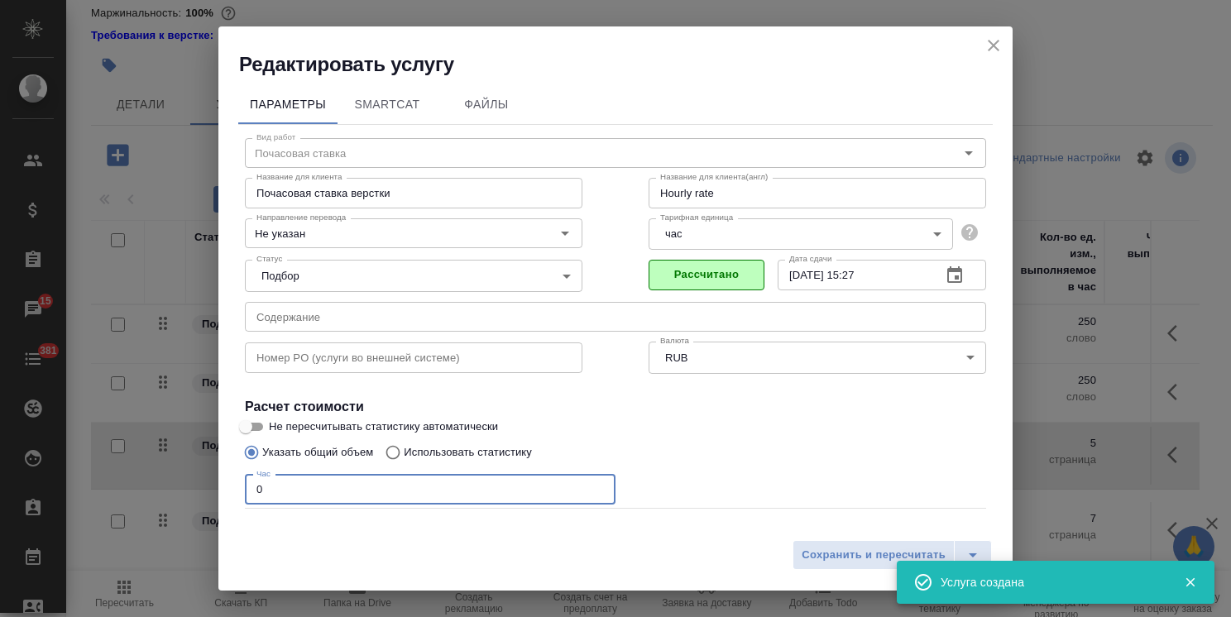
drag, startPoint x: 262, startPoint y: 488, endPoint x: 243, endPoint y: 488, distance: 19.0
click at [243, 488] on div "Вид работ Почасовая ставка Вид работ Название для клиента Почасовая ставка верс…" at bounding box center [615, 366] width 755 height 482
type input "Hourly rate"
type input "9"
type input "Hourly rate"
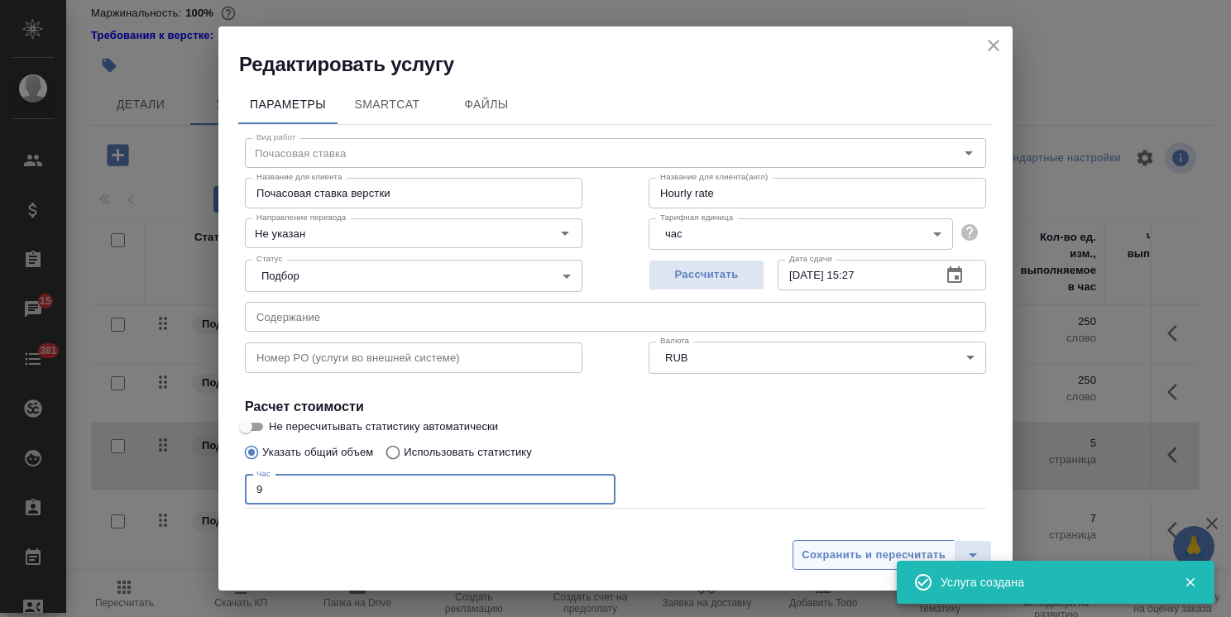
type input "9"
click at [862, 551] on span "Сохранить и пересчитать" at bounding box center [874, 555] width 144 height 19
type input "Hourly rate"
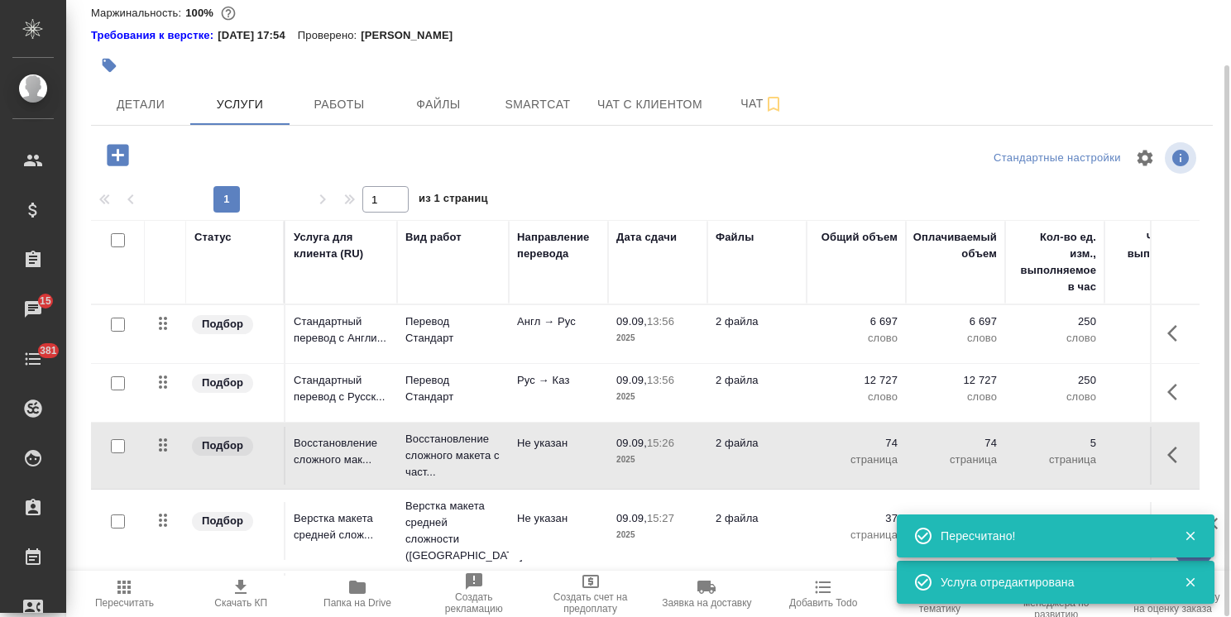
scroll to position [50, 0]
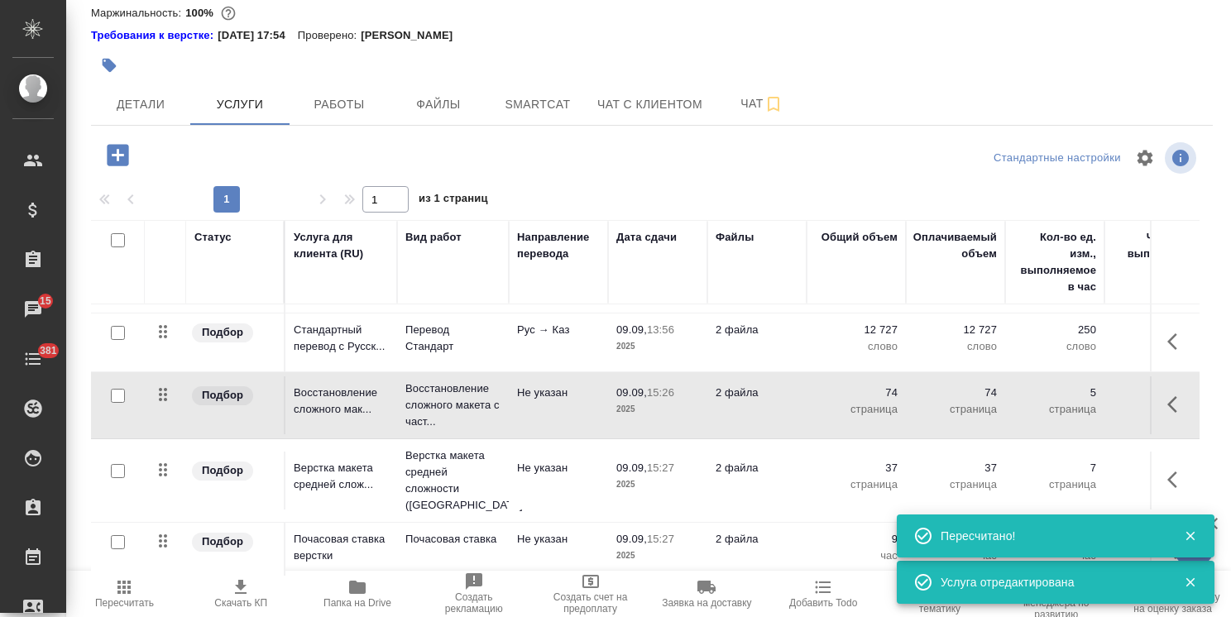
drag, startPoint x: 1192, startPoint y: 534, endPoint x: 1195, endPoint y: 575, distance: 40.6
click at [1191, 534] on icon "button" at bounding box center [1190, 536] width 9 height 9
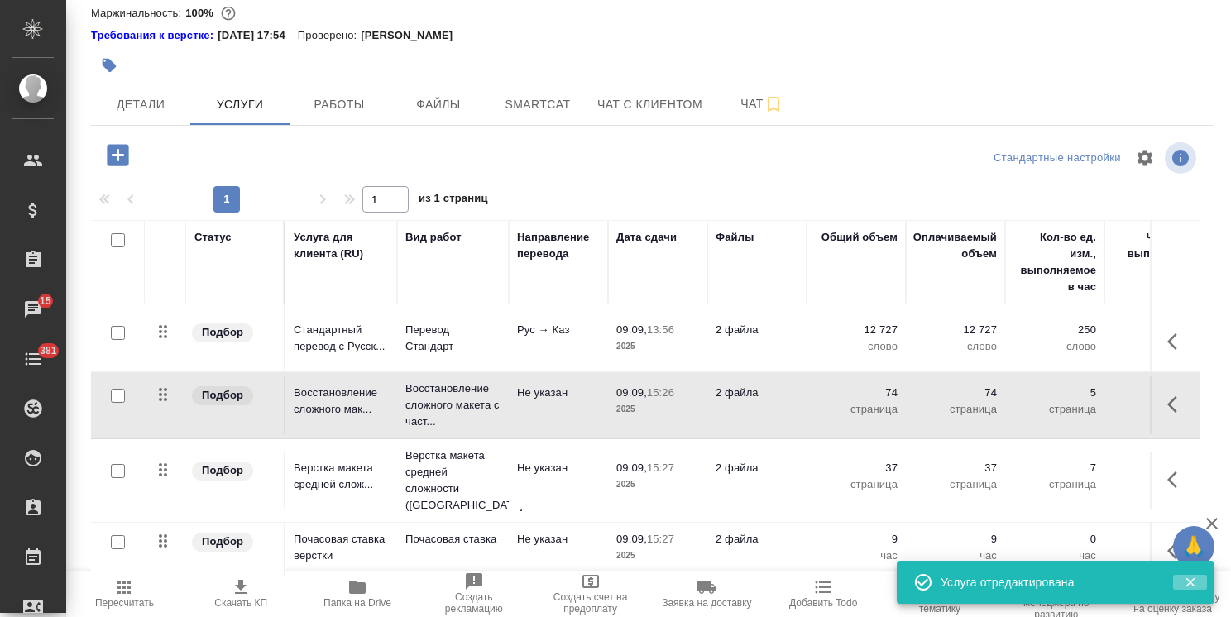
click at [1191, 584] on icon "button" at bounding box center [1190, 582] width 15 height 15
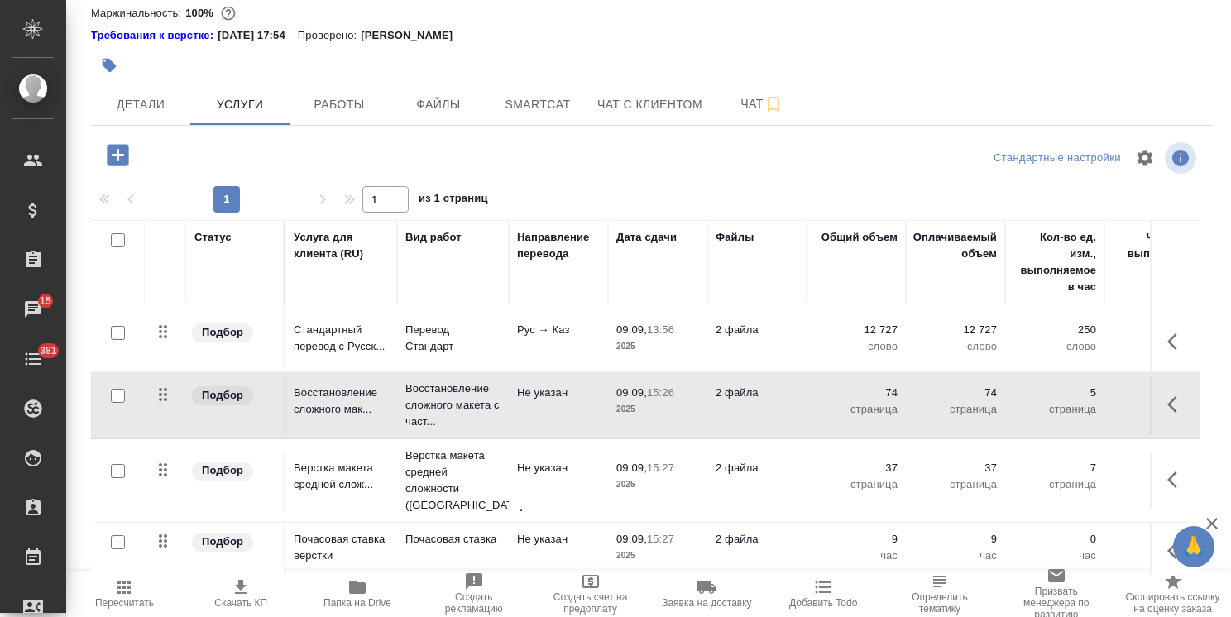
click at [1209, 521] on icon "button" at bounding box center [1212, 524] width 12 height 12
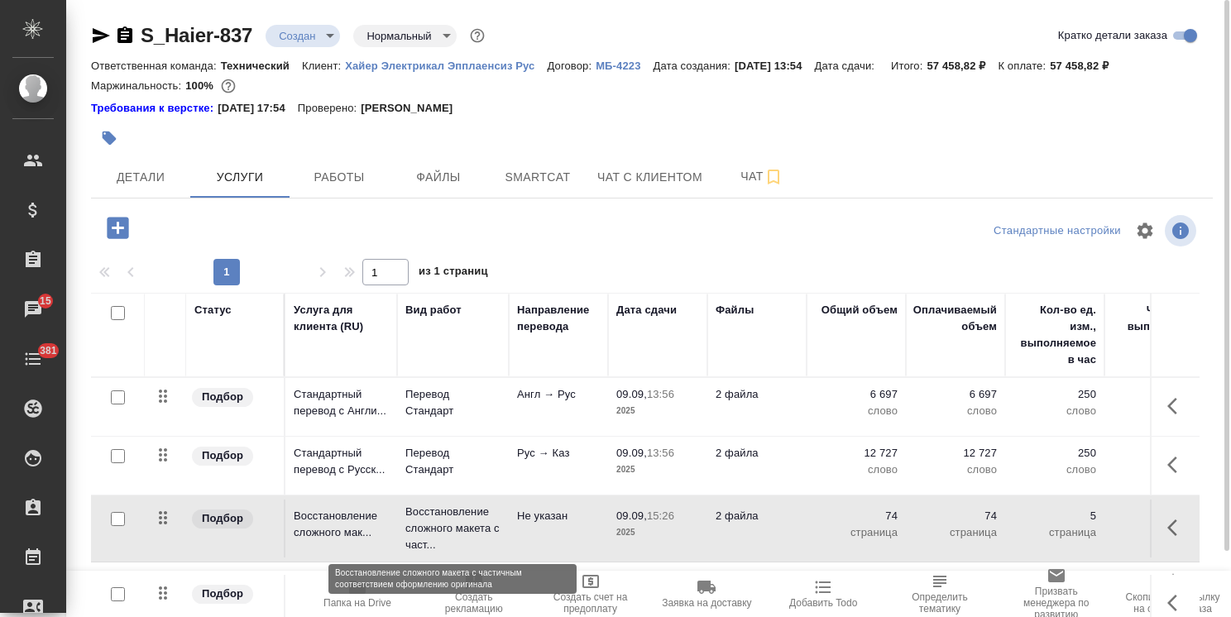
scroll to position [73, 0]
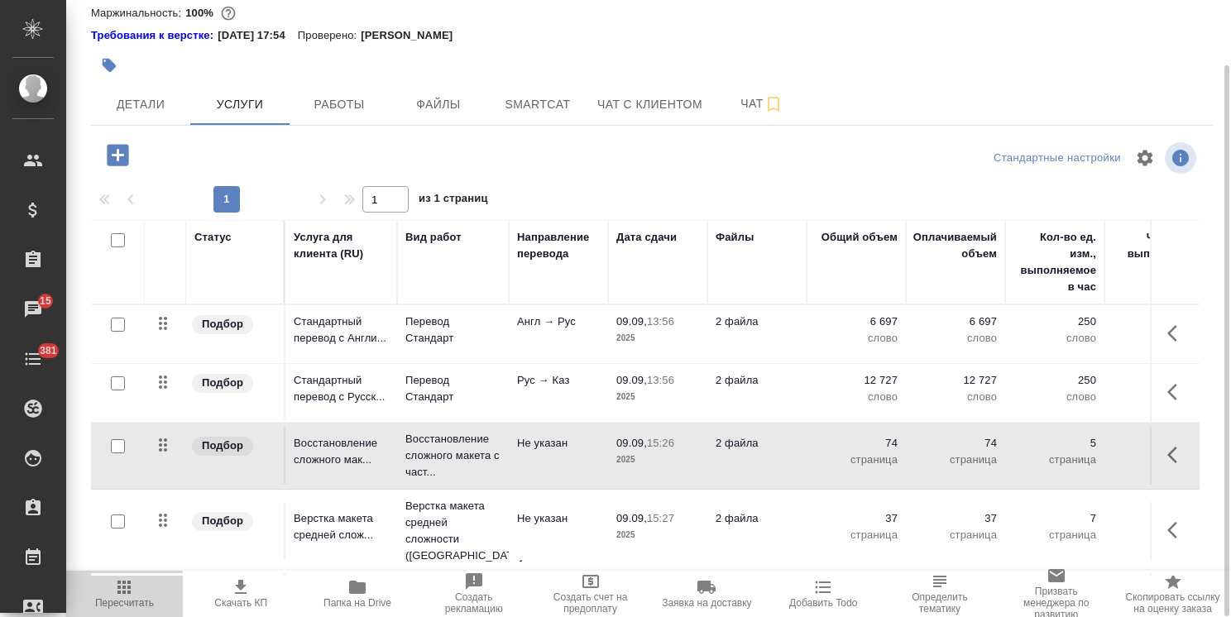
click at [136, 597] on span "Пересчитать" at bounding box center [124, 603] width 59 height 12
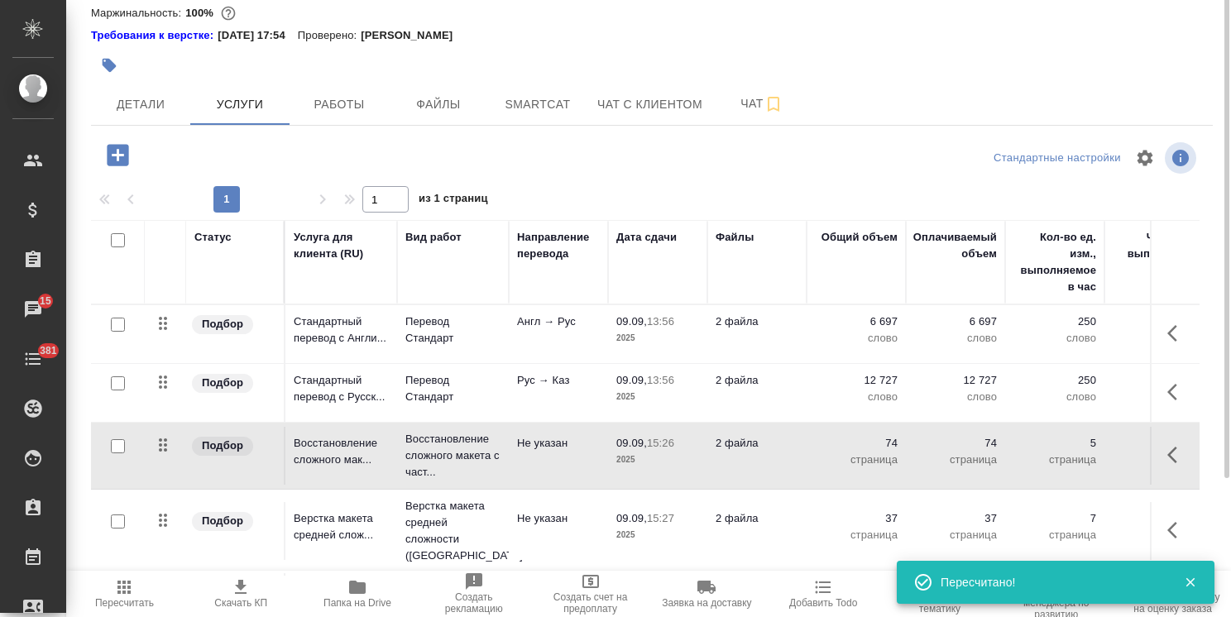
scroll to position [0, 0]
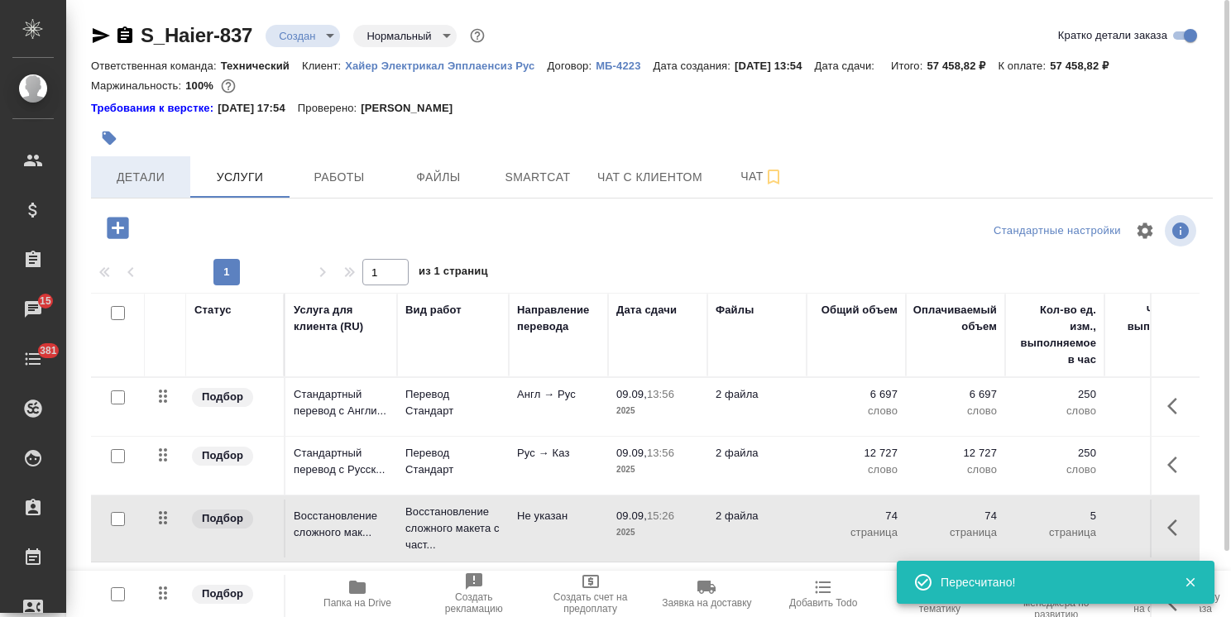
click at [152, 174] on span "Детали" at bounding box center [140, 177] width 79 height 21
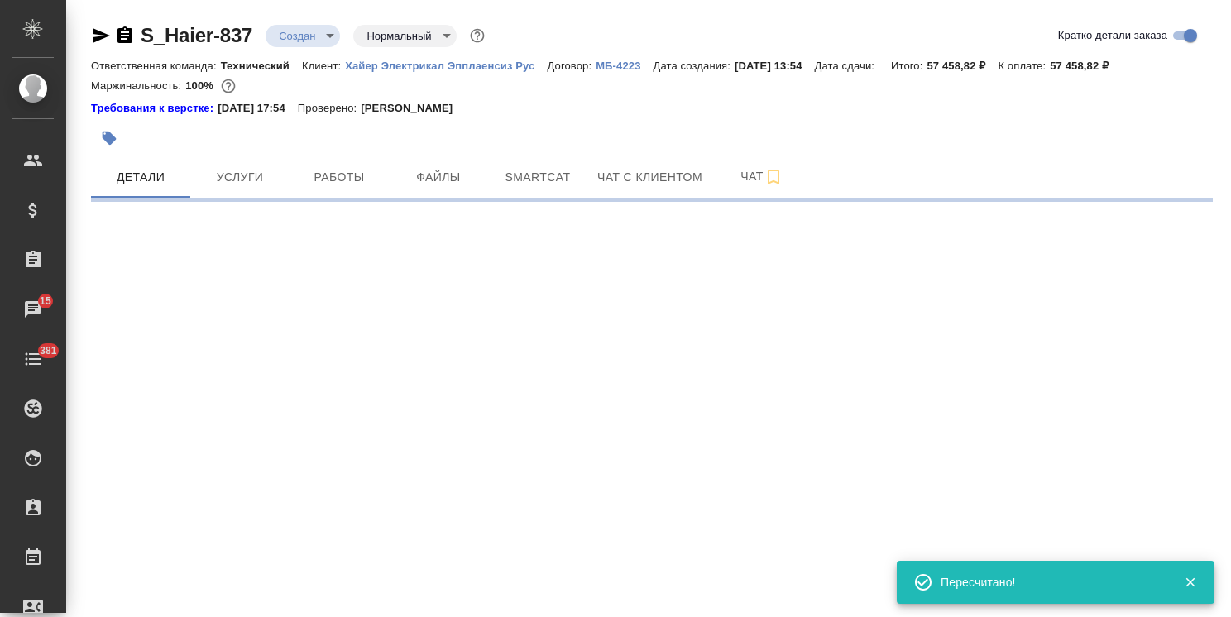
select select "RU"
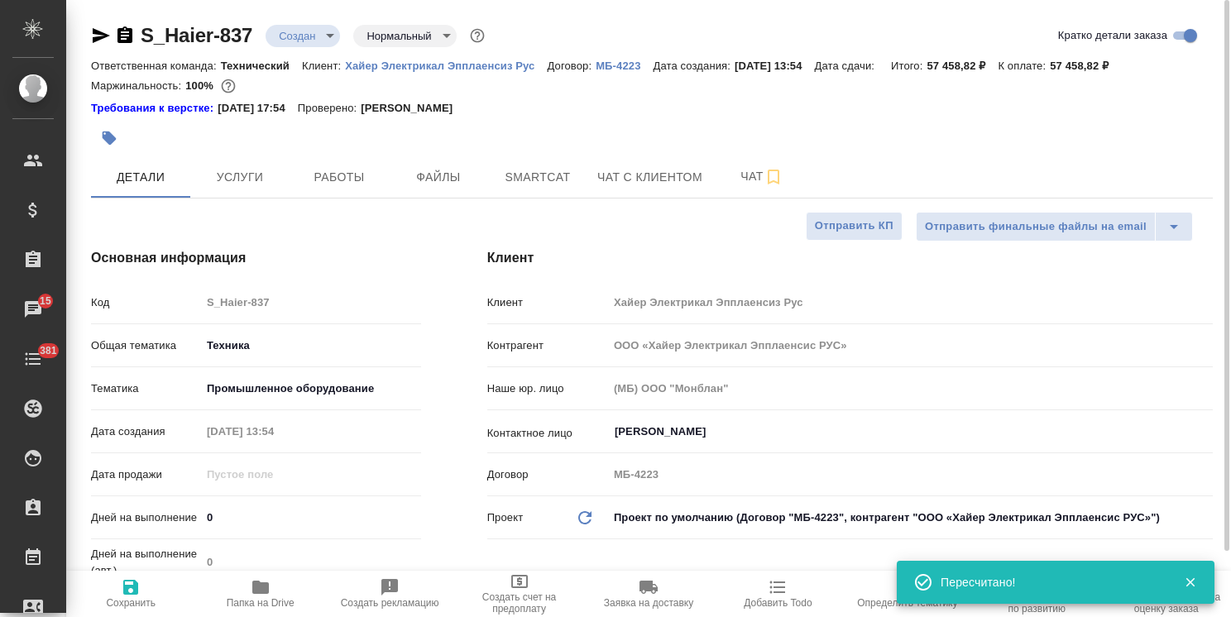
type textarea "x"
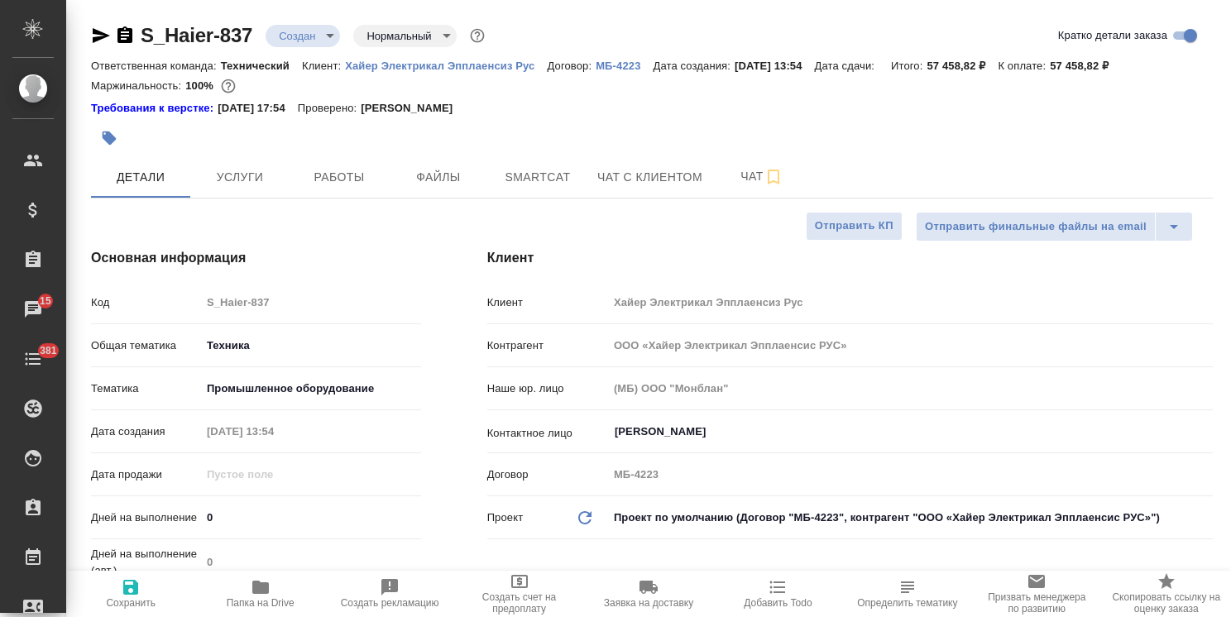
drag, startPoint x: 1227, startPoint y: 252, endPoint x: 1125, endPoint y: 108, distance: 177.0
click at [1162, 121] on div "S_Haier-837 Создан new Нормальный normal Кратко детали заказа Ответственная ком…" at bounding box center [648, 308] width 1165 height 617
click at [231, 170] on span "Услуги" at bounding box center [239, 177] width 79 height 21
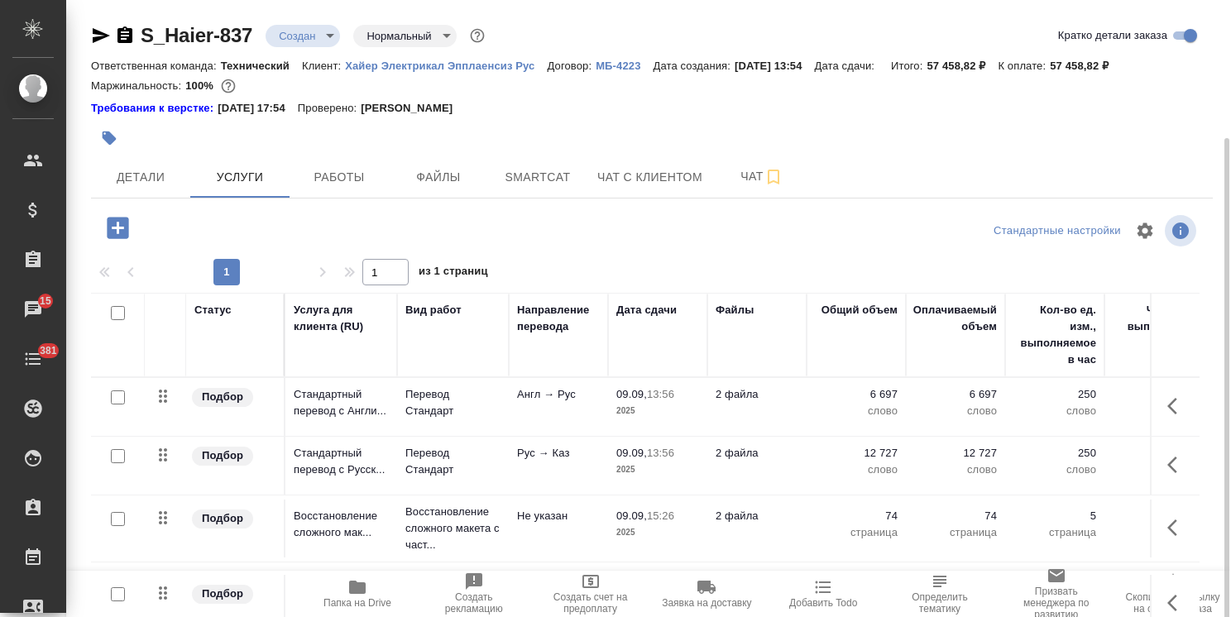
scroll to position [73, 0]
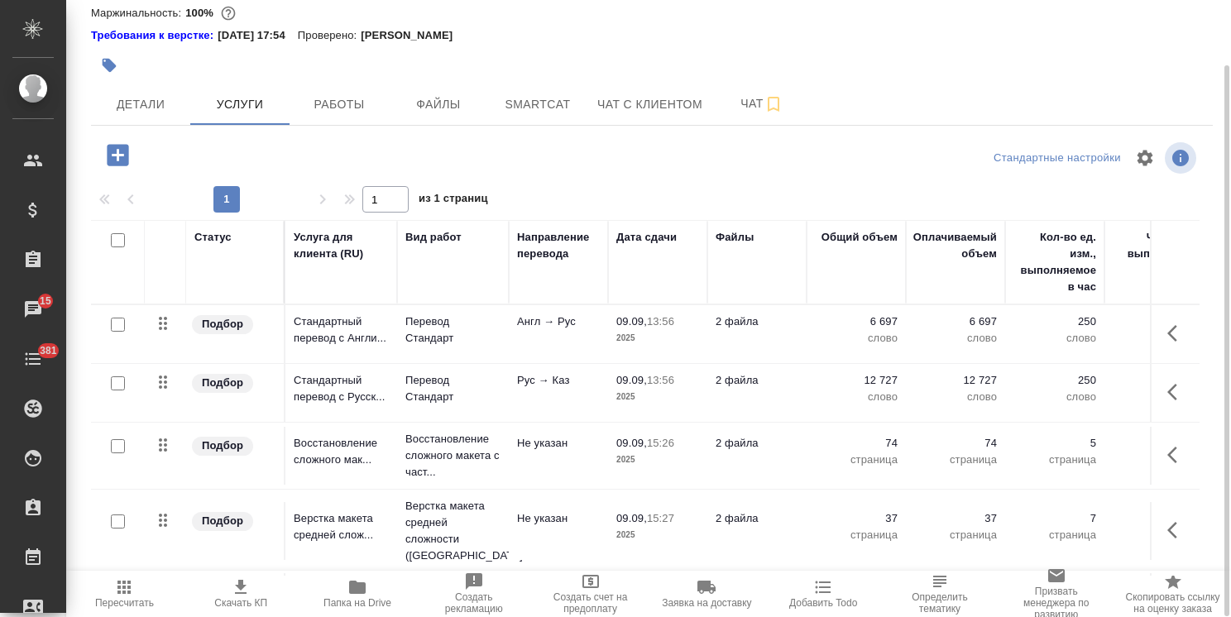
click at [1167, 337] on icon "button" at bounding box center [1172, 333] width 10 height 17
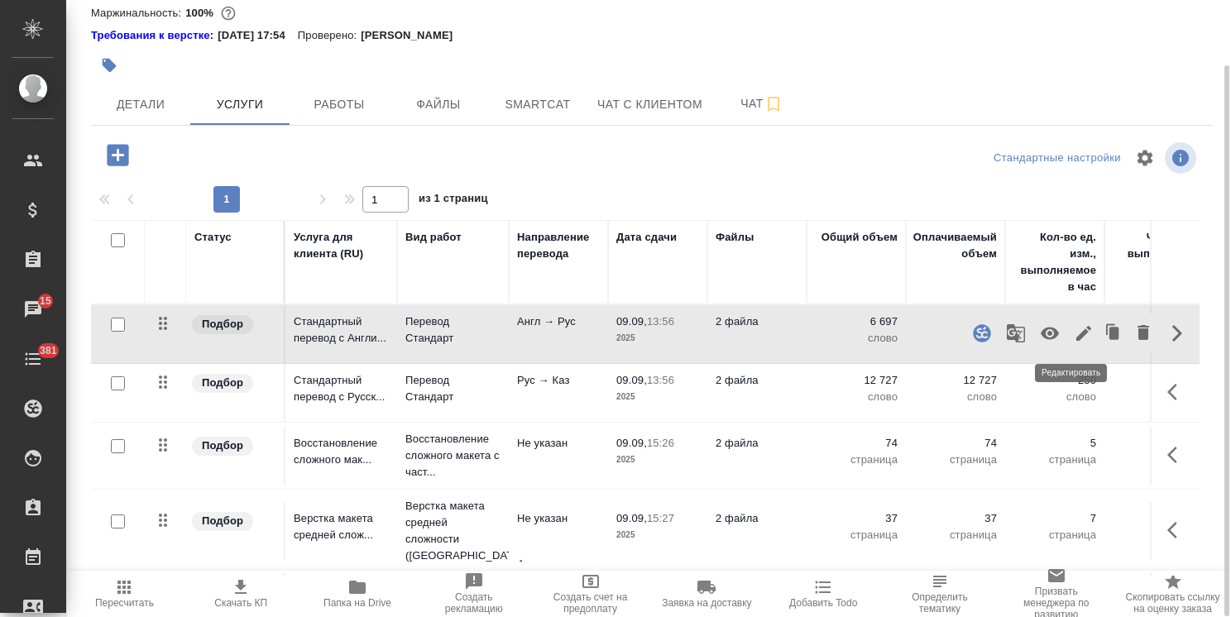
click at [1074, 340] on icon "button" at bounding box center [1084, 334] width 20 height 20
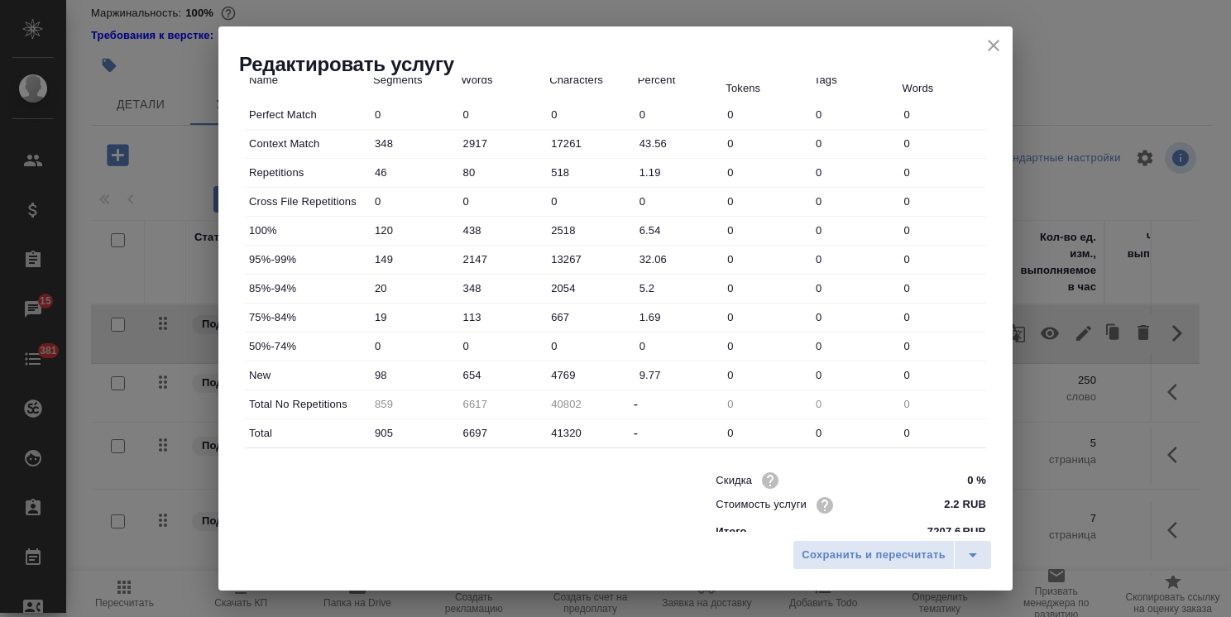
scroll to position [508, 0]
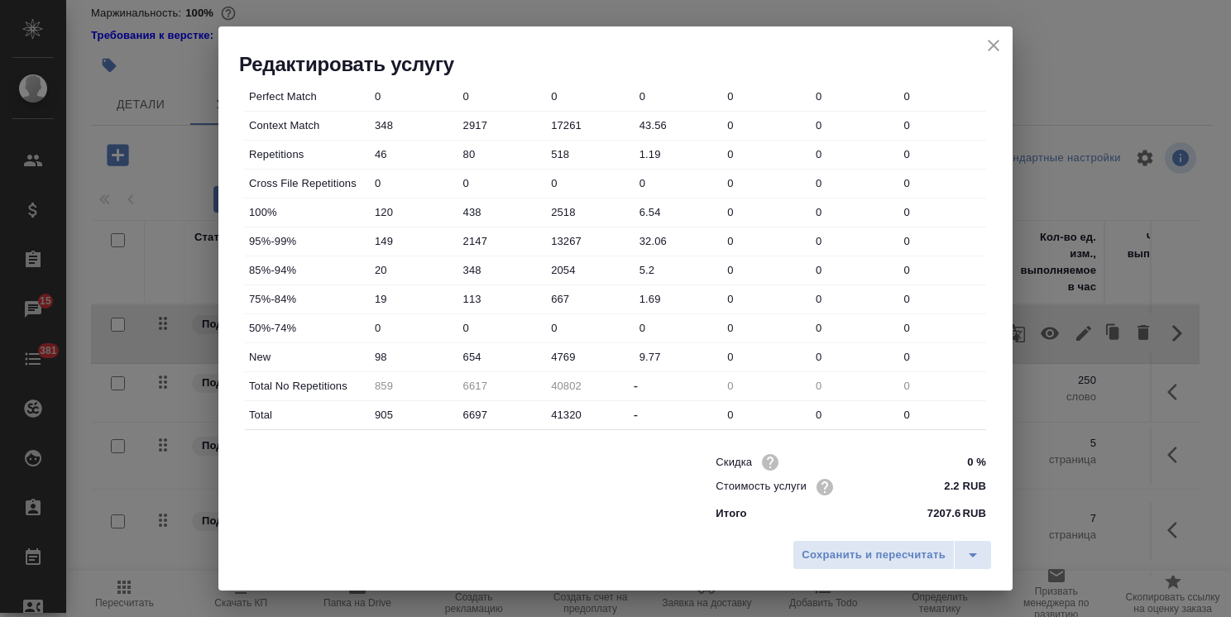
click at [1000, 41] on icon "close" at bounding box center [994, 46] width 20 height 20
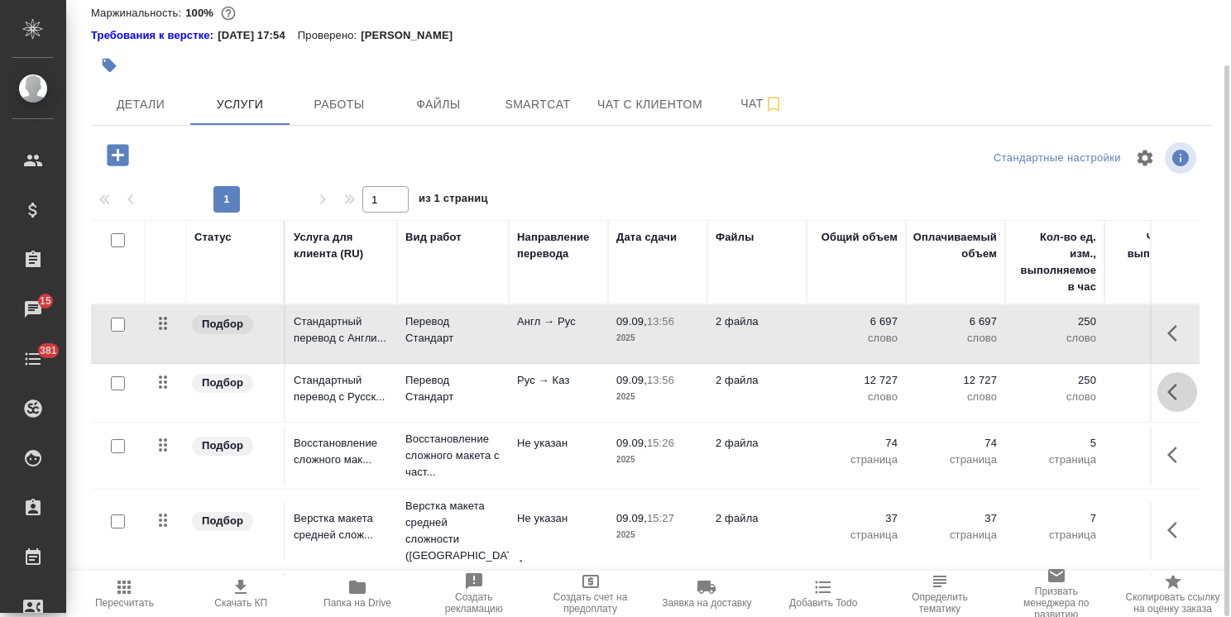
click at [1167, 400] on icon "button" at bounding box center [1177, 392] width 20 height 20
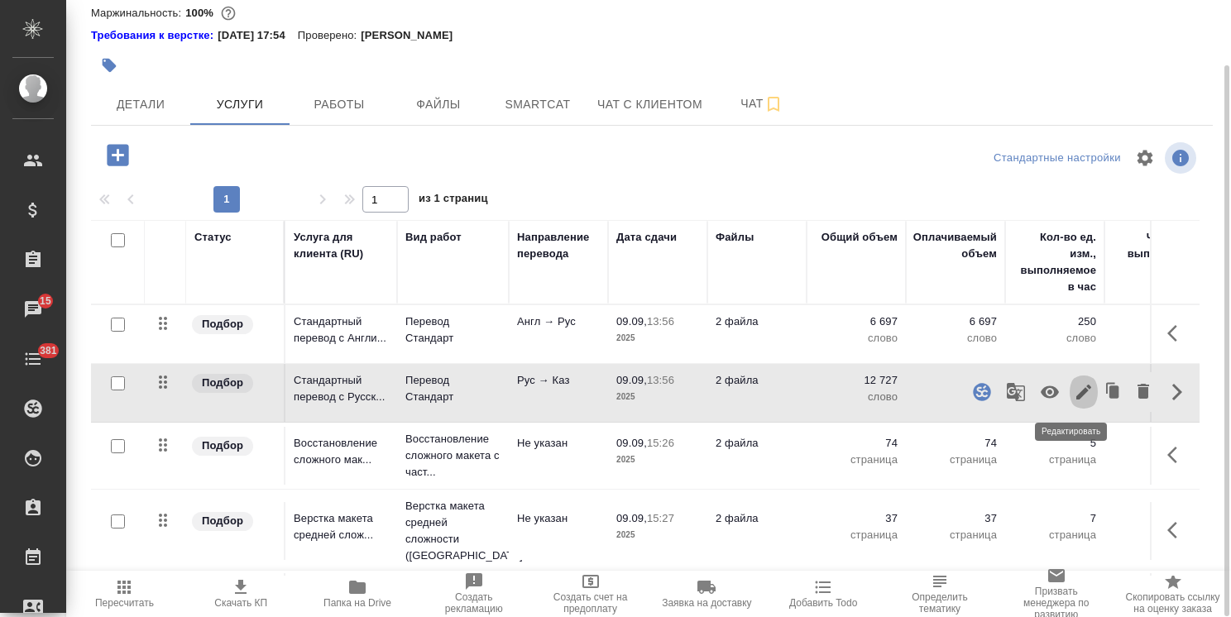
click at [1076, 392] on icon "button" at bounding box center [1083, 392] width 15 height 15
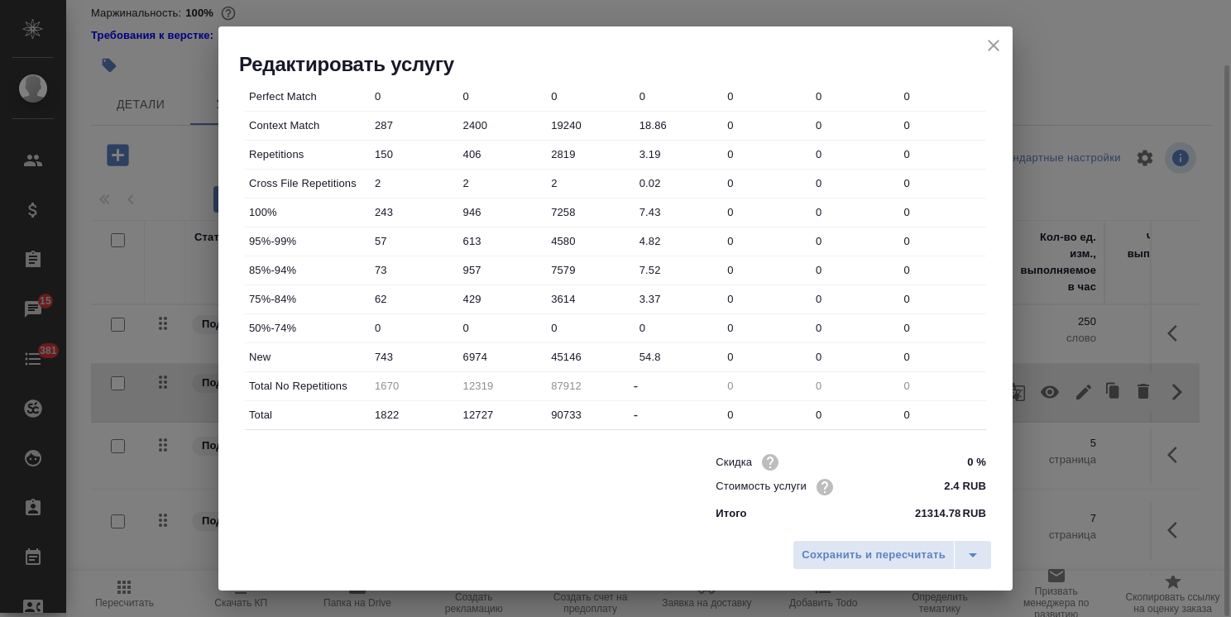
click at [999, 51] on icon "close" at bounding box center [994, 46] width 20 height 20
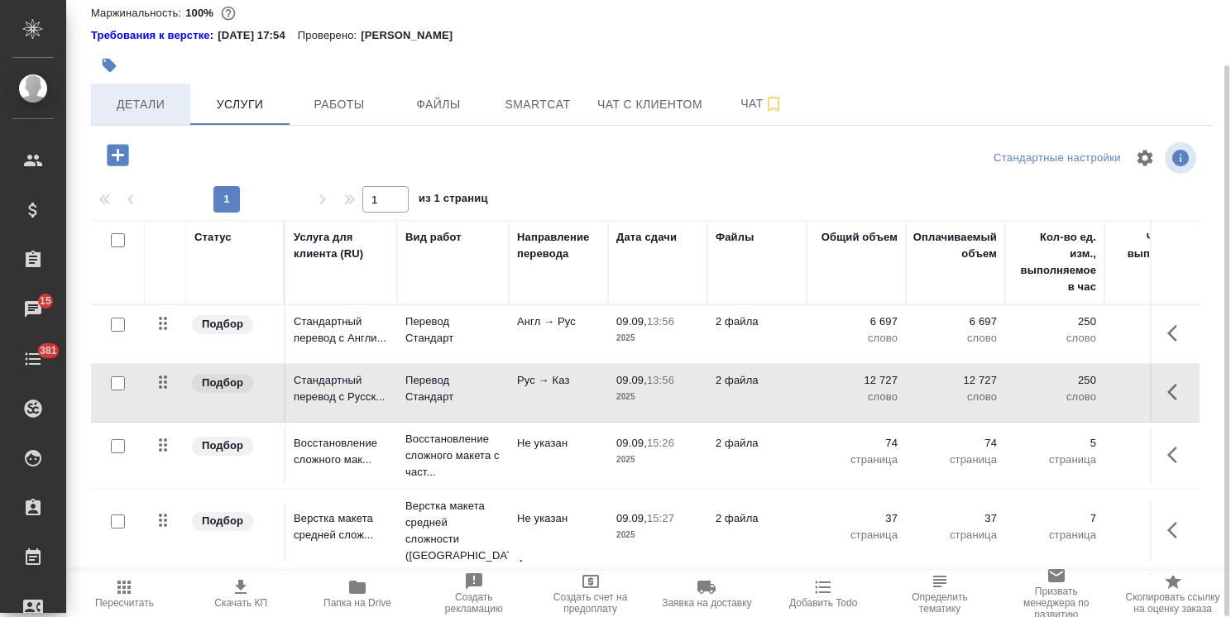
click at [159, 113] on span "Детали" at bounding box center [140, 104] width 79 height 21
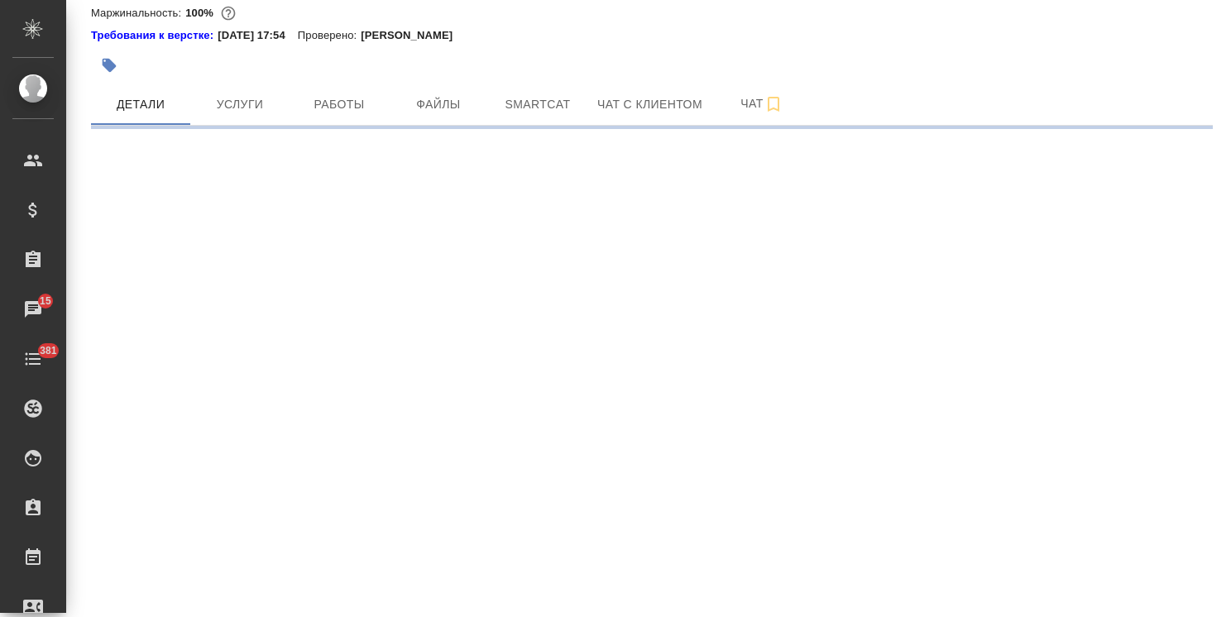
select select "RU"
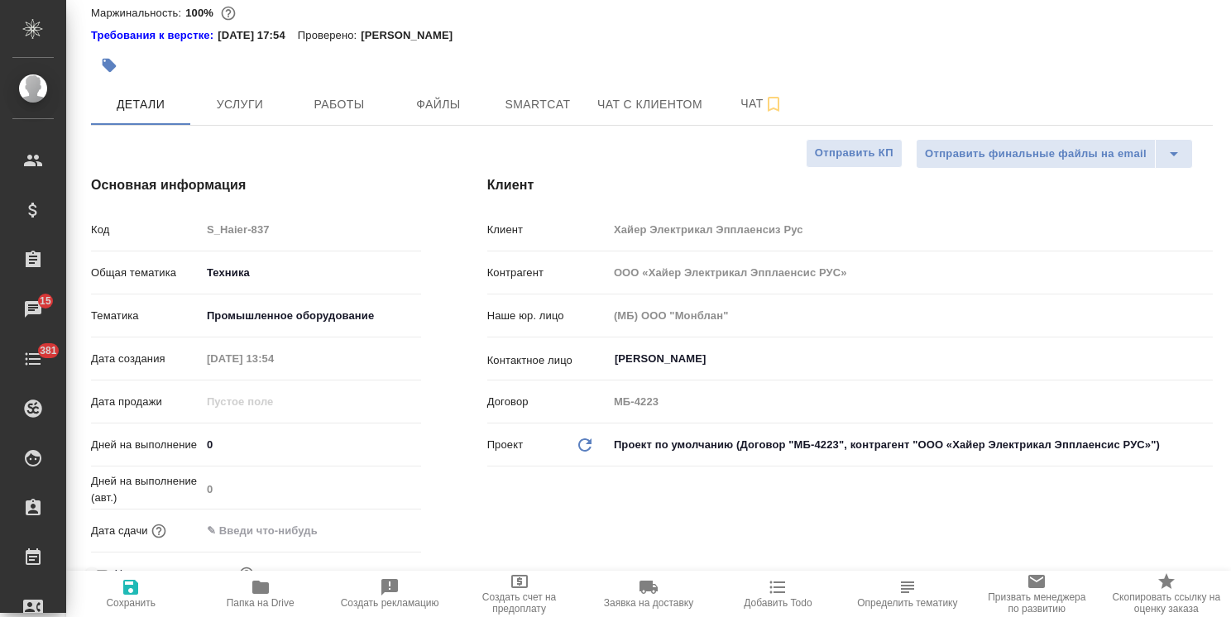
type textarea "x"
drag, startPoint x: 238, startPoint y: 429, endPoint x: 146, endPoint y: 423, distance: 92.1
click at [146, 423] on div "Код S_Haier-837 Общая тематика Техника tech Тематика Промышленное оборудование …" at bounding box center [256, 408] width 330 height 387
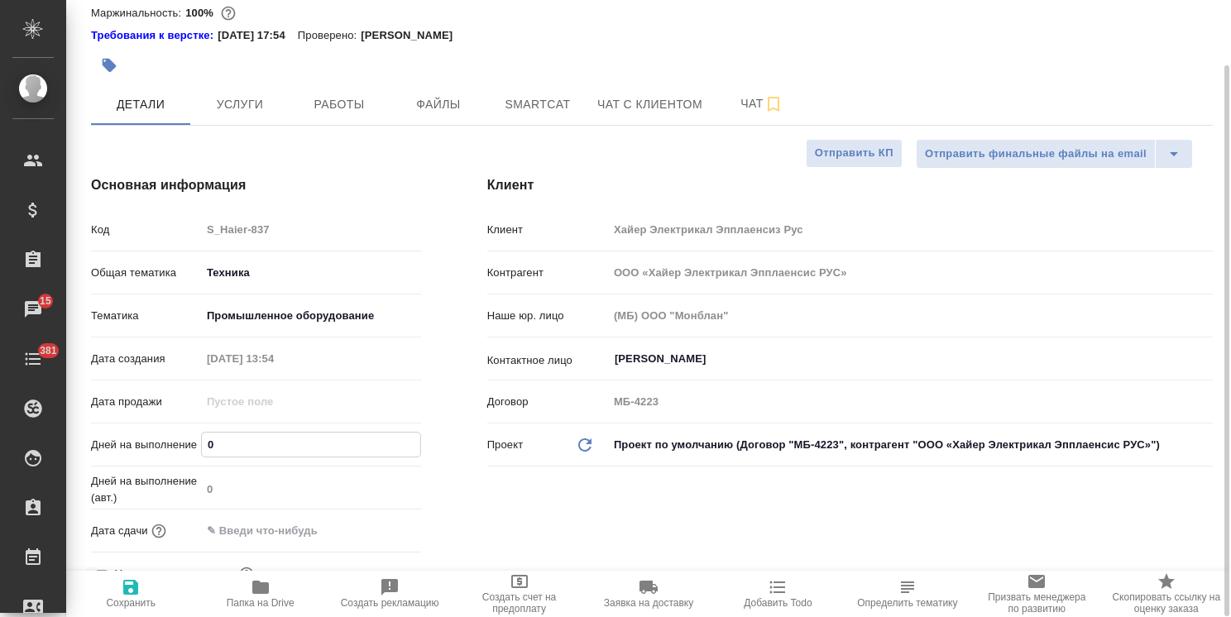
drag, startPoint x: 223, startPoint y: 448, endPoint x: 234, endPoint y: 442, distance: 12.6
click at [223, 448] on input "0" at bounding box center [311, 445] width 218 height 24
drag, startPoint x: 212, startPoint y: 442, endPoint x: 153, endPoint y: 442, distance: 58.7
click at [153, 442] on div "Дней на выполнение 0" at bounding box center [256, 444] width 330 height 29
type input "1"
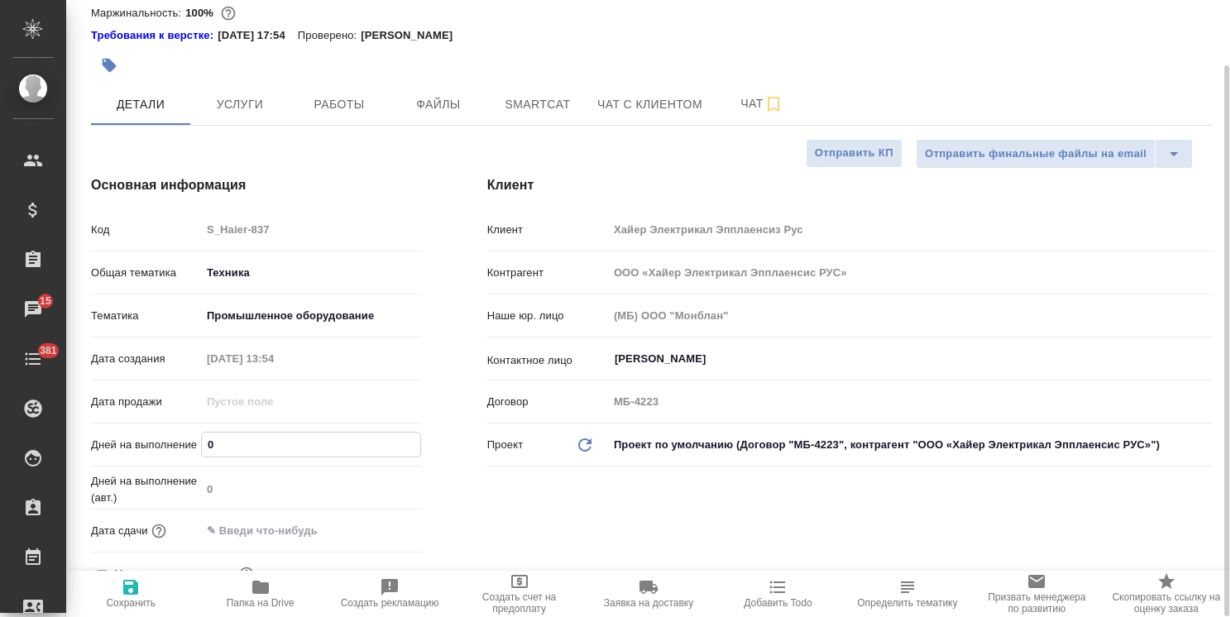
type textarea "x"
type input "13"
type textarea "x"
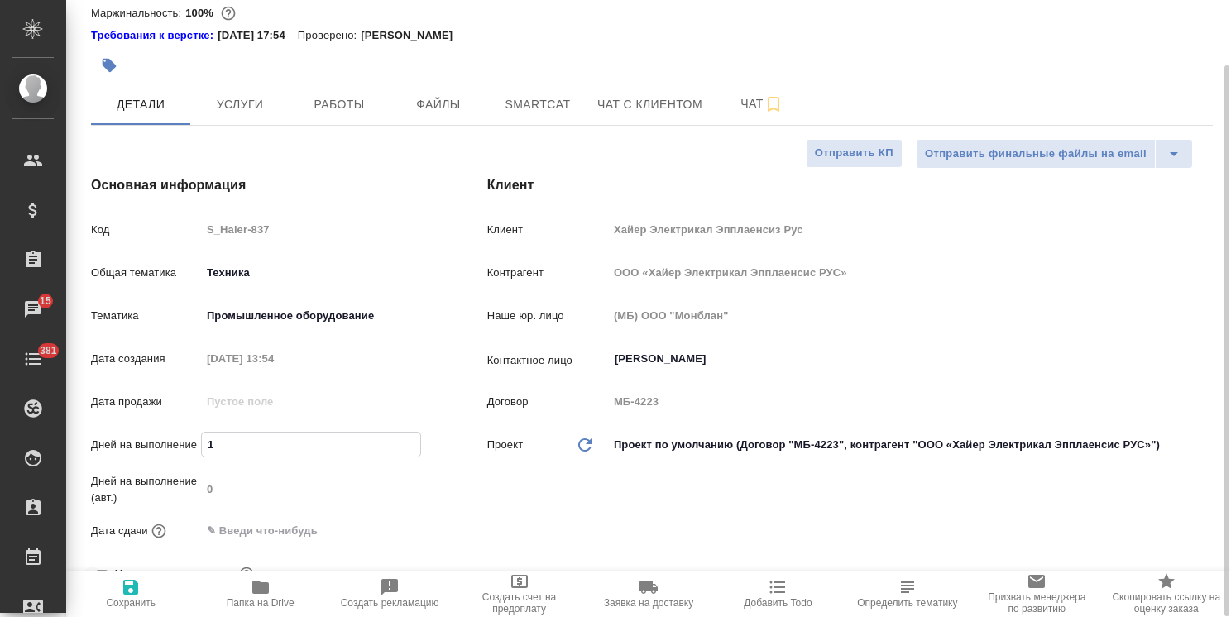
type textarea "x"
type input "13"
click at [145, 587] on span "Сохранить" at bounding box center [130, 593] width 109 height 31
type textarea "x"
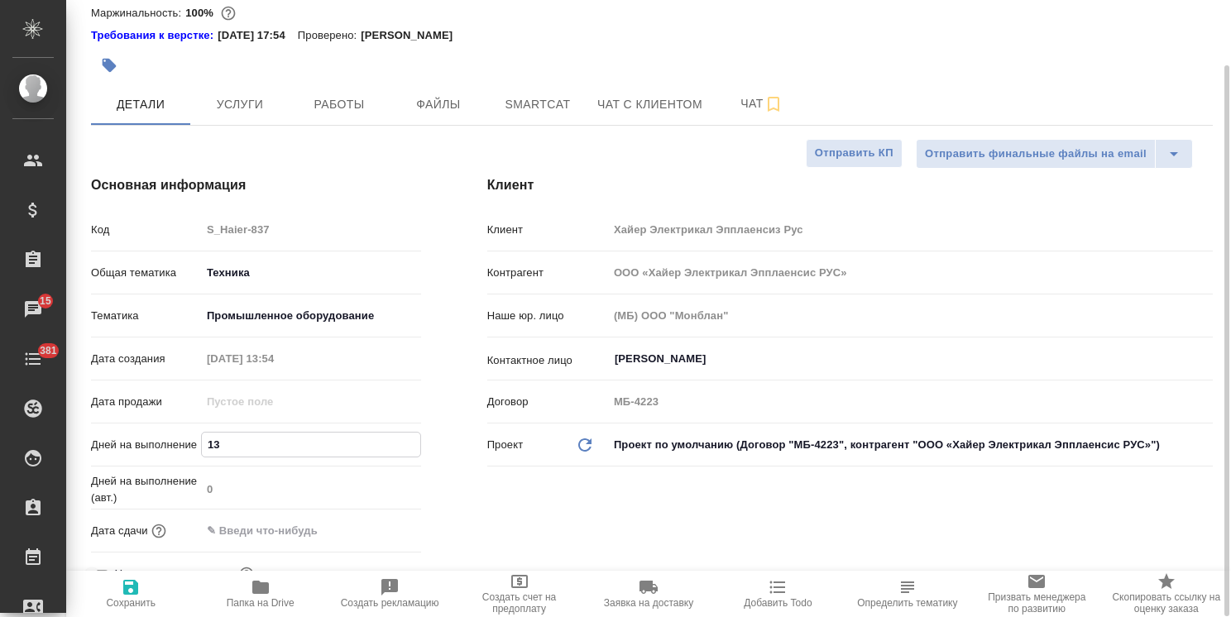
type textarea "x"
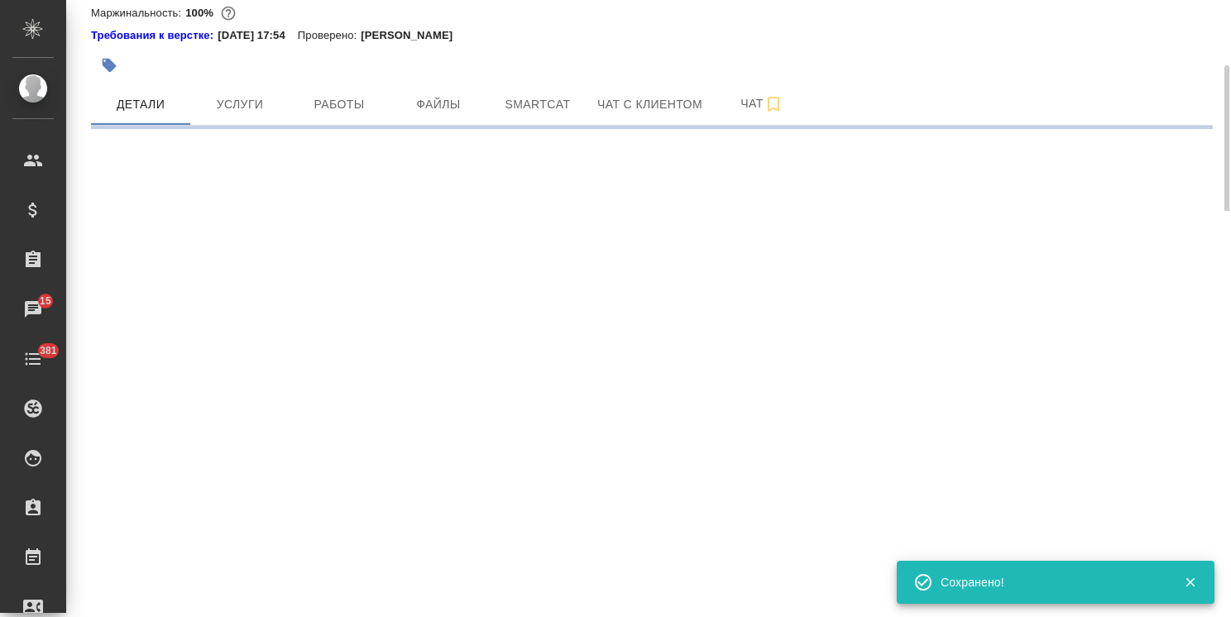
select select "RU"
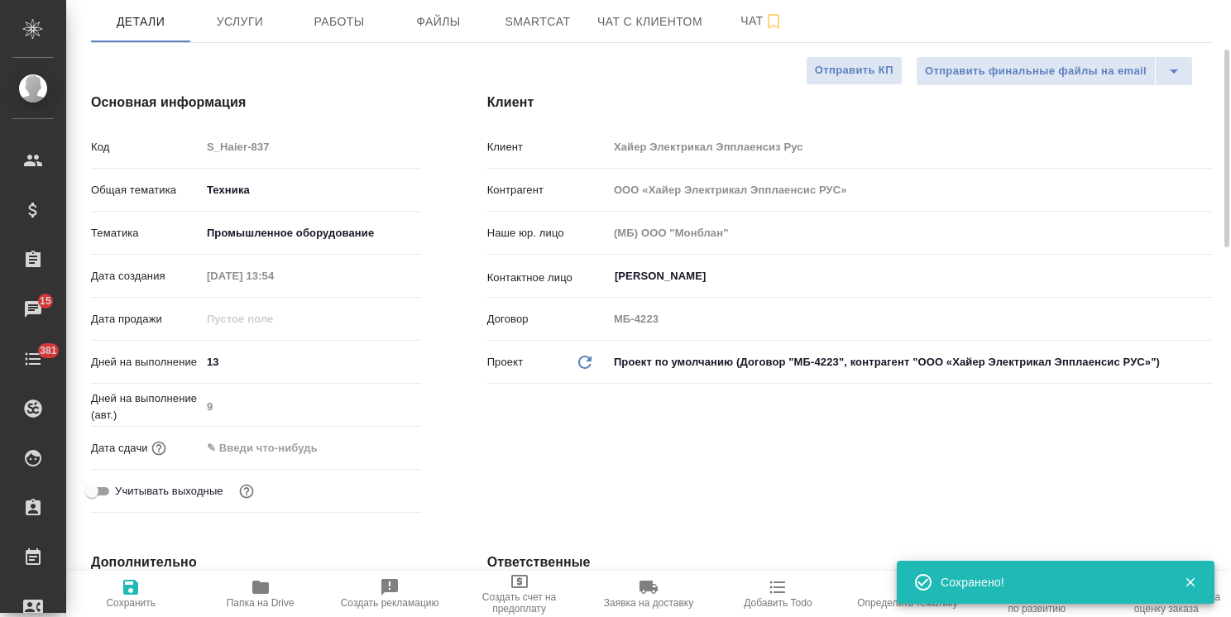
type textarea "x"
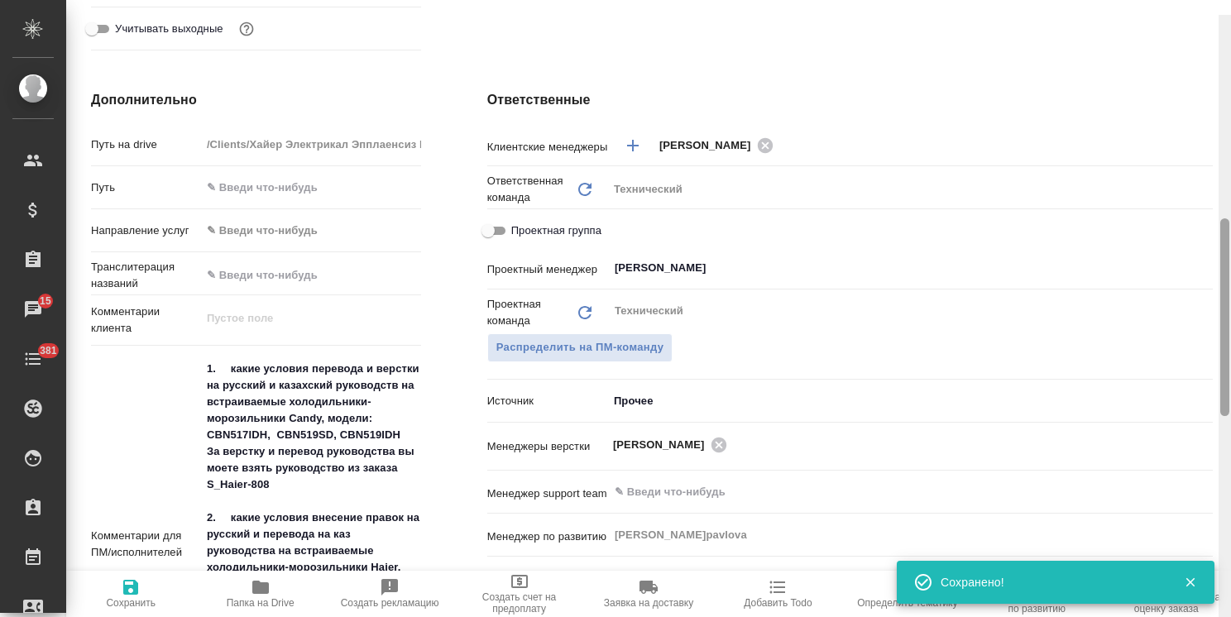
drag, startPoint x: 1224, startPoint y: 296, endPoint x: 1222, endPoint y: 343, distance: 47.2
click at [1222, 343] on div at bounding box center [1224, 317] width 9 height 198
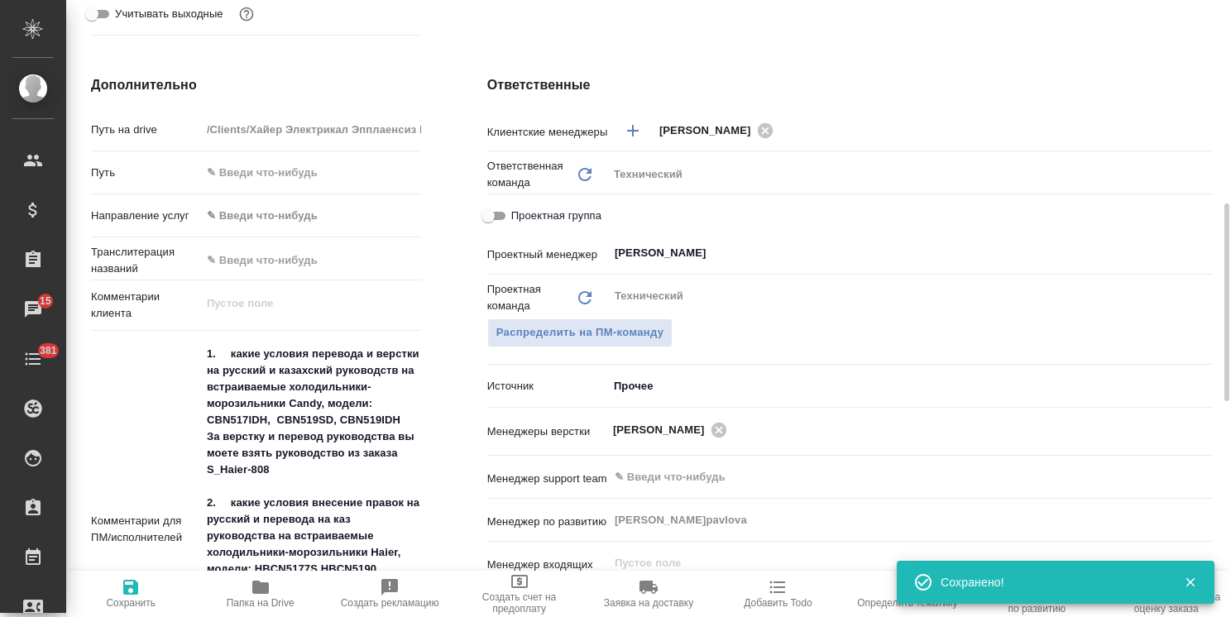
click at [193, 352] on div "Комментарии для ПМ/исполнителей x" at bounding box center [256, 530] width 330 height 384
click at [199, 351] on div "Комментарии для ПМ/исполнителей x" at bounding box center [256, 530] width 330 height 384
type textarea "x"
click at [205, 353] on textarea "1. какие условия перевода и верстки на русский и казахский руководств на встраи…" at bounding box center [311, 528] width 220 height 376
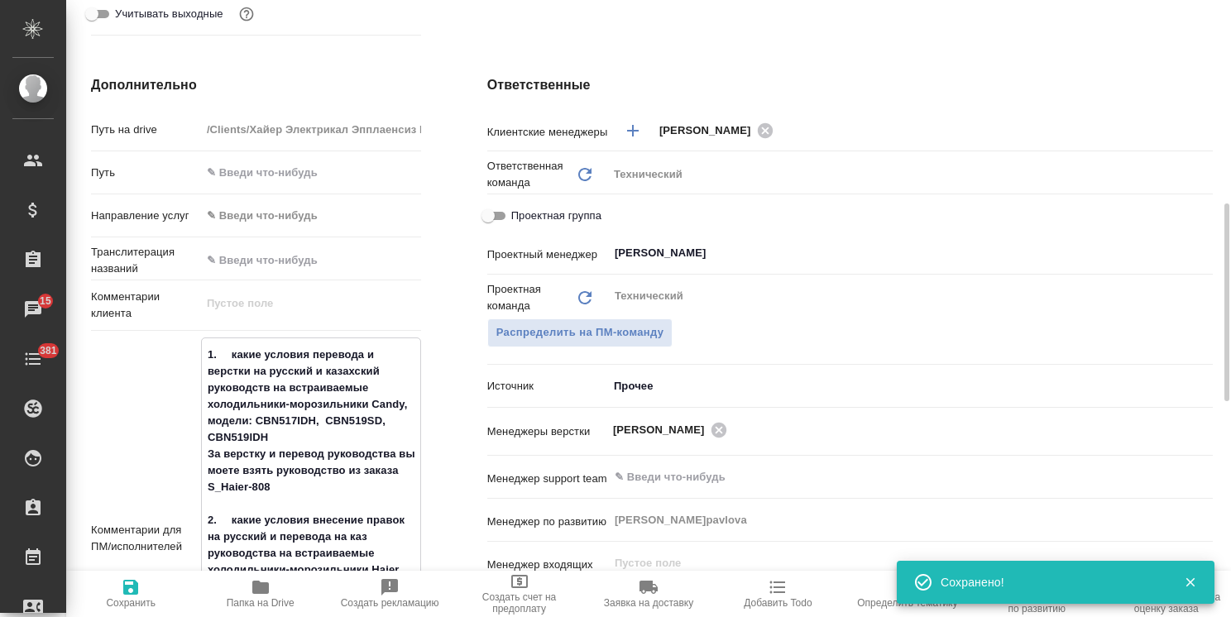
type textarea "x"
type textarea "1. какие условия перевода и верстки на русский и казахский руководств на встраи…"
type textarea "x"
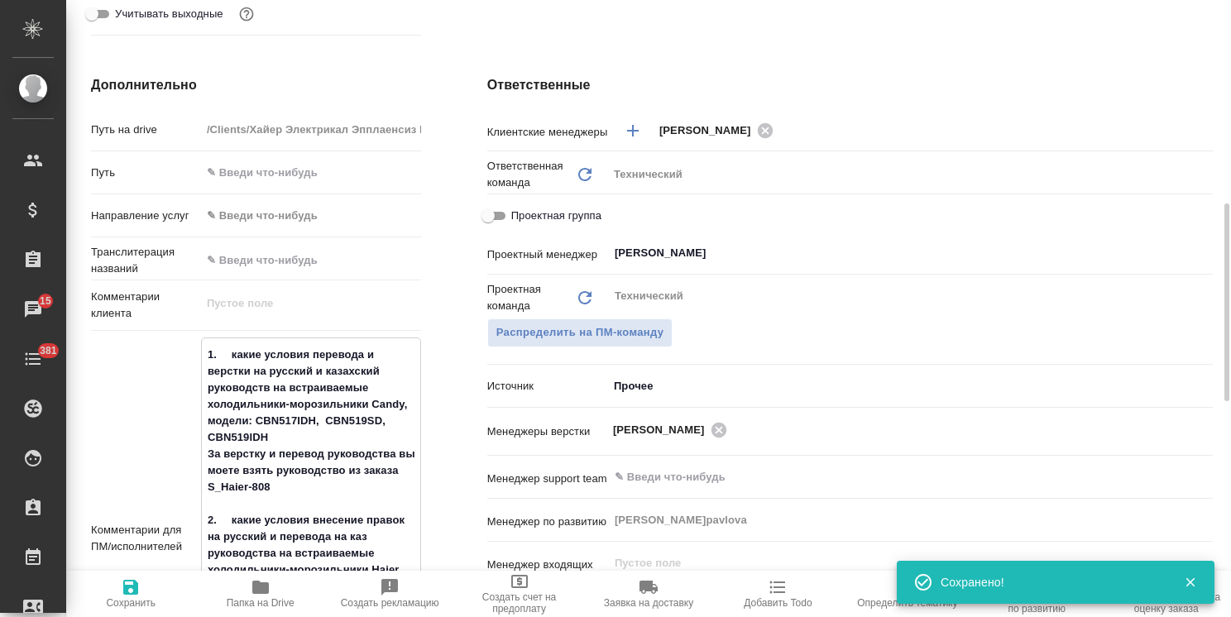
type textarea "1. какие условия перевода и верстки на русский и казахский руководств на встраи…"
type textarea "x"
click at [258, 346] on textarea "1. какие условия перевода и верстки на русский и казахский руководств на встраи…" at bounding box center [311, 553] width 218 height 425
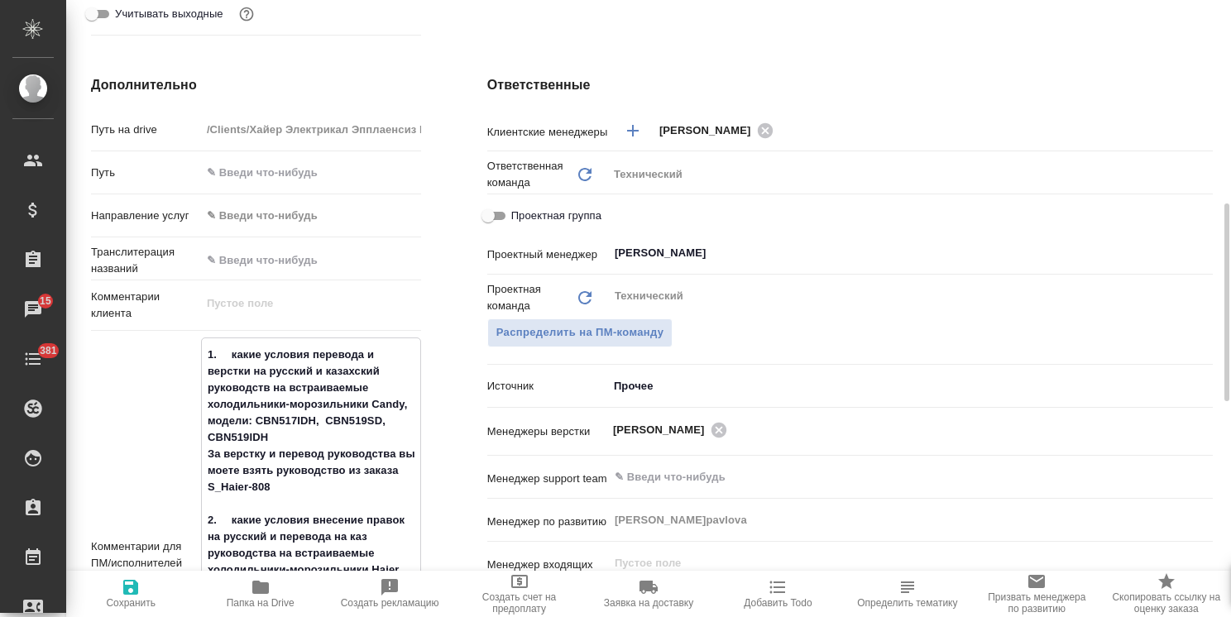
type textarea "x"
type textarea "8 1. какие условия перевода и верстки на русский и казахский руководств на встр…"
type textarea "x"
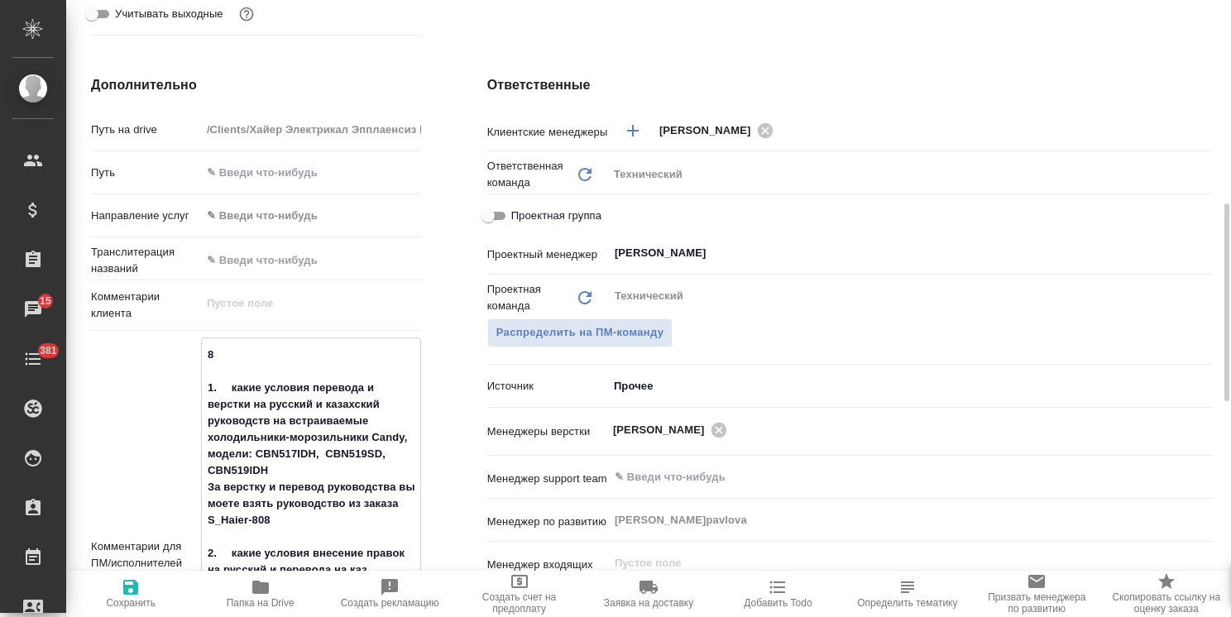
type textarea "x"
type textarea "8 1. какие условия перевода и верстки на русский и казахский руководств на встр…"
type textarea "x"
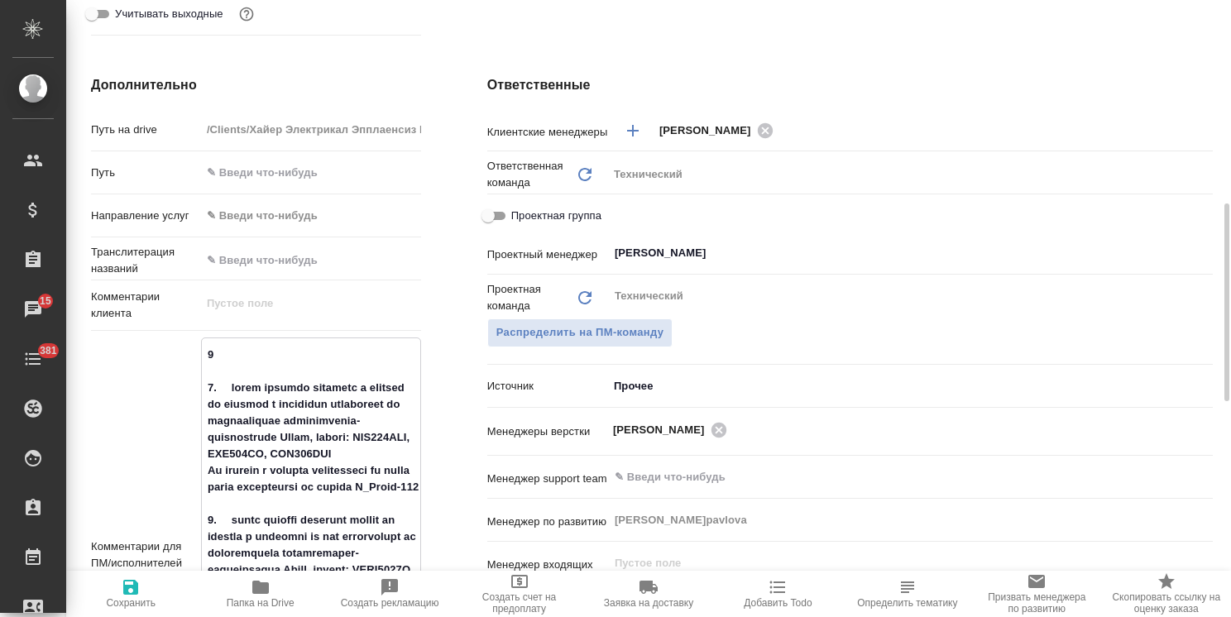
type textarea "8 р 1. какие условия перевода и верстки на русский и казахский руководств на вс…"
type textarea "x"
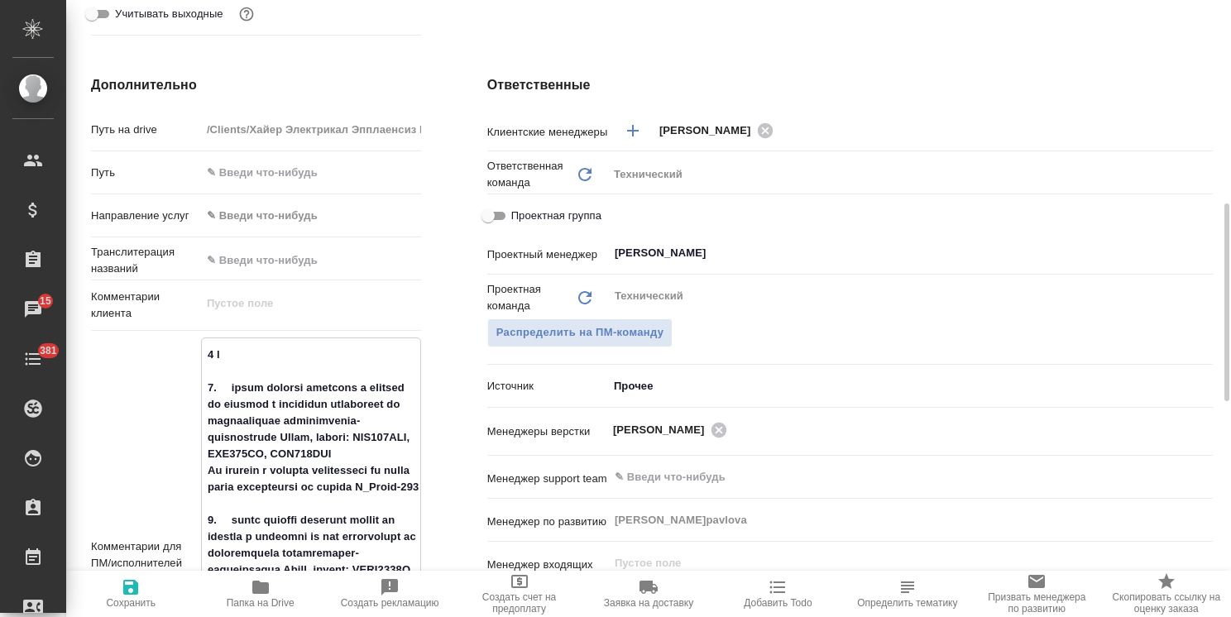
type textarea "8 рд 1. какие условия перевода и верстки на русский и казахский руководств на в…"
type textarea "x"
type textarea "8 рд 1. какие условия перевода и верстки на русский и казахский руководств на в…"
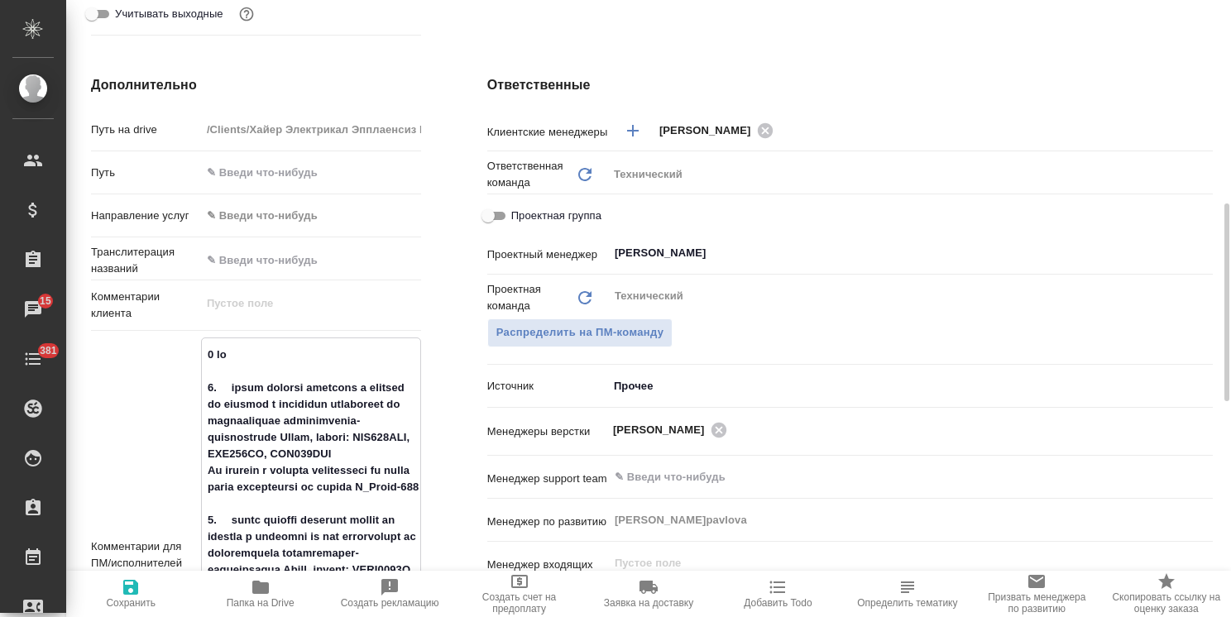
type textarea "x"
type textarea "8 рд а 1. какие условия перевода и верстки на русский и казахский руководств на…"
type textarea "x"
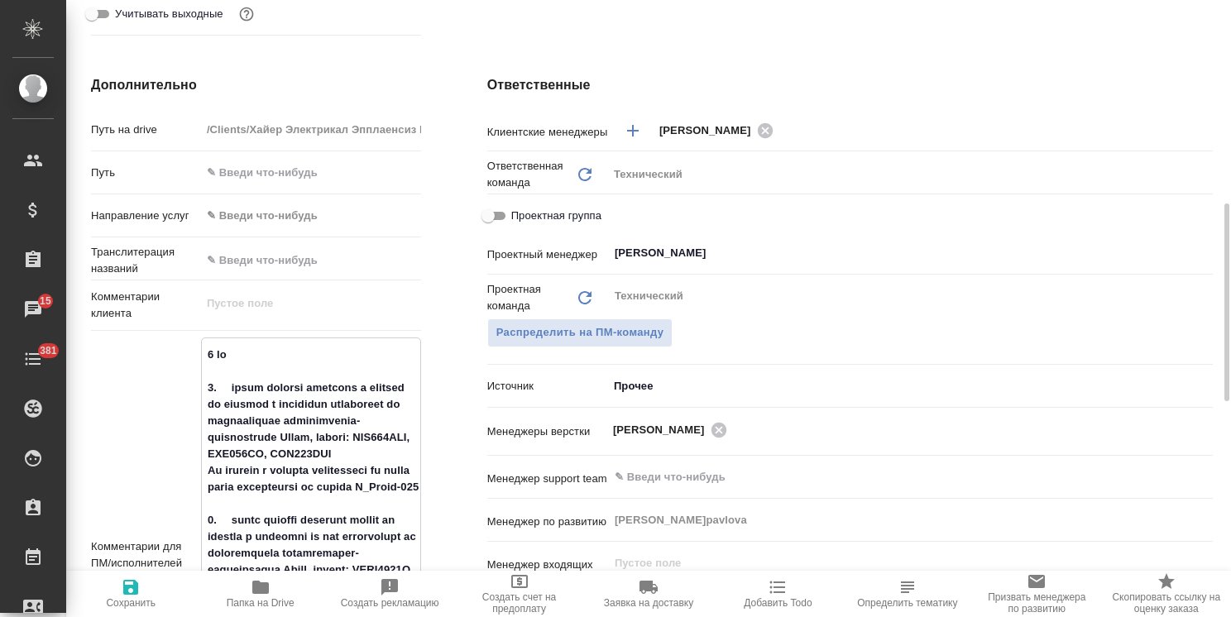
type textarea "x"
type textarea "8 рд ан 1. какие условия перевода и верстки на русский и казахский руководств н…"
type textarea "x"
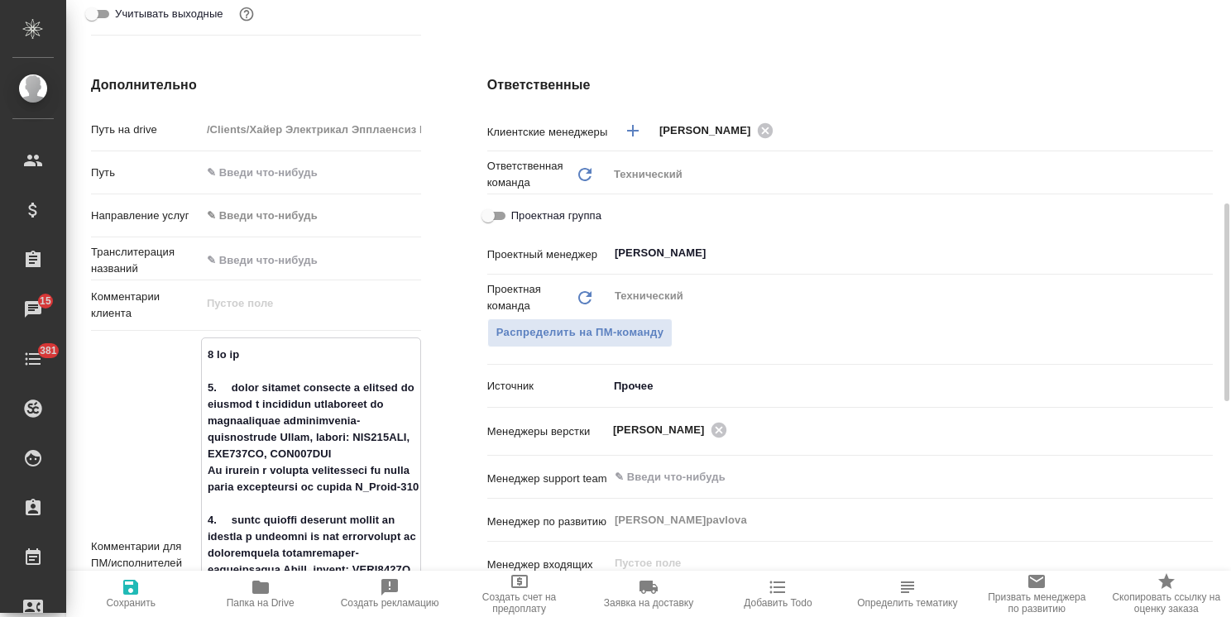
type textarea "x"
type textarea "8 рд анг 1. какие условия перевода и верстки на русский и казахский руководств …"
type textarea "x"
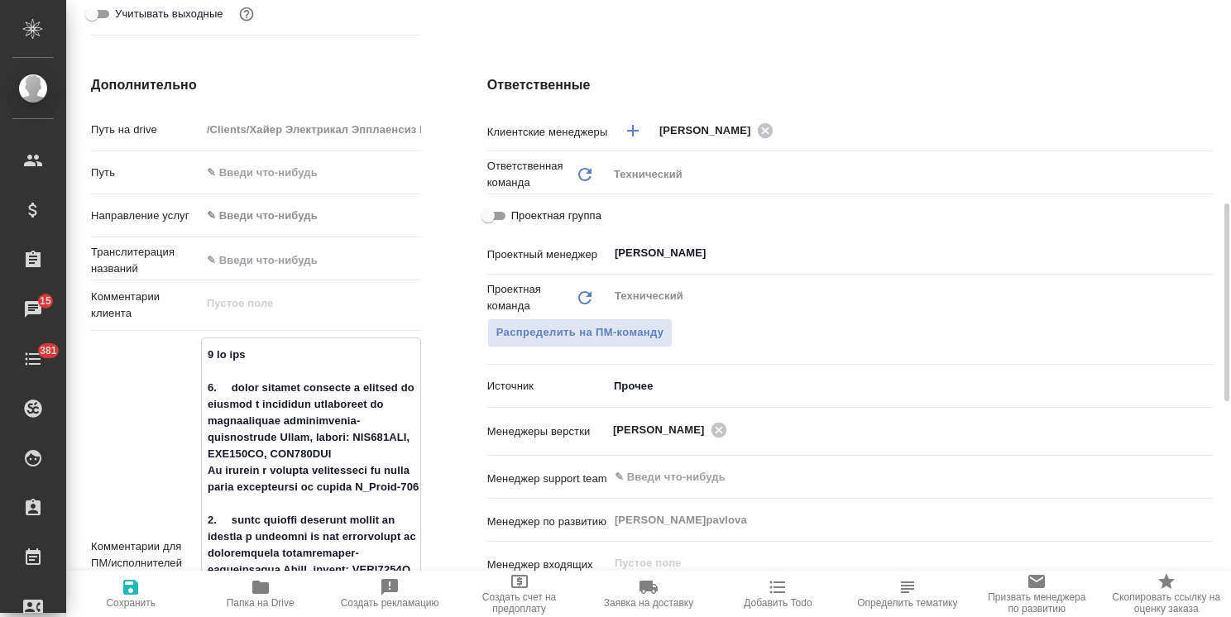
type textarea "8 рд англ 1. какие условия перевода и верстки на русский и казахский руководств…"
type textarea "x"
type textarea "8 рд англ0 1. какие условия перевода и верстки на русский и казахский руководст…"
type textarea "x"
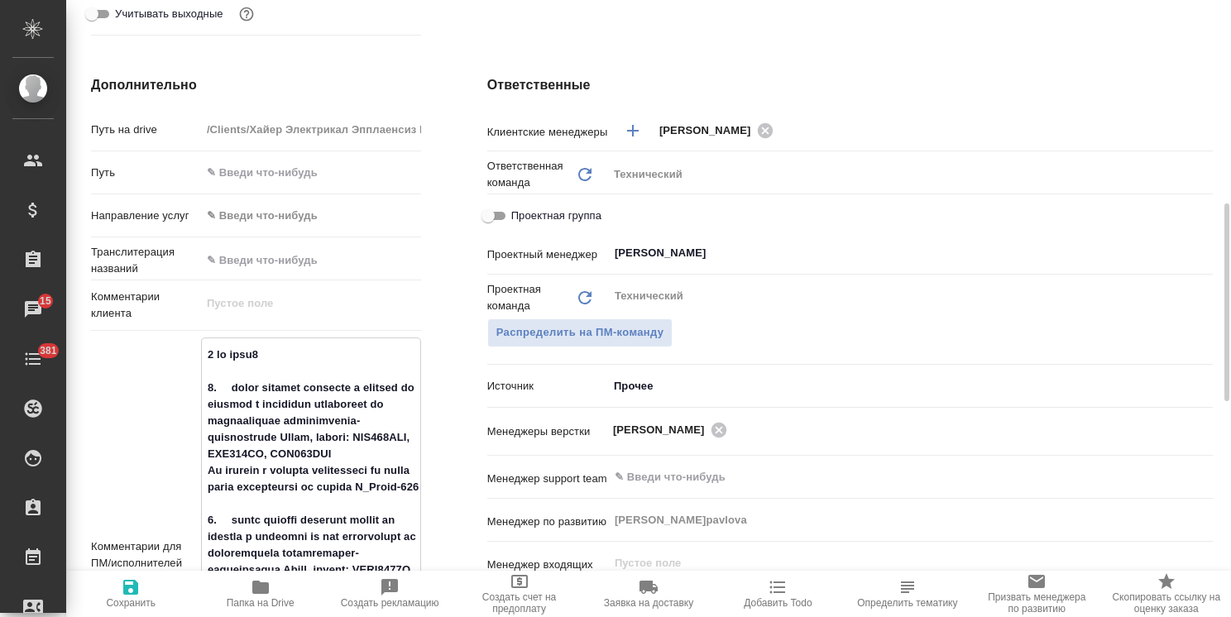
type textarea "x"
type textarea "8 рд англ0р 1. какие условия перевода и верстки на русский и казахский руководс…"
type textarea "x"
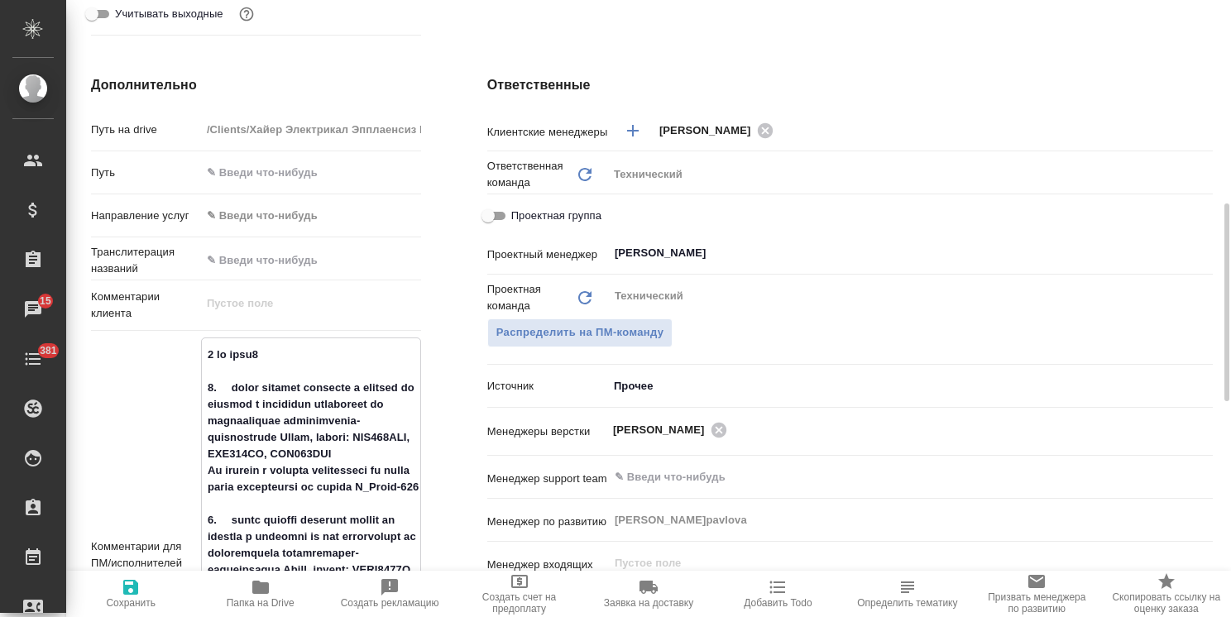
type textarea "x"
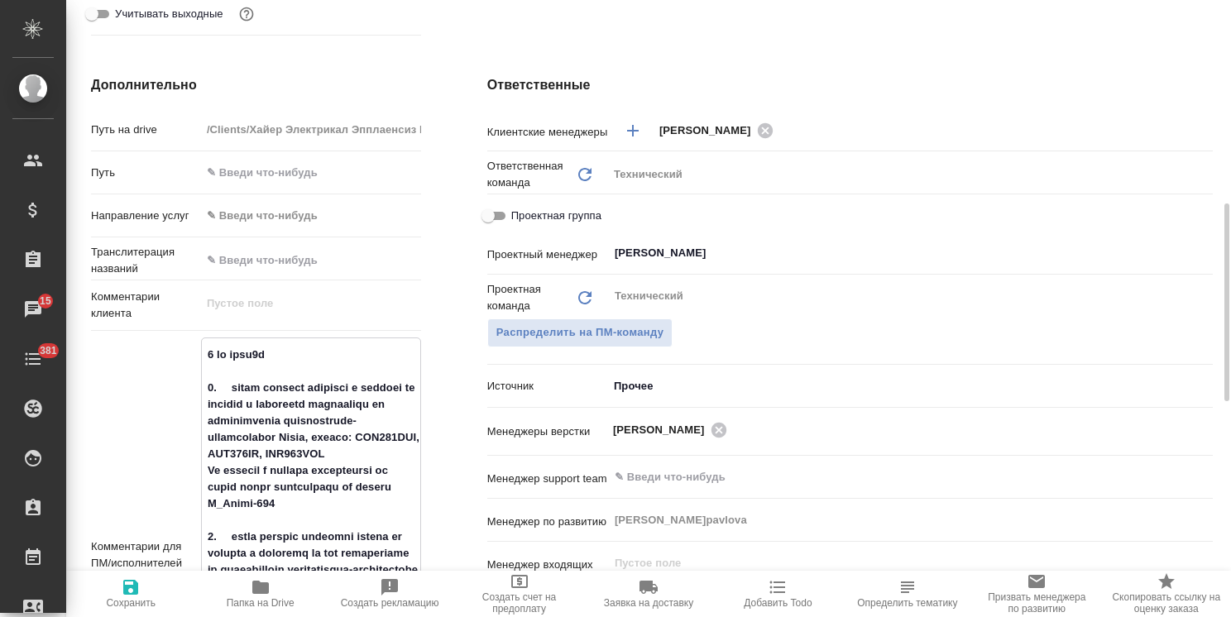
type textarea "x"
type textarea "8 рд англ0ру 1. какие условия перевода и верстки на русский и казахский руковод…"
type textarea "x"
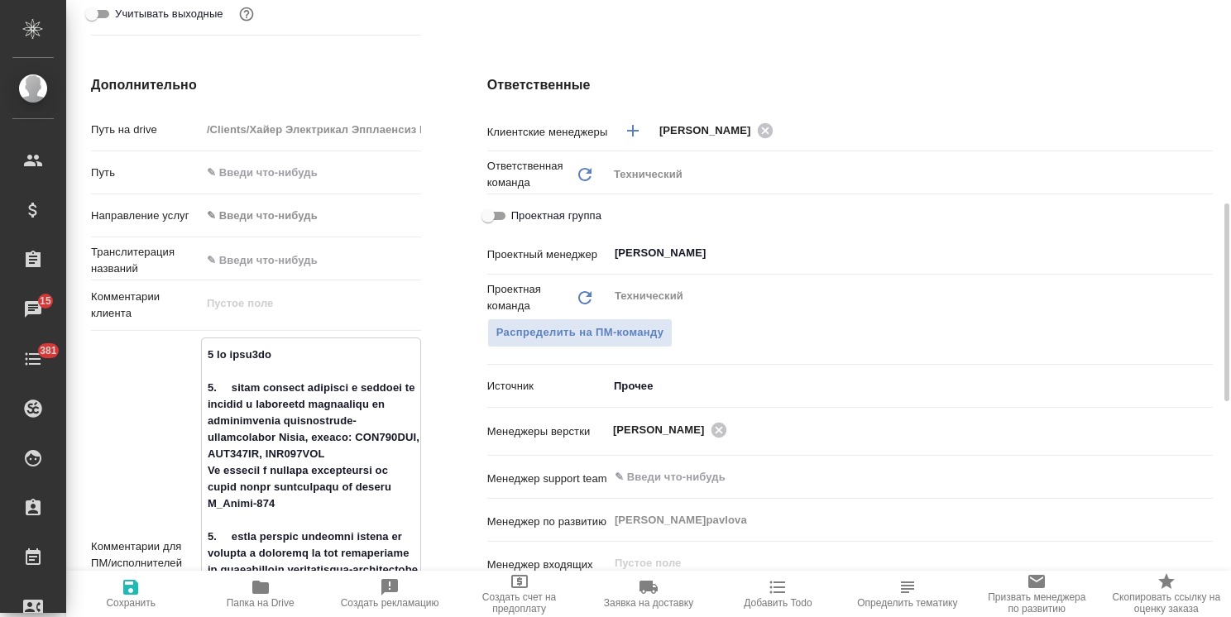
type textarea "8 рд англ0рус 1. какие условия перевода и верстки на русский и казахский руково…"
type textarea "x"
type textarea "8 рд англ0ру 1. какие условия перевода и верстки на русский и казахский руковод…"
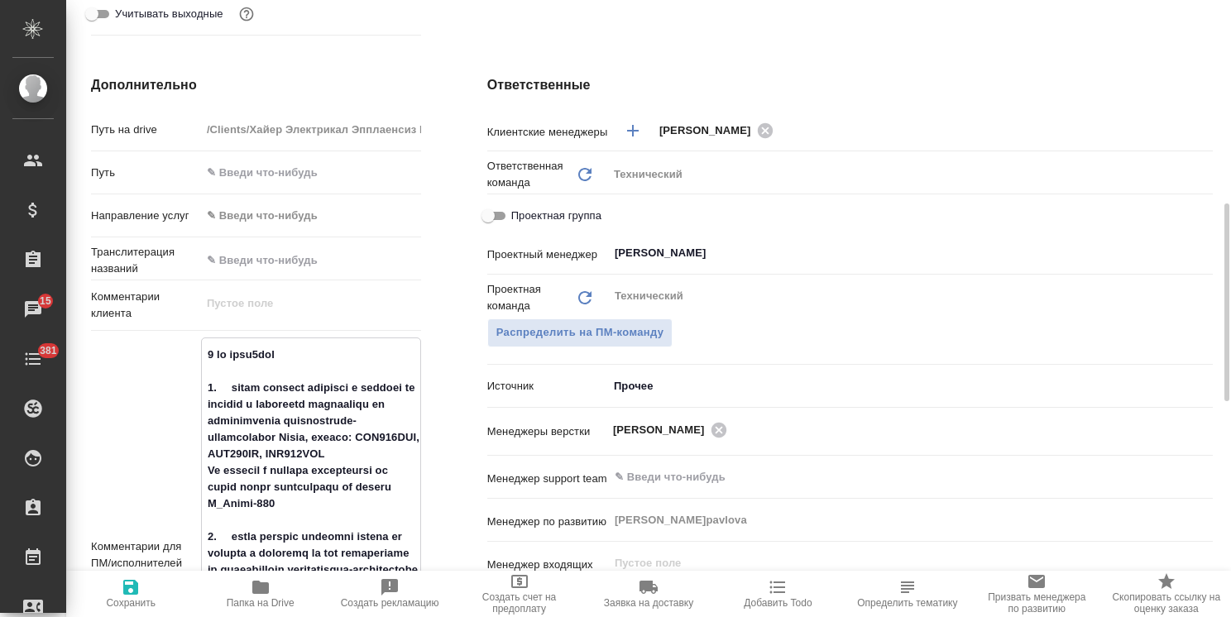
type textarea "x"
type textarea "8 рд англ0р 1. какие условия перевода и верстки на русский и казахский руководс…"
type textarea "x"
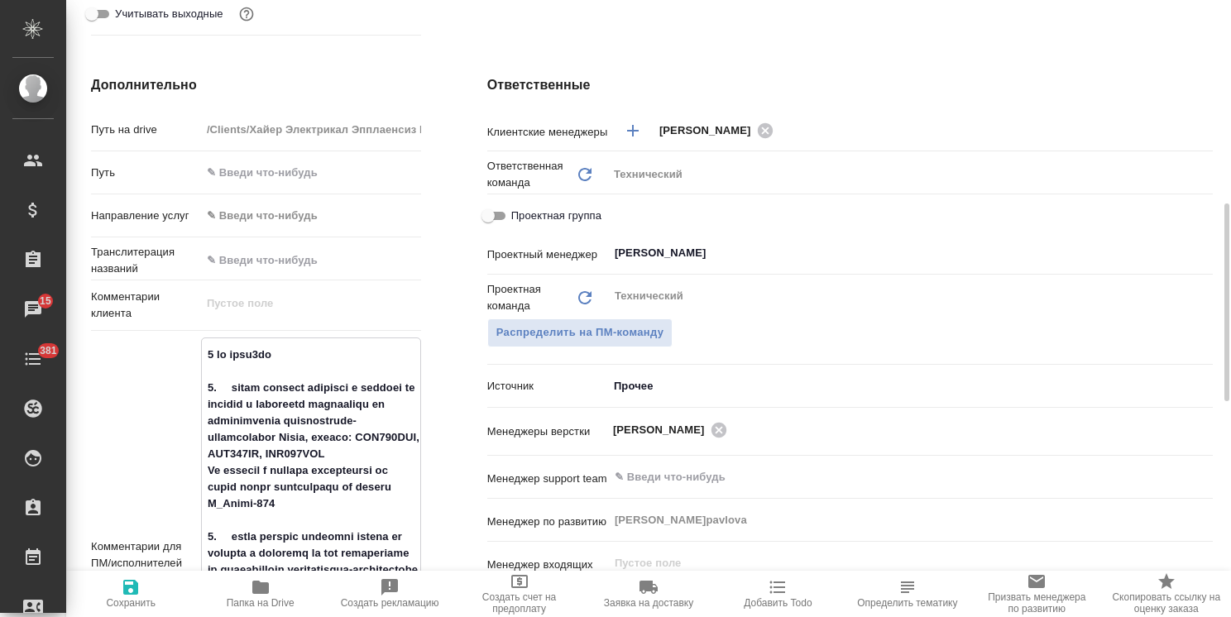
type textarea "x"
type textarea "8 рд англ0 1. какие условия перевода и верстки на русский и казахский руководст…"
type textarea "x"
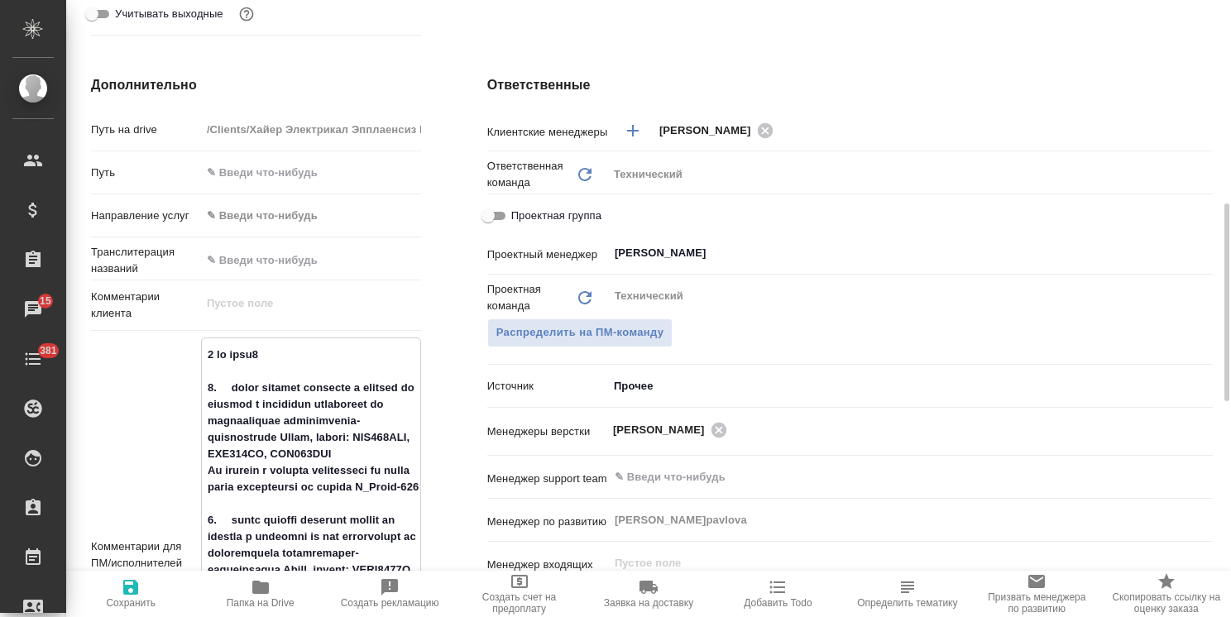
type textarea "x"
type textarea "8 рд англ 1. какие условия перевода и верстки на русский и казахский руководств…"
type textarea "x"
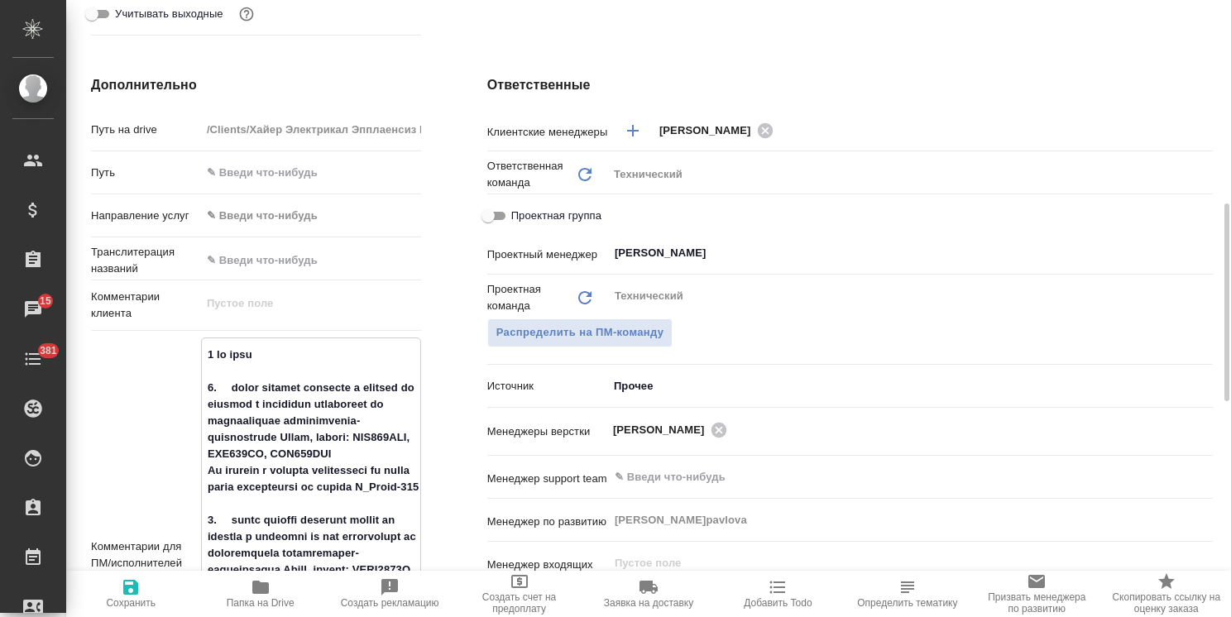
type textarea "8 рд англ- 1. какие условия перевода и верстки на русский и казахский руководст…"
type textarea "x"
type textarea "8 рд англ-р 1. какие условия перевода и верстки на русский и казахский руководс…"
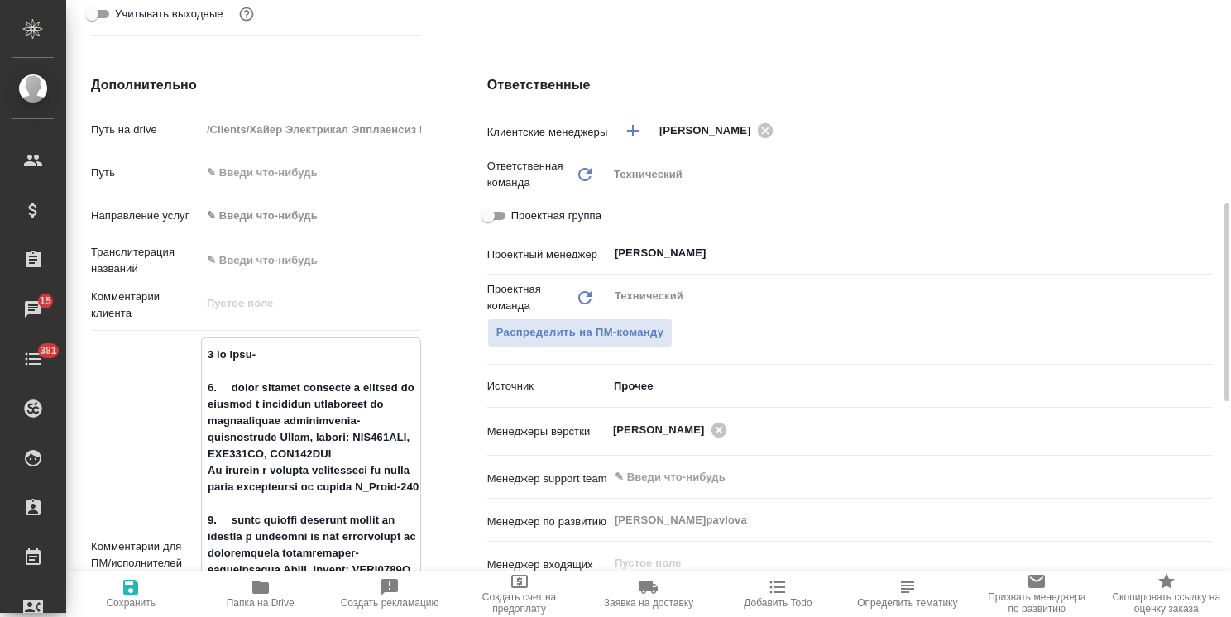
type textarea "x"
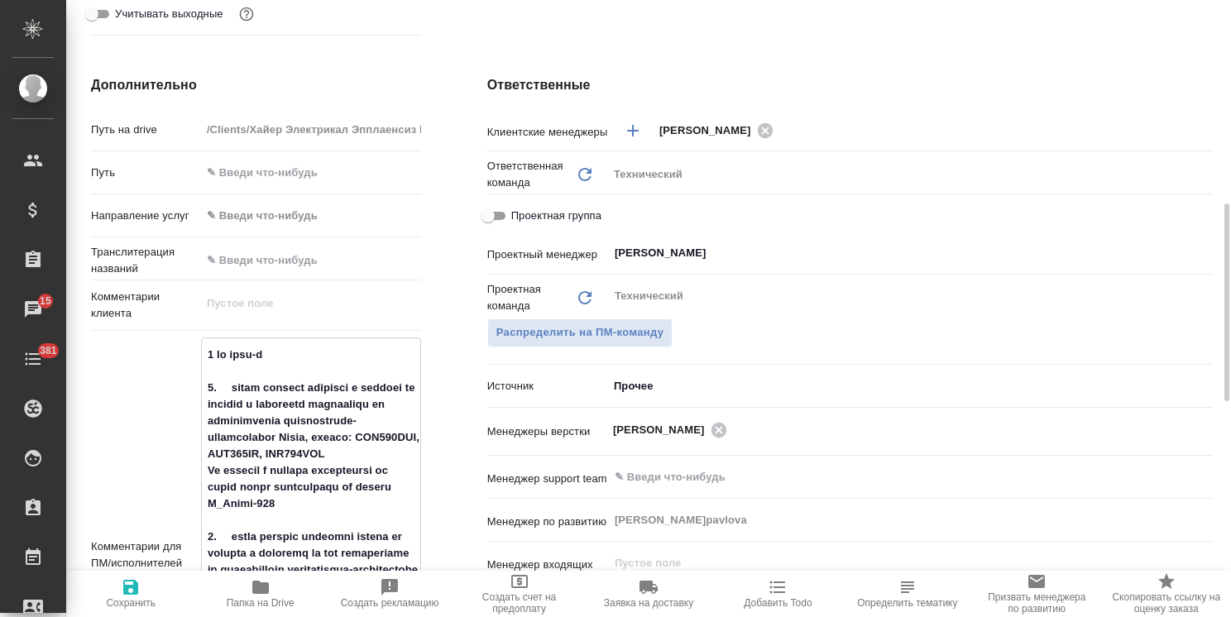
type textarea "x"
type textarea "8 рд англ-ру 1. какие условия перевода и верстки на русский и казахский руковод…"
type textarea "x"
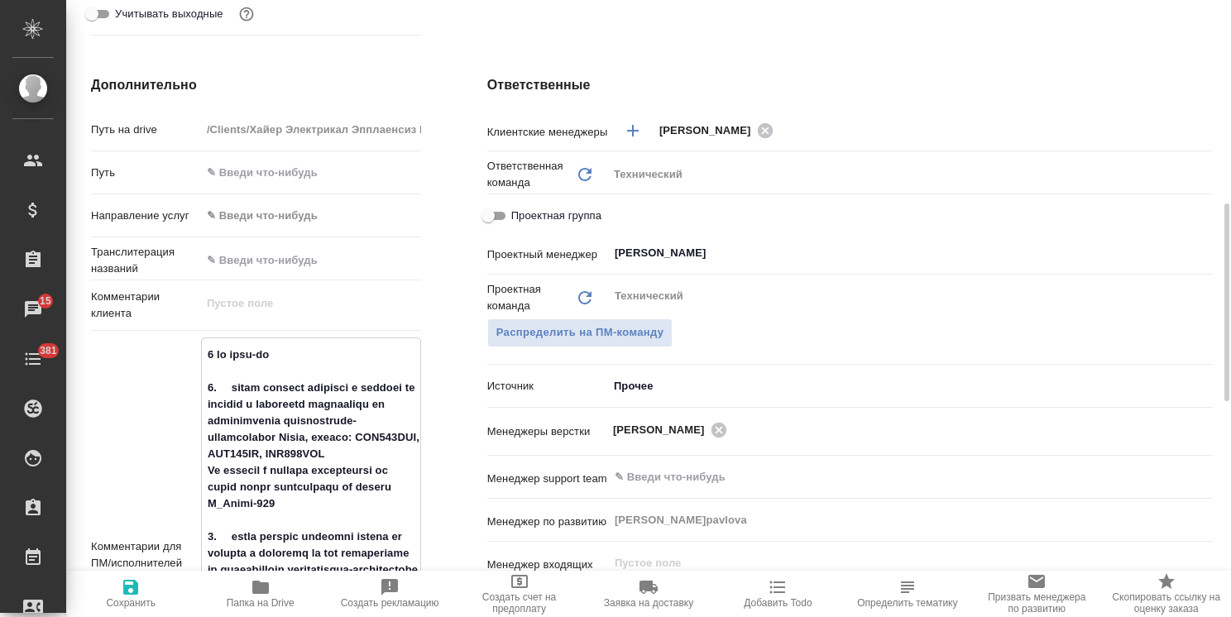
type textarea "8 рд англ-рус 1. какие условия перевода и верстки на русский и казахский руково…"
type textarea "x"
type textarea "8 рд англ-рус 1. какие условия перевода и верстки на русский и казахский руково…"
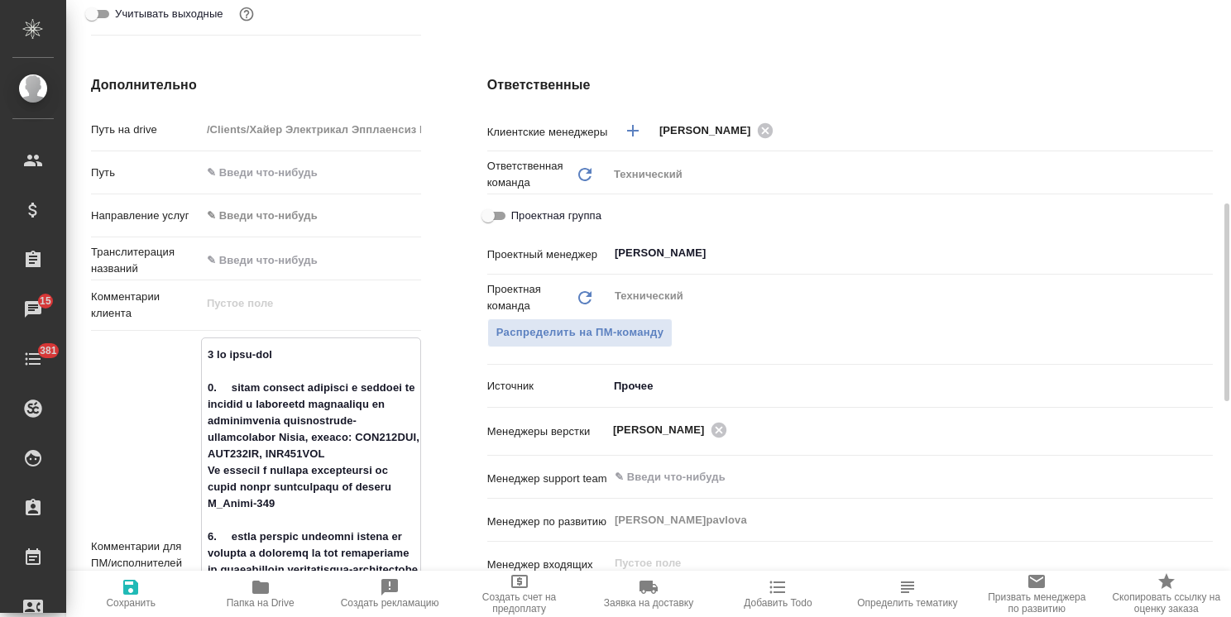
type textarea "x"
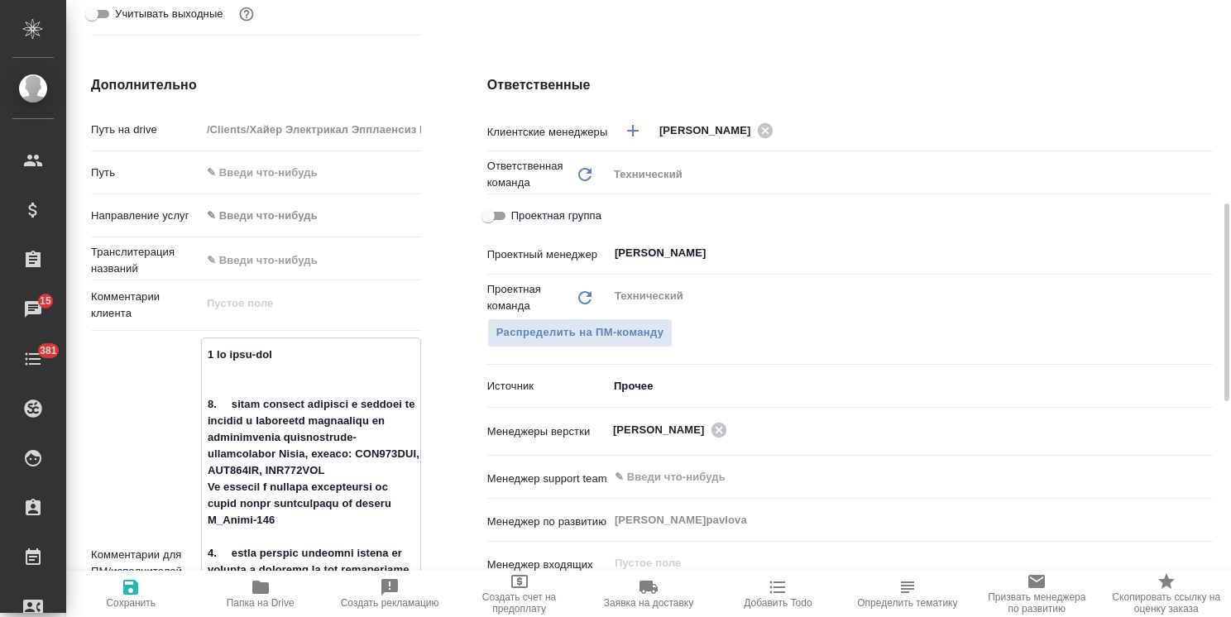
type textarea "x"
type textarea "8 рд англ-рус _ 1. какие условия перевода и верстки на русский и казахский руко…"
type textarea "x"
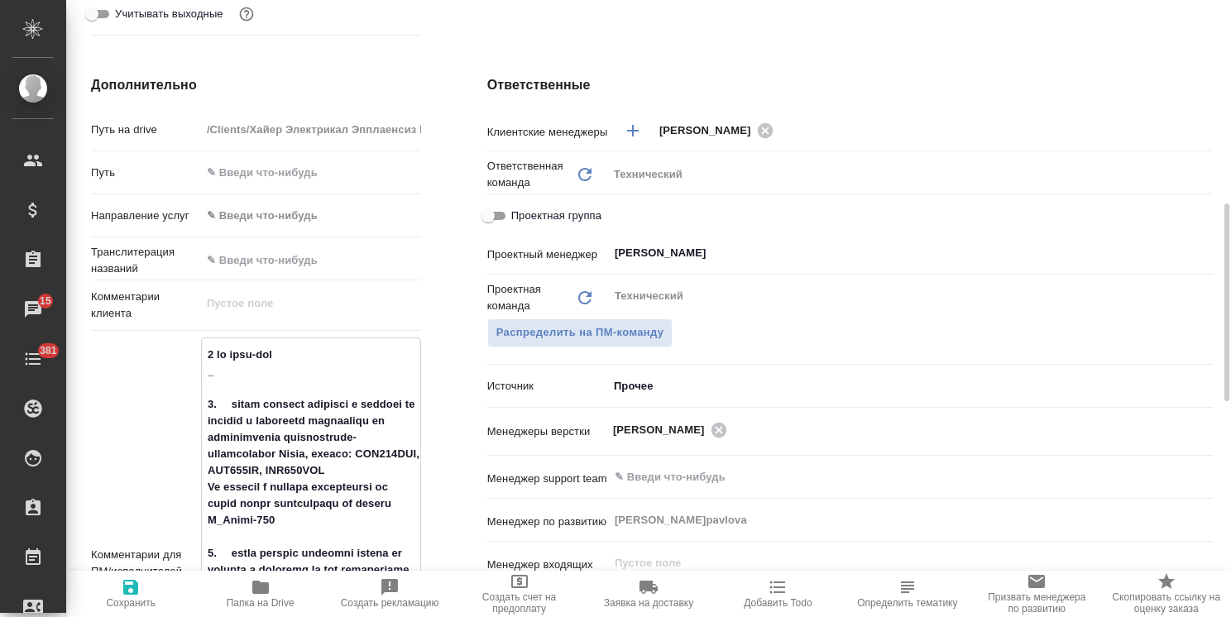
type textarea "8 рд англ-рус _ 1. какие условия перевода и верстки на русский и казахский руко…"
type textarea "x"
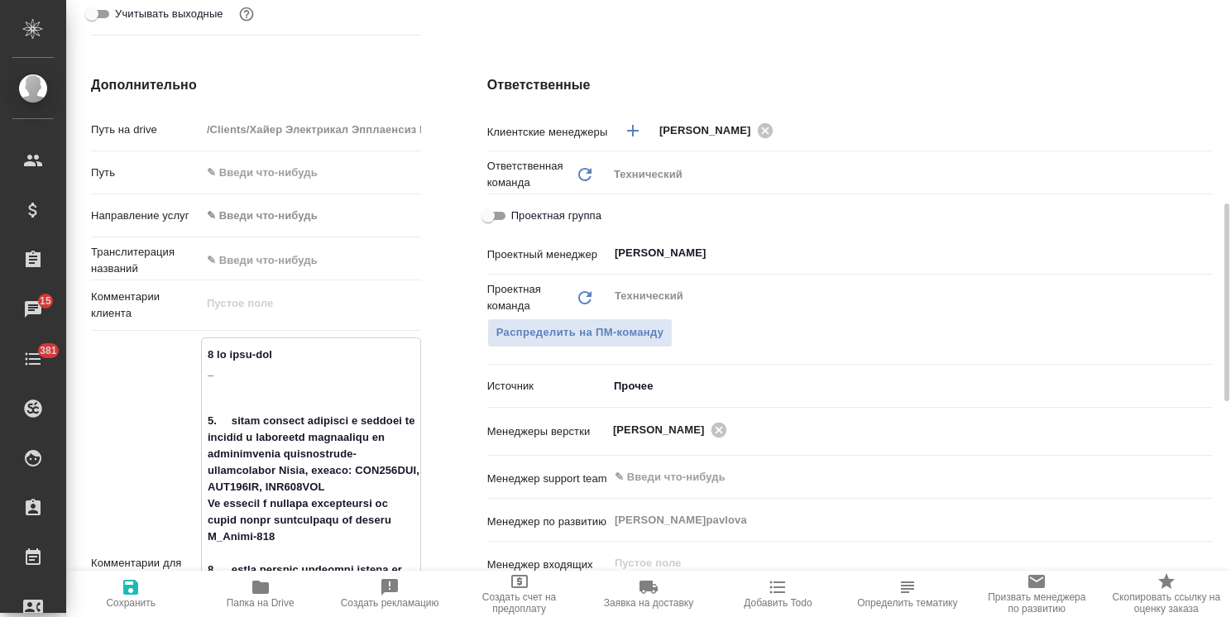
type textarea "x"
type textarea "8 рд англ-рус _ 1. какие условия перевода и верстки на русский и казахский руко…"
type textarea "x"
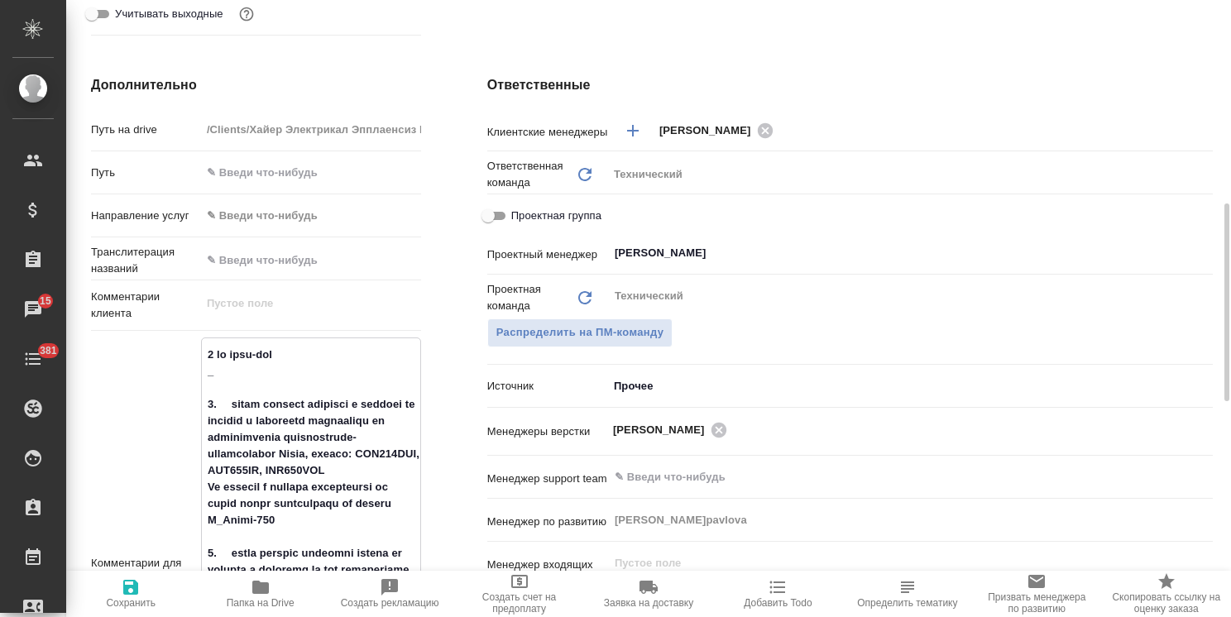
type textarea "x"
type textarea "8 рд англ-рус 1. какие условия перевода и верстки на русский и казахский руково…"
type textarea "x"
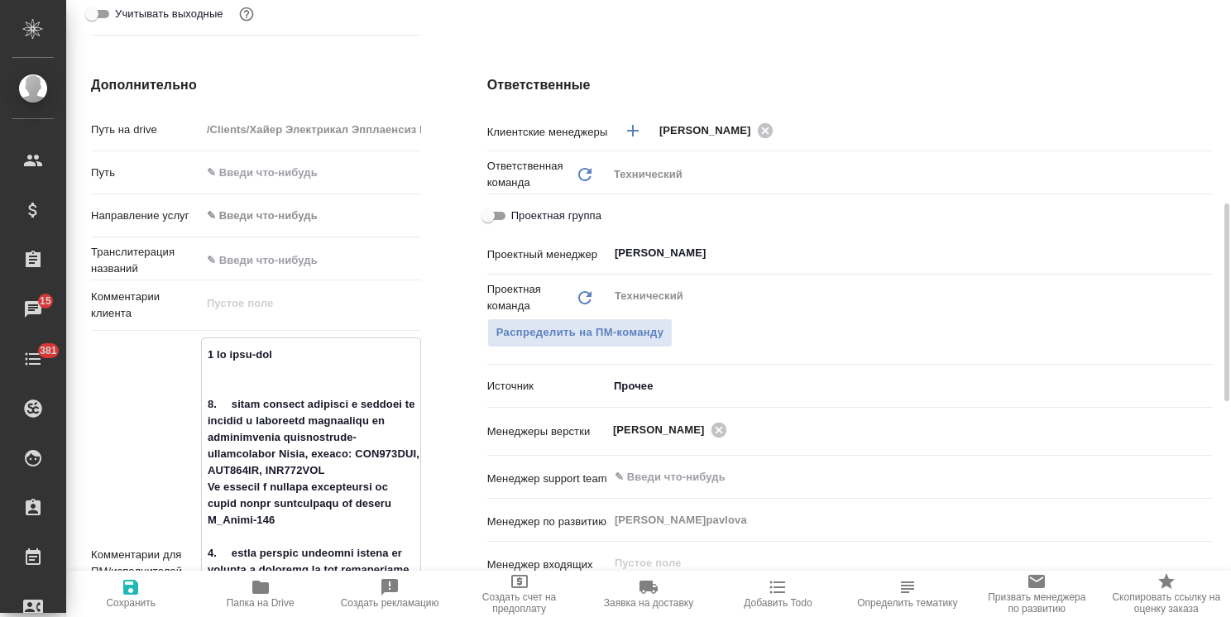
type textarea "8 рд англ-рус + 1. какие условия перевода и верстки на русский и казахский руко…"
type textarea "x"
type textarea "8 рд англ-рус + 1. какие условия перевода и верстки на русский и казахский руко…"
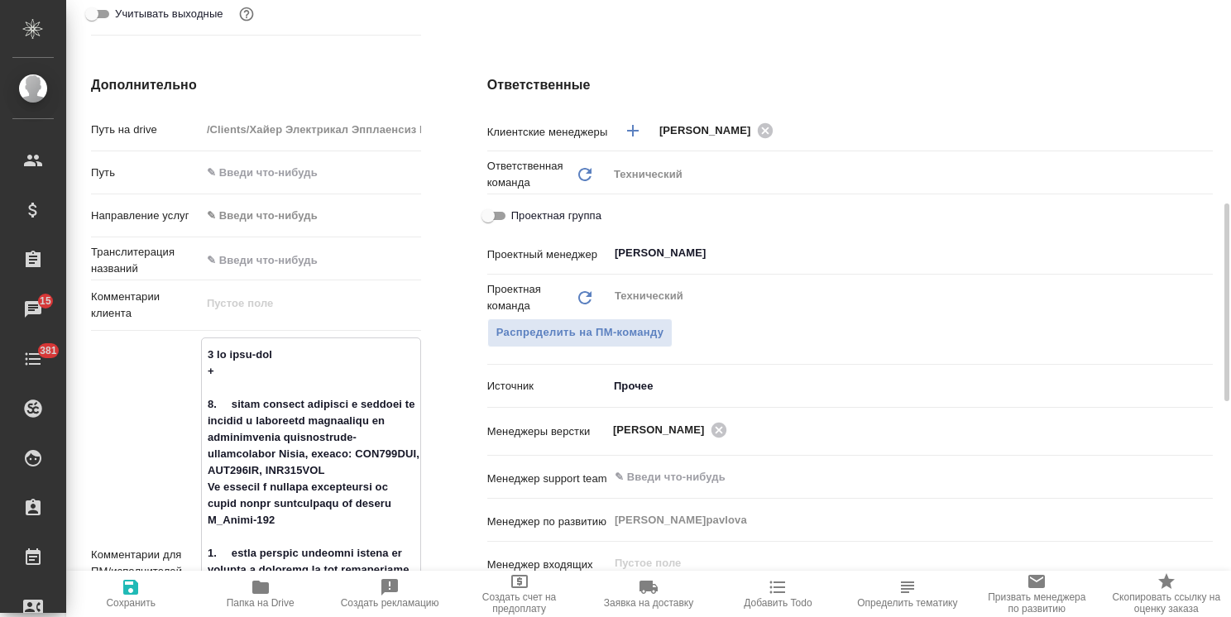
type textarea "x"
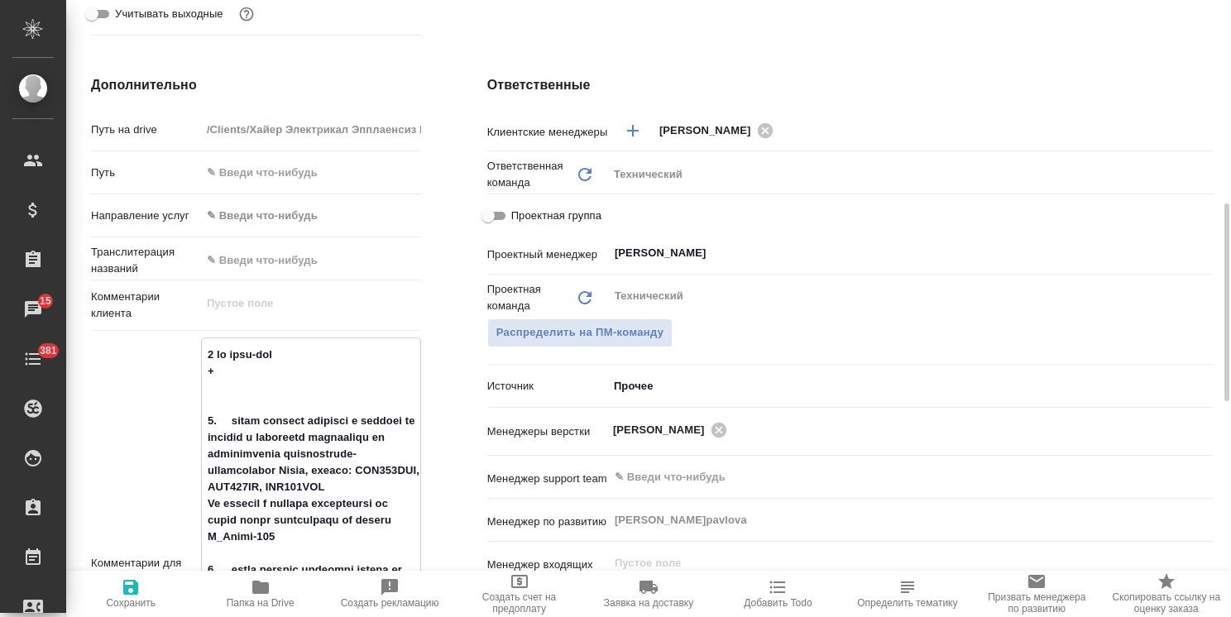
type textarea "x"
type textarea "8 рд англ-рус + 5 1. какие условия перевода и верстки на русский и казахский ру…"
type textarea "x"
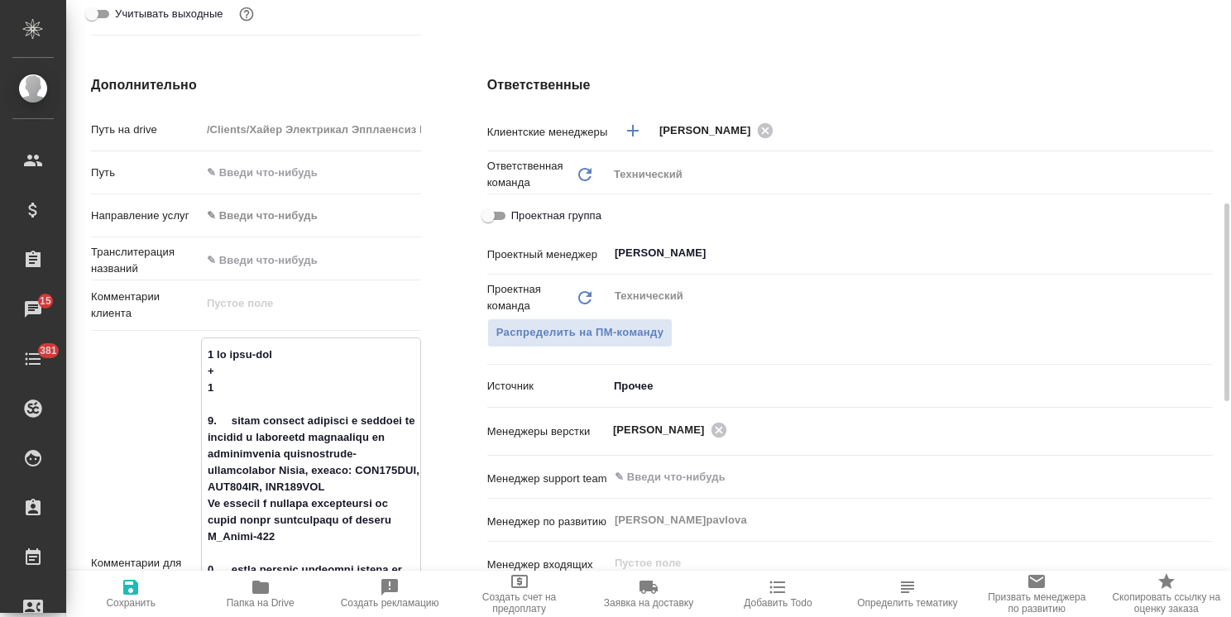
type textarea "8 рд англ-рус + 5 1. какие условия перевода и верстки на русский и казахский ру…"
type textarea "x"
type textarea "8 рд англ-рус + 5 р 1. какие условия перевода и верстки на русский и казахский …"
type textarea "x"
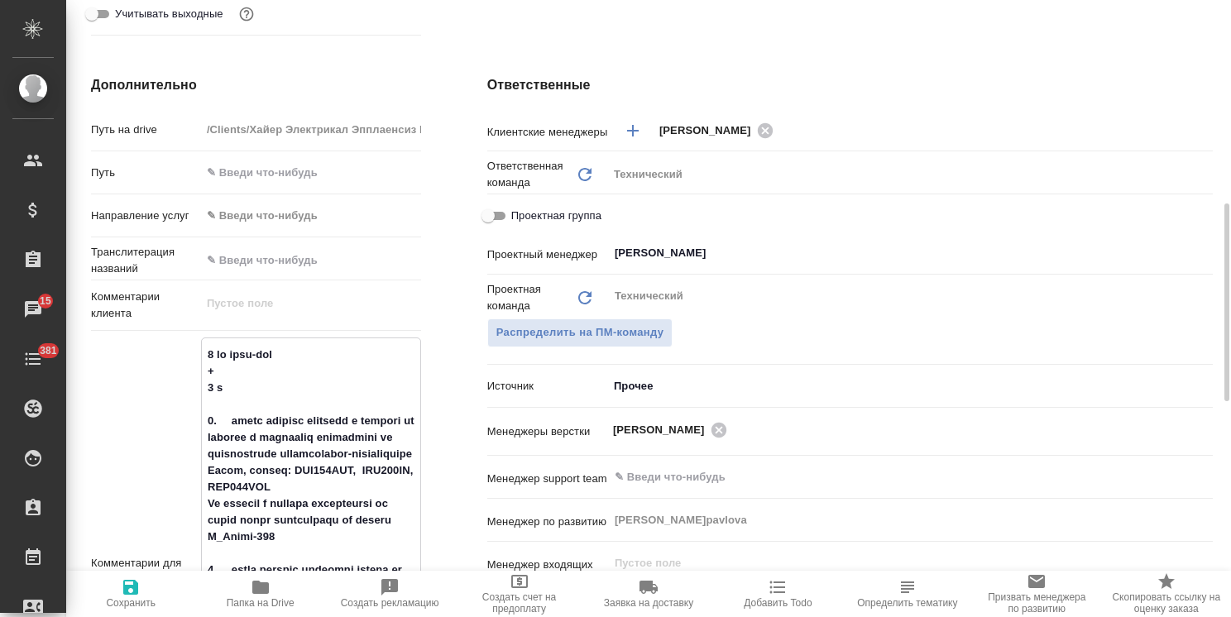
type textarea "x"
type textarea "8 рд англ-рус + 5 рд 1. какие условия перевода и верстки на русский и казахский…"
type textarea "x"
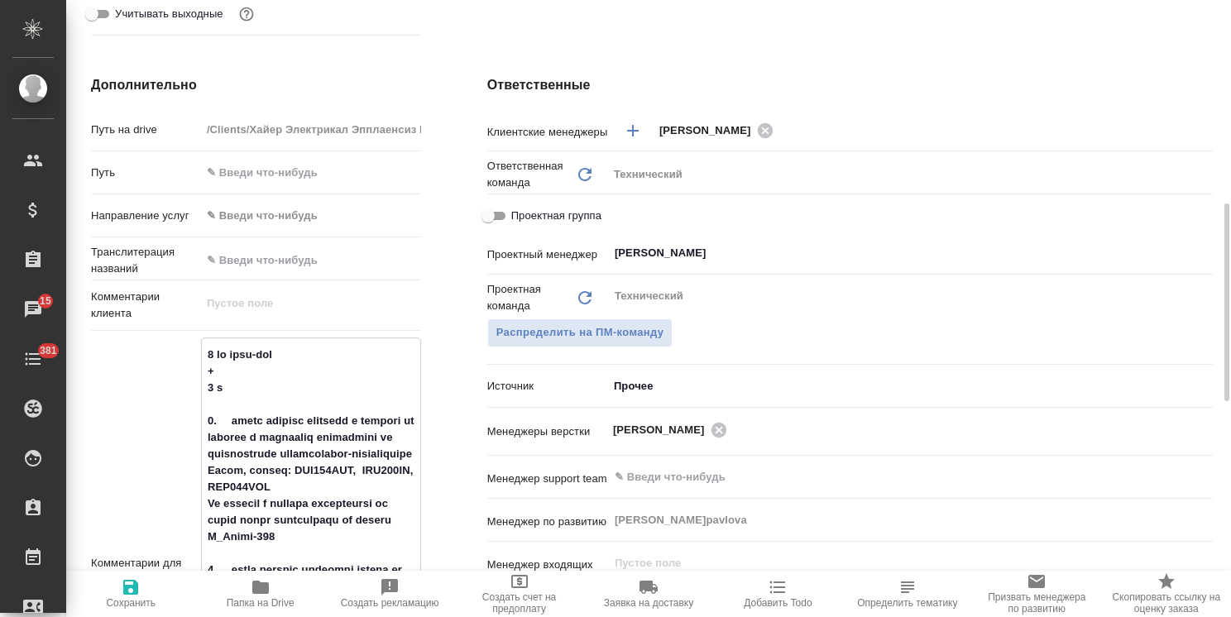
type textarea "x"
type textarea "8 рд англ-рус + 5 рд 1. какие условия перевода и верстки на русский и казахский…"
type textarea "x"
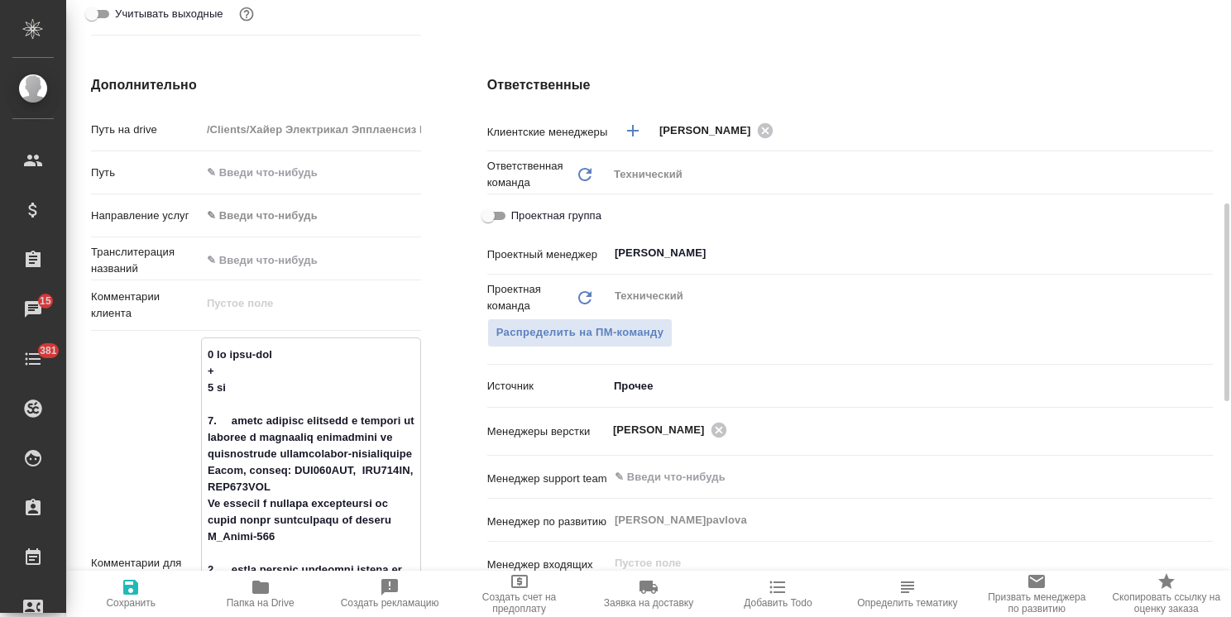
type textarea "x"
type textarea "8 рд англ-рус + 5 рд р 1. какие условия перевода и верстки на русский и казахск…"
type textarea "x"
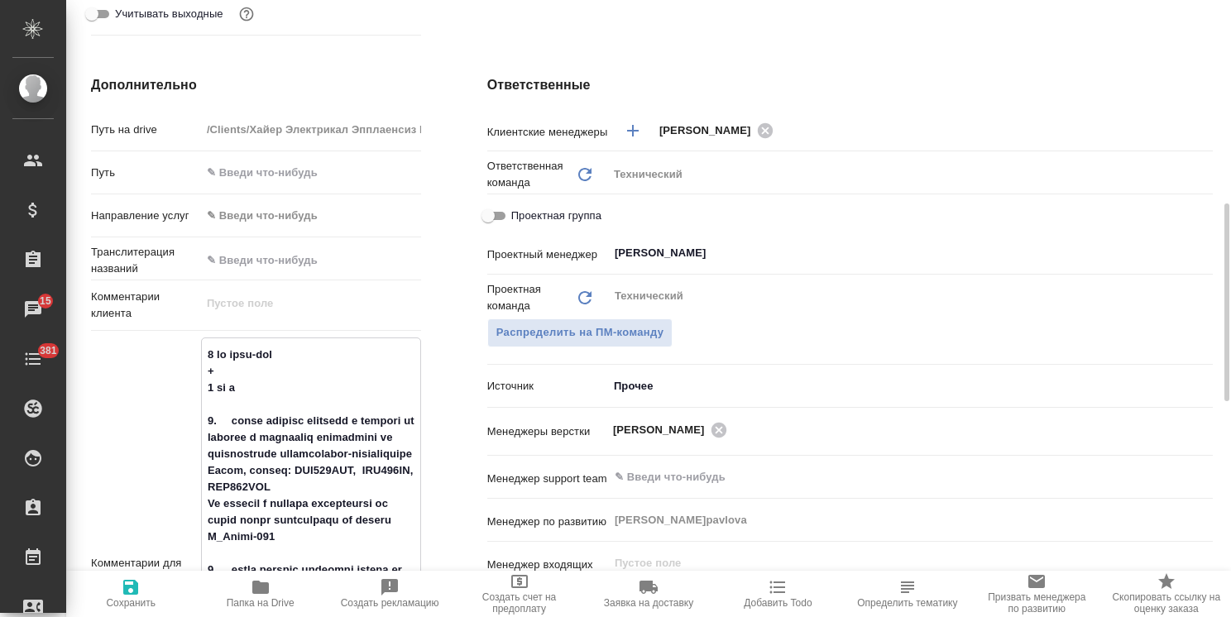
type textarea "8 рд англ-рус + 5 рд ру 1. какие условия перевода и верстки на русский и казахс…"
type textarea "x"
type textarea "8 рд англ-рус + 5 рд рус 1. какие условия перевода и верстки на русский и казах…"
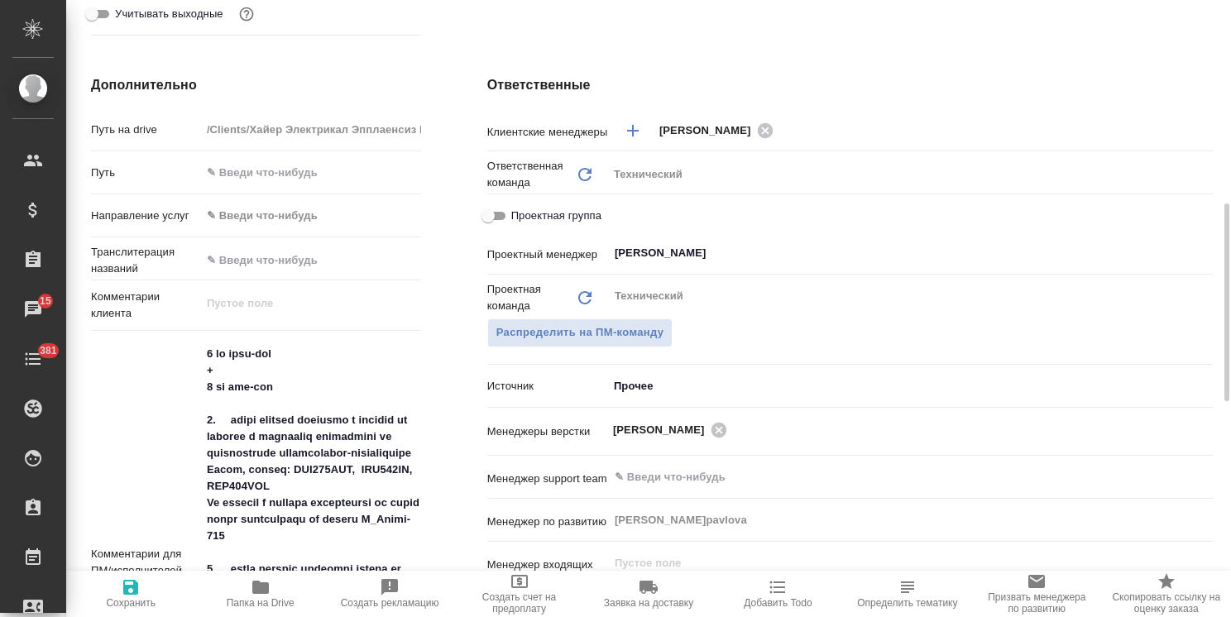
click at [113, 606] on span "Сохранить" at bounding box center [131, 603] width 50 height 12
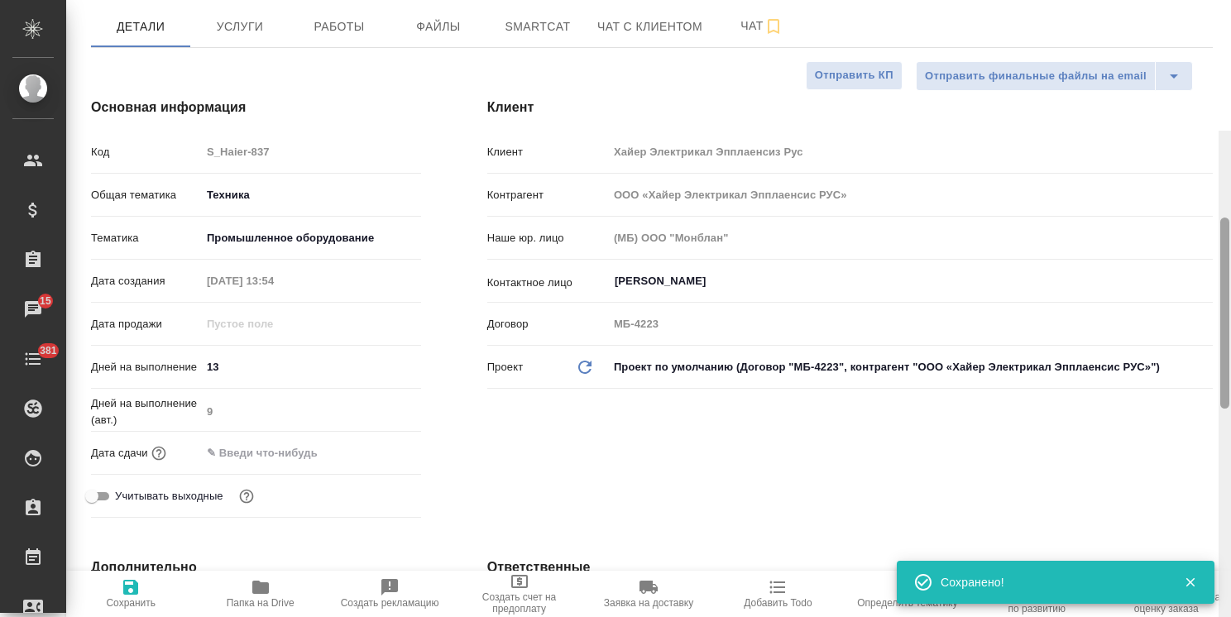
scroll to position [0, 0]
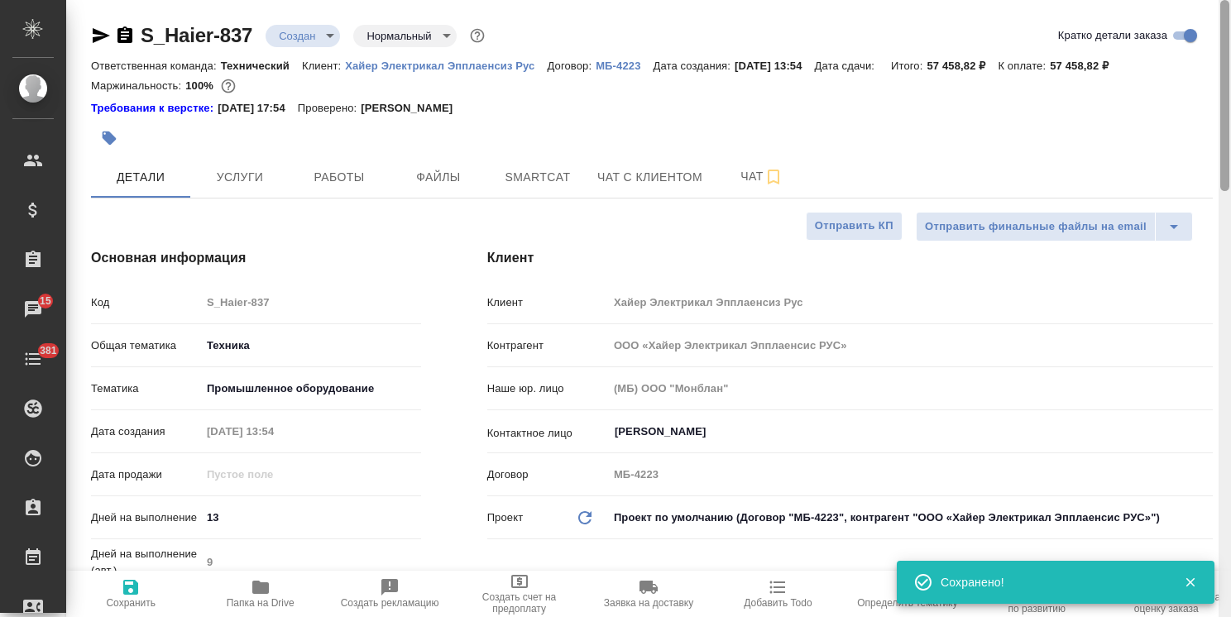
drag, startPoint x: 1225, startPoint y: 296, endPoint x: 1110, endPoint y: 70, distance: 254.2
click at [1194, 104] on div "S_Haier-837 Создан new Нормальный normal Кратко детали заказа Ответственная ком…" at bounding box center [648, 308] width 1165 height 617
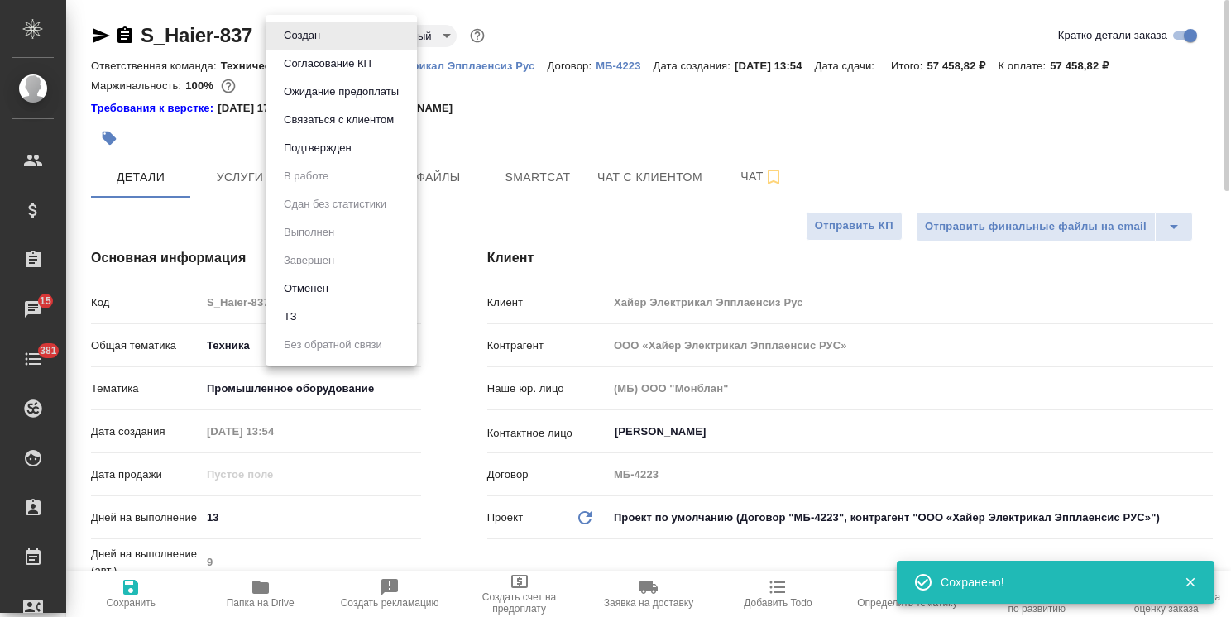
click at [295, 29] on body ".cls-1 fill:#fff; AWATERA Usmanova Olga Клиенты Спецификации Заказы 15 Чаты 381…" at bounding box center [615, 308] width 1231 height 617
click at [316, 60] on button "Согласование КП" at bounding box center [328, 64] width 98 height 18
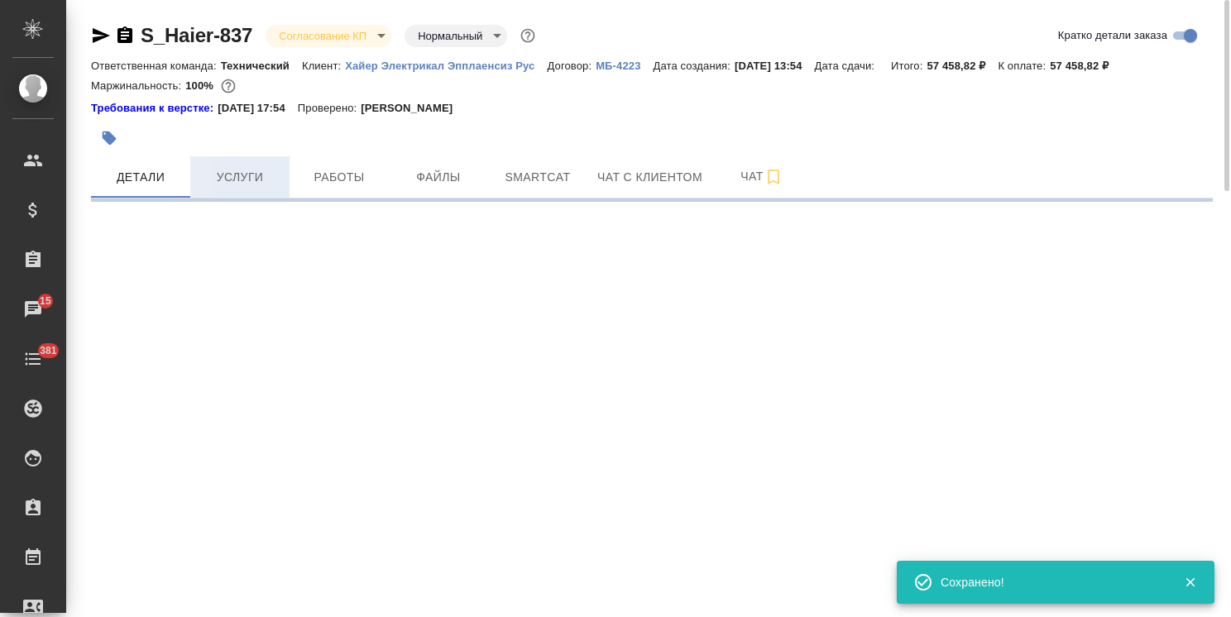
click at [250, 172] on span "Услуги" at bounding box center [239, 177] width 79 height 21
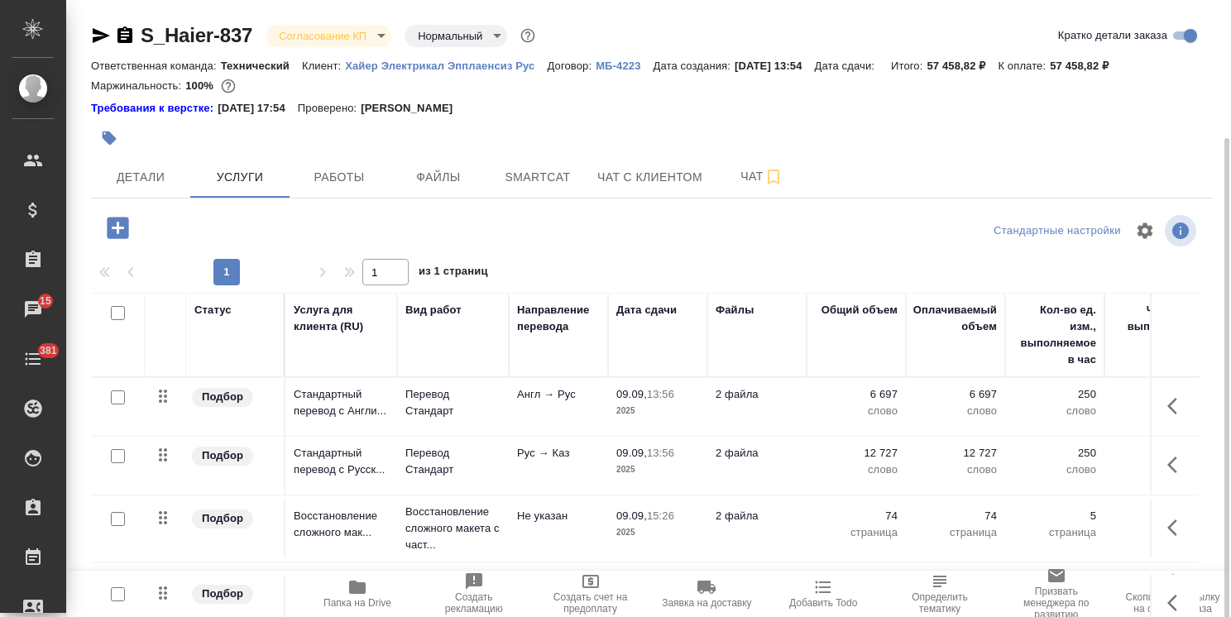
scroll to position [73, 0]
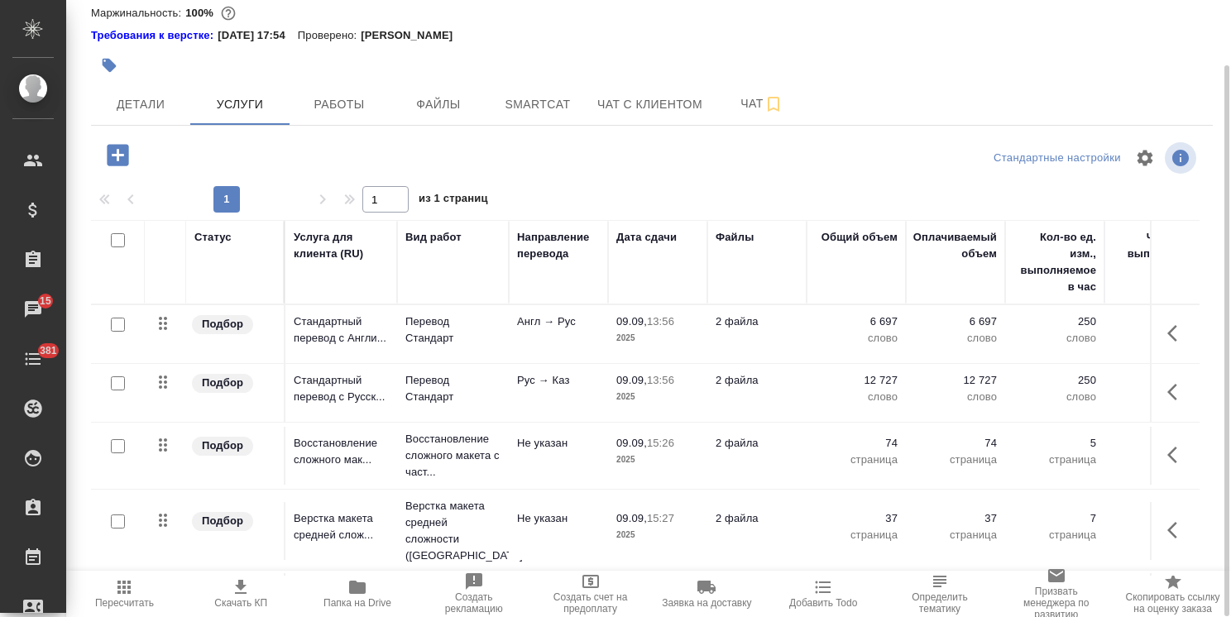
click at [225, 587] on span "Скачать КП" at bounding box center [241, 593] width 97 height 31
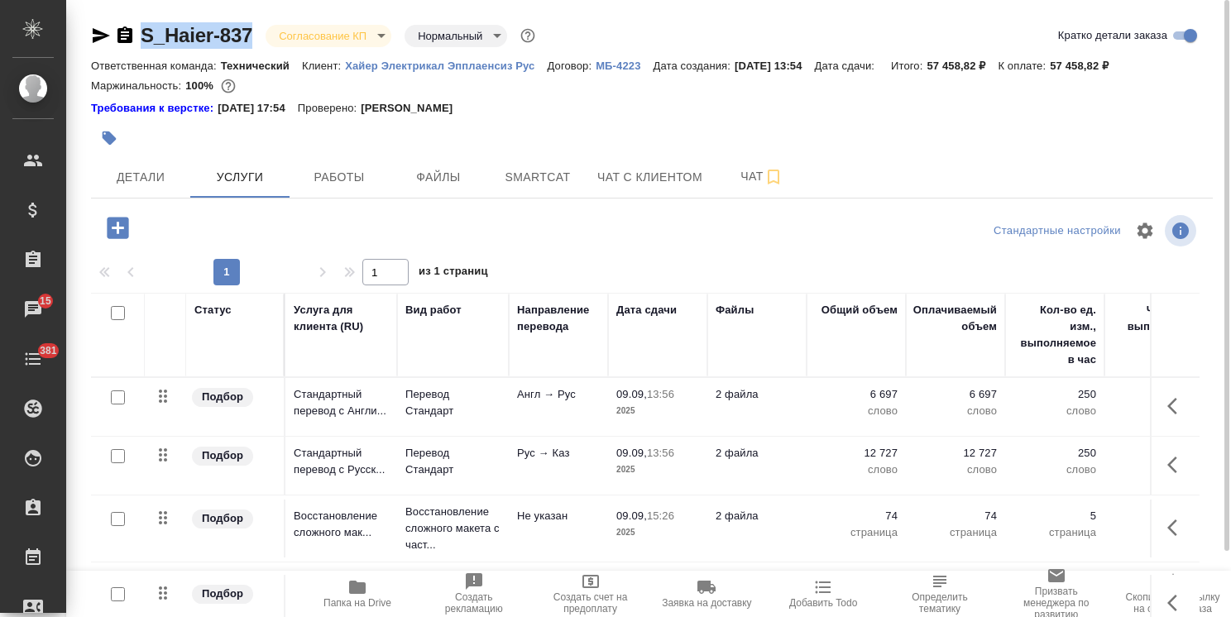
drag, startPoint x: 260, startPoint y: 19, endPoint x: 126, endPoint y: 25, distance: 134.2
click at [126, 25] on div "S_Haier-837 Согласование КП kpNegotiation Нормальный normal Кратко детали заказ…" at bounding box center [652, 345] width 1140 height 691
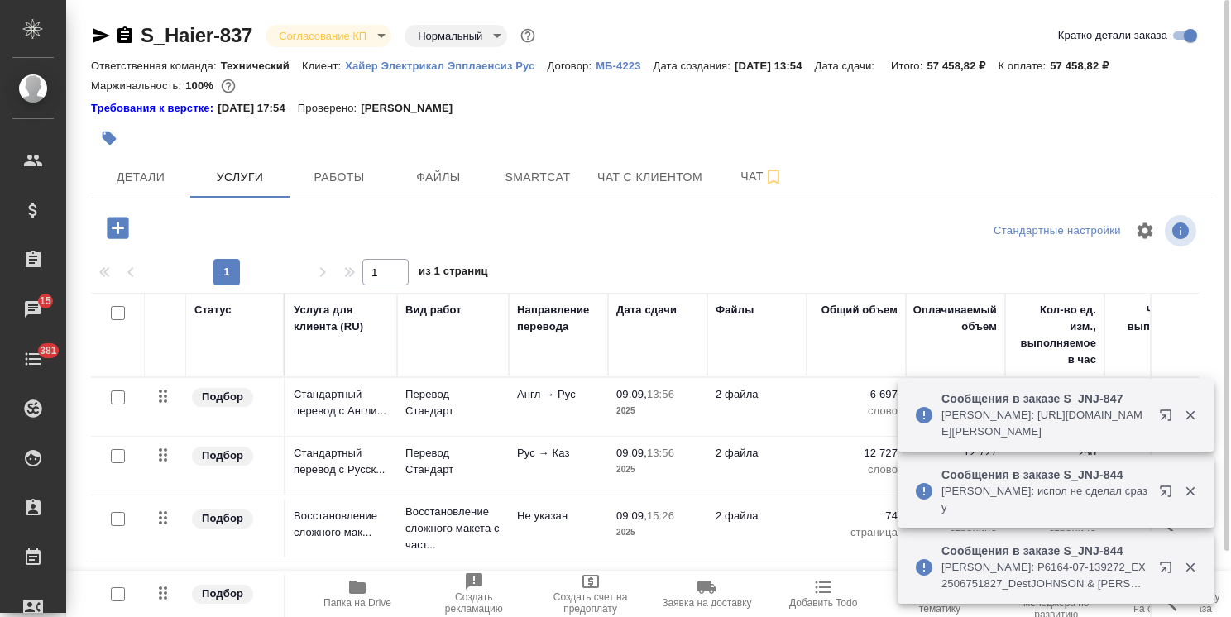
click at [1121, 70] on p "57 458,82 ₽" at bounding box center [1085, 66] width 71 height 12
drag, startPoint x: 1134, startPoint y: 69, endPoint x: 1071, endPoint y: 67, distance: 62.1
click at [1071, 67] on p "57 458,82 ₽" at bounding box center [1085, 66] width 71 height 12
copy p "57 458,82 ₽"
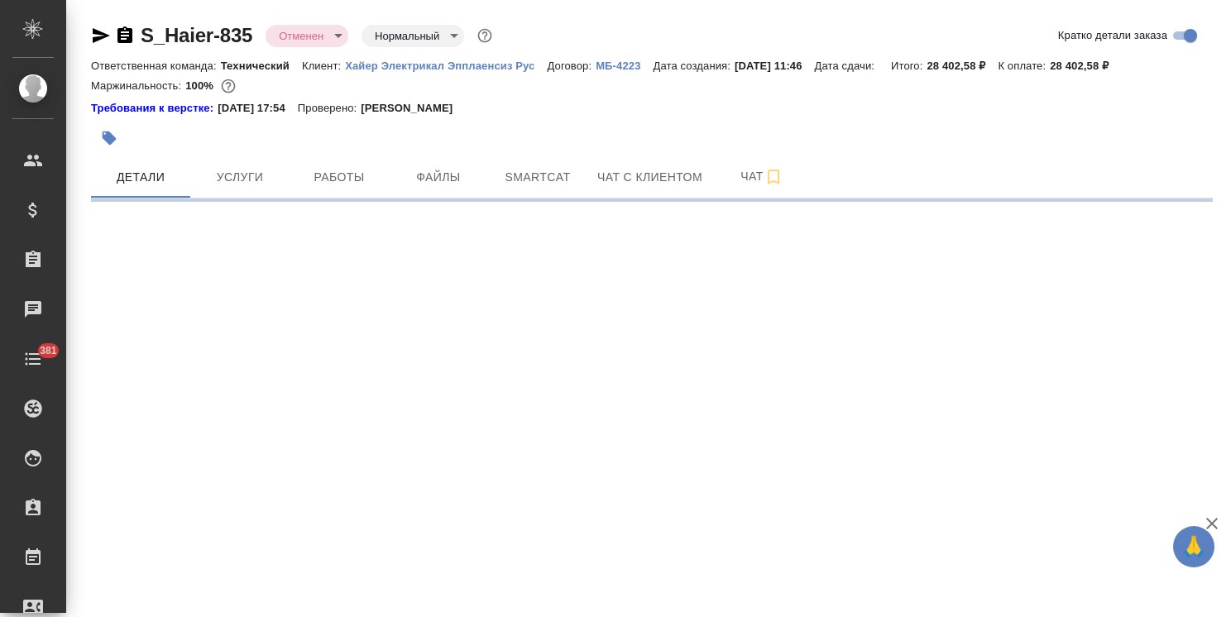
select select "RU"
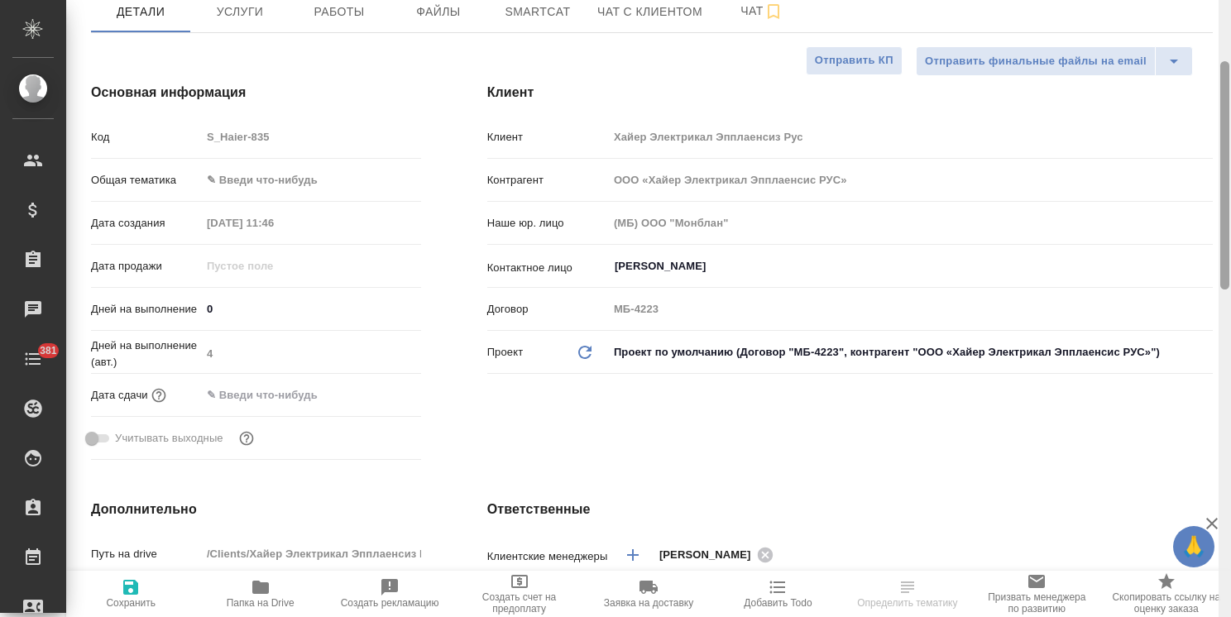
type textarea "x"
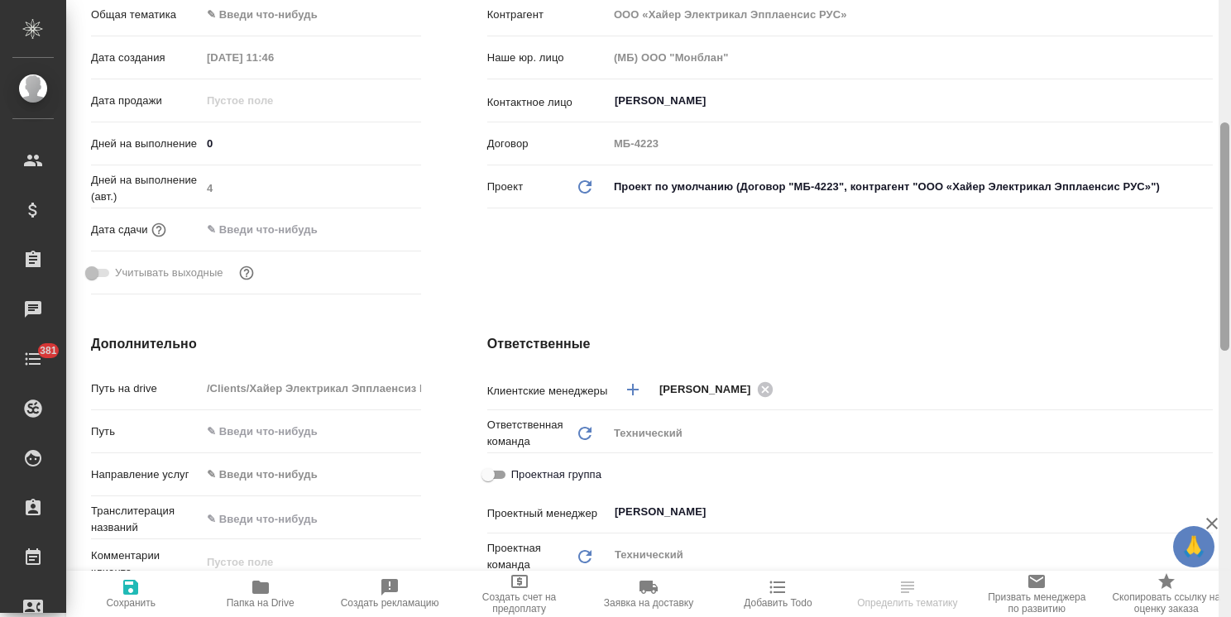
type textarea "x"
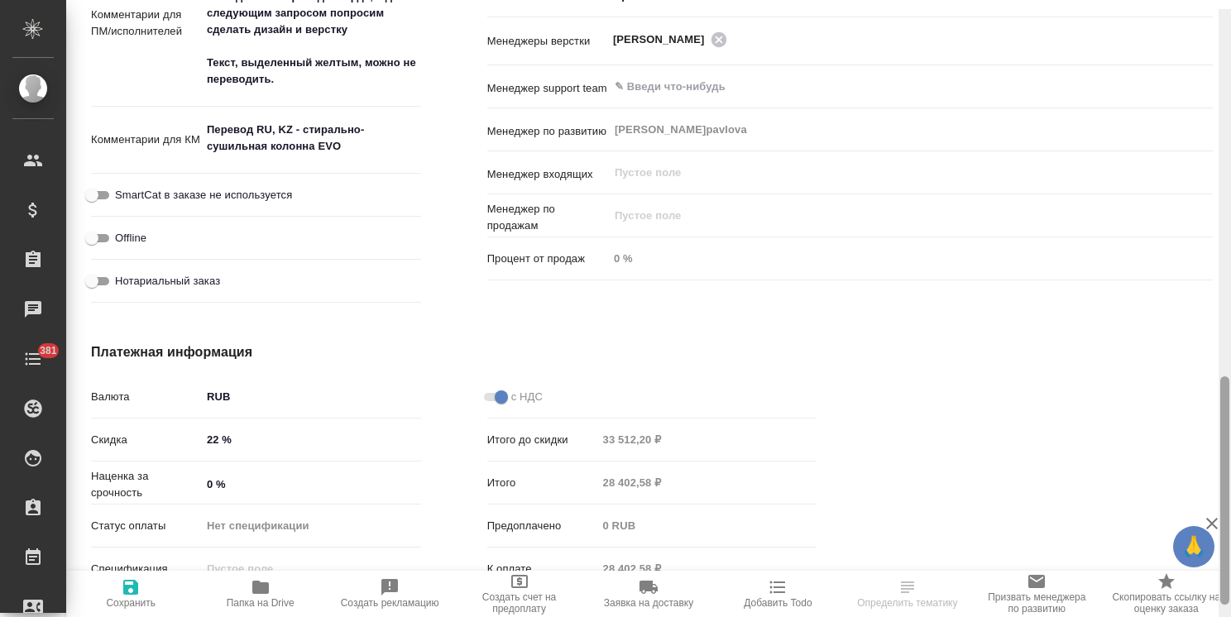
scroll to position [999, 0]
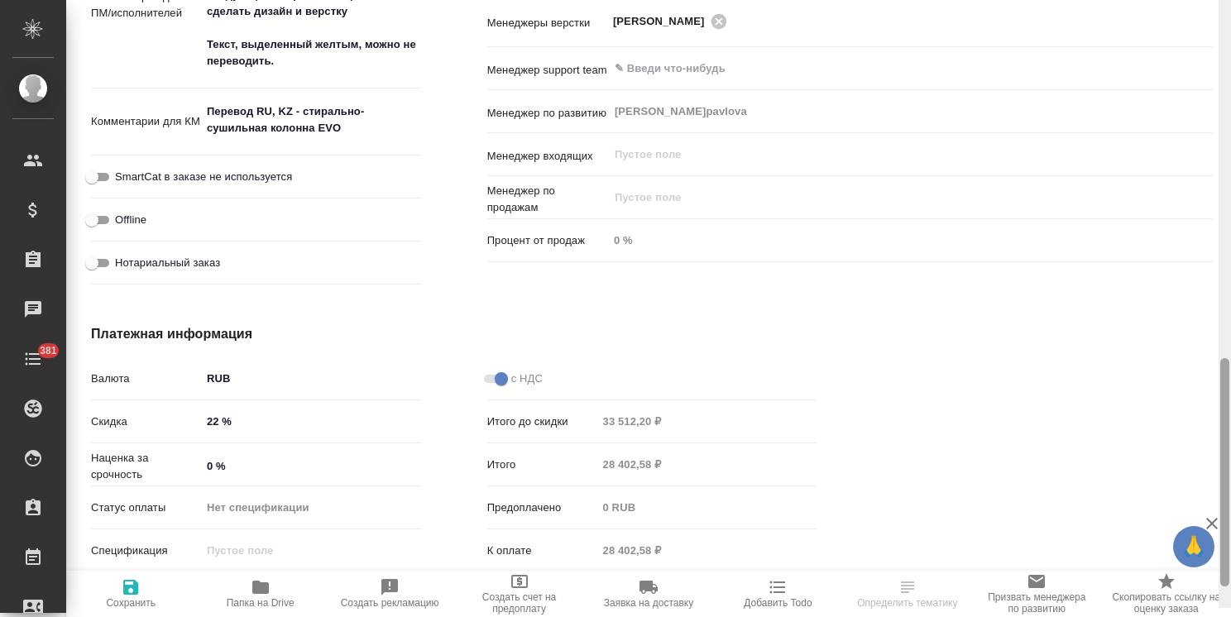
drag, startPoint x: 1225, startPoint y: 207, endPoint x: 1194, endPoint y: 455, distance: 250.2
click at [1194, 455] on div "S_Haier-835 Отменен cancelled Нормальный normal Кратко детали заказа Ответствен…" at bounding box center [648, 308] width 1165 height 617
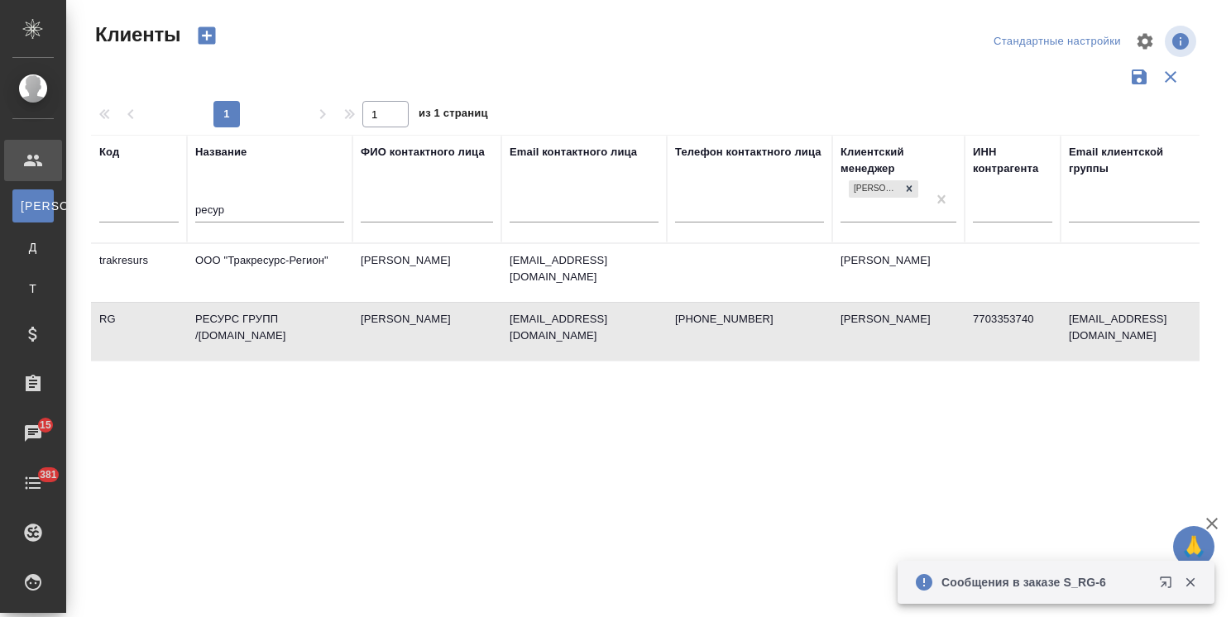
select select "RU"
click at [172, 210] on tr "Код Название ресур ФИО контактного лица Email контактного лица Телефон контактн…" at bounding box center [716, 189] width 1251 height 108
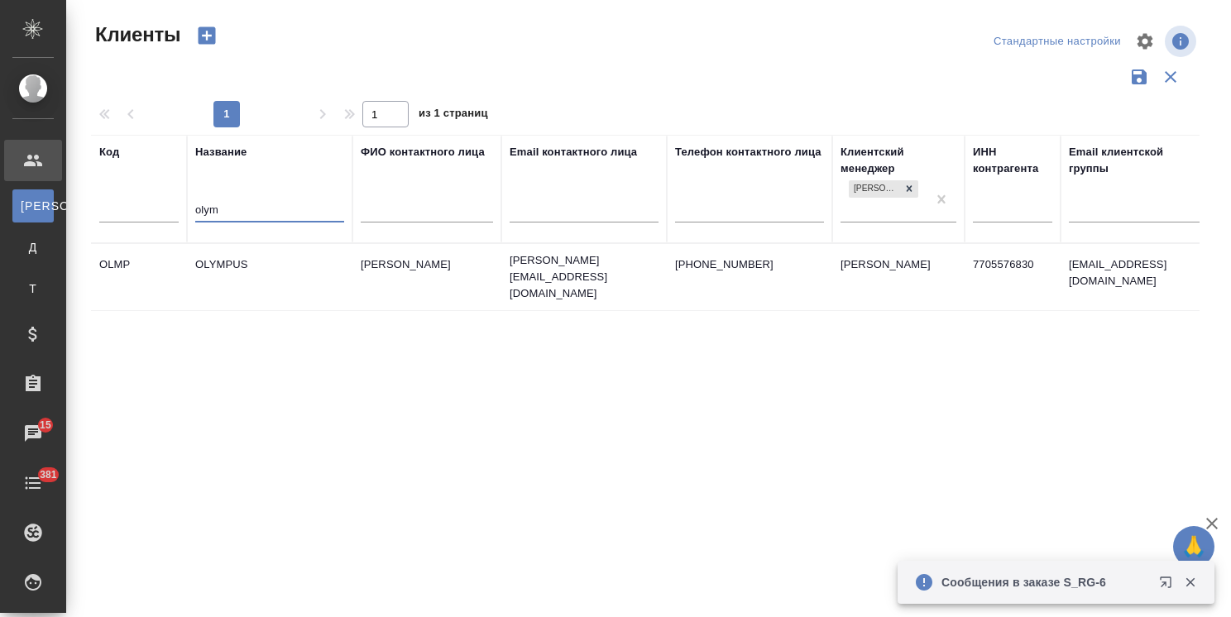
type input "olym"
click at [244, 263] on td "OLYMPUS" at bounding box center [269, 277] width 165 height 58
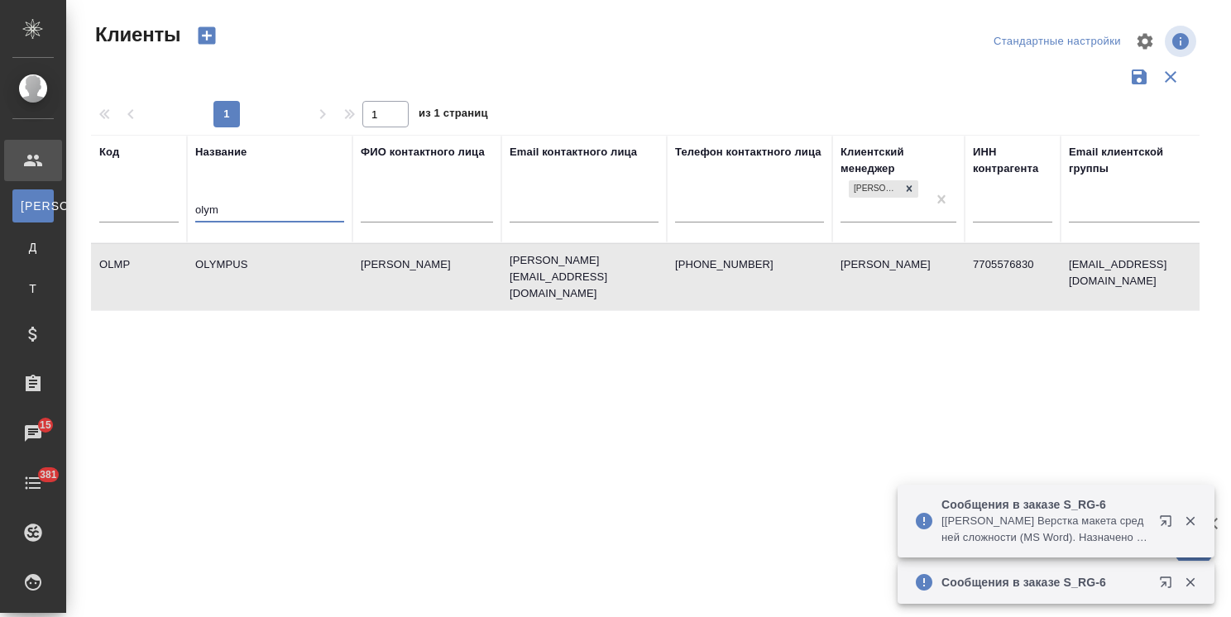
drag, startPoint x: 202, startPoint y: 204, endPoint x: 89, endPoint y: 204, distance: 112.5
click at [91, 204] on tr "Код Название olym ФИО контактного лица Email контактного лица Телефон контактно…" at bounding box center [716, 189] width 1251 height 108
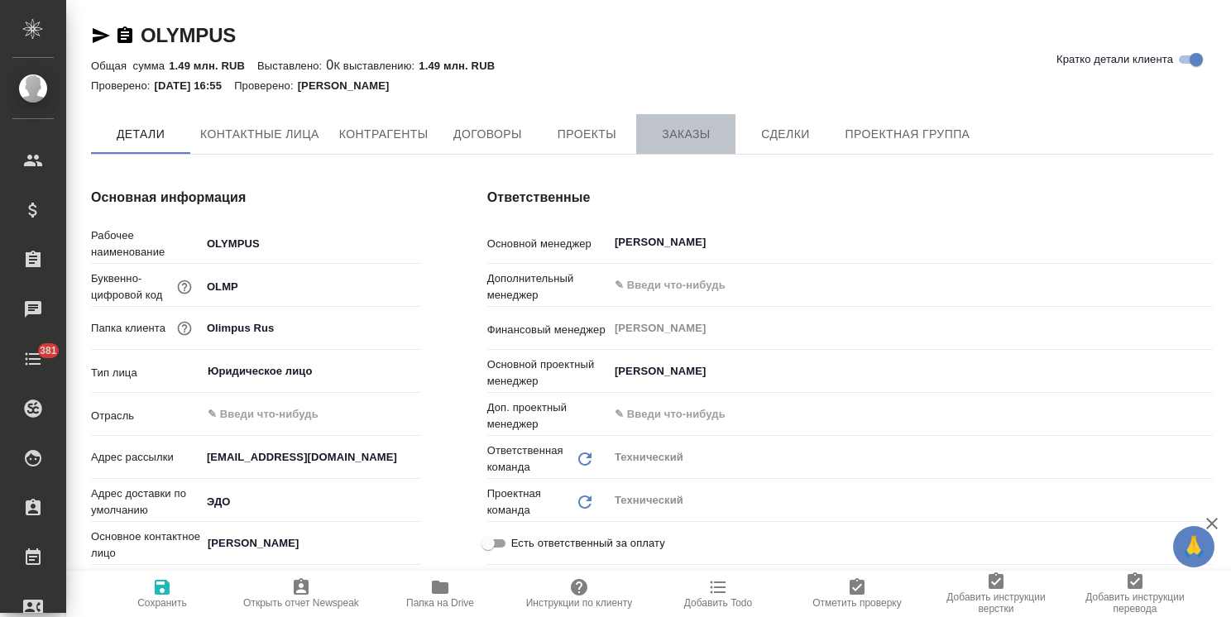
click at [670, 125] on span "Заказы" at bounding box center [685, 134] width 79 height 21
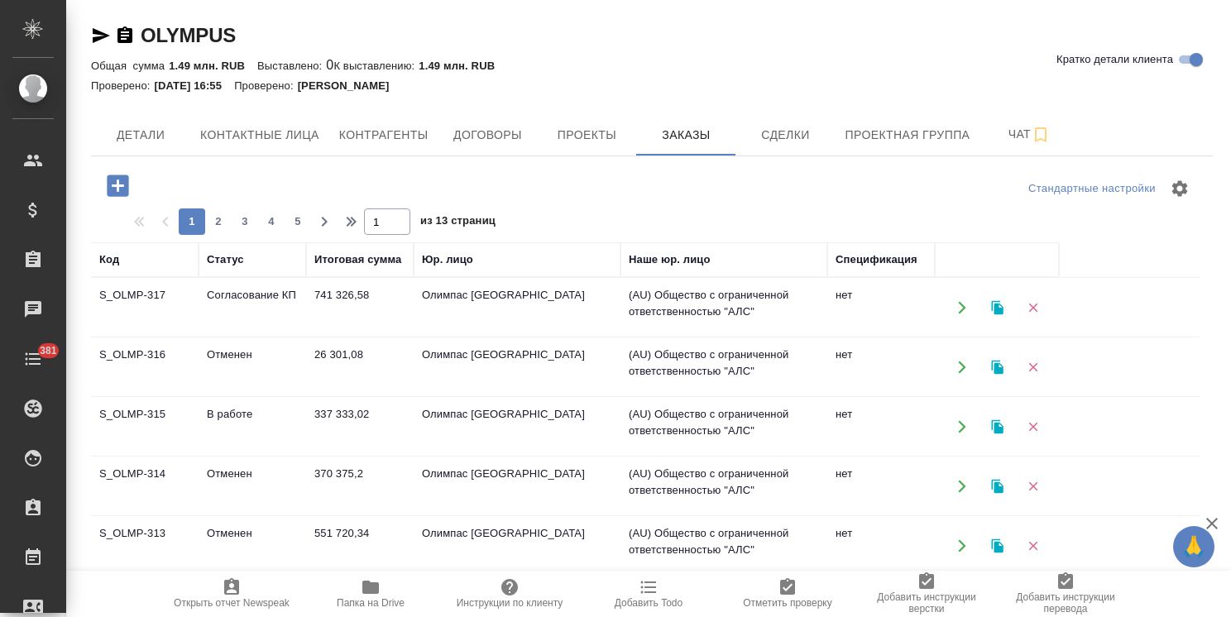
click at [151, 366] on td "S_OLMP-316" at bounding box center [145, 367] width 108 height 58
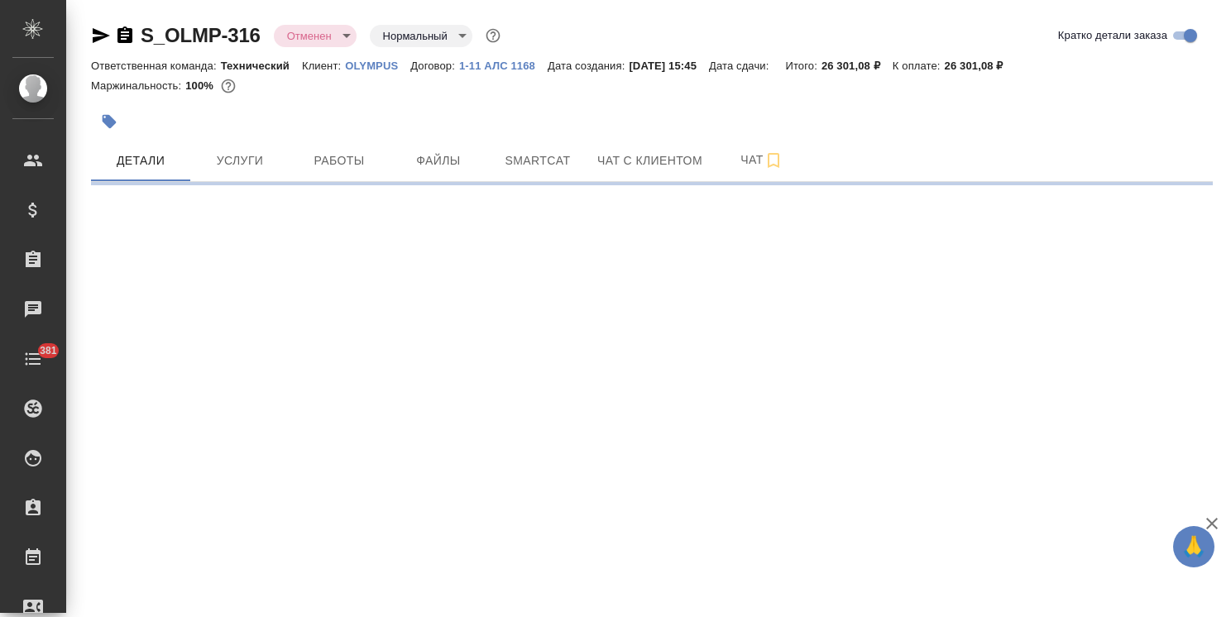
select select "RU"
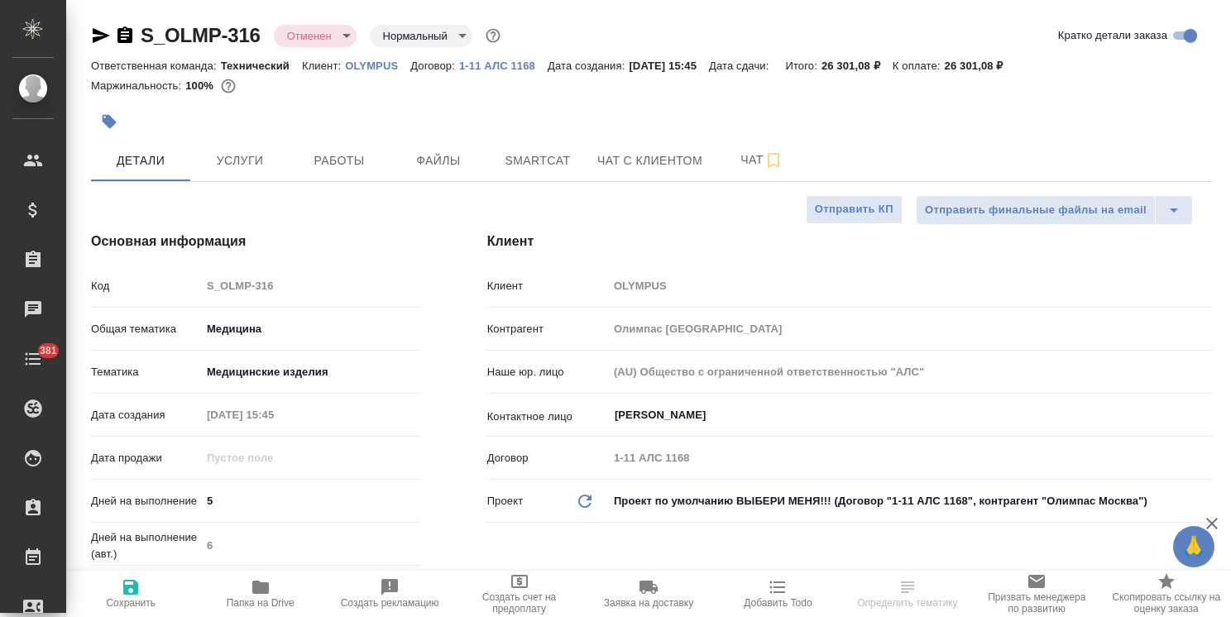
type textarea "x"
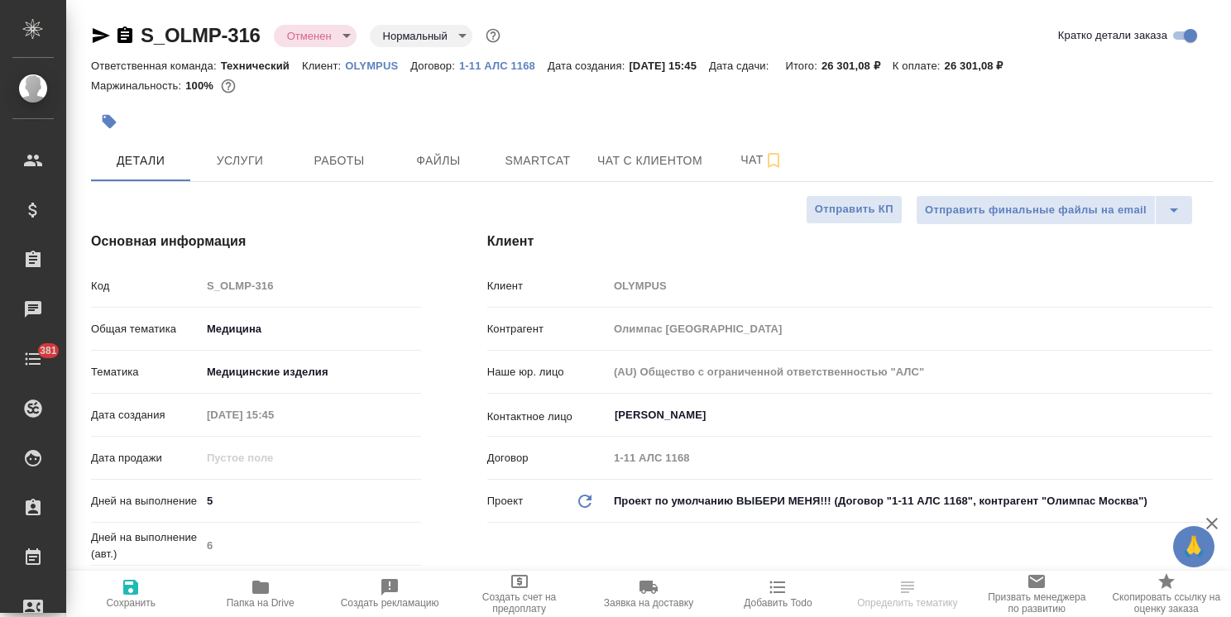
type textarea "x"
drag, startPoint x: 266, startPoint y: 16, endPoint x: 133, endPoint y: 22, distance: 132.5
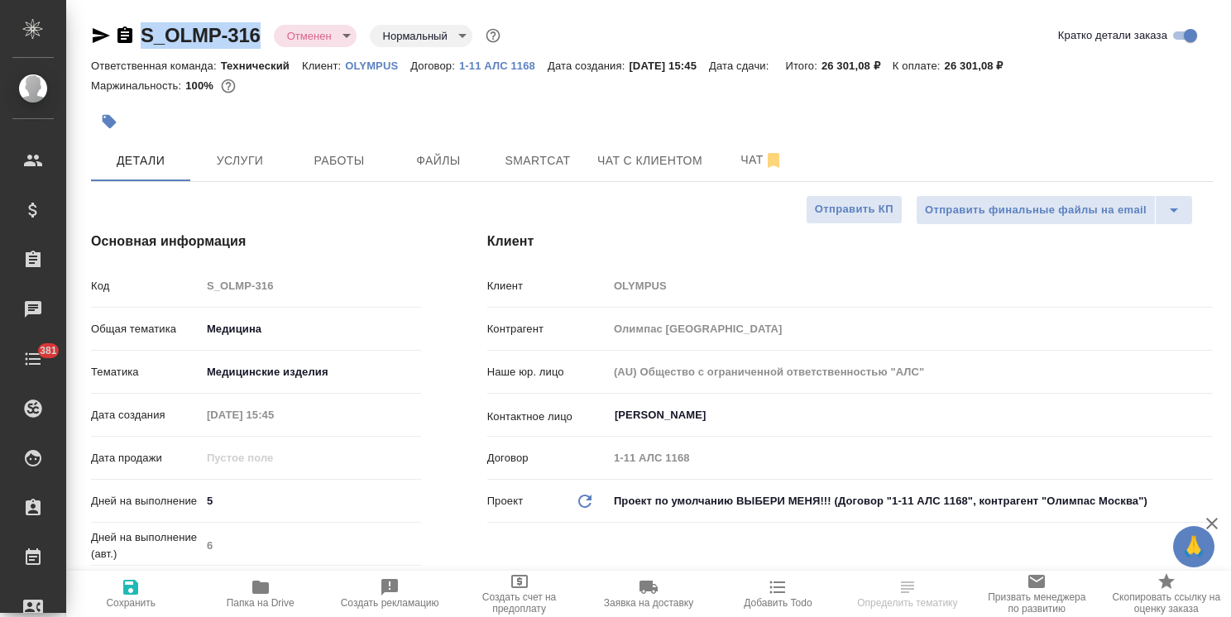
copy link "S_OLMP-316"
type textarea "x"
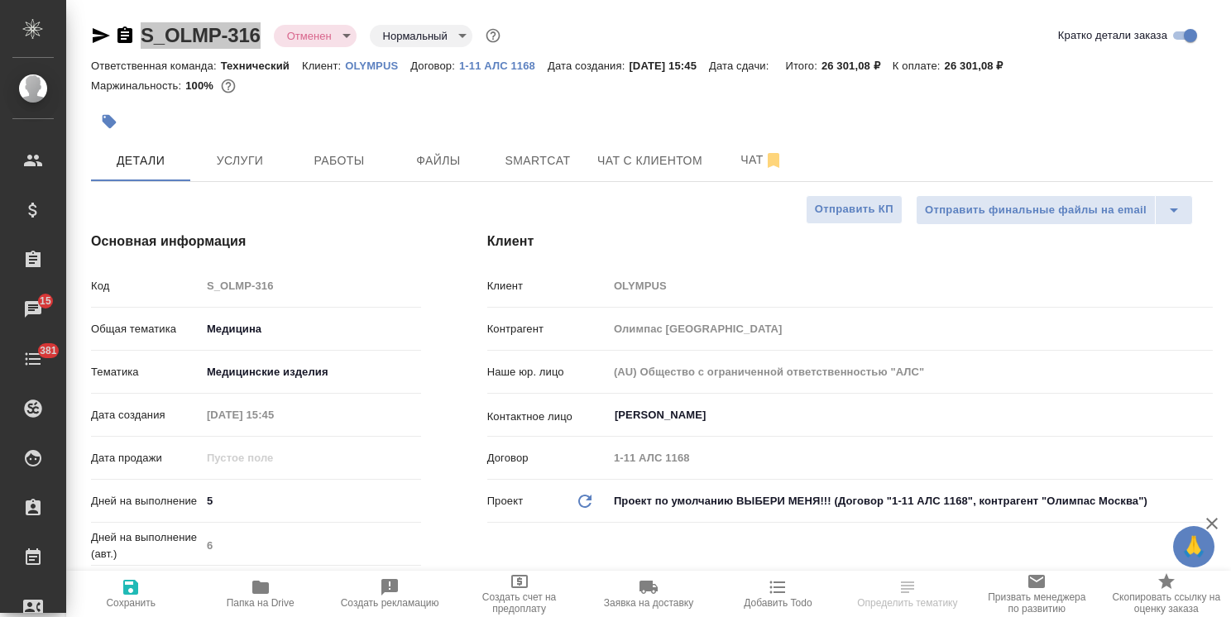
select select "RU"
type textarea "x"
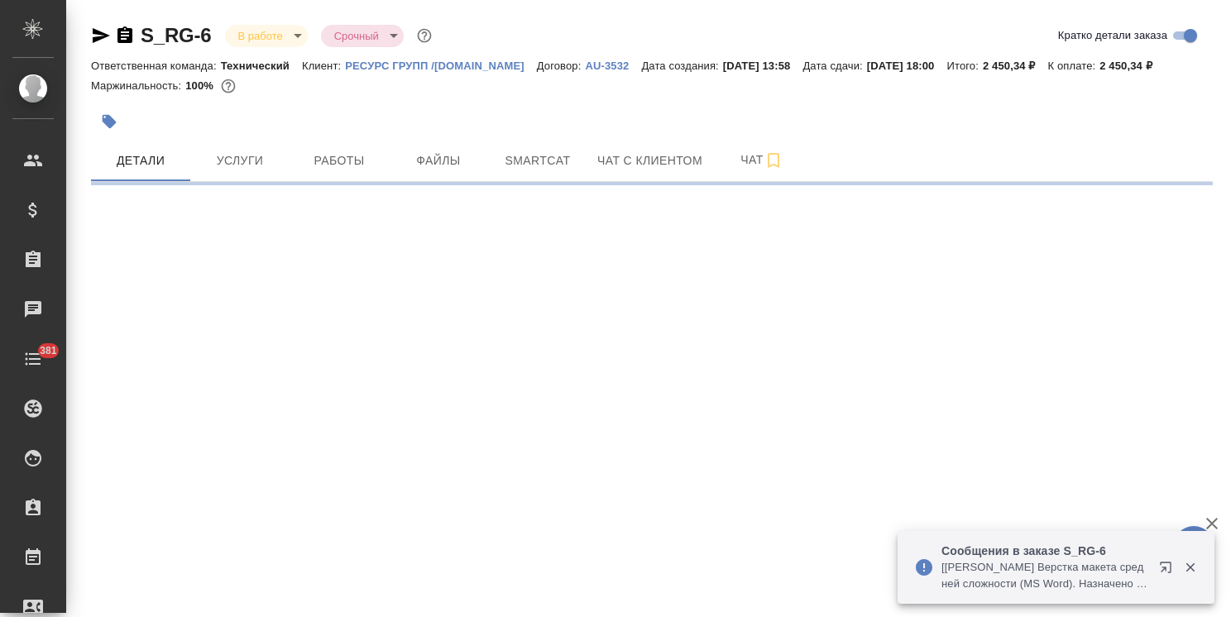
select select "RU"
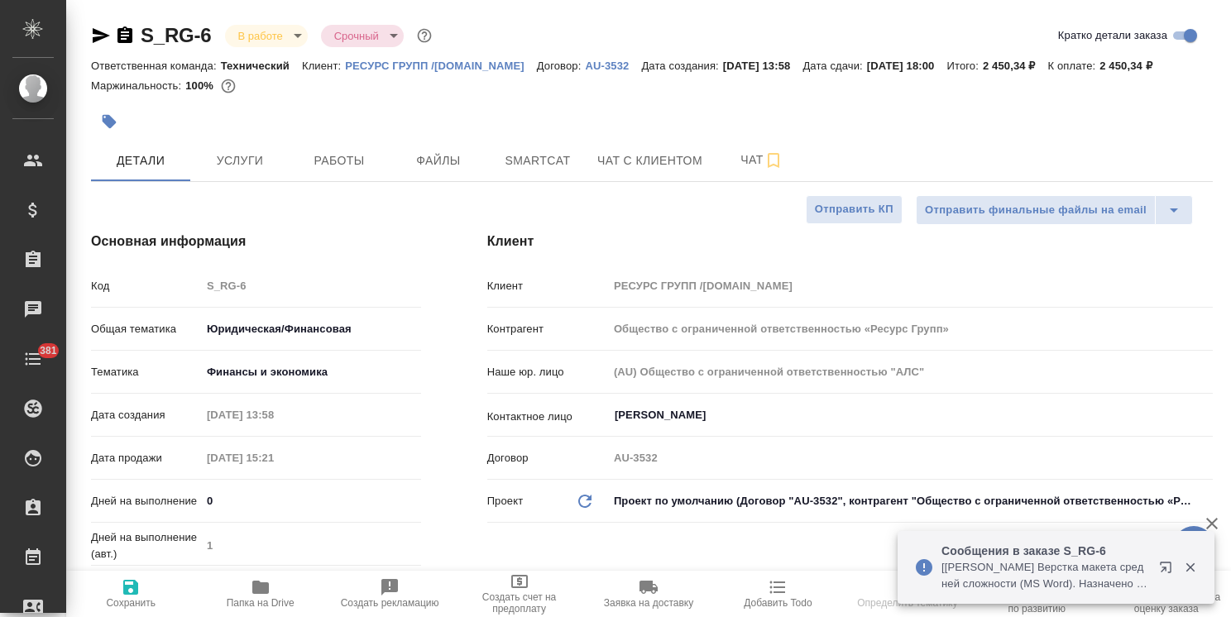
type textarea "x"
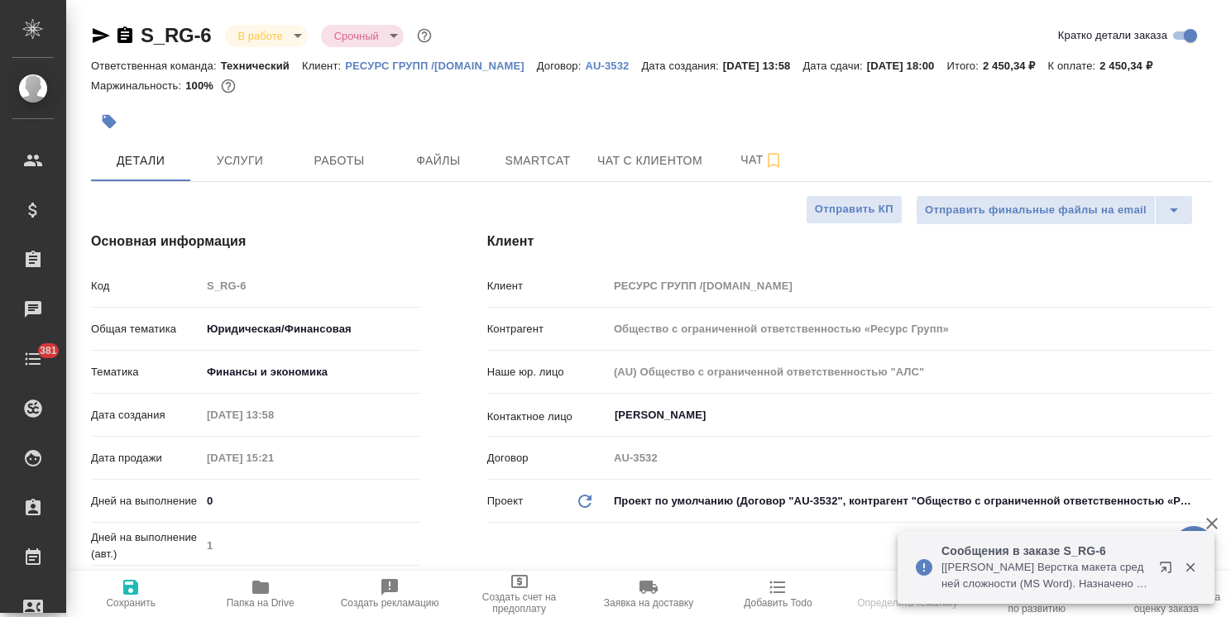
type textarea "x"
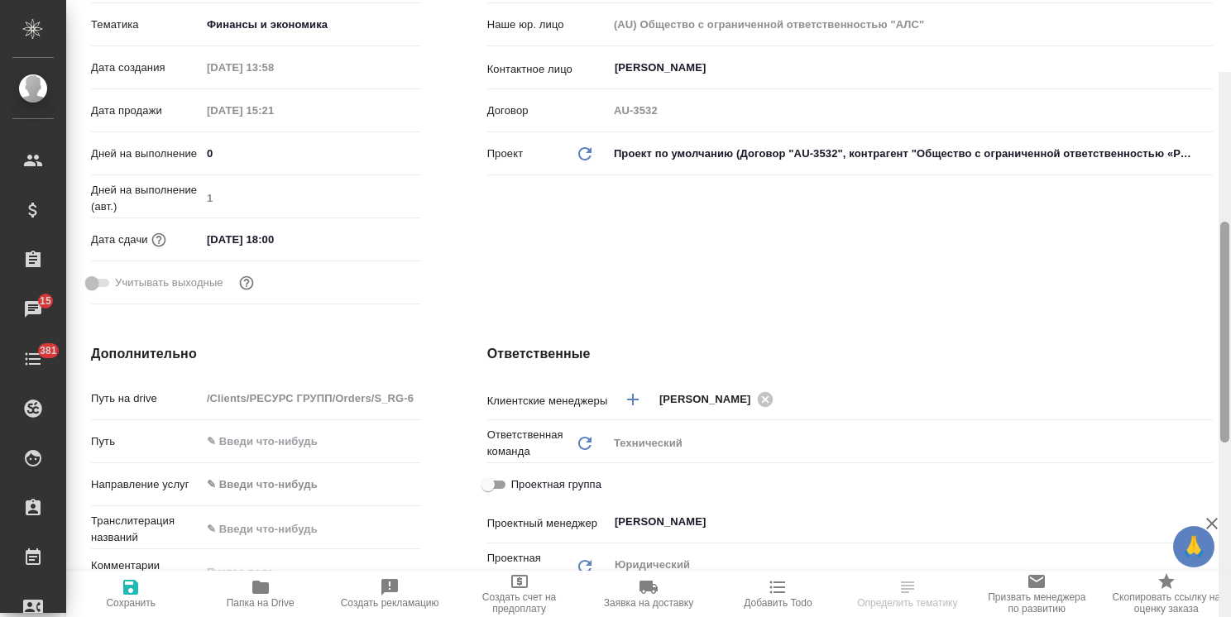
drag, startPoint x: 1227, startPoint y: 319, endPoint x: 1186, endPoint y: 169, distance: 155.4
click at [1210, 185] on div "S_RG-6 В работе inProgress Срочный urgent Кратко детали заказа Ответственная ко…" at bounding box center [648, 308] width 1165 height 617
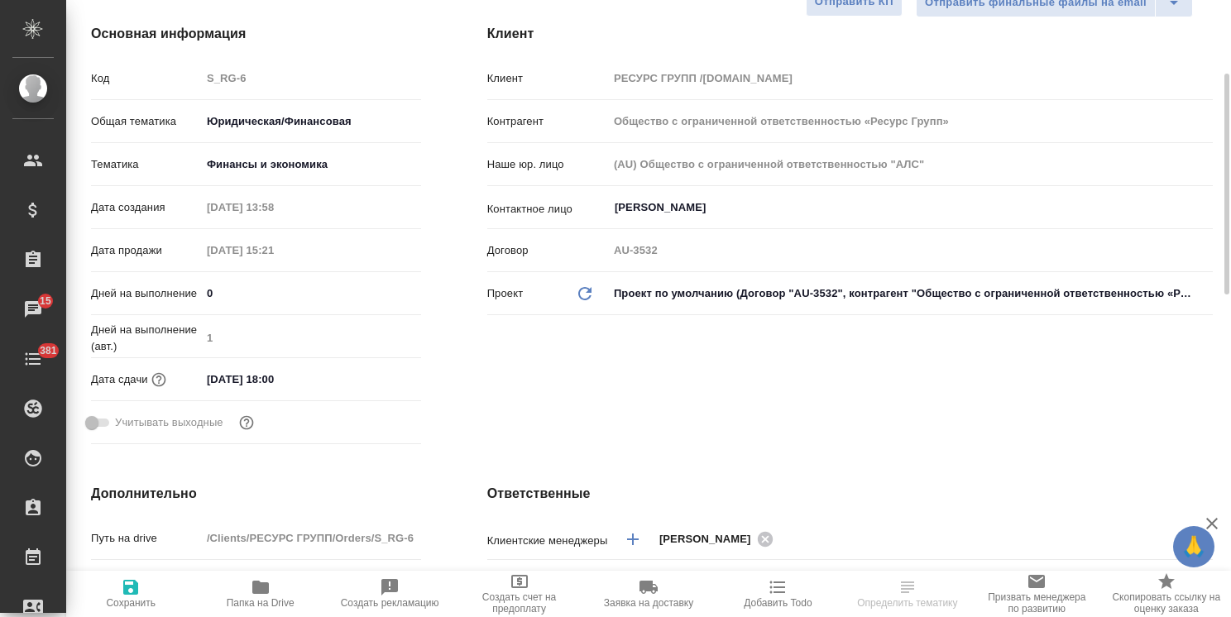
type textarea "x"
select select "RU"
type textarea "x"
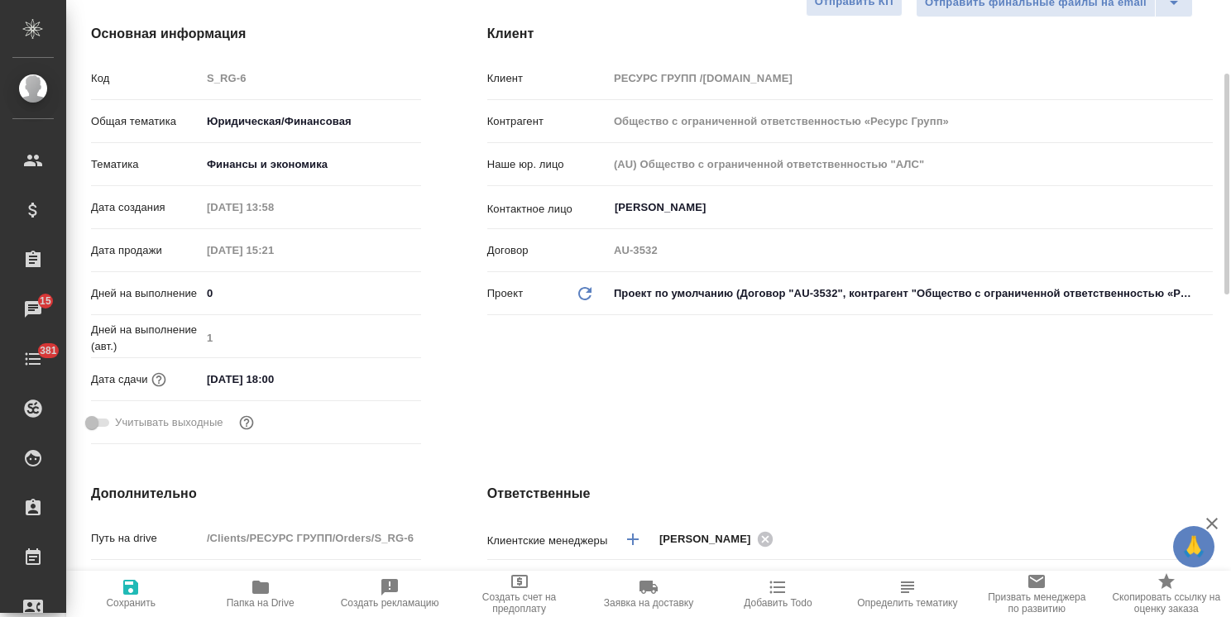
type textarea "x"
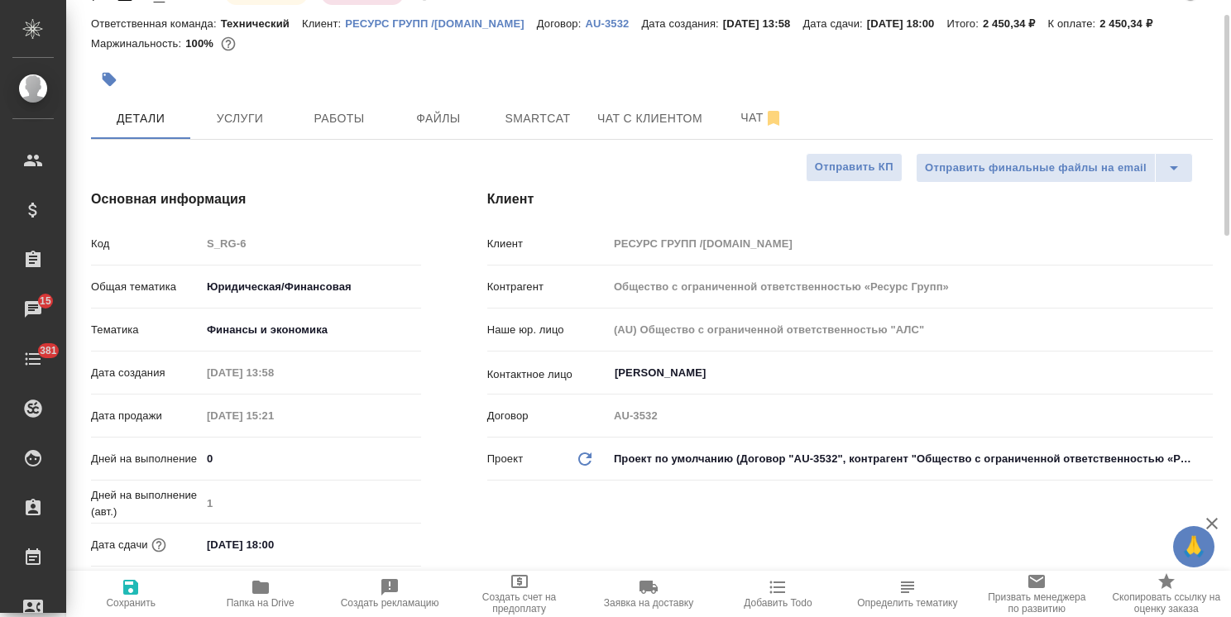
scroll to position [0, 0]
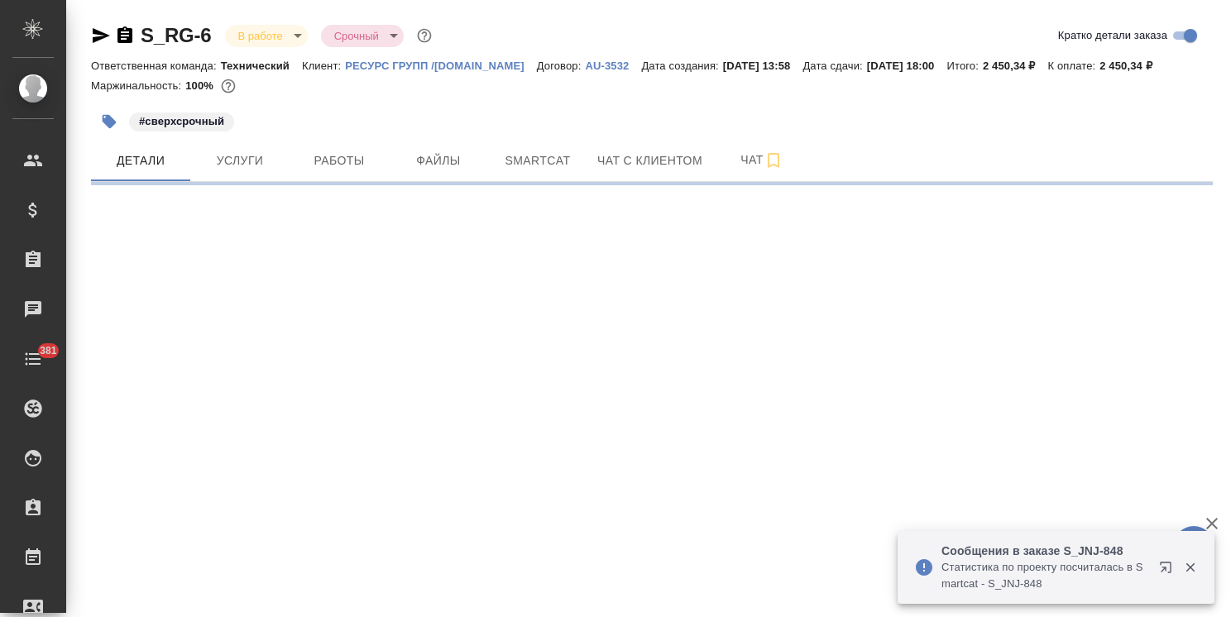
select select "RU"
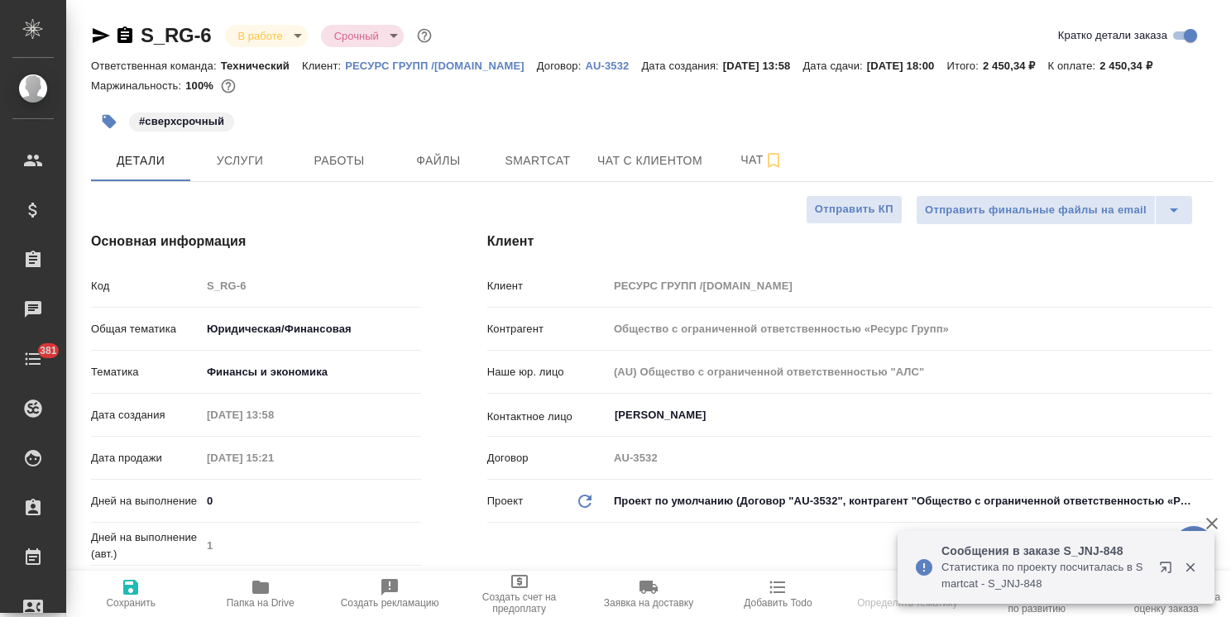
type textarea "x"
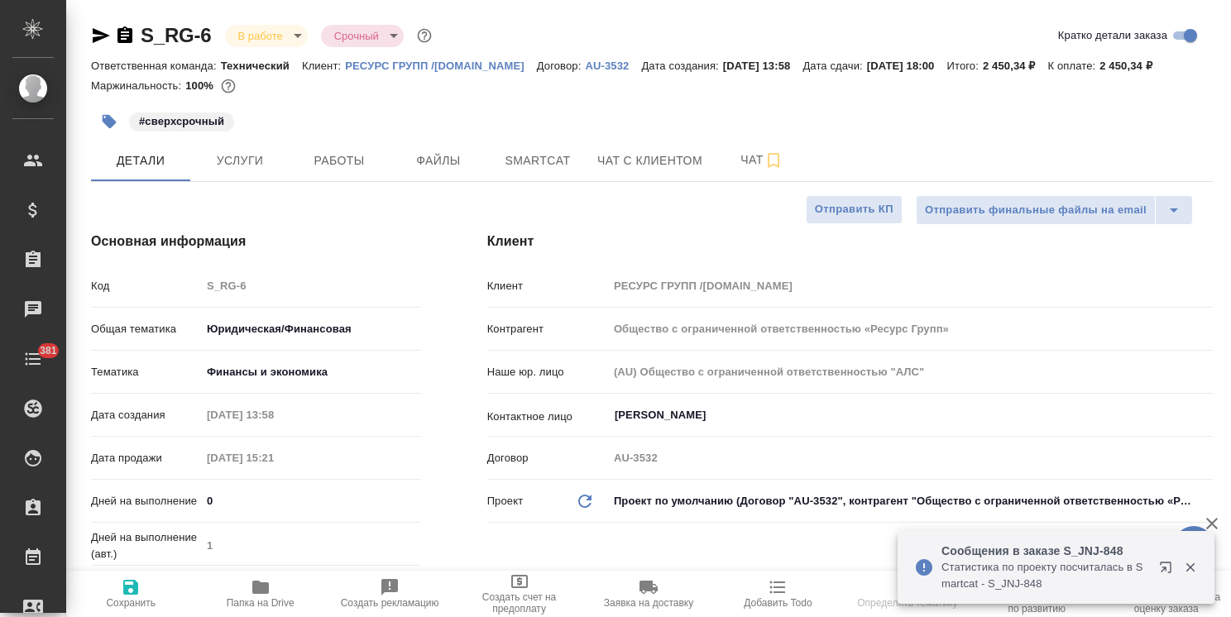
type textarea "x"
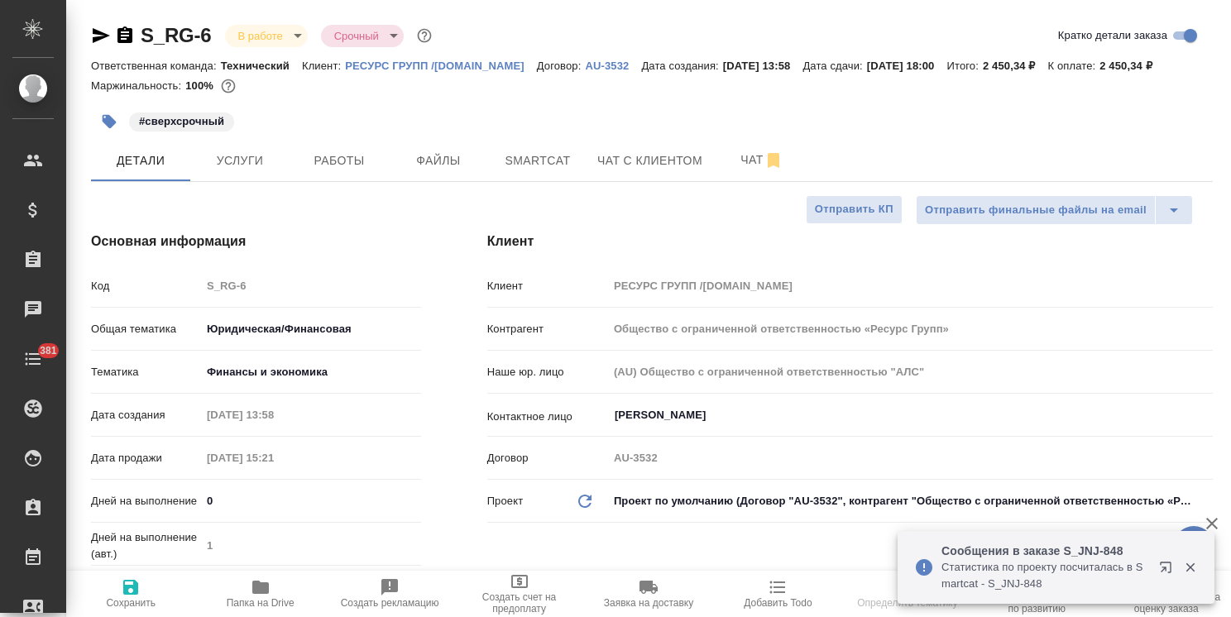
type textarea "x"
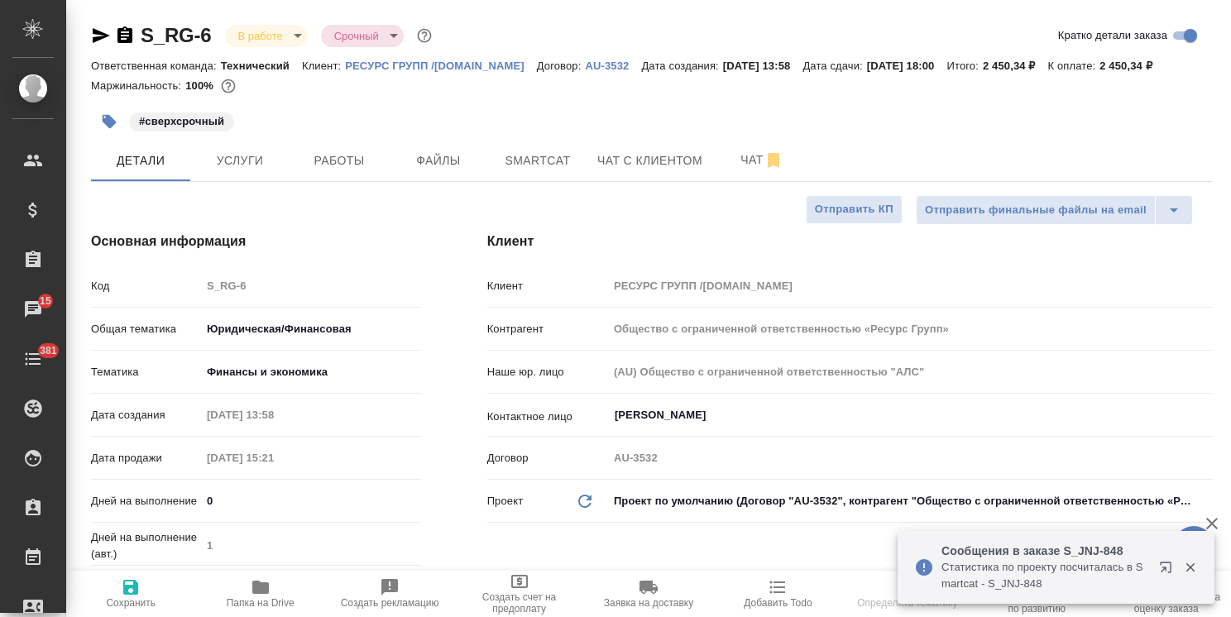
click at [129, 33] on icon "button" at bounding box center [124, 34] width 15 height 17
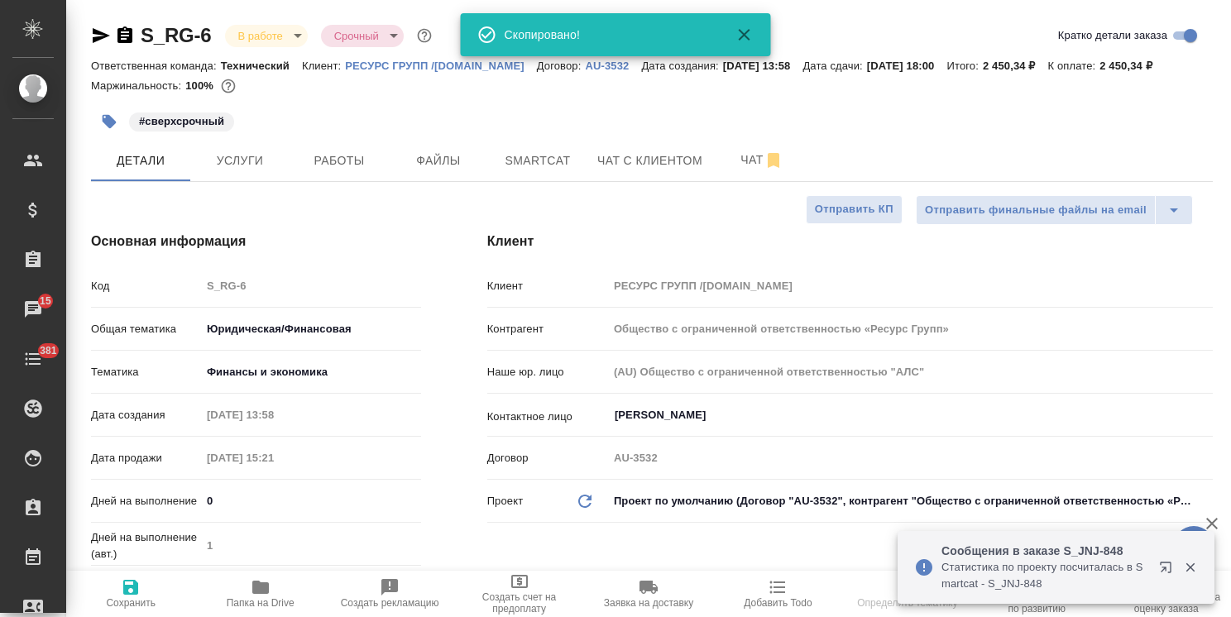
select select "RU"
type textarea "x"
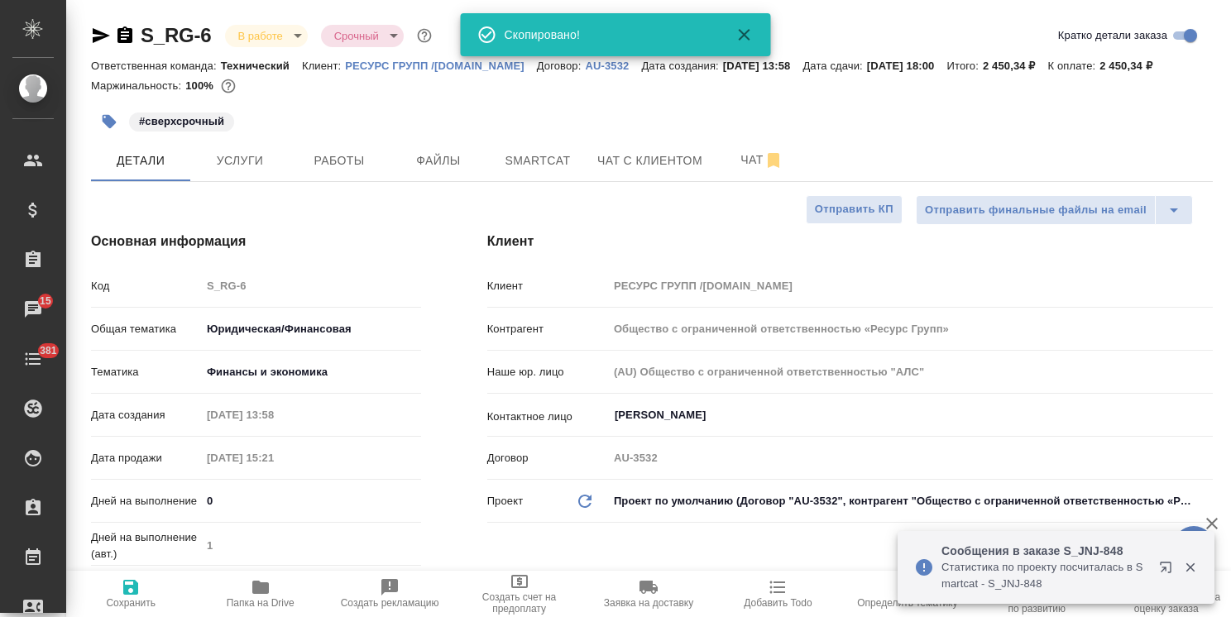
type textarea "x"
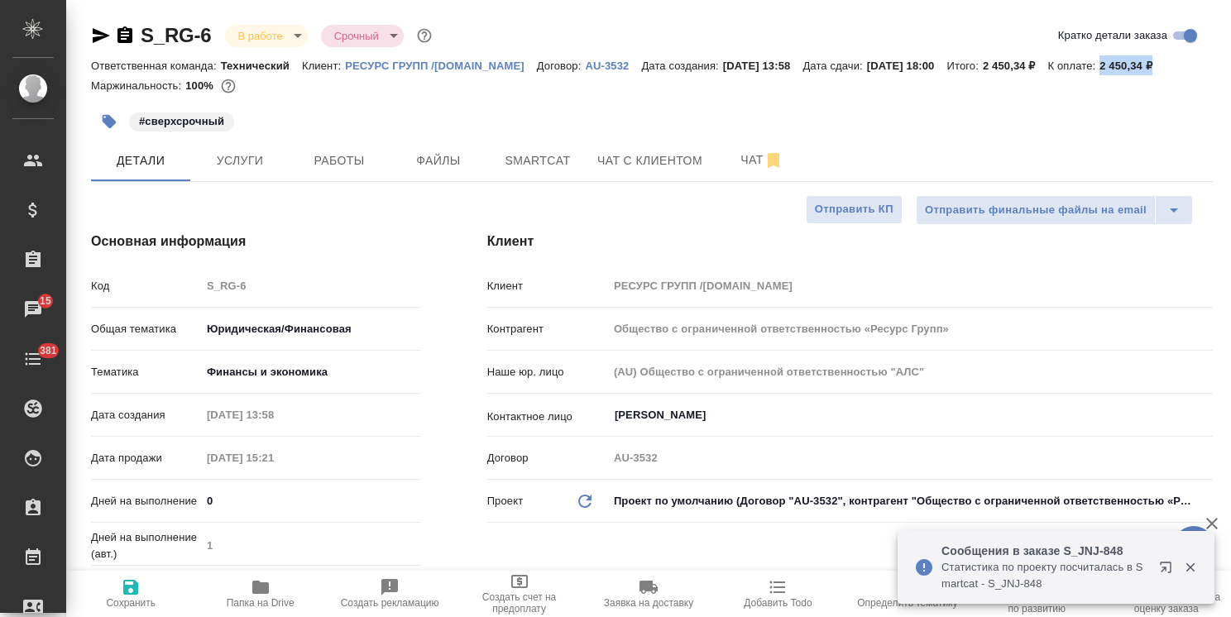
drag, startPoint x: 1208, startPoint y: 66, endPoint x: 1139, endPoint y: 62, distance: 68.8
click at [1139, 62] on div "Ответственная команда: Технический Клиент: РЕСУРС ГРУПП /[DOMAIN_NAME] Договор:…" at bounding box center [652, 65] width 1122 height 20
type textarea "x"
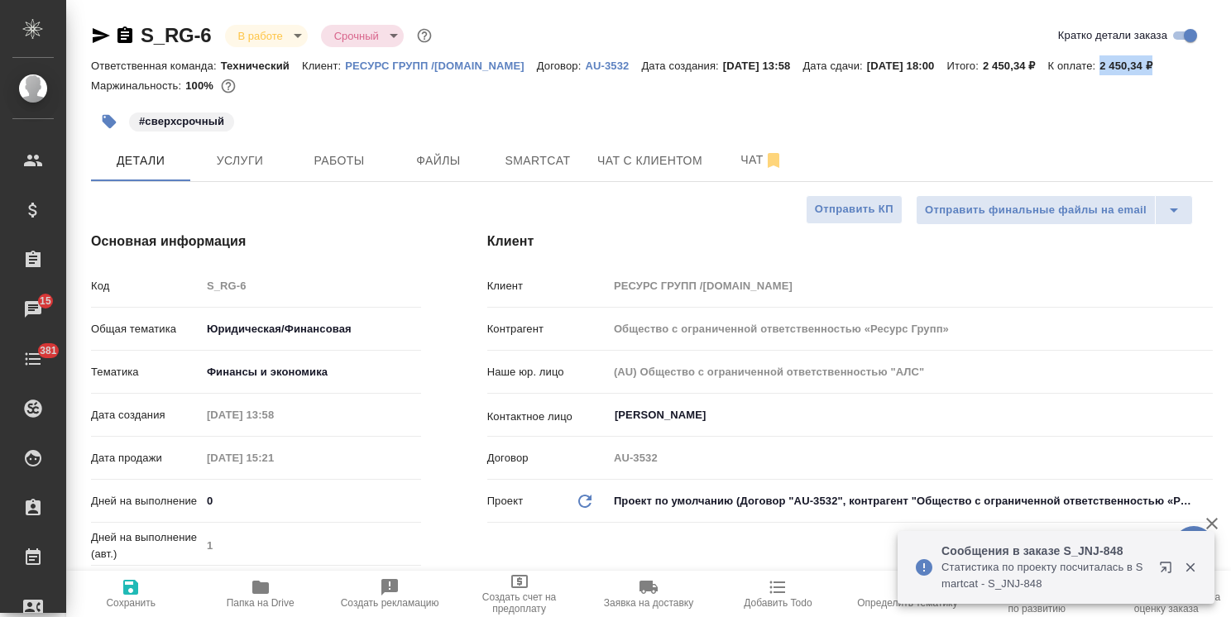
type textarea "x"
